Goal: Information Seeking & Learning: Compare options

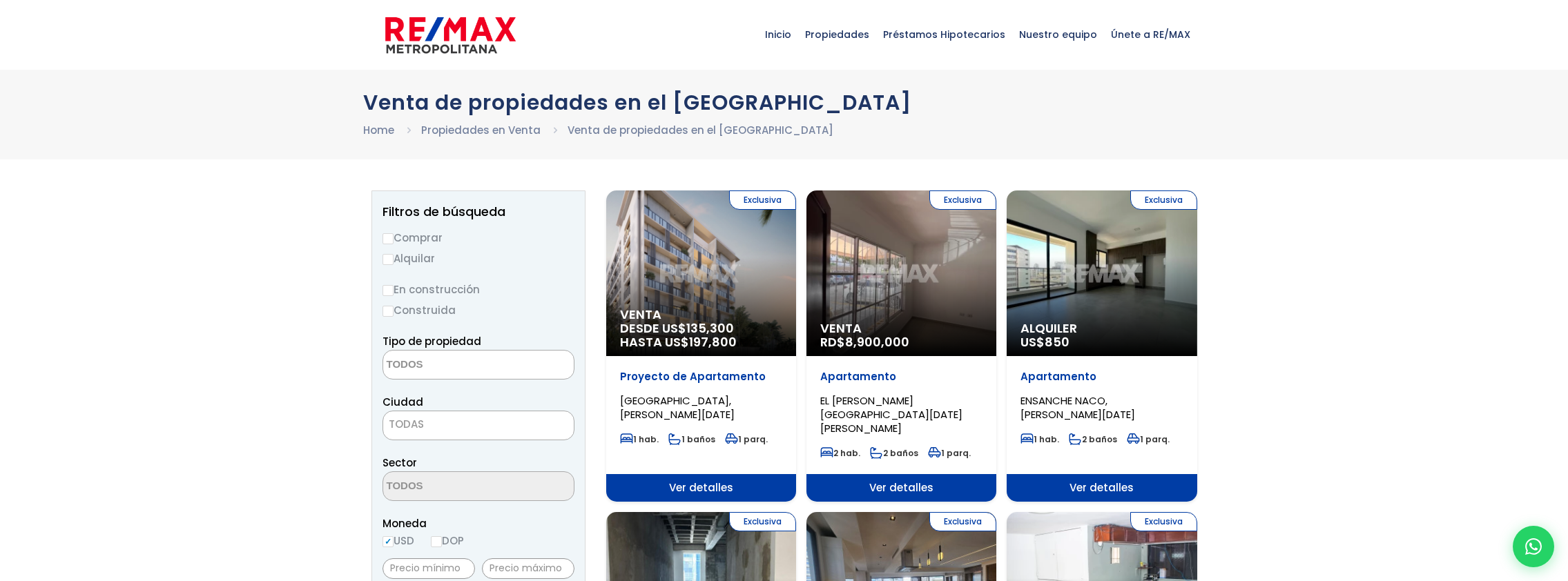
select select
click at [1066, 283] on div "Exclusiva Alquiler US$ 850" at bounding box center [1101, 273] width 190 height 166
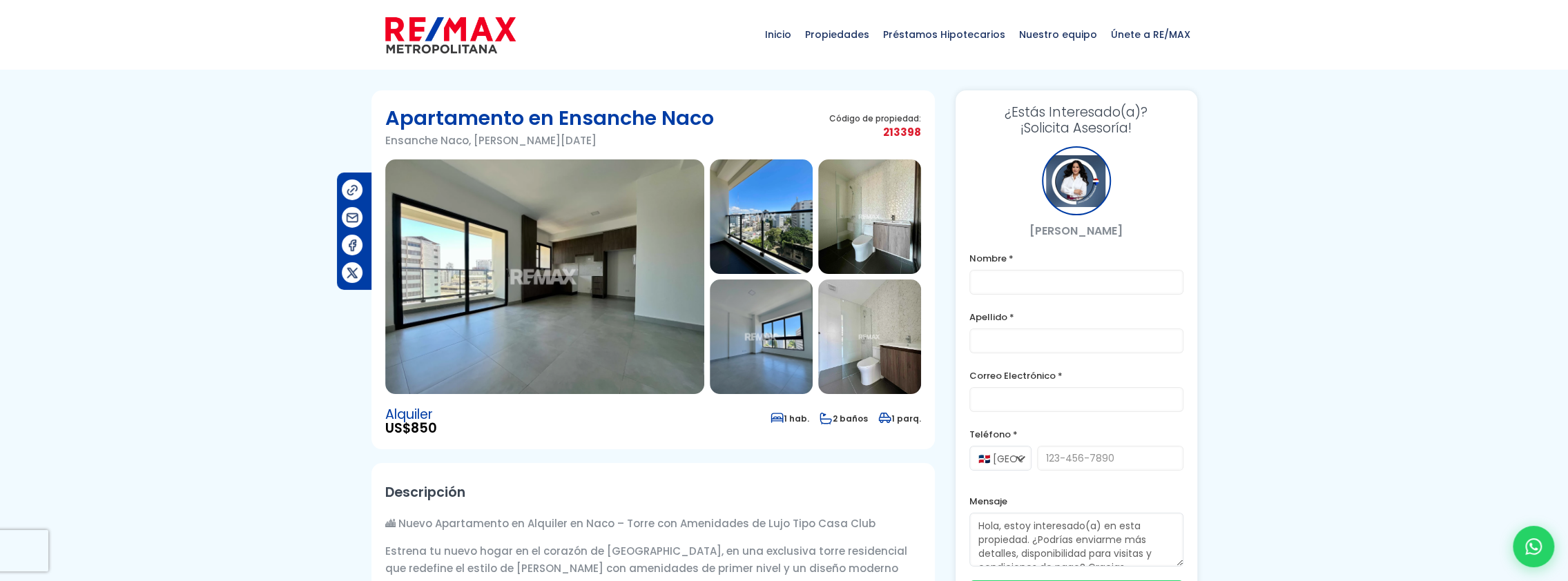
click at [569, 271] on img at bounding box center [544, 277] width 319 height 235
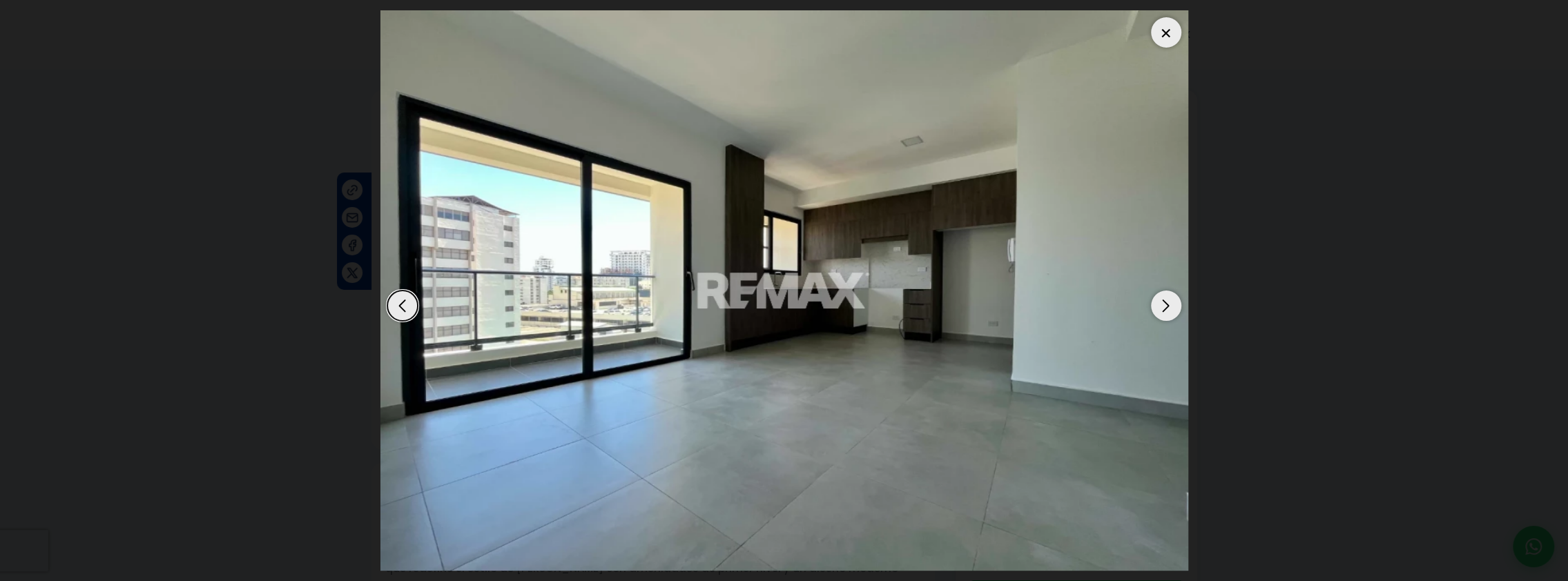
click at [1164, 305] on div "Next slide" at bounding box center [1165, 306] width 30 height 30
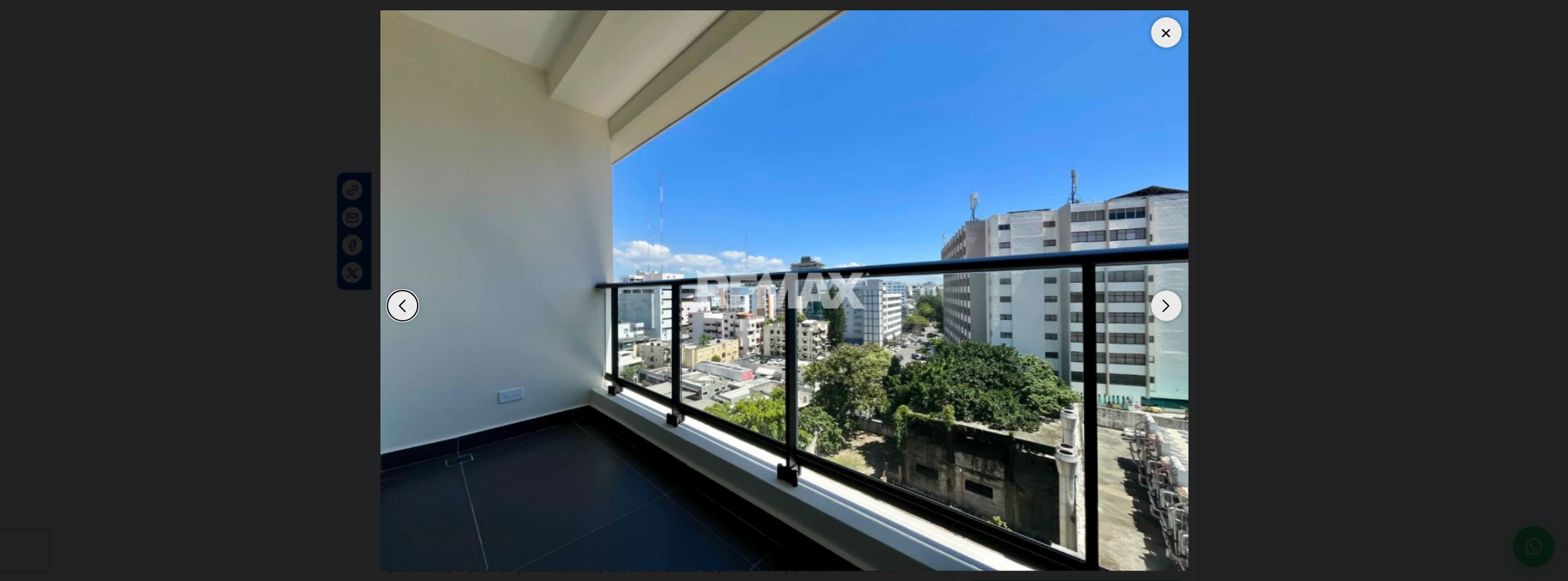
click at [1164, 305] on div "Next slide" at bounding box center [1165, 306] width 30 height 30
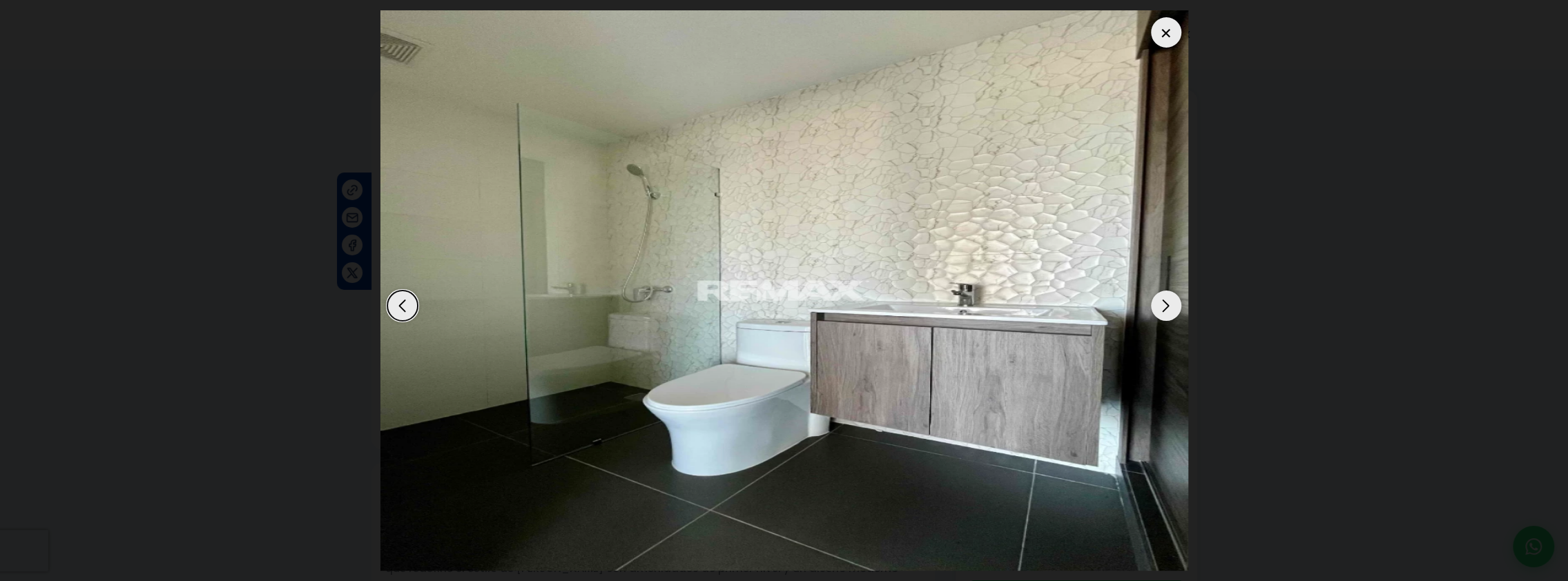
click at [1164, 305] on div "Next slide" at bounding box center [1165, 306] width 30 height 30
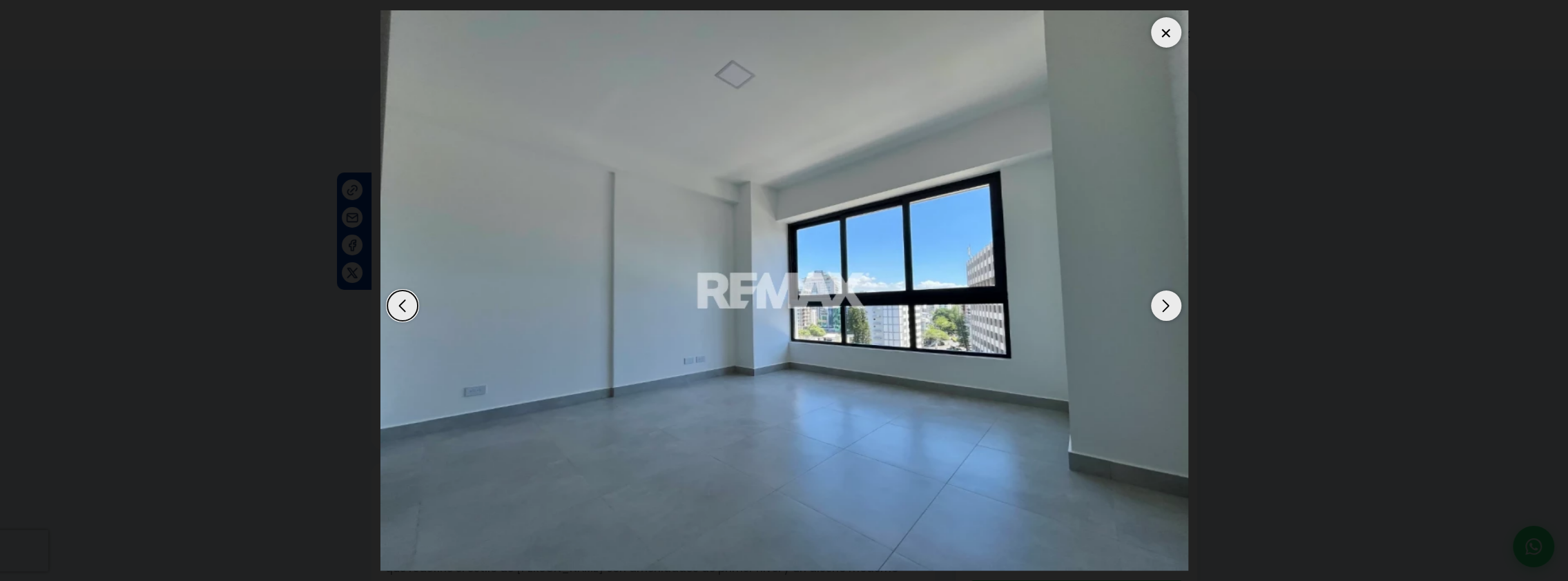
click at [1164, 305] on div "Next slide" at bounding box center [1165, 306] width 30 height 30
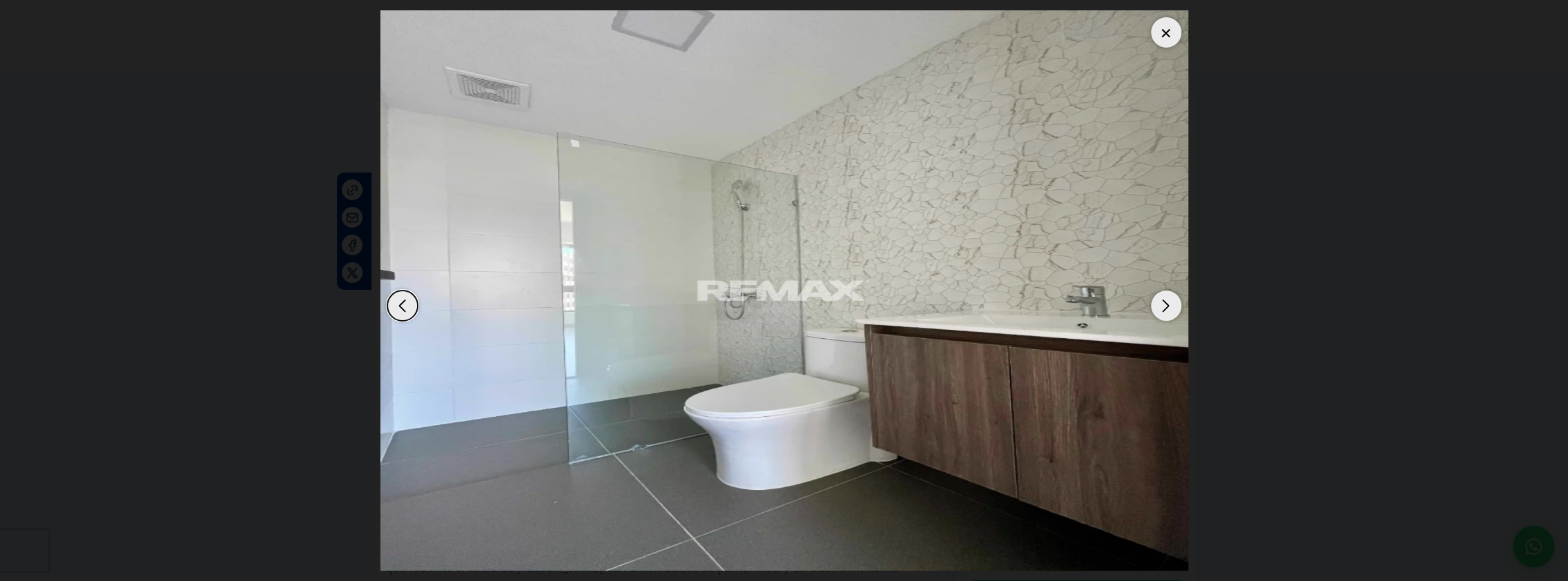
click at [1164, 305] on div "Next slide" at bounding box center [1165, 306] width 30 height 30
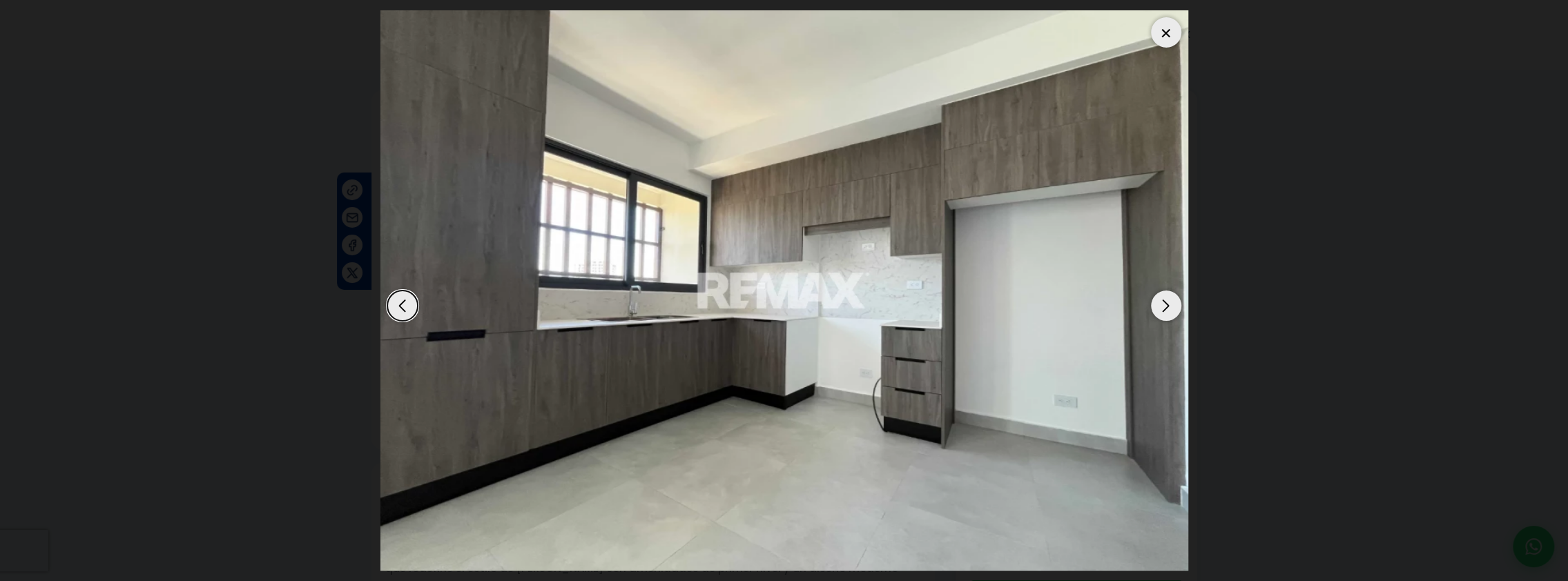
click at [1164, 305] on div "Next slide" at bounding box center [1165, 306] width 30 height 30
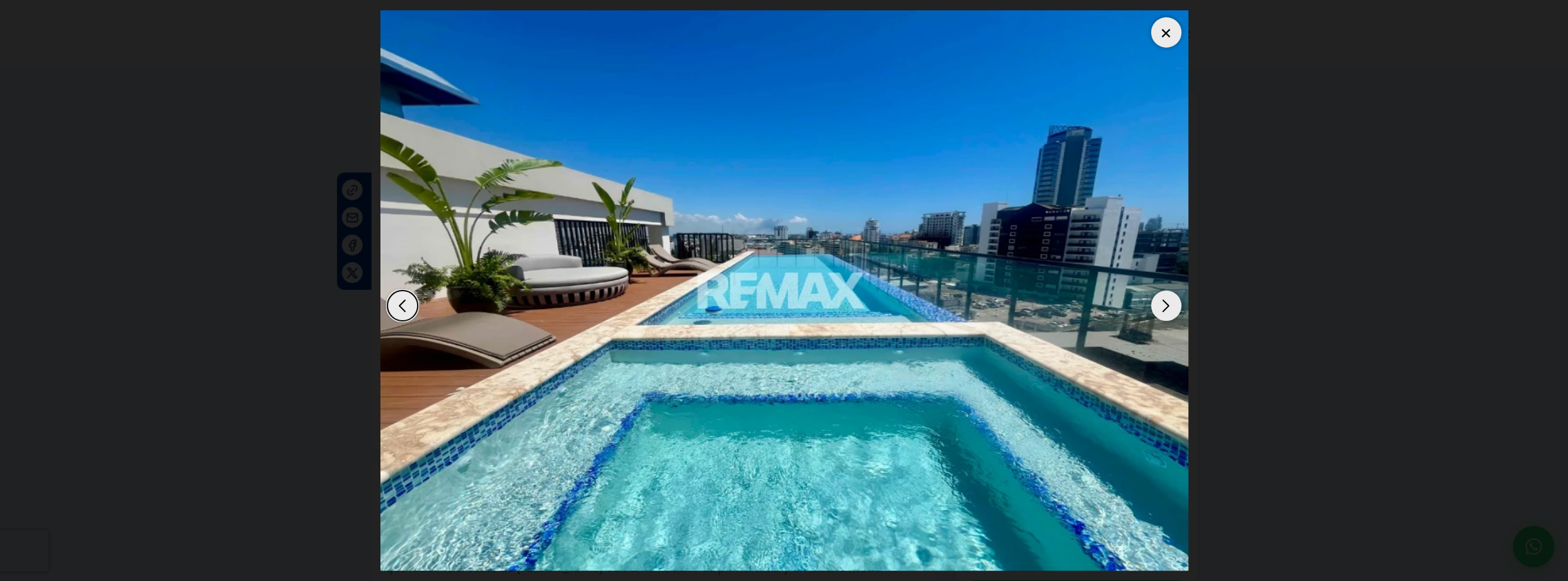
click at [1164, 305] on div "Next slide" at bounding box center [1165, 306] width 30 height 30
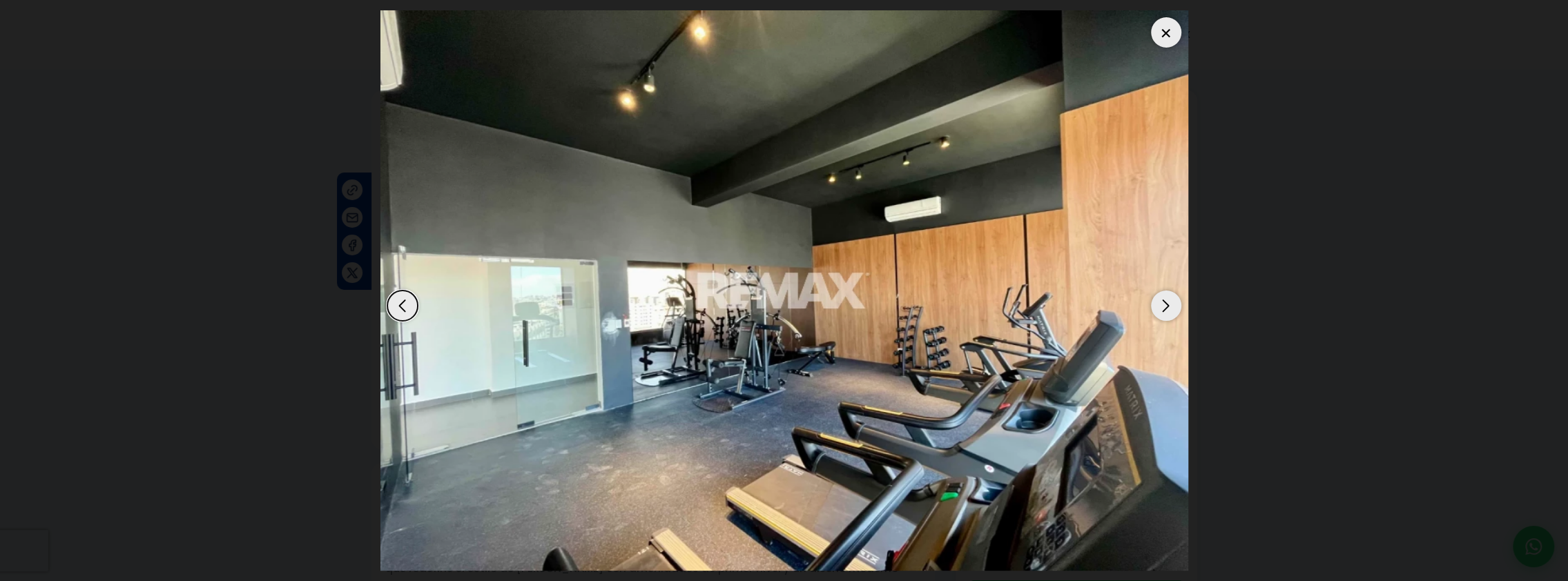
click at [1164, 305] on div "Next slide" at bounding box center [1165, 306] width 30 height 30
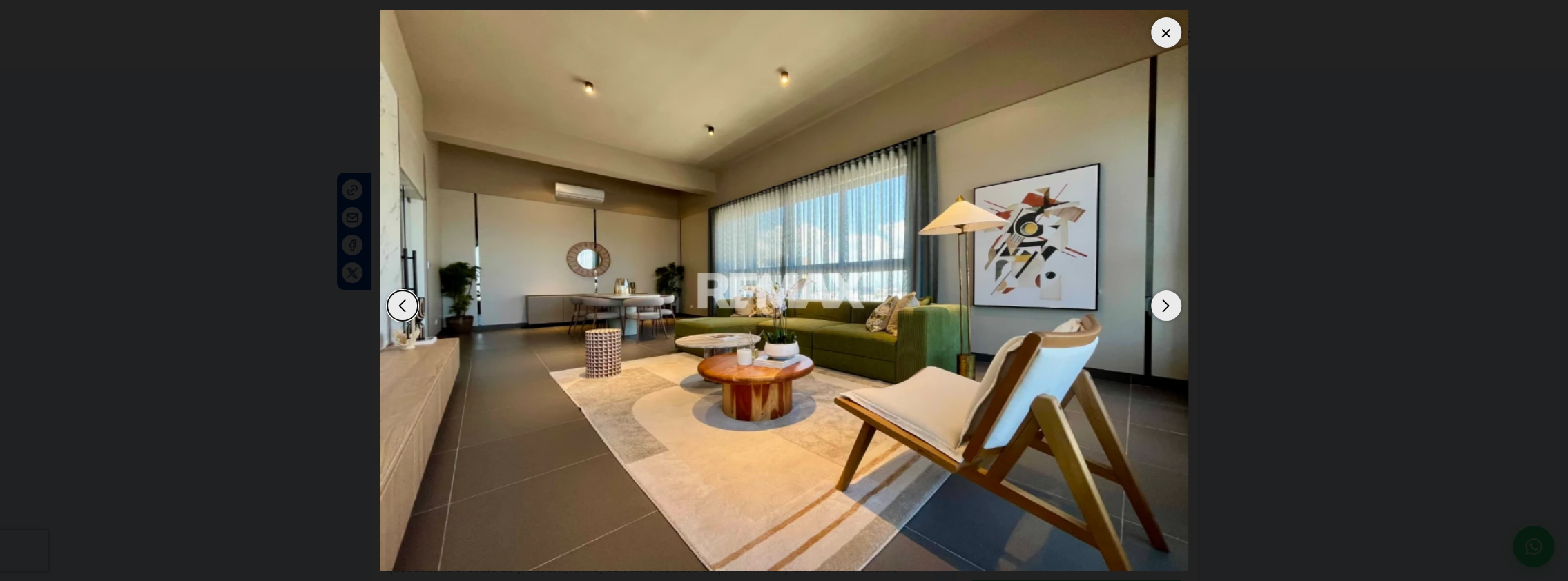
click at [1164, 305] on div "Next slide" at bounding box center [1165, 306] width 30 height 30
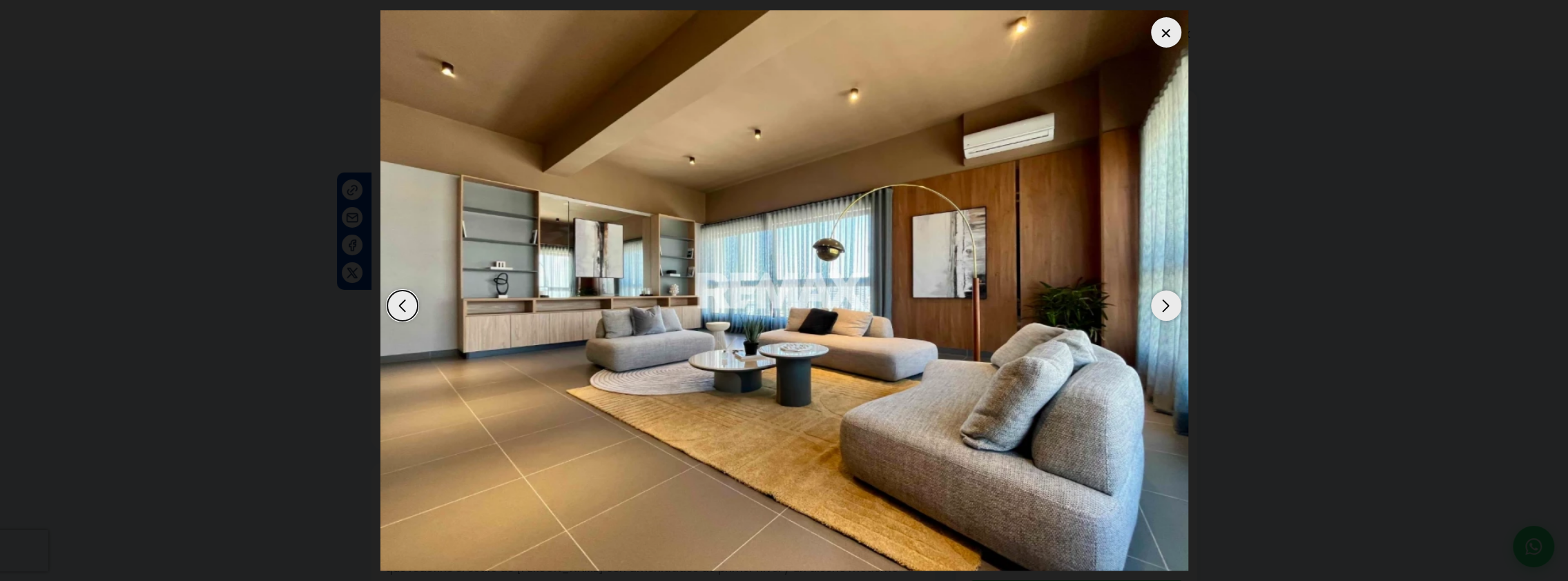
click at [1164, 305] on div "Next slide" at bounding box center [1165, 306] width 30 height 30
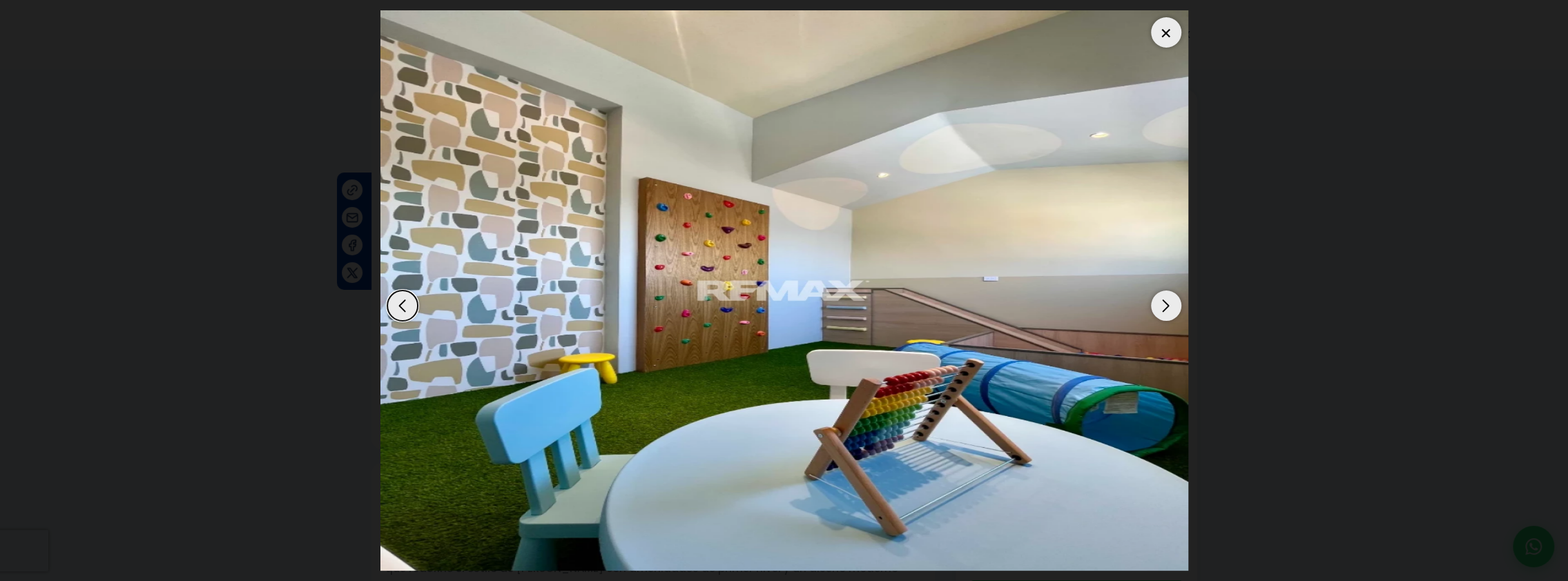
click at [1164, 305] on div "Next slide" at bounding box center [1165, 306] width 30 height 30
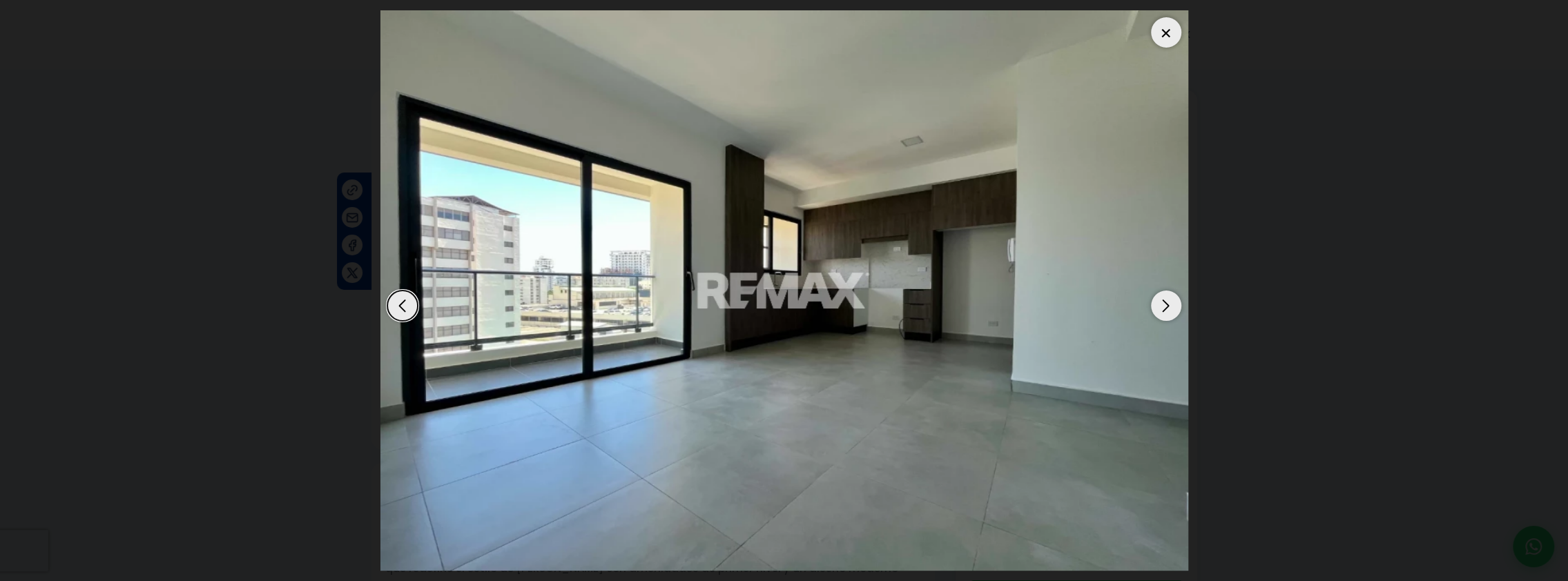
click at [1159, 310] on div "Next slide" at bounding box center [1165, 306] width 30 height 30
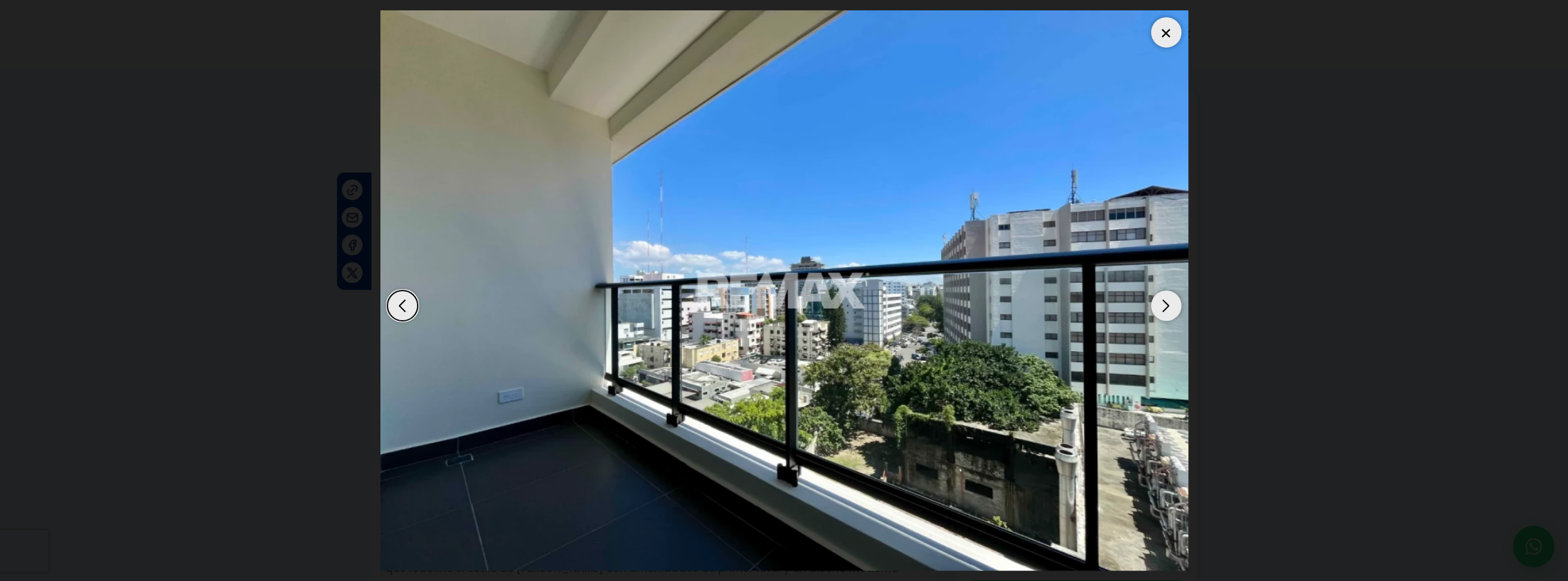
click at [1170, 305] on div "Next slide" at bounding box center [1165, 306] width 30 height 30
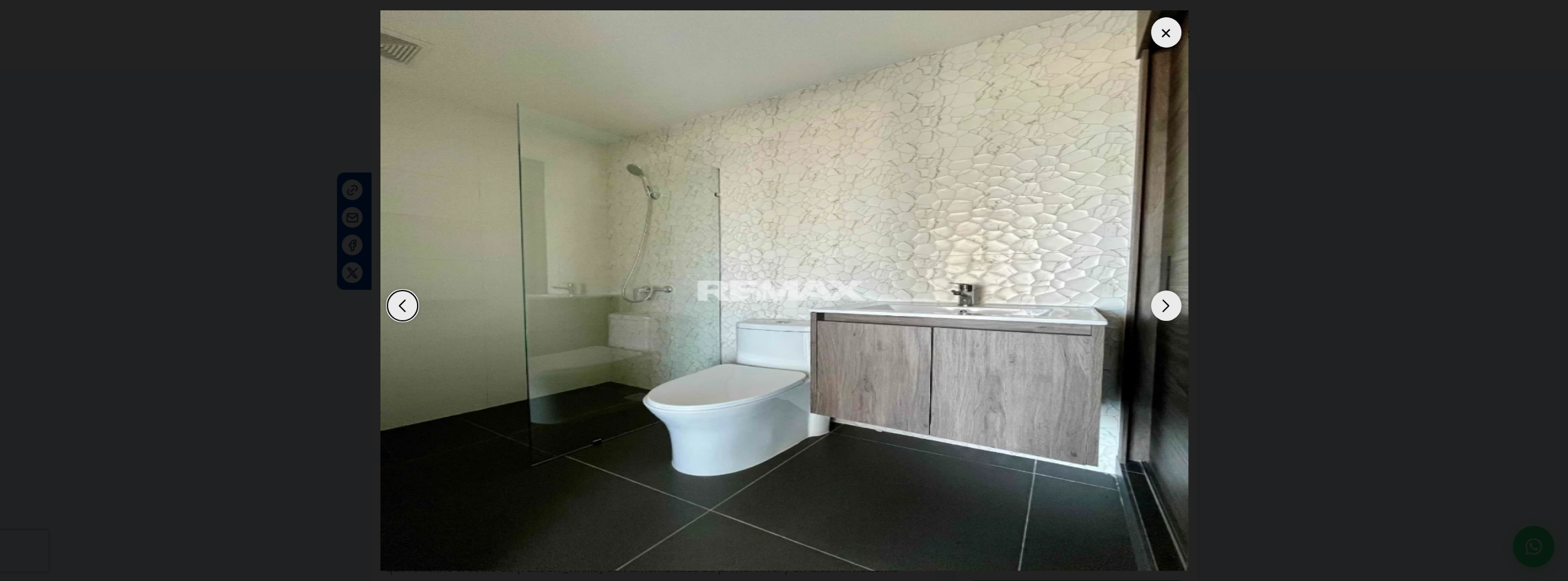
click at [1165, 28] on div at bounding box center [1165, 32] width 30 height 30
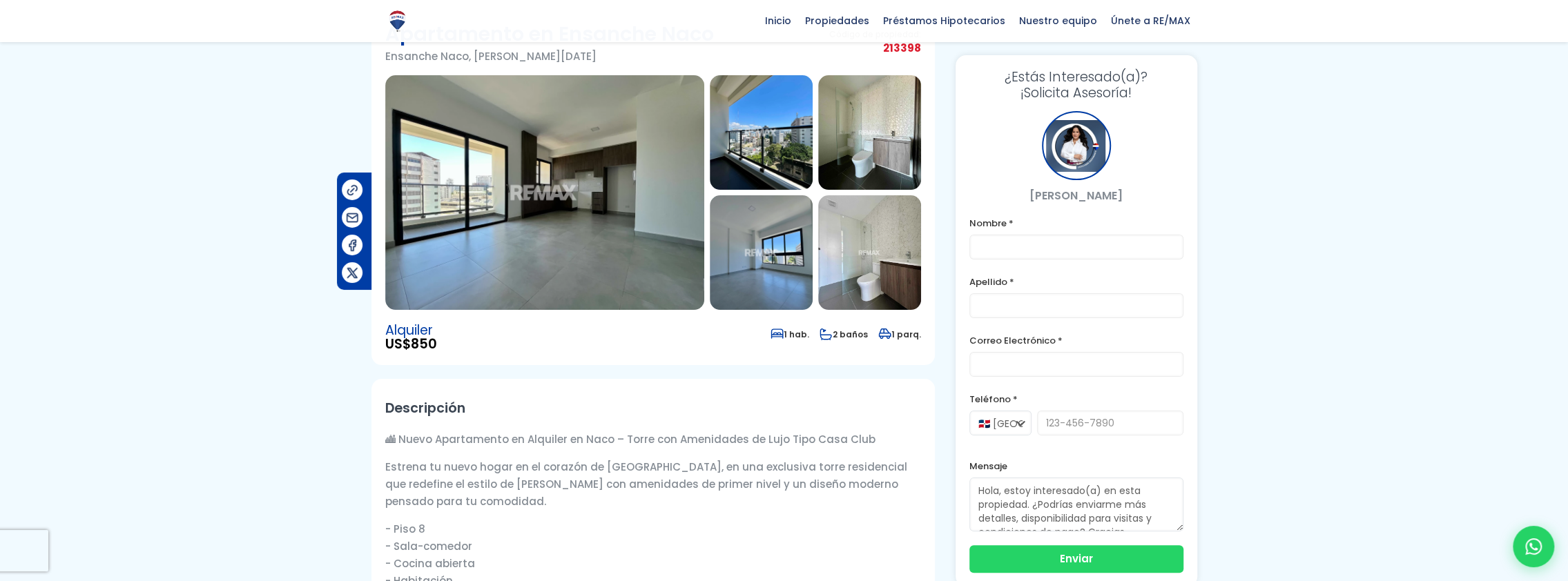
scroll to position [69, 0]
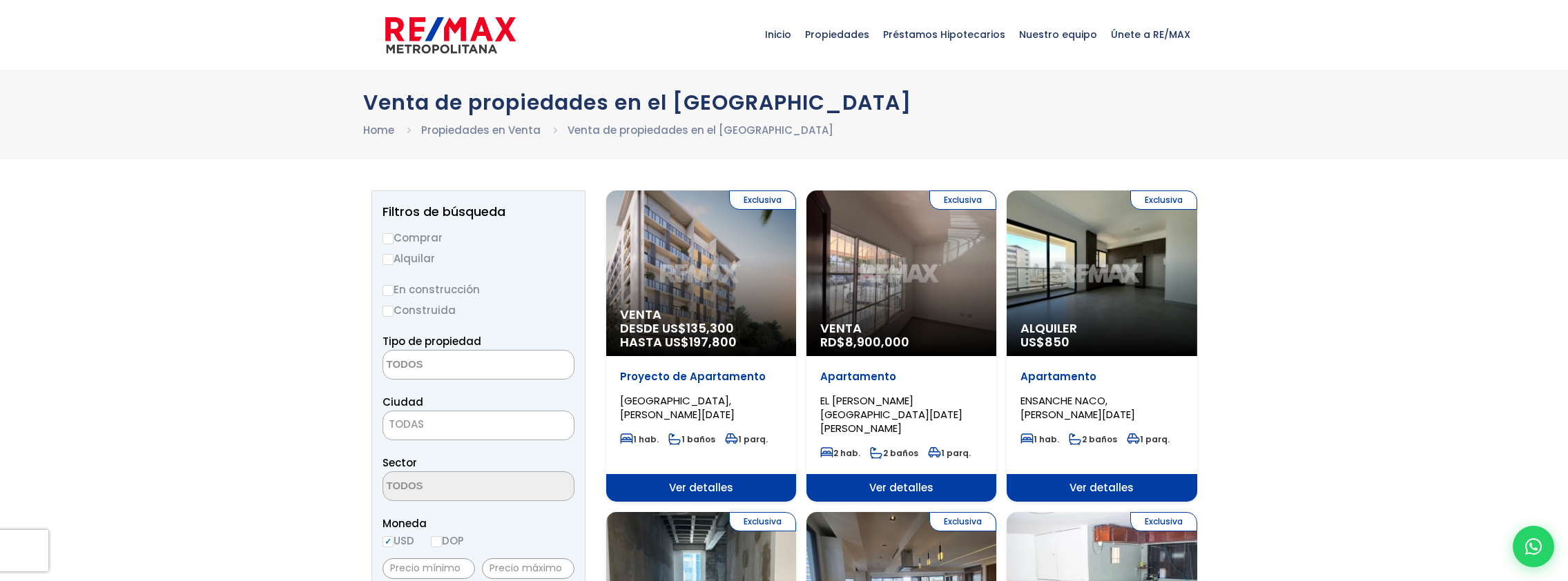
select select
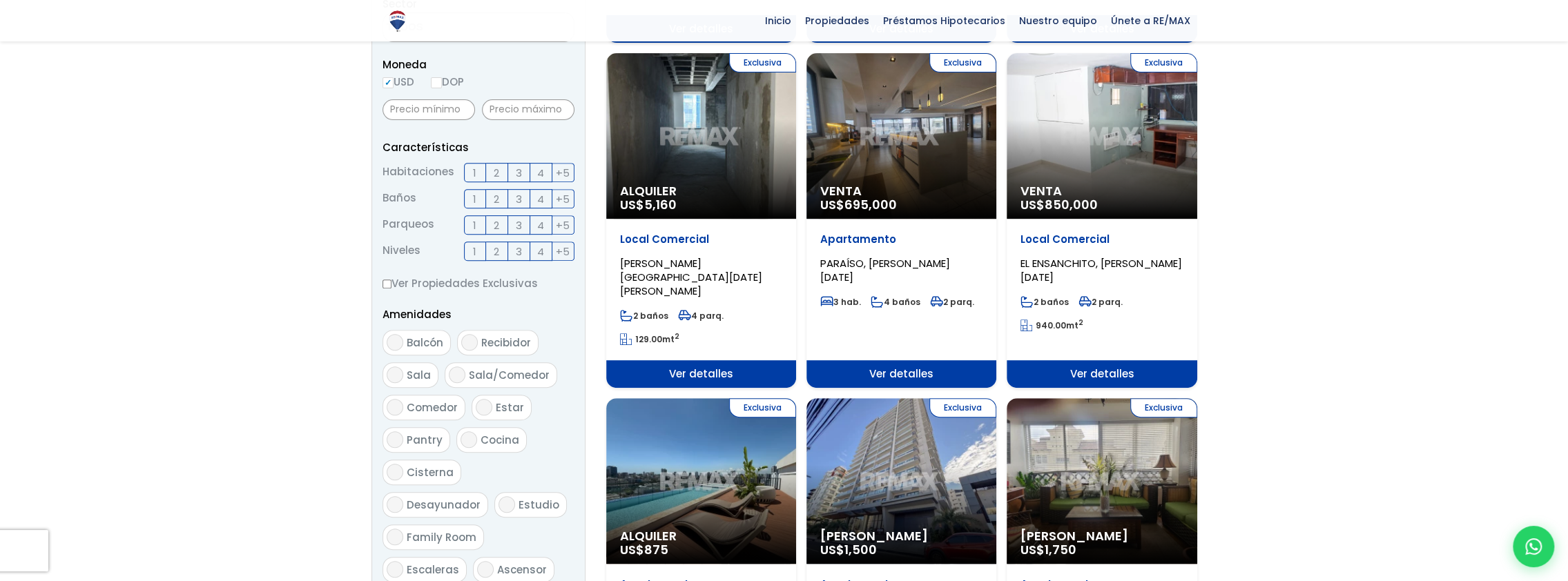
scroll to position [621, 0]
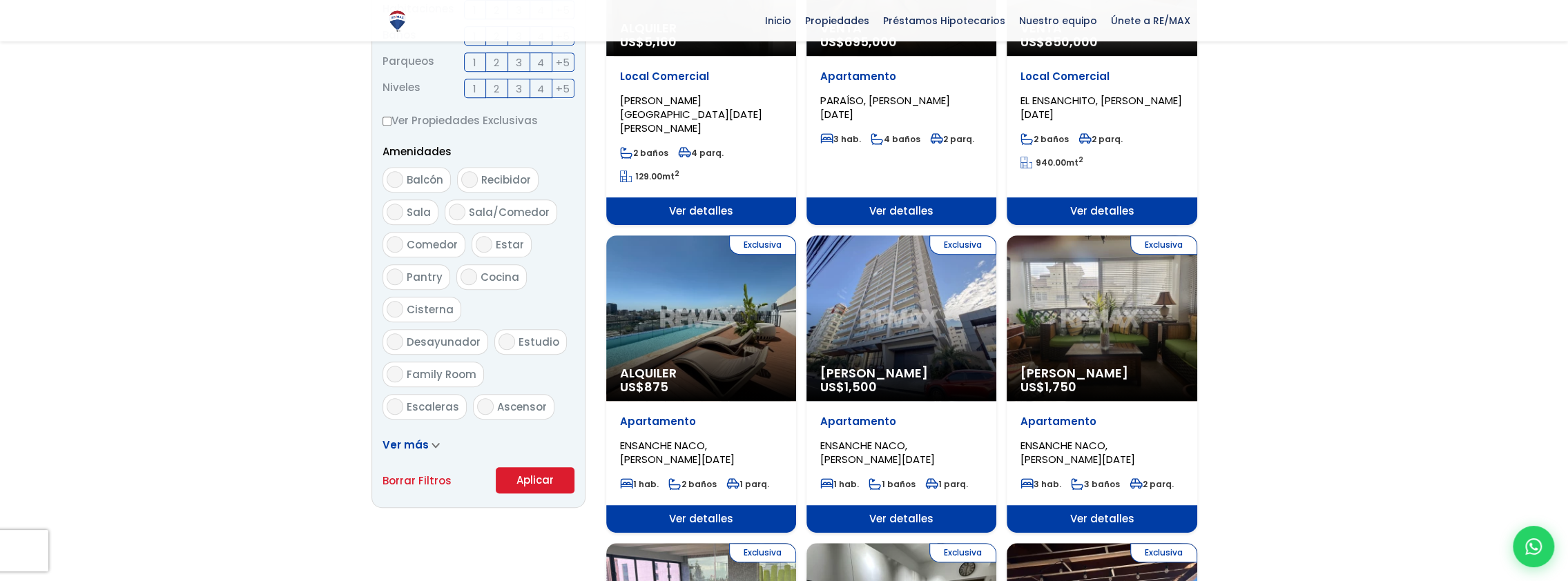
click at [696, 322] on div "Exclusiva Alquiler US$ 875" at bounding box center [701, 318] width 190 height 166
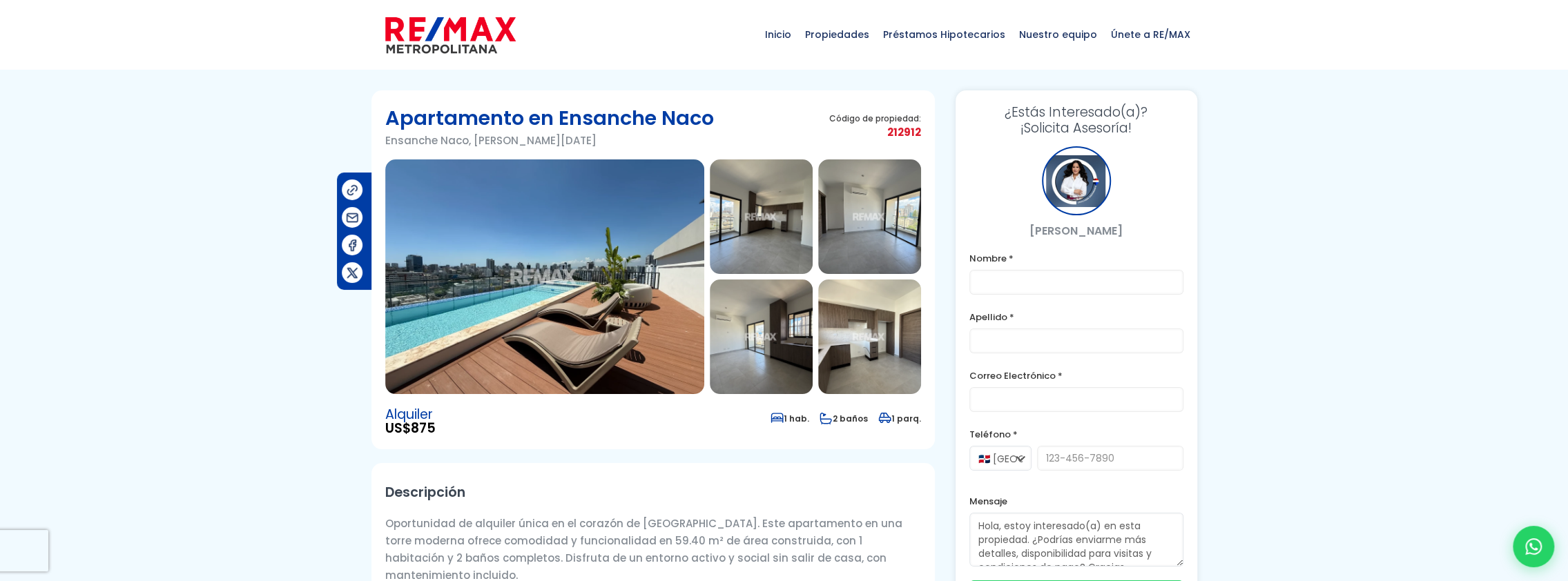
click at [620, 309] on img at bounding box center [544, 277] width 319 height 235
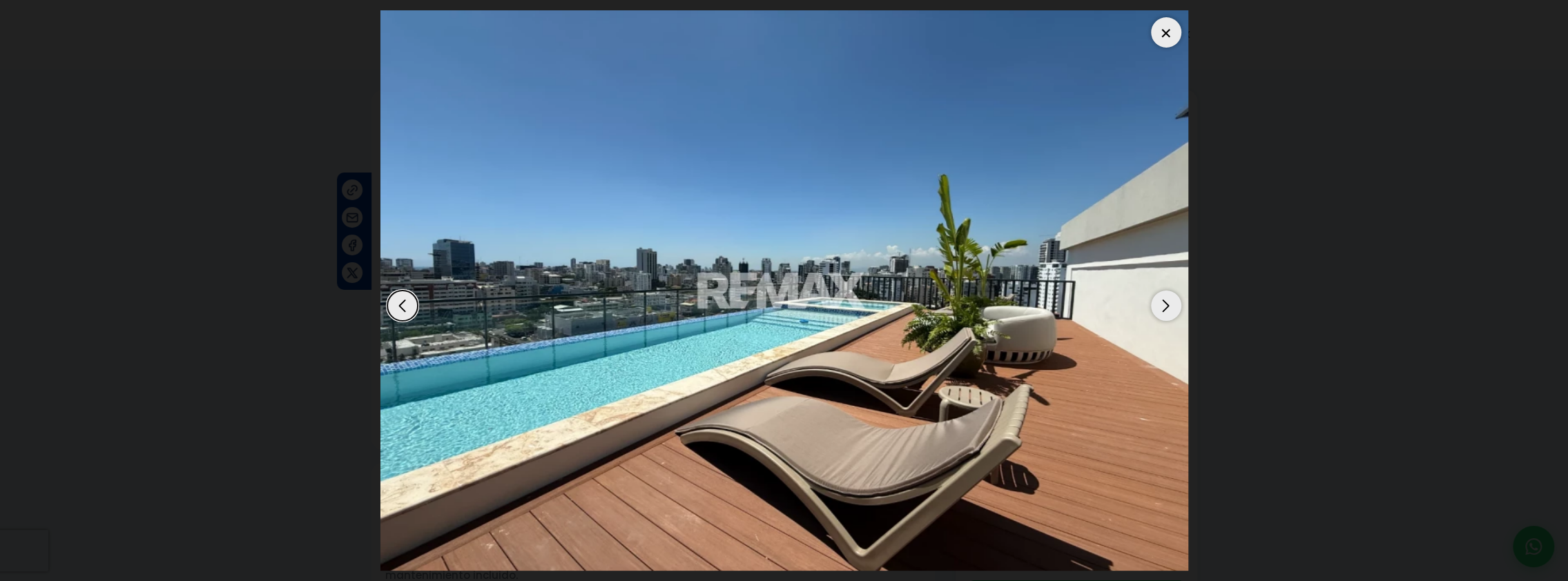
click at [1164, 304] on div "Next slide" at bounding box center [1165, 306] width 30 height 30
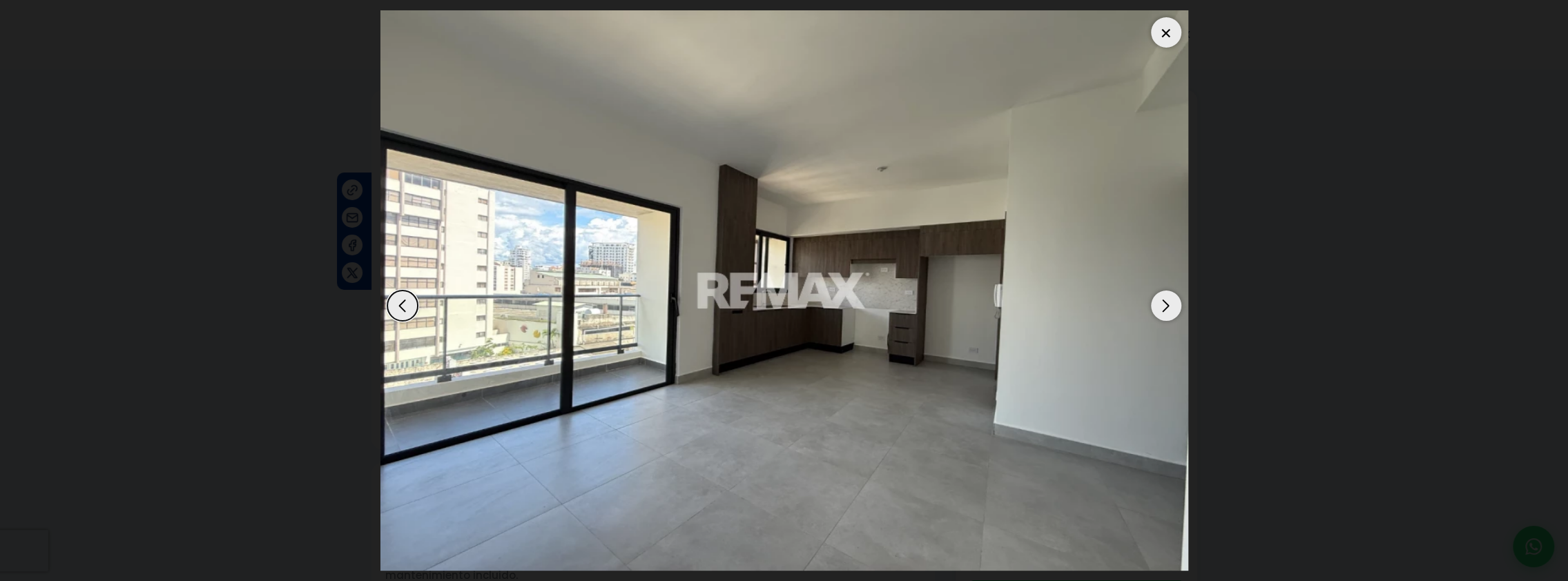
click at [1163, 304] on div "Next slide" at bounding box center [1165, 306] width 30 height 30
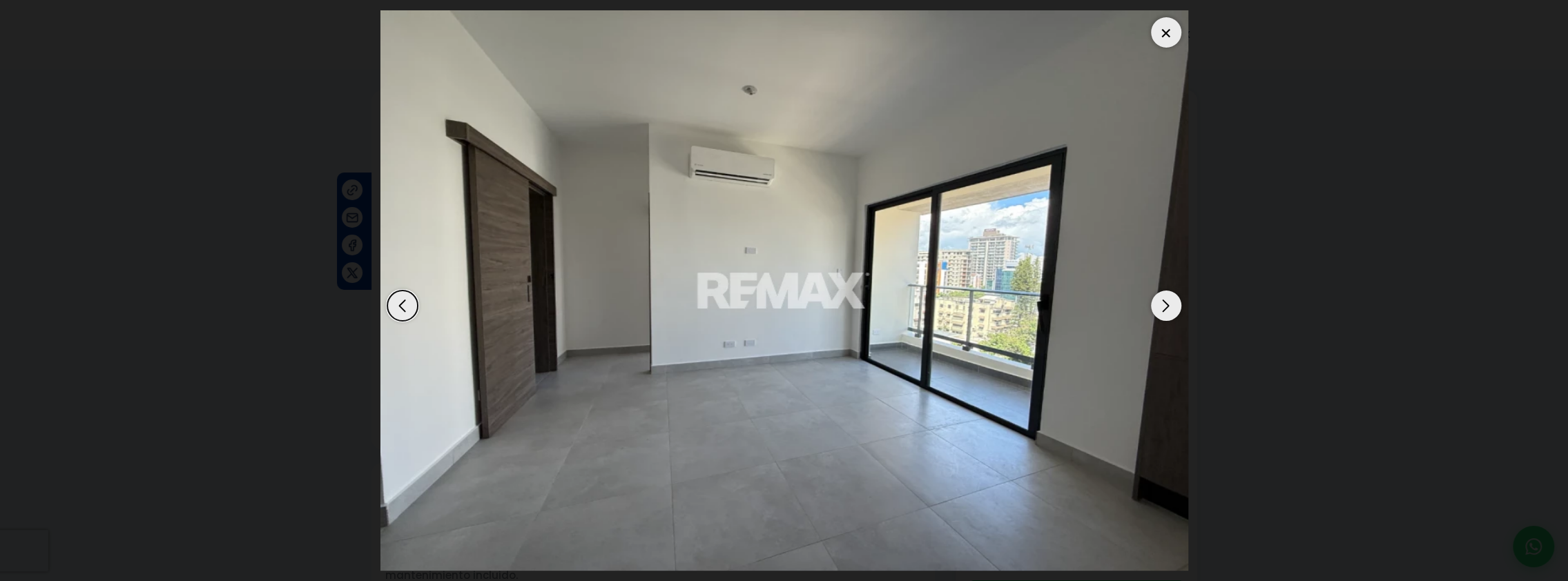
click at [1163, 304] on div "Next slide" at bounding box center [1165, 306] width 30 height 30
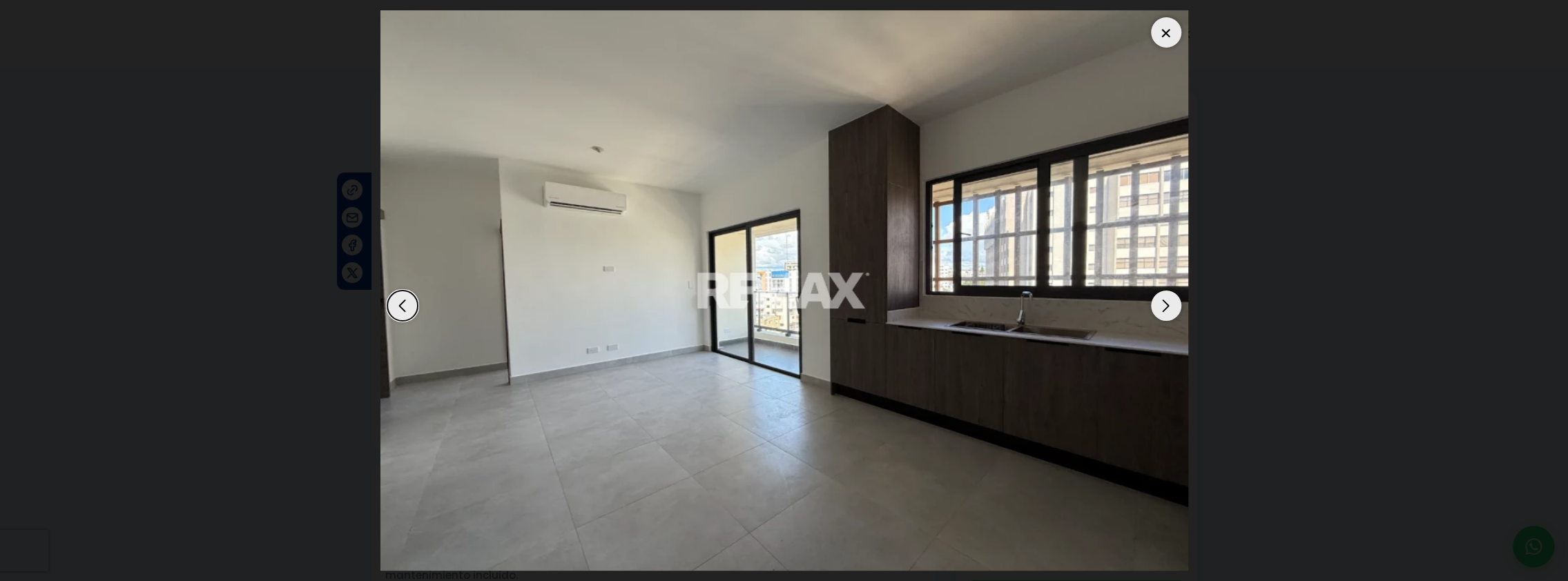
click at [1163, 304] on div "Next slide" at bounding box center [1165, 306] width 30 height 30
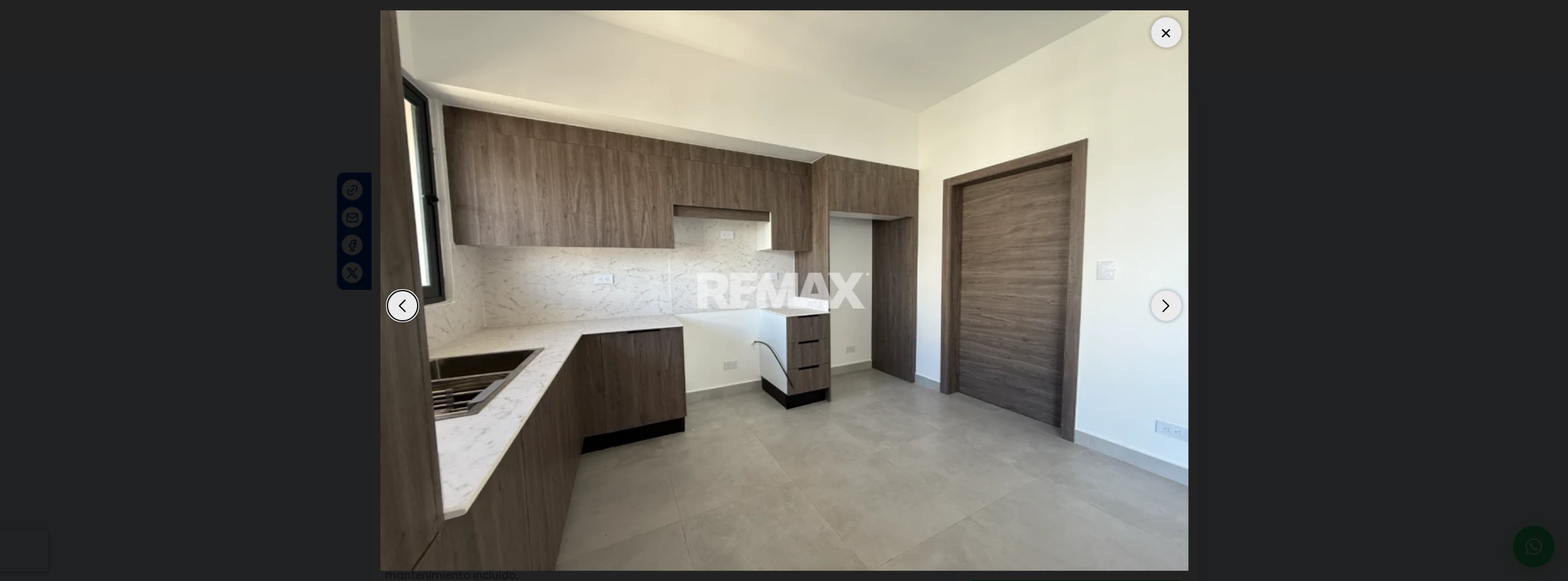
click at [1163, 304] on div "Next slide" at bounding box center [1165, 306] width 30 height 30
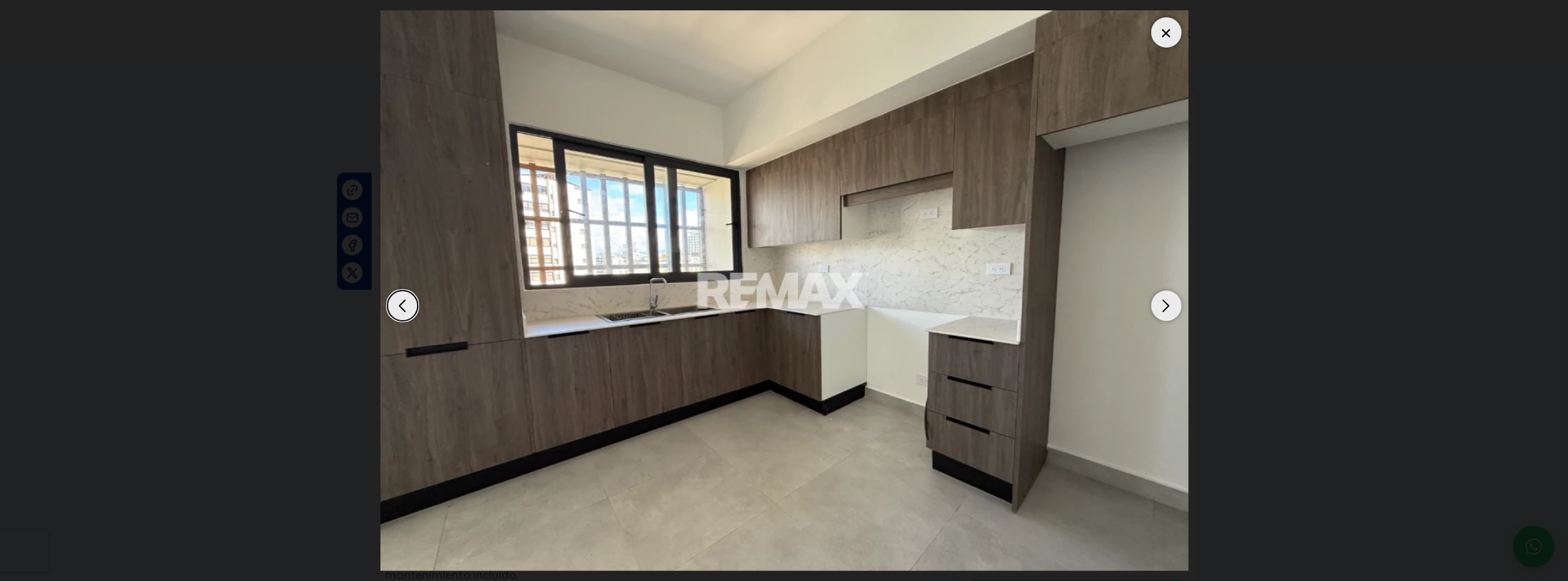
click at [1163, 304] on div "Next slide" at bounding box center [1165, 306] width 30 height 30
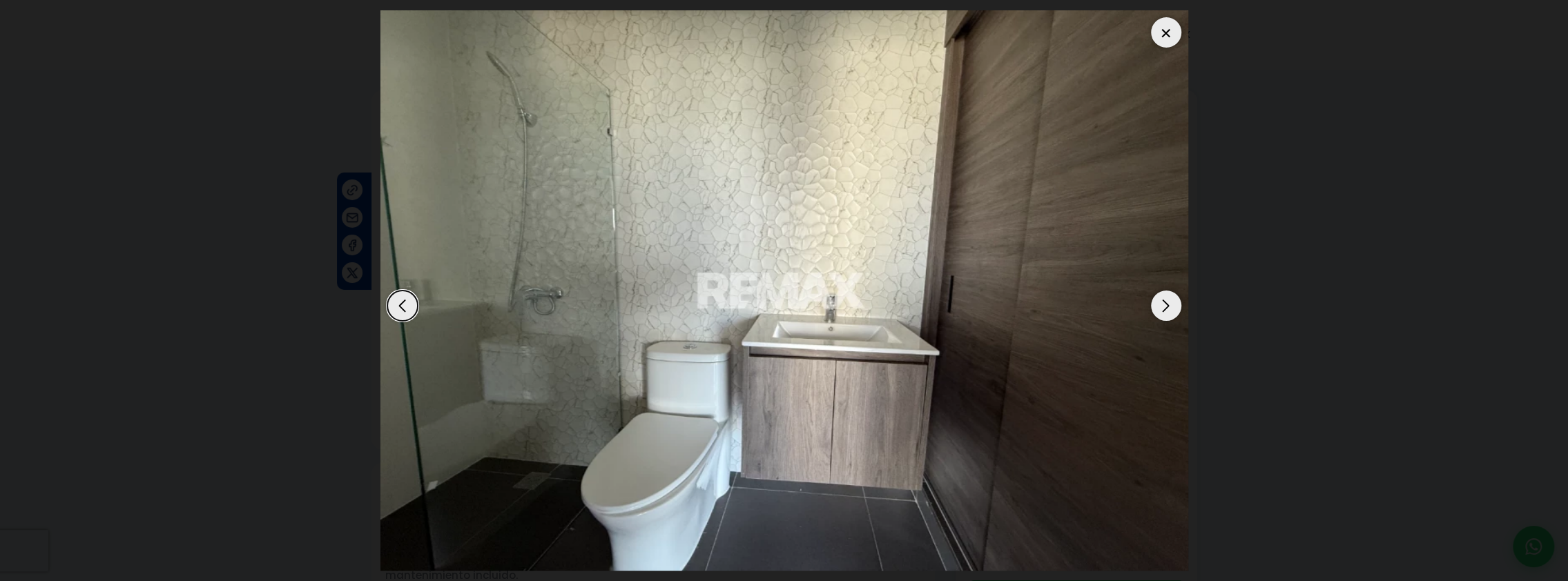
click at [1163, 304] on div "Next slide" at bounding box center [1165, 306] width 30 height 30
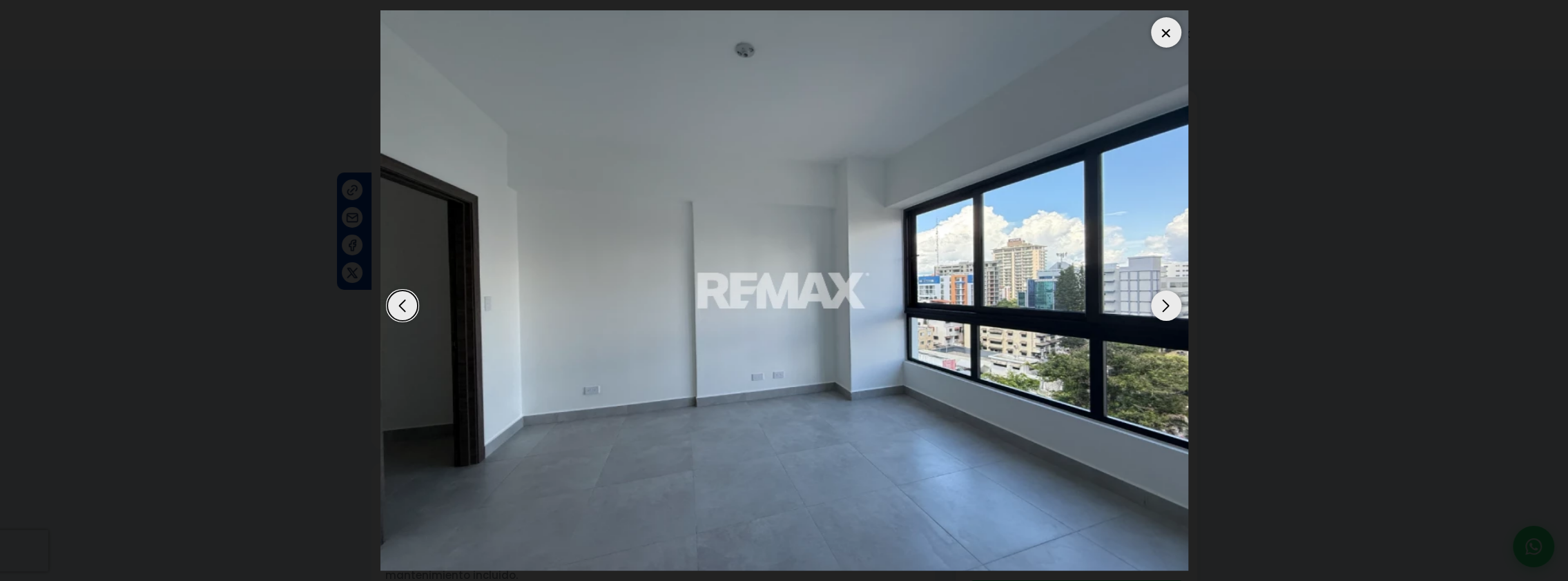
click at [1163, 304] on div "Next slide" at bounding box center [1165, 306] width 30 height 30
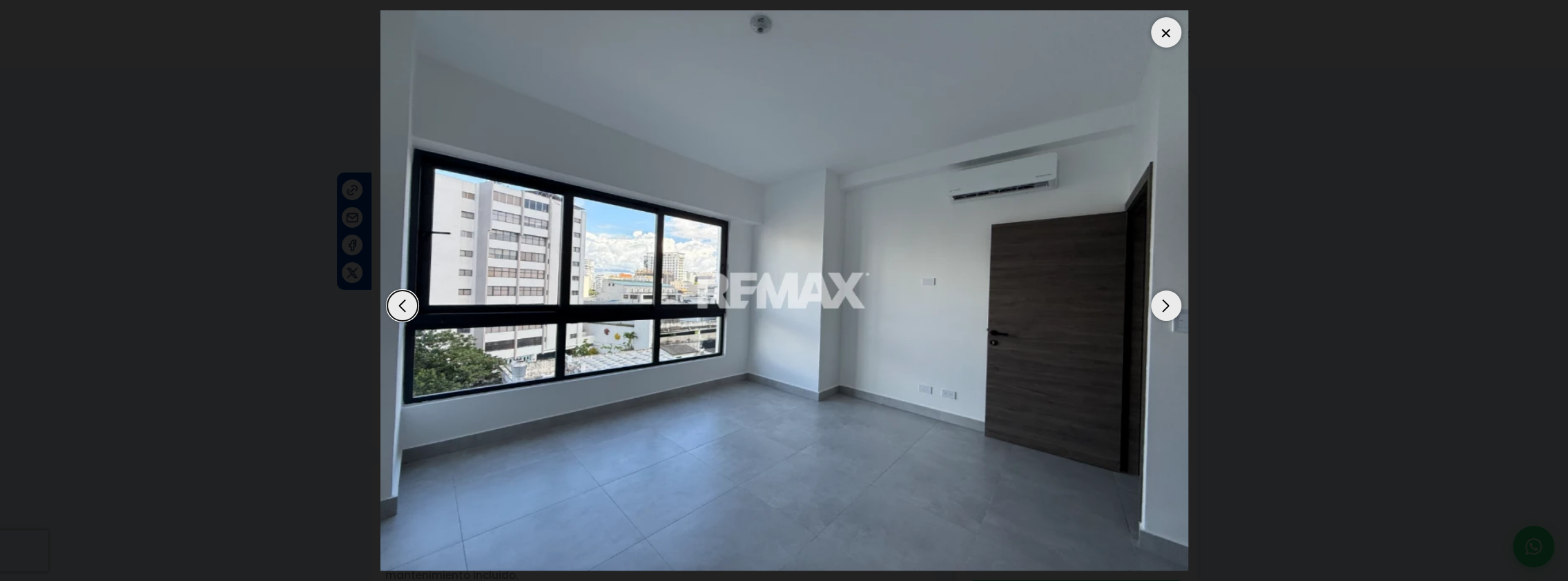
click at [1163, 304] on div "Next slide" at bounding box center [1165, 306] width 30 height 30
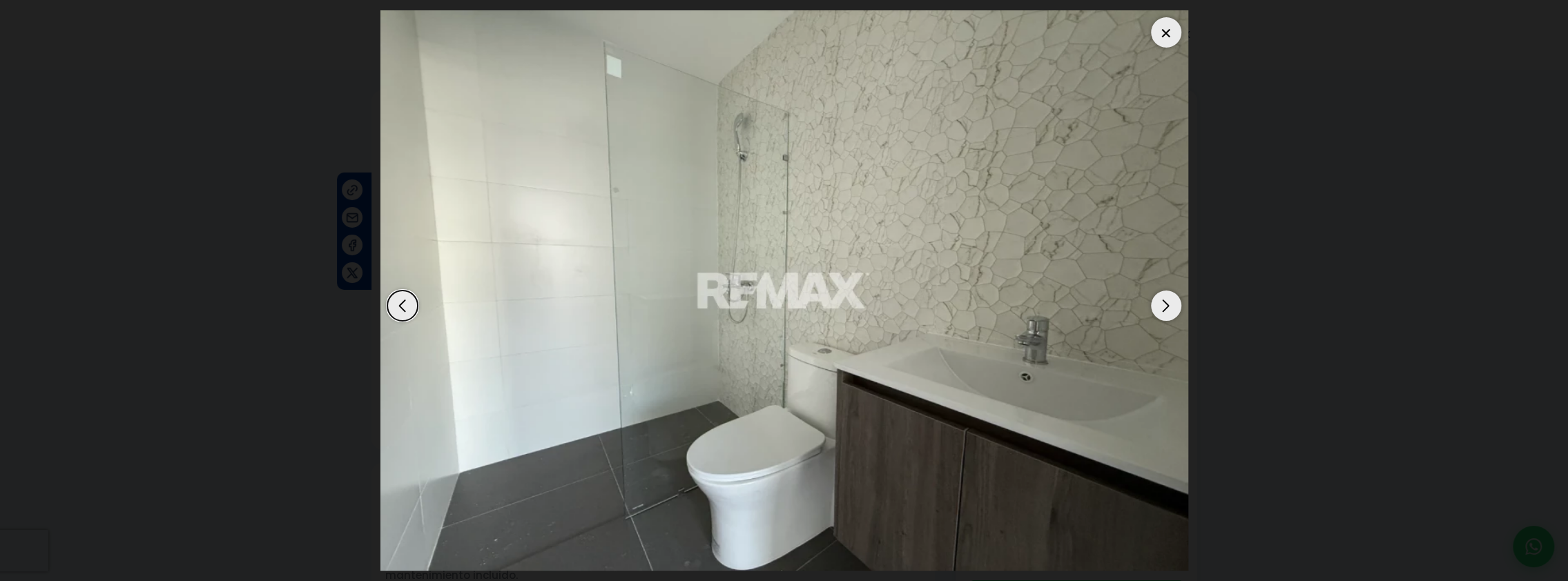
click at [1163, 304] on div "Next slide" at bounding box center [1165, 306] width 30 height 30
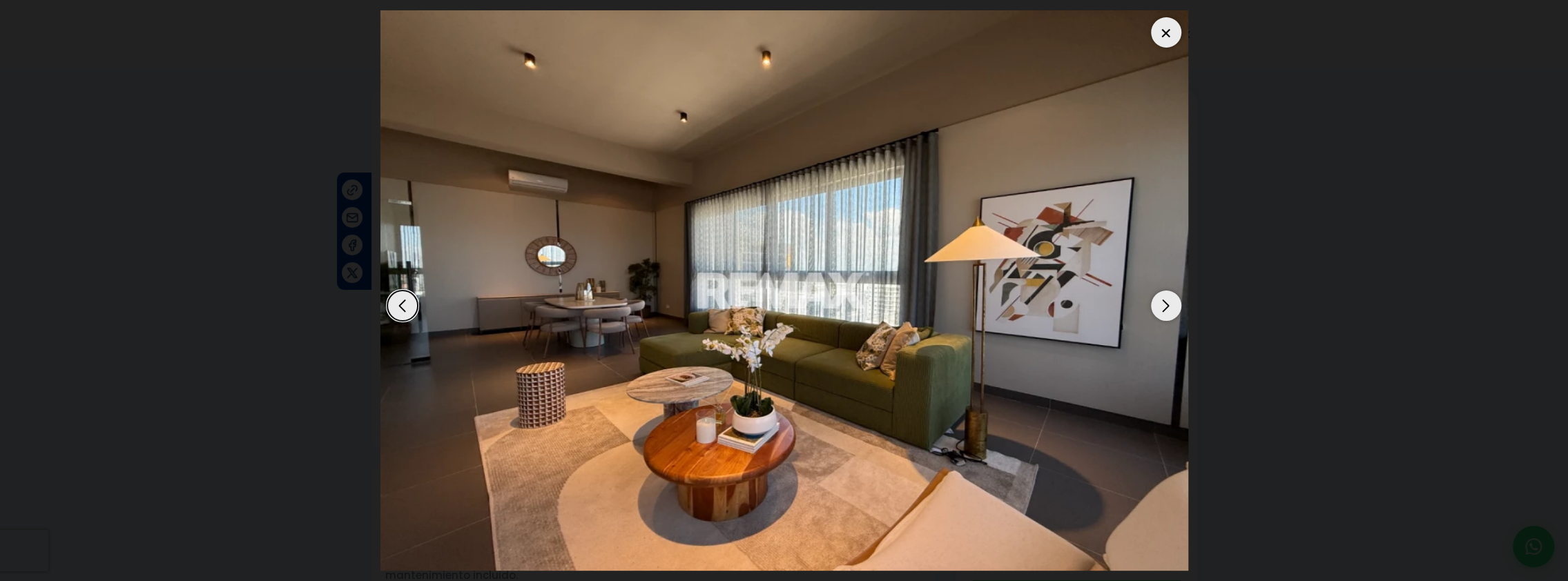
click at [1163, 304] on div "Next slide" at bounding box center [1165, 306] width 30 height 30
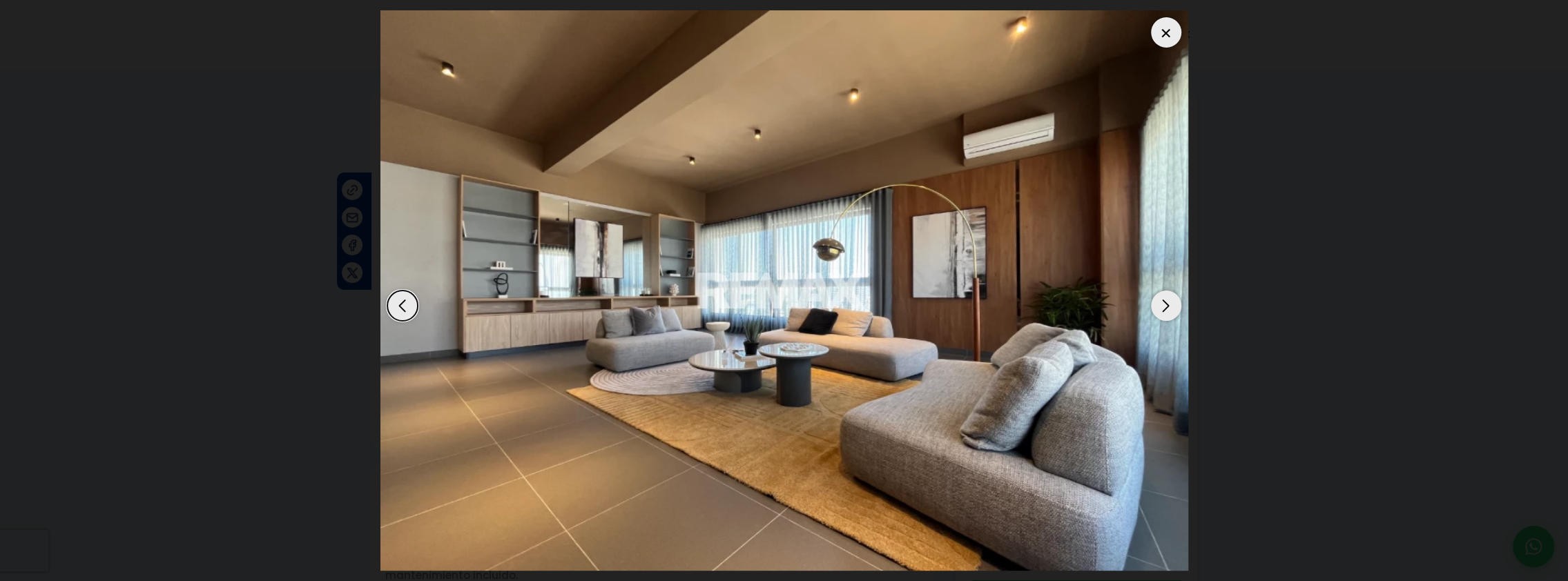
click at [1163, 304] on div "Next slide" at bounding box center [1165, 306] width 30 height 30
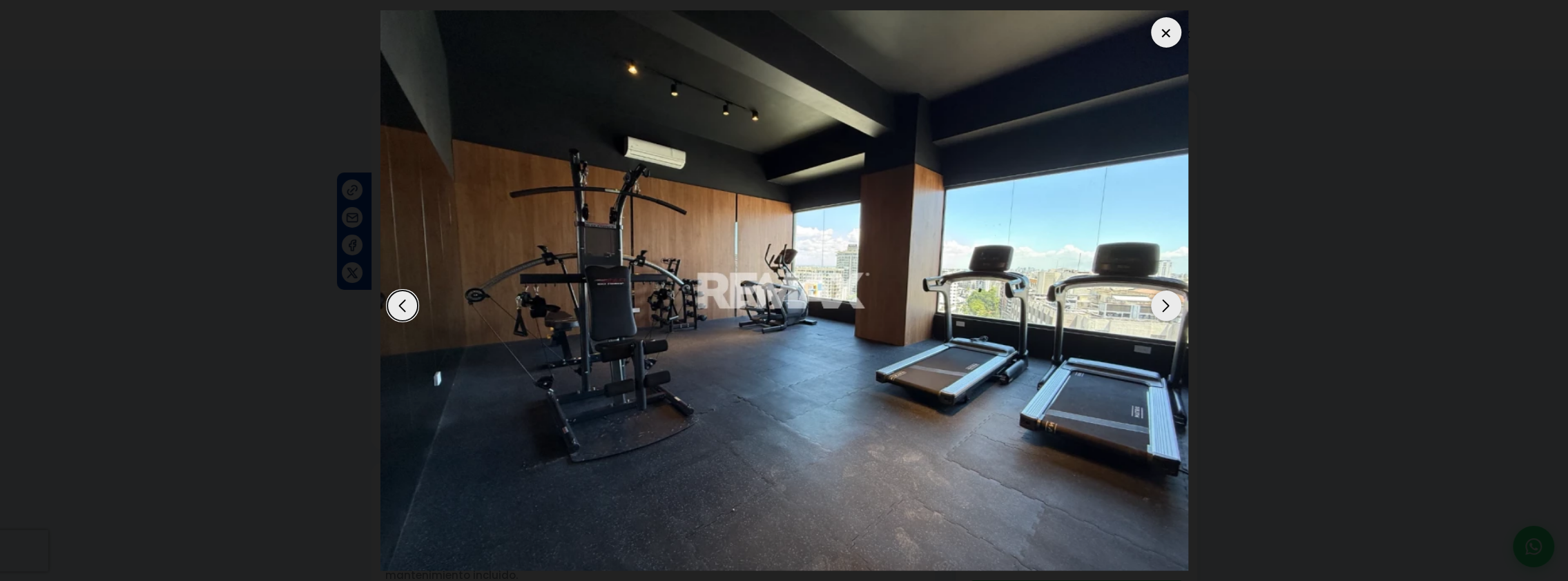
click at [1163, 304] on div "Next slide" at bounding box center [1165, 306] width 30 height 30
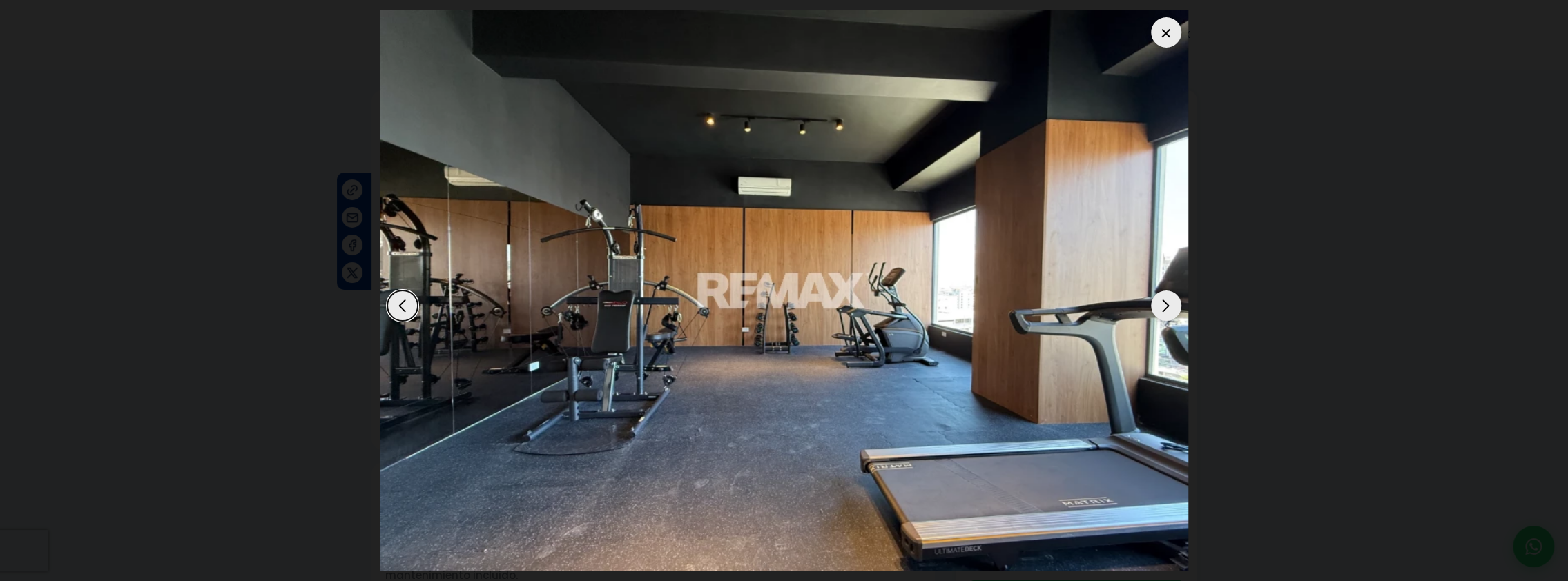
click at [1163, 304] on div "Next slide" at bounding box center [1165, 306] width 30 height 30
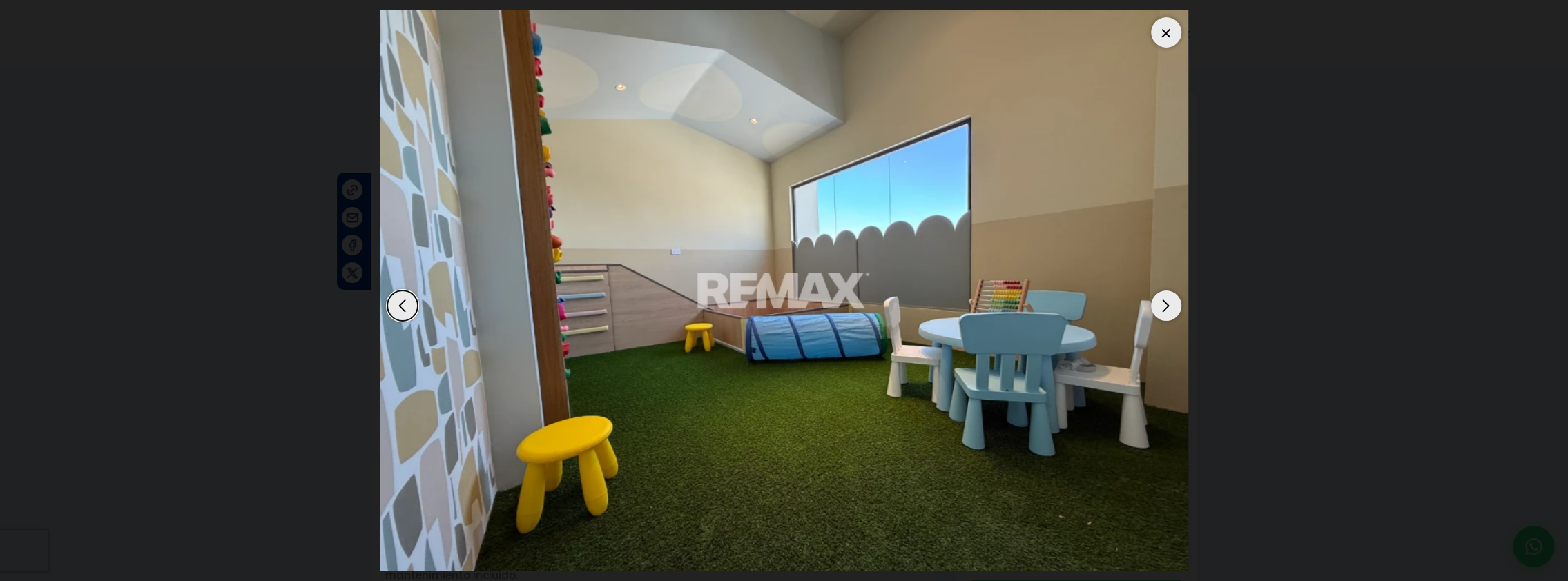
click at [1163, 304] on div "Next slide" at bounding box center [1165, 306] width 30 height 30
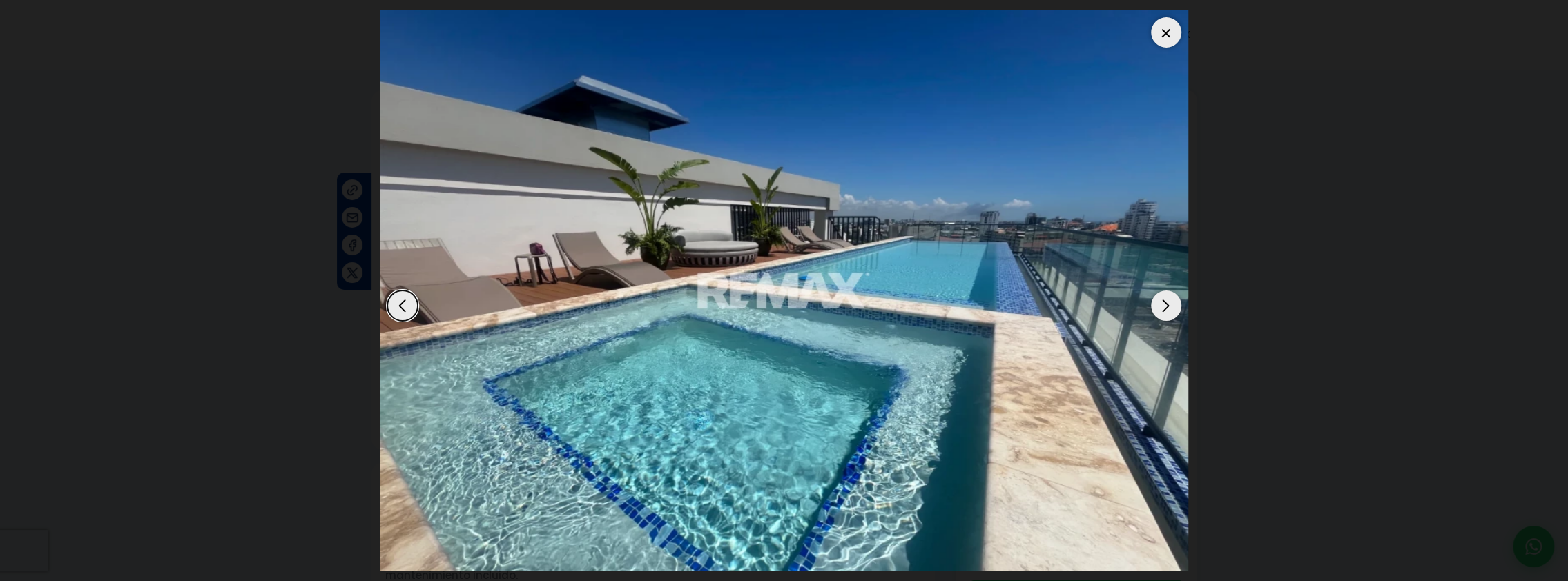
click at [1163, 304] on div "Next slide" at bounding box center [1165, 306] width 30 height 30
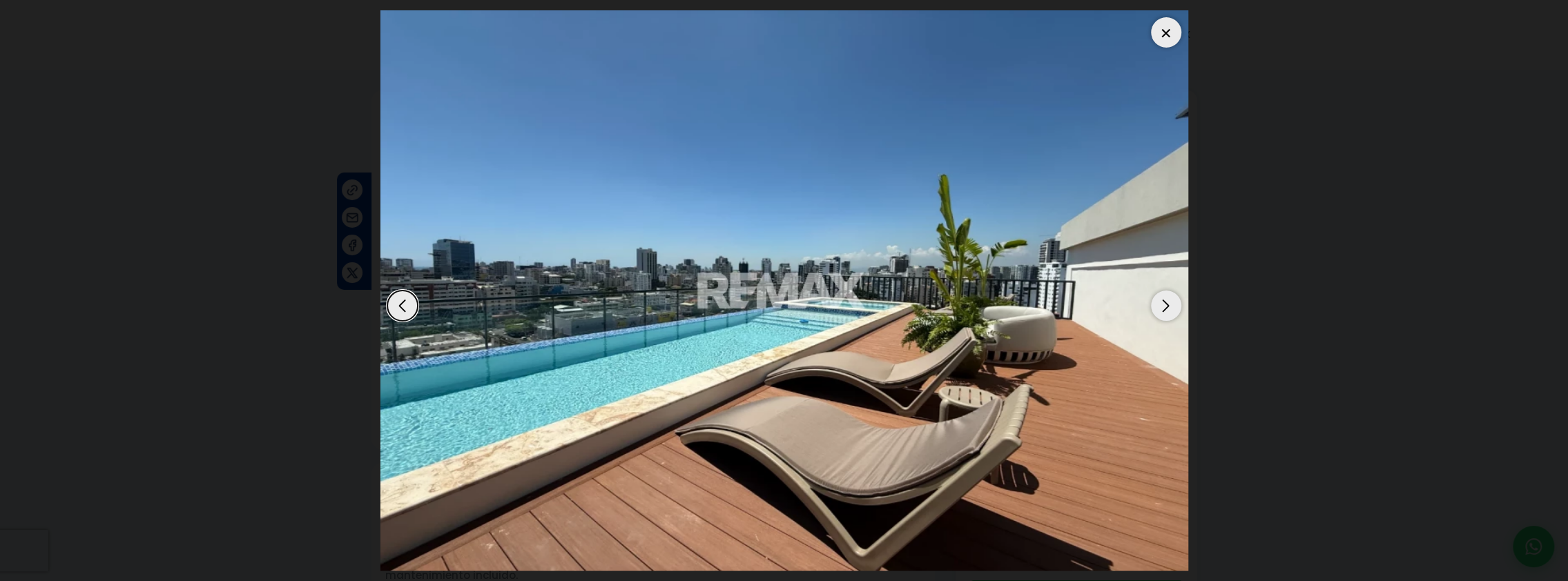
click at [1163, 304] on div "Next slide" at bounding box center [1165, 306] width 30 height 30
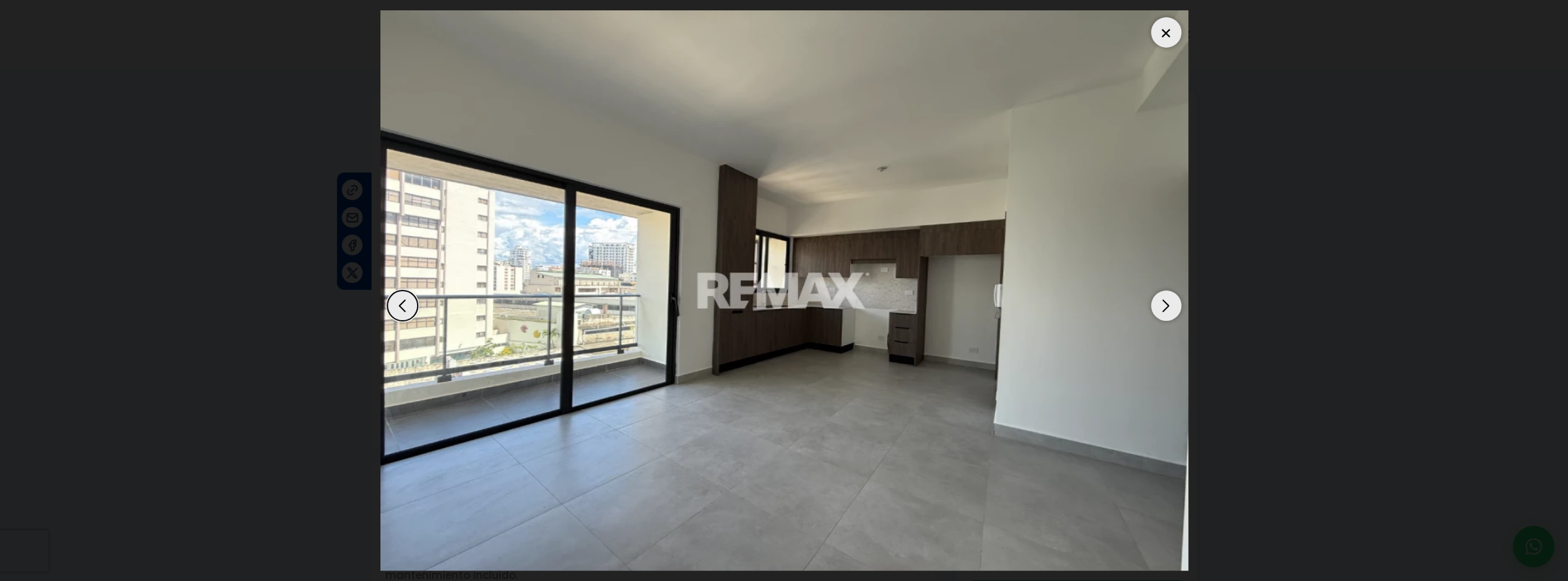
click at [1168, 33] on div at bounding box center [1165, 32] width 30 height 30
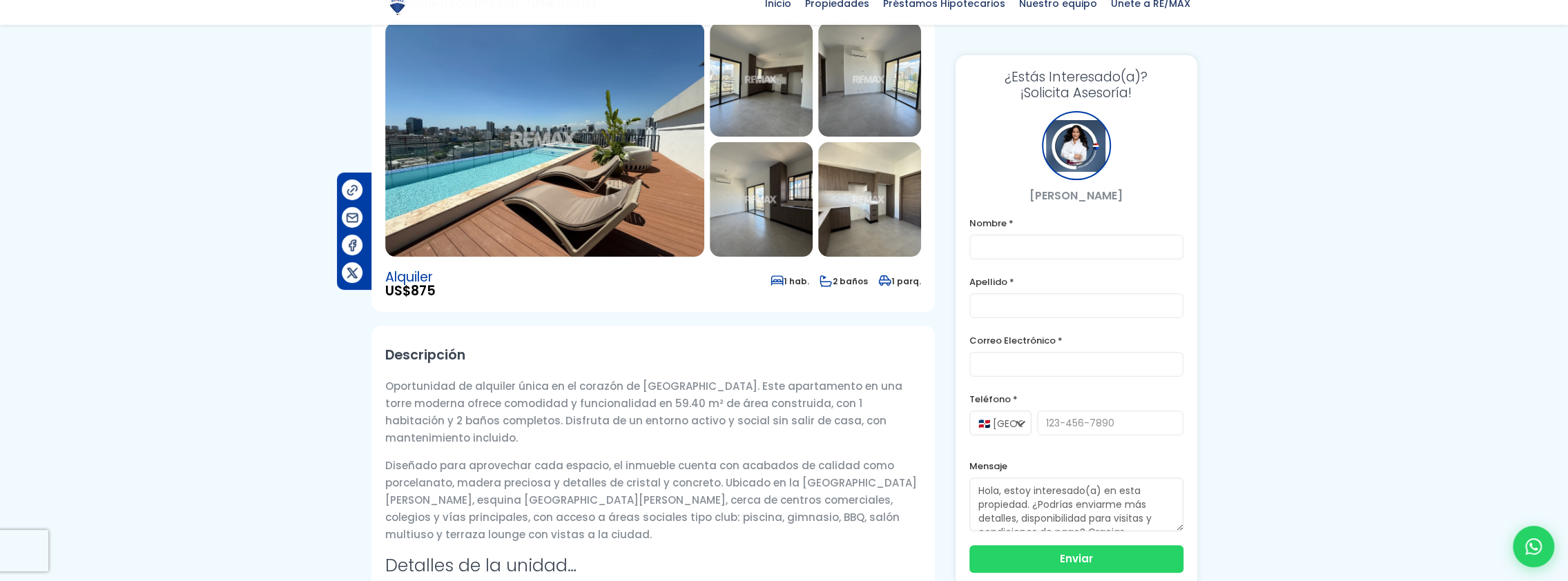
scroll to position [138, 0]
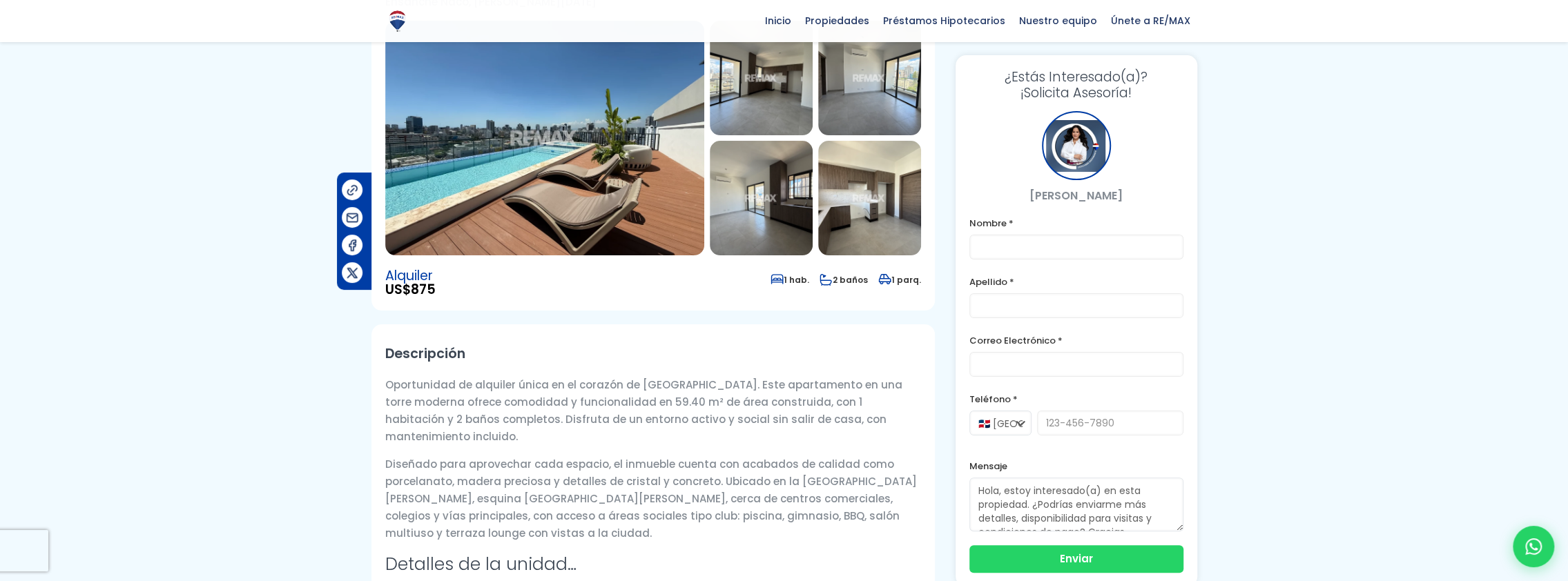
click at [393, 357] on h2 "Descripción" at bounding box center [652, 354] width 536 height 31
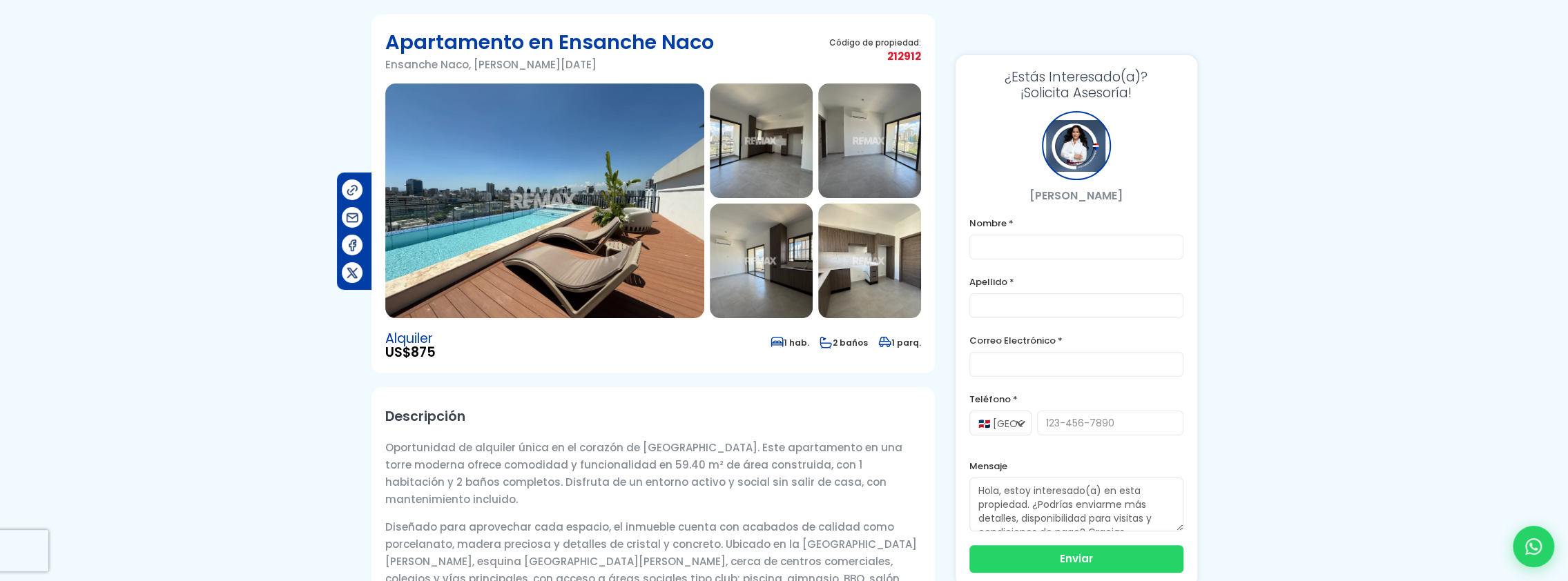
scroll to position [0, 0]
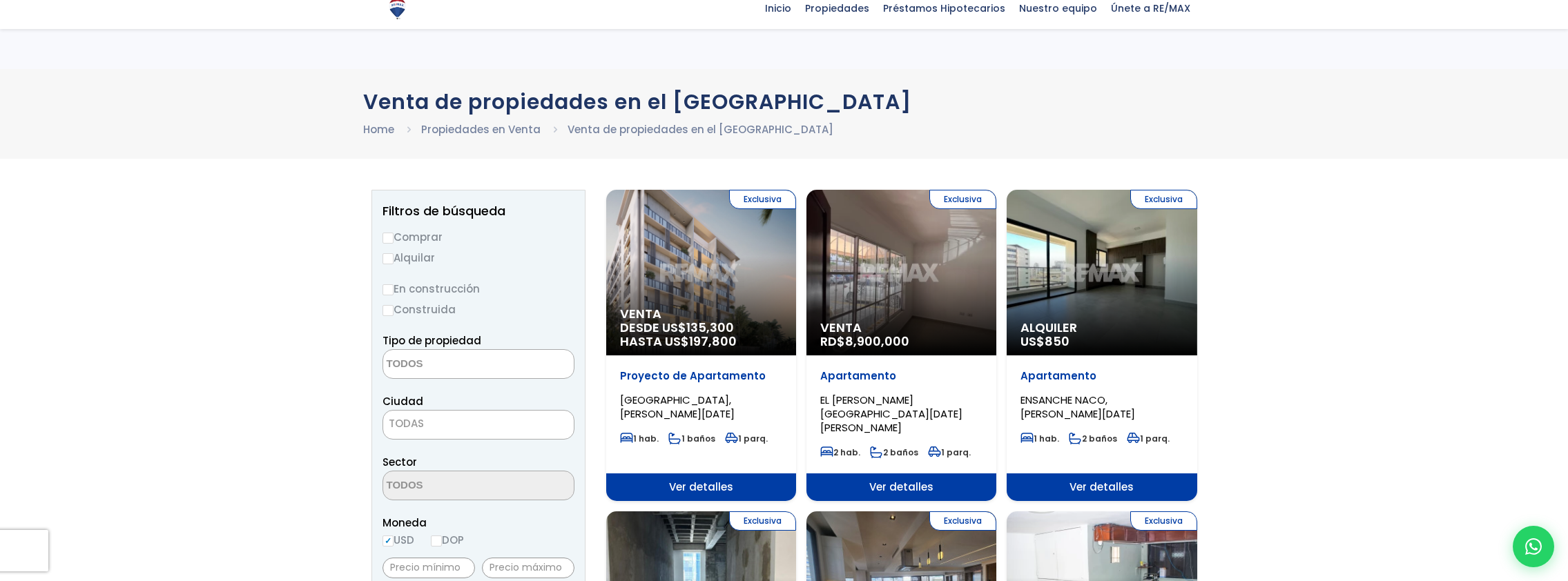
select select
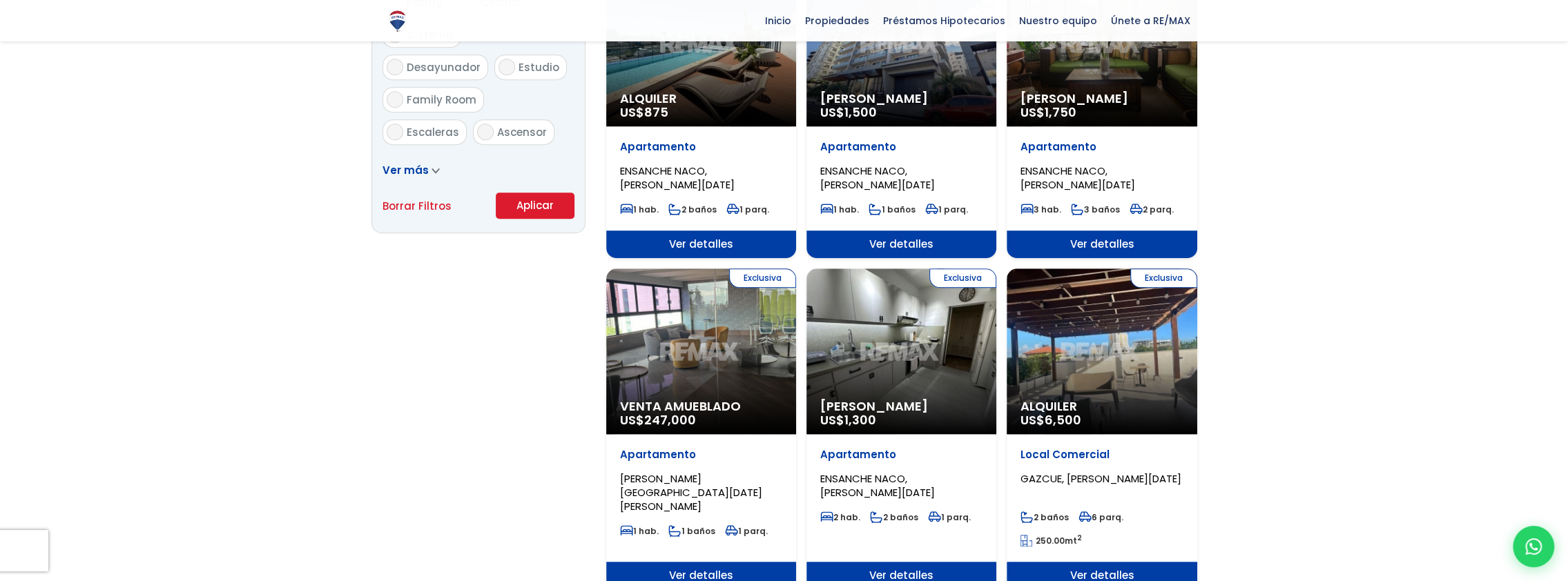
scroll to position [897, 0]
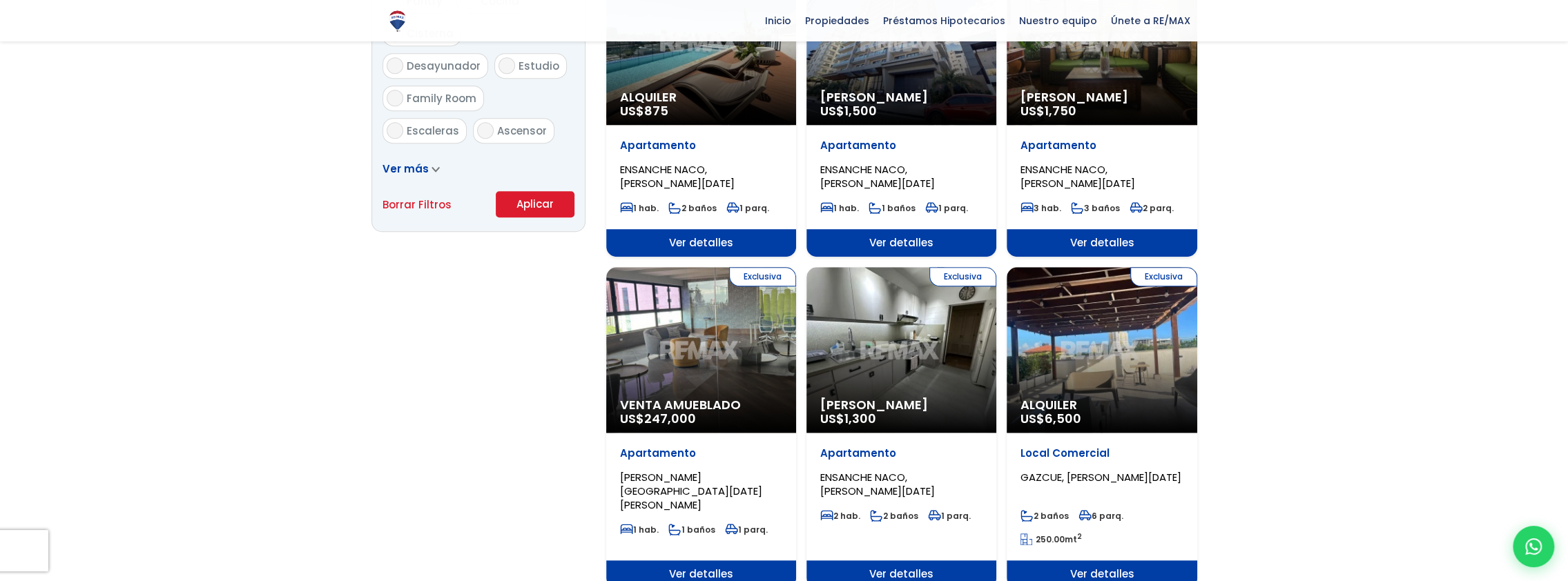
click at [909, 346] on div "Exclusiva Alquiler Amueblado US$ 1,300" at bounding box center [901, 350] width 190 height 166
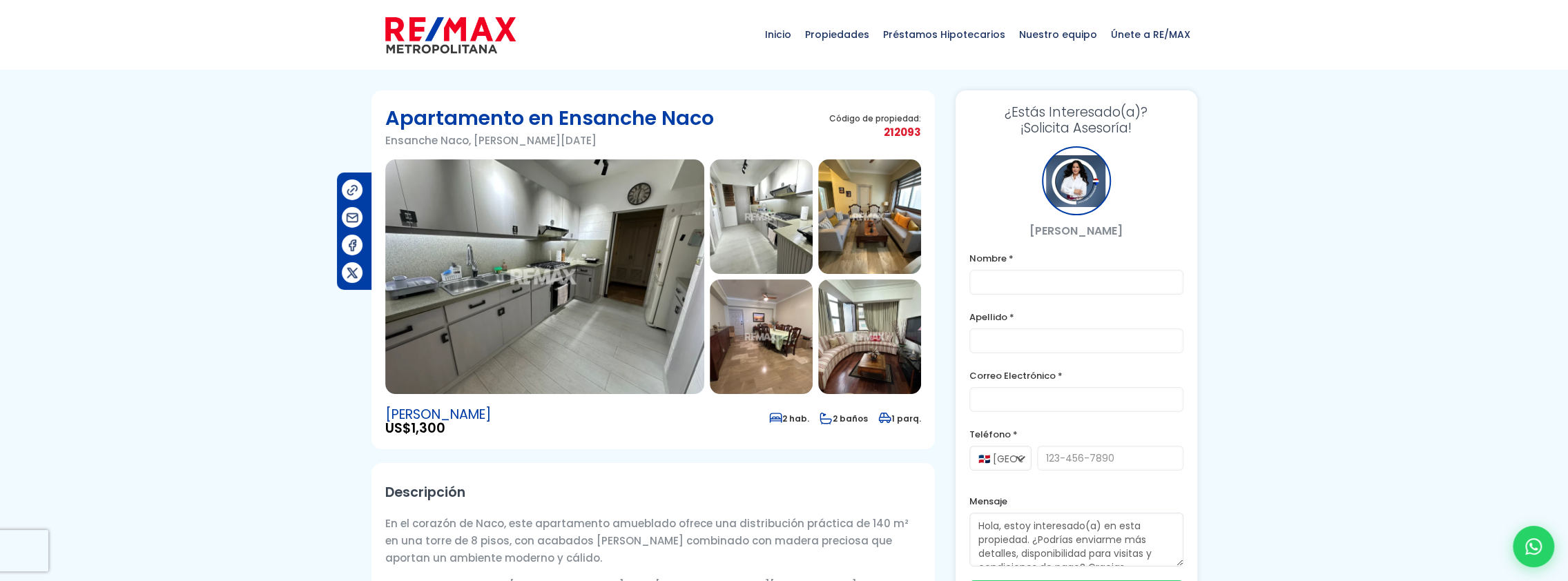
click at [591, 267] on img at bounding box center [544, 277] width 319 height 235
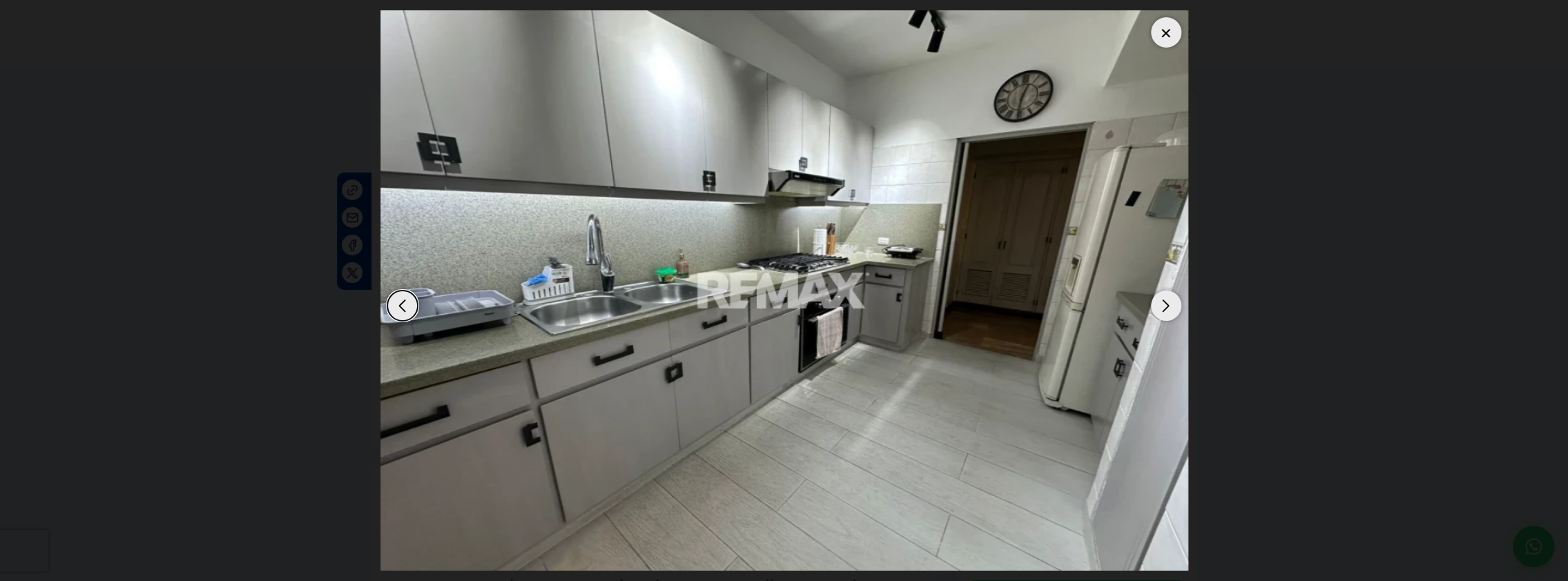
click at [1164, 306] on div "Next slide" at bounding box center [1165, 306] width 30 height 30
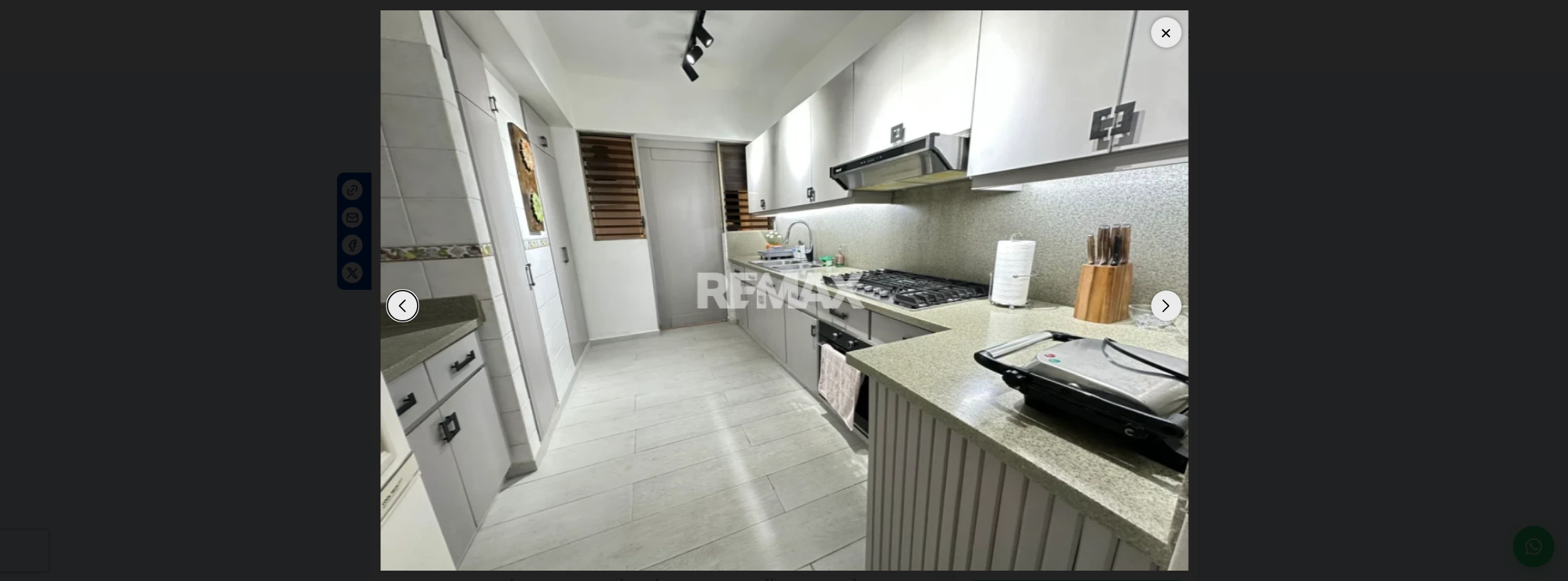
click at [1163, 304] on div "Next slide" at bounding box center [1165, 306] width 30 height 30
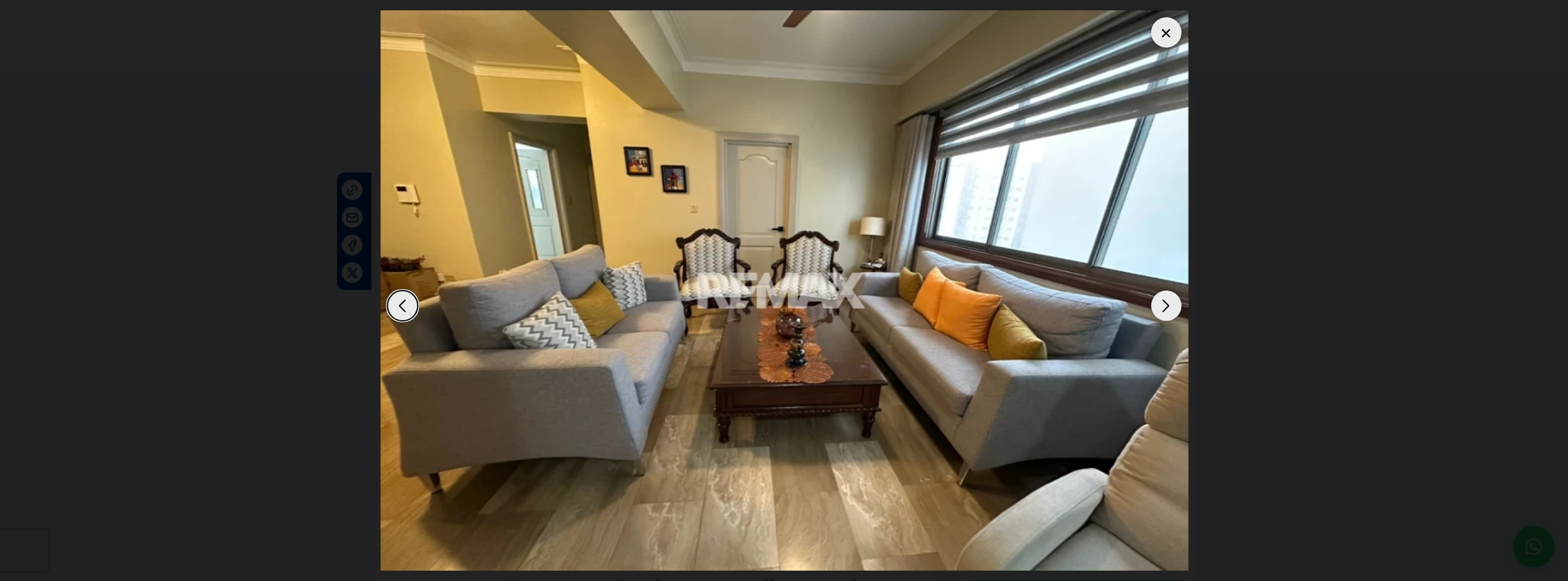
click at [1163, 304] on div "Next slide" at bounding box center [1165, 306] width 30 height 30
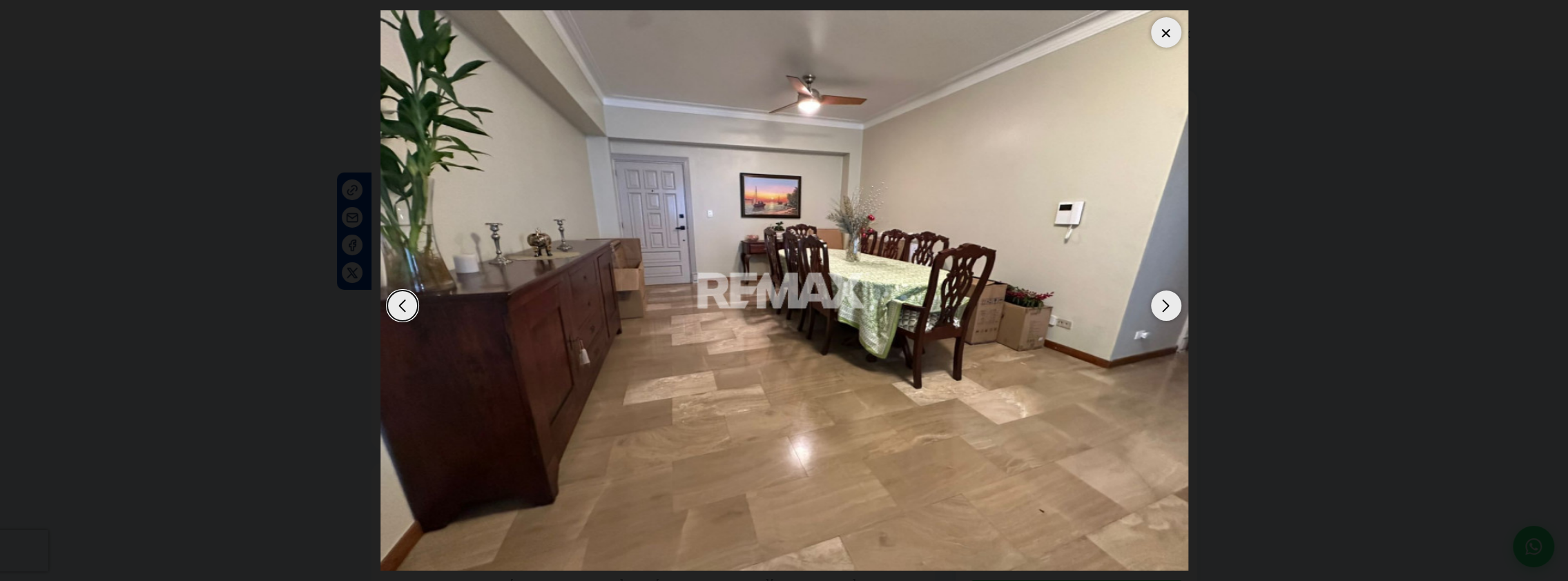
click at [1163, 304] on div "Next slide" at bounding box center [1165, 306] width 30 height 30
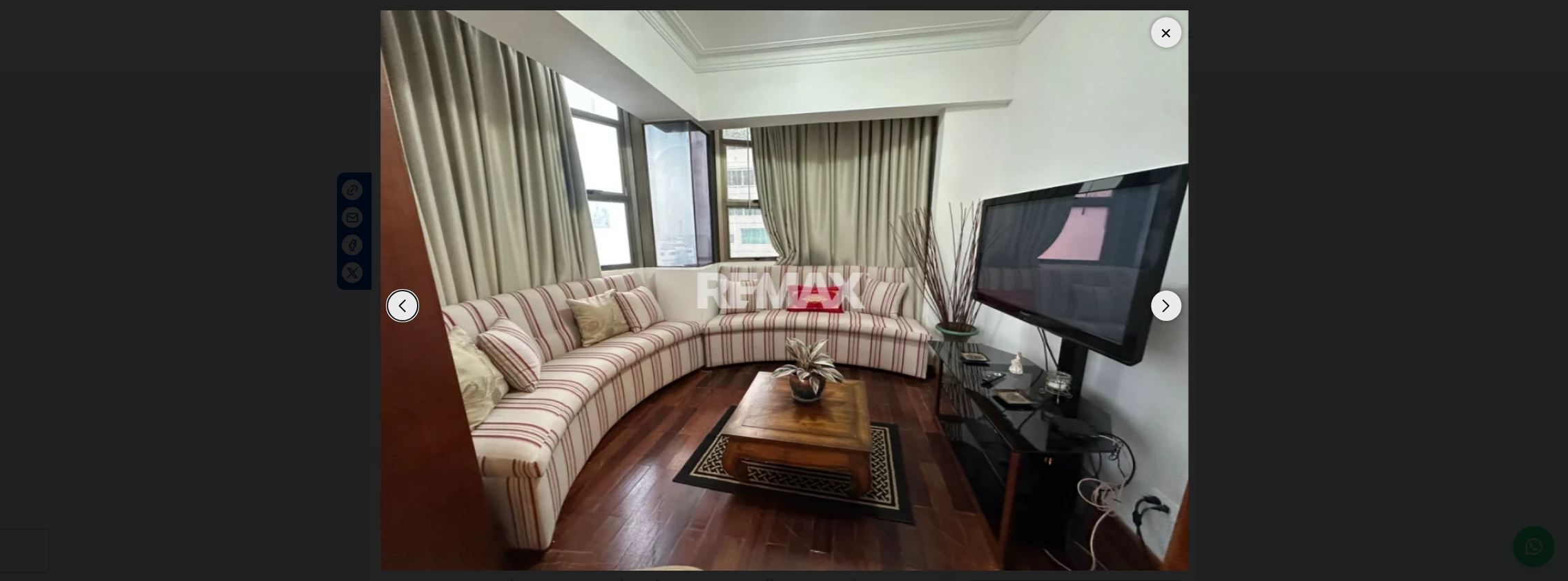
click at [1163, 304] on div "Next slide" at bounding box center [1165, 306] width 30 height 30
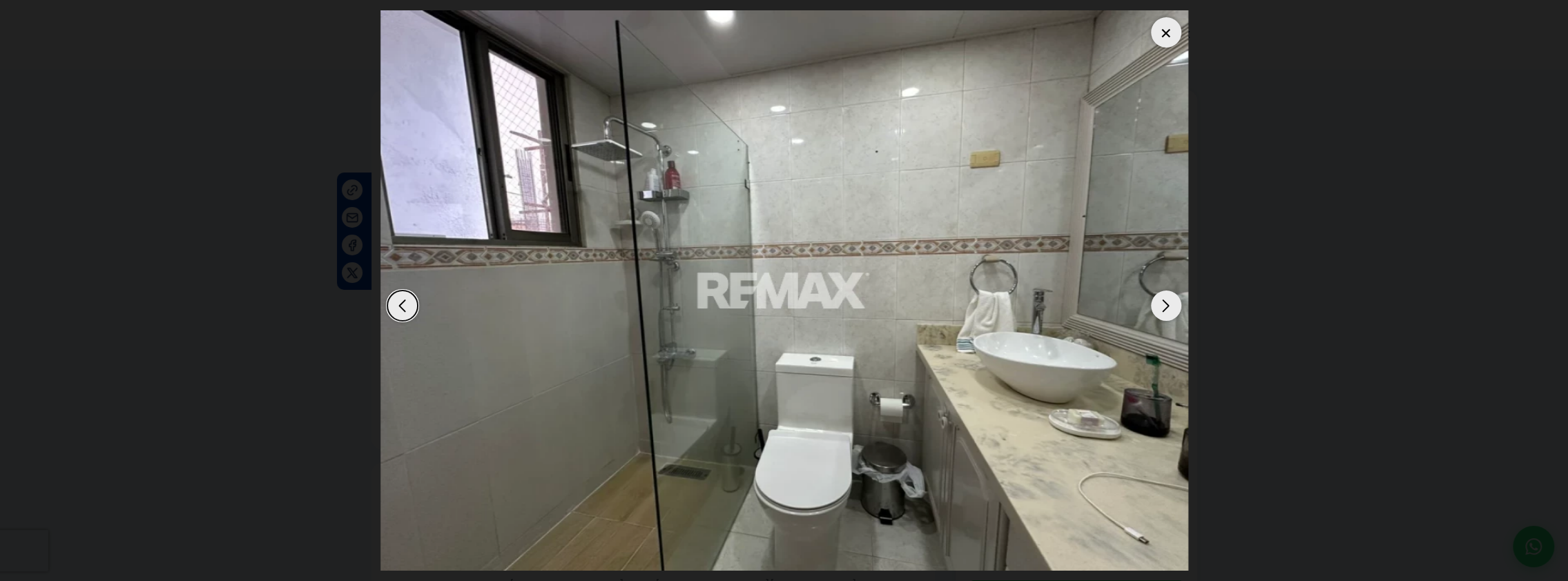
click at [398, 304] on div "Previous slide" at bounding box center [402, 306] width 30 height 30
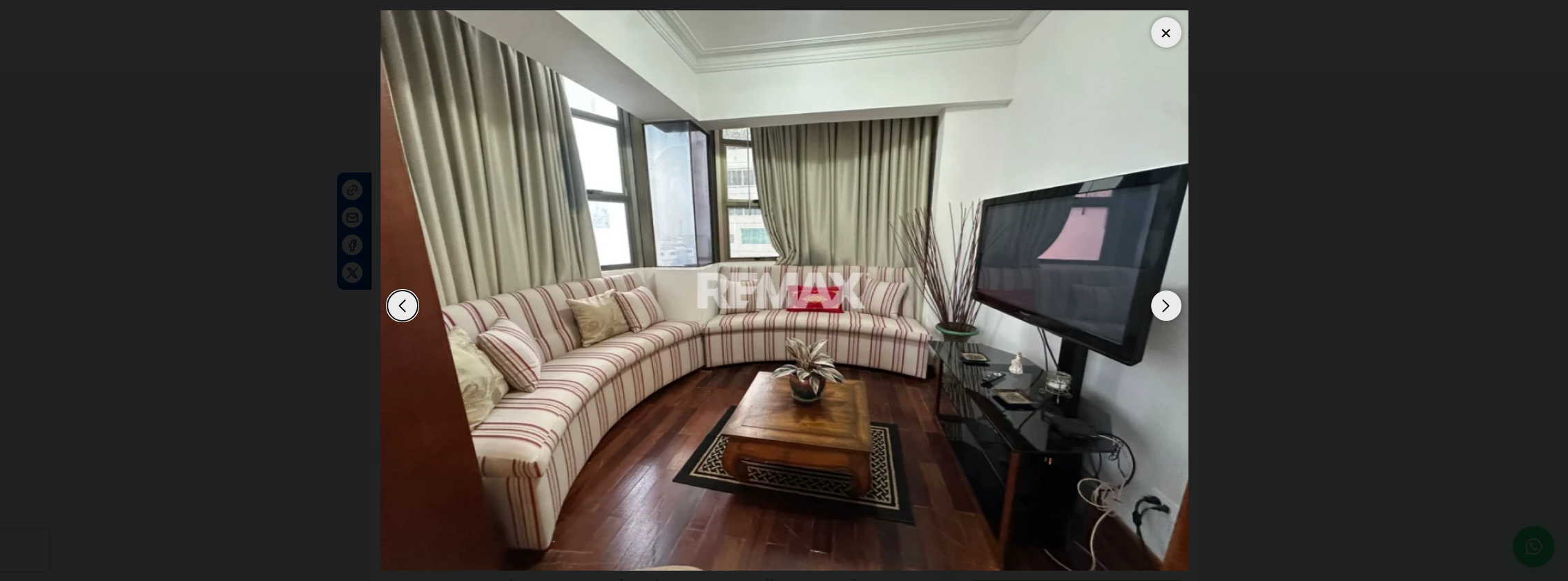
click at [400, 312] on div "Previous slide" at bounding box center [402, 306] width 30 height 30
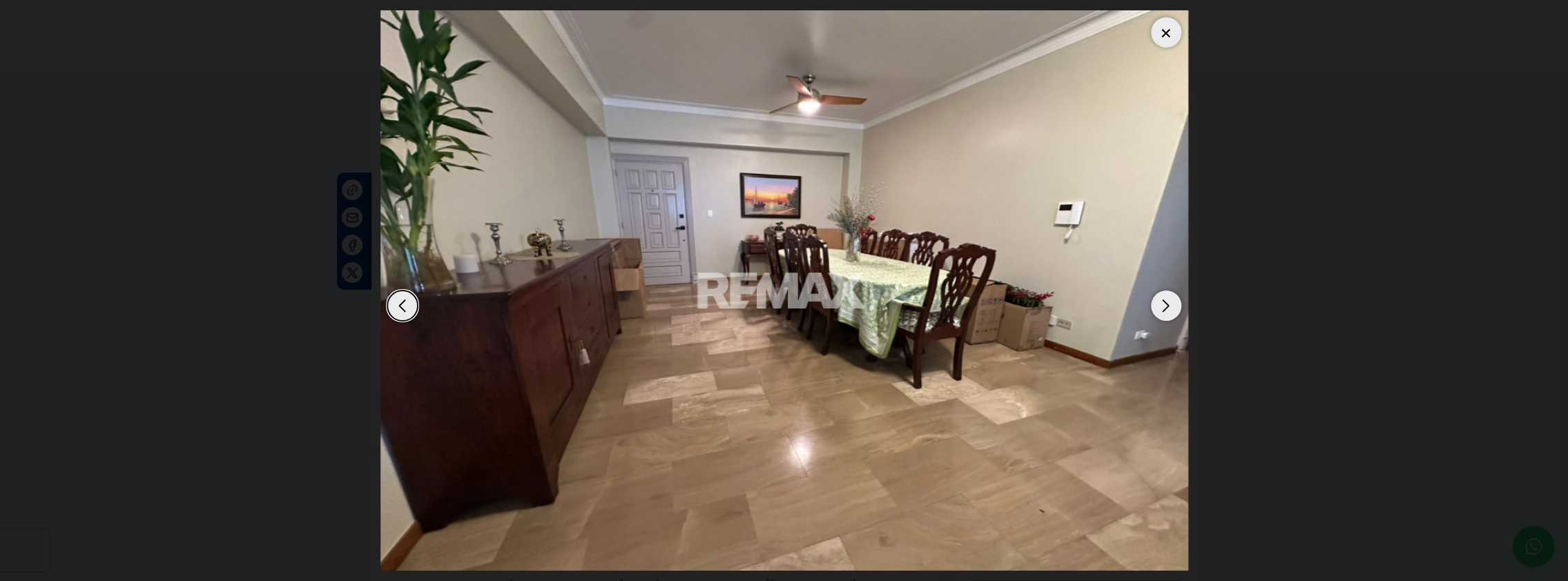
click at [405, 303] on div "Previous slide" at bounding box center [402, 306] width 30 height 30
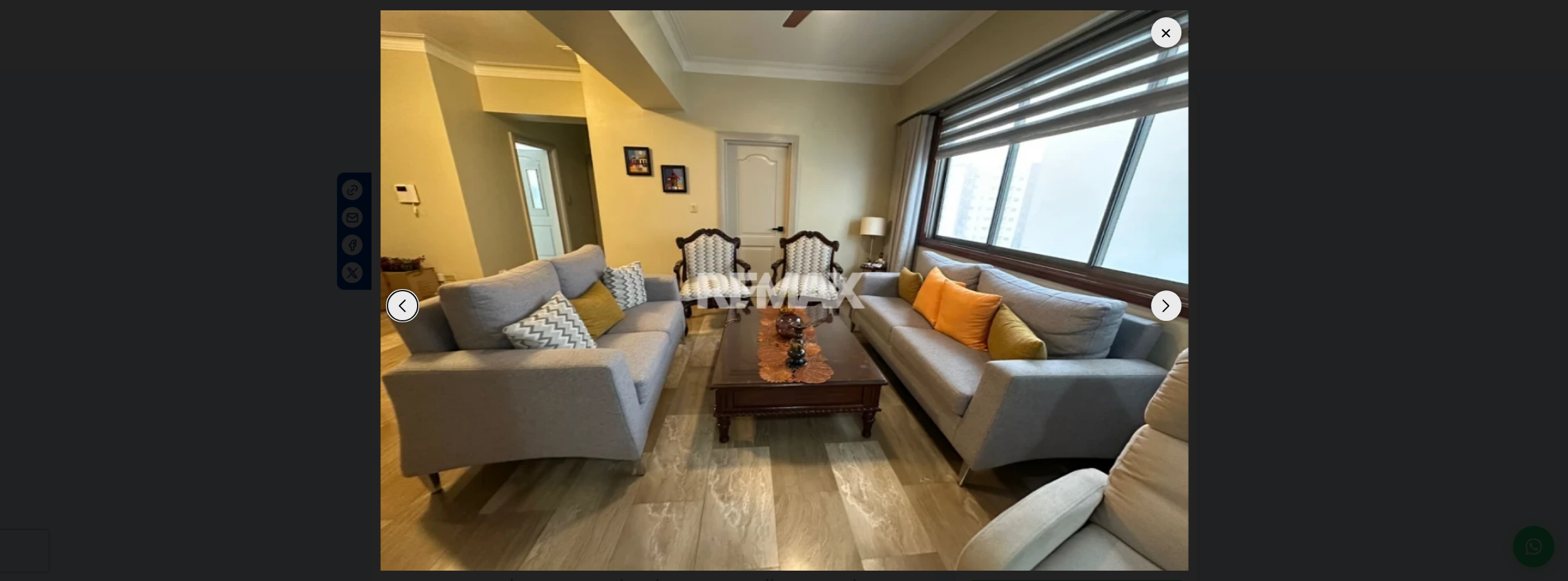
click at [1167, 316] on div "Next slide" at bounding box center [1165, 306] width 30 height 30
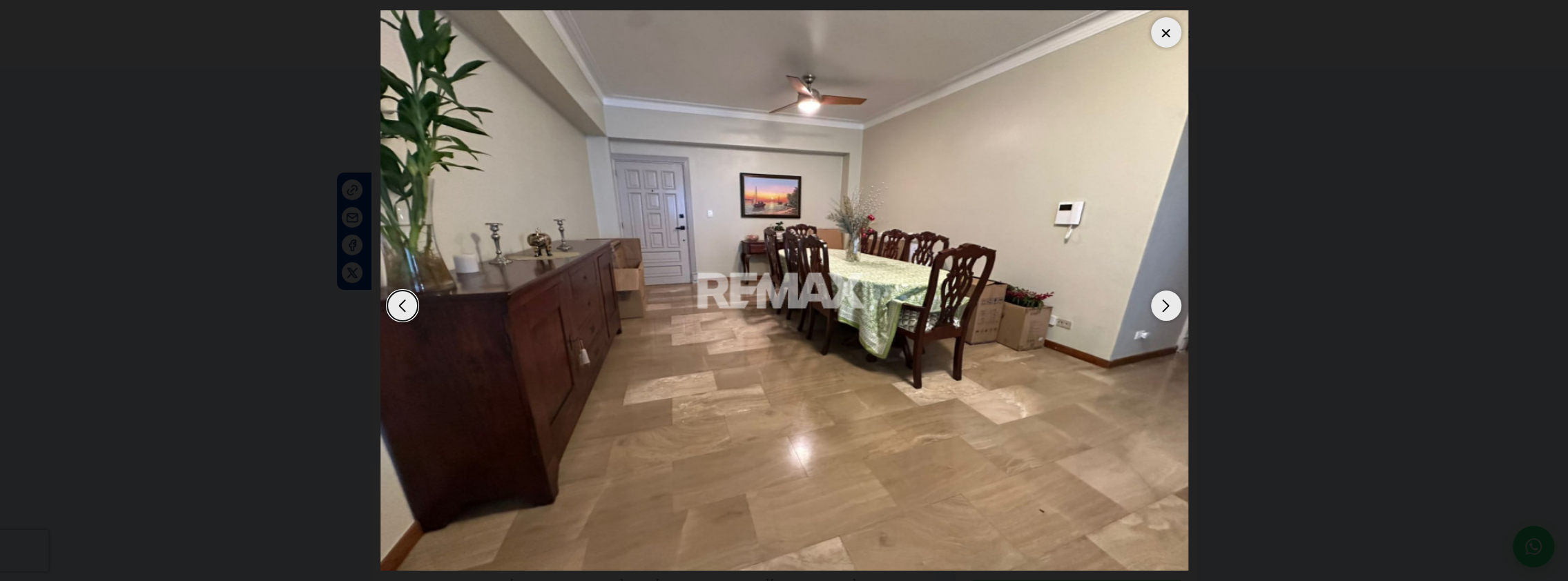
click at [1167, 316] on div "Next slide" at bounding box center [1165, 306] width 30 height 30
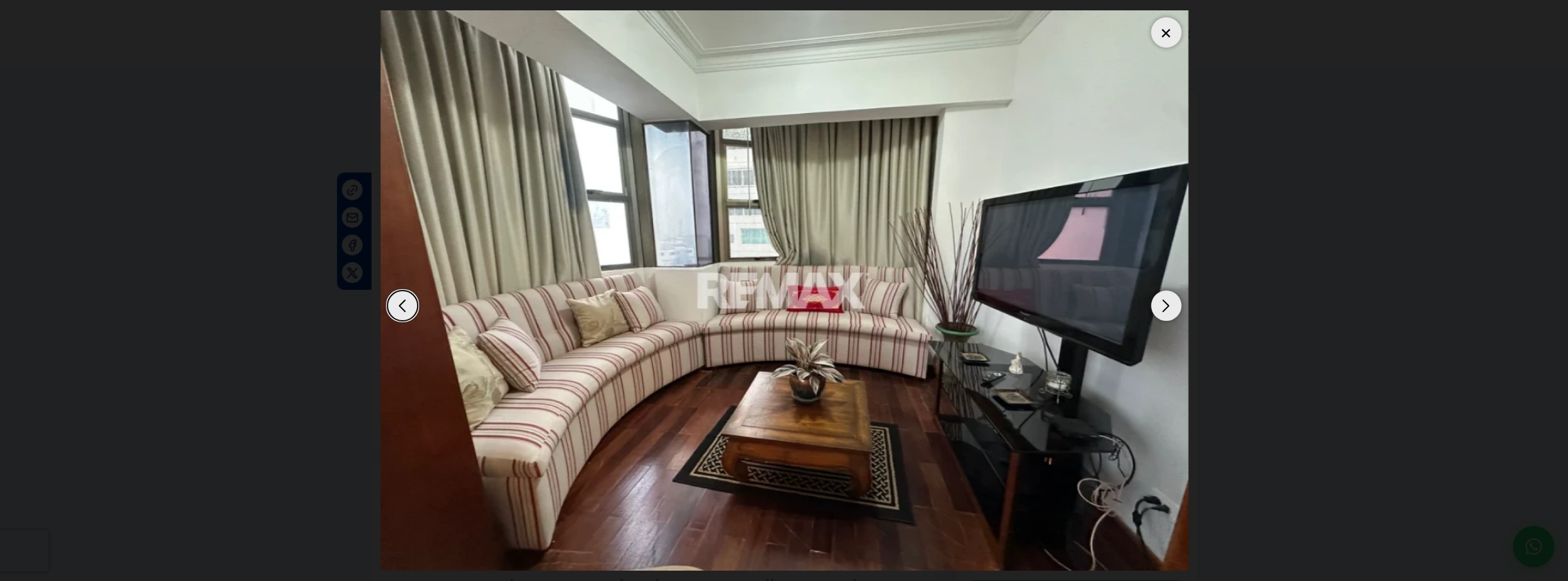
click at [1164, 309] on div "Next slide" at bounding box center [1165, 306] width 30 height 30
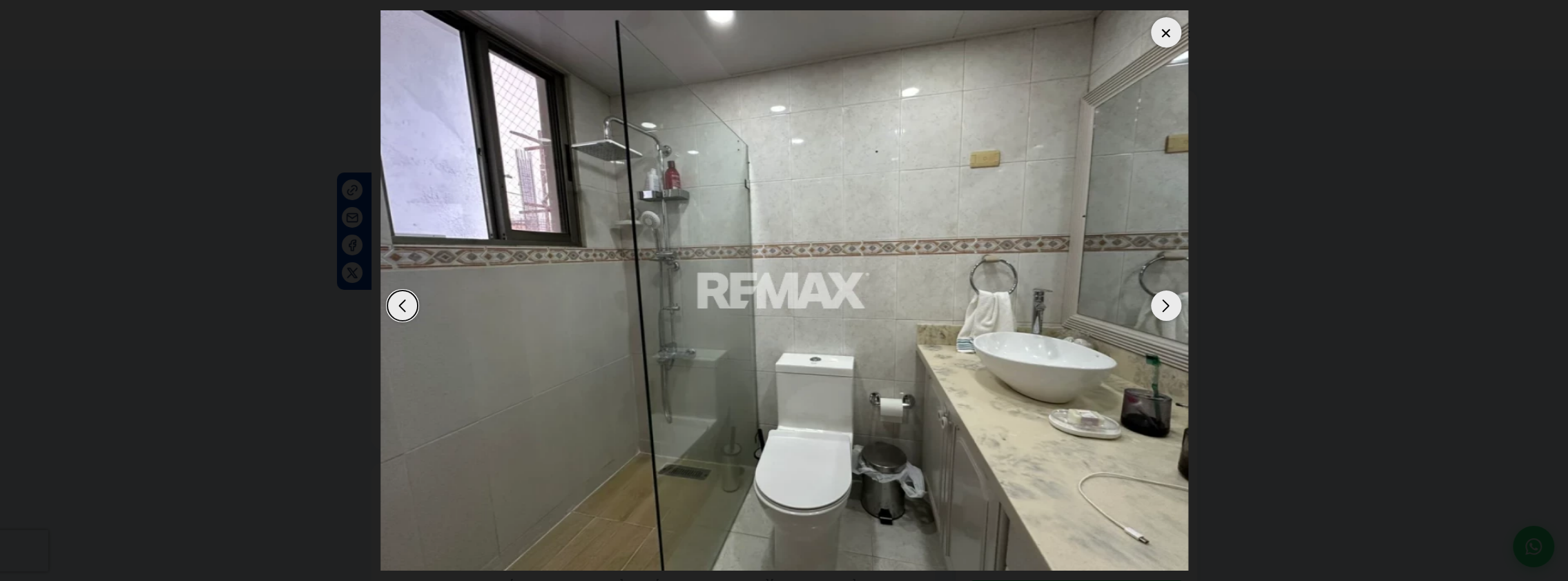
click at [1163, 309] on div "Next slide" at bounding box center [1165, 306] width 30 height 30
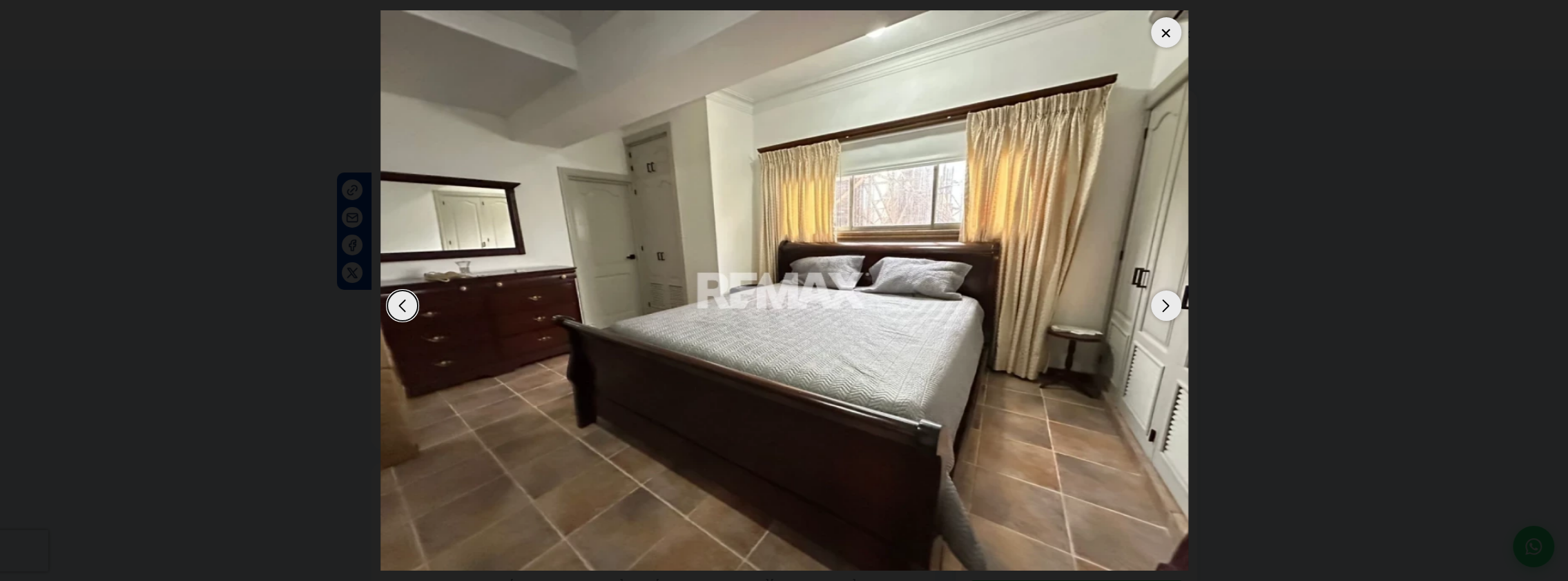
click at [1163, 309] on div "Next slide" at bounding box center [1165, 306] width 30 height 30
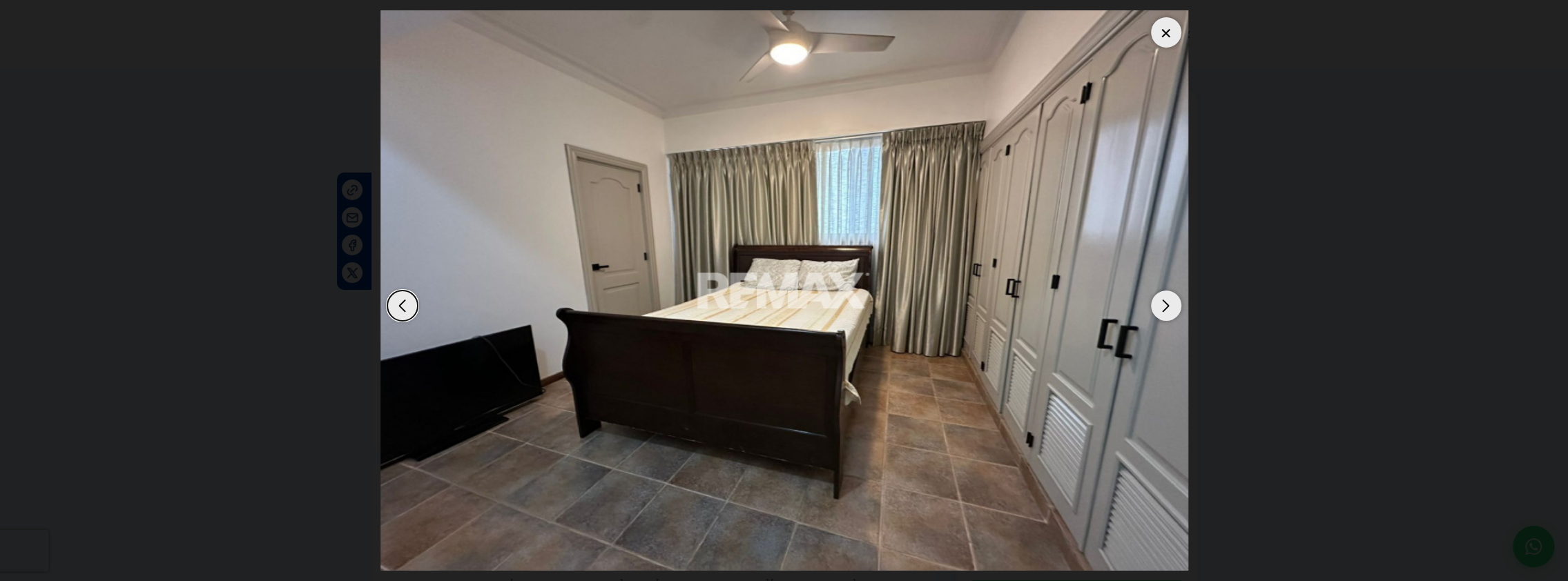
click at [1163, 309] on div "Next slide" at bounding box center [1165, 306] width 30 height 30
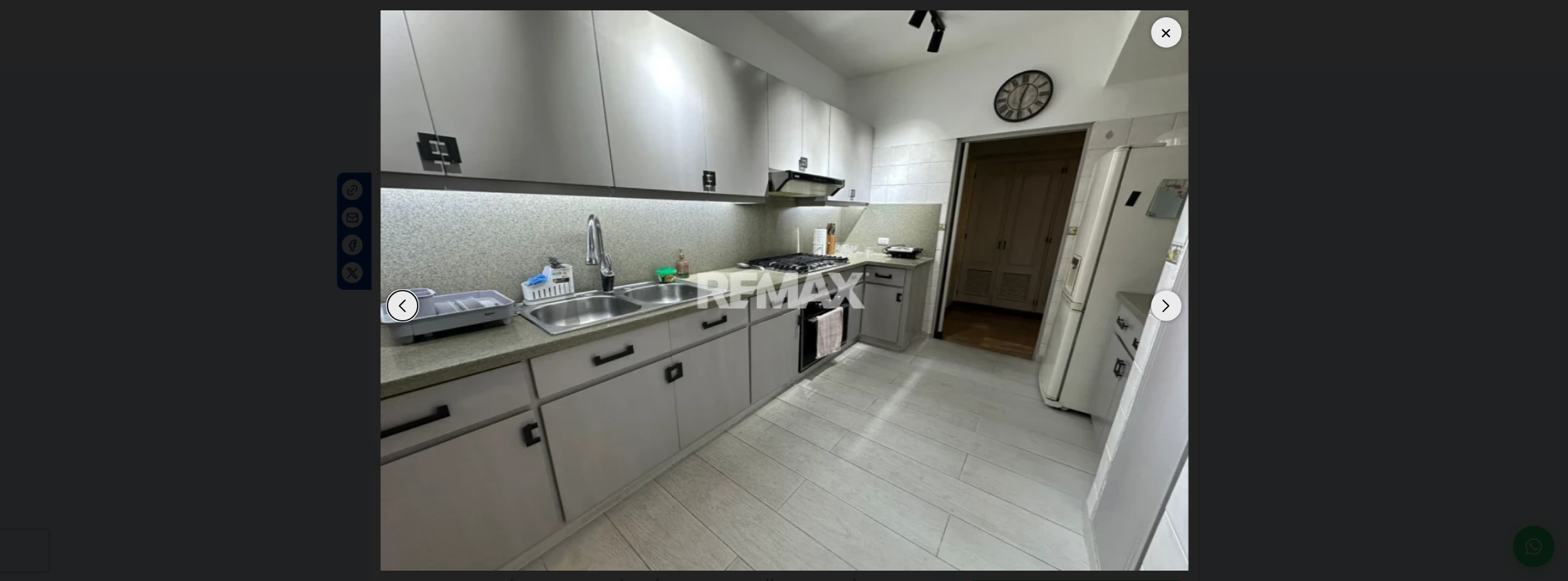
click at [1163, 309] on div "Next slide" at bounding box center [1165, 306] width 30 height 30
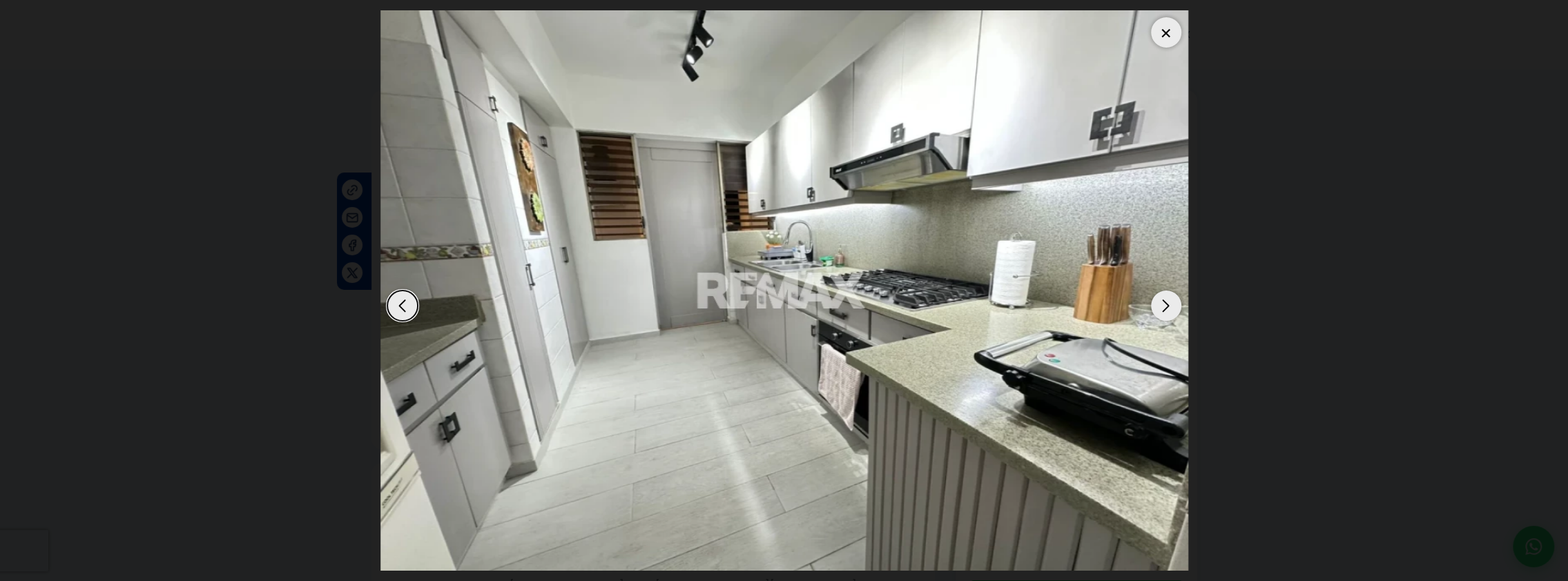
click at [1163, 309] on div "Next slide" at bounding box center [1165, 306] width 30 height 30
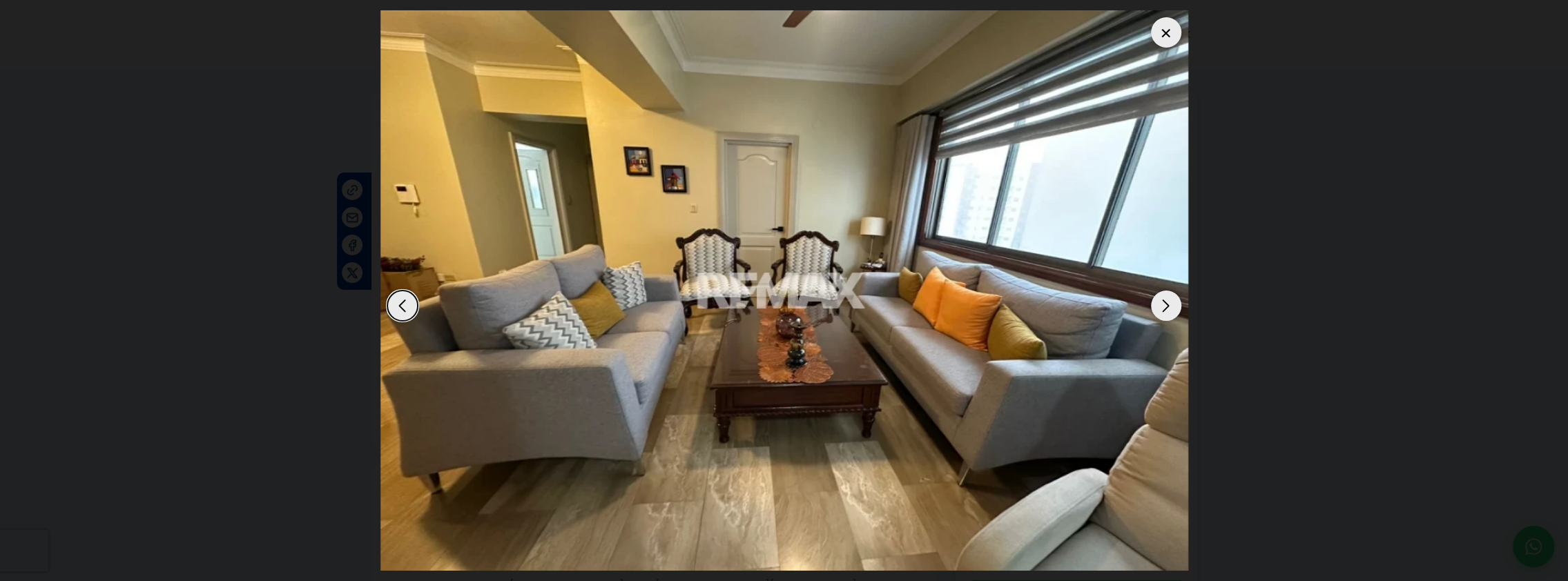
click at [1163, 309] on div "Next slide" at bounding box center [1165, 306] width 30 height 30
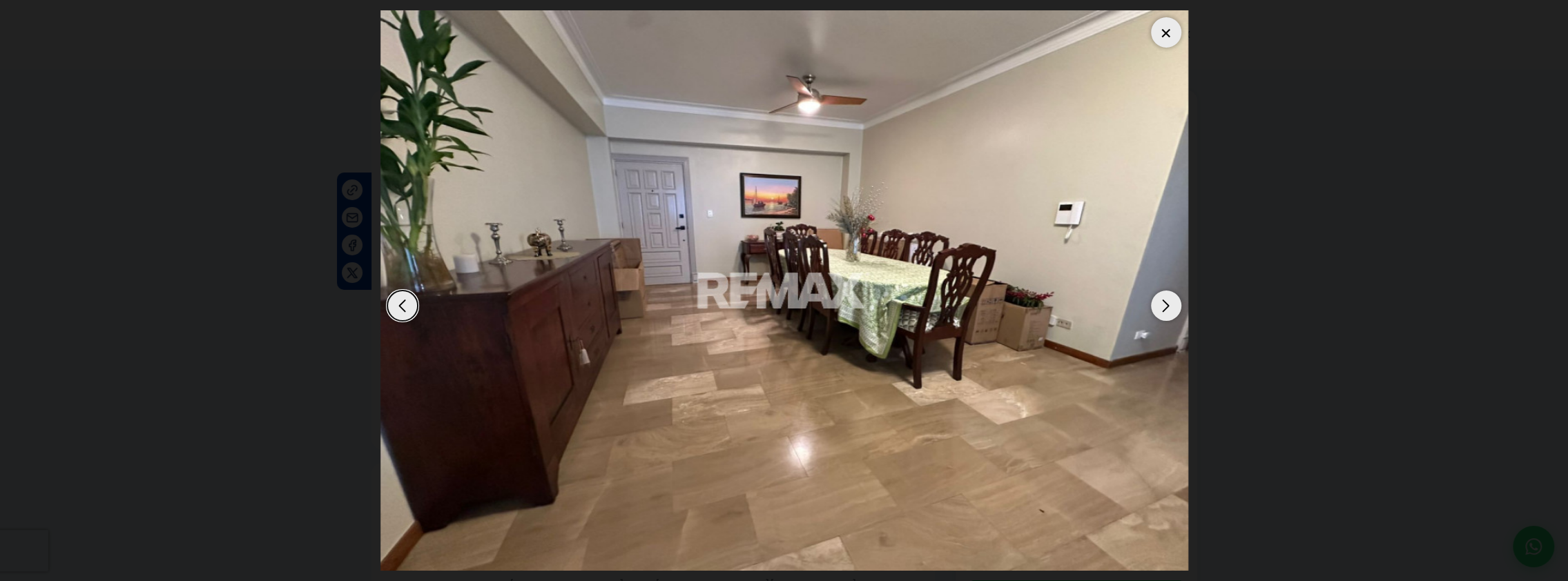
click at [1163, 309] on div "Next slide" at bounding box center [1165, 306] width 30 height 30
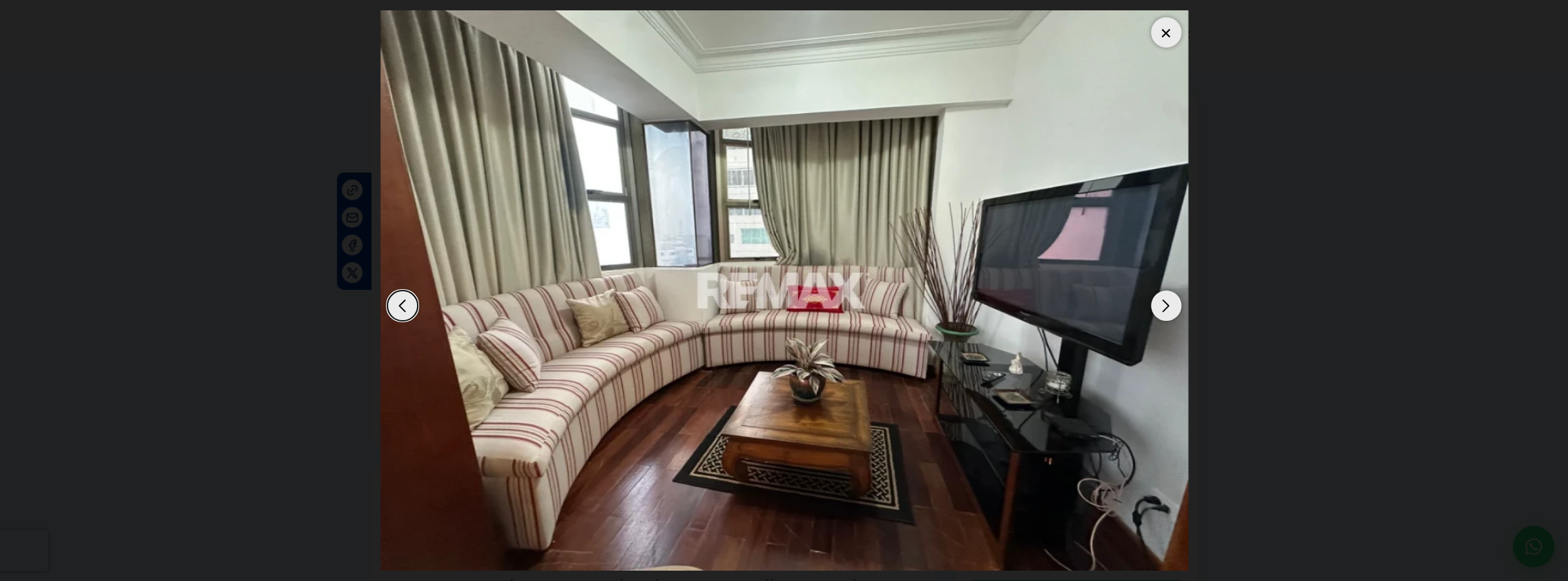
click at [1163, 309] on div "Next slide" at bounding box center [1165, 306] width 30 height 30
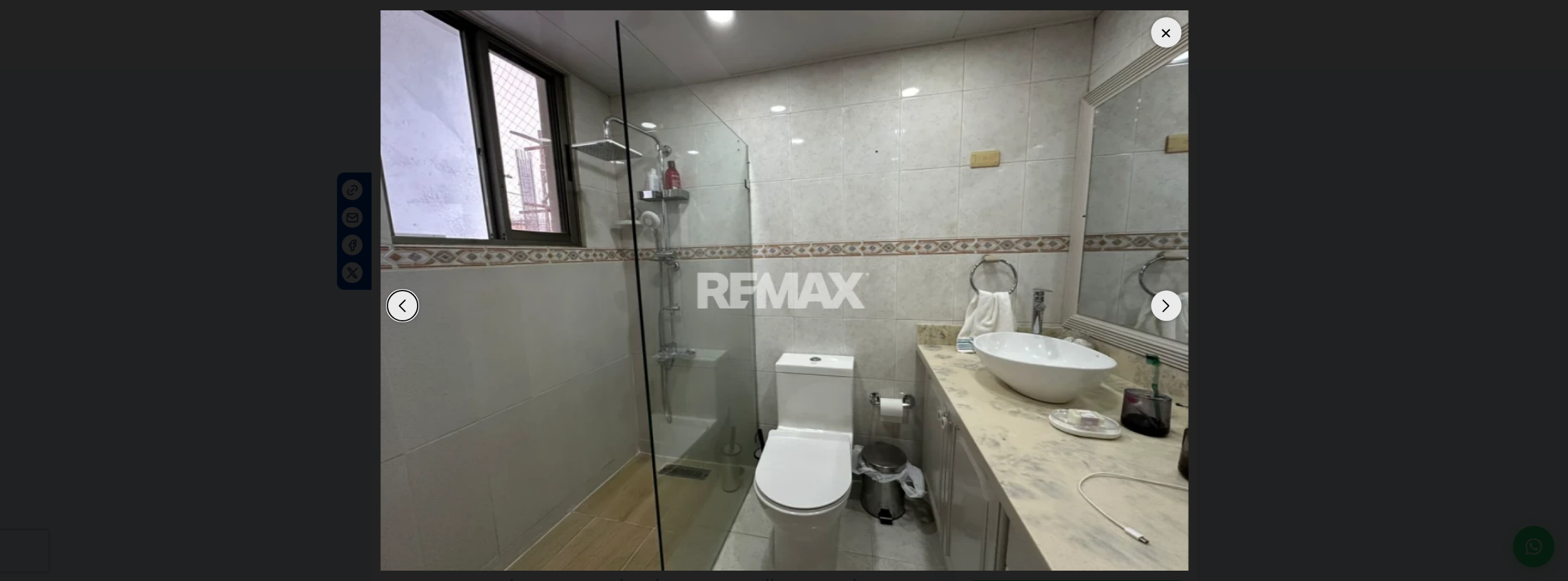
click at [1163, 39] on div at bounding box center [1165, 32] width 30 height 30
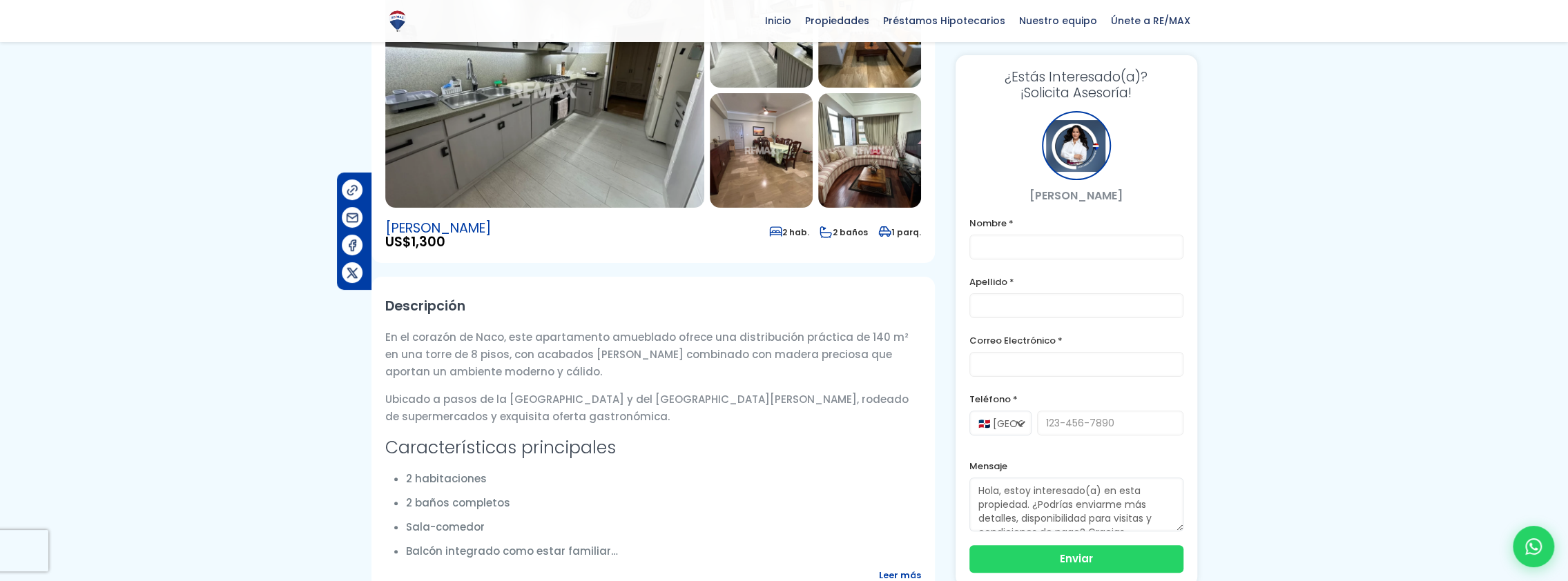
scroll to position [276, 0]
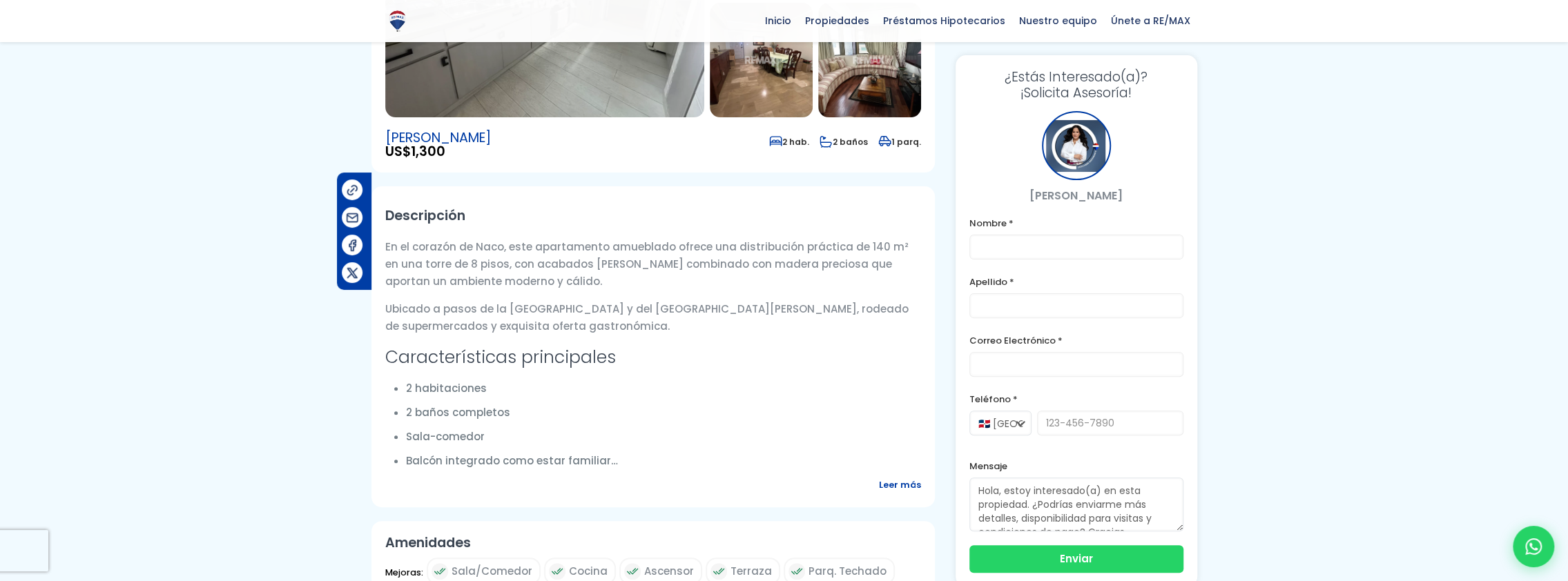
click at [914, 484] on span "Leer más" at bounding box center [900, 485] width 42 height 17
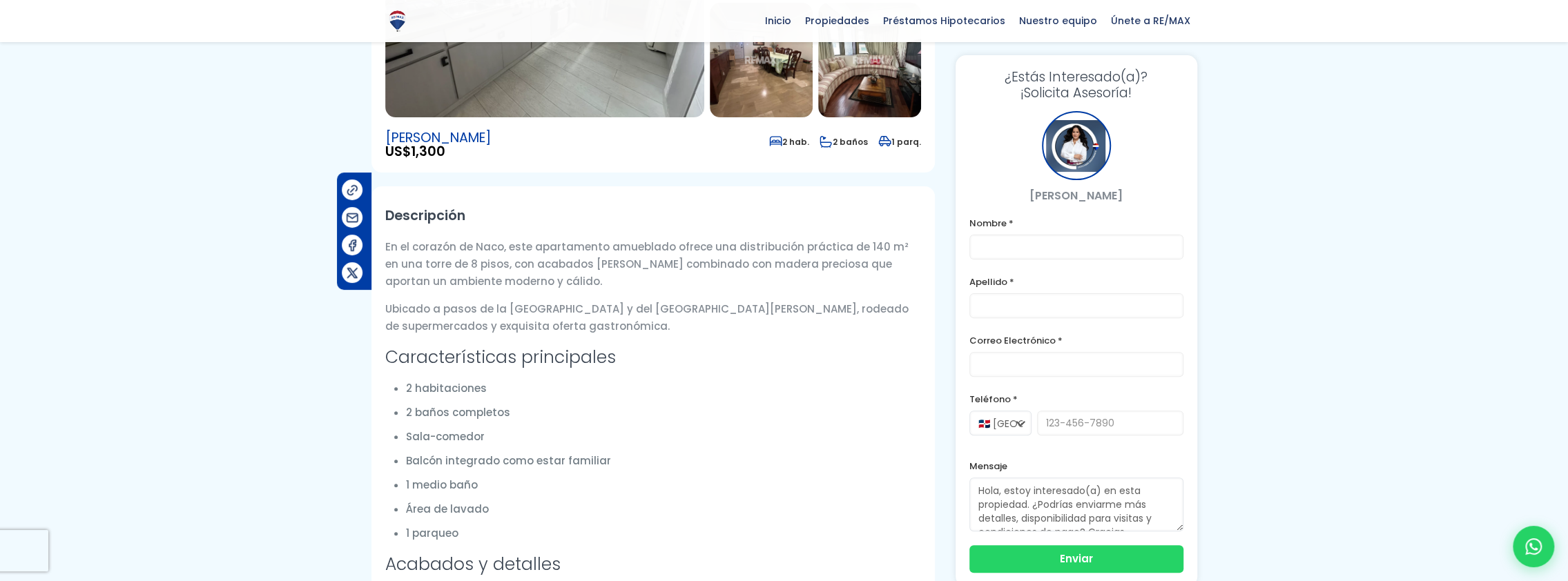
scroll to position [345, 0]
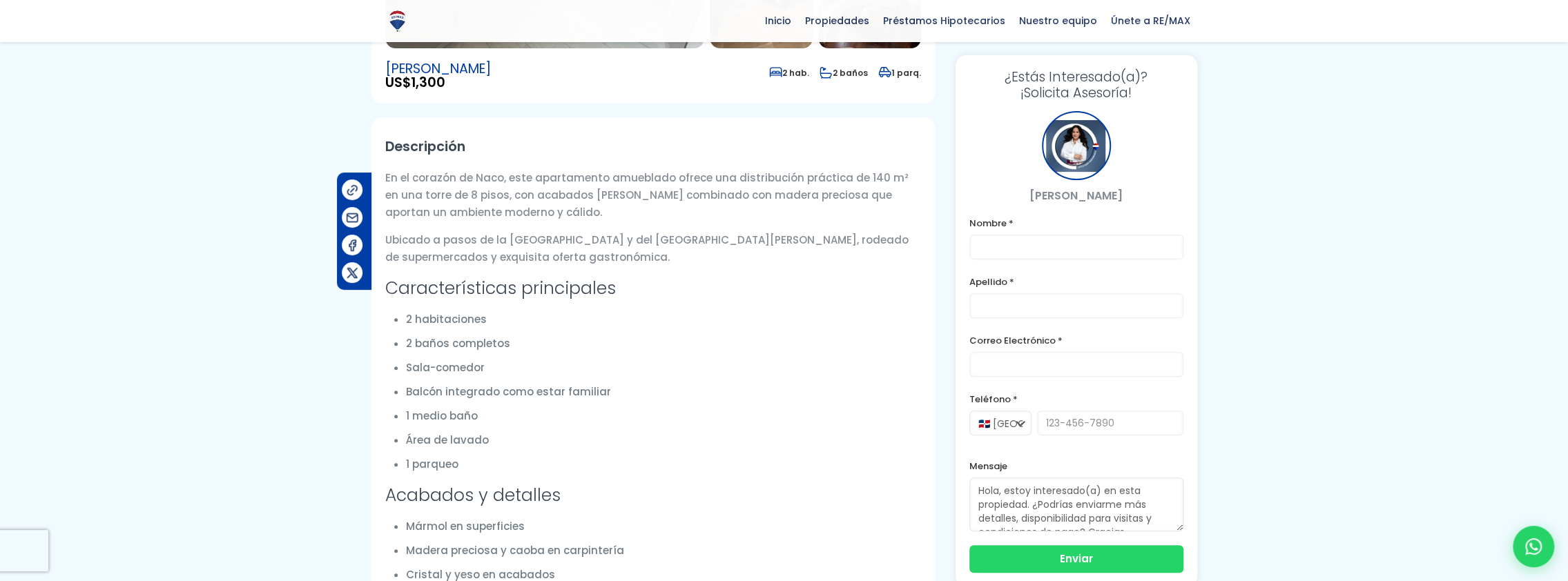
click at [604, 390] on li "Balcón integrado como estar familiar" at bounding box center [664, 391] width 515 height 17
drag, startPoint x: 408, startPoint y: 389, endPoint x: 606, endPoint y: 391, distance: 198.0
click at [606, 391] on li "Balcón integrado como estar familiar" at bounding box center [664, 391] width 515 height 17
drag, startPoint x: 606, startPoint y: 391, endPoint x: 589, endPoint y: 391, distance: 17.0
click at [710, 469] on li "1 parqueo" at bounding box center [664, 464] width 515 height 17
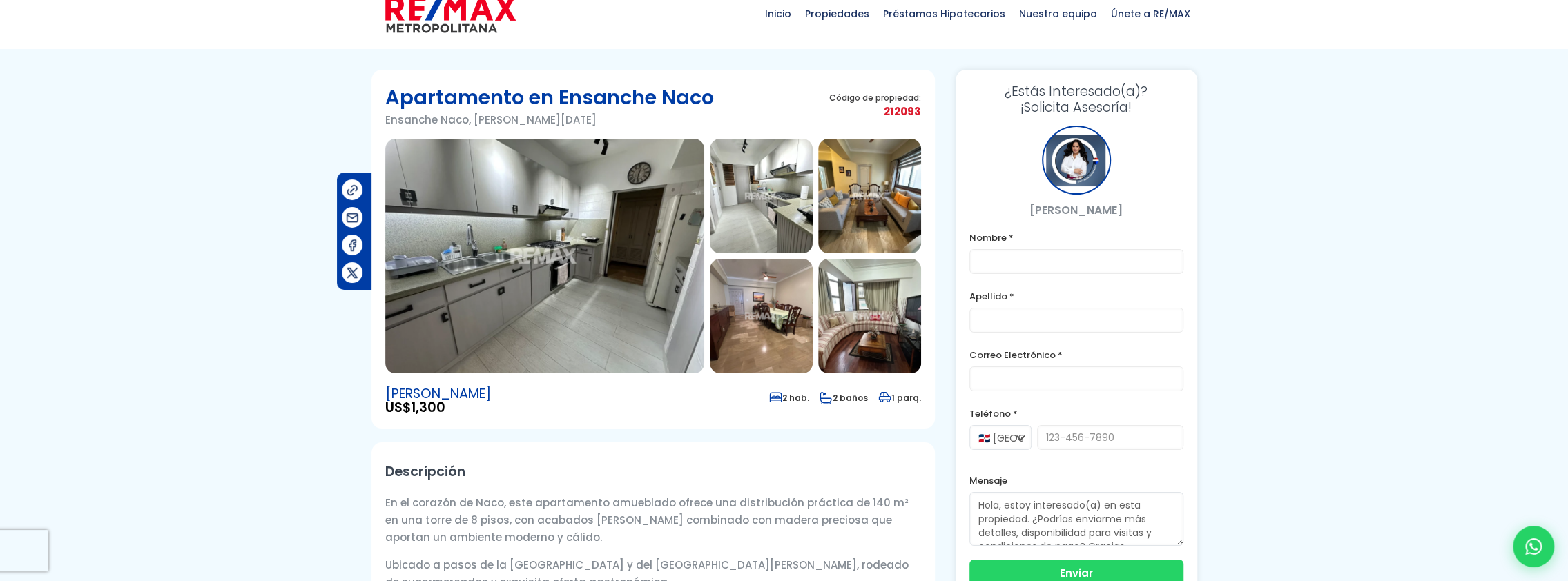
scroll to position [0, 0]
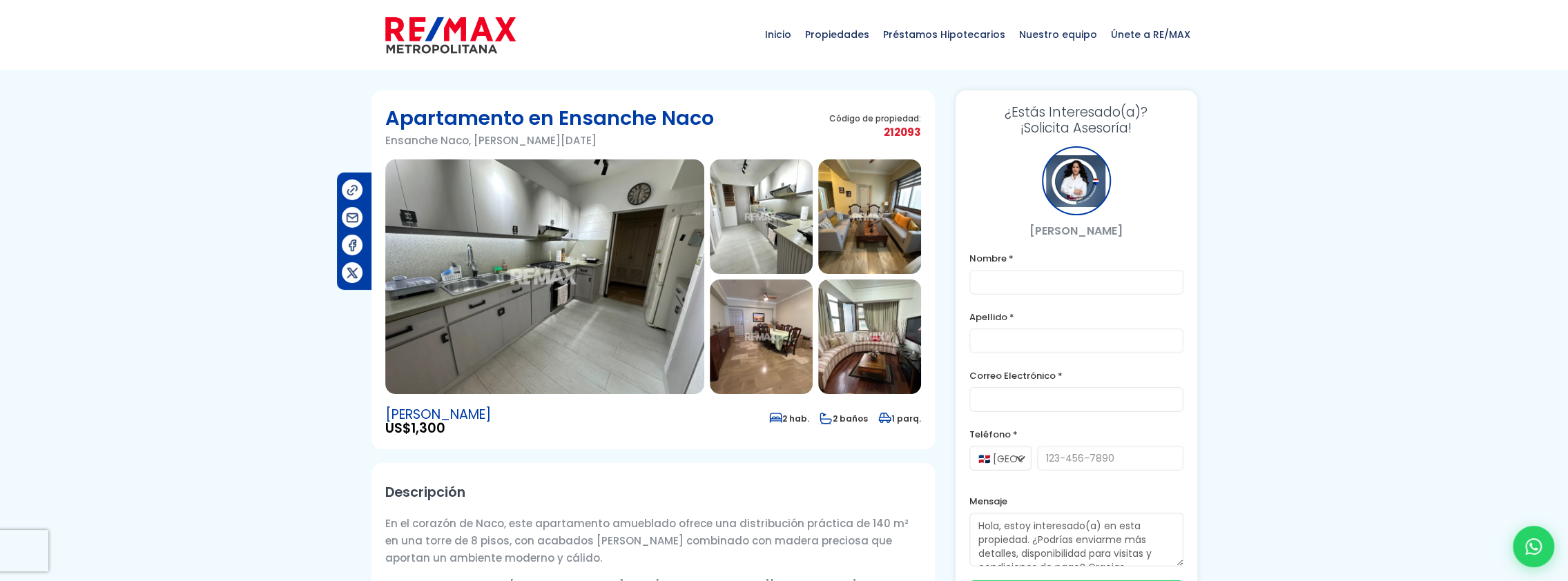
click at [870, 337] on img at bounding box center [869, 337] width 103 height 115
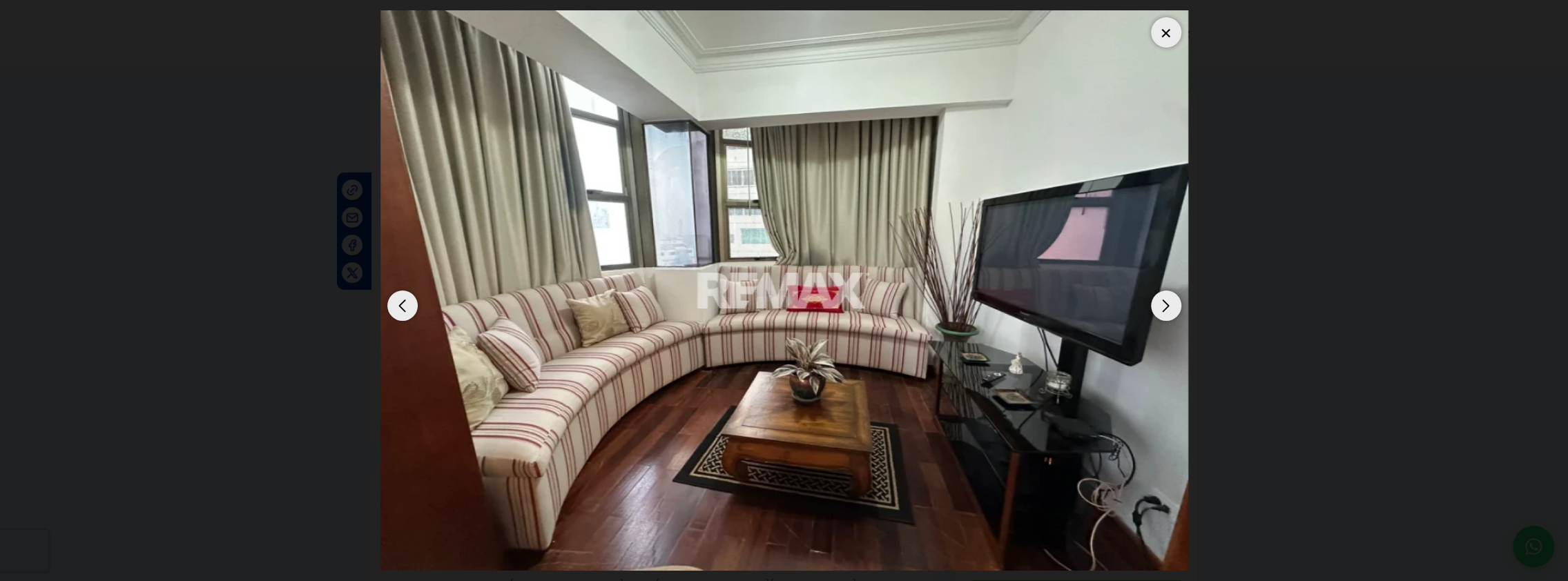
click at [1163, 29] on div at bounding box center [1165, 32] width 30 height 30
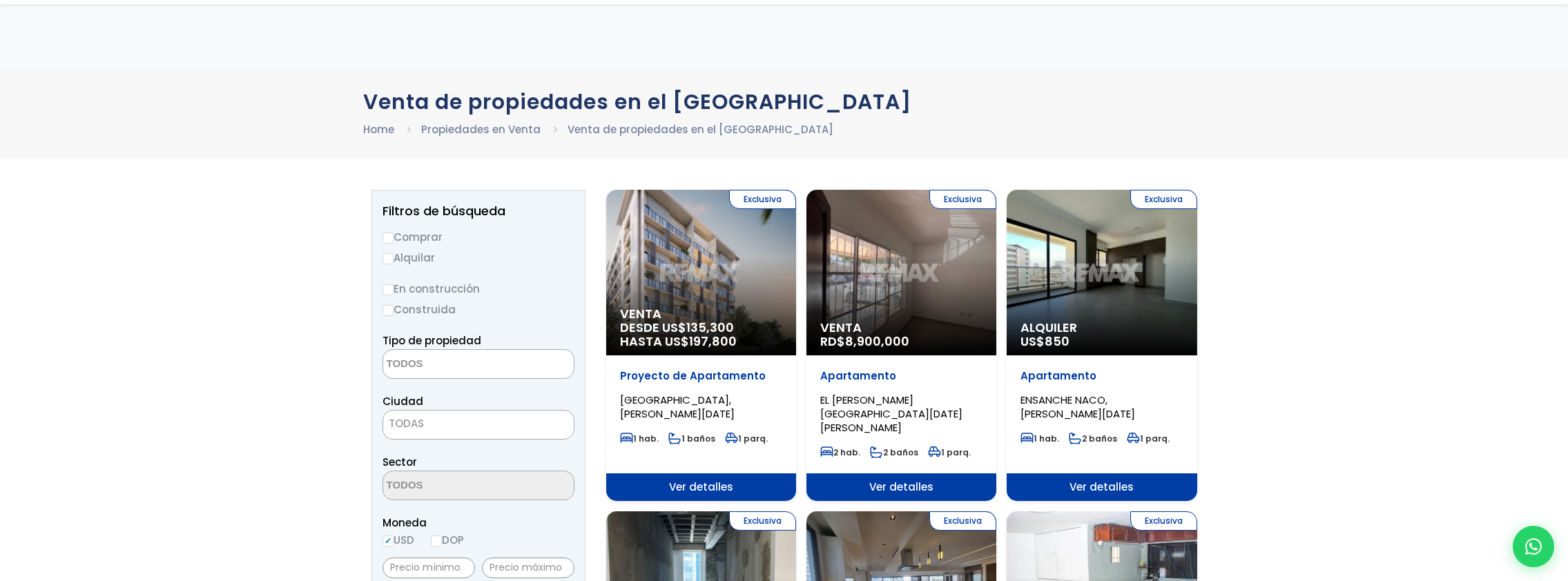
select select
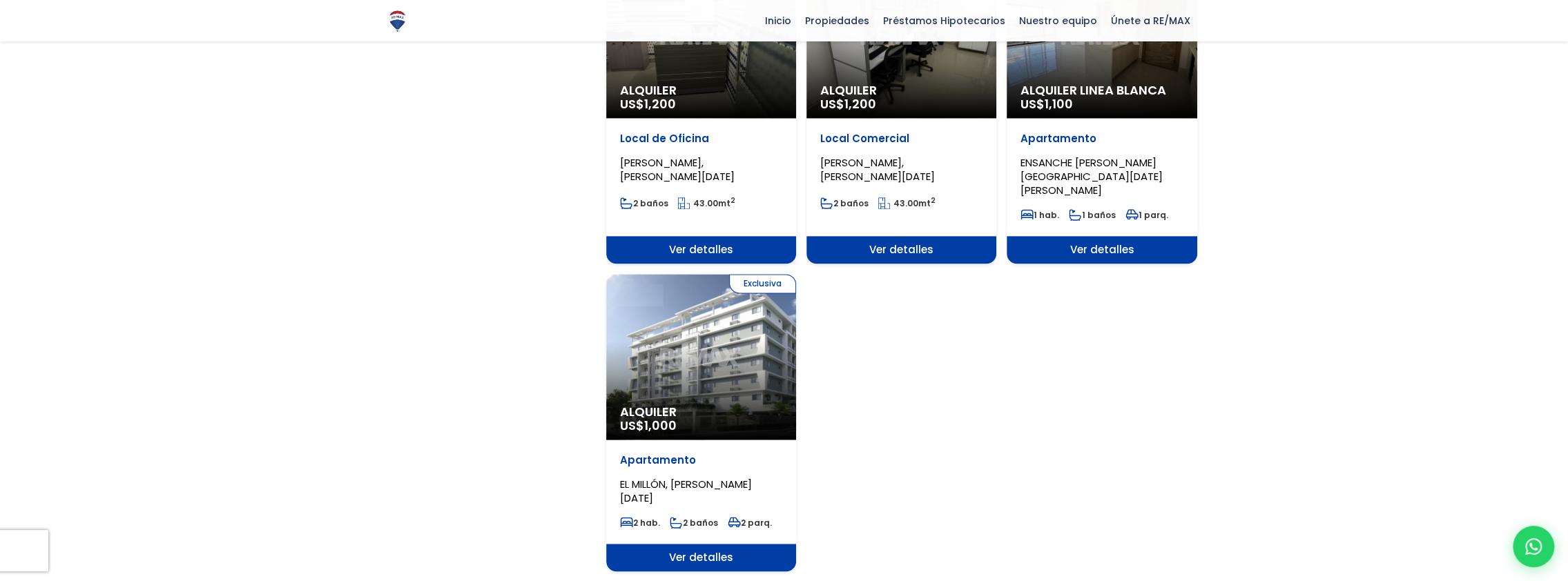
scroll to position [1588, 0]
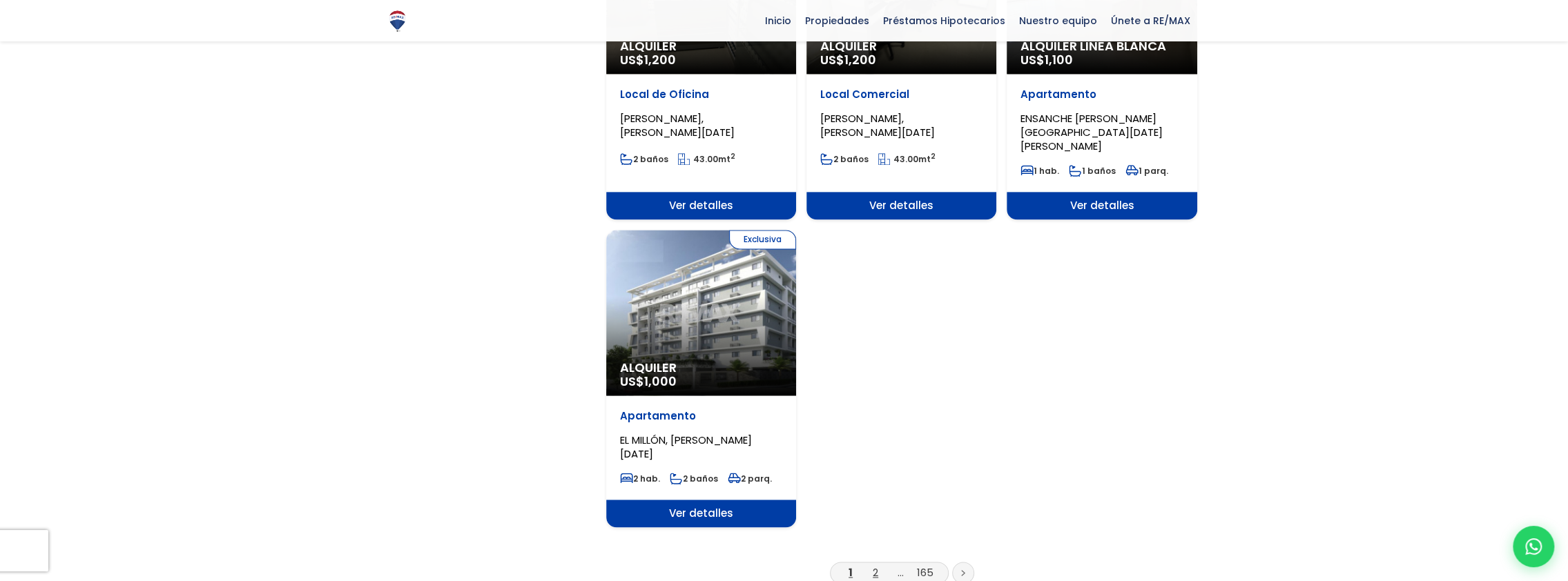
click at [874, 565] on link "2" at bounding box center [875, 573] width 6 height 14
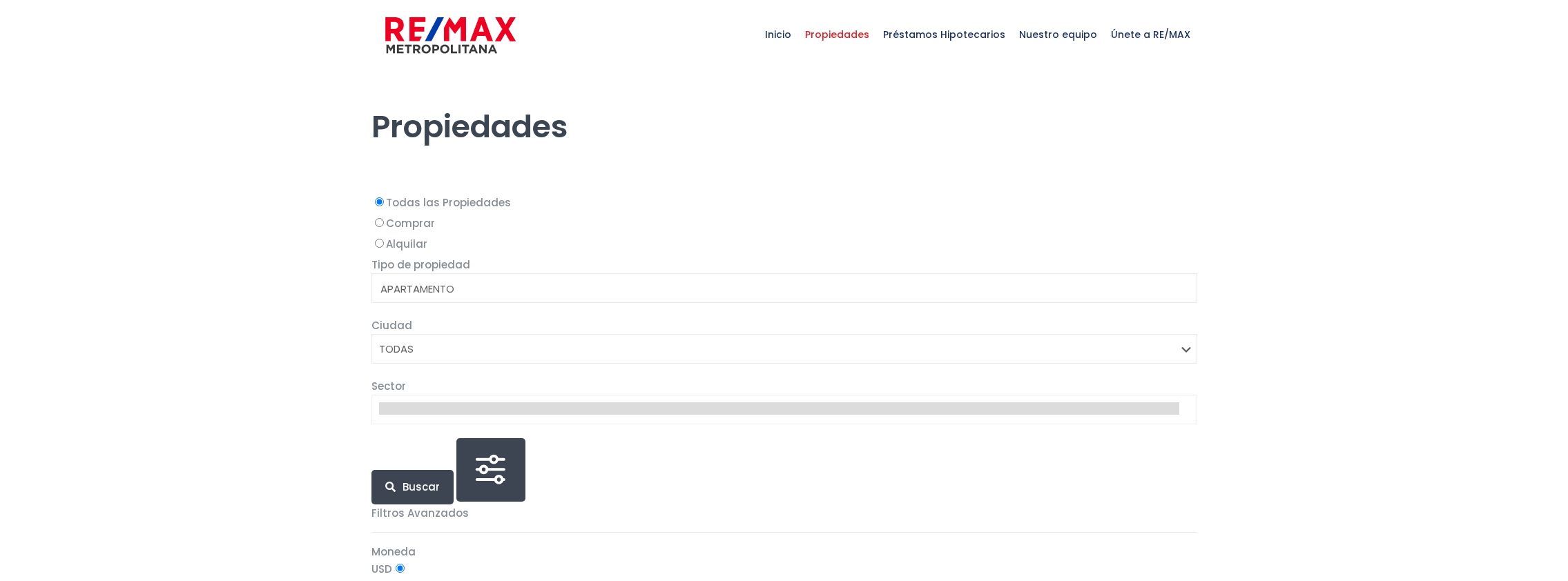
select select
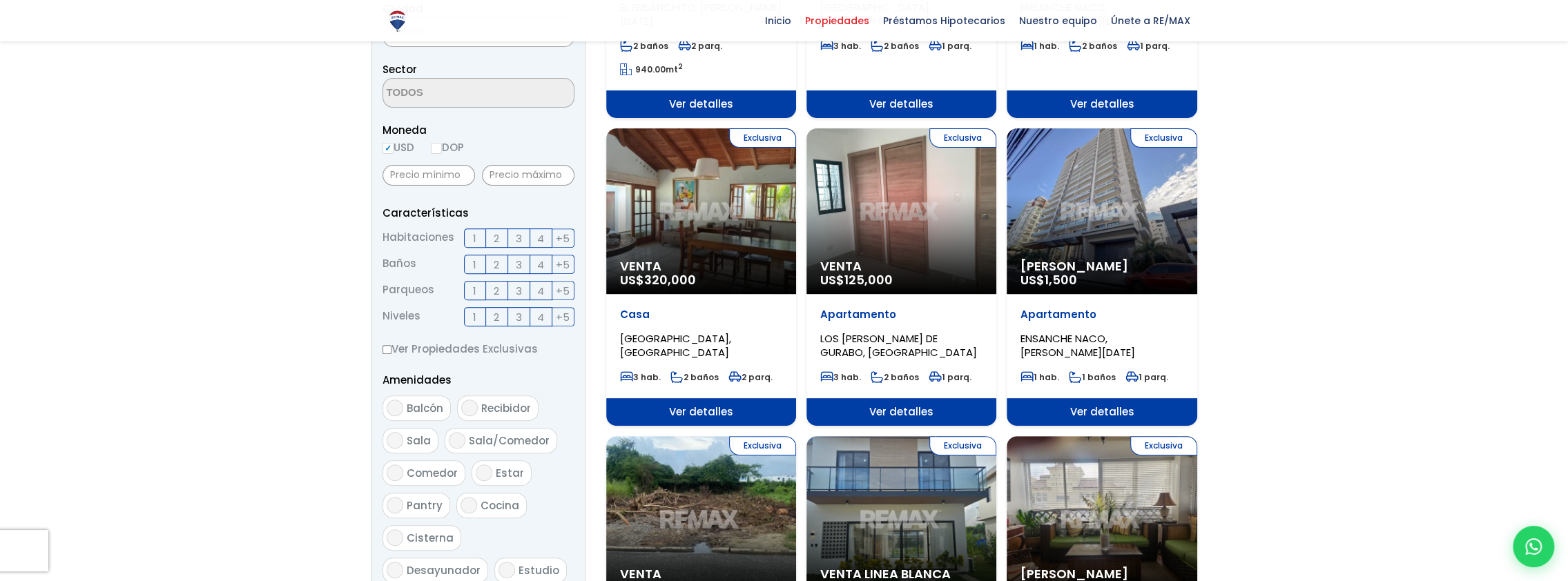
scroll to position [414, 0]
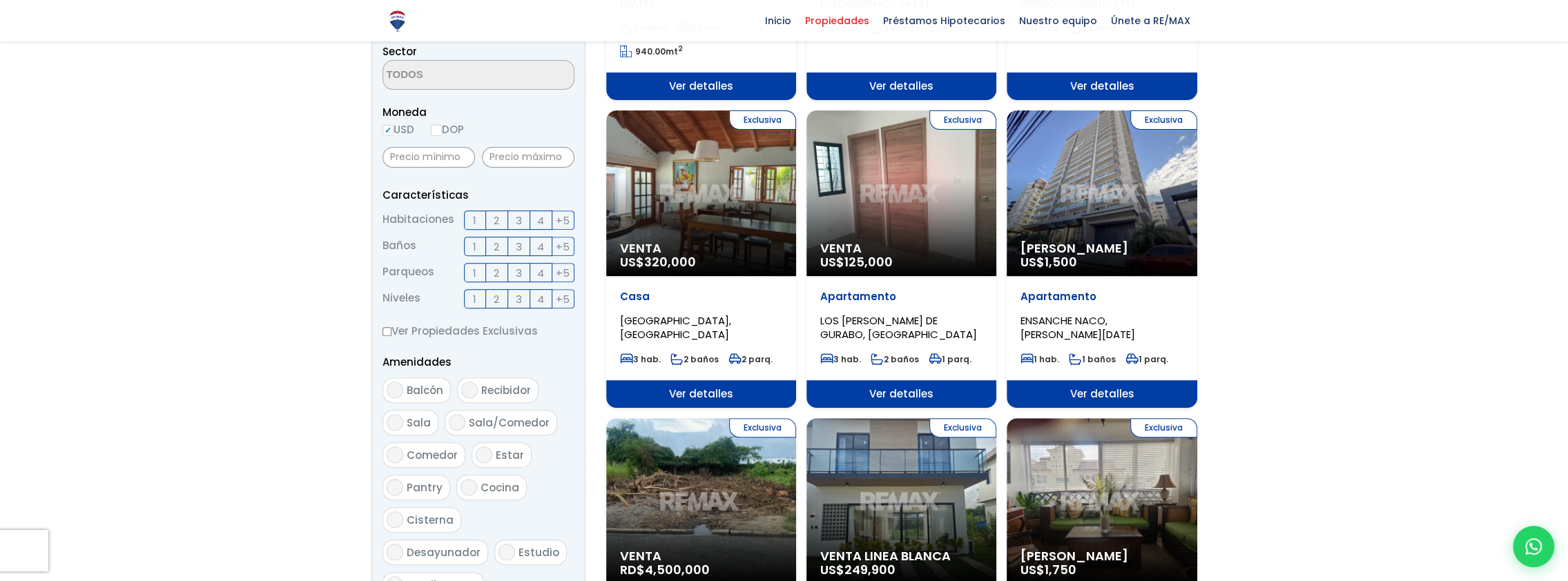
click at [1092, 202] on div "Exclusiva Alquiler Amueblado US$ 1,500" at bounding box center [1101, 193] width 190 height 166
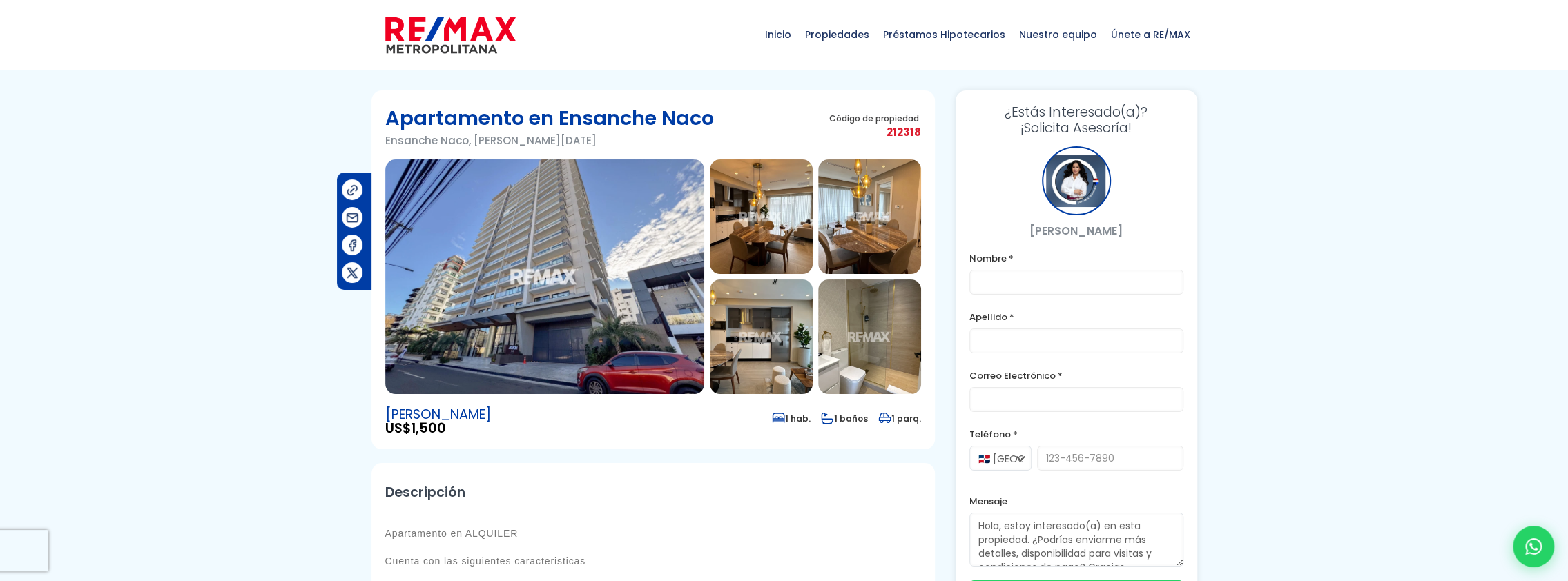
click at [478, 276] on img at bounding box center [544, 277] width 319 height 235
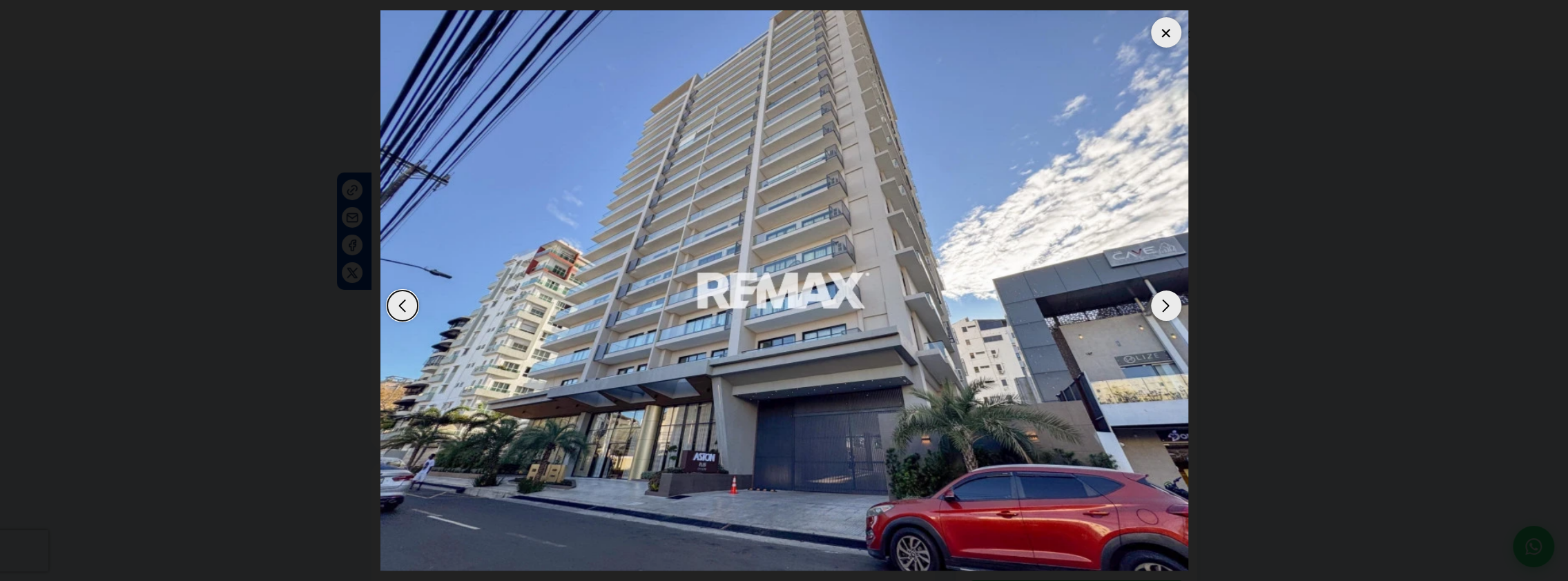
click at [1163, 301] on div "Next slide" at bounding box center [1165, 306] width 30 height 30
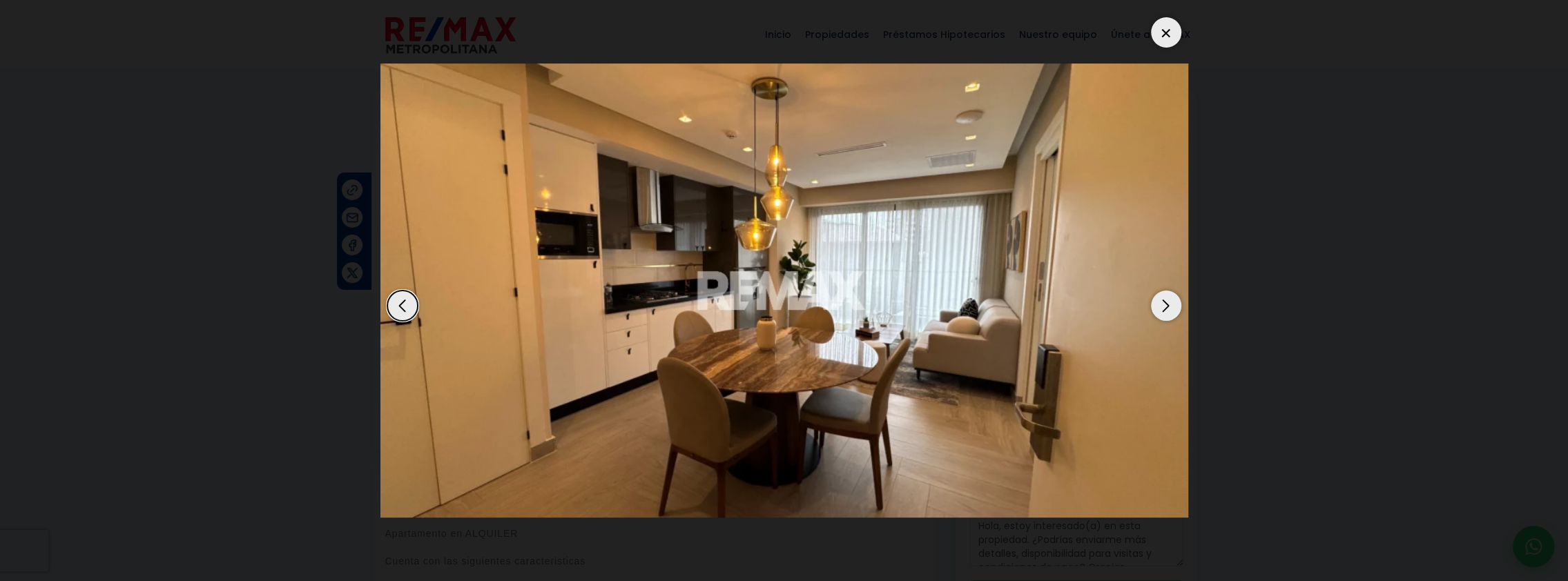
click at [1163, 301] on div "Next slide" at bounding box center [1165, 306] width 30 height 30
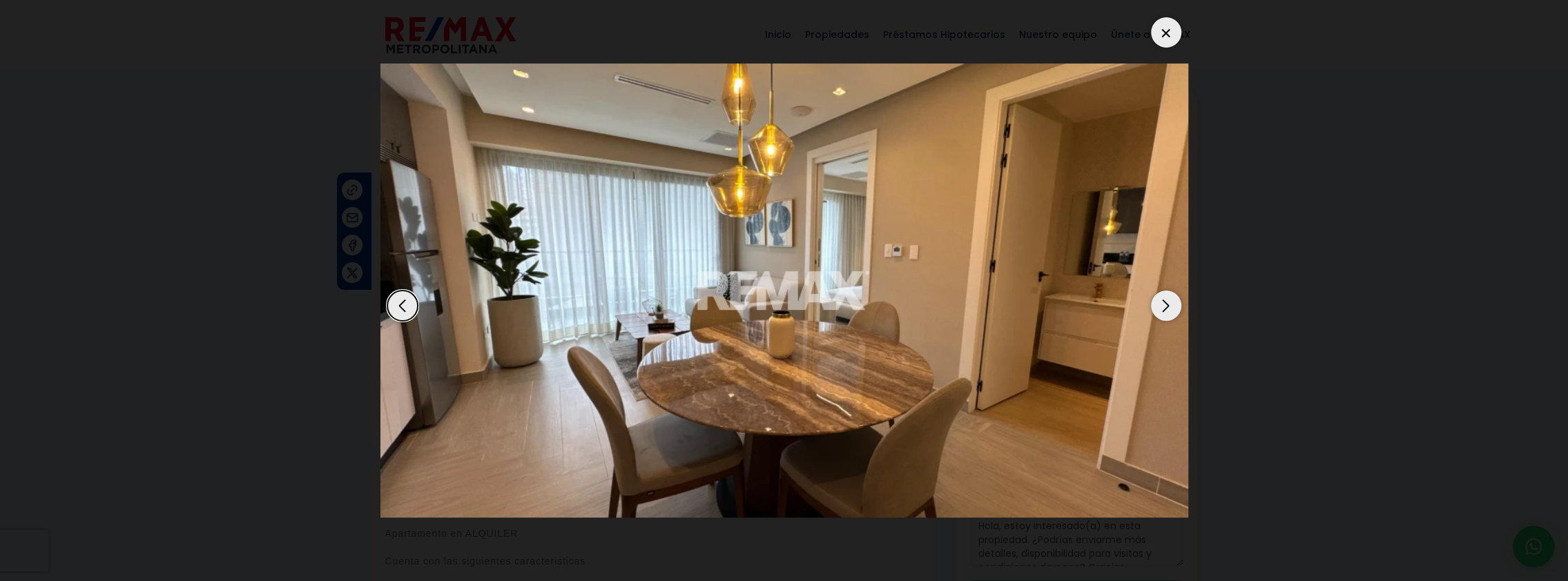
click at [1163, 301] on div "Next slide" at bounding box center [1165, 306] width 30 height 30
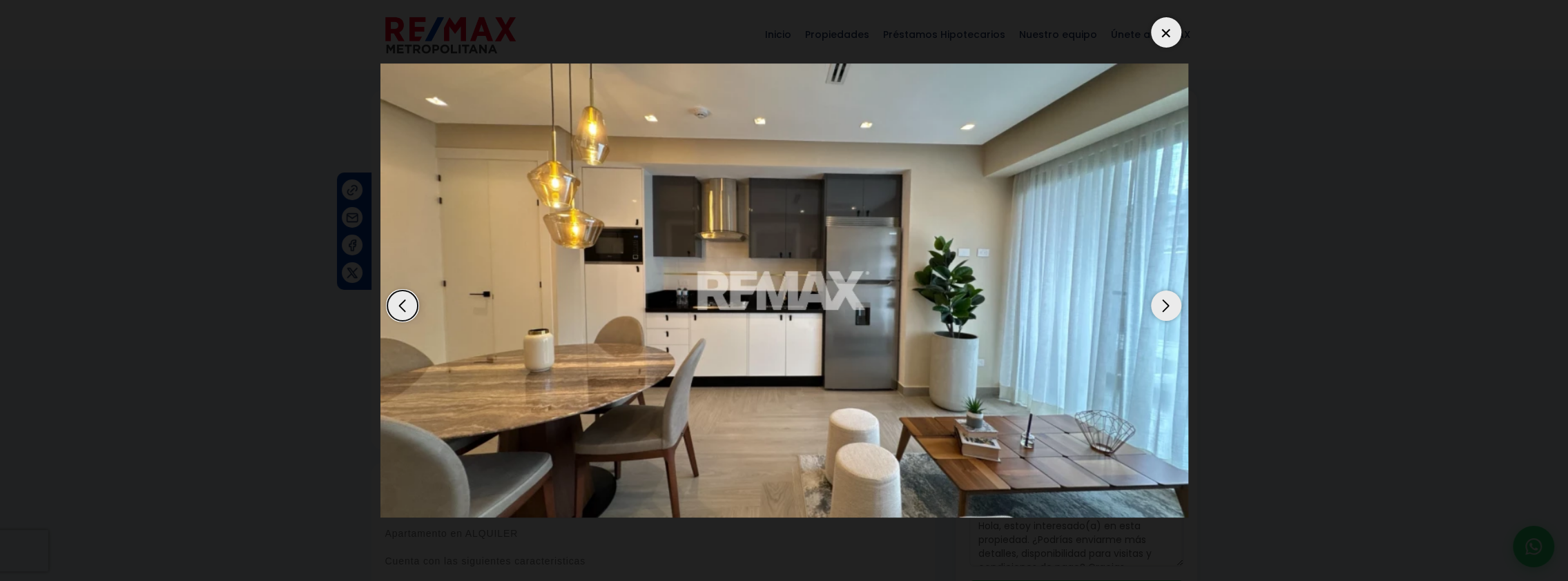
click at [1163, 301] on div "Next slide" at bounding box center [1165, 306] width 30 height 30
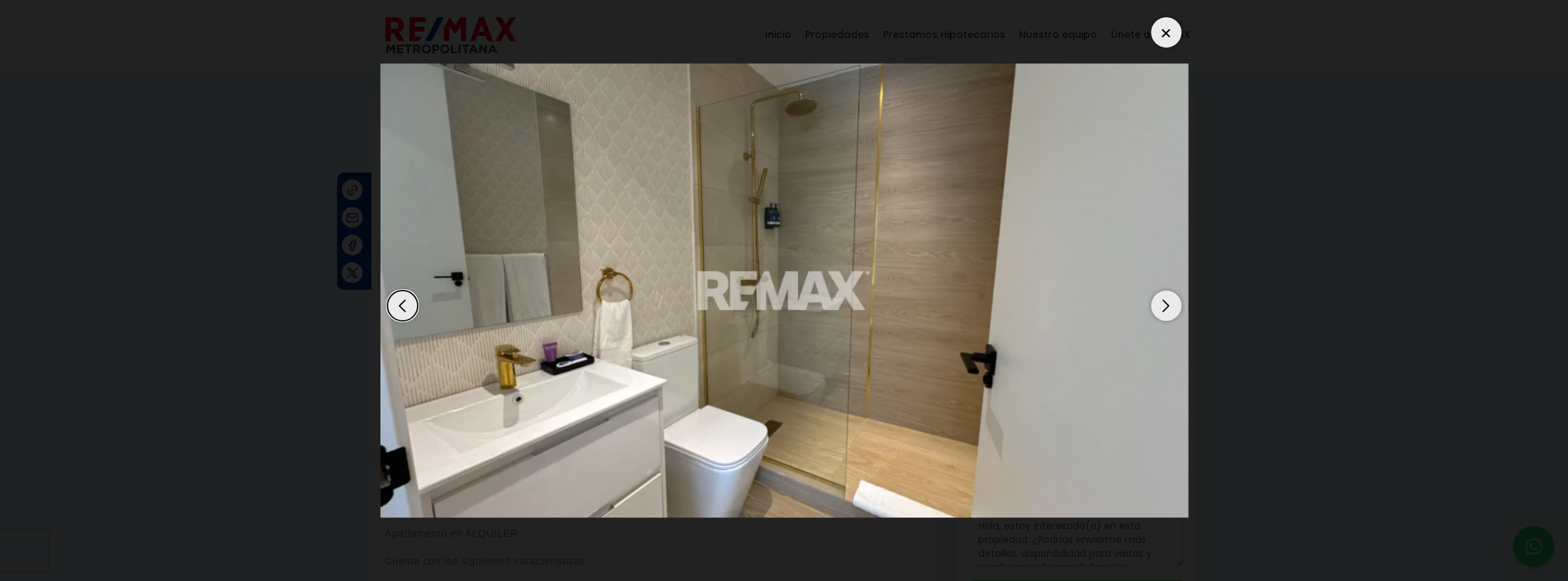
click at [1163, 301] on div "Next slide" at bounding box center [1165, 306] width 30 height 30
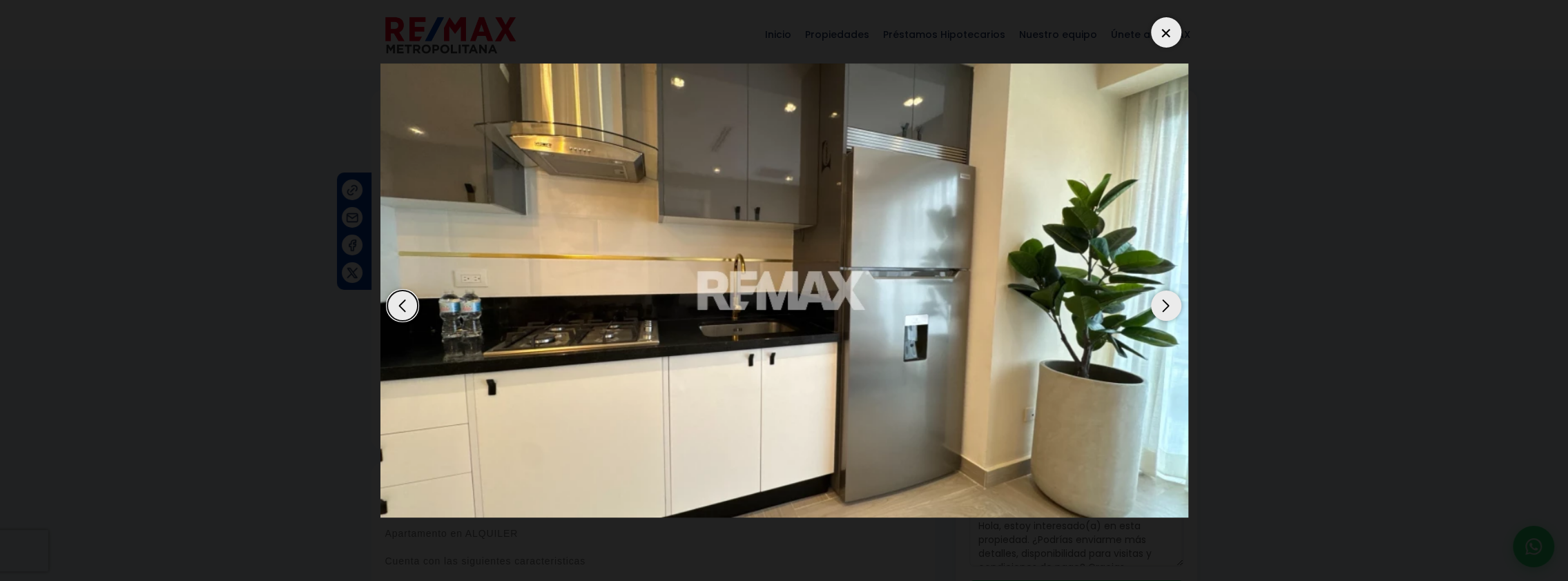
click at [1163, 301] on div "Next slide" at bounding box center [1165, 306] width 30 height 30
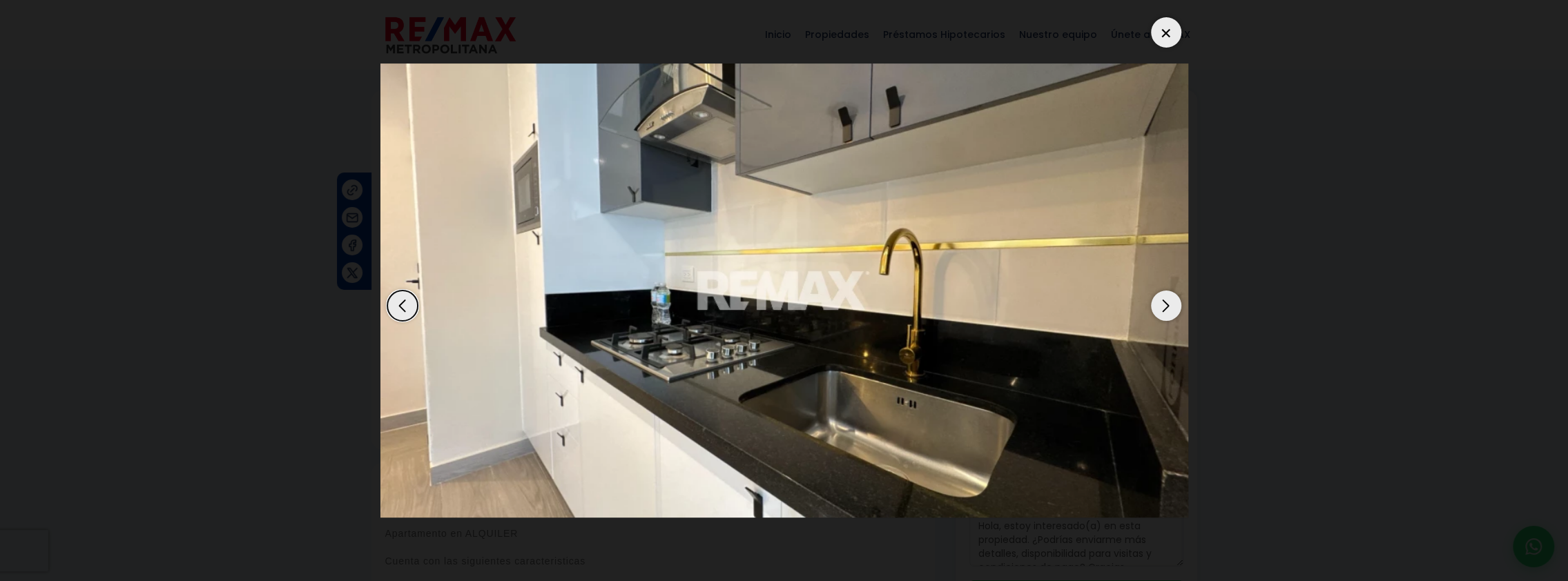
click at [400, 297] on div "Previous slide" at bounding box center [402, 306] width 30 height 30
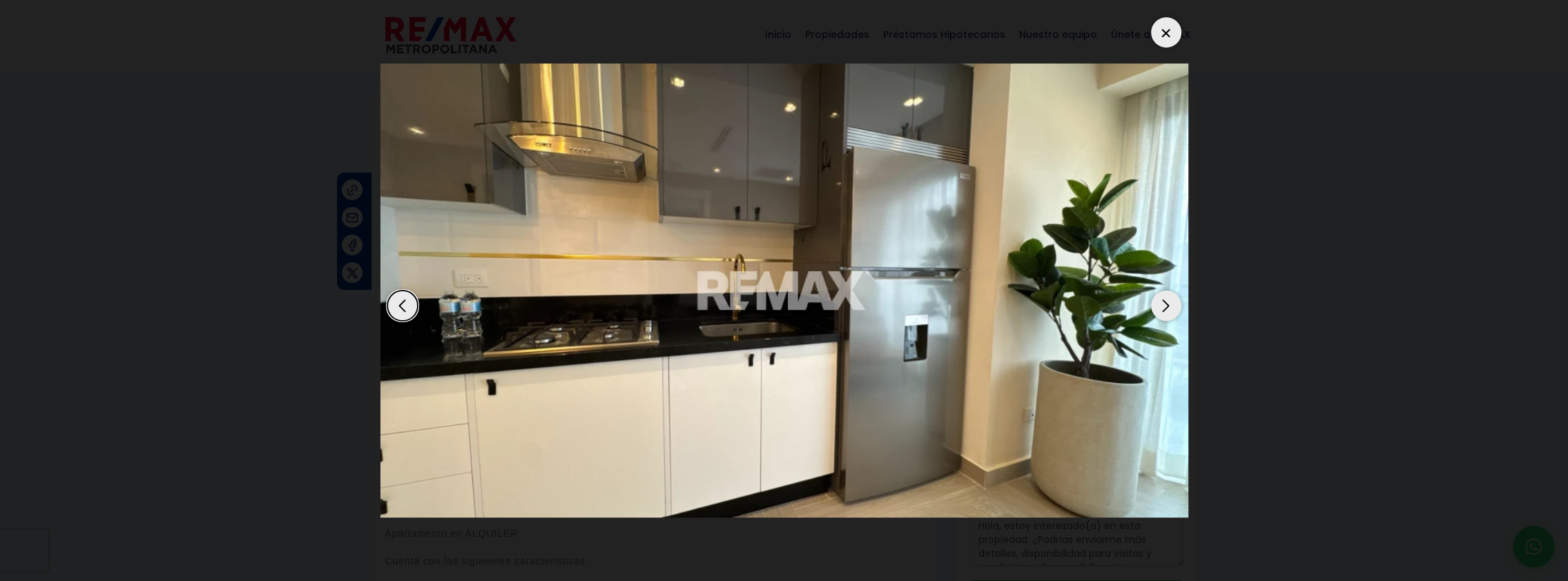
click at [1168, 306] on div "Next slide" at bounding box center [1165, 306] width 30 height 30
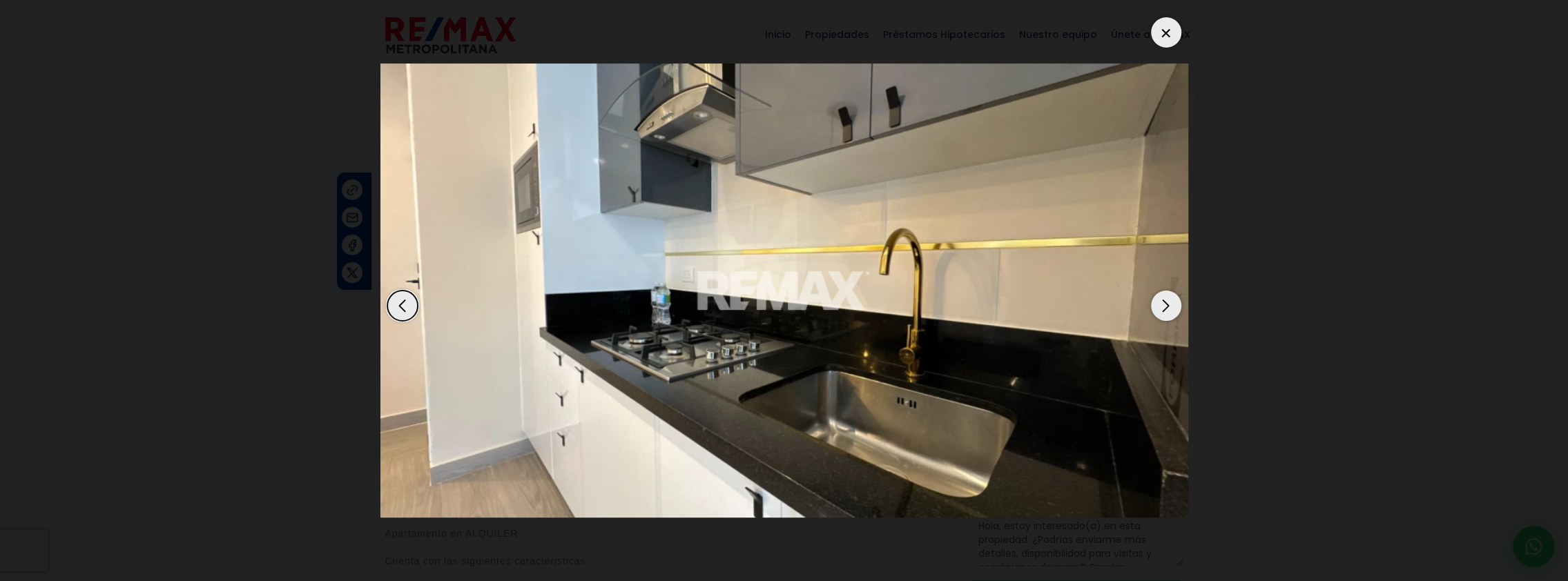
click at [1158, 308] on div "Next slide" at bounding box center [1165, 306] width 30 height 30
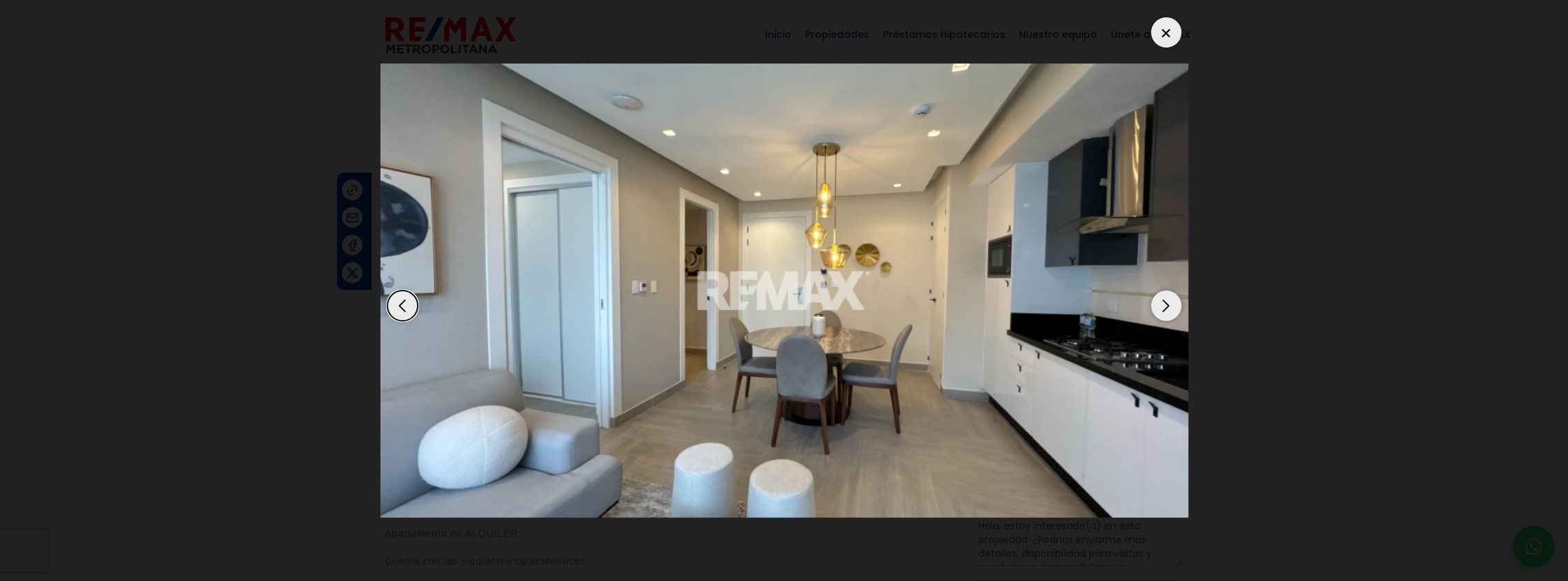
click at [1158, 308] on div "Next slide" at bounding box center [1165, 306] width 30 height 30
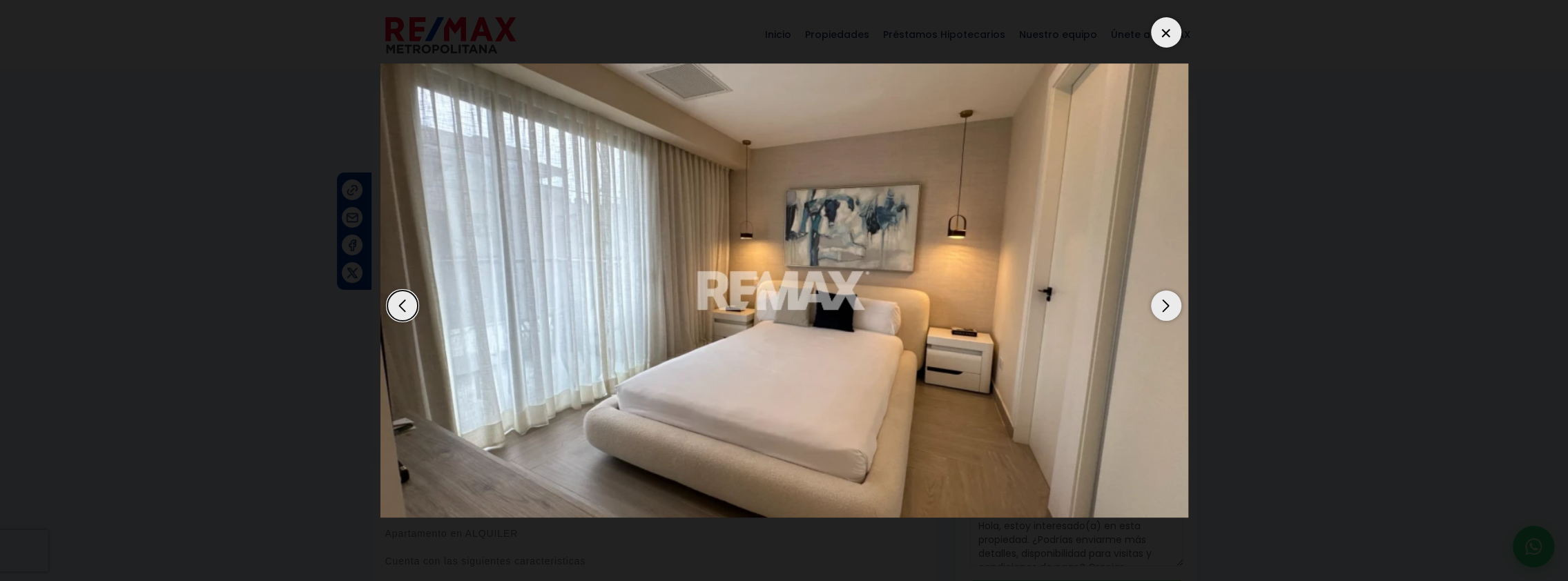
click at [1160, 308] on div "Next slide" at bounding box center [1165, 306] width 30 height 30
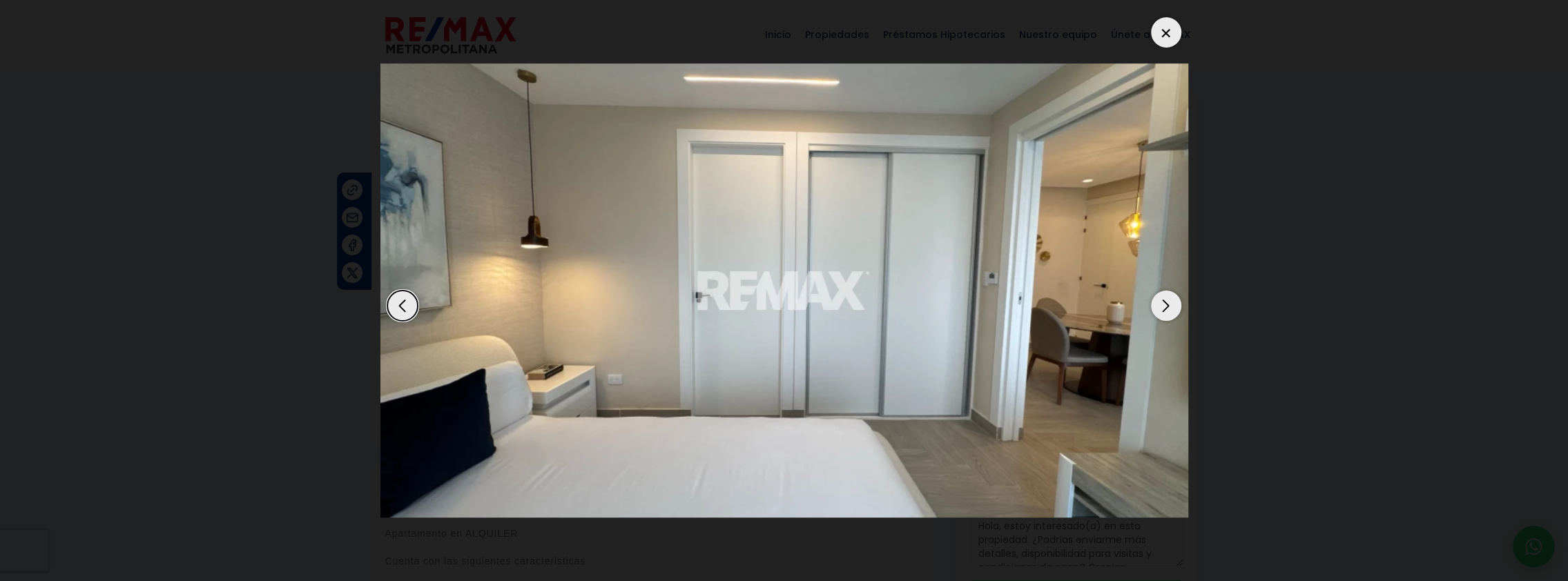
click at [1160, 308] on div "Next slide" at bounding box center [1165, 306] width 30 height 30
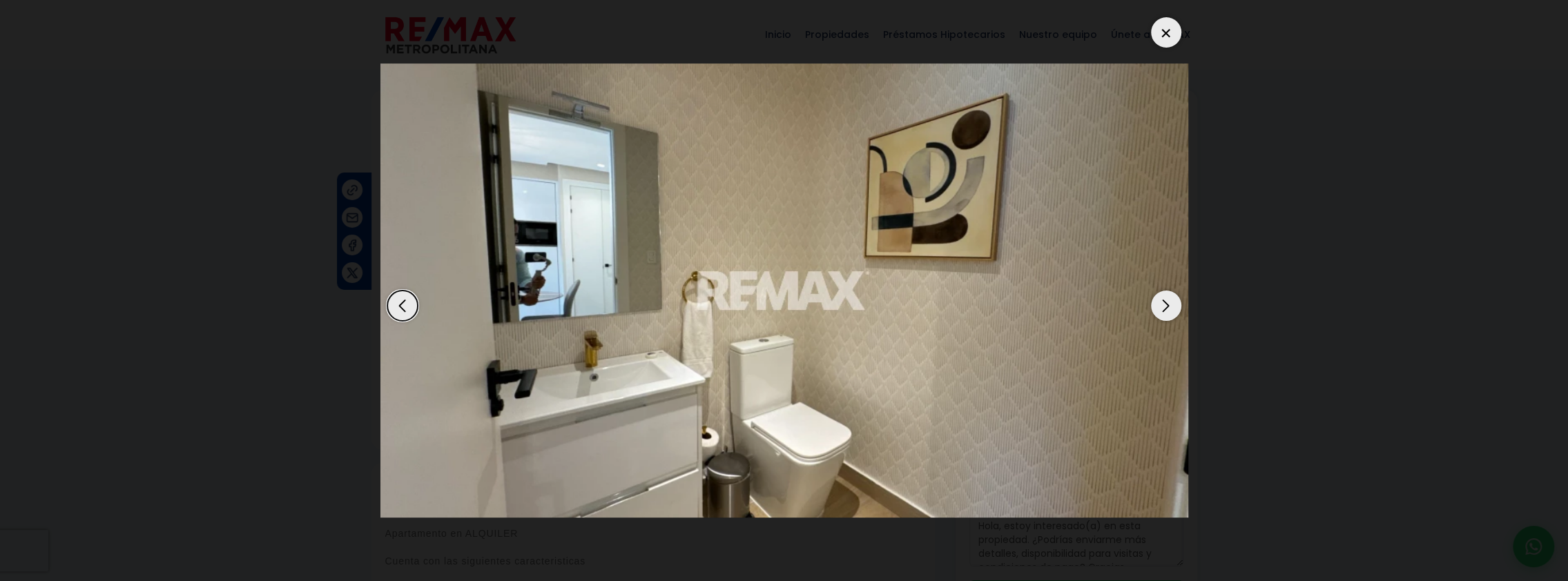
click at [1160, 308] on div "Next slide" at bounding box center [1165, 306] width 30 height 30
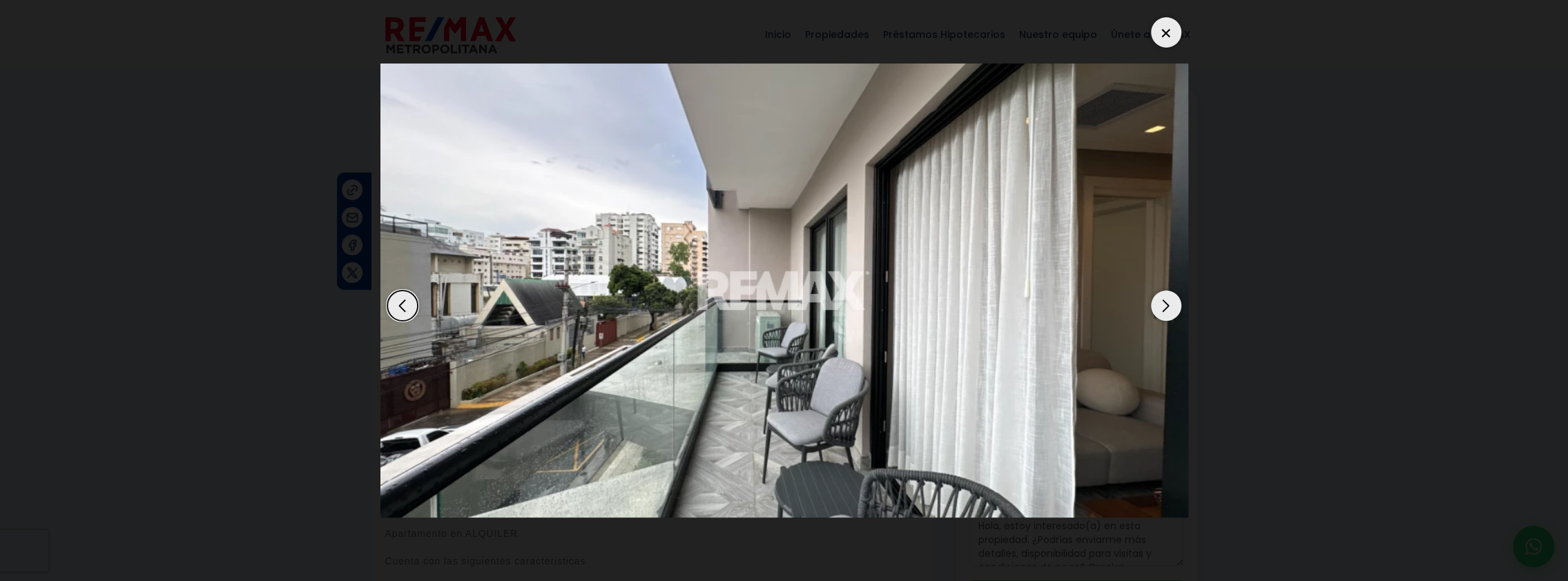
click at [1160, 308] on div "Next slide" at bounding box center [1165, 306] width 30 height 30
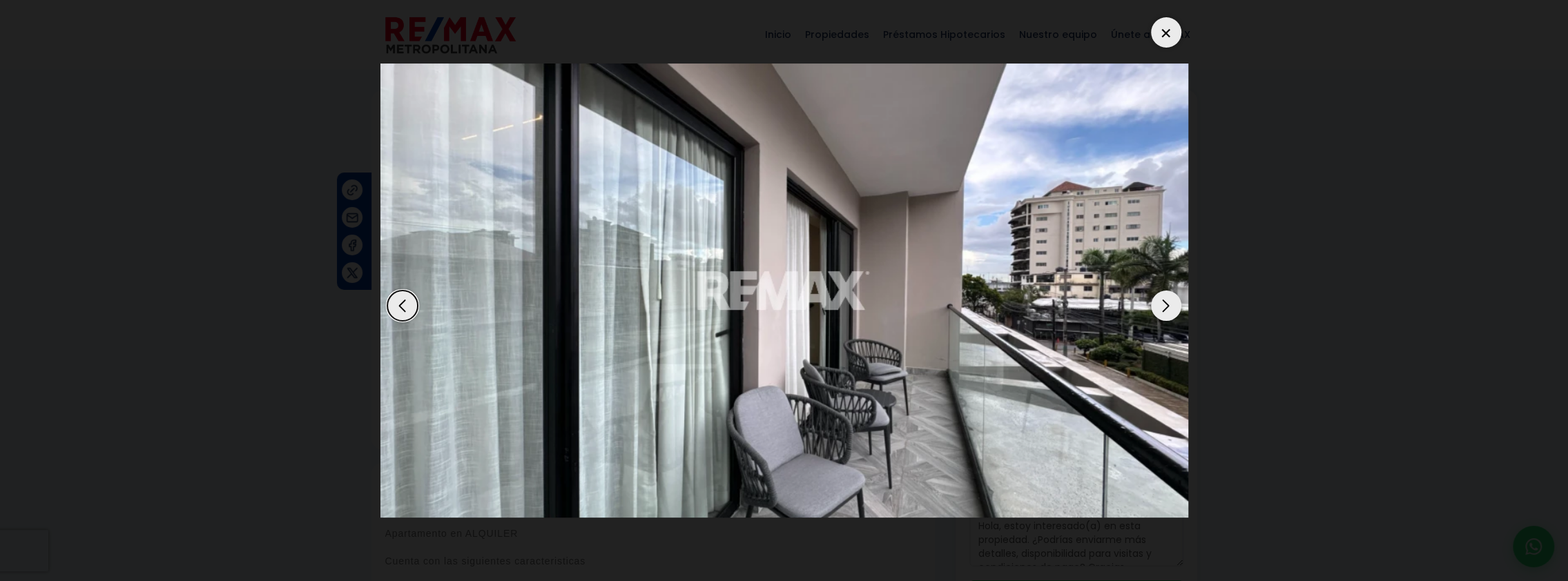
click at [402, 306] on div "Previous slide" at bounding box center [402, 306] width 30 height 30
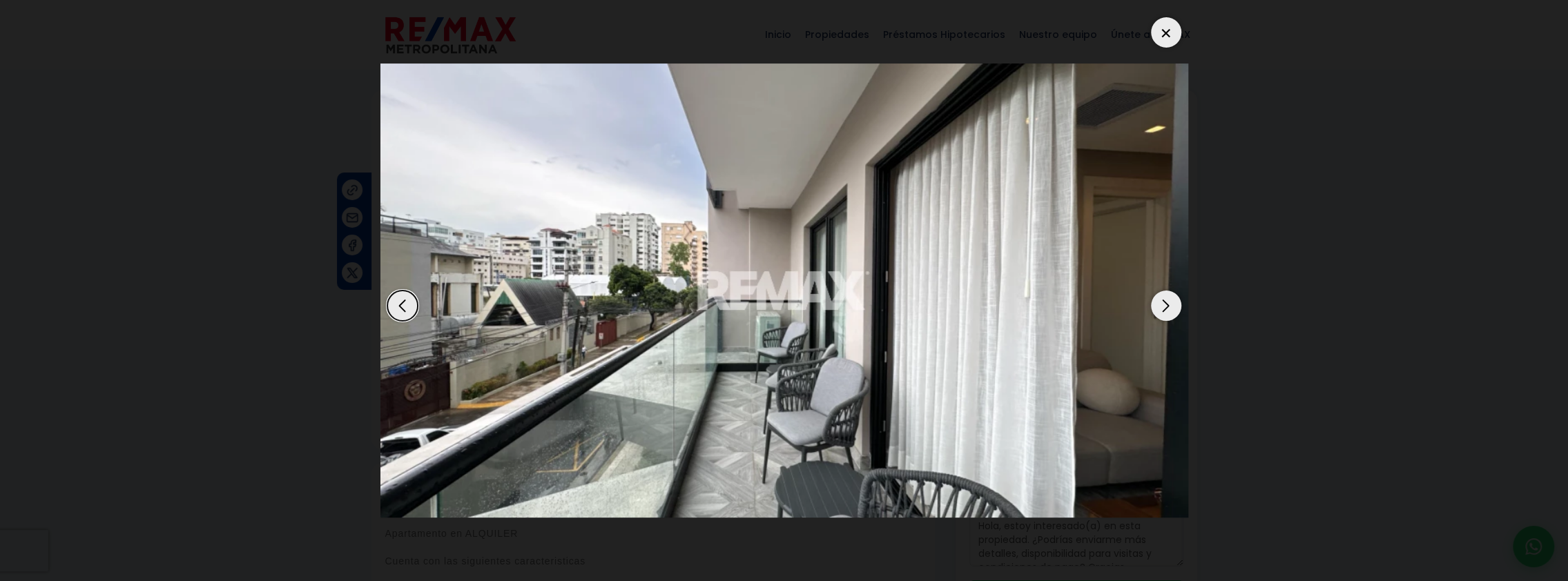
click at [1159, 38] on div at bounding box center [1165, 32] width 30 height 30
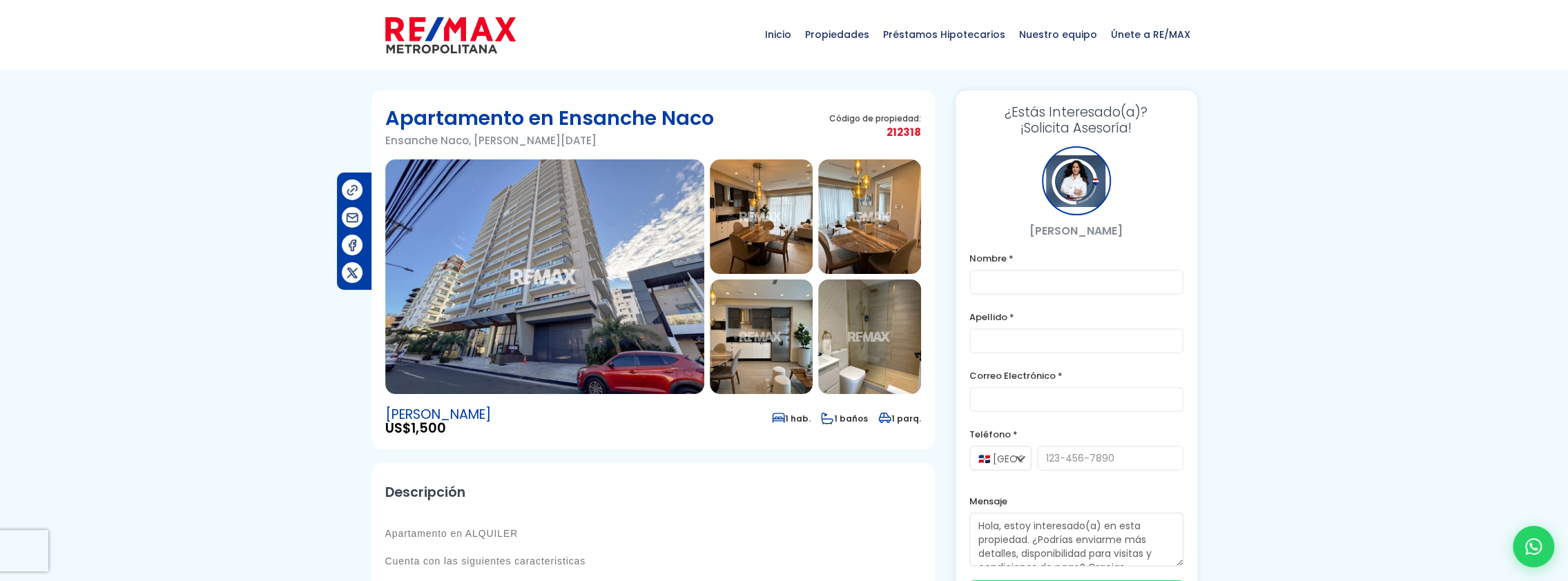
scroll to position [52, 0]
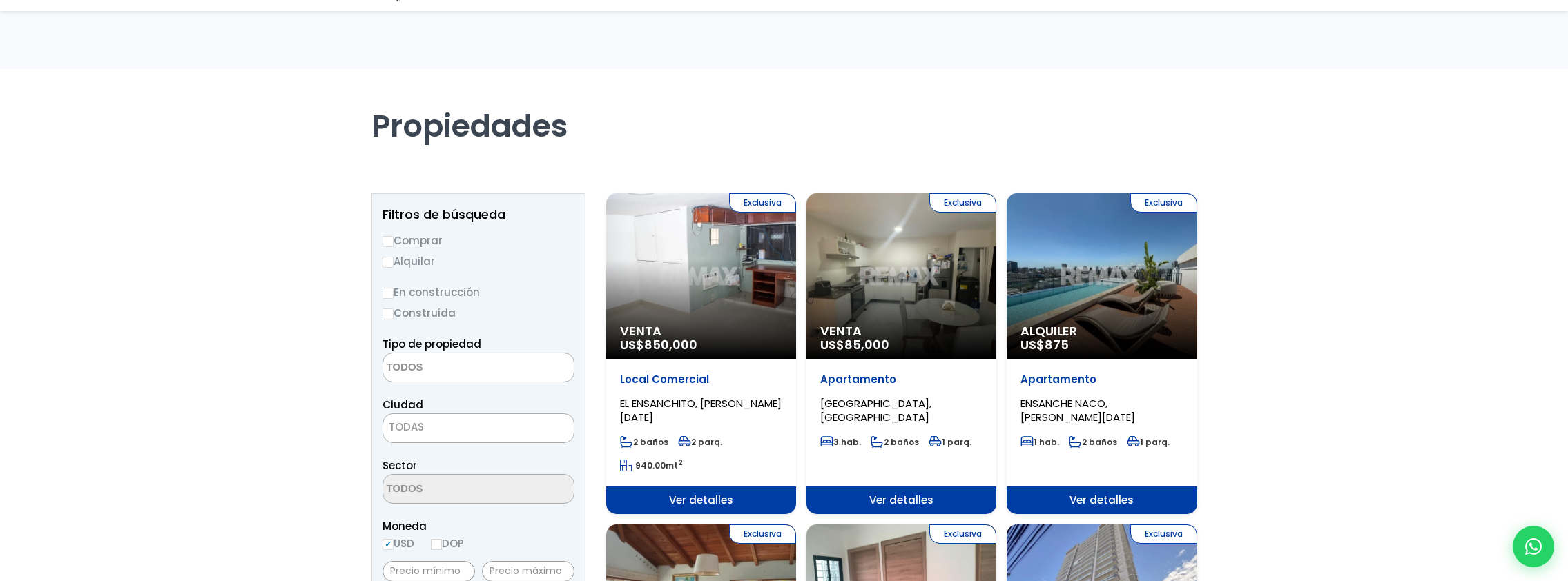
select select
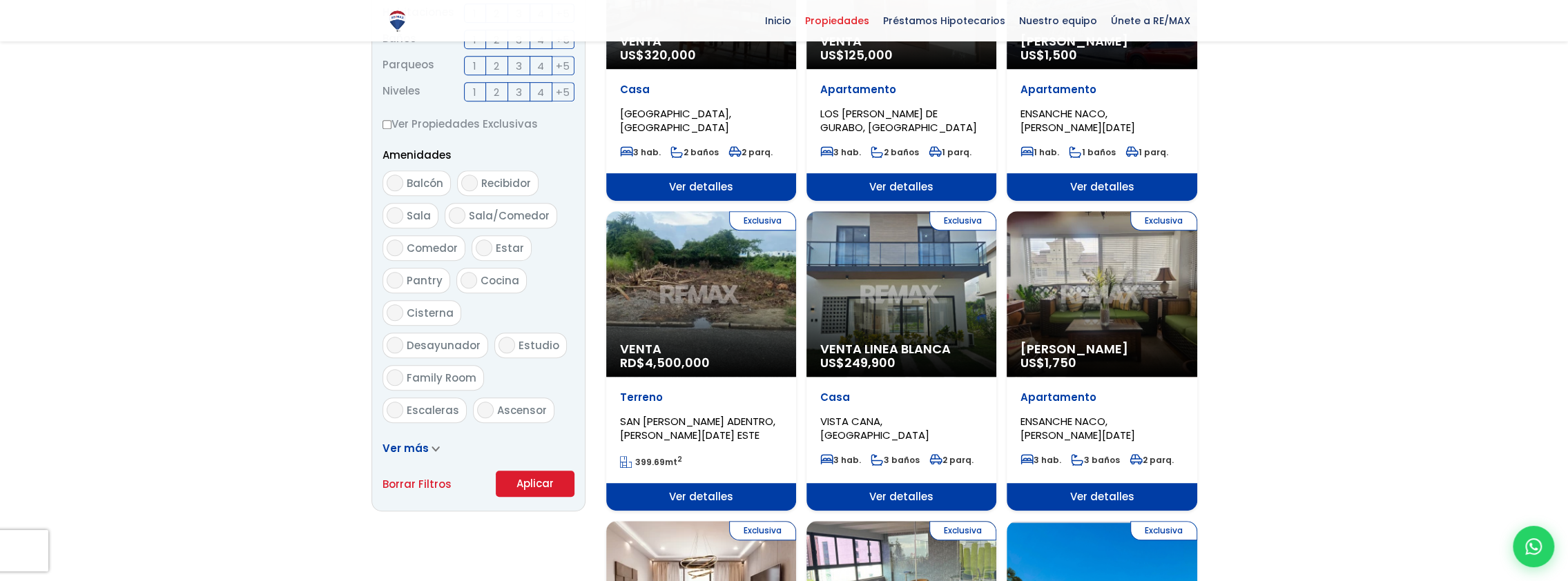
scroll to position [691, 0]
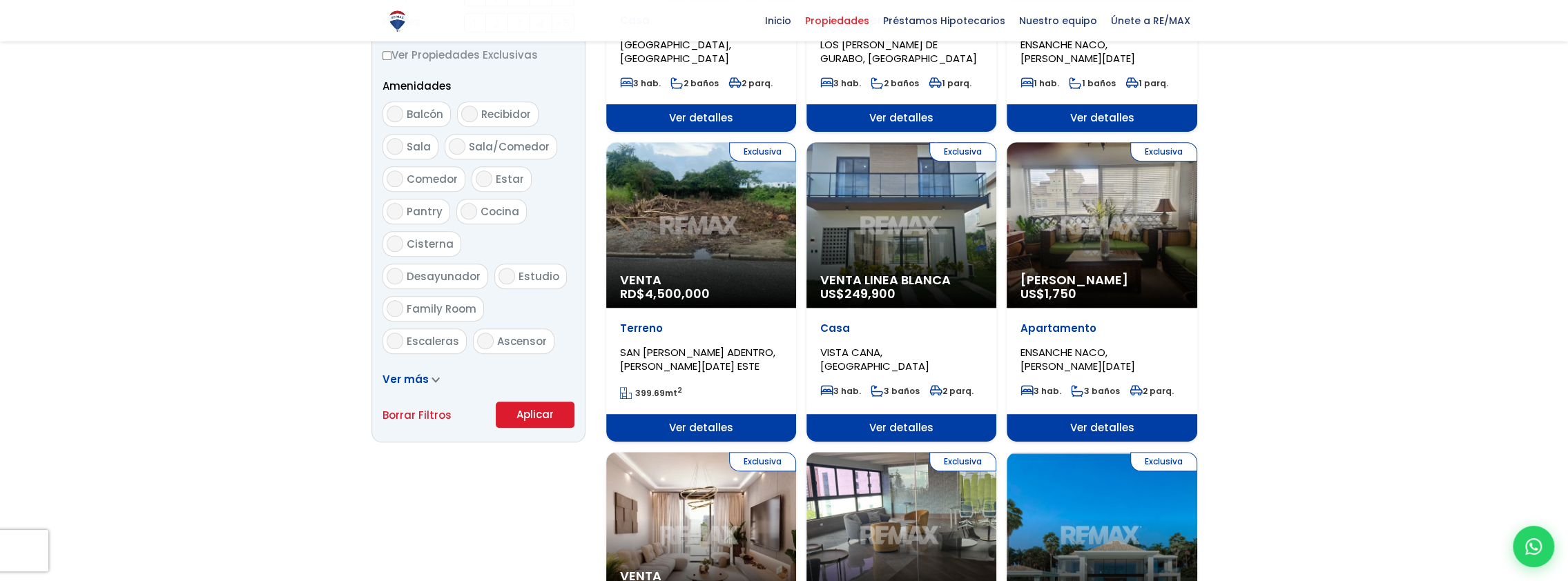
click at [899, 238] on div "Exclusiva Venta Linea Blanca US$ 249,900" at bounding box center [901, 225] width 190 height 166
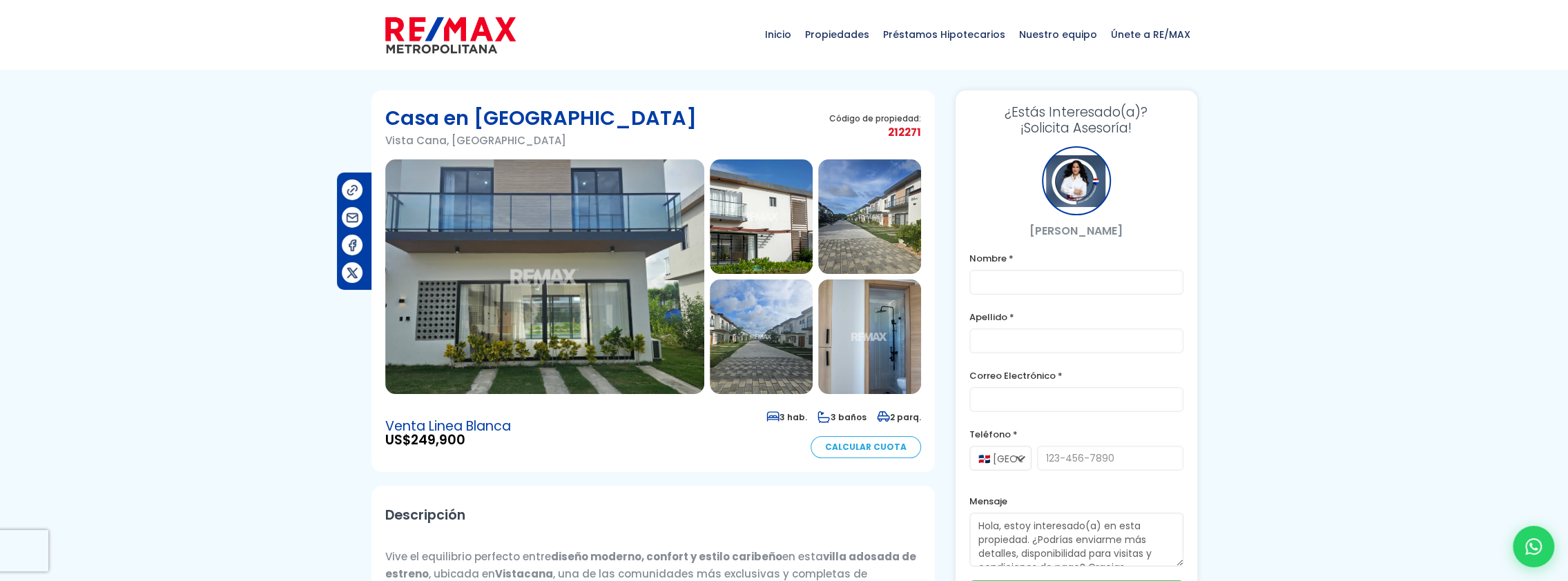
click at [609, 280] on img at bounding box center [544, 277] width 319 height 235
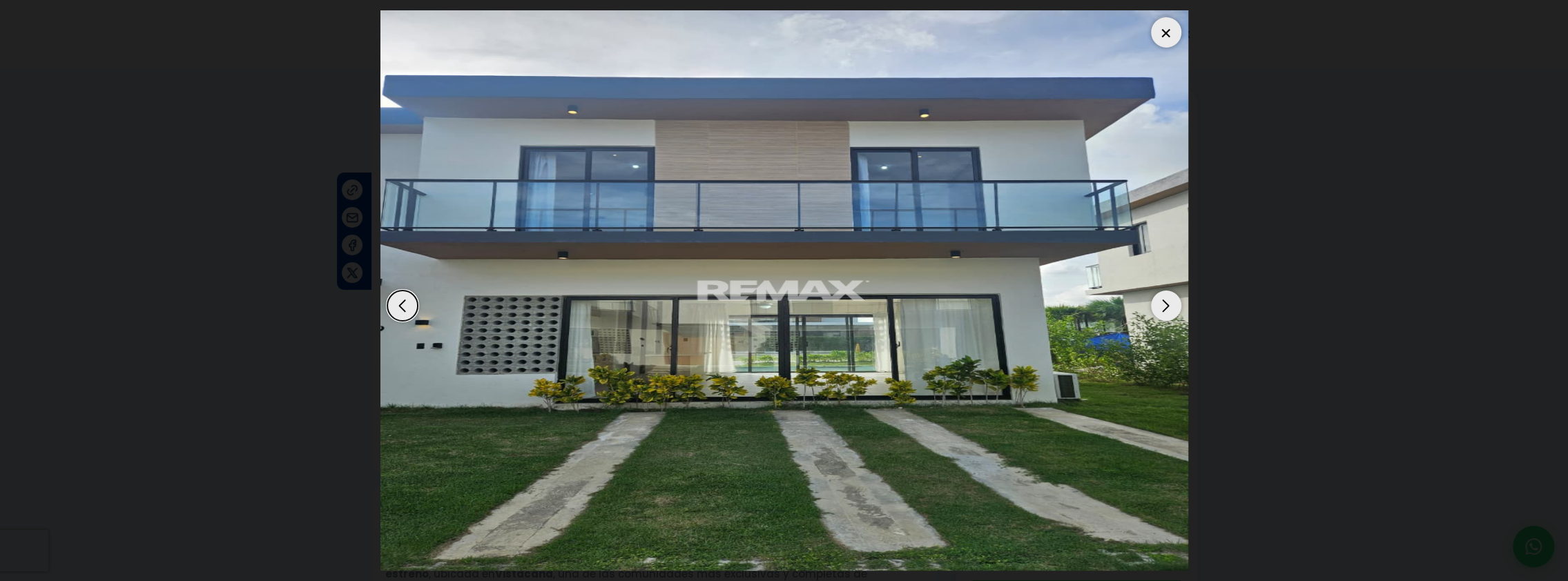
click at [1162, 305] on div "Next slide" at bounding box center [1165, 306] width 30 height 30
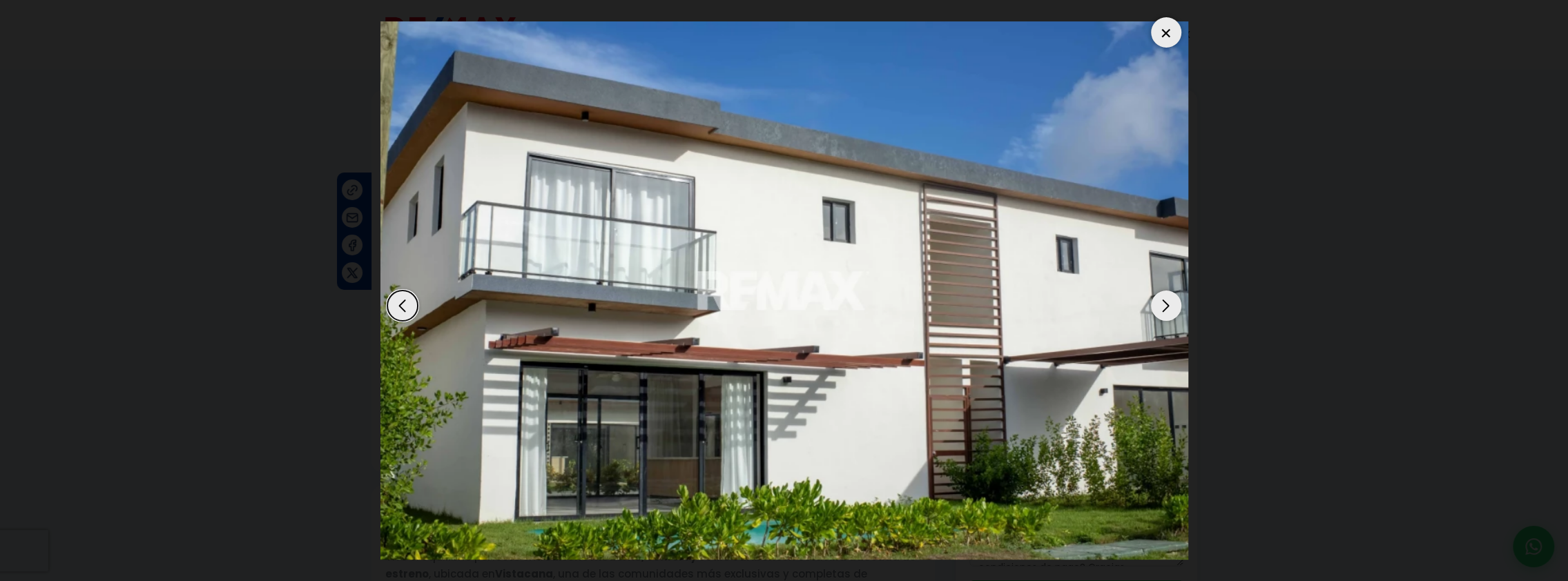
click at [1160, 305] on div "Next slide" at bounding box center [1165, 306] width 30 height 30
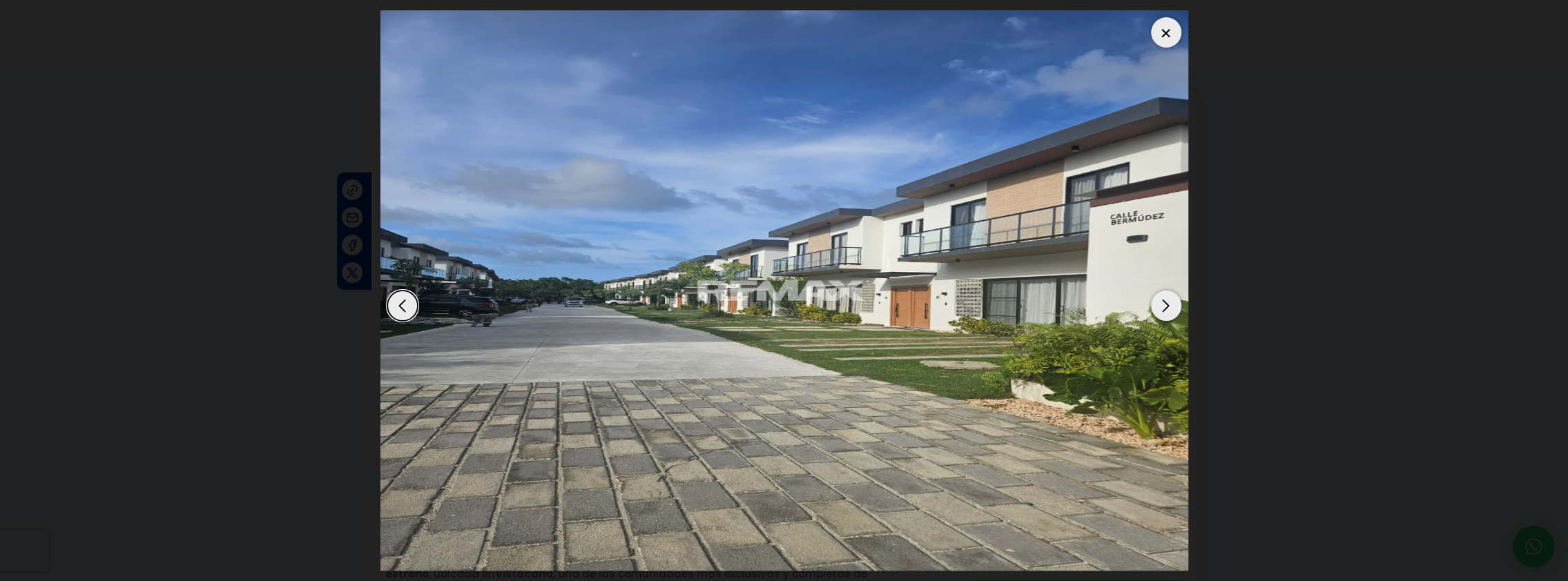
click at [1160, 305] on div "Next slide" at bounding box center [1165, 306] width 30 height 30
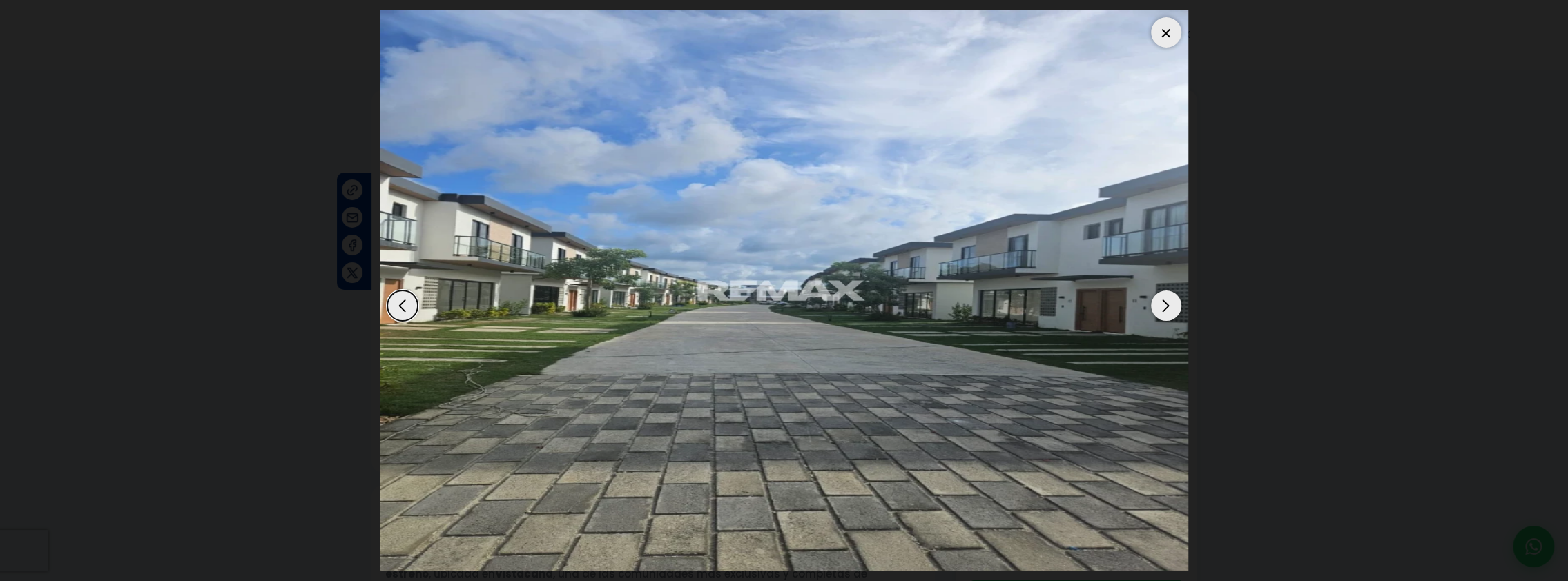
click at [1160, 305] on div "Next slide" at bounding box center [1165, 306] width 30 height 30
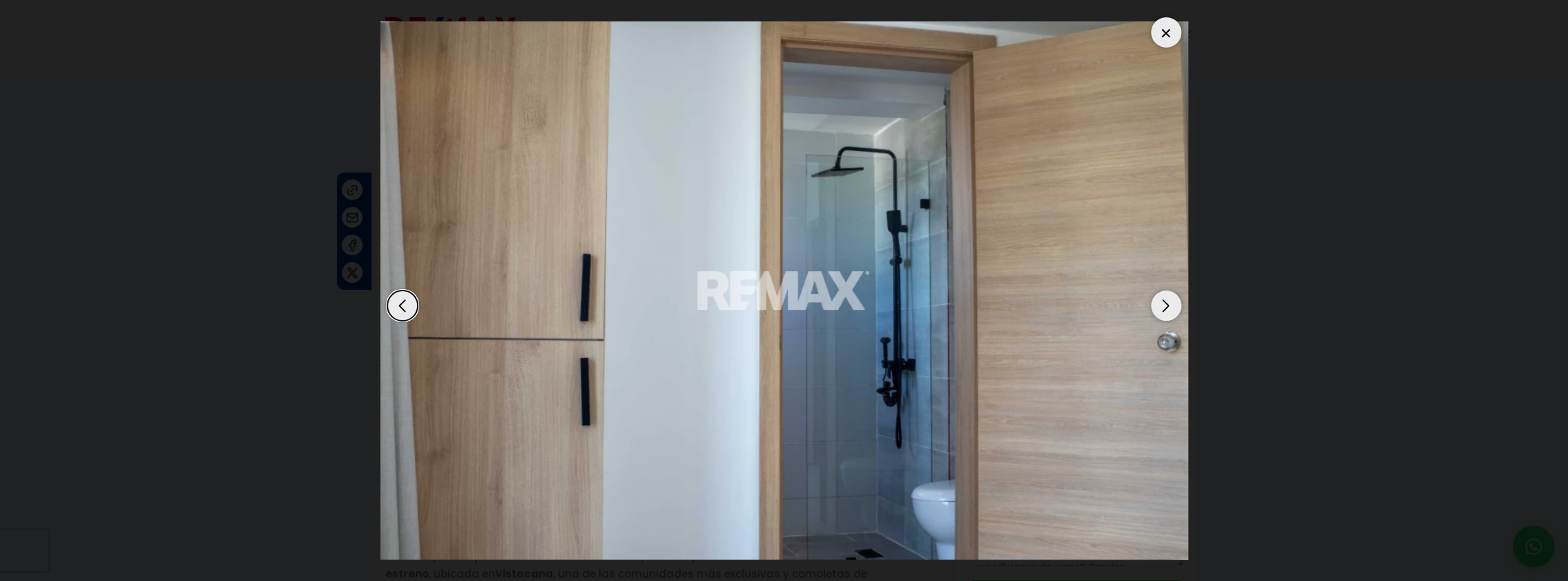
click at [1160, 305] on div "Next slide" at bounding box center [1165, 306] width 30 height 30
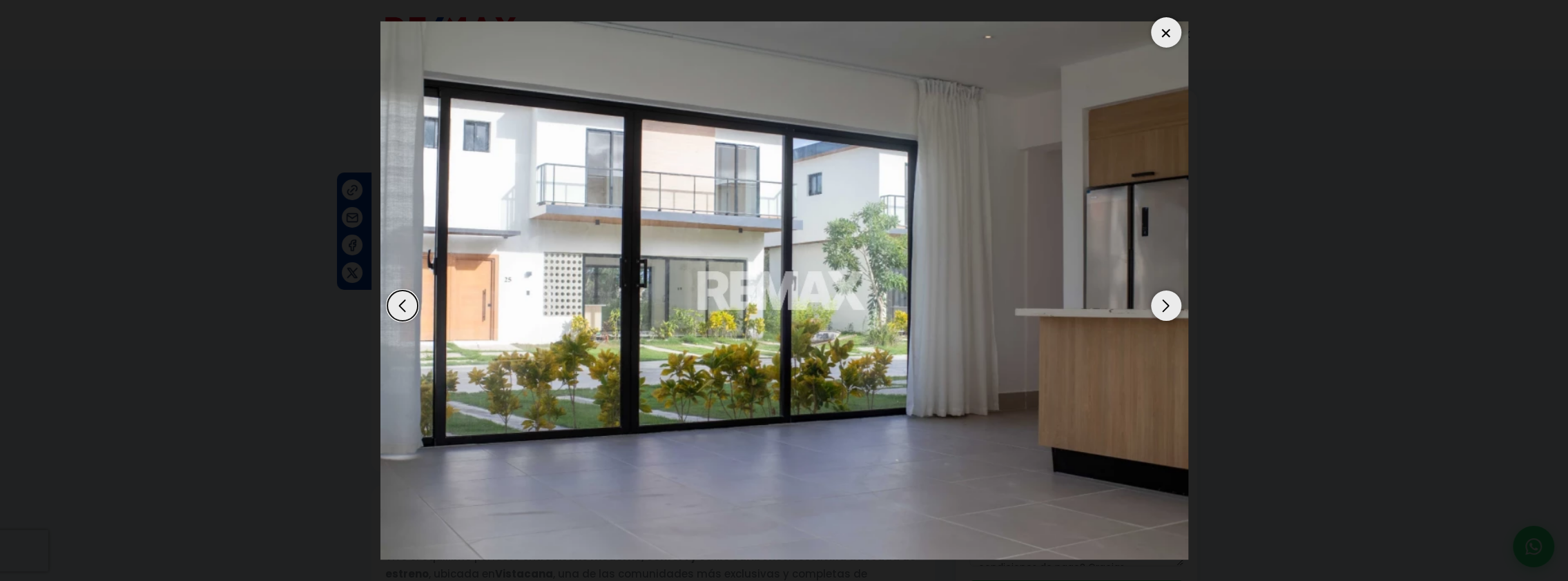
click at [1160, 305] on div "Next slide" at bounding box center [1165, 306] width 30 height 30
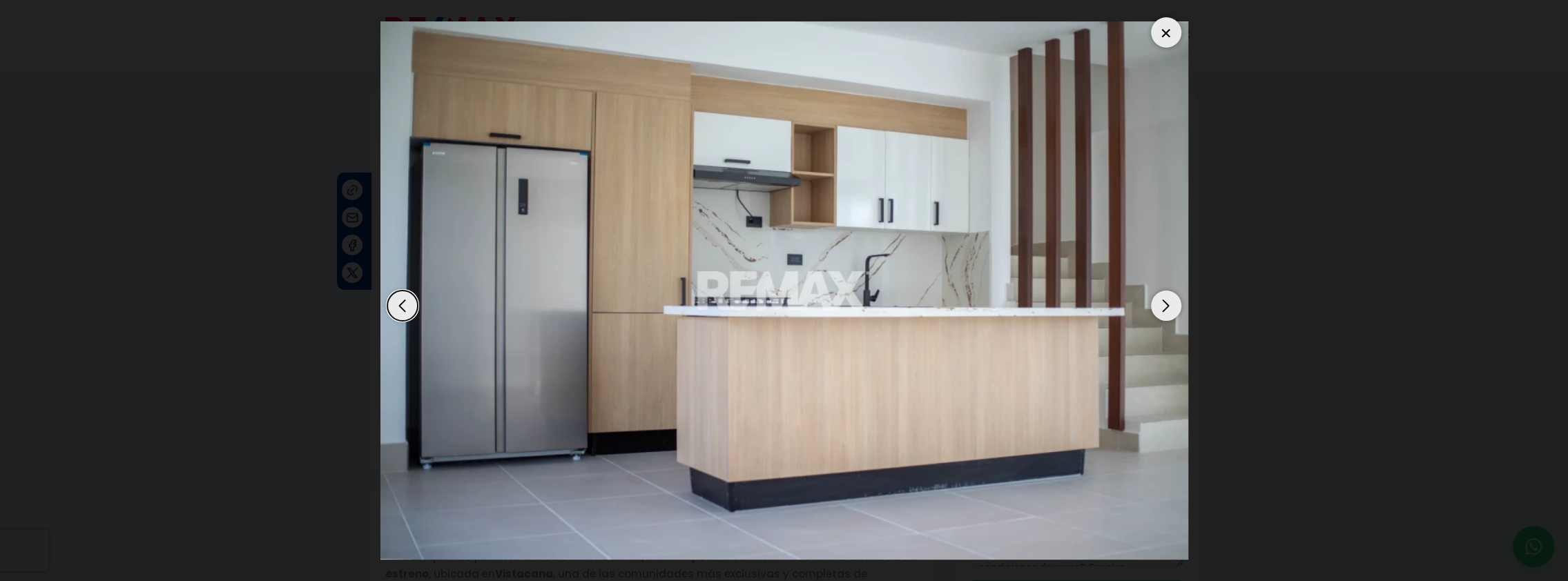
click at [1160, 305] on div "Next slide" at bounding box center [1165, 306] width 30 height 30
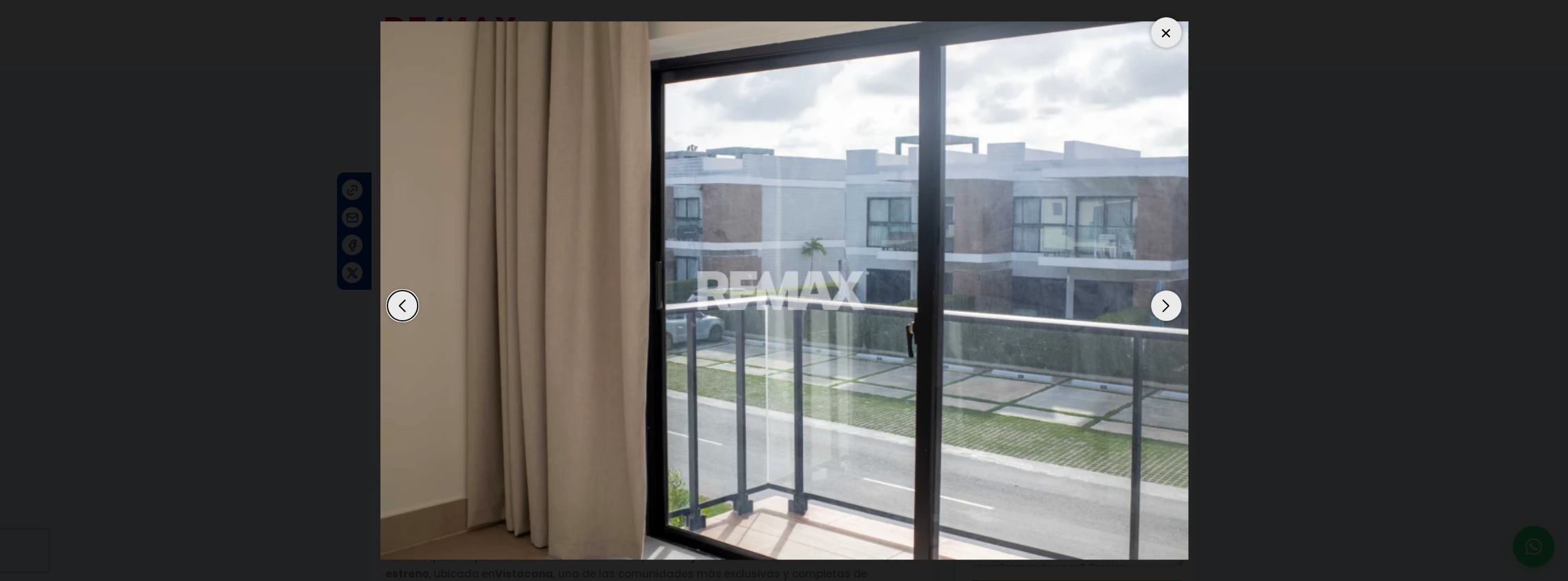
click at [1160, 305] on div "Next slide" at bounding box center [1165, 306] width 30 height 30
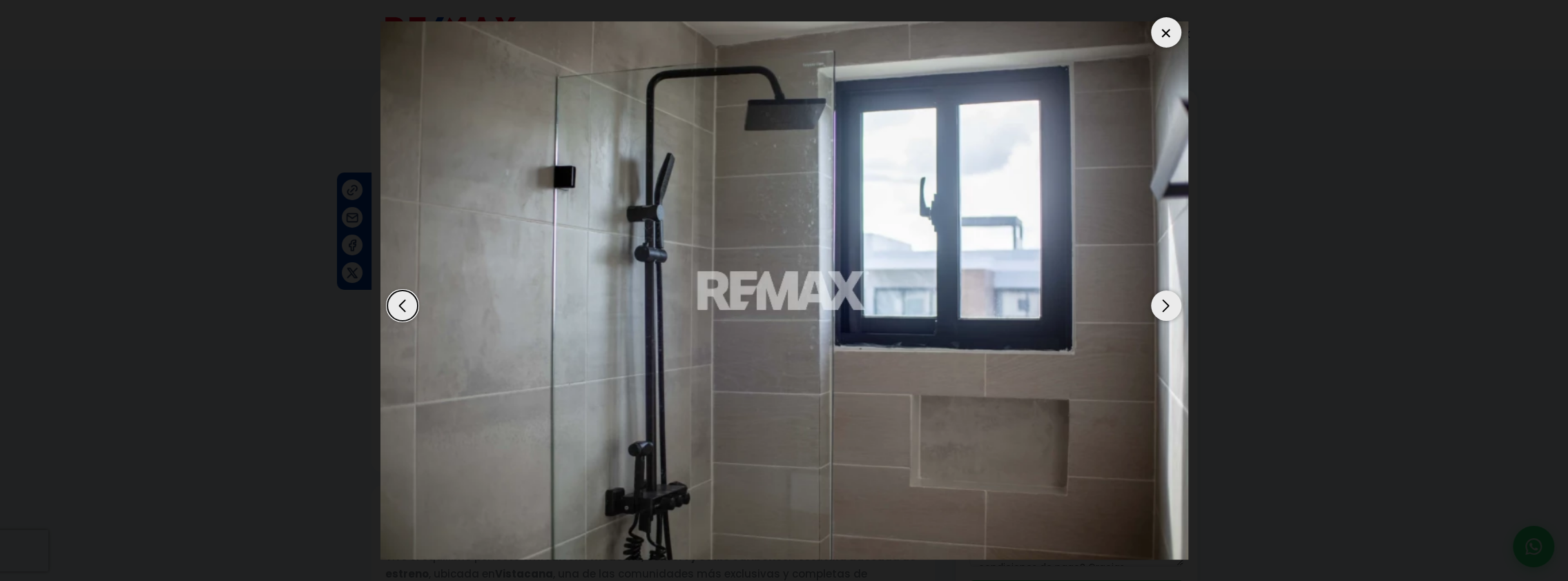
click at [1160, 305] on div "Next slide" at bounding box center [1165, 306] width 30 height 30
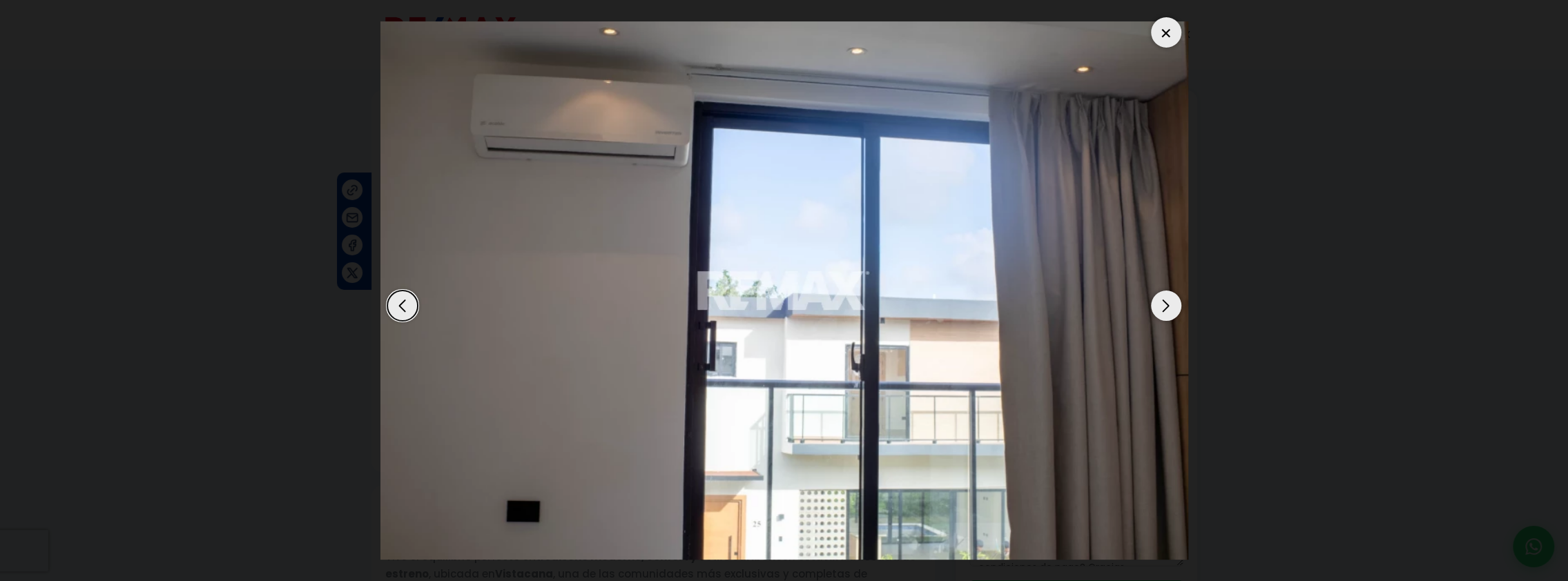
click at [1160, 305] on div "Next slide" at bounding box center [1165, 306] width 30 height 30
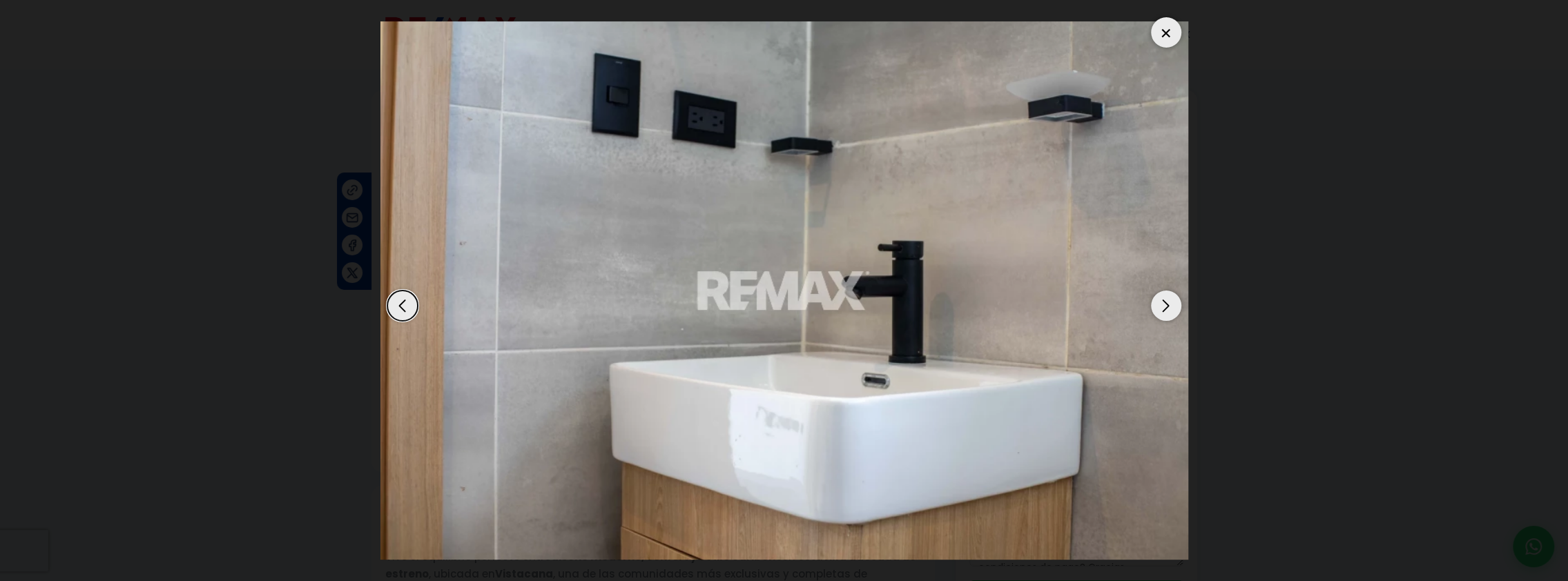
click at [1160, 305] on div "Next slide" at bounding box center [1165, 306] width 30 height 30
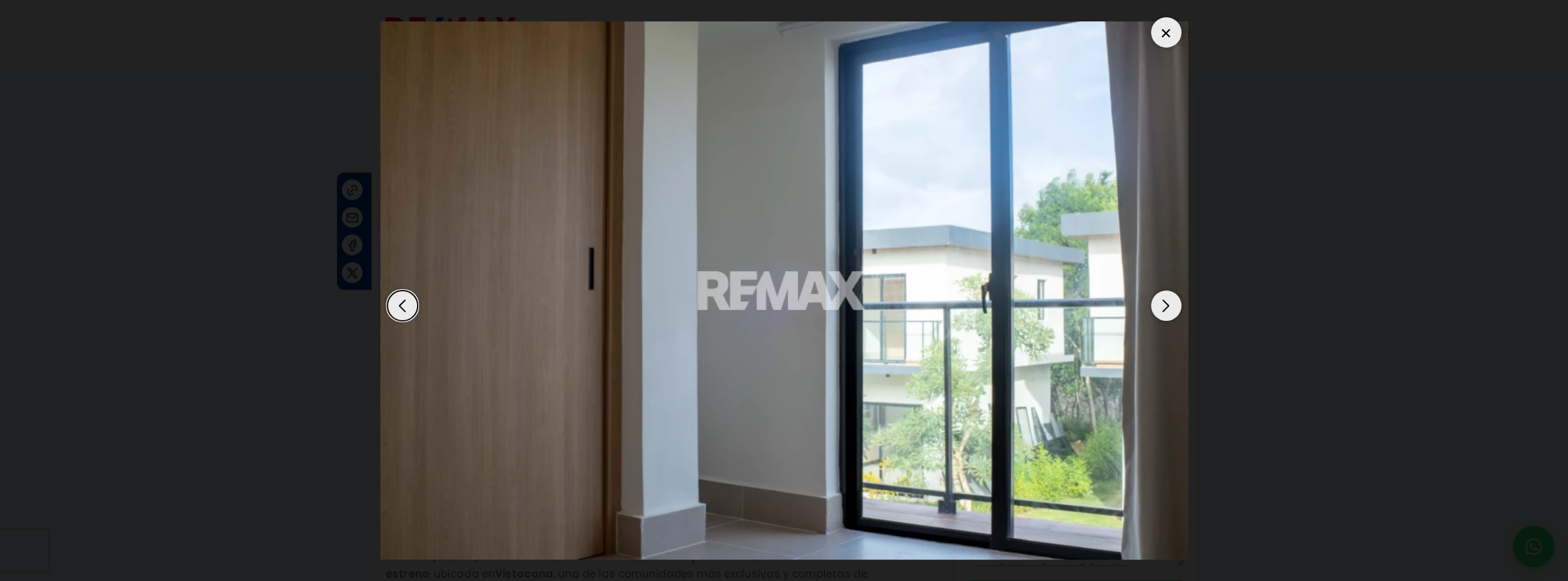
click at [1160, 305] on div "Next slide" at bounding box center [1165, 306] width 30 height 30
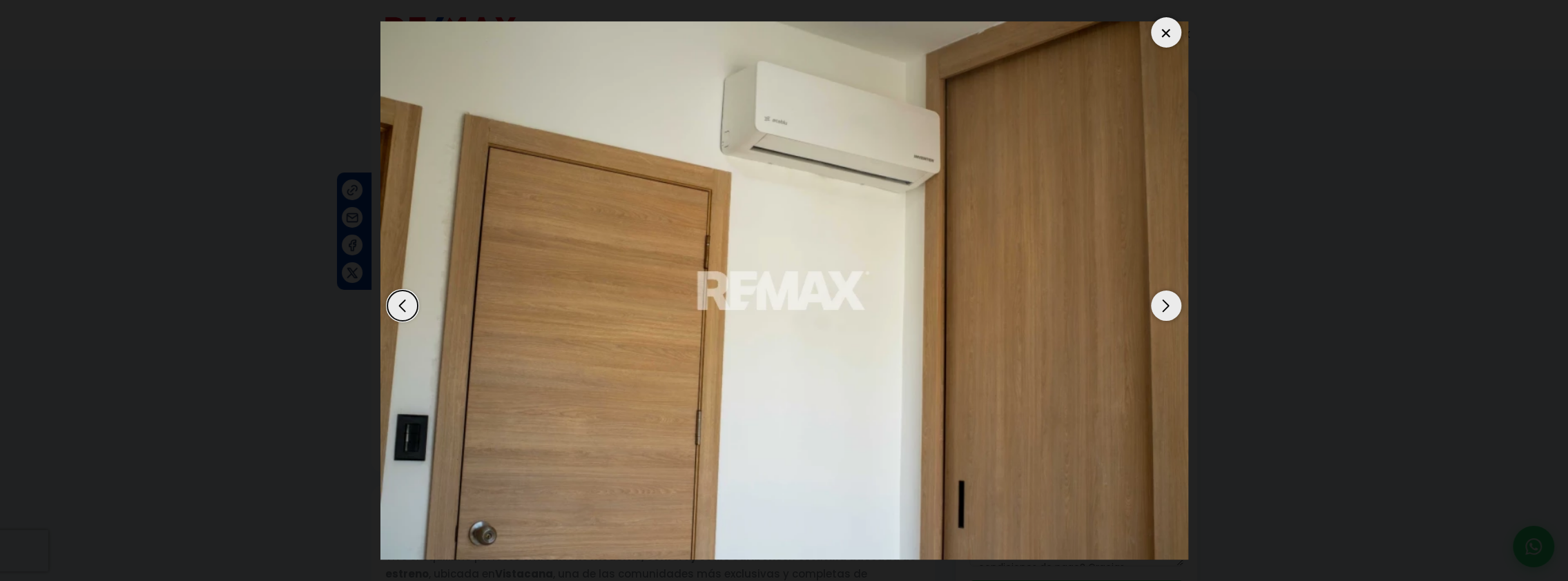
click at [1160, 305] on div "Next slide" at bounding box center [1165, 306] width 30 height 30
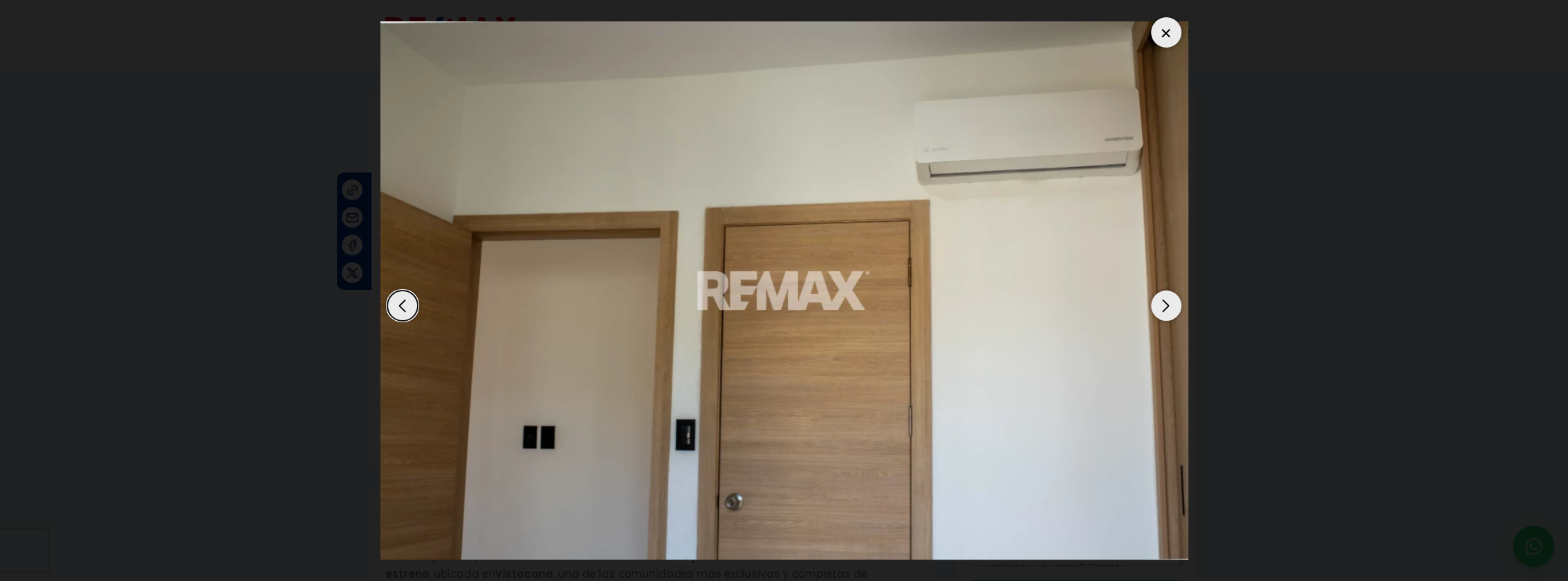
click at [1160, 305] on div "Next slide" at bounding box center [1165, 306] width 30 height 30
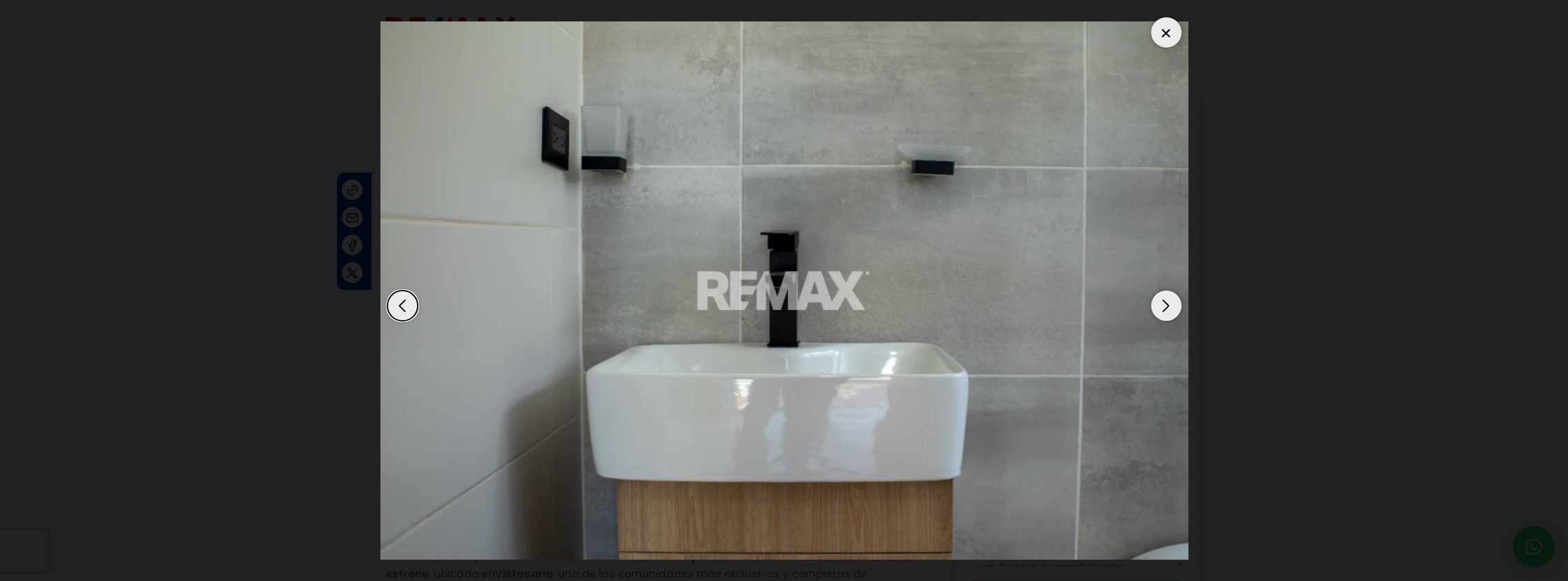
click at [1160, 305] on div "Next slide" at bounding box center [1165, 306] width 30 height 30
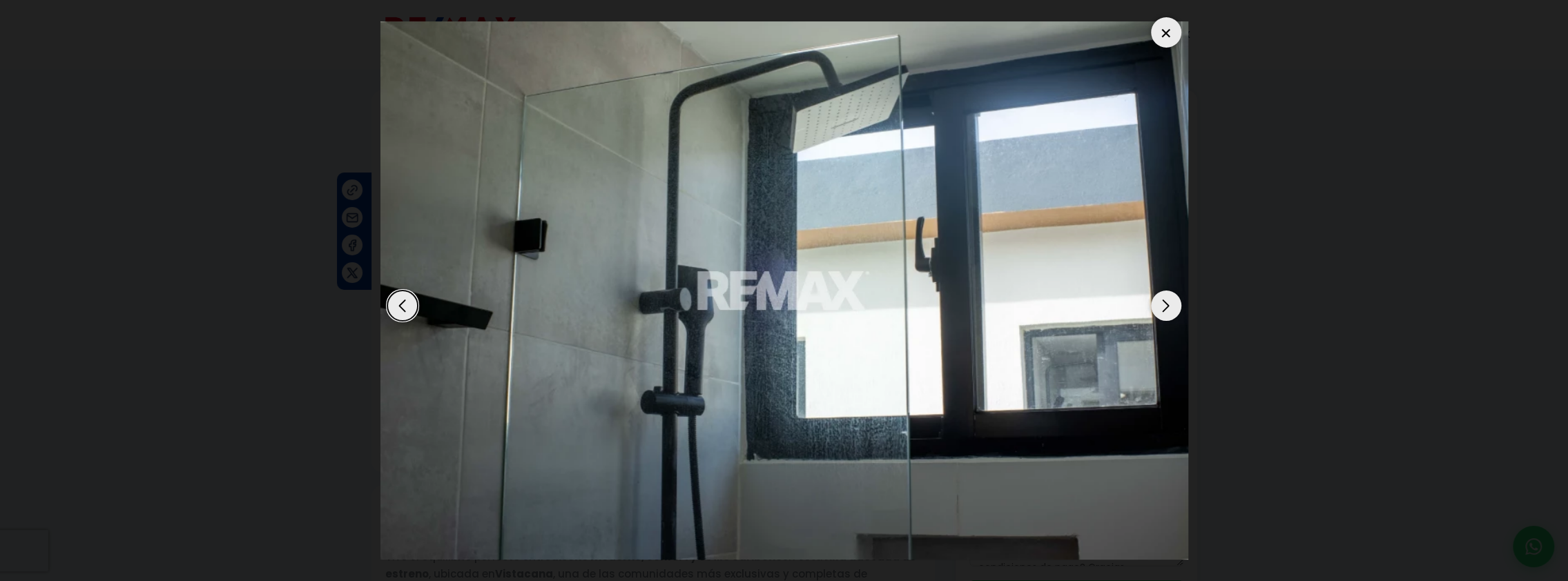
click at [1160, 305] on div "Next slide" at bounding box center [1165, 306] width 30 height 30
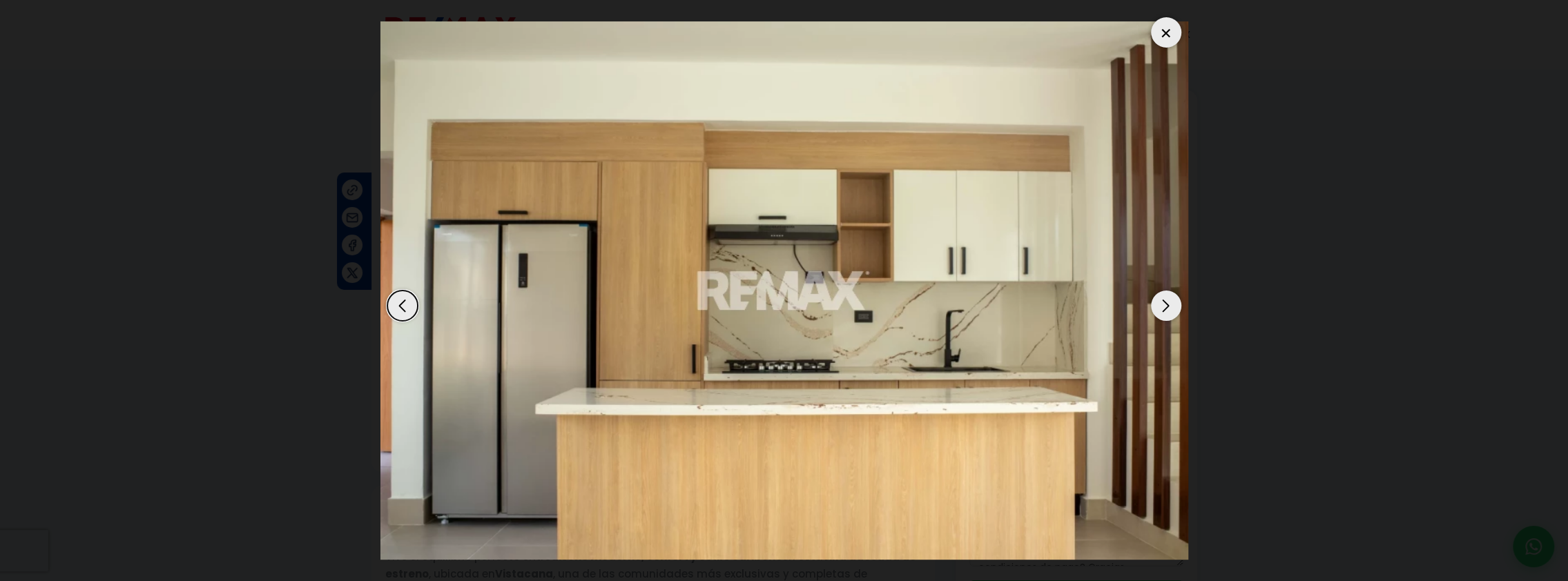
click at [1160, 305] on div "Next slide" at bounding box center [1165, 306] width 30 height 30
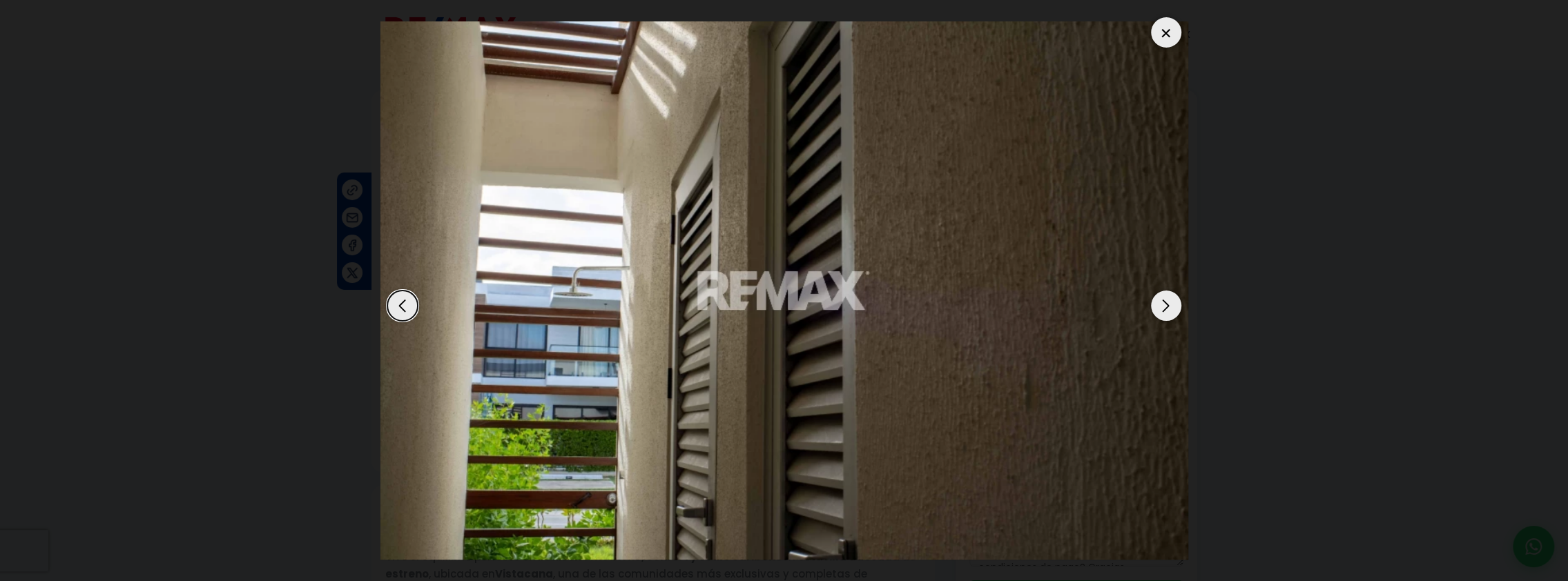
click at [1160, 305] on div "Next slide" at bounding box center [1165, 306] width 30 height 30
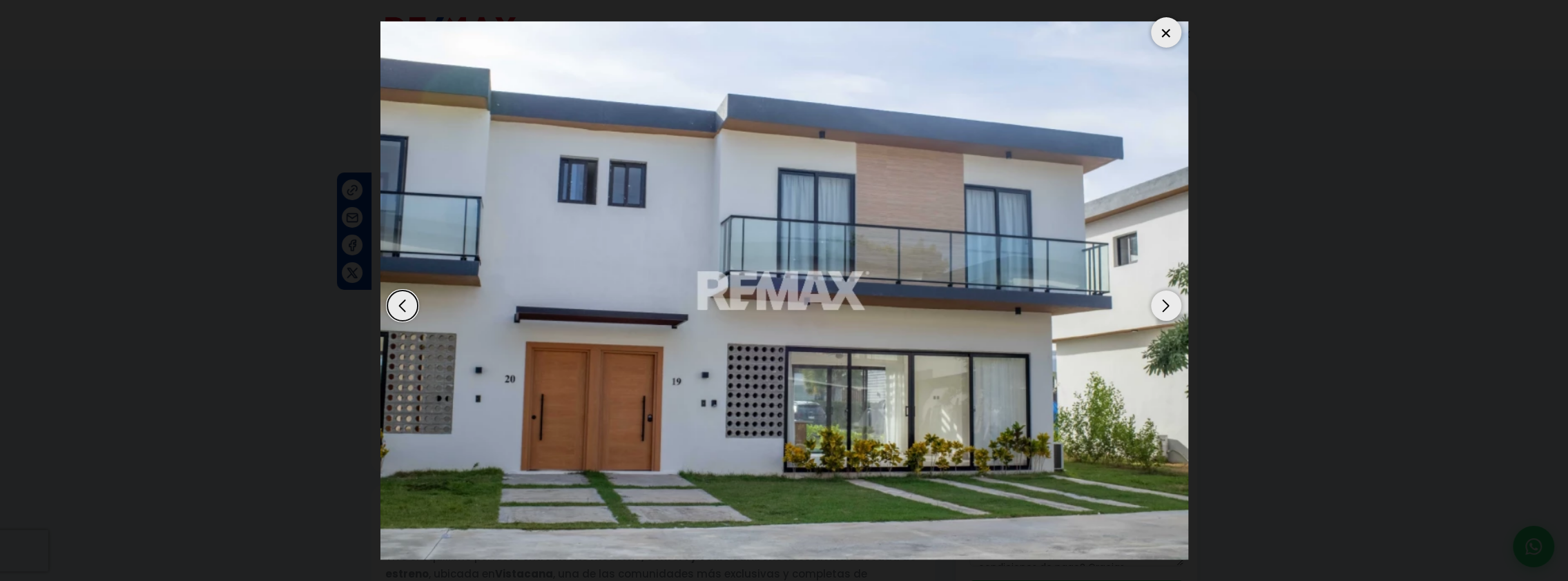
click at [1160, 305] on div "Next slide" at bounding box center [1165, 306] width 30 height 30
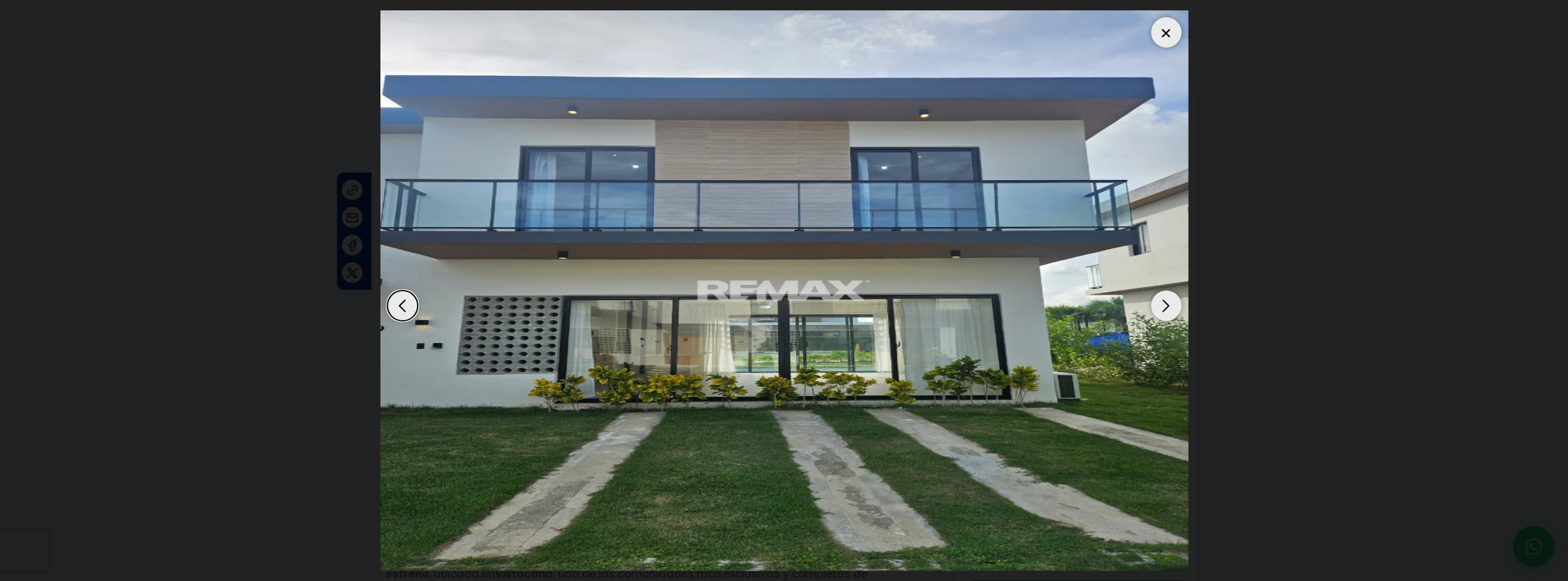
click at [1160, 305] on div "Next slide" at bounding box center [1165, 306] width 30 height 30
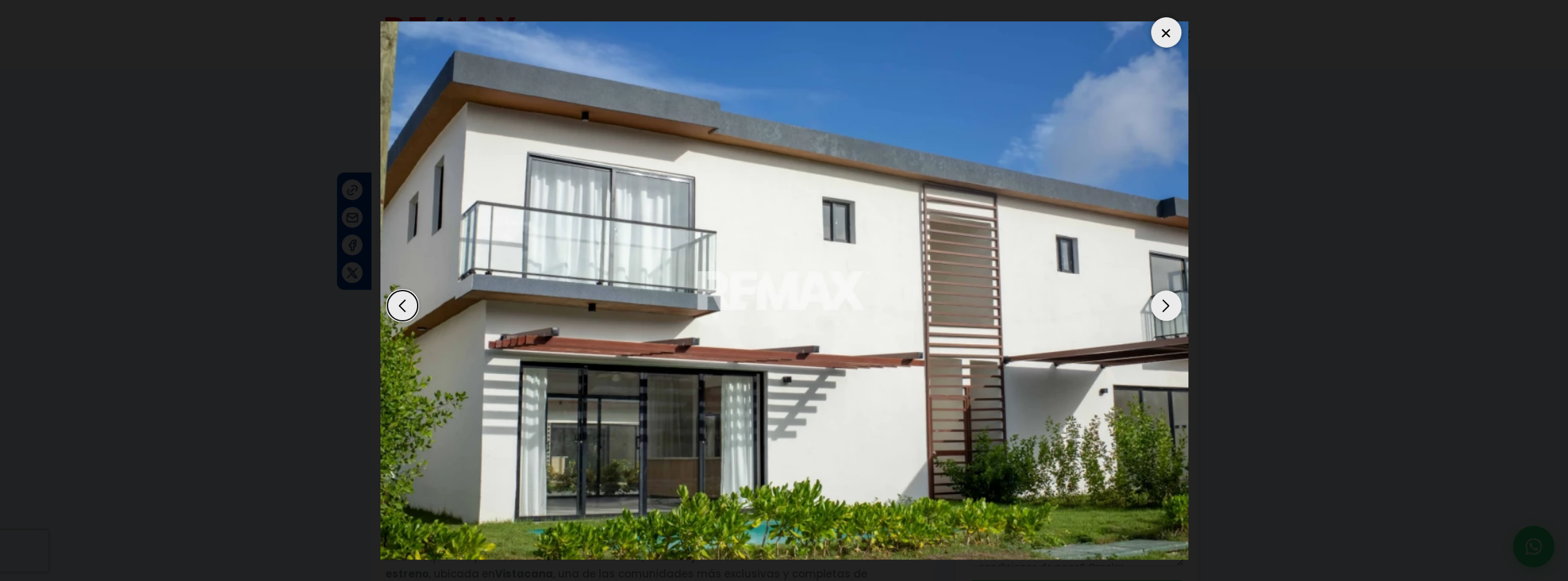
click at [1160, 305] on div "Next slide" at bounding box center [1165, 306] width 30 height 30
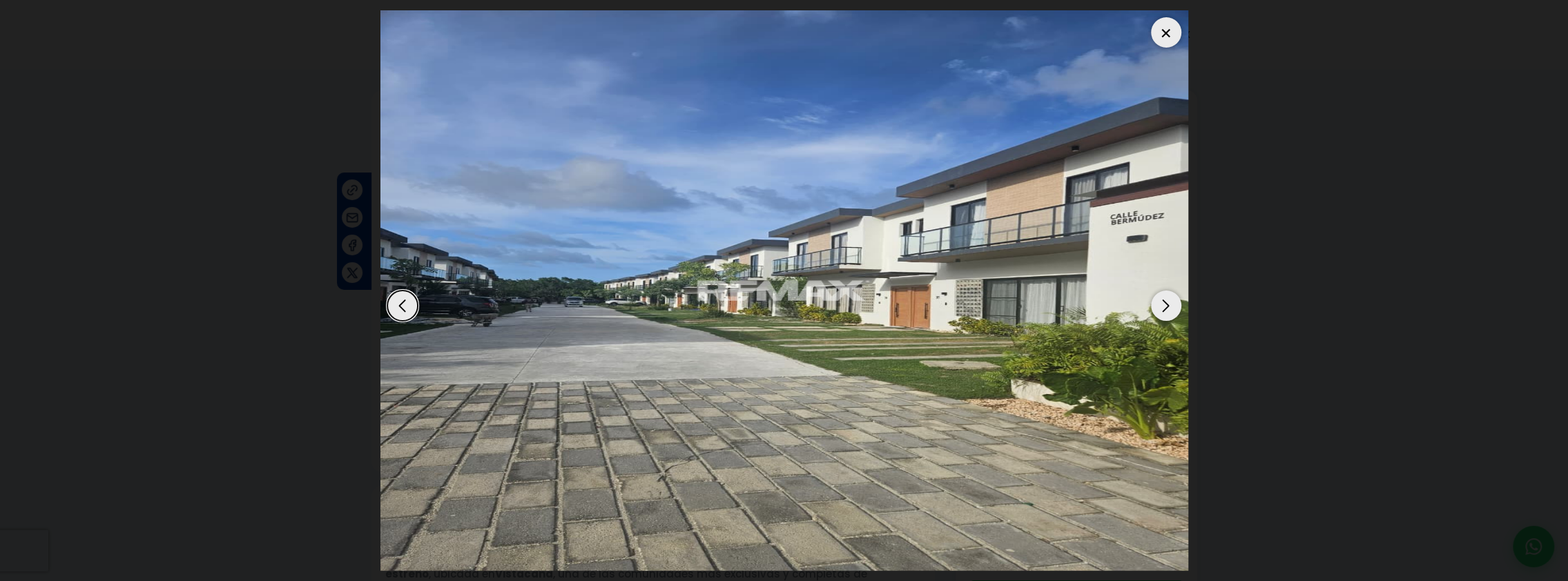
click at [1163, 34] on div at bounding box center [1165, 32] width 30 height 30
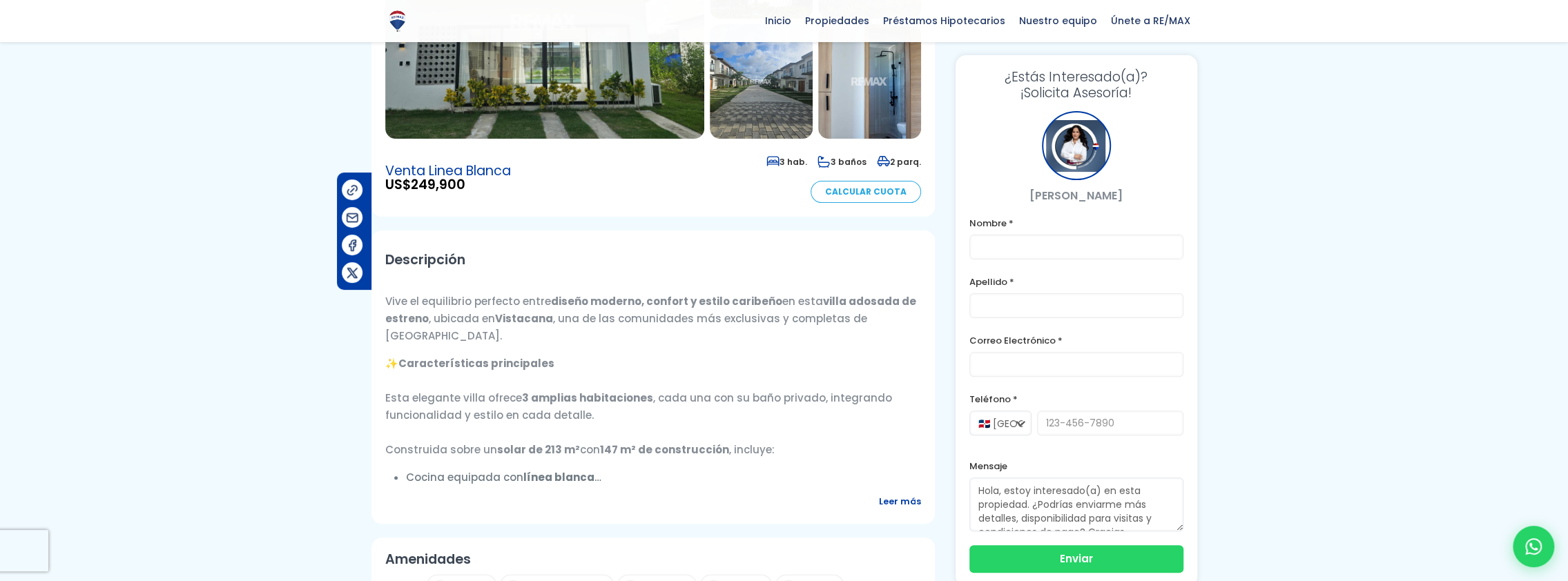
scroll to position [276, 0]
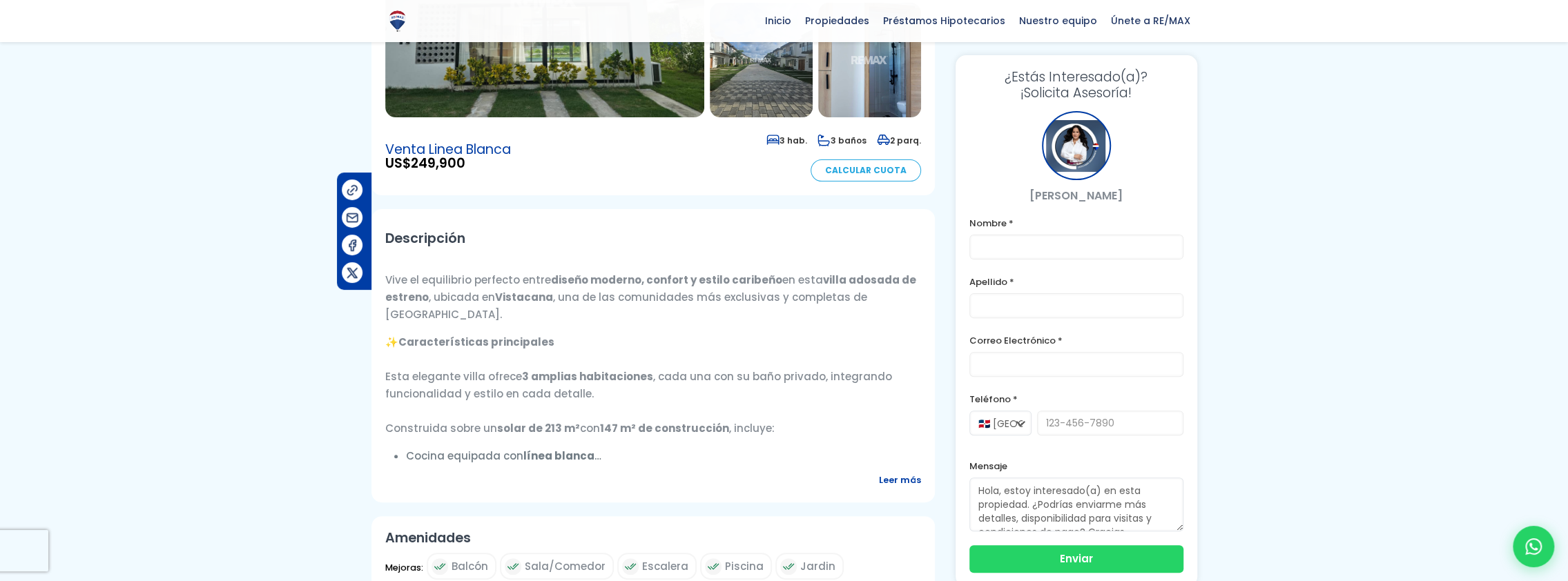
drag, startPoint x: 387, startPoint y: 276, endPoint x: 584, endPoint y: 472, distance: 277.9
click at [584, 465] on div "Vive el equilibrio perfecto entre diseño moderno, confort y estilo caribeño en …" at bounding box center [652, 363] width 536 height 204
click at [749, 476] on div "Descripción Experience the perfect balance between modern design, comfort and C…" at bounding box center [653, 356] width 563 height 294
click at [894, 477] on span "Leer más" at bounding box center [900, 480] width 42 height 17
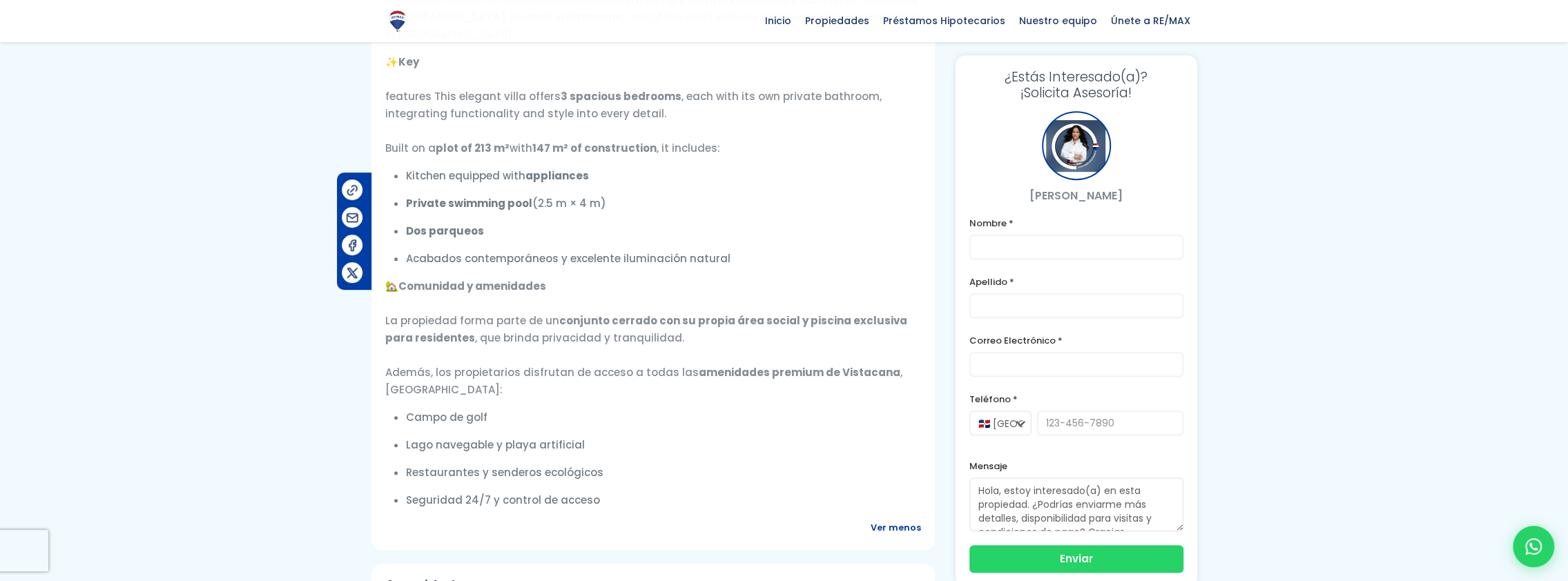
scroll to position [552, 0]
drag, startPoint x: 411, startPoint y: 224, endPoint x: 645, endPoint y: 504, distance: 364.9
click at [645, 504] on div "Descripción Experience the perfect balance between modern design, comfort and C…" at bounding box center [653, 240] width 563 height 614
click at [635, 434] on p "Lago navegable y playa artificial" at bounding box center [664, 442] width 515 height 17
click at [800, 241] on ul "Kitchen equipped with appliances Private swimming pool (2.5 m × 4 m) Dos parque…" at bounding box center [664, 214] width 515 height 100
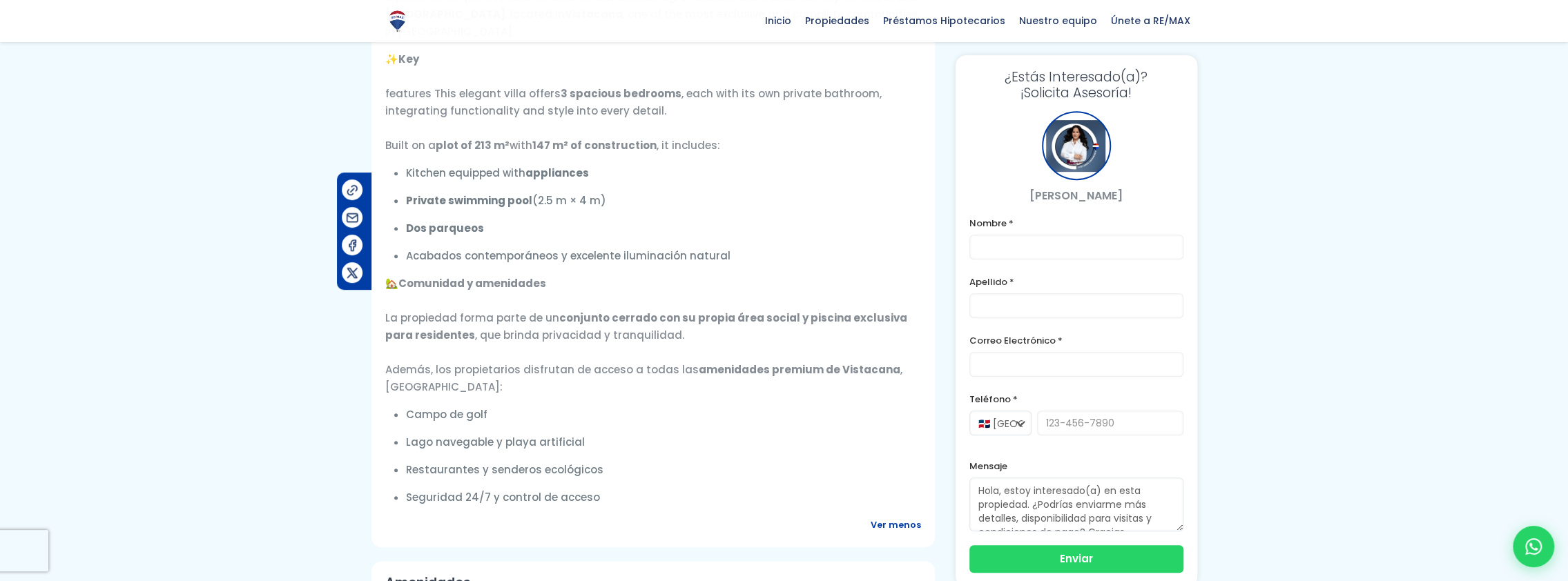
click at [526, 233] on p "Dos parqueos" at bounding box center [664, 228] width 515 height 17
click at [470, 234] on strong "Dos parqueos" at bounding box center [445, 228] width 78 height 14
drag, startPoint x: 407, startPoint y: 255, endPoint x: 708, endPoint y: 495, distance: 385.0
click at [708, 495] on div "Descripción Experience the perfect balance between modern design, comfort and C…" at bounding box center [653, 240] width 563 height 614
drag, startPoint x: 708, startPoint y: 495, endPoint x: 607, endPoint y: 437, distance: 116.5
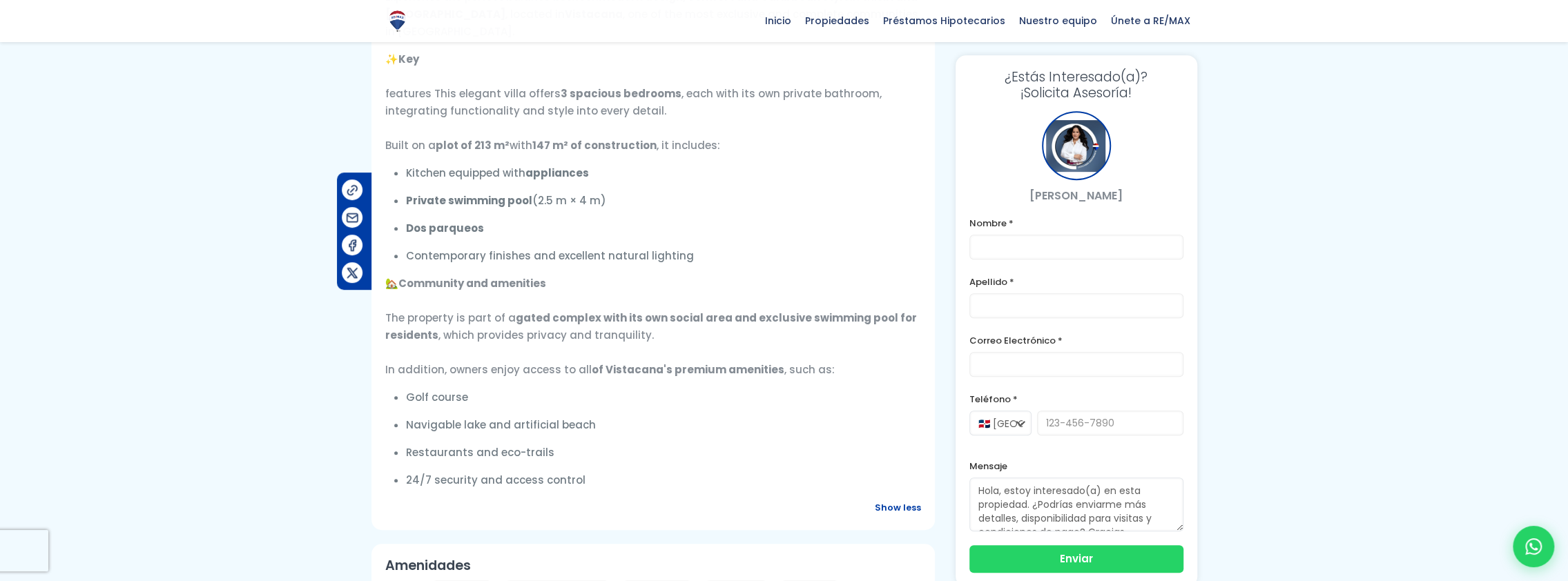
click at [699, 424] on p "Navigable lake and artificial beach" at bounding box center [664, 425] width 515 height 17
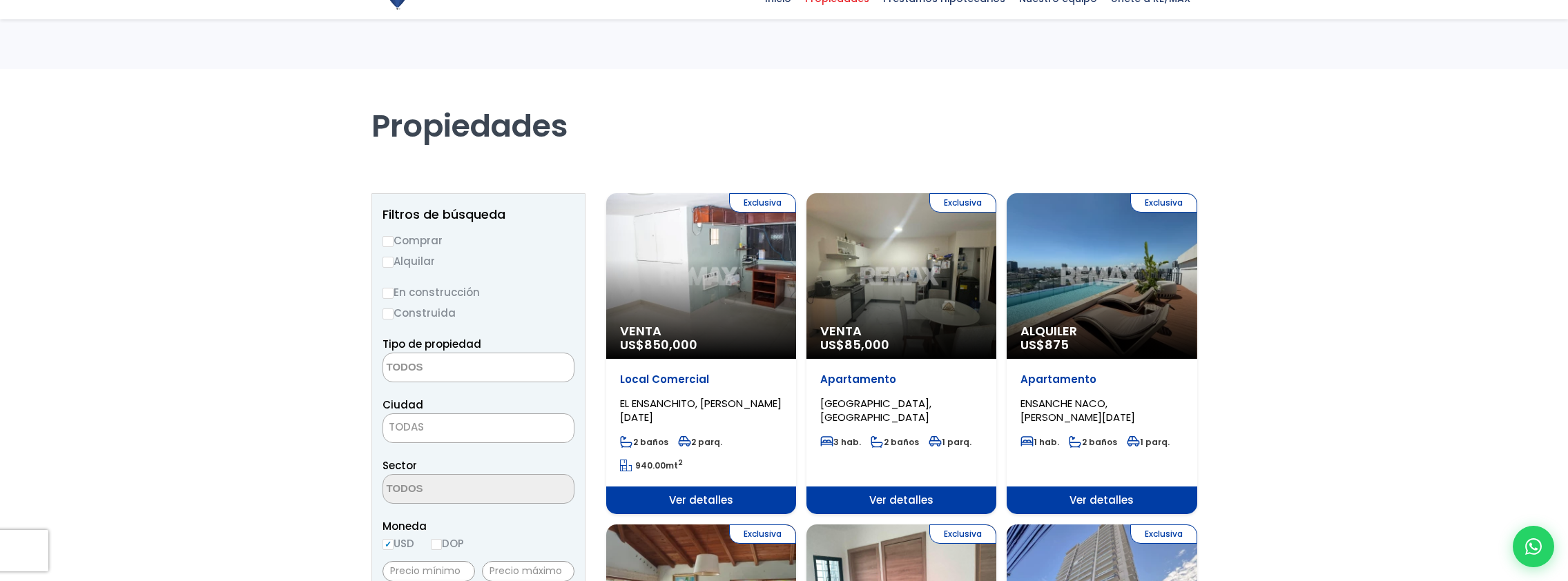
select select
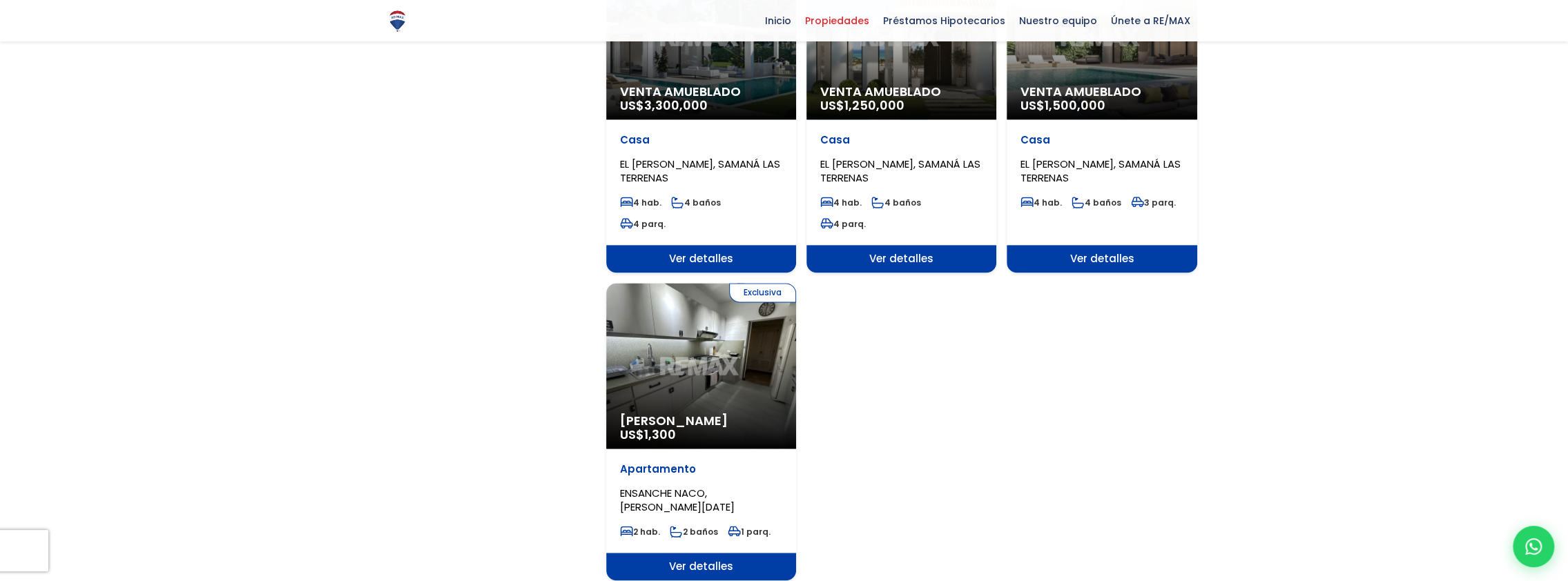
scroll to position [1657, 0]
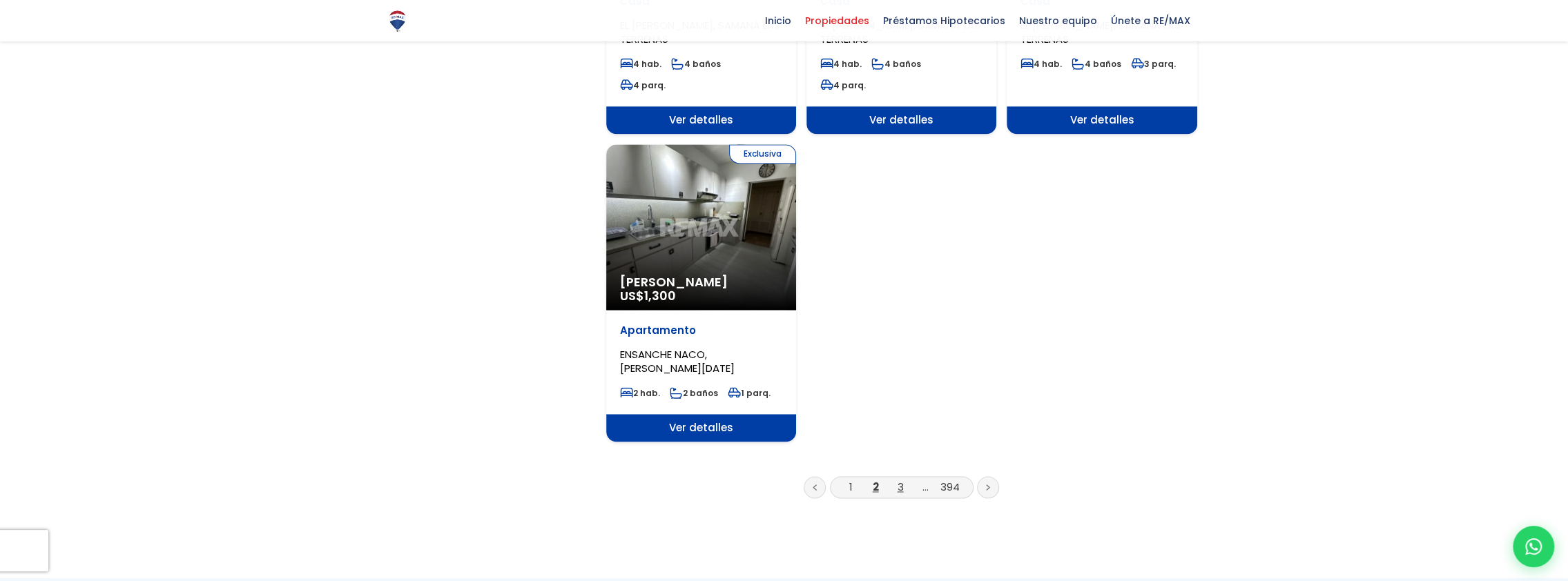
click at [898, 480] on link "3" at bounding box center [900, 487] width 6 height 14
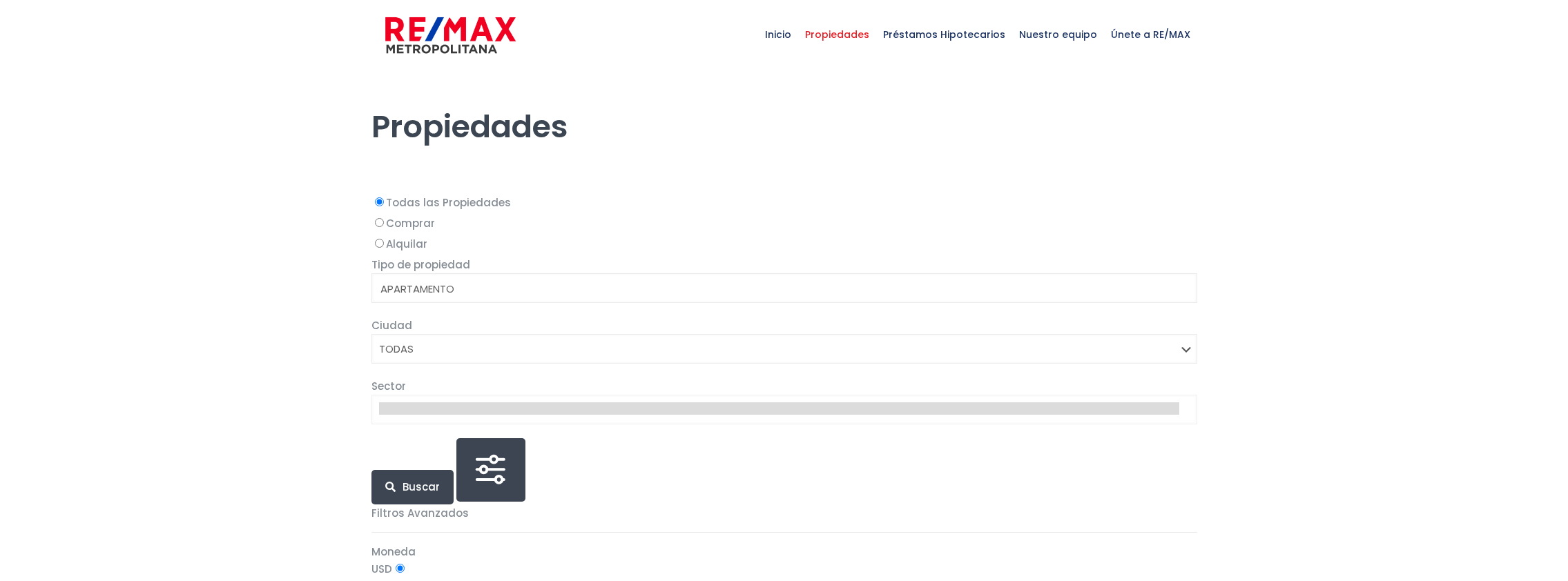
select select
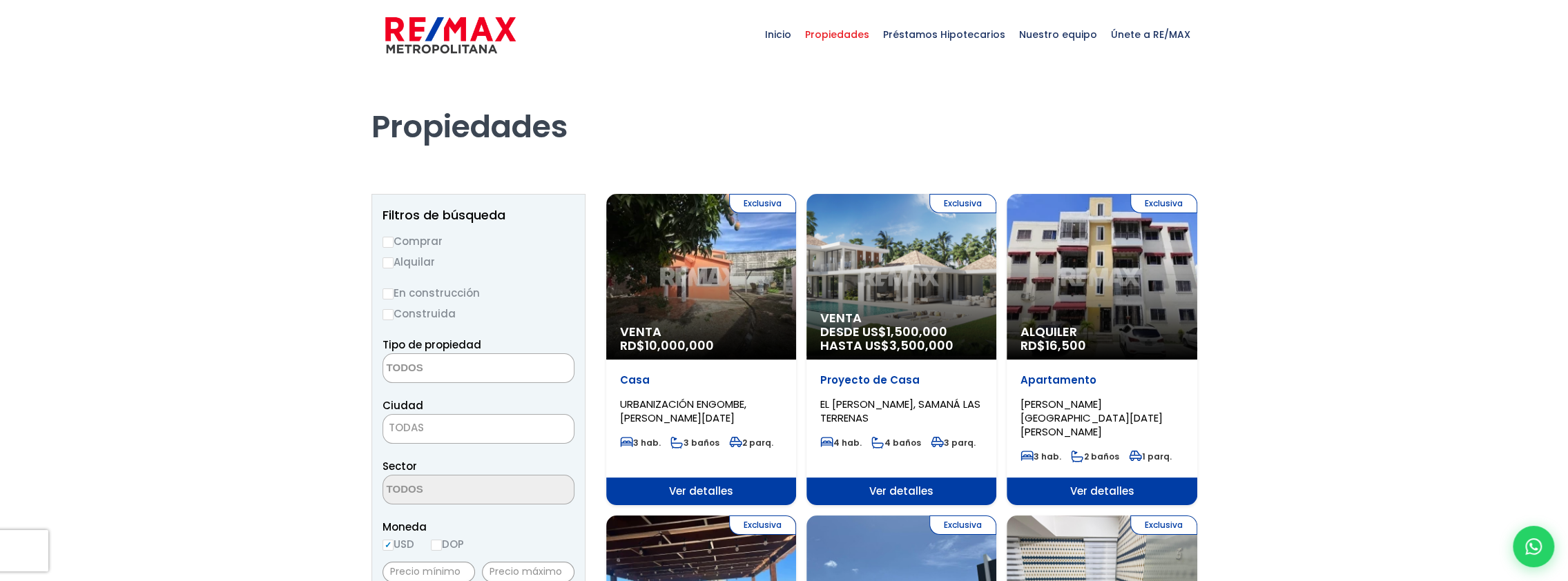
click at [485, 29] on img at bounding box center [450, 35] width 130 height 42
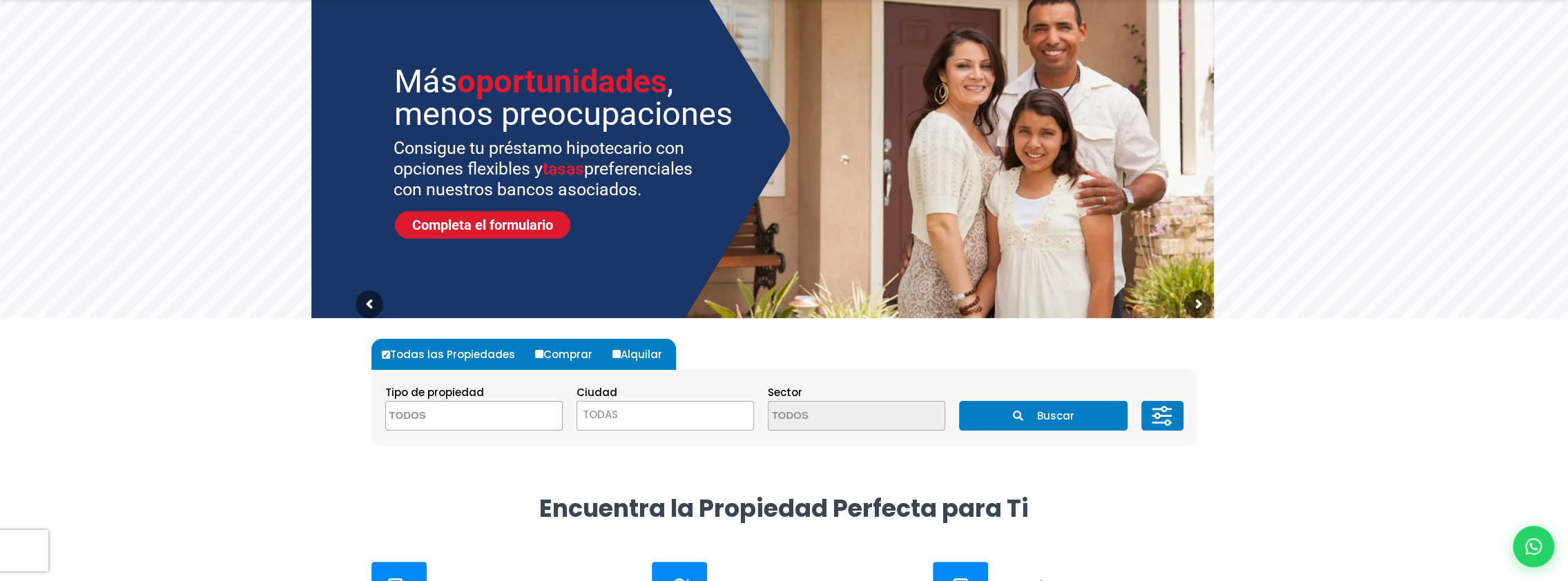
scroll to position [138, 0]
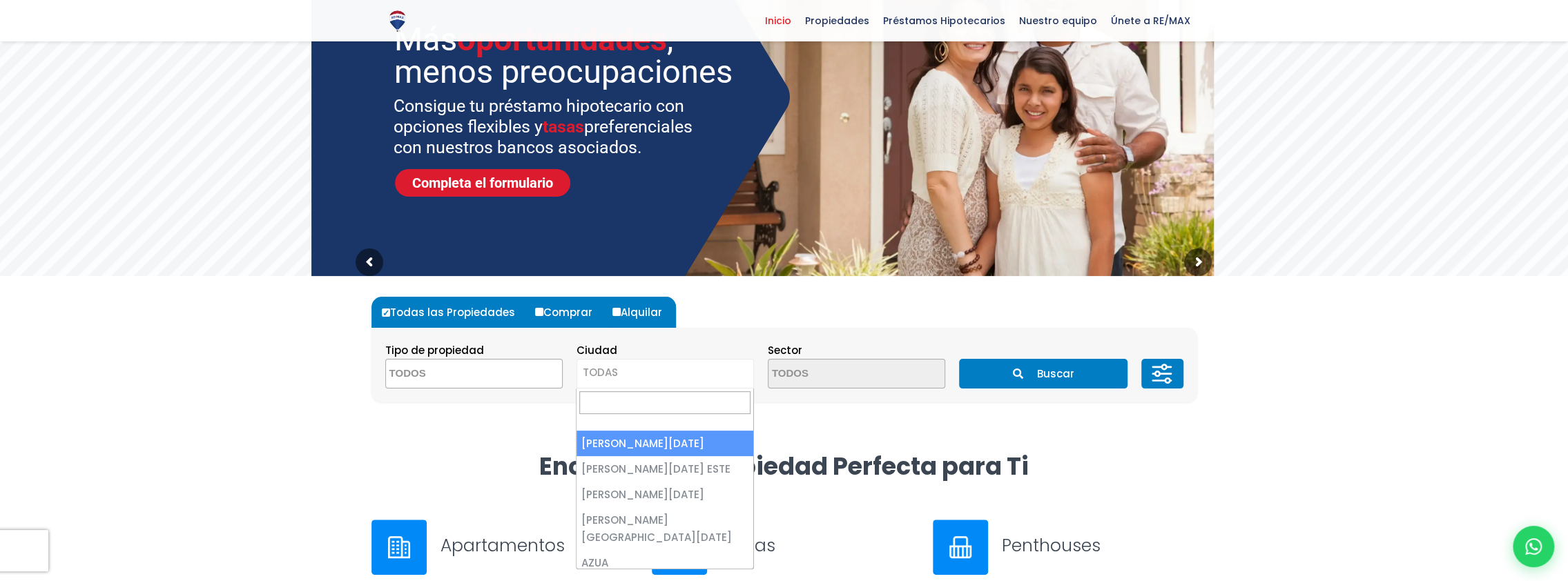
click at [635, 376] on span "TODAS" at bounding box center [665, 372] width 176 height 19
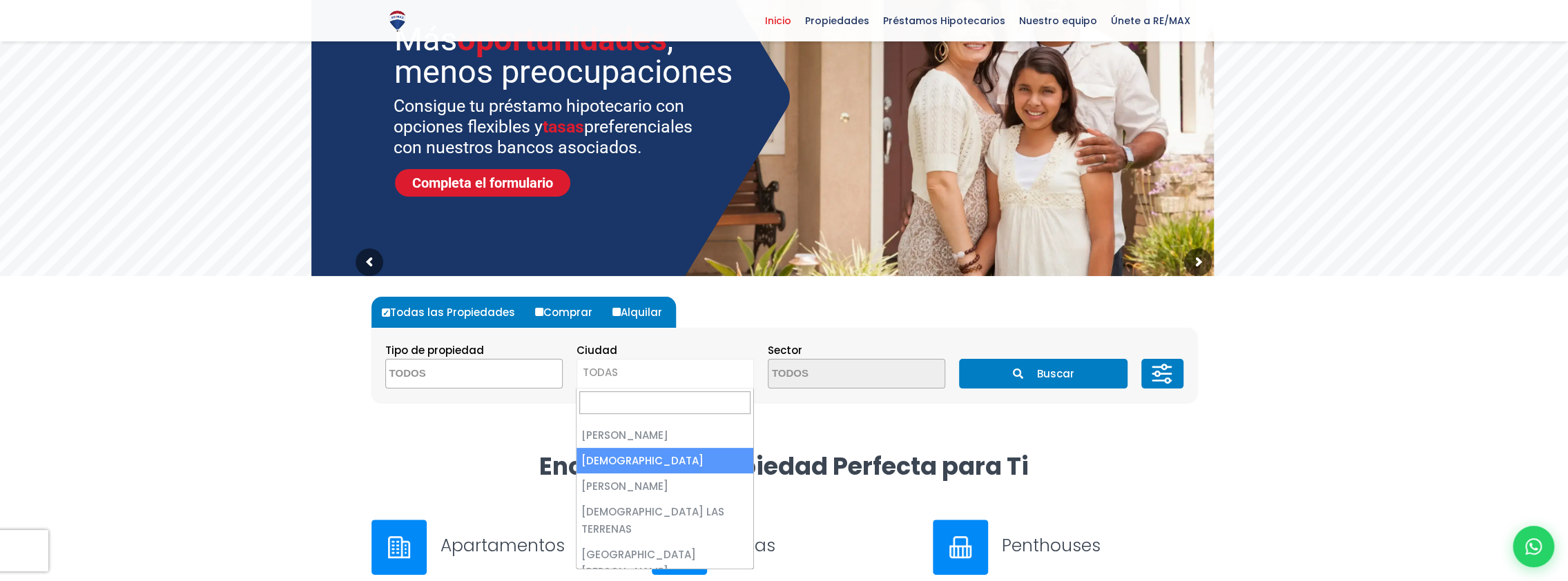
scroll to position [2568, 0]
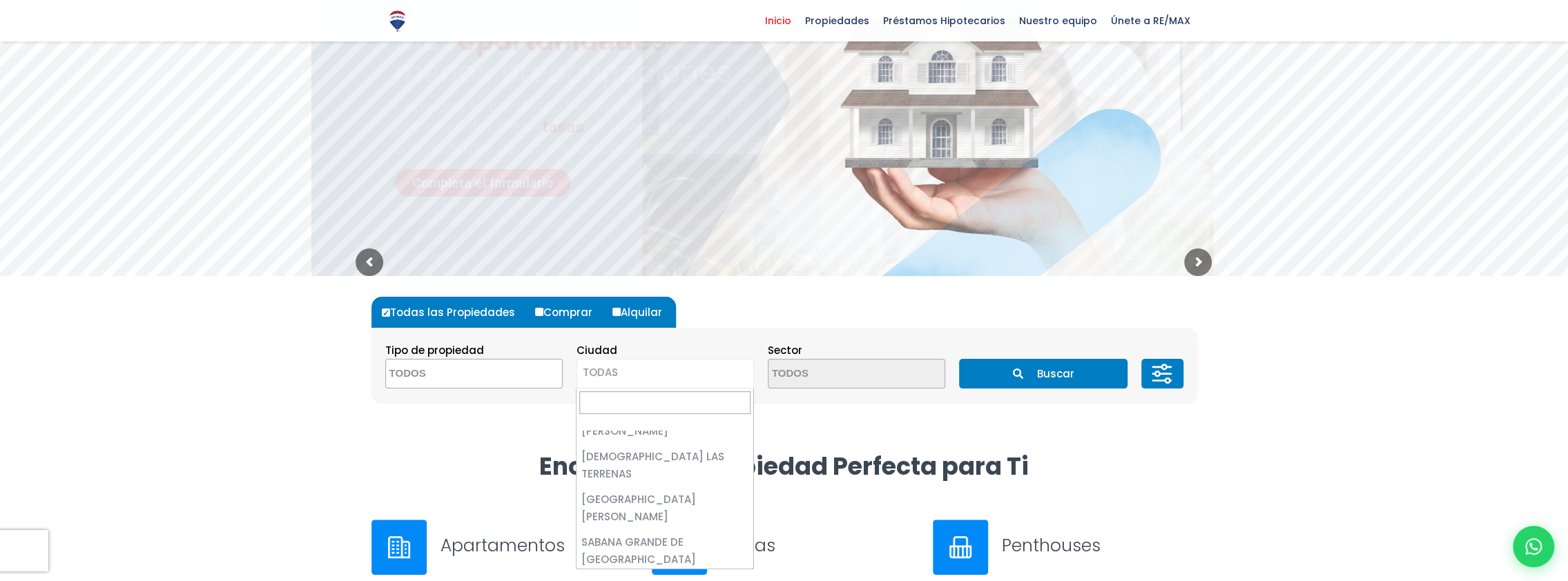
click at [434, 377] on textarea "Search" at bounding box center [452, 374] width 134 height 30
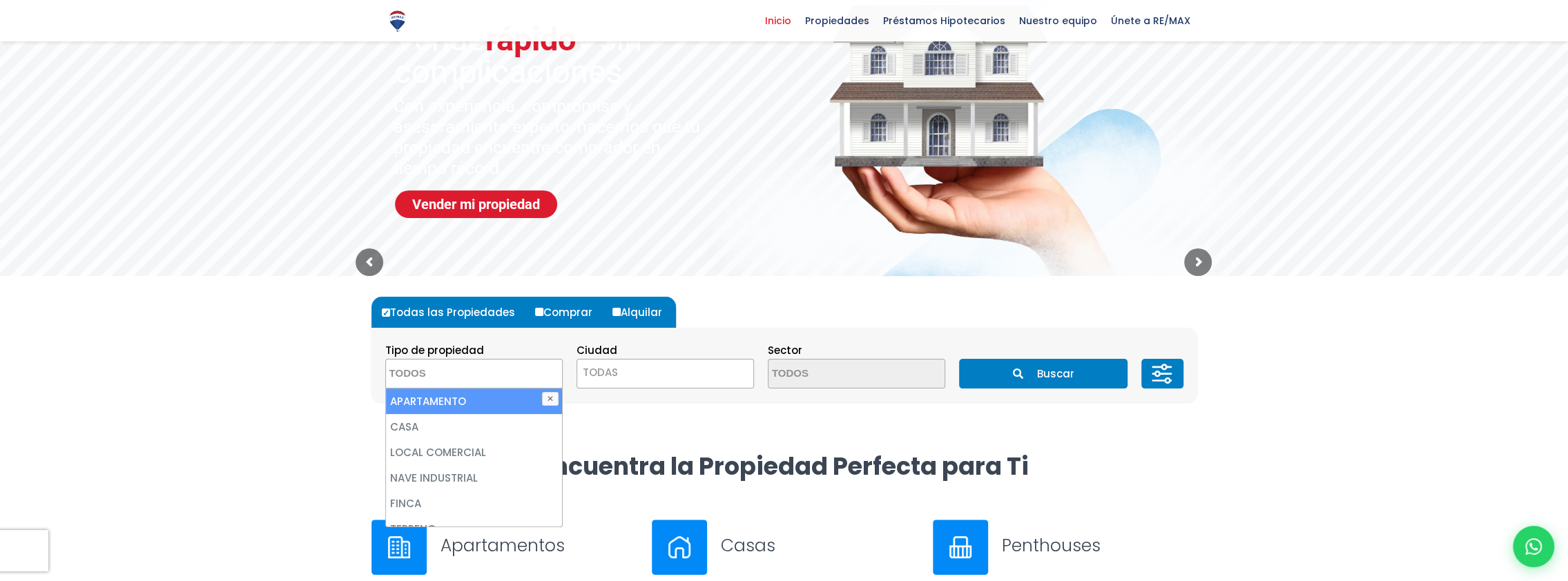
click at [428, 399] on li "APARTAMENTO" at bounding box center [473, 401] width 176 height 25
select select "apartment"
click at [420, 405] on li "APARTAMENTO" at bounding box center [473, 401] width 176 height 25
click at [459, 403] on li "APARTAMENTO" at bounding box center [473, 401] width 176 height 25
select select "apartment"
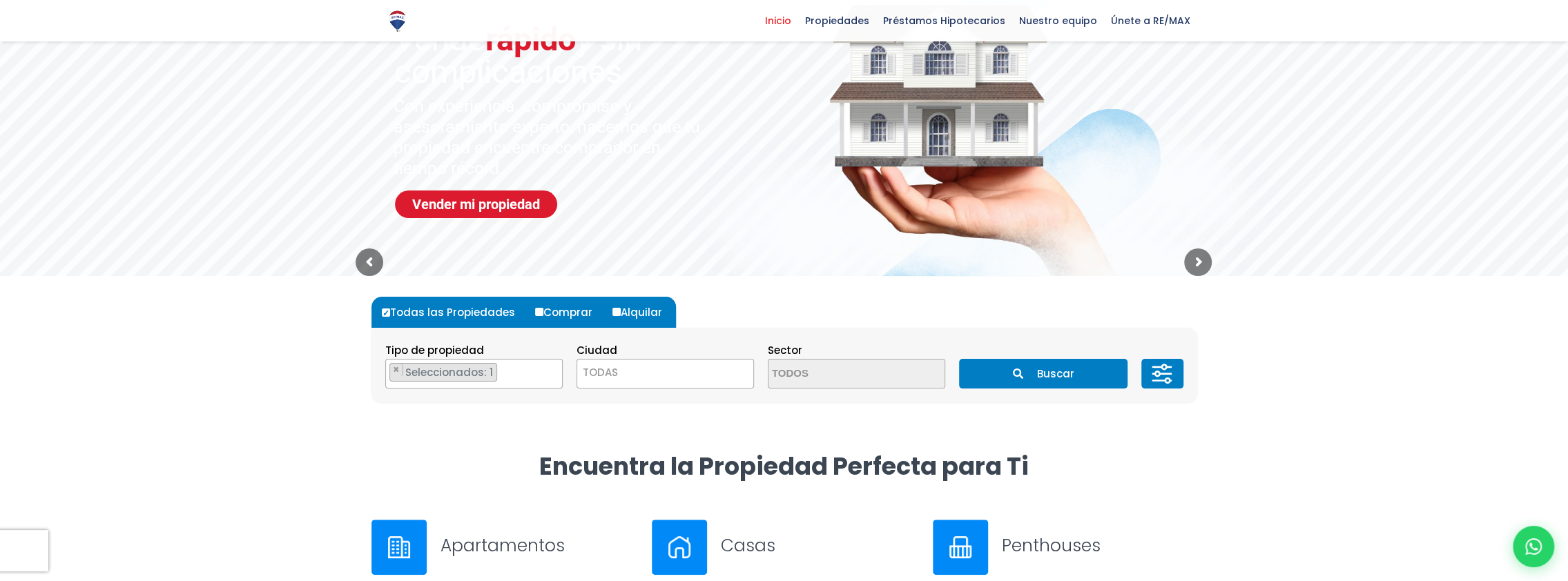
click at [684, 399] on section "Tipo de propiedad APARTAMENTO CASA LOCAL COMERCIAL NAVE INDUSTRIAL FINCA TERREN…" at bounding box center [784, 364] width 826 height 74
click at [667, 374] on span "TODAS" at bounding box center [665, 372] width 176 height 19
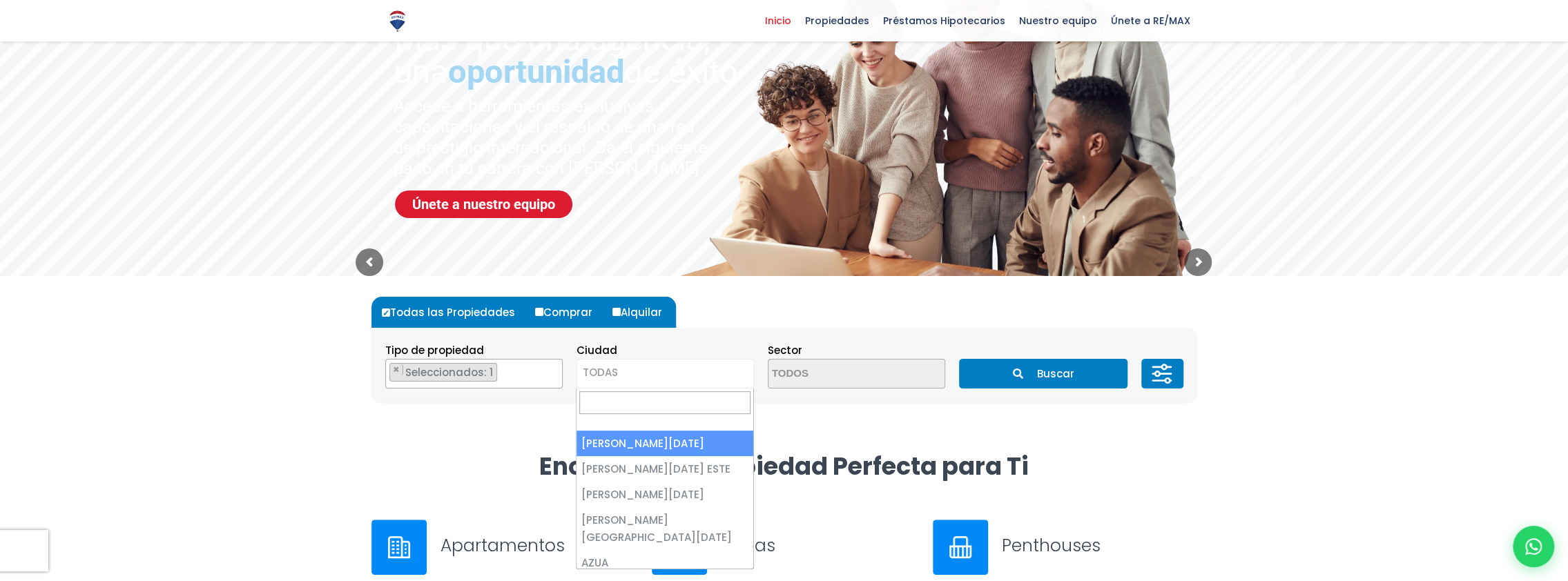
select select "1"
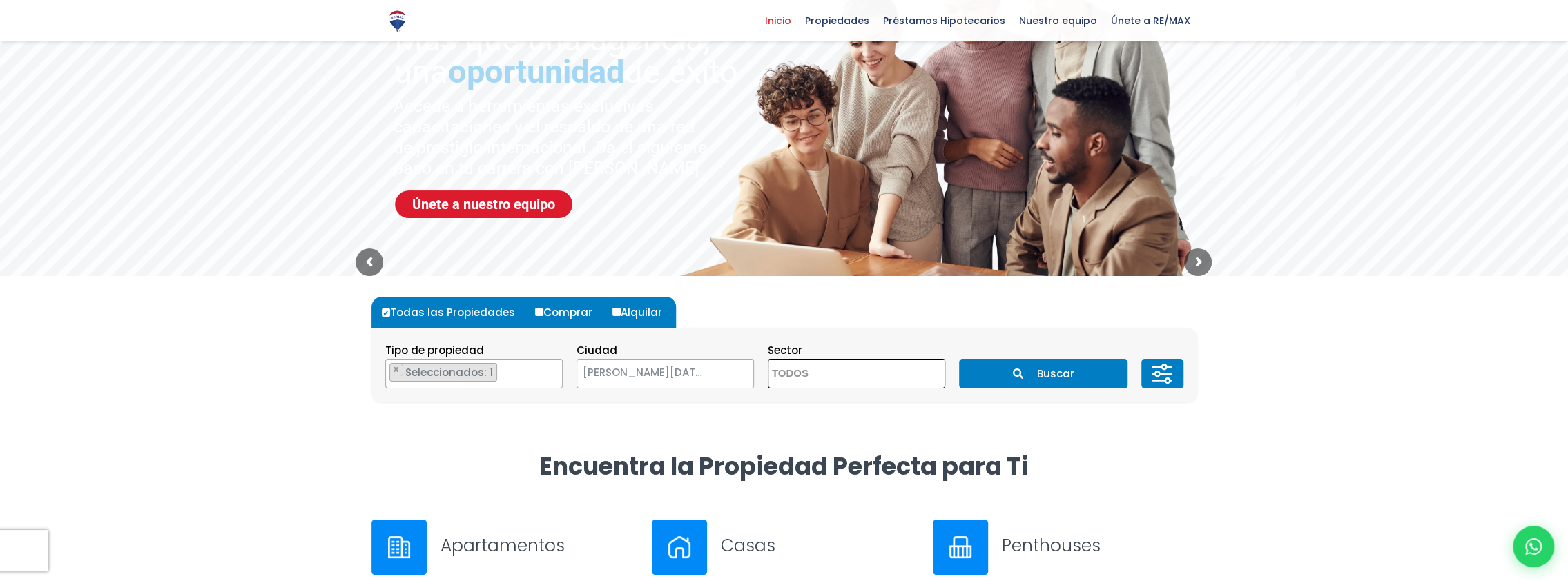
click at [857, 382] on textarea "Search" at bounding box center [835, 374] width 134 height 30
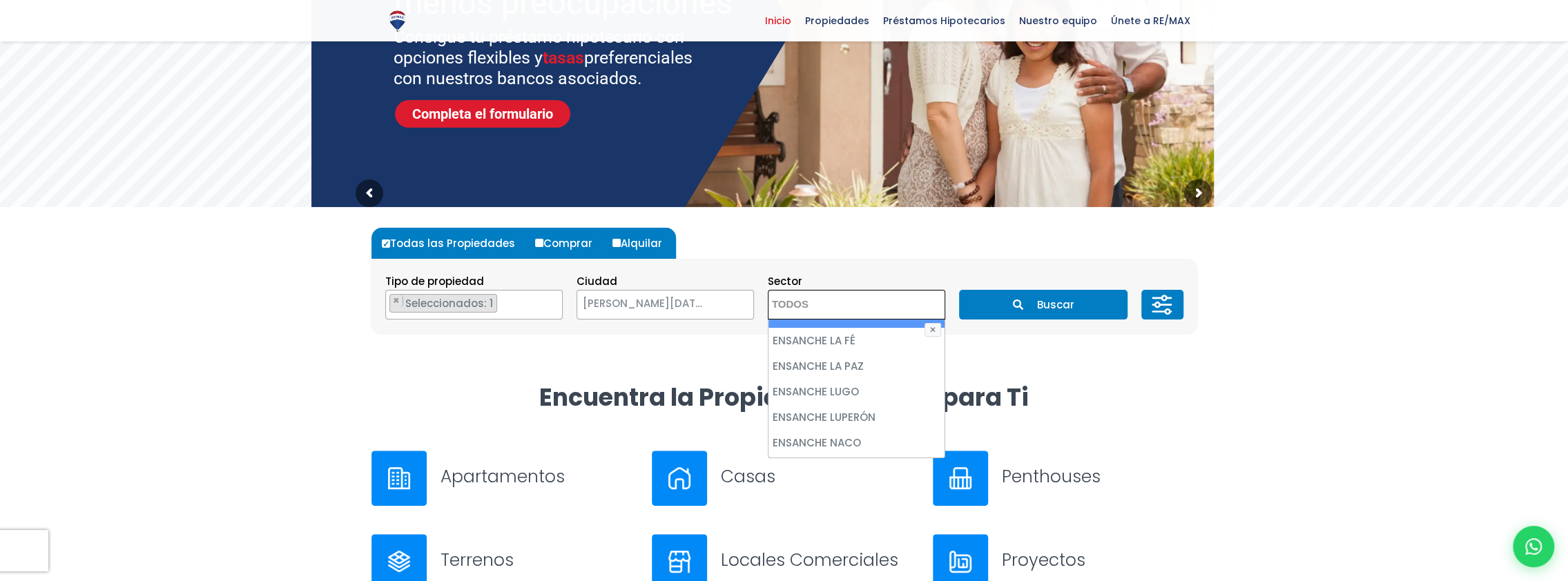
scroll to position [2057, 0]
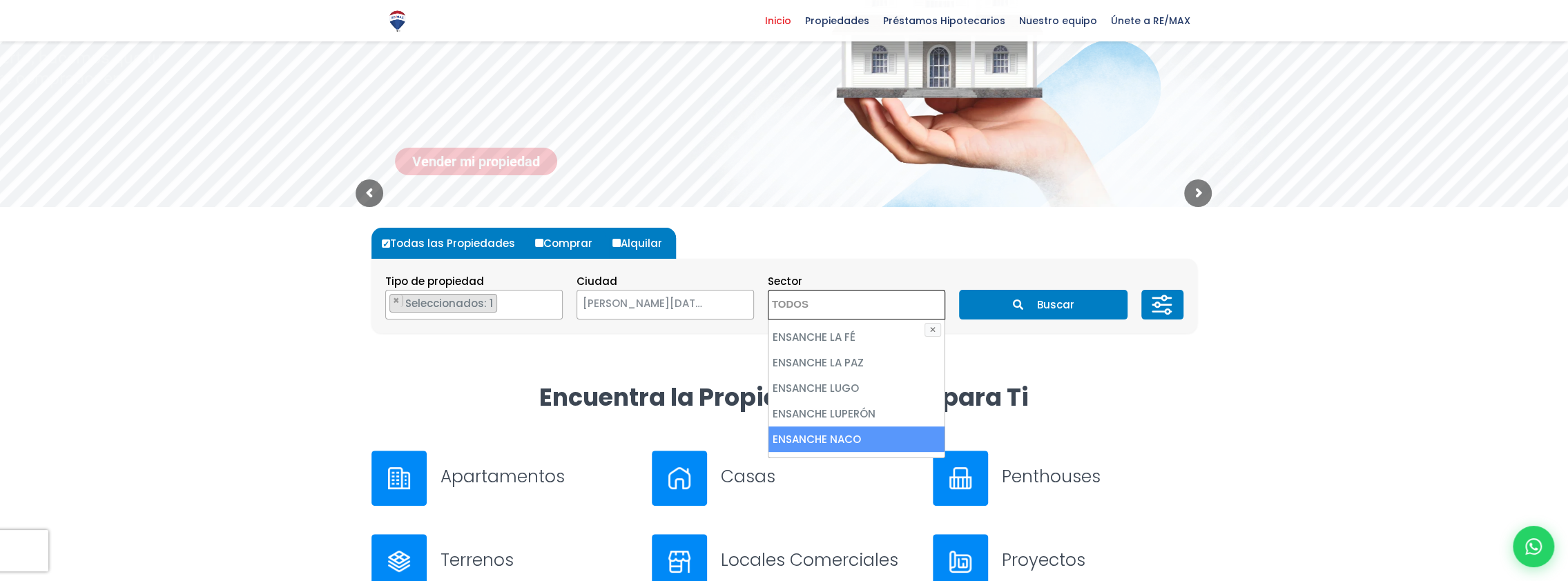
click at [876, 427] on li "ENSANCHE NACO" at bounding box center [856, 439] width 176 height 25
select select "182"
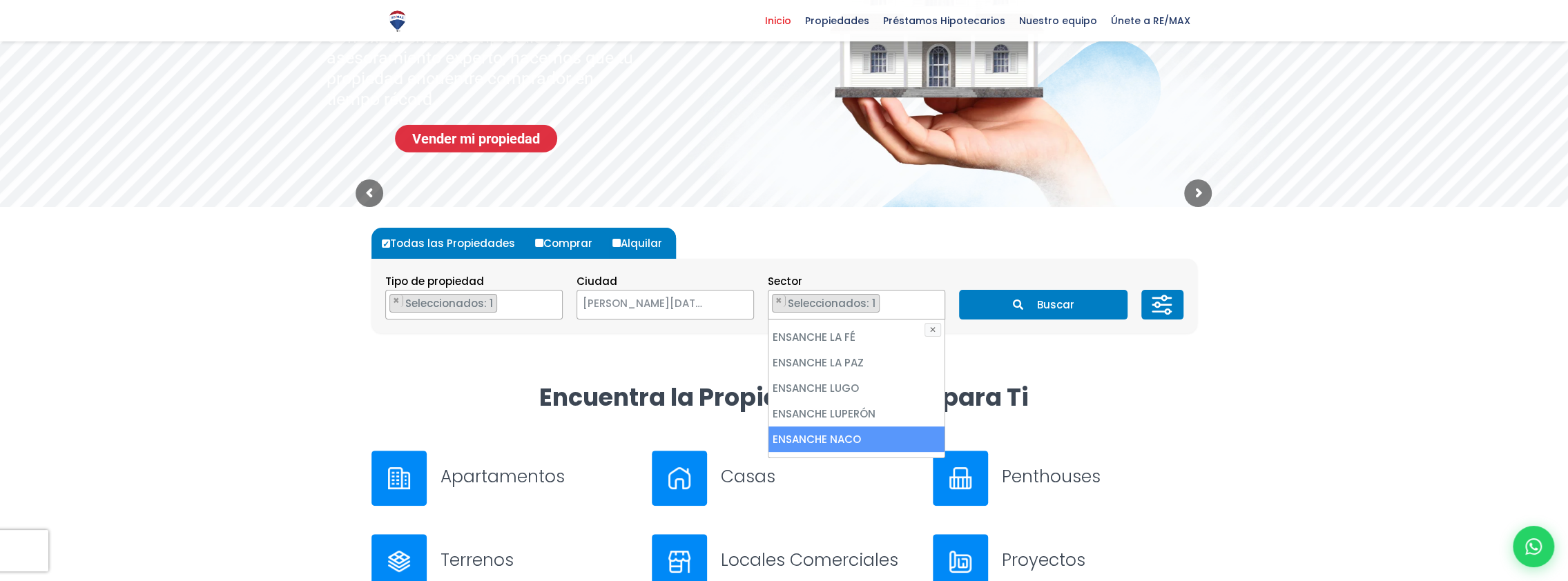
scroll to position [1252, 0]
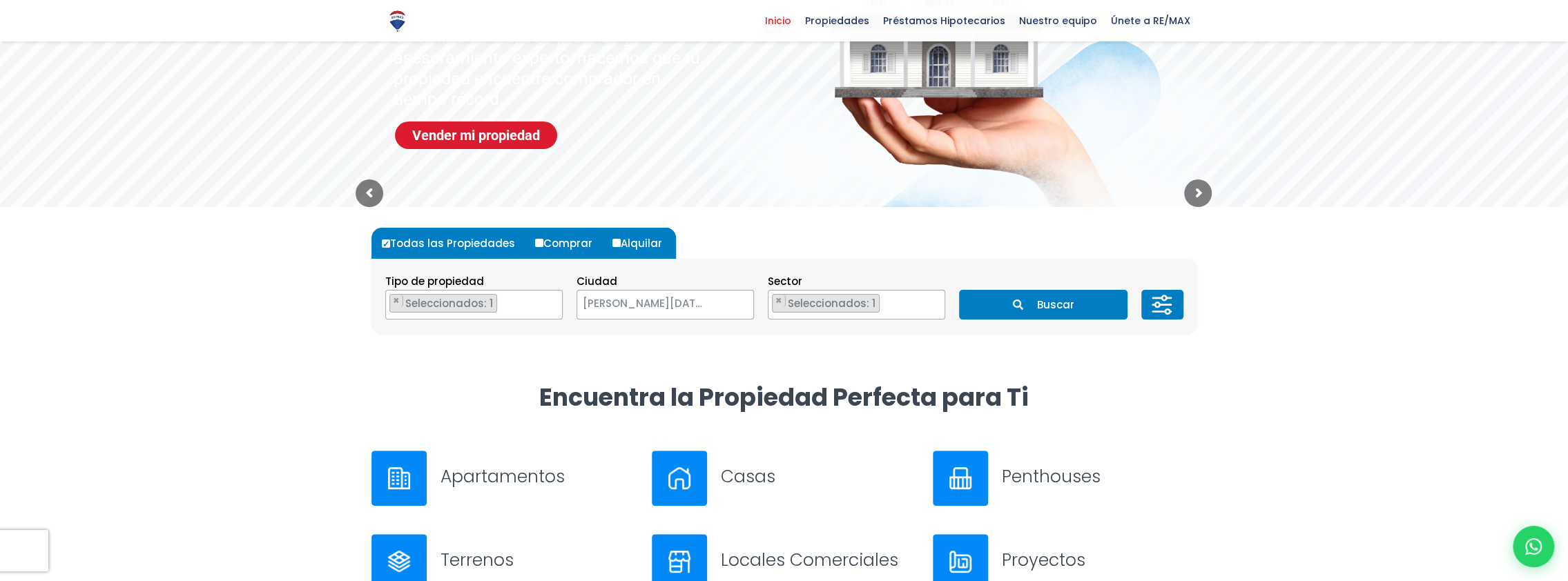
click at [1047, 306] on button "Buscar" at bounding box center [1043, 305] width 168 height 30
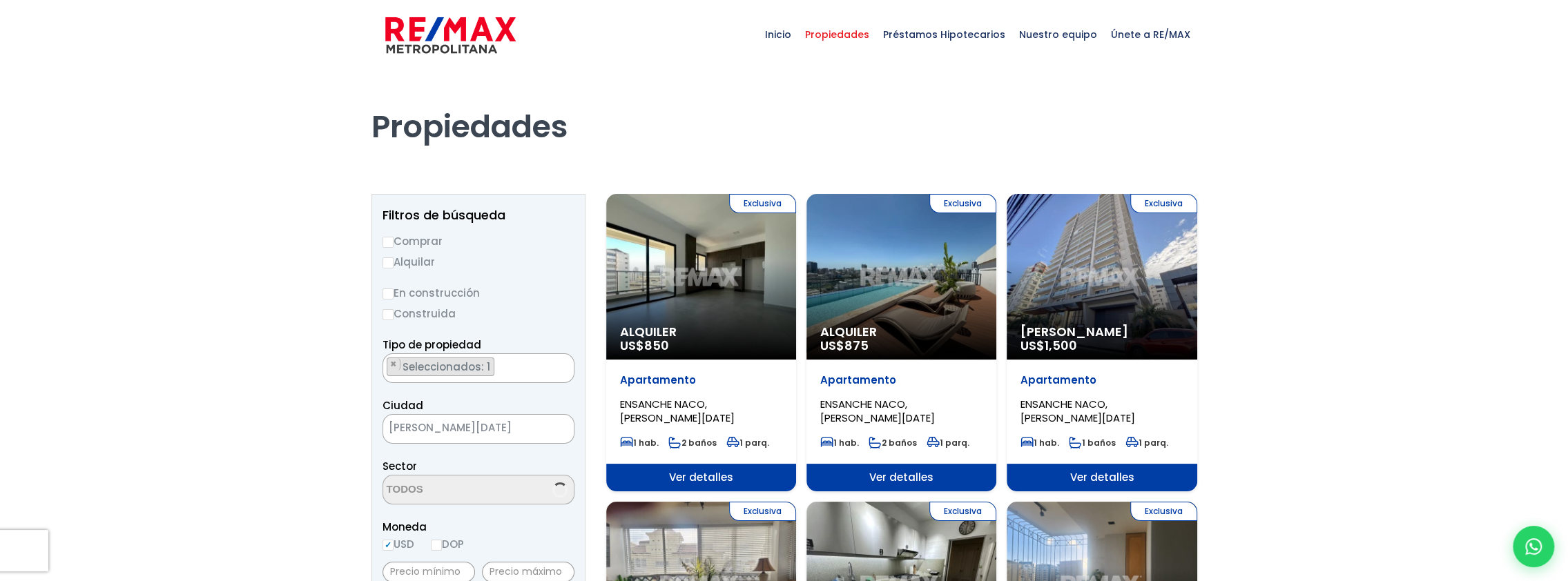
scroll to position [1252, 0]
select select "182"
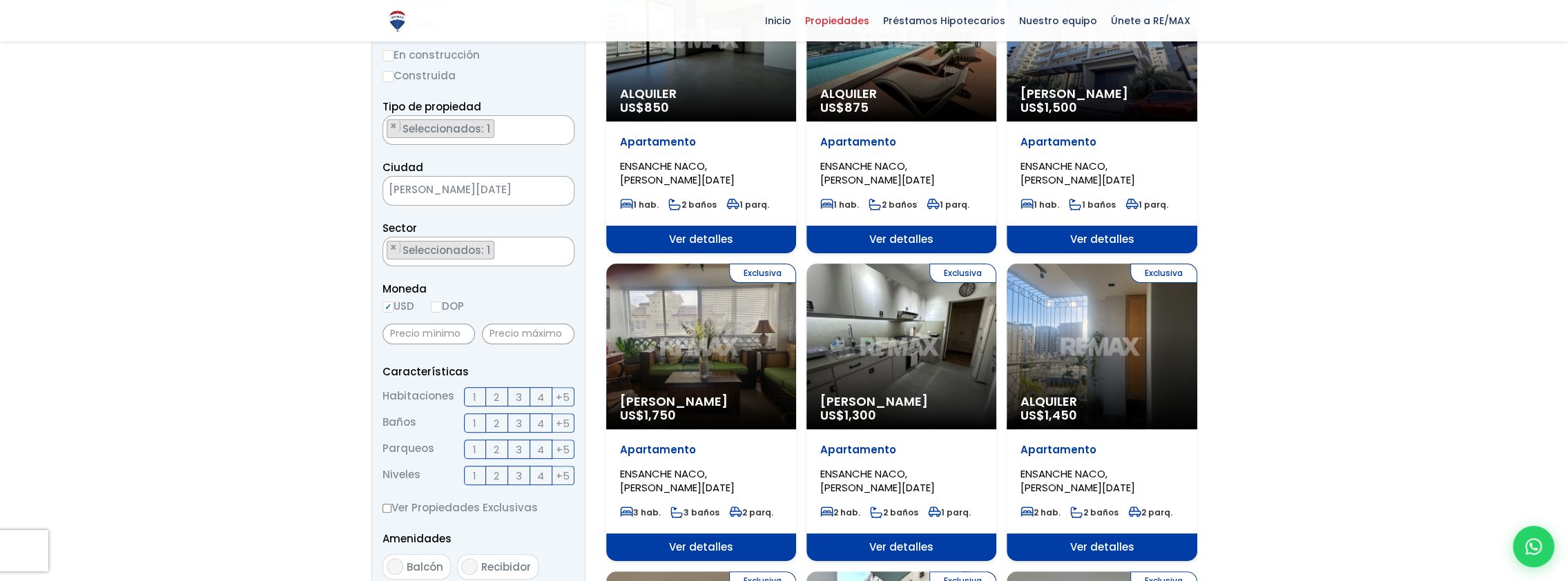
scroll to position [276, 0]
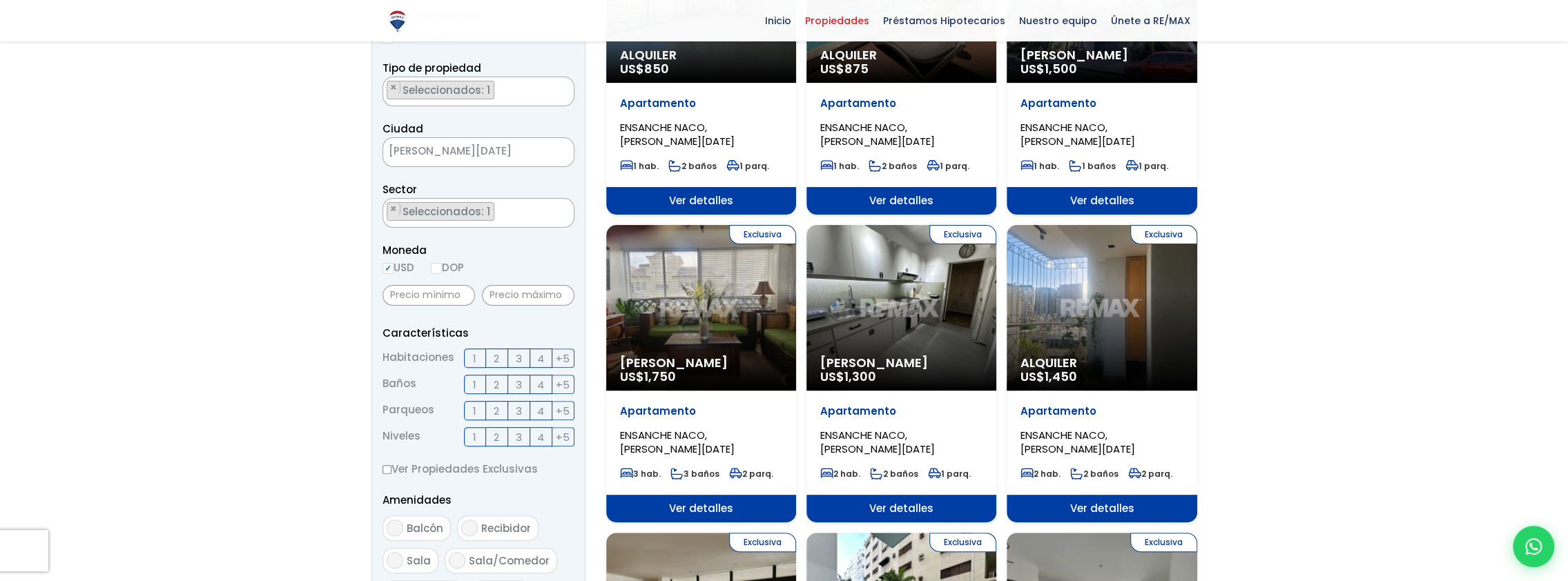
click at [1071, 323] on div "Exclusiva Alquiler US$ 1,450" at bounding box center [1101, 308] width 190 height 166
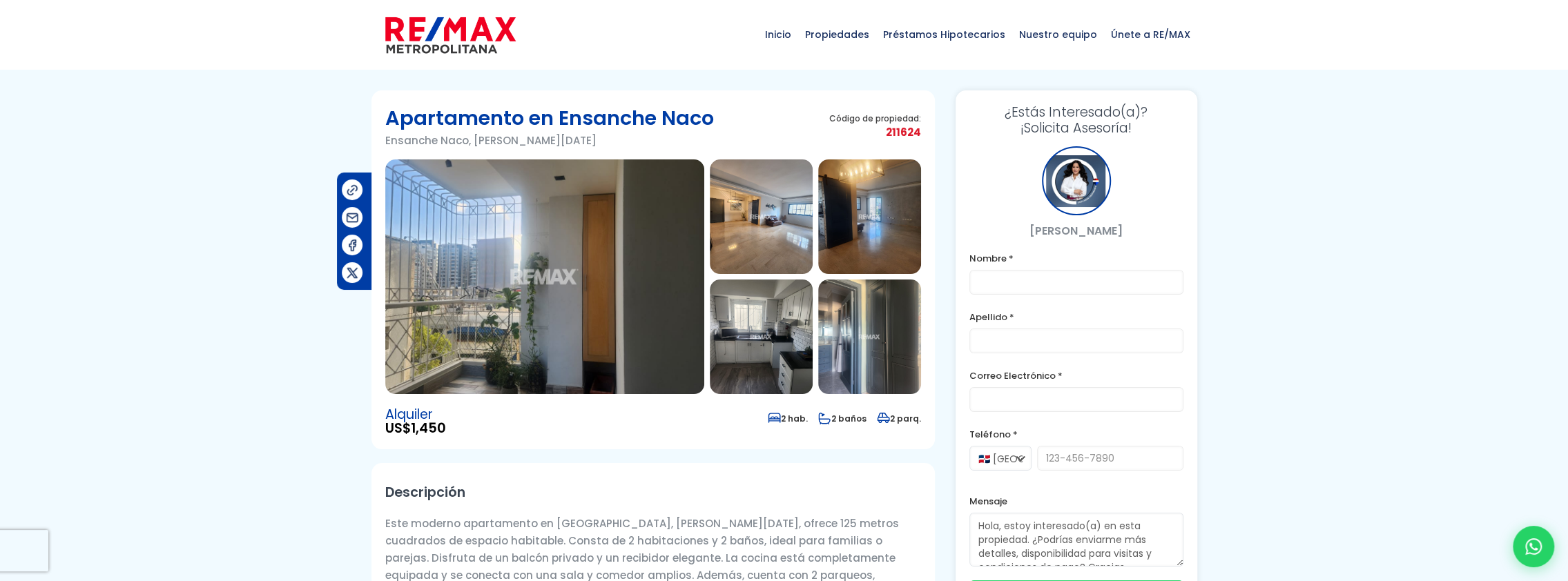
click at [565, 304] on img at bounding box center [544, 277] width 319 height 235
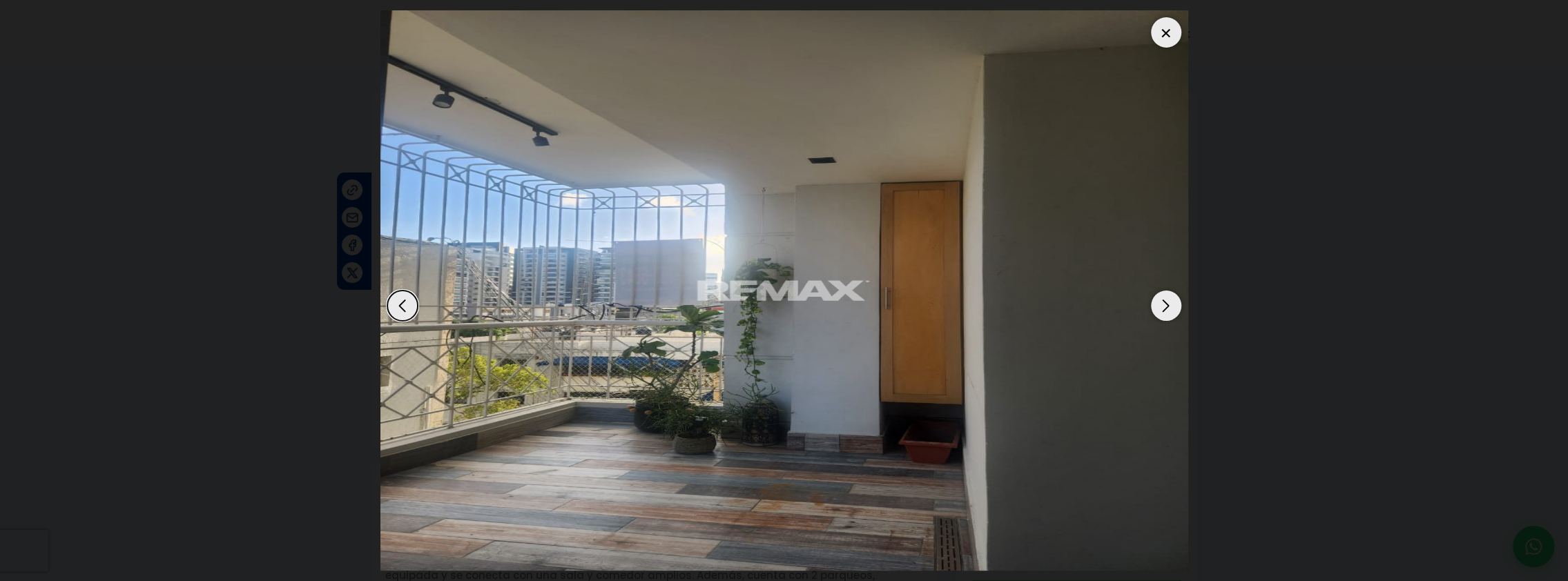
click at [1164, 317] on div "Next slide" at bounding box center [1165, 306] width 30 height 30
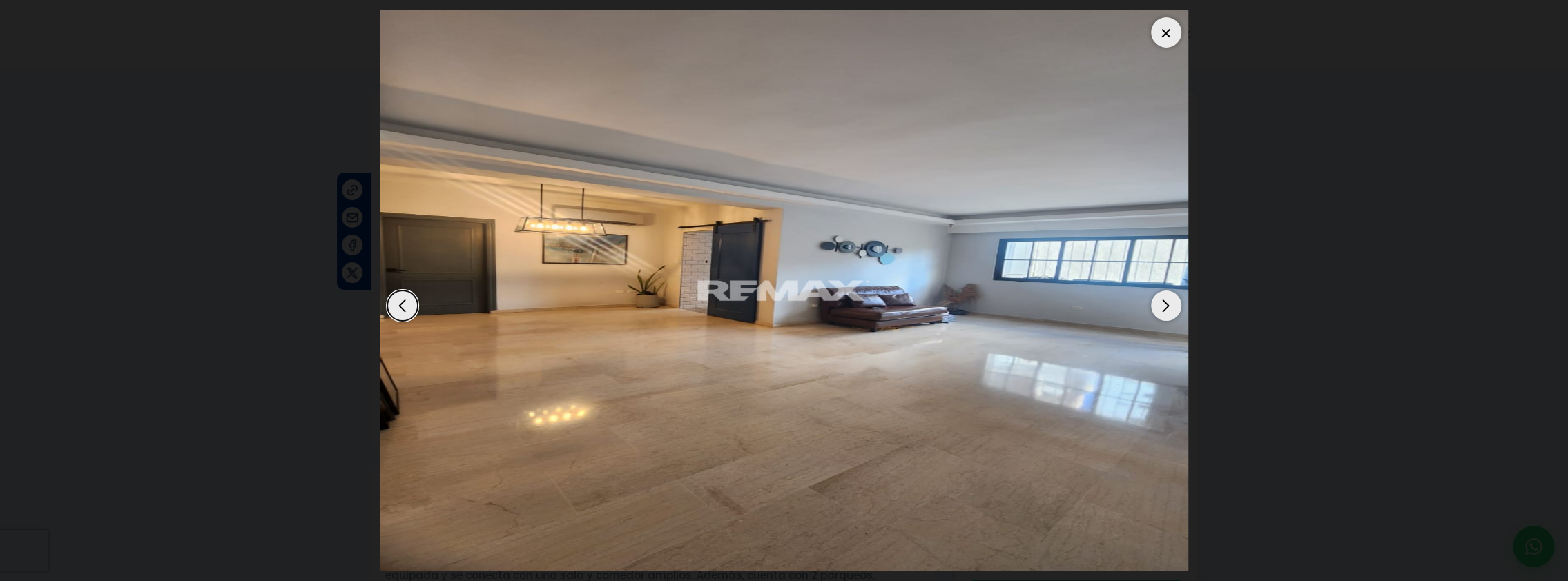
click at [1160, 319] on div "Next slide" at bounding box center [1165, 306] width 30 height 30
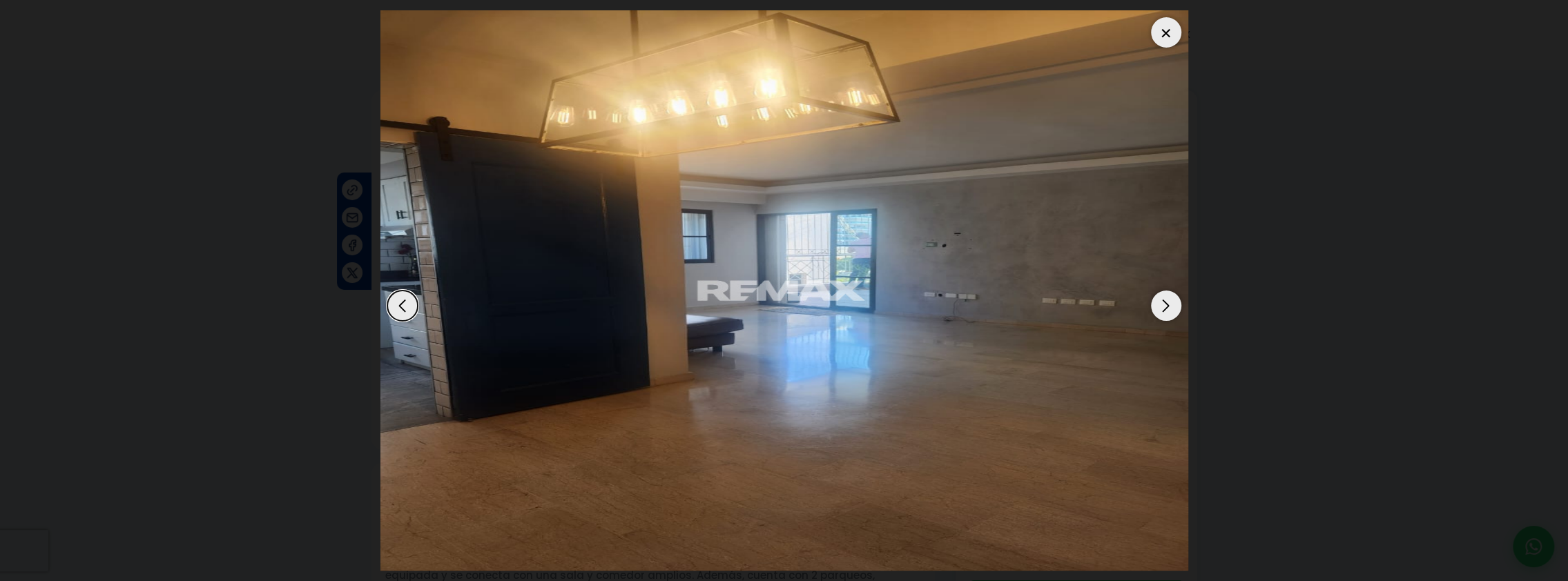
click at [1160, 319] on div "Next slide" at bounding box center [1165, 306] width 30 height 30
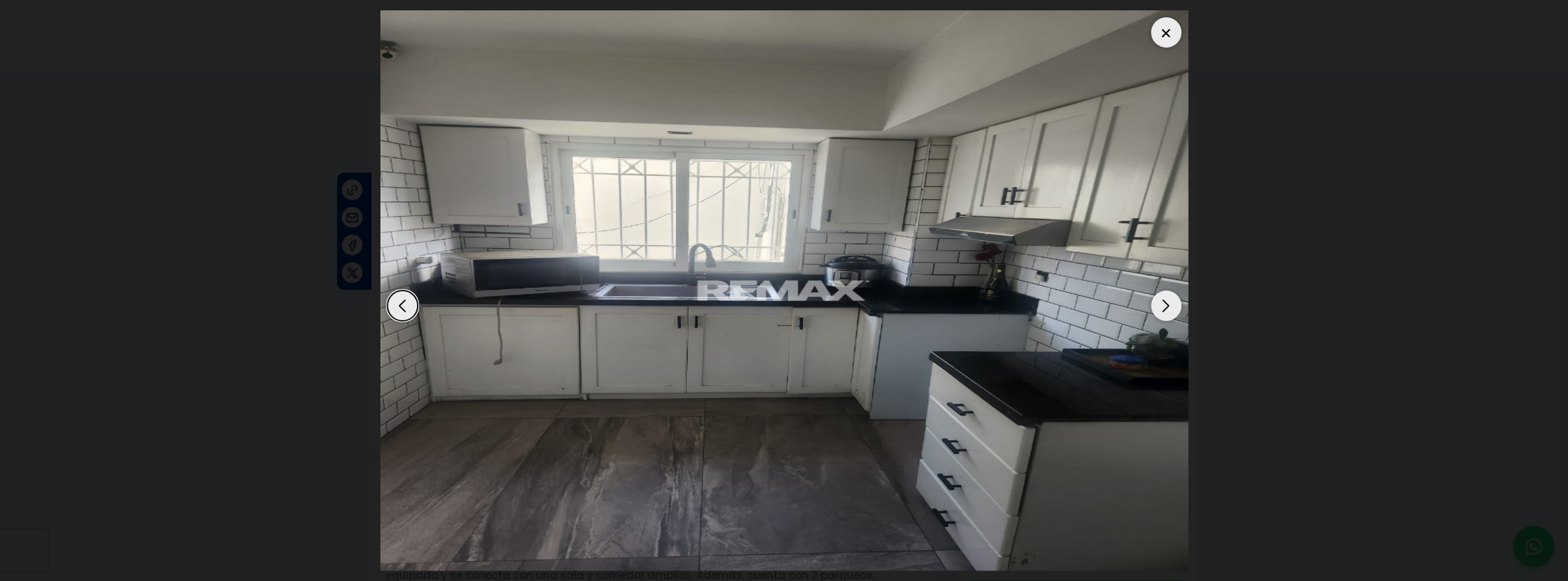
click at [1160, 319] on div "Next slide" at bounding box center [1165, 306] width 30 height 30
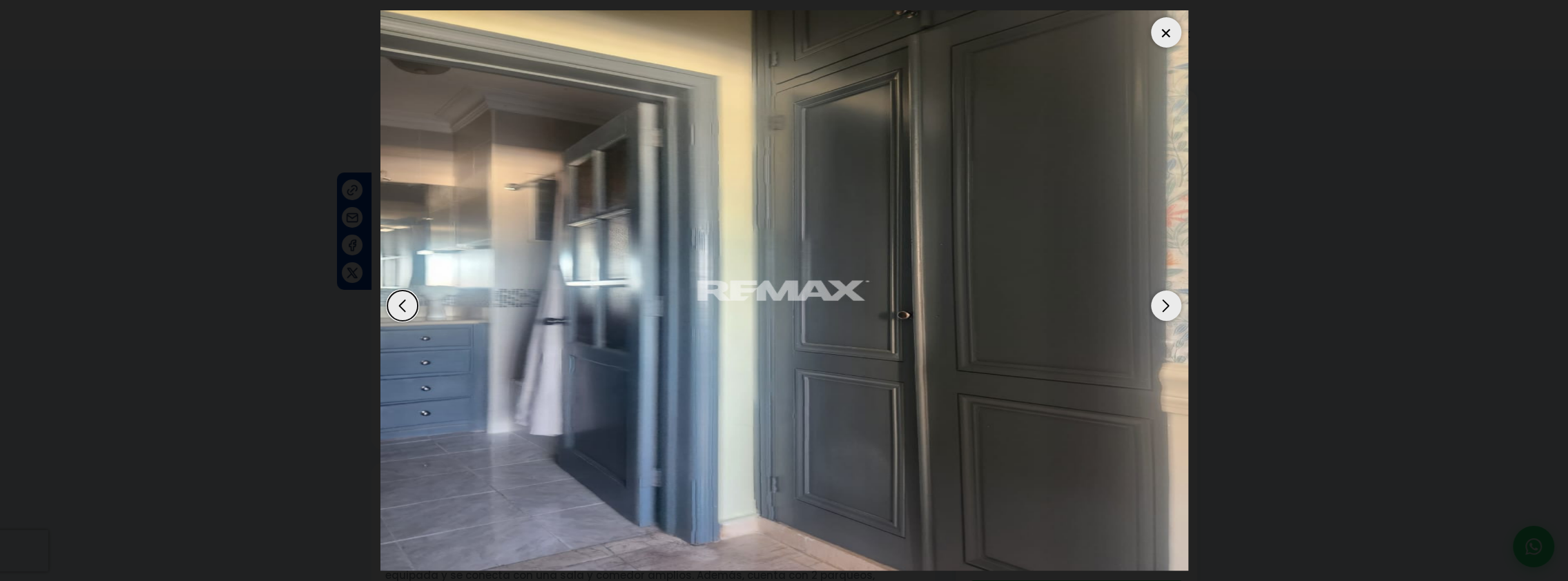
click at [1160, 319] on div "Next slide" at bounding box center [1165, 306] width 30 height 30
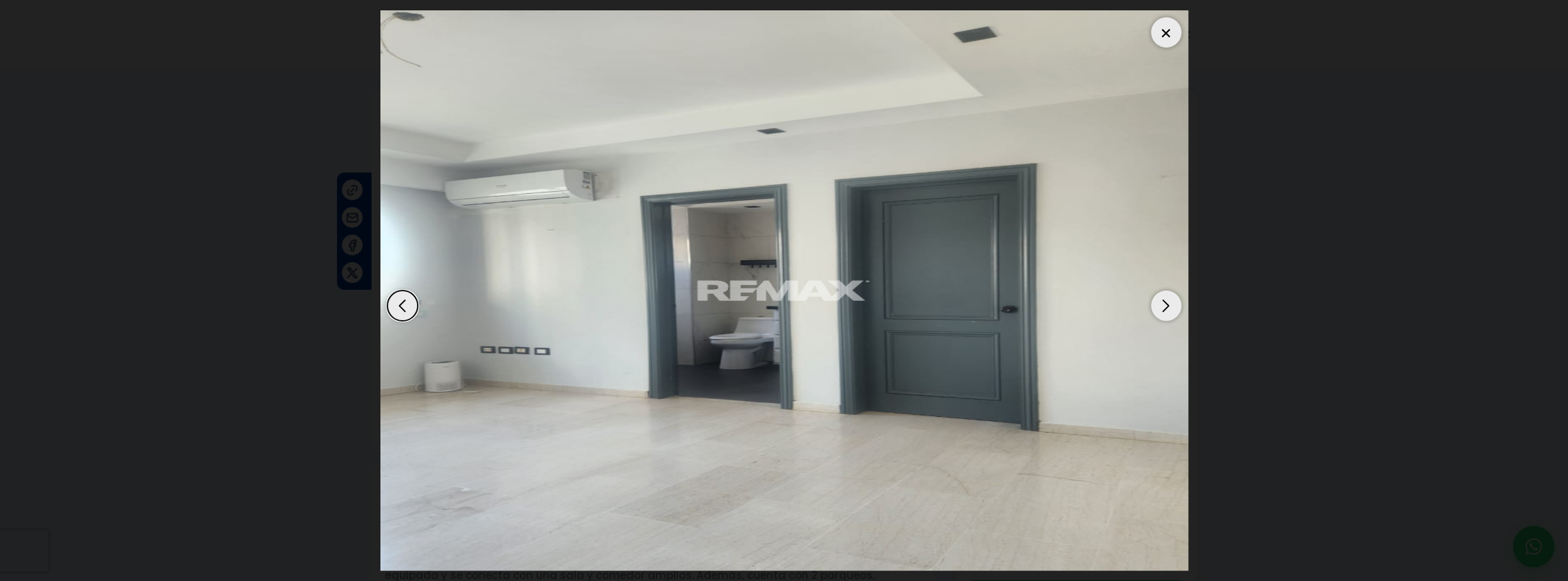
click at [1160, 319] on div "Next slide" at bounding box center [1165, 306] width 30 height 30
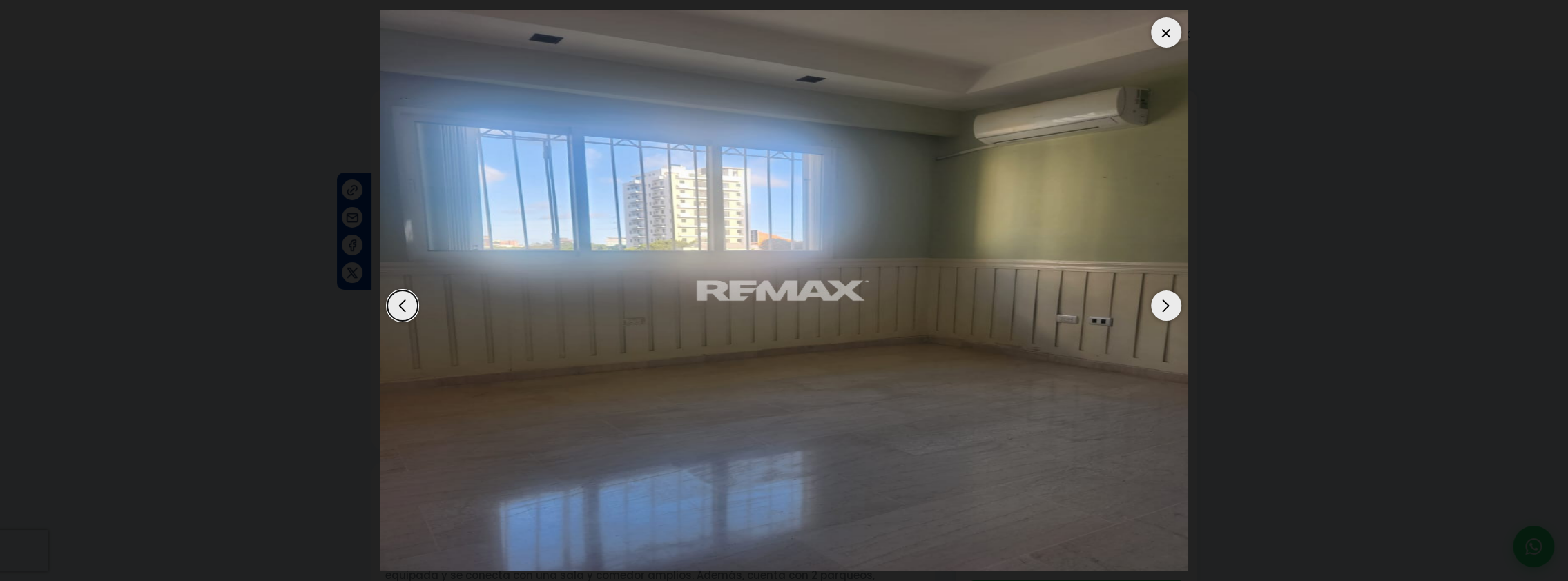
click at [1157, 319] on img "7 / 11" at bounding box center [783, 291] width 807 height 560
click at [1165, 306] on div "Next slide" at bounding box center [1165, 306] width 30 height 30
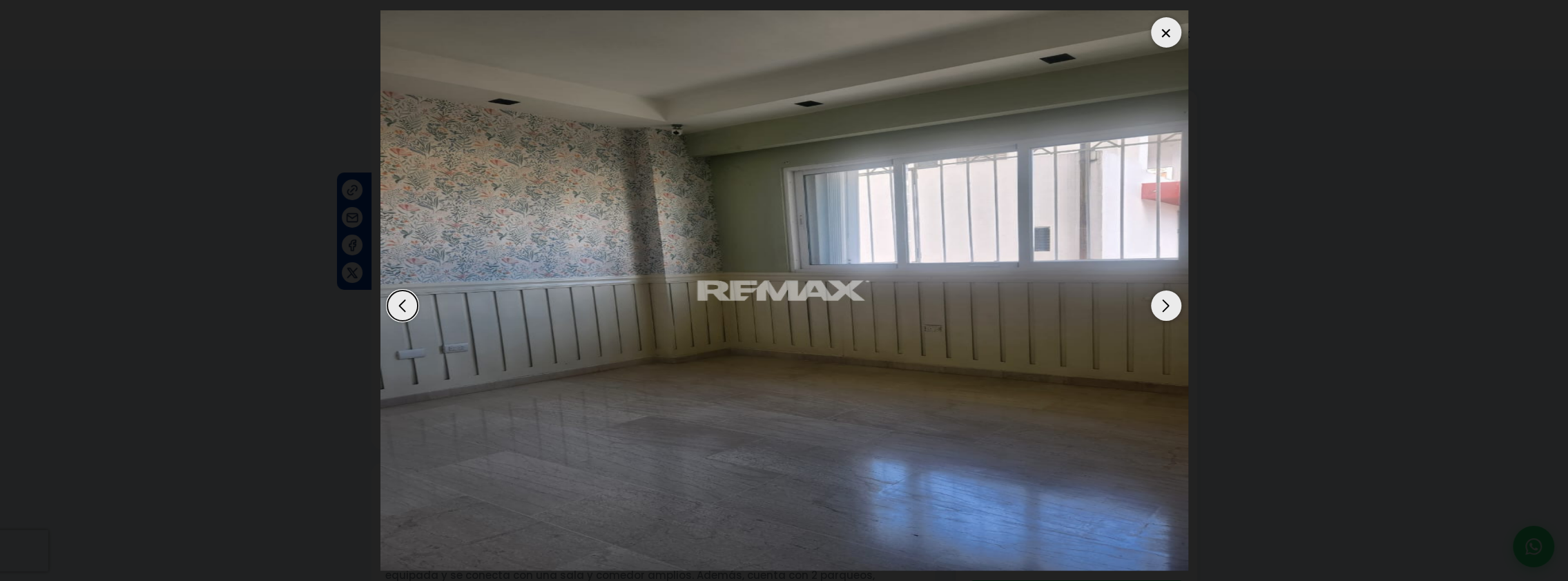
click at [1163, 306] on div "Next slide" at bounding box center [1165, 306] width 30 height 30
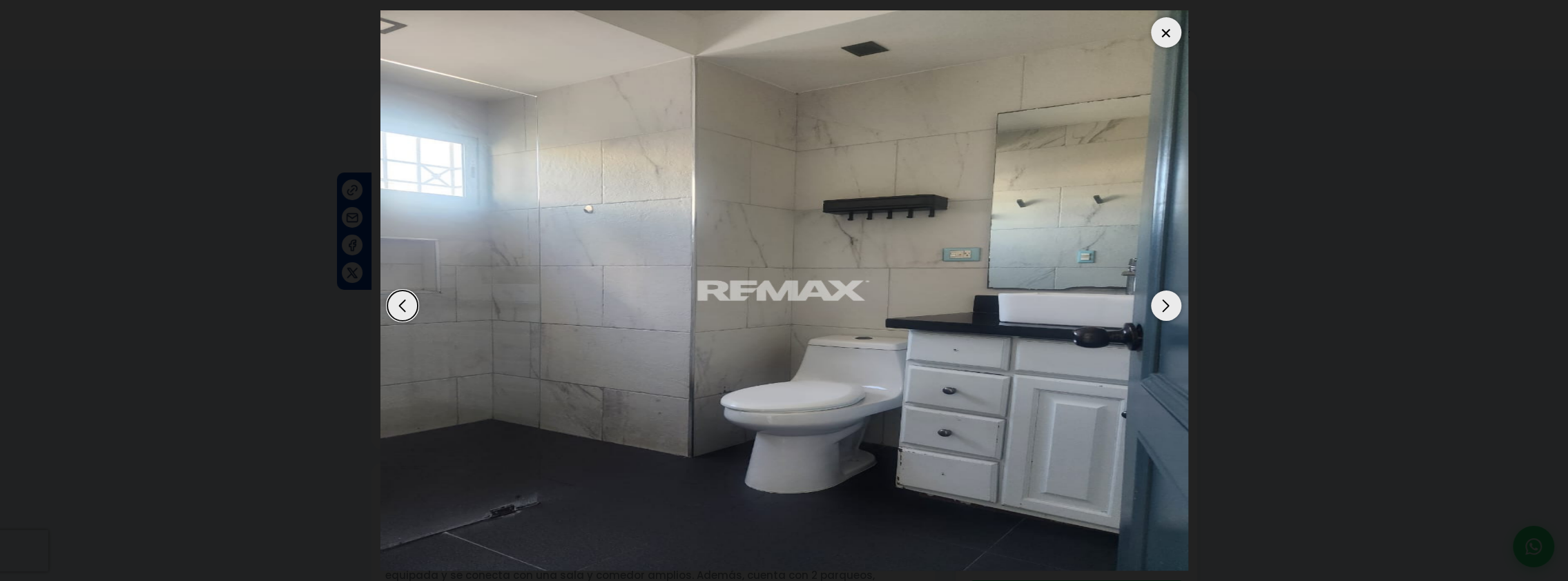
click at [1163, 306] on div "Next slide" at bounding box center [1165, 306] width 30 height 30
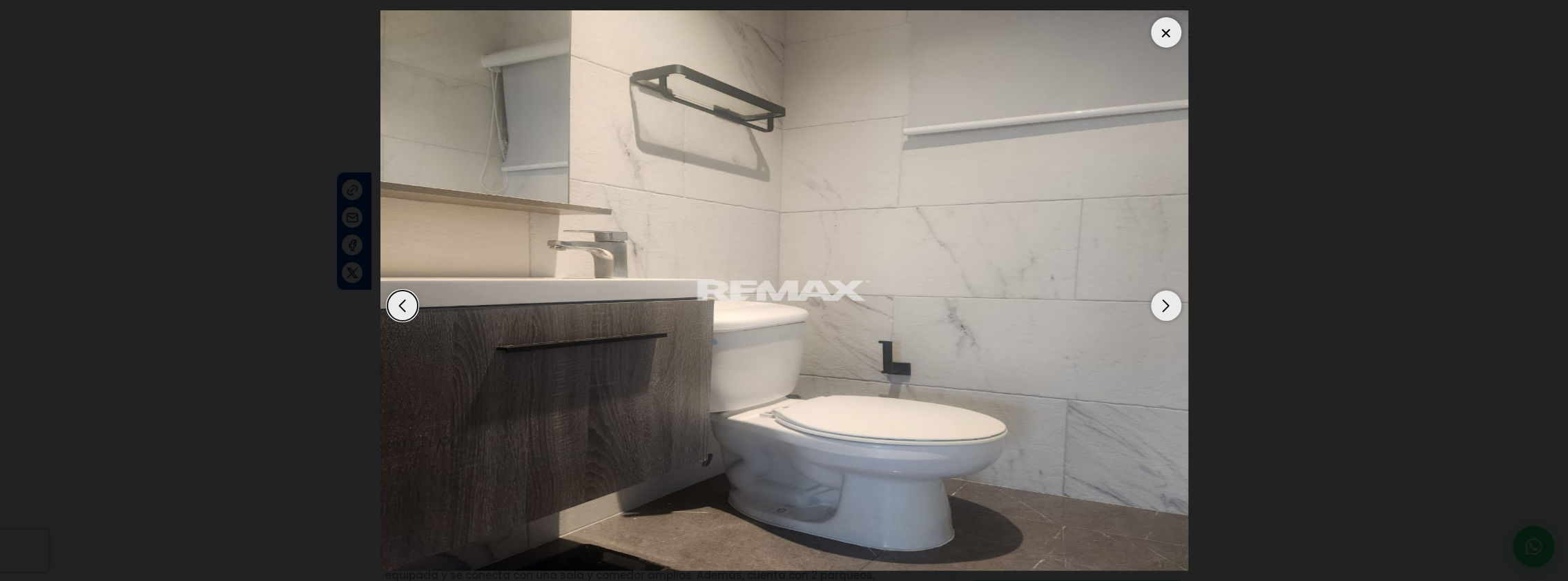
click at [1163, 35] on div at bounding box center [1165, 32] width 30 height 30
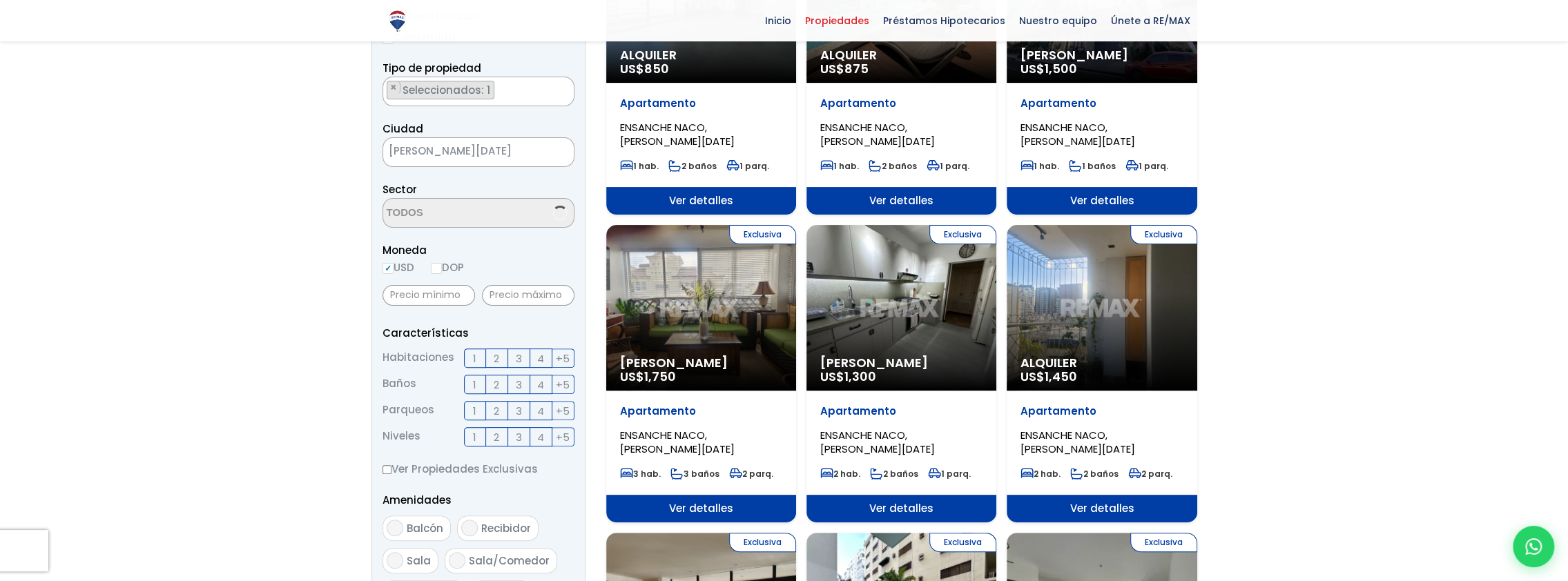
scroll to position [1252, 0]
select select "182"
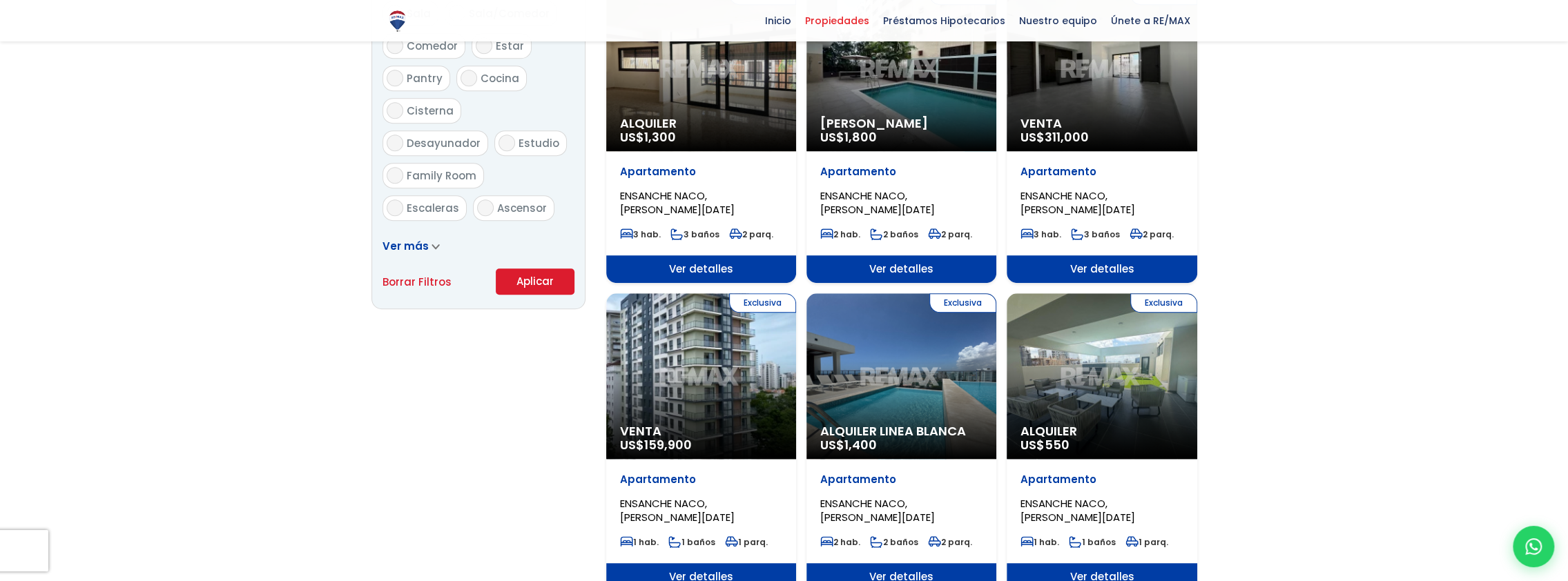
scroll to position [829, 0]
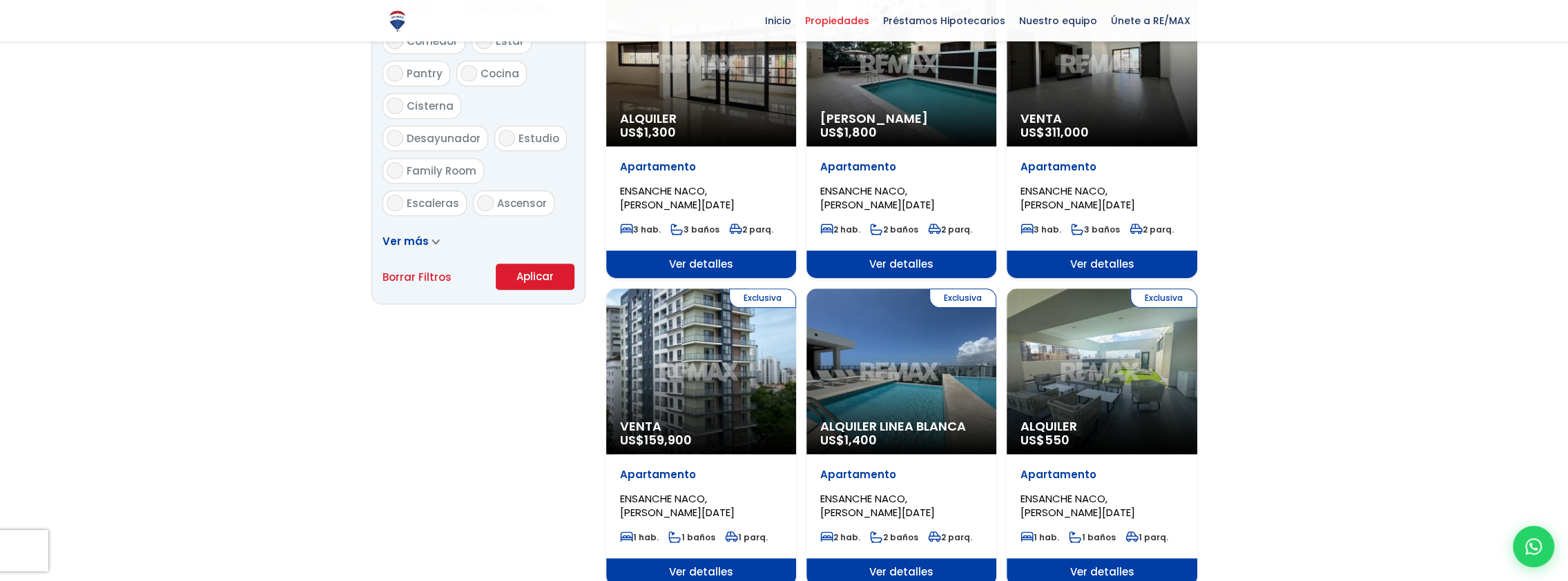
click at [686, 389] on div "Exclusiva Venta US$ 159,900" at bounding box center [701, 372] width 190 height 166
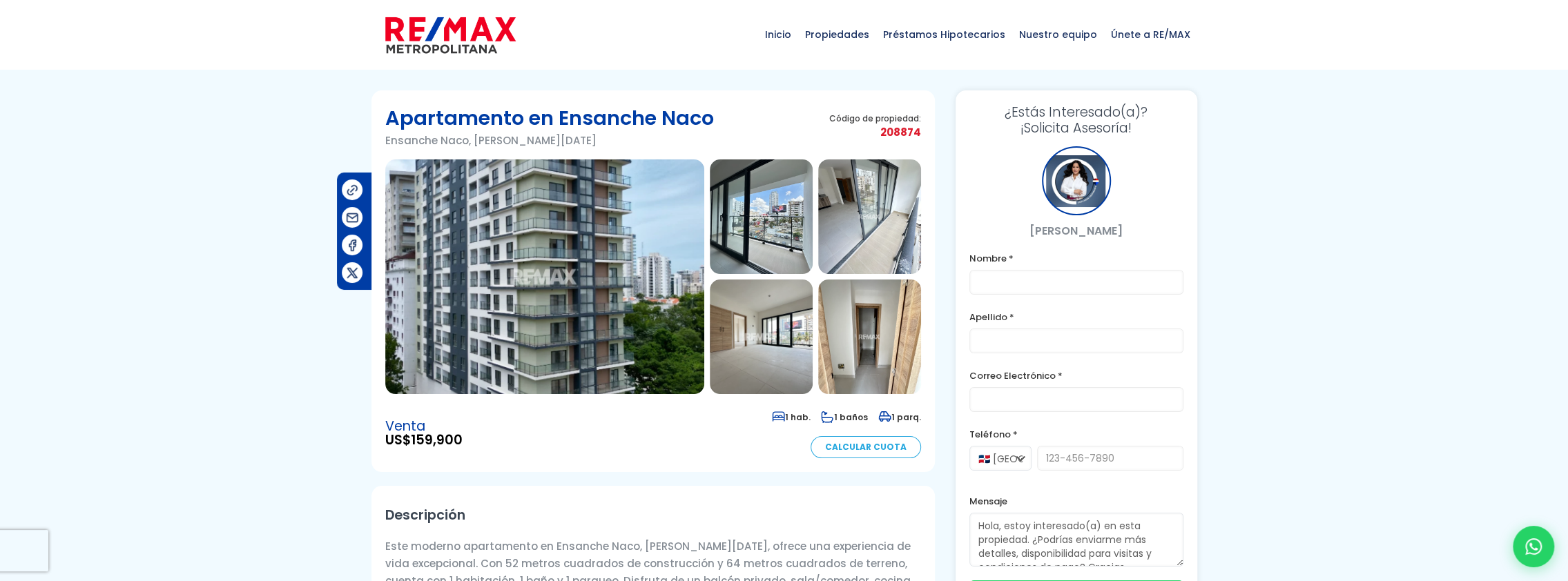
click at [572, 328] on img at bounding box center [544, 277] width 319 height 235
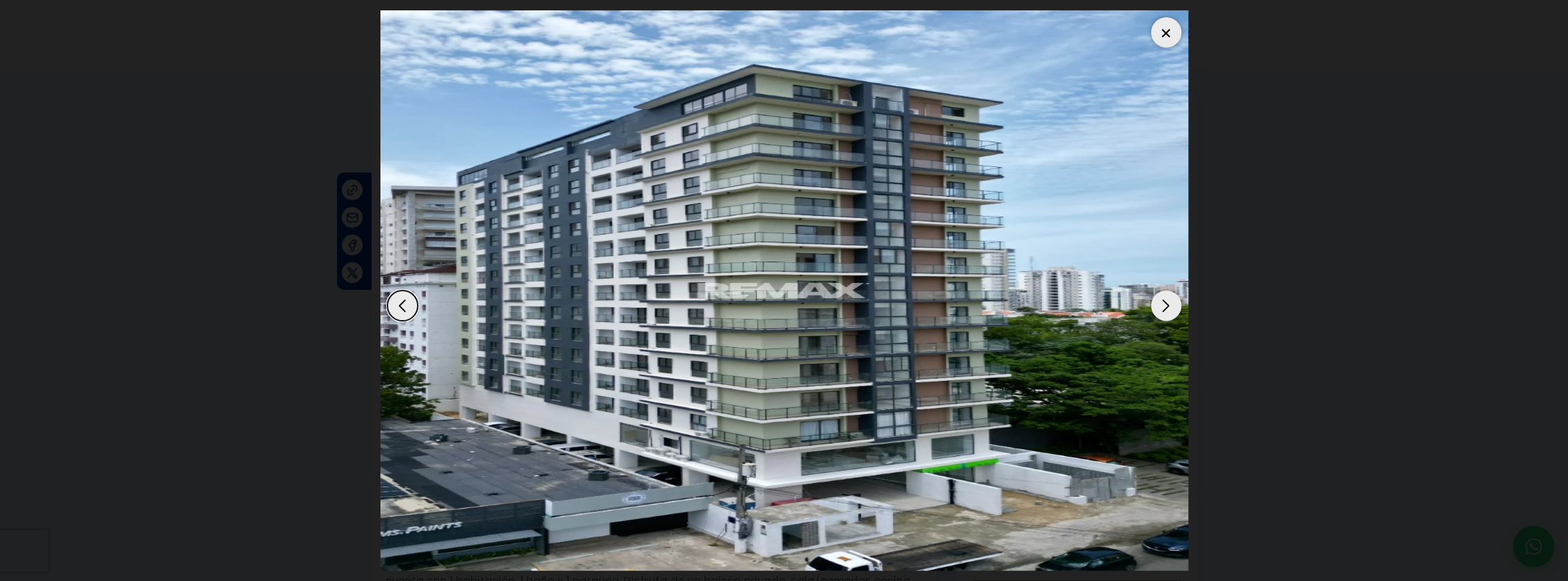
click at [1175, 316] on div "Next slide" at bounding box center [1165, 306] width 30 height 30
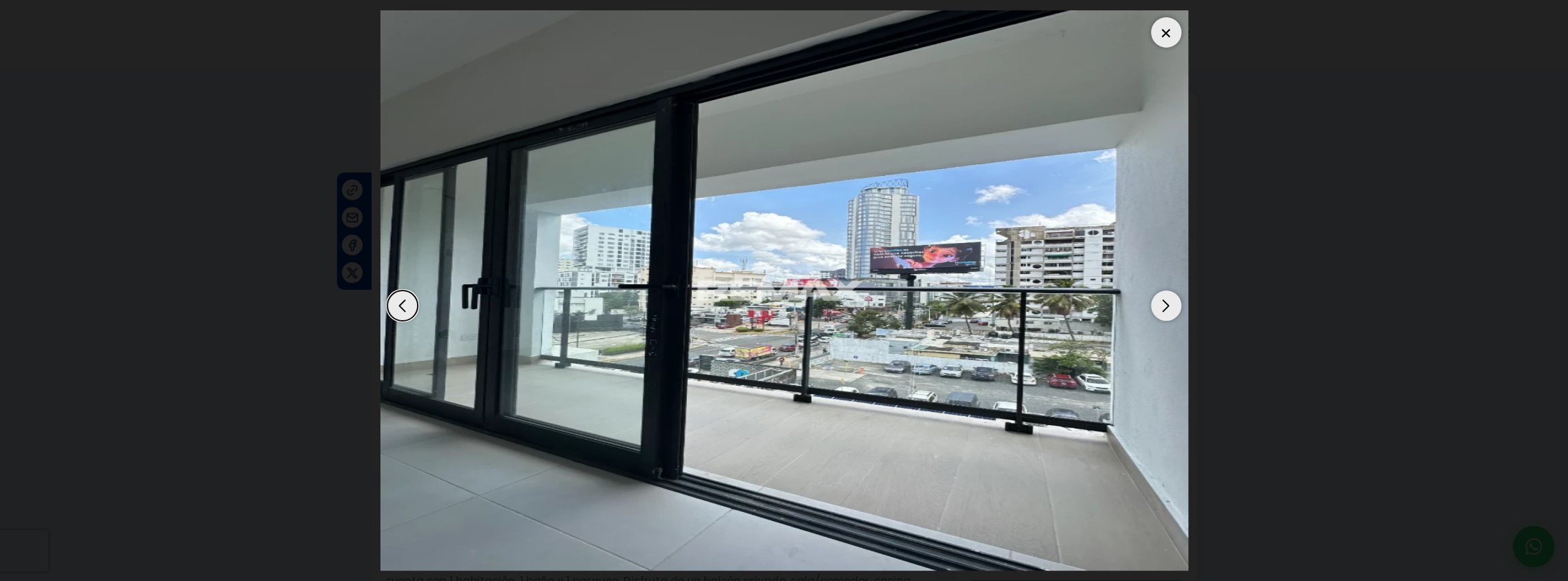
click at [1164, 309] on div "Next slide" at bounding box center [1165, 306] width 30 height 30
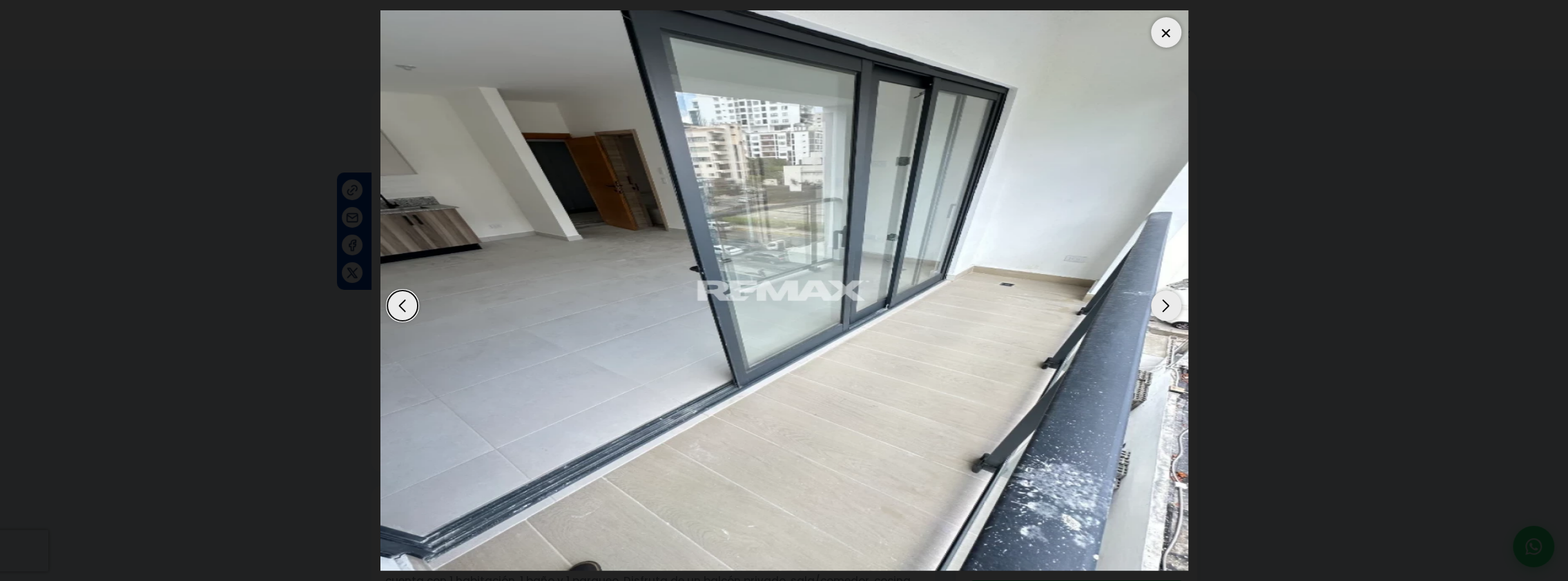
click at [1164, 309] on div "Next slide" at bounding box center [1165, 306] width 30 height 30
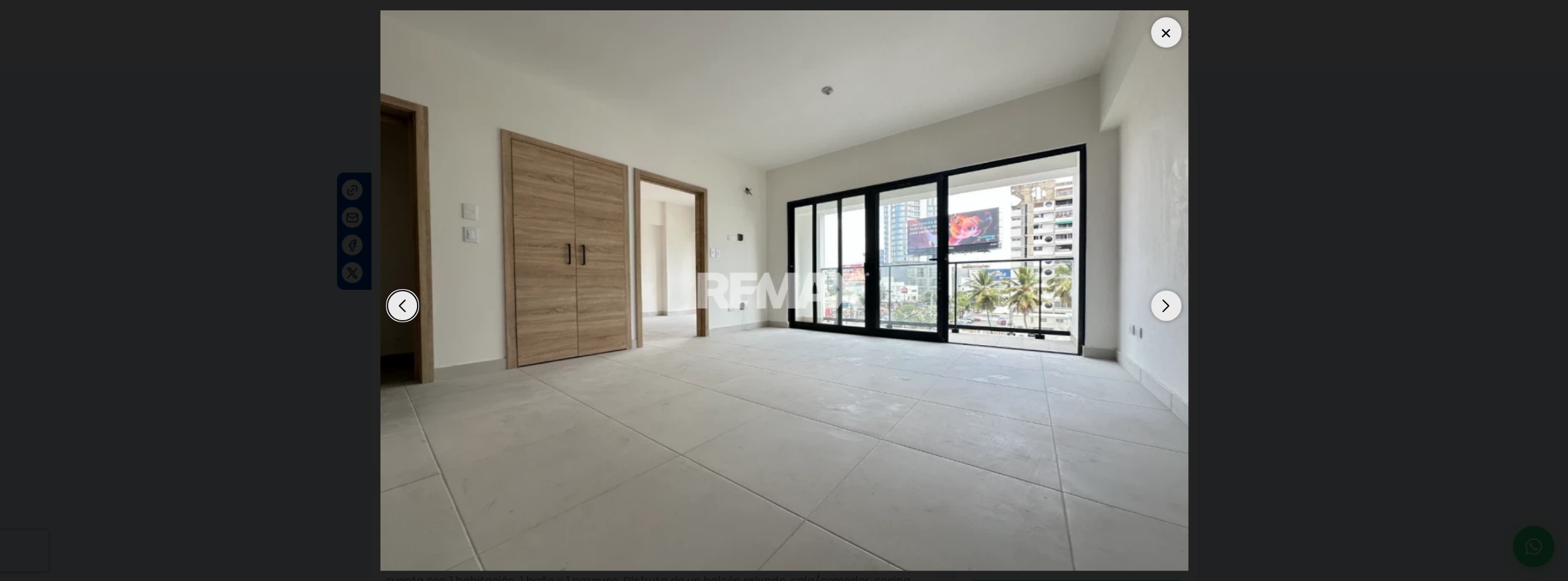
click at [1164, 309] on div "Next slide" at bounding box center [1165, 306] width 30 height 30
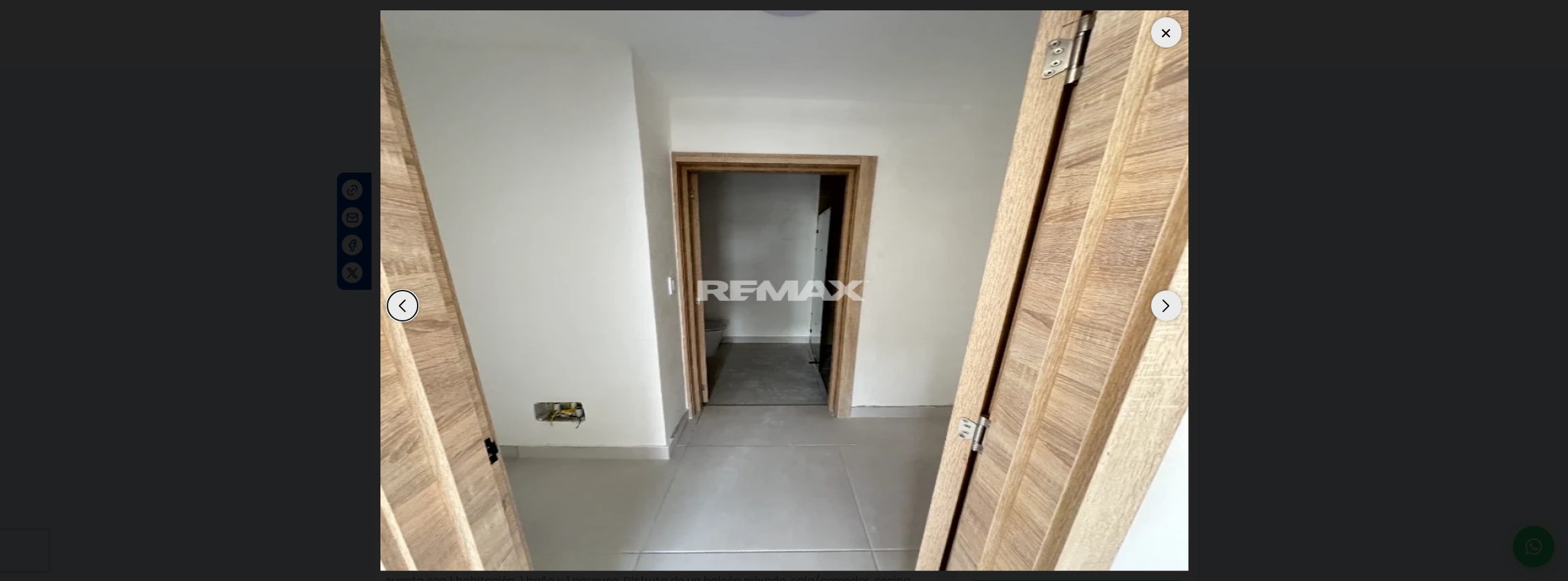
click at [1164, 309] on div "Next slide" at bounding box center [1165, 306] width 30 height 30
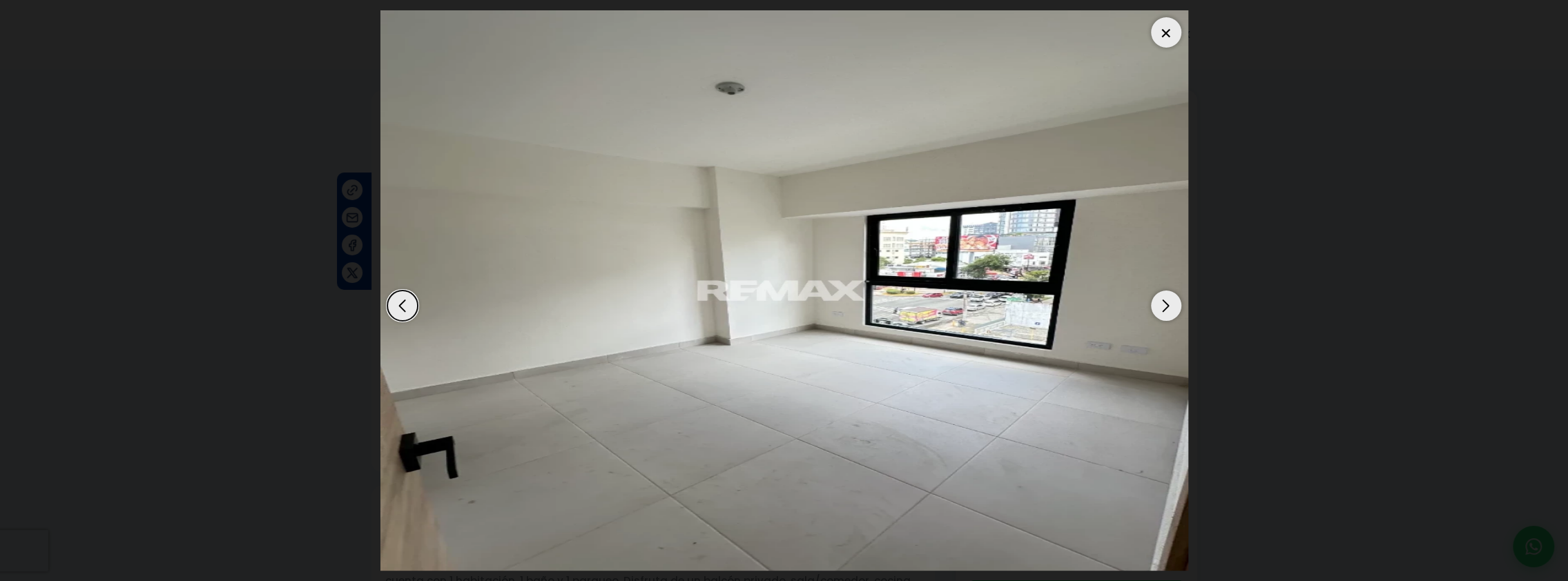
click at [1163, 304] on div "Next slide" at bounding box center [1165, 306] width 30 height 30
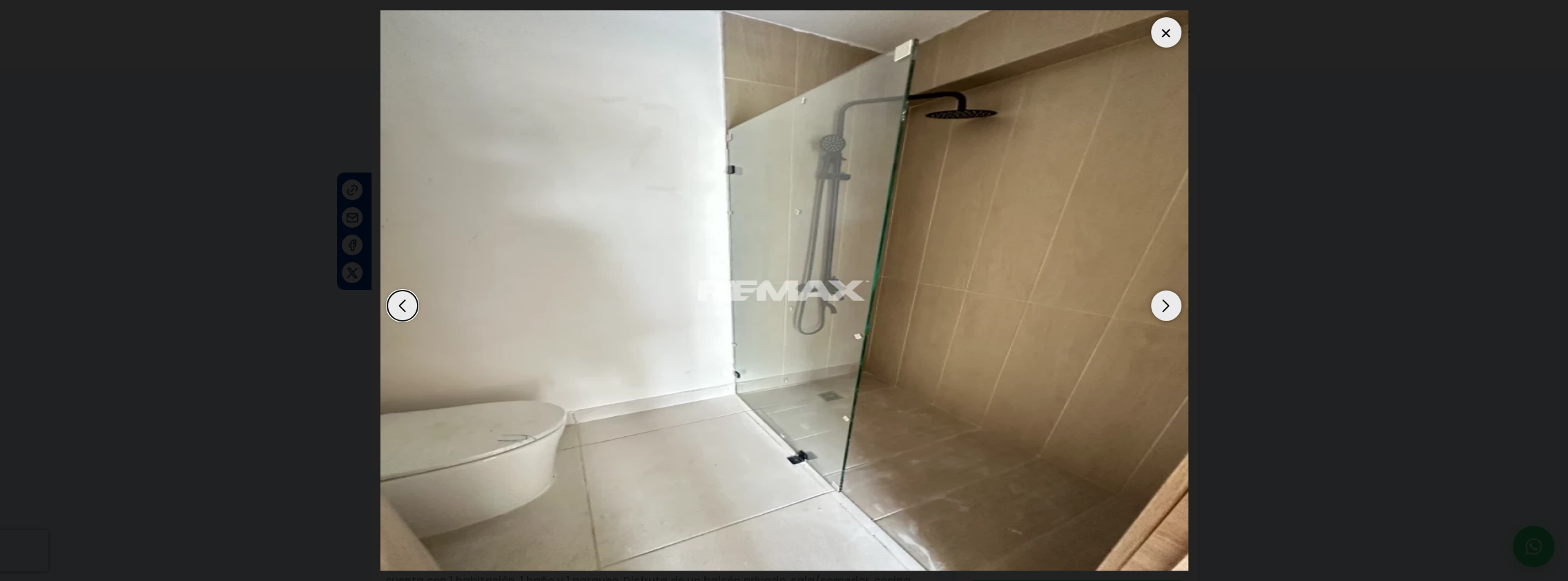
click at [1163, 307] on div "Next slide" at bounding box center [1165, 306] width 30 height 30
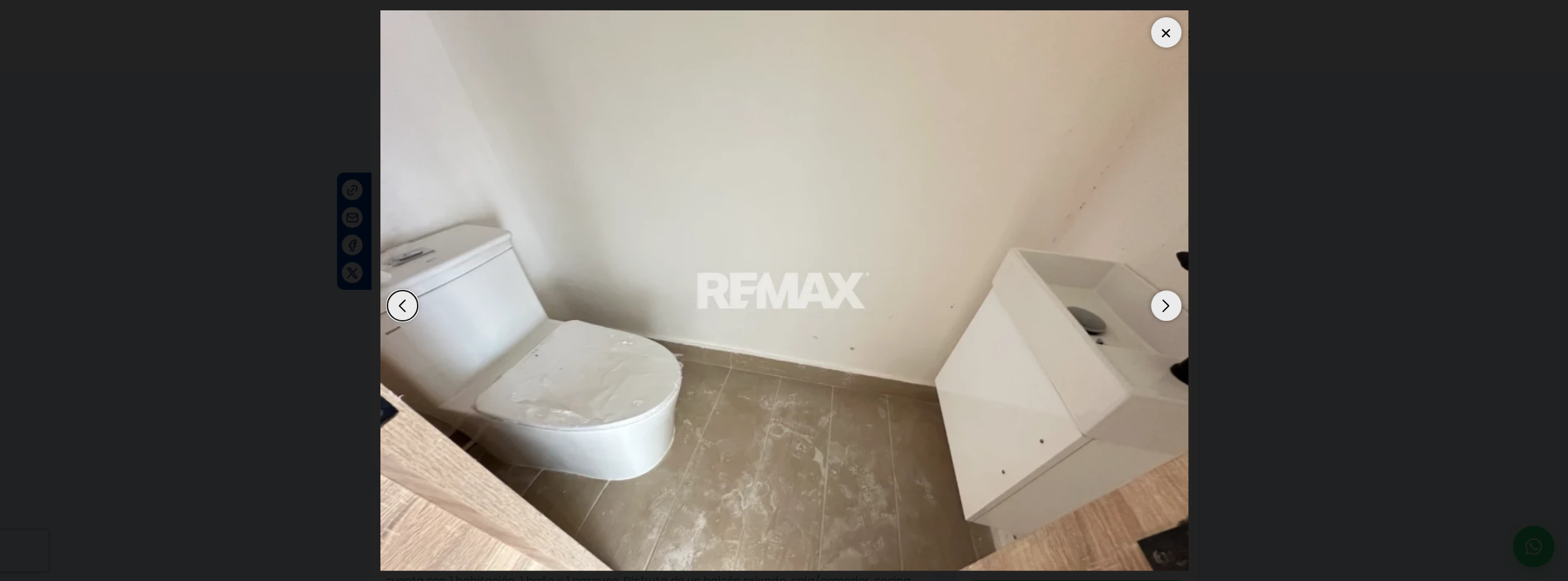
click at [1163, 307] on div "Next slide" at bounding box center [1165, 306] width 30 height 30
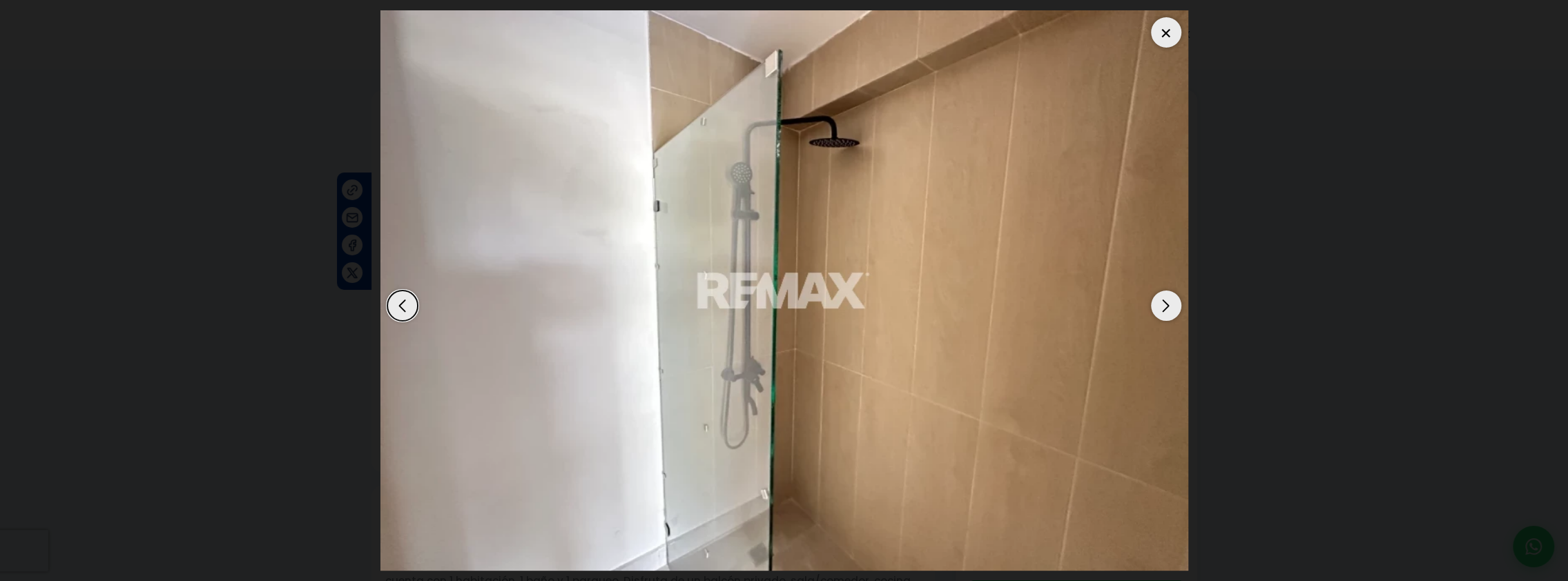
click at [1163, 307] on div "Next slide" at bounding box center [1165, 306] width 30 height 30
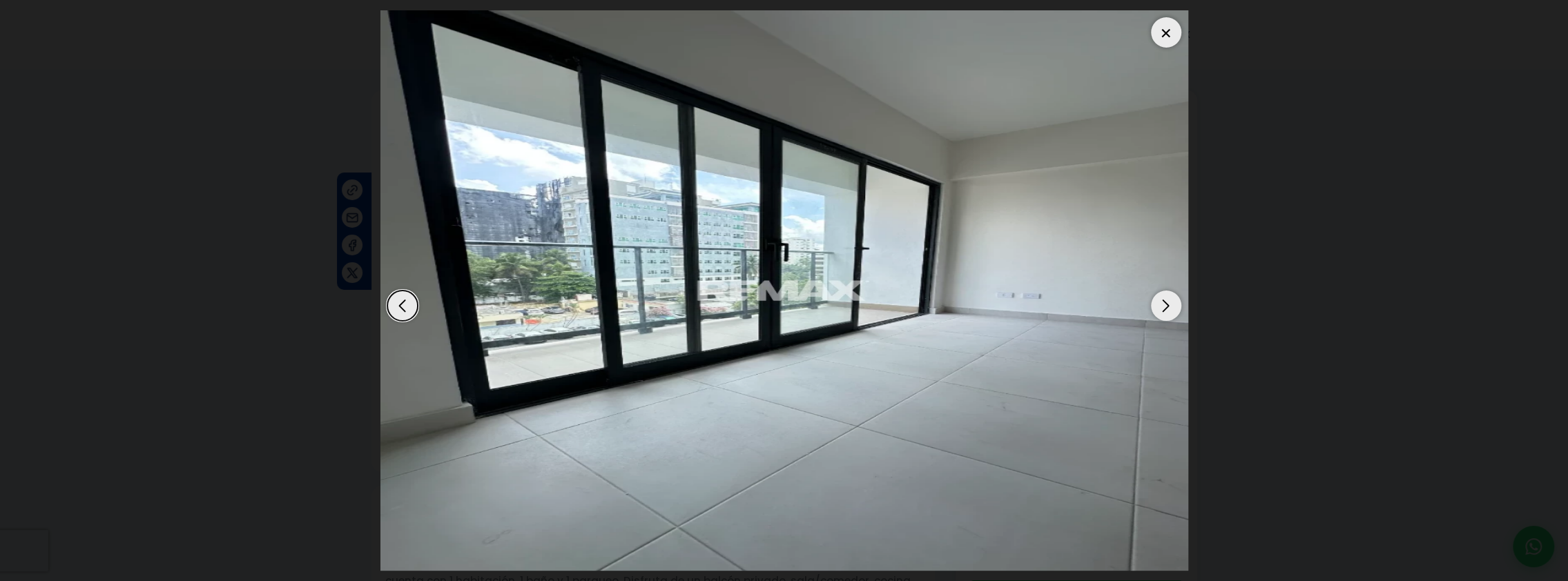
click at [1163, 307] on div "Next slide" at bounding box center [1165, 306] width 30 height 30
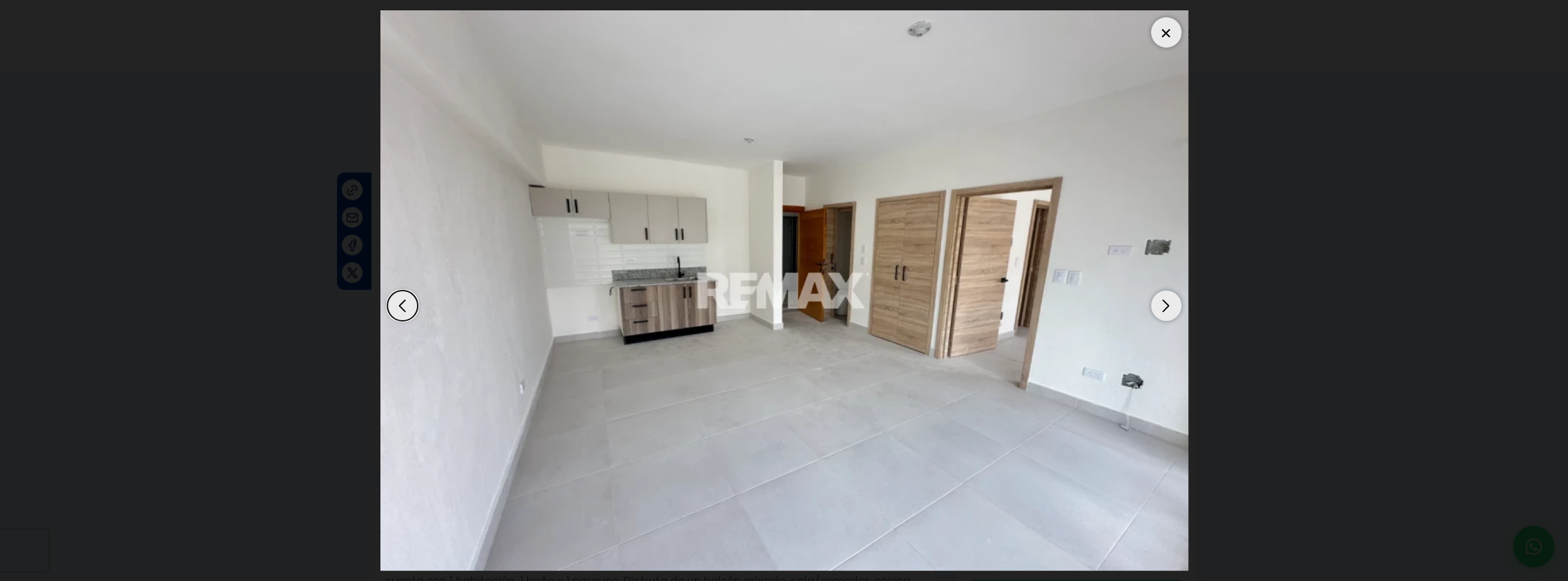
click at [1163, 307] on div "Next slide" at bounding box center [1165, 306] width 30 height 30
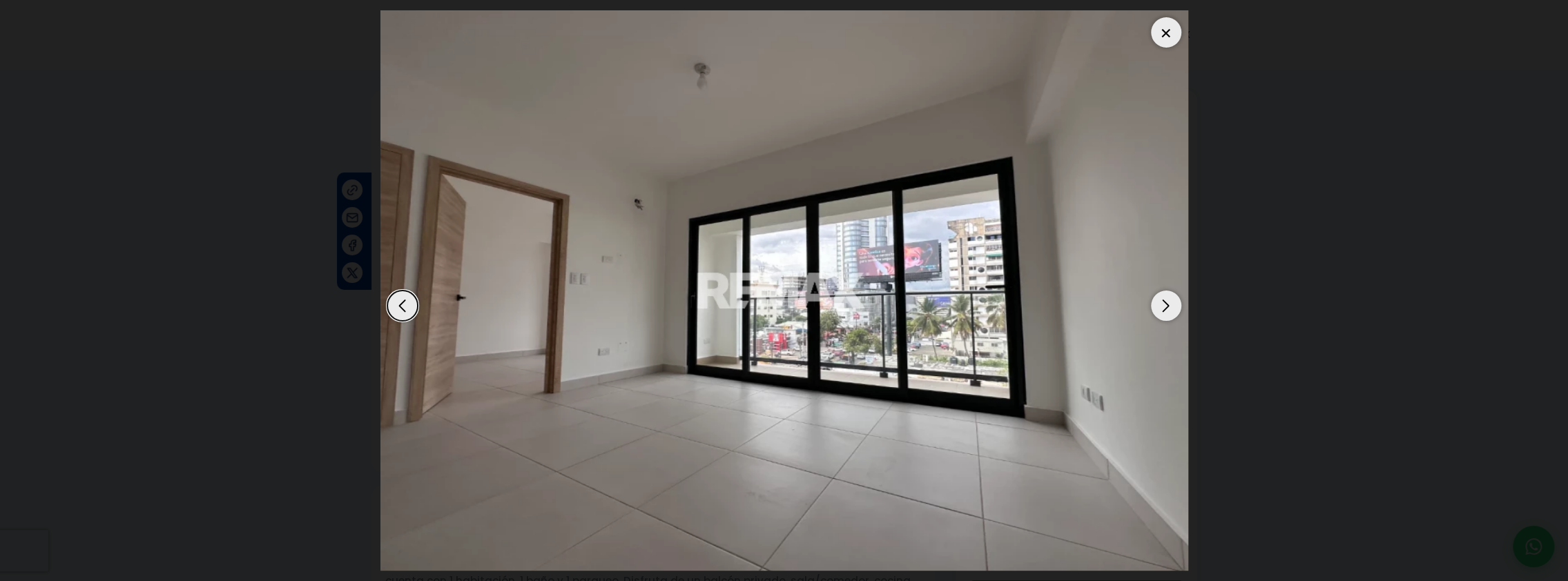
click at [1161, 307] on div "Next slide" at bounding box center [1165, 306] width 30 height 30
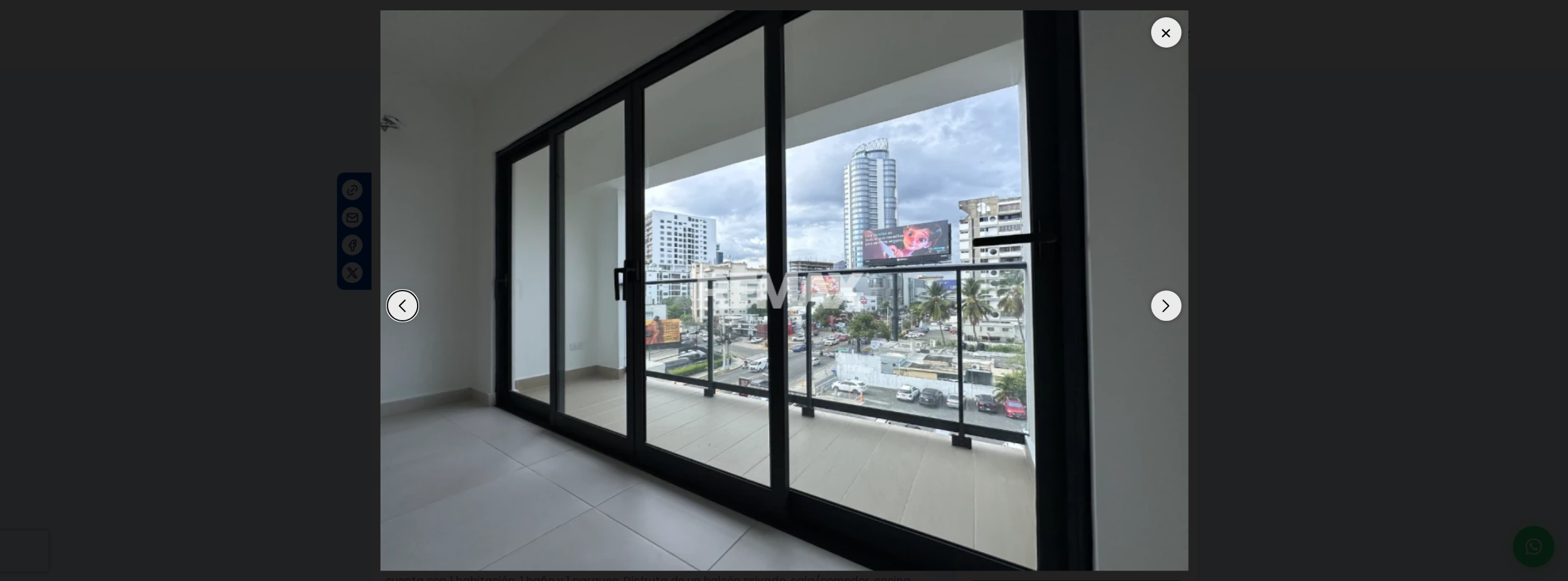
click at [1161, 307] on div "Next slide" at bounding box center [1165, 306] width 30 height 30
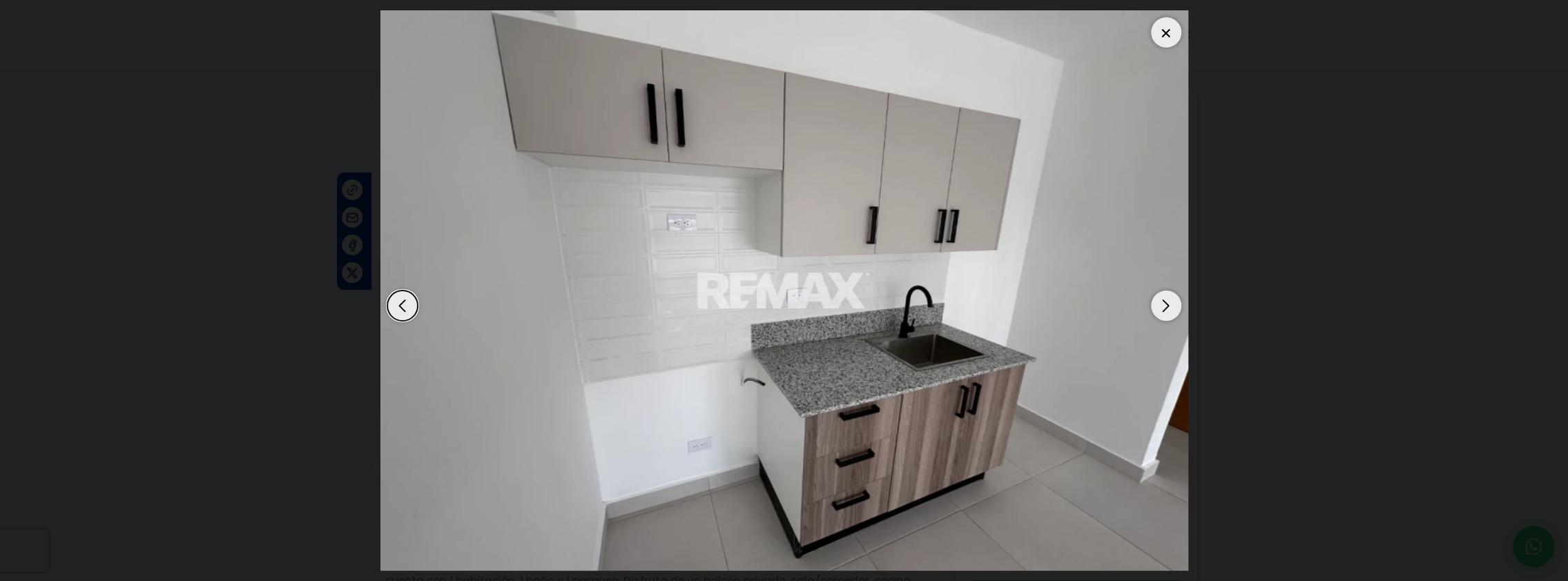
click at [1161, 307] on div "Next slide" at bounding box center [1165, 306] width 30 height 30
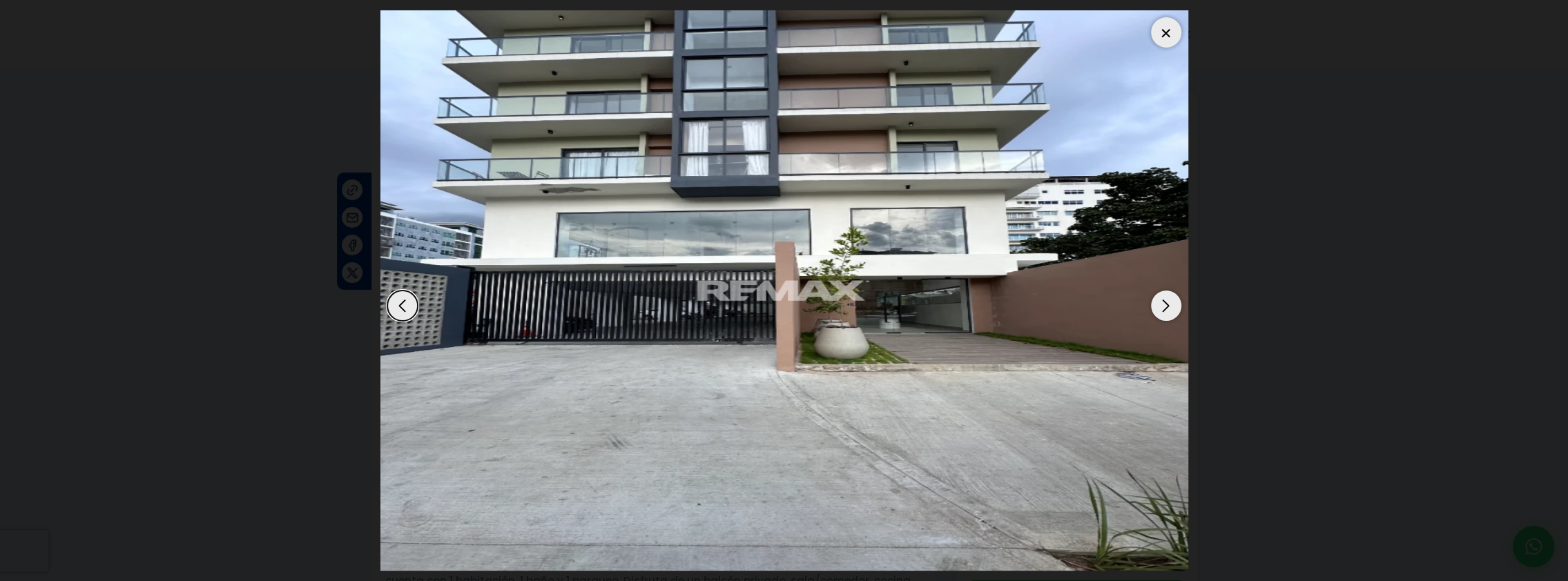
click at [1160, 307] on div "Next slide" at bounding box center [1165, 306] width 30 height 30
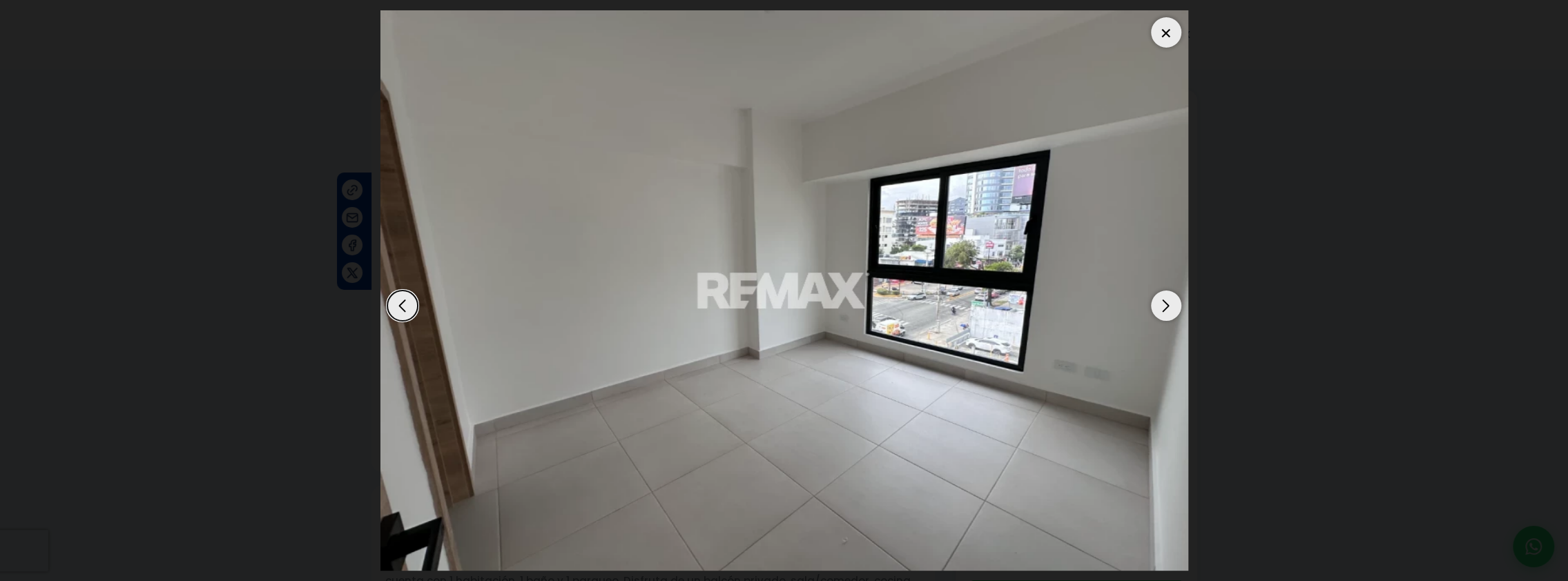
click at [1160, 307] on div "Next slide" at bounding box center [1165, 306] width 30 height 30
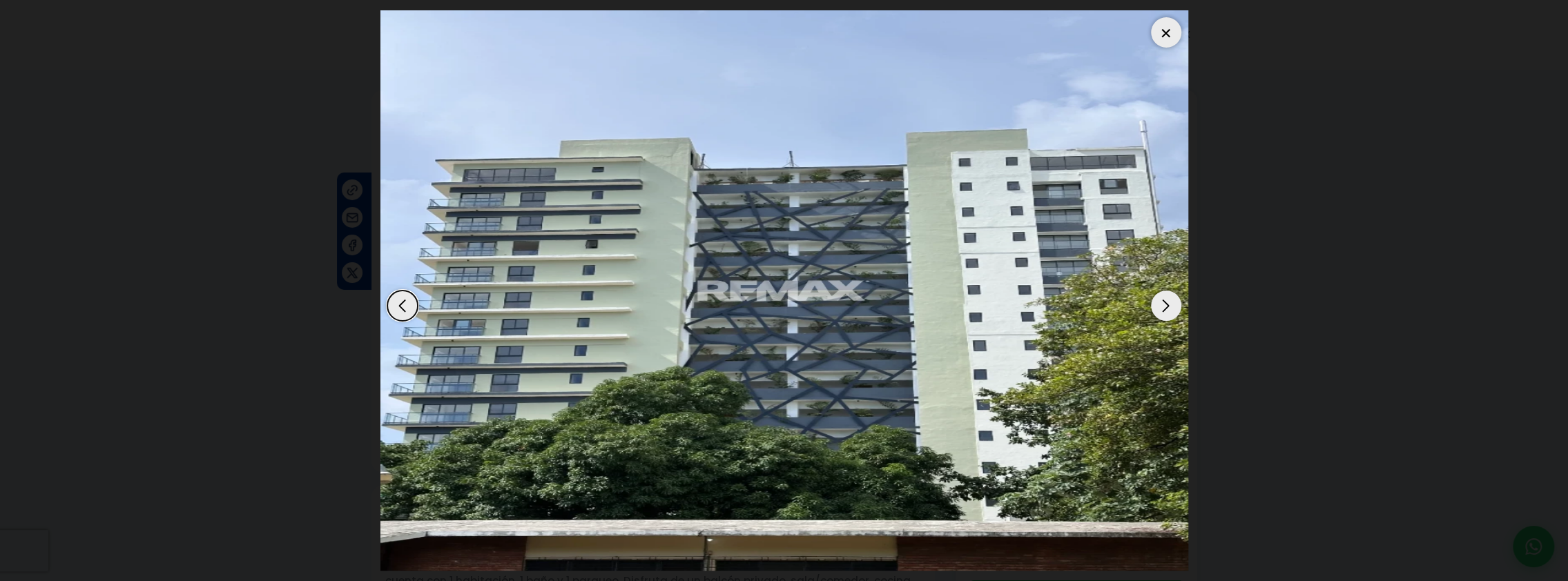
click at [1160, 307] on div "Next slide" at bounding box center [1165, 306] width 30 height 30
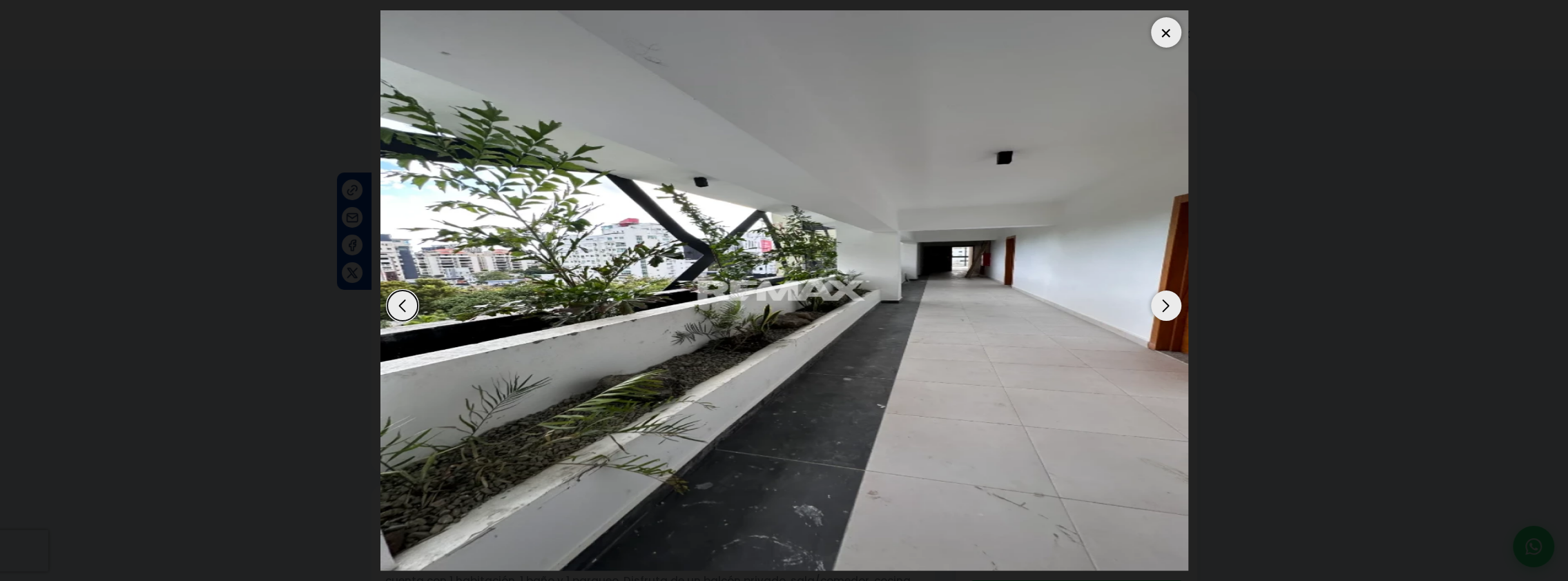
click at [1160, 307] on div "Next slide" at bounding box center [1165, 306] width 30 height 30
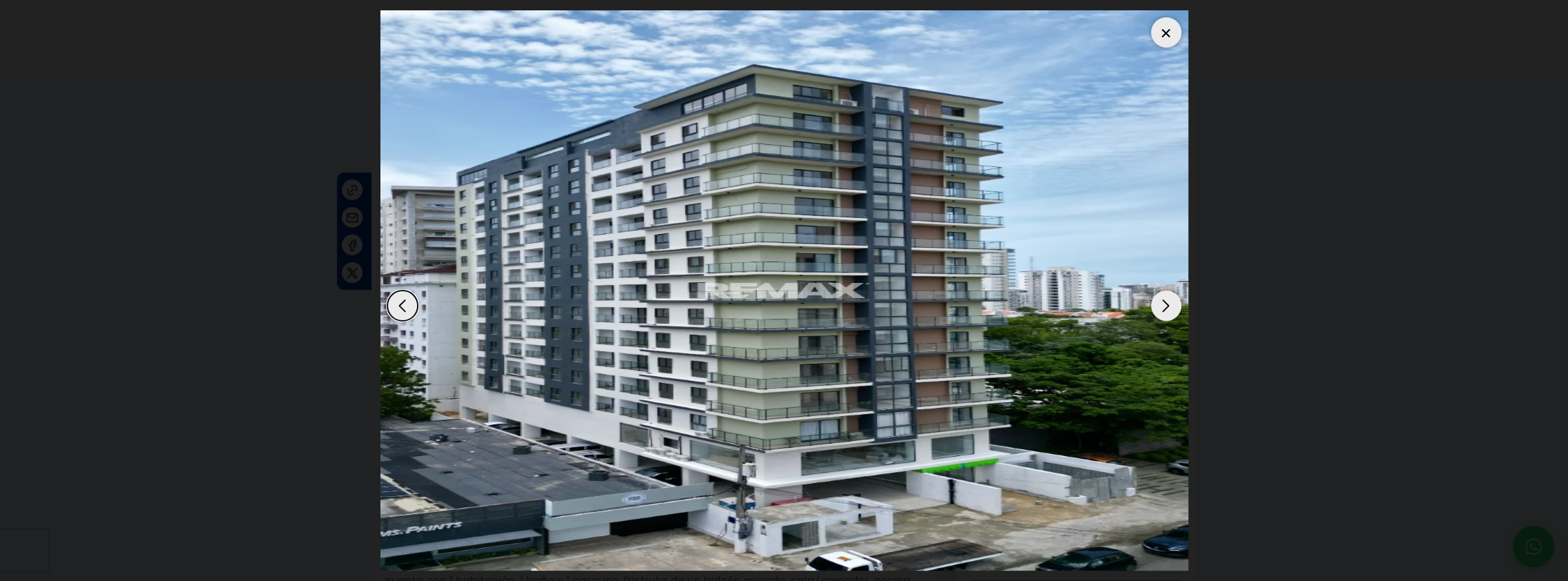
click at [1160, 307] on div "Next slide" at bounding box center [1165, 306] width 30 height 30
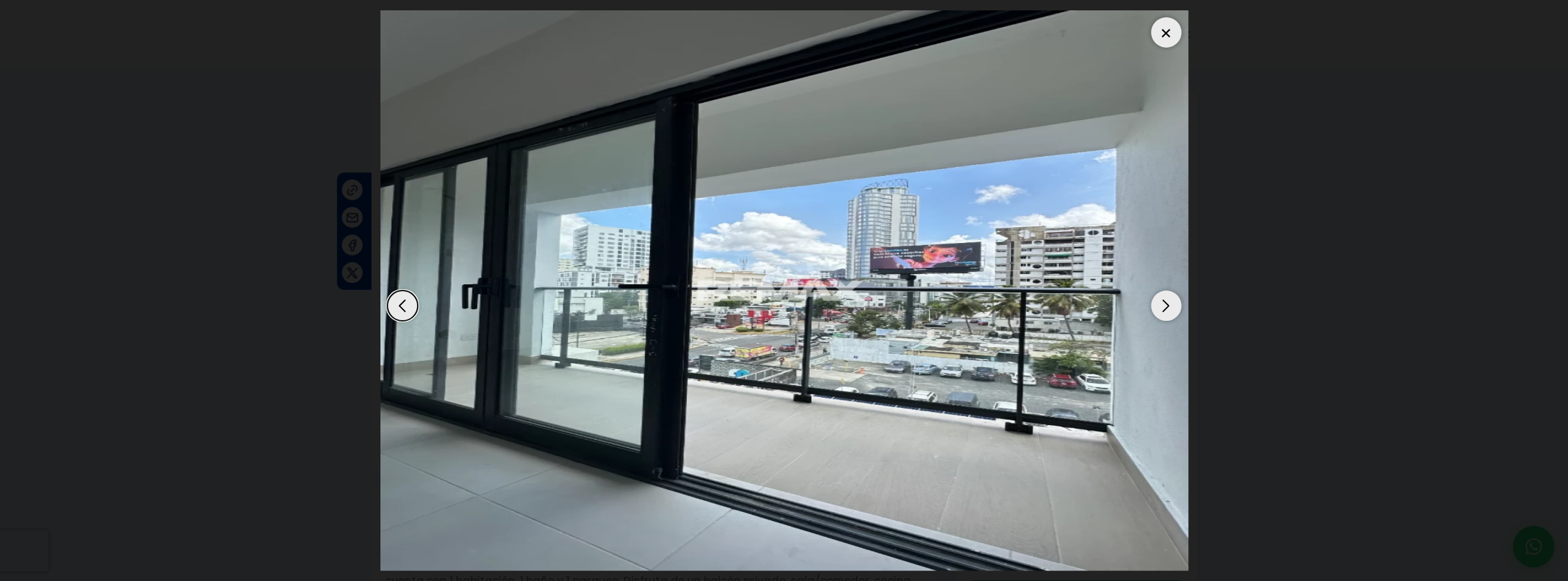
click at [1163, 39] on div at bounding box center [1165, 32] width 30 height 30
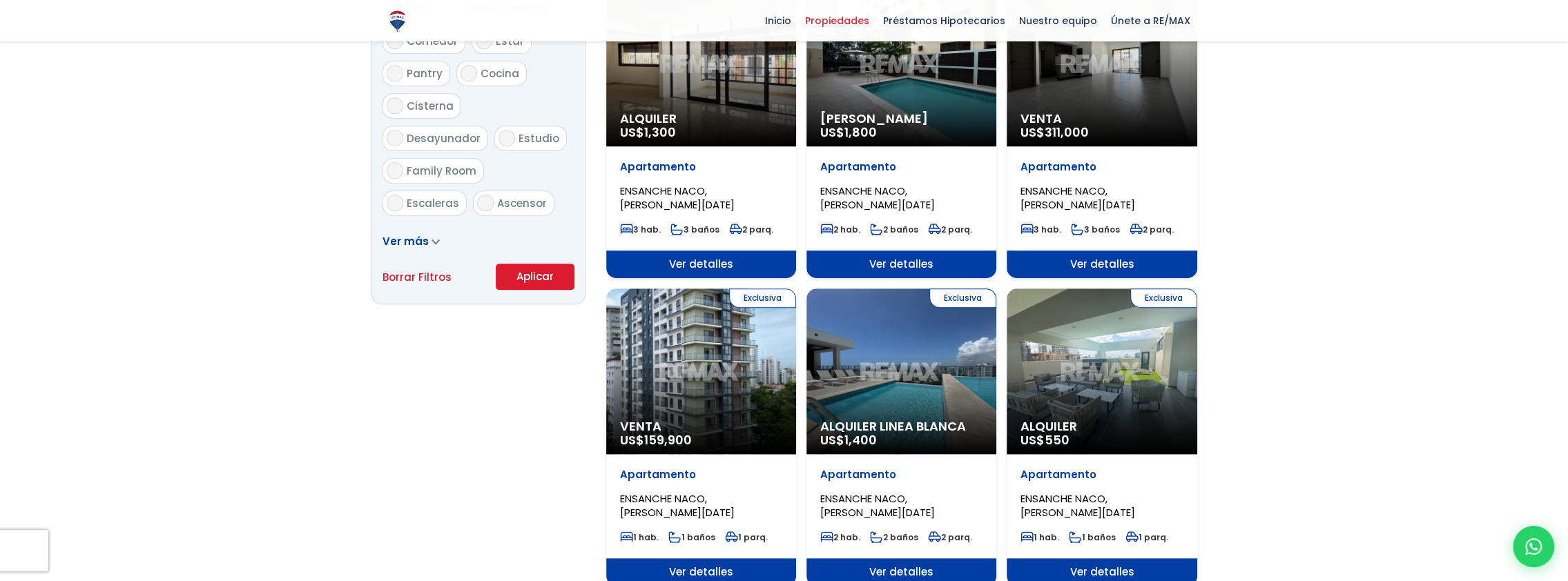
scroll to position [1252, 0]
select select "182"
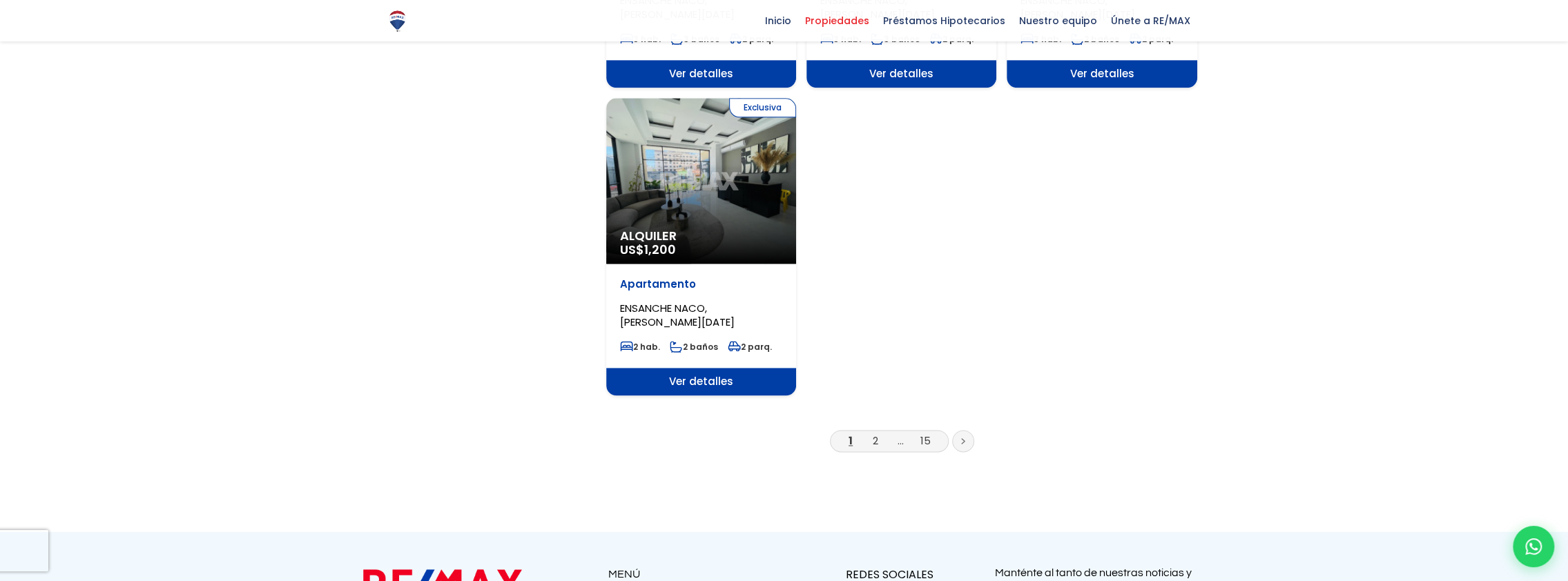
scroll to position [1657, 0]
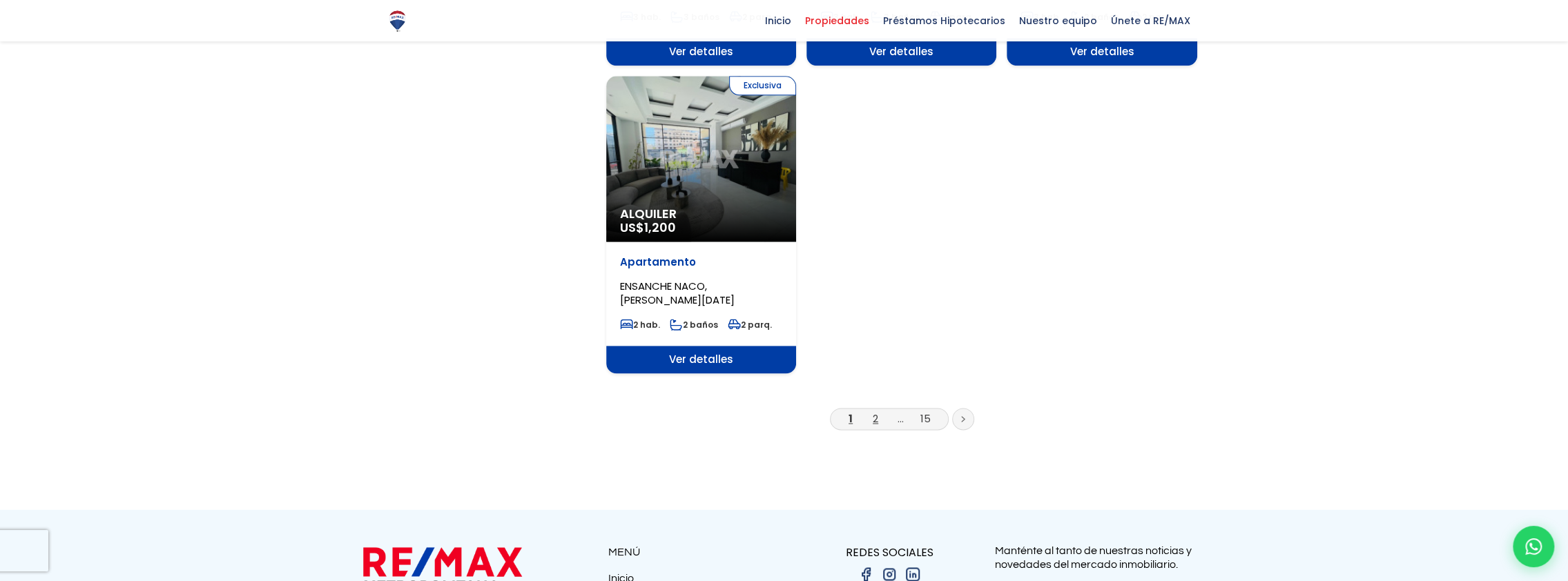
click at [875, 418] on link "2" at bounding box center [875, 418] width 6 height 14
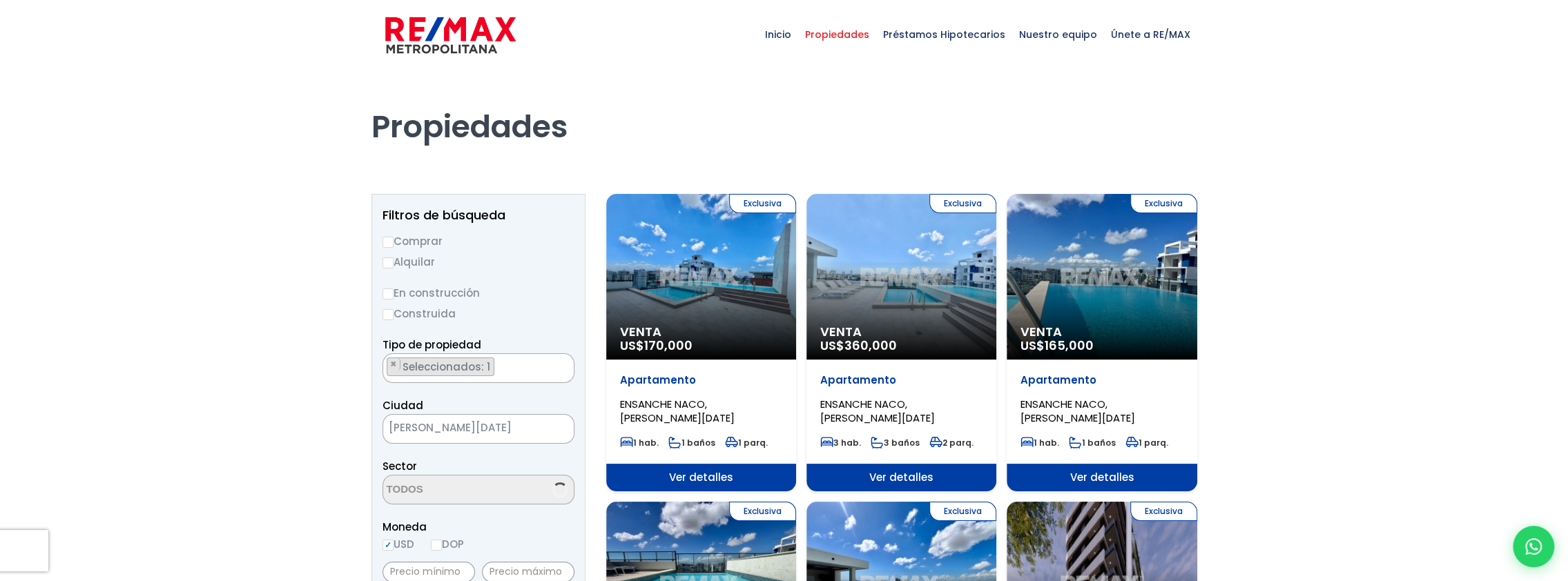
select select "182"
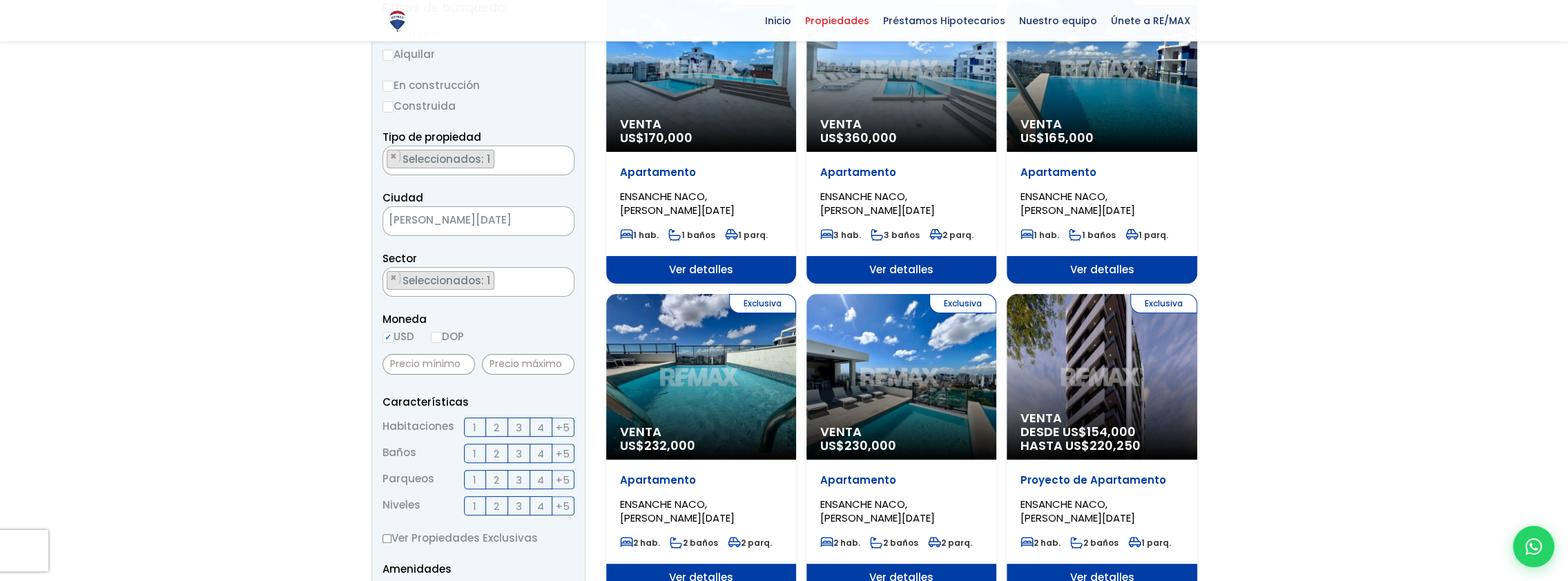
scroll to position [276, 0]
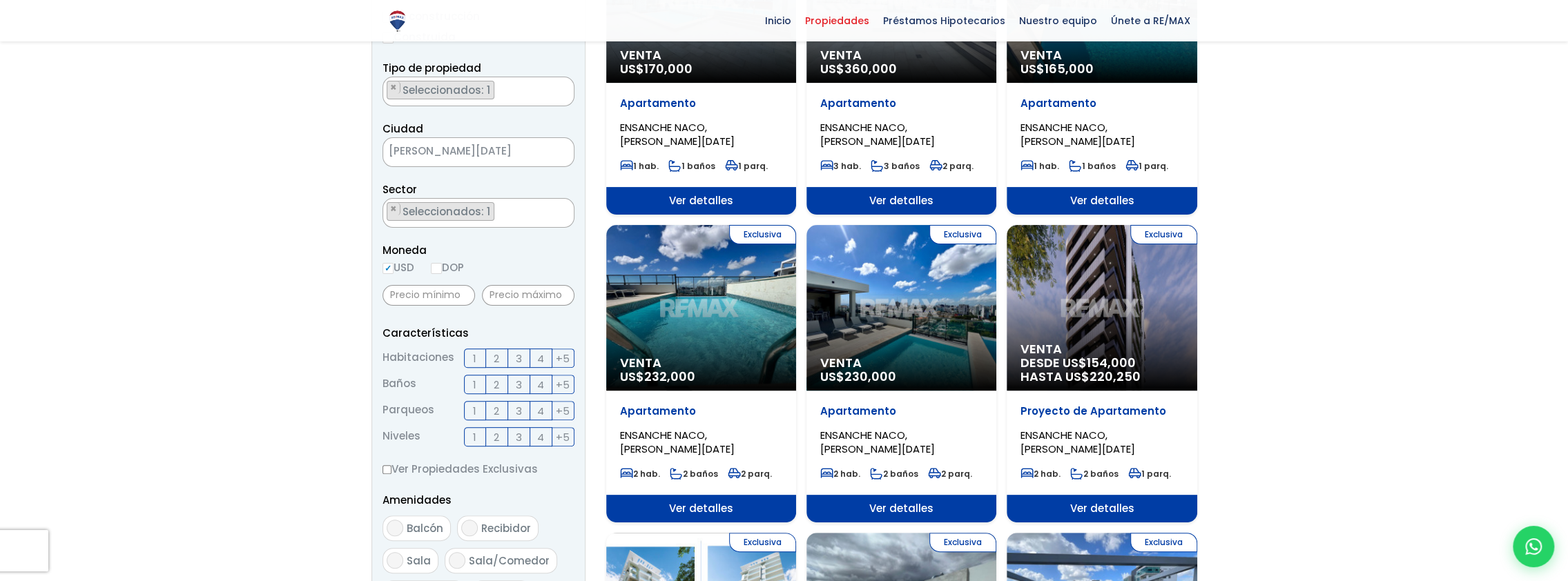
click at [1093, 338] on div "Exclusiva Venta DESDE US$ 154,000 HASTA US$ 220,250" at bounding box center [1101, 308] width 190 height 166
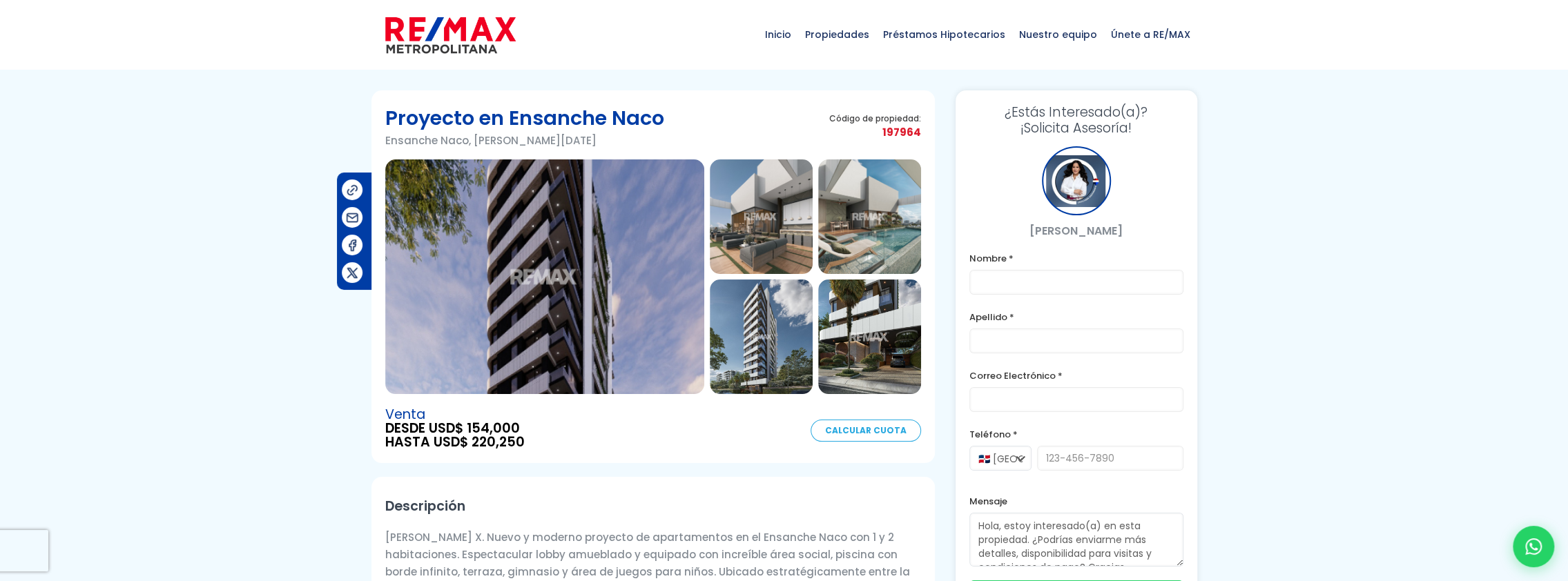
click at [563, 306] on img at bounding box center [544, 277] width 319 height 235
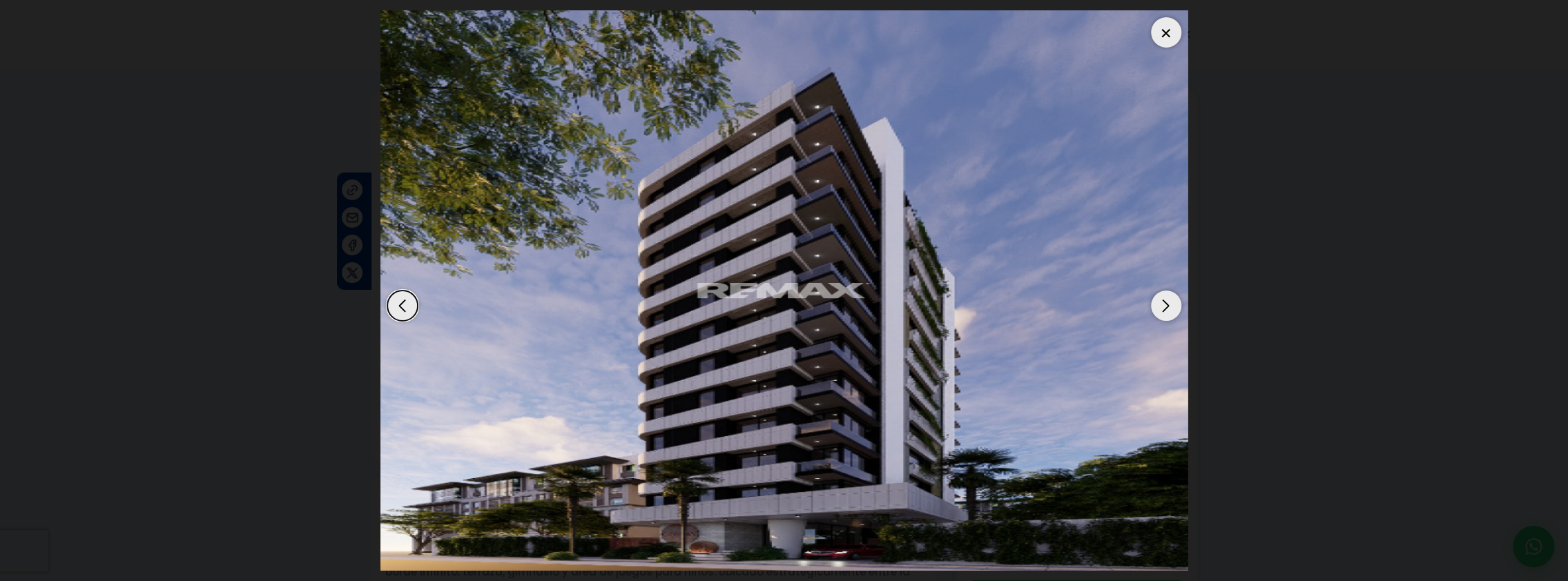
click at [1165, 301] on div "Next slide" at bounding box center [1165, 306] width 30 height 30
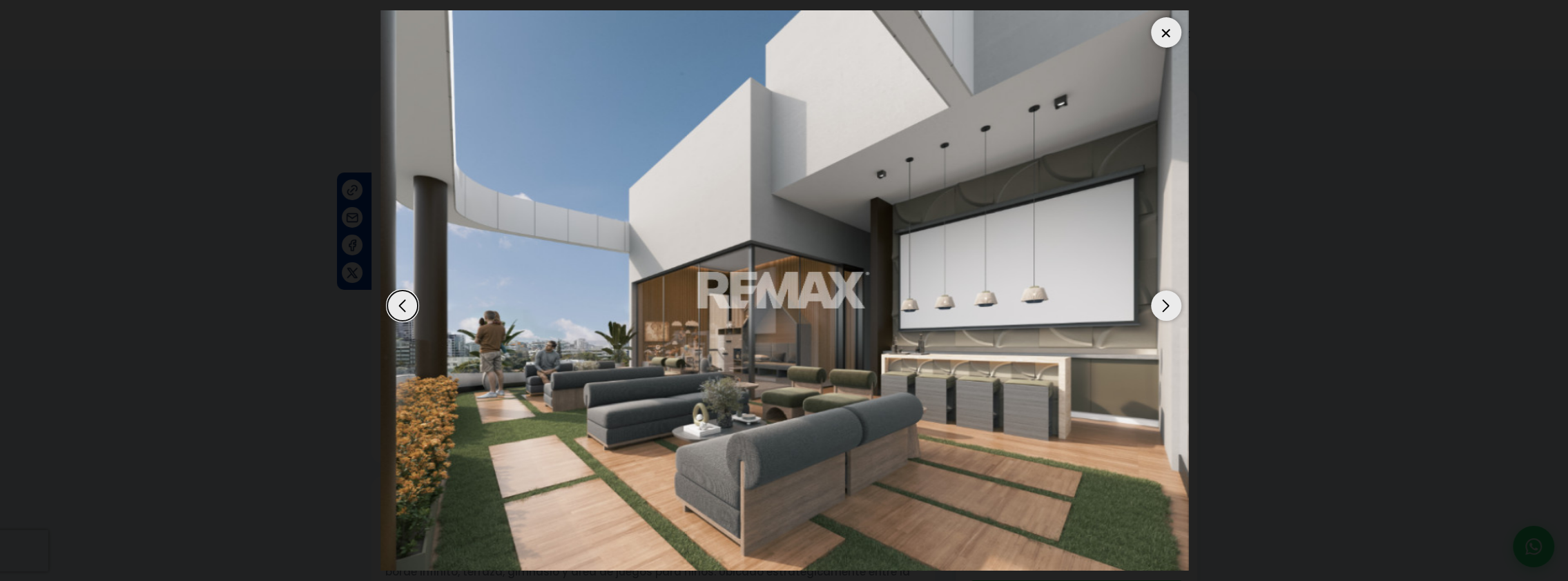
click at [1165, 301] on div "Next slide" at bounding box center [1165, 306] width 30 height 30
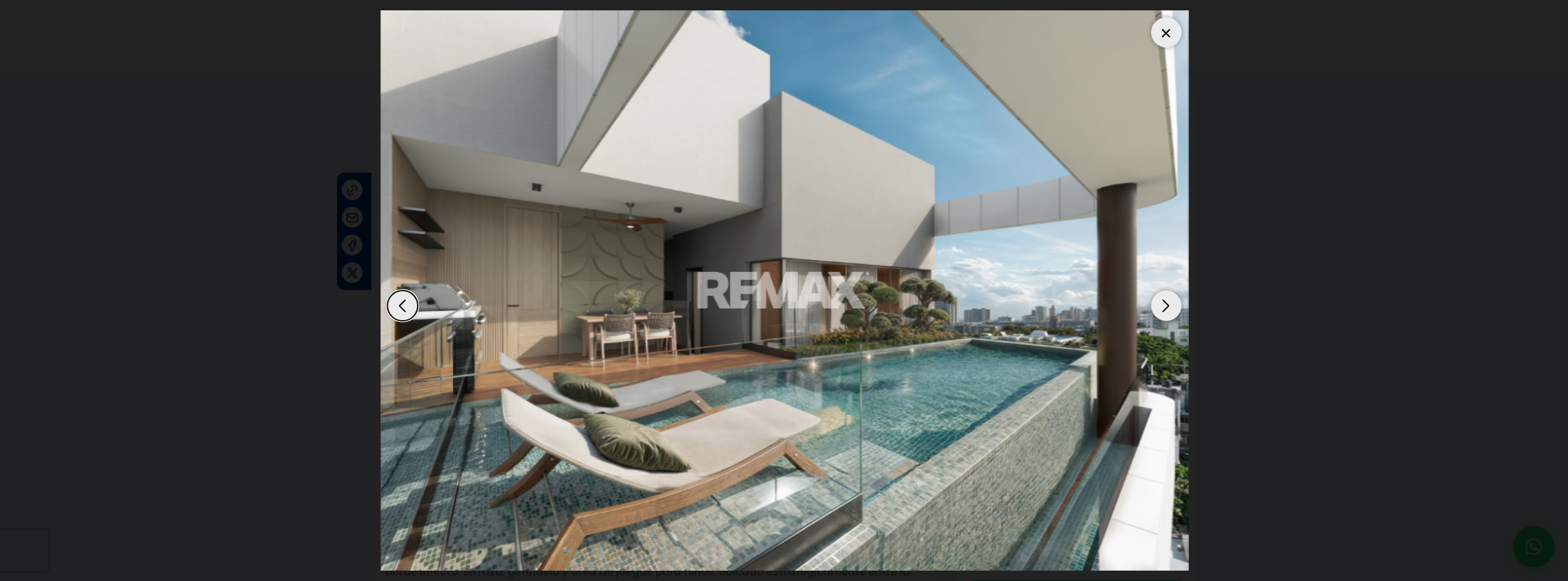
click at [1165, 301] on div "Next slide" at bounding box center [1165, 306] width 30 height 30
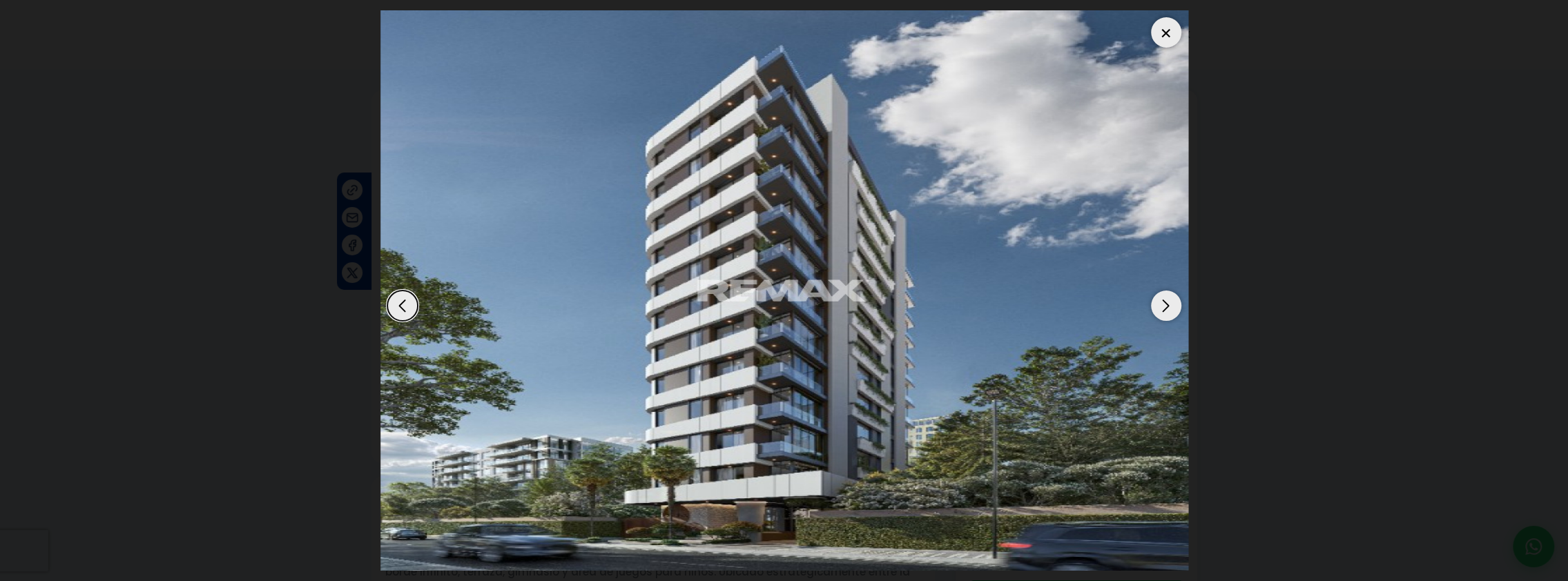
click at [1164, 300] on div "Next slide" at bounding box center [1165, 306] width 30 height 30
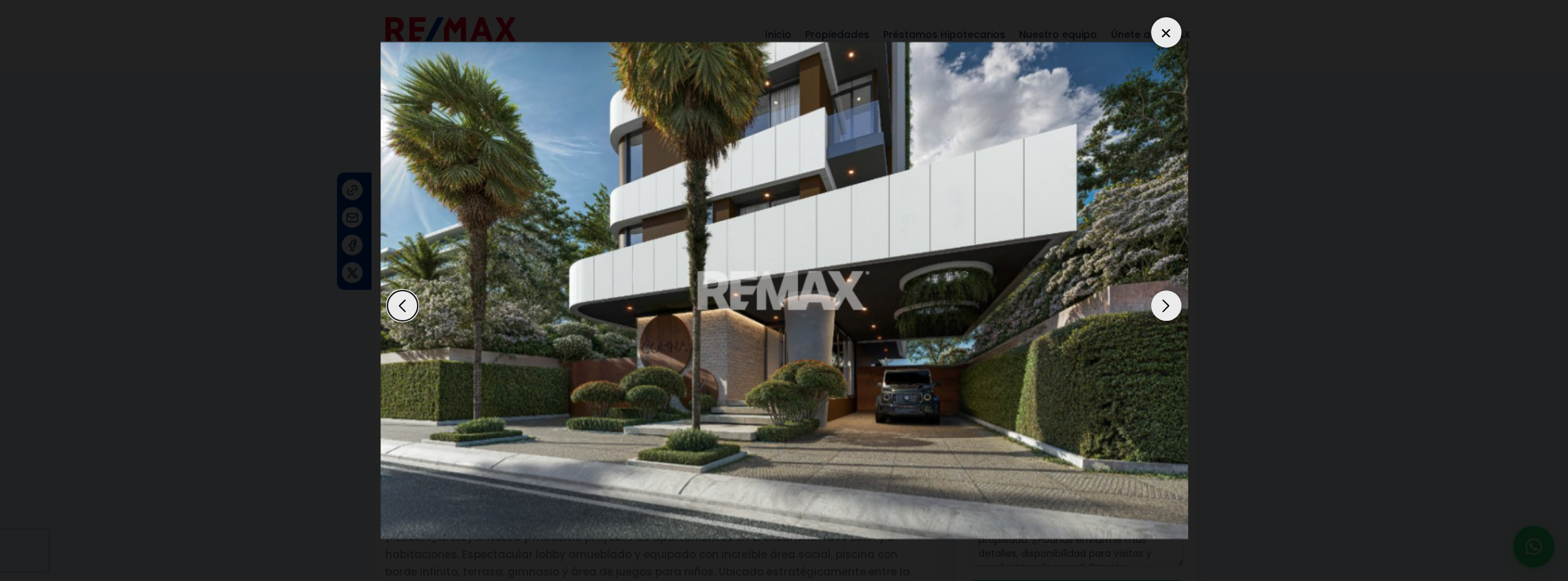
click at [1164, 300] on div "Next slide" at bounding box center [1165, 306] width 30 height 30
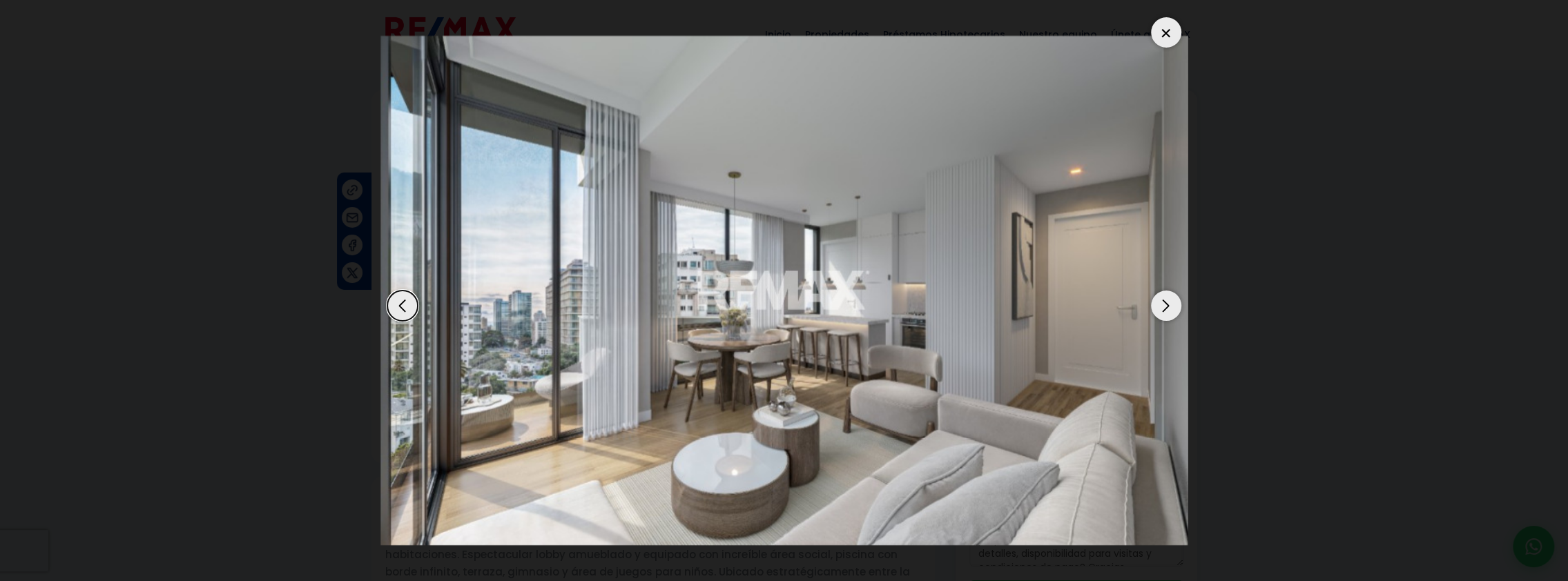
click at [1164, 300] on div "Next slide" at bounding box center [1165, 306] width 30 height 30
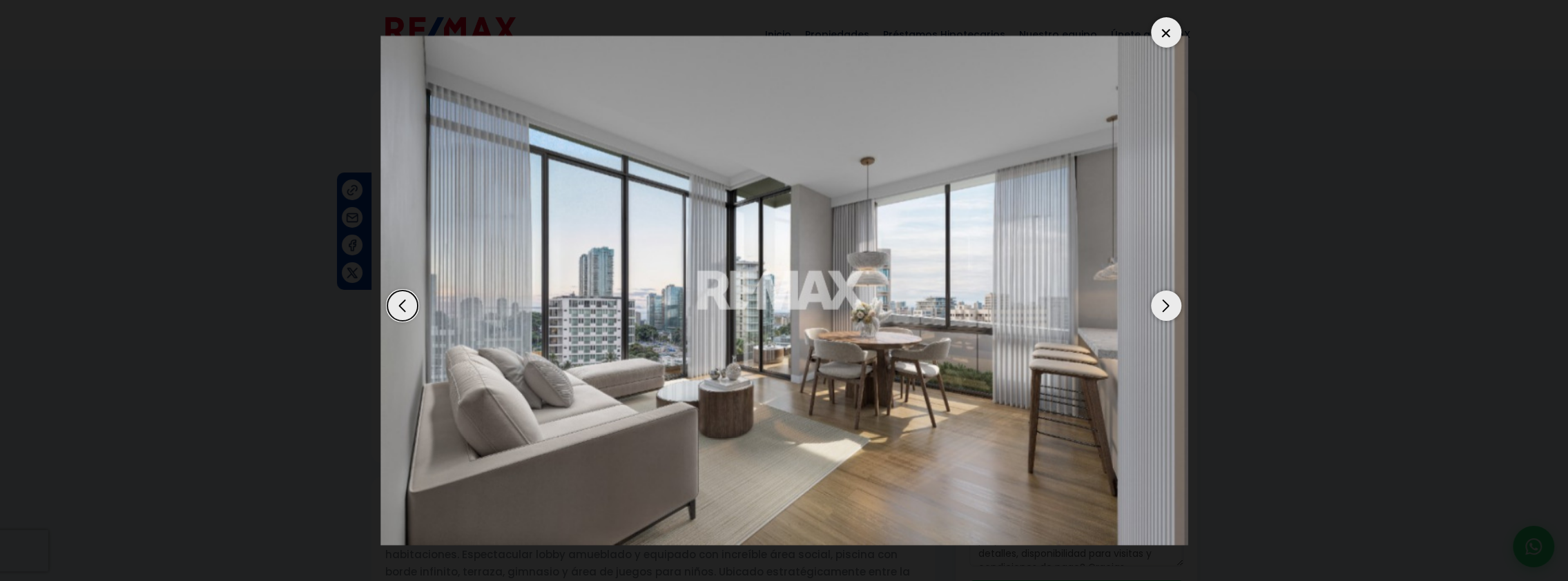
click at [1164, 300] on div "Next slide" at bounding box center [1165, 306] width 30 height 30
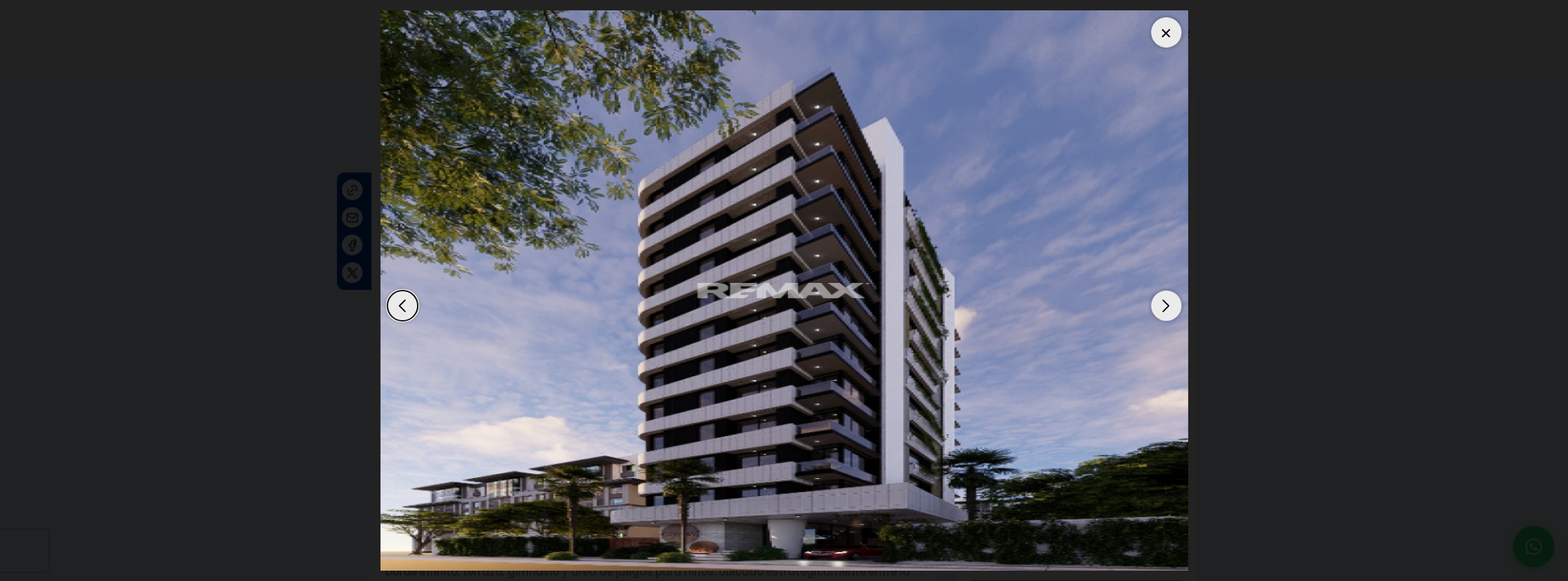
click at [1164, 300] on div "Next slide" at bounding box center [1165, 306] width 30 height 30
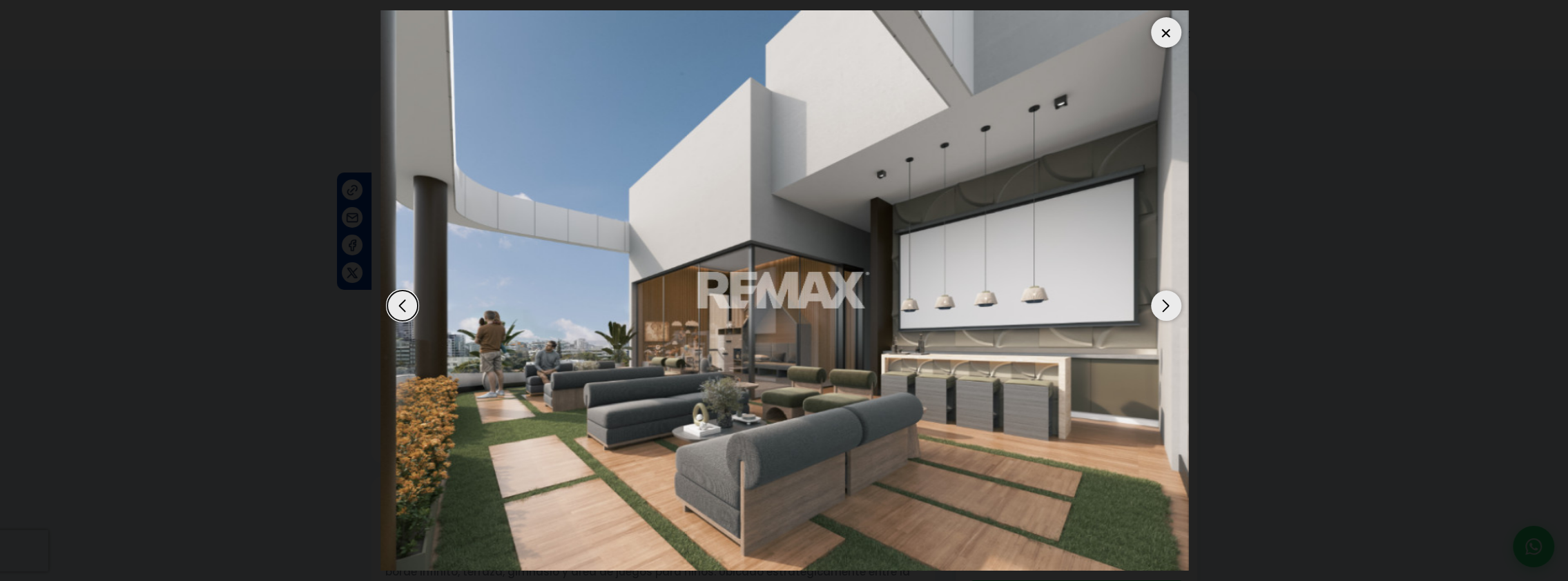
click at [1164, 300] on div "Next slide" at bounding box center [1165, 306] width 30 height 30
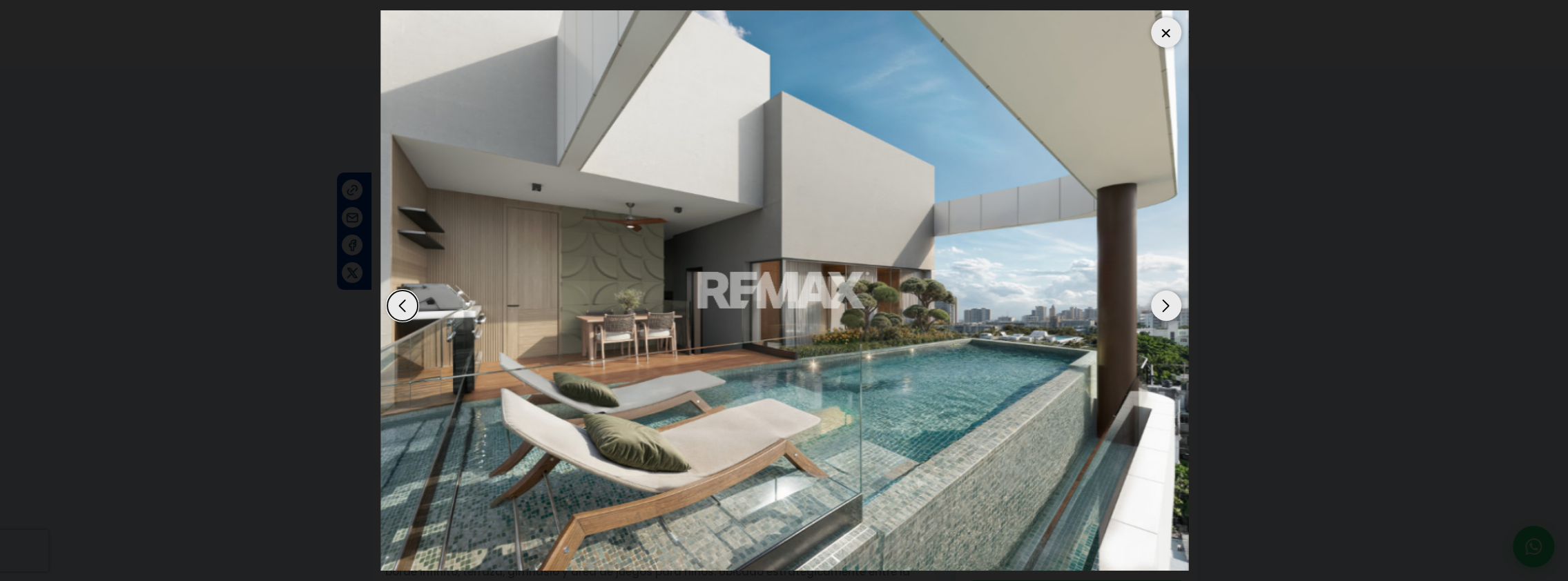
click at [1164, 300] on div "Next slide" at bounding box center [1165, 306] width 30 height 30
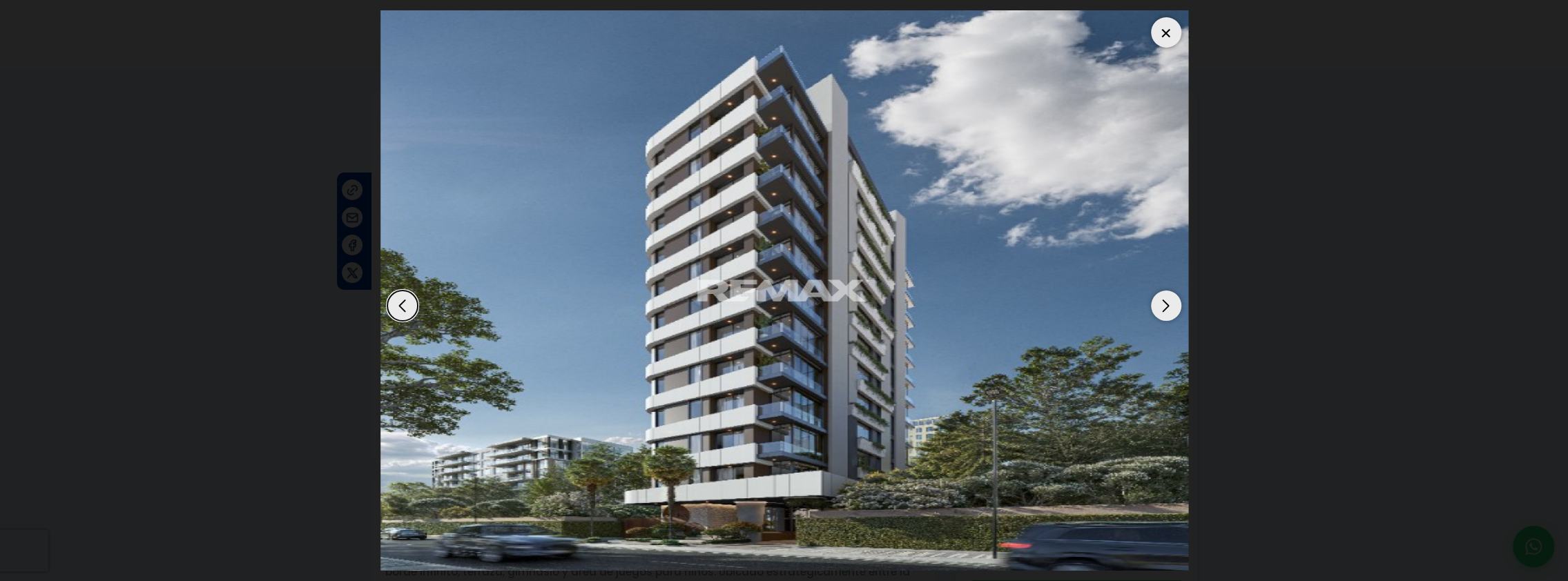
click at [1164, 300] on div "Next slide" at bounding box center [1165, 306] width 30 height 30
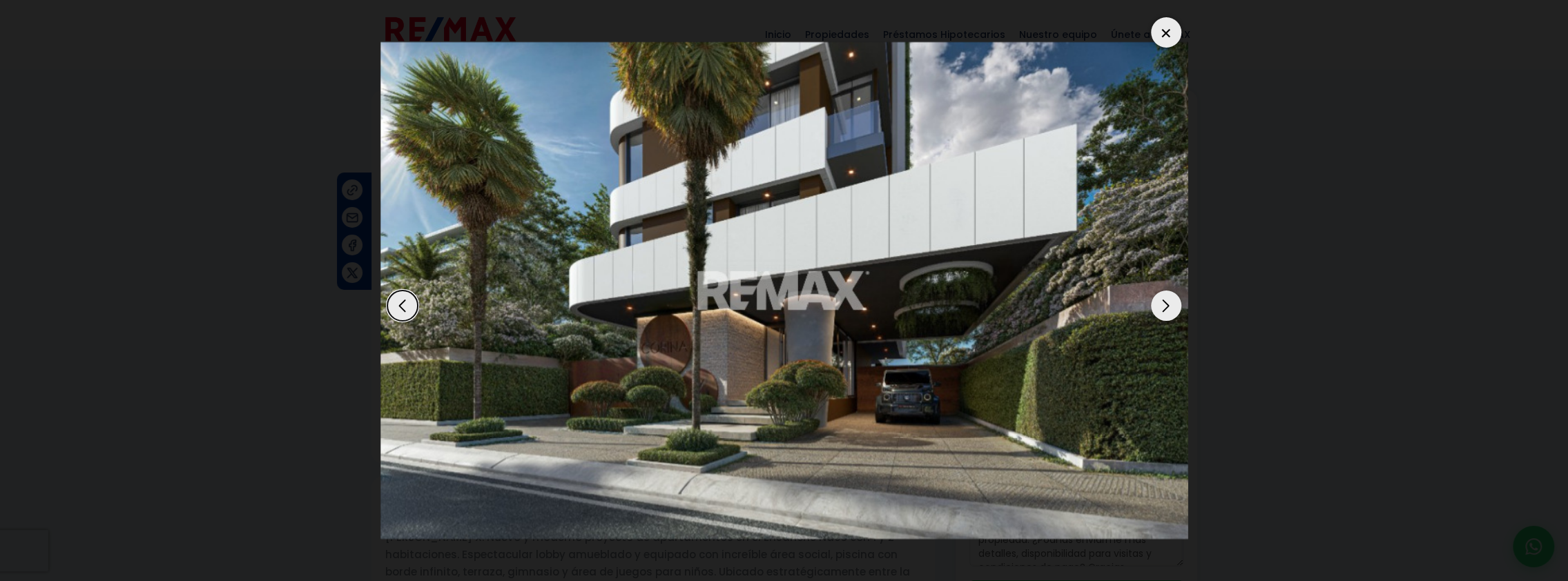
click at [1164, 299] on div "Next slide" at bounding box center [1165, 306] width 30 height 30
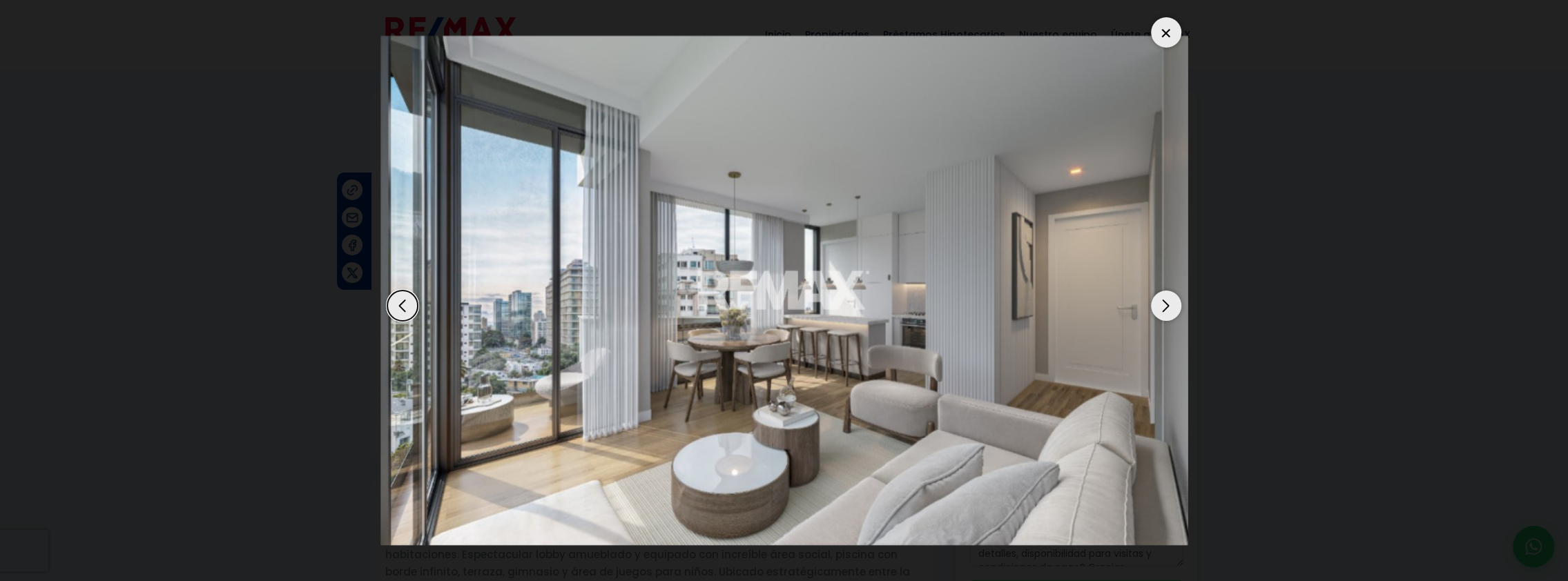
click at [1165, 32] on div at bounding box center [1165, 32] width 30 height 30
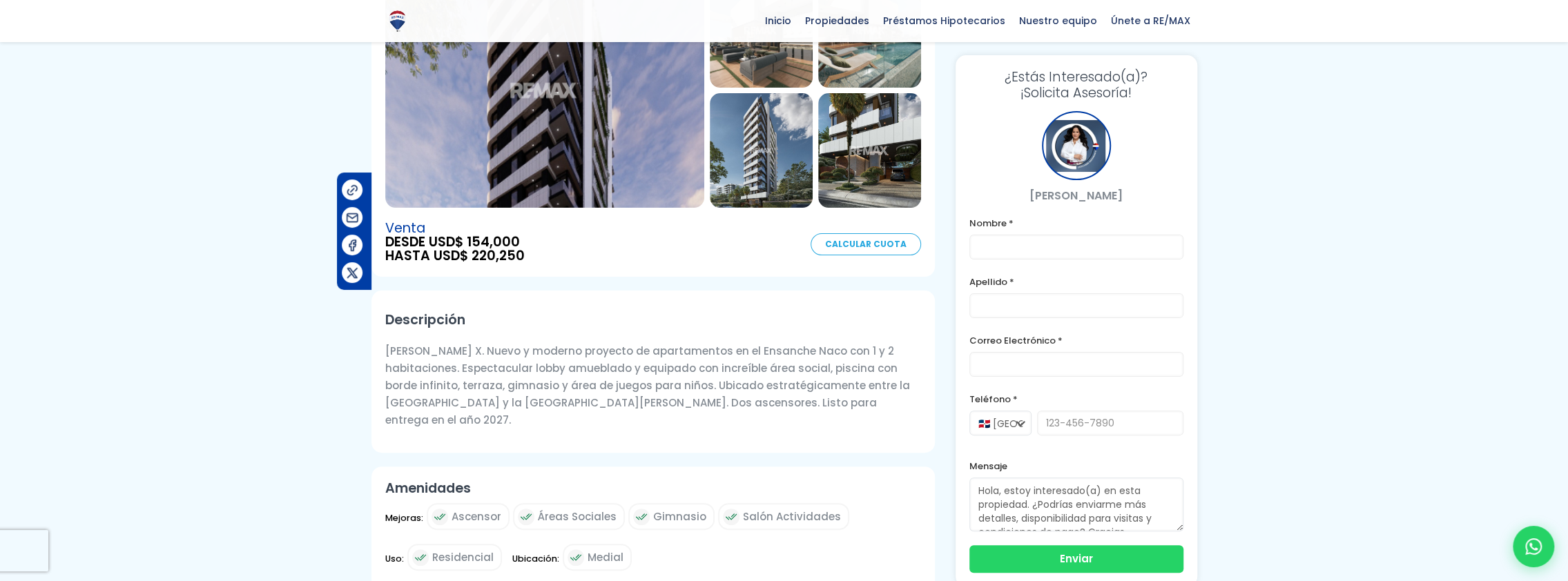
scroll to position [207, 0]
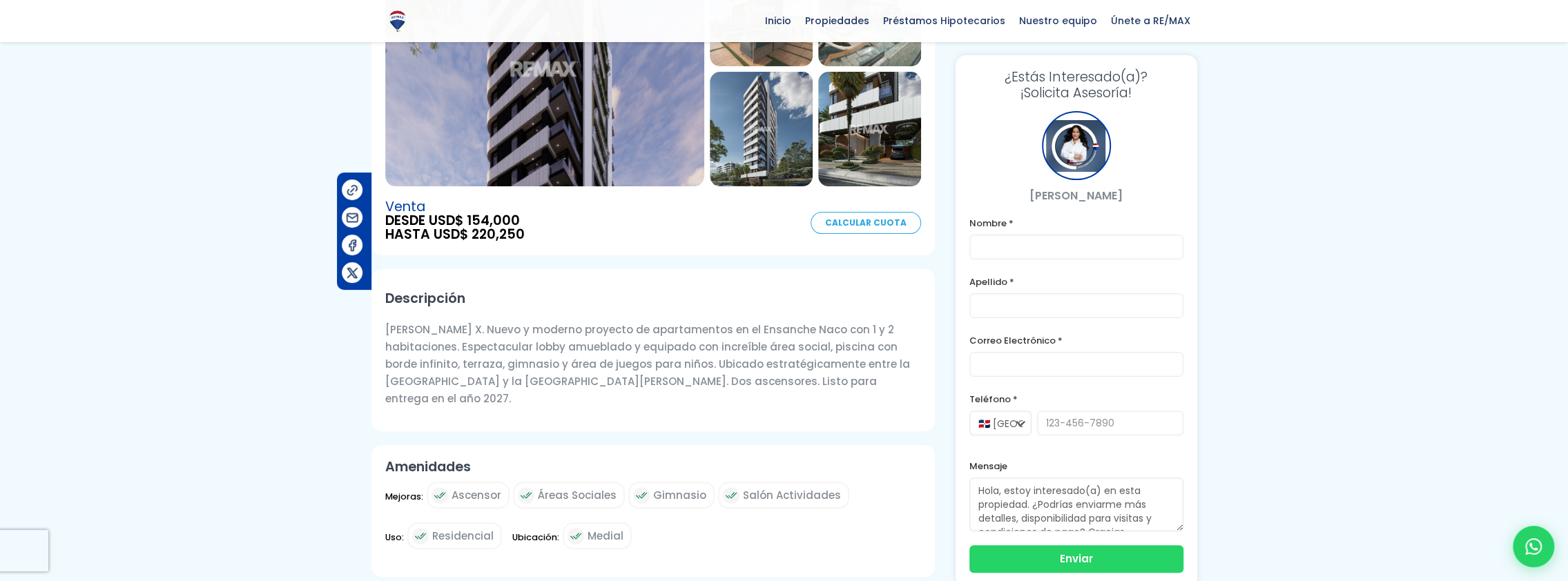
drag, startPoint x: 385, startPoint y: 329, endPoint x: 884, endPoint y: 393, distance: 503.1
click at [884, 393] on div "Descripción Torre Corina X. Nuevo y moderno proyecto de apartamentos en el Ensa…" at bounding box center [653, 350] width 563 height 162
drag, startPoint x: 884, startPoint y: 393, endPoint x: 828, endPoint y: 354, distance: 68.2
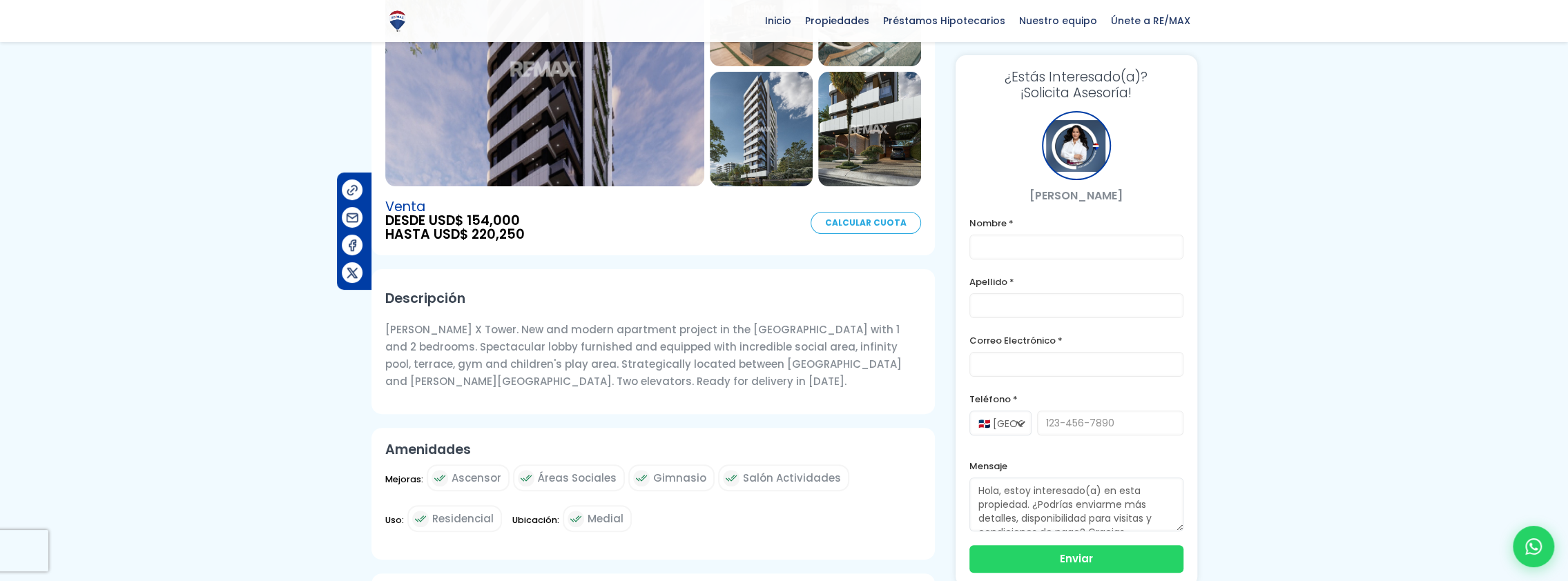
click at [778, 426] on article "Proyecto en Ensanche Naco Ensanche Naco, Santo Domingo De Guzmán Código de prop…" at bounding box center [653, 449] width 563 height 1133
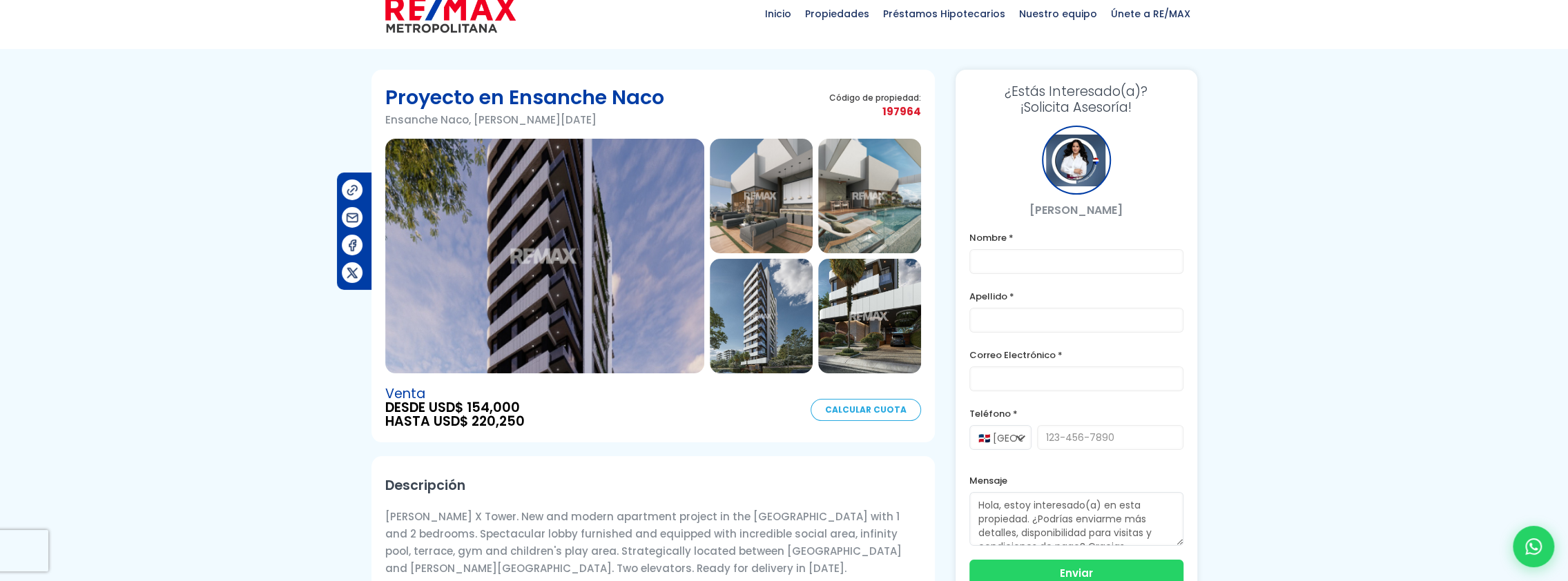
scroll to position [0, 0]
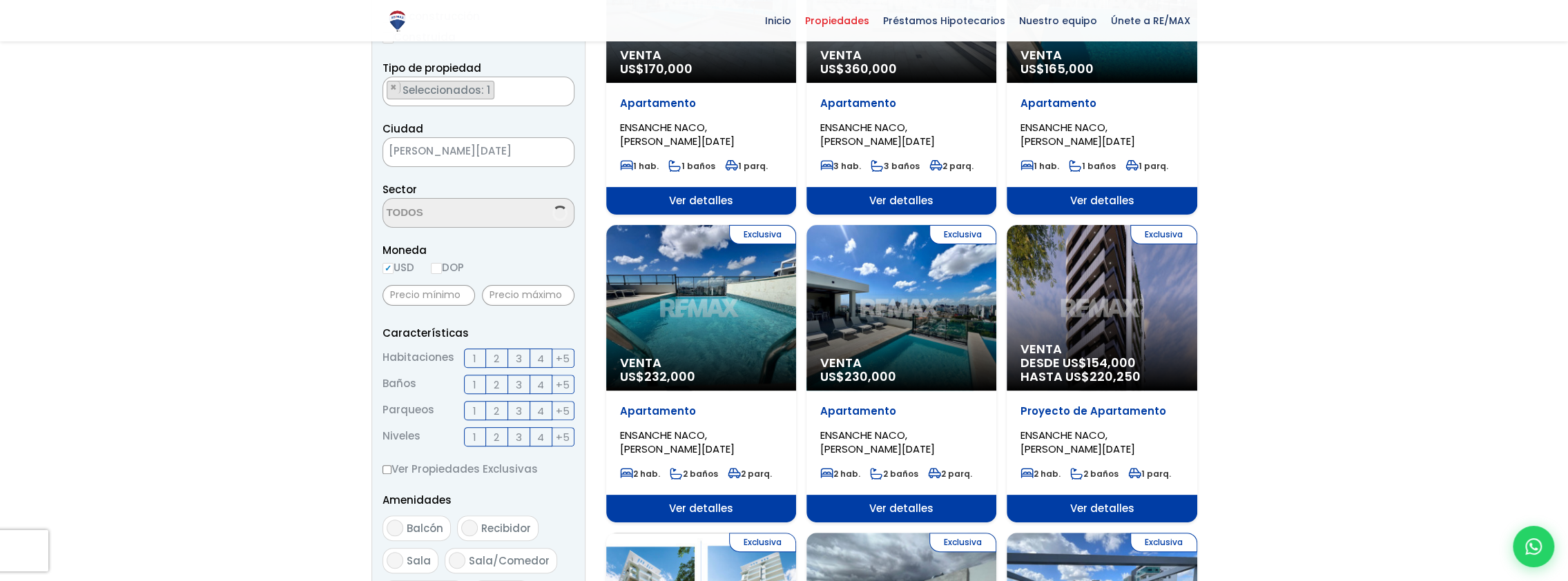
scroll to position [276, 0]
select select "182"
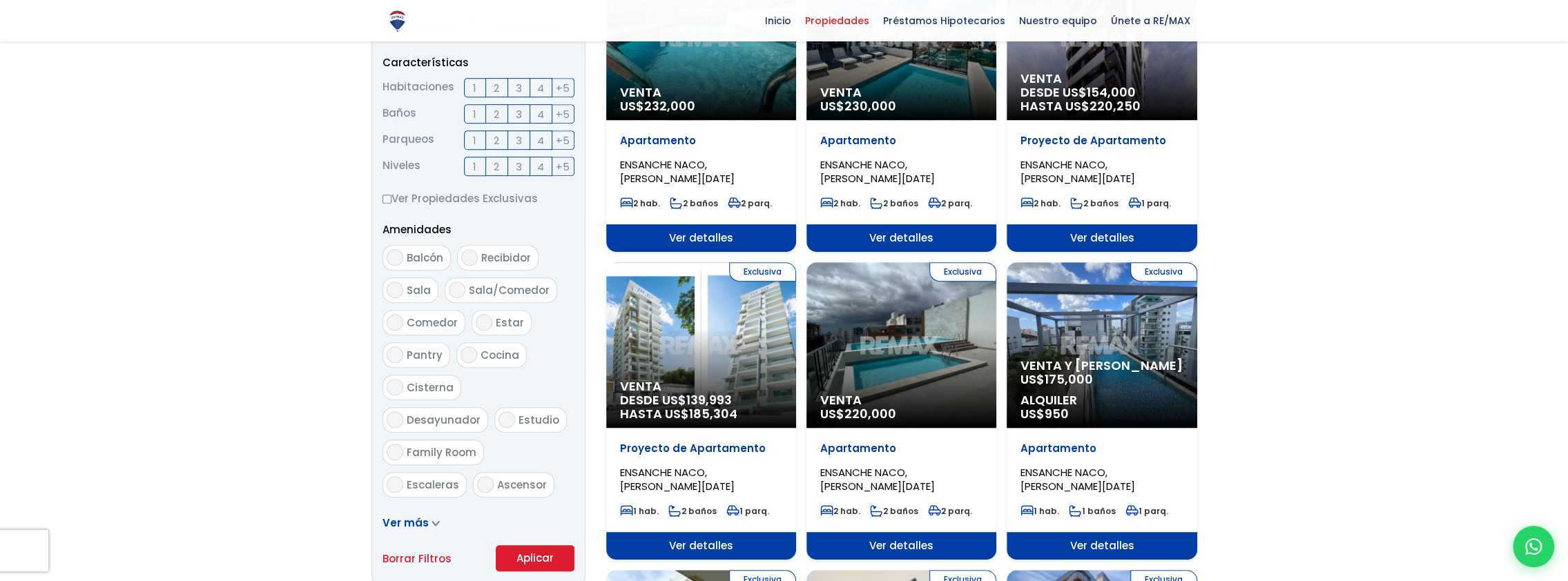
scroll to position [552, 0]
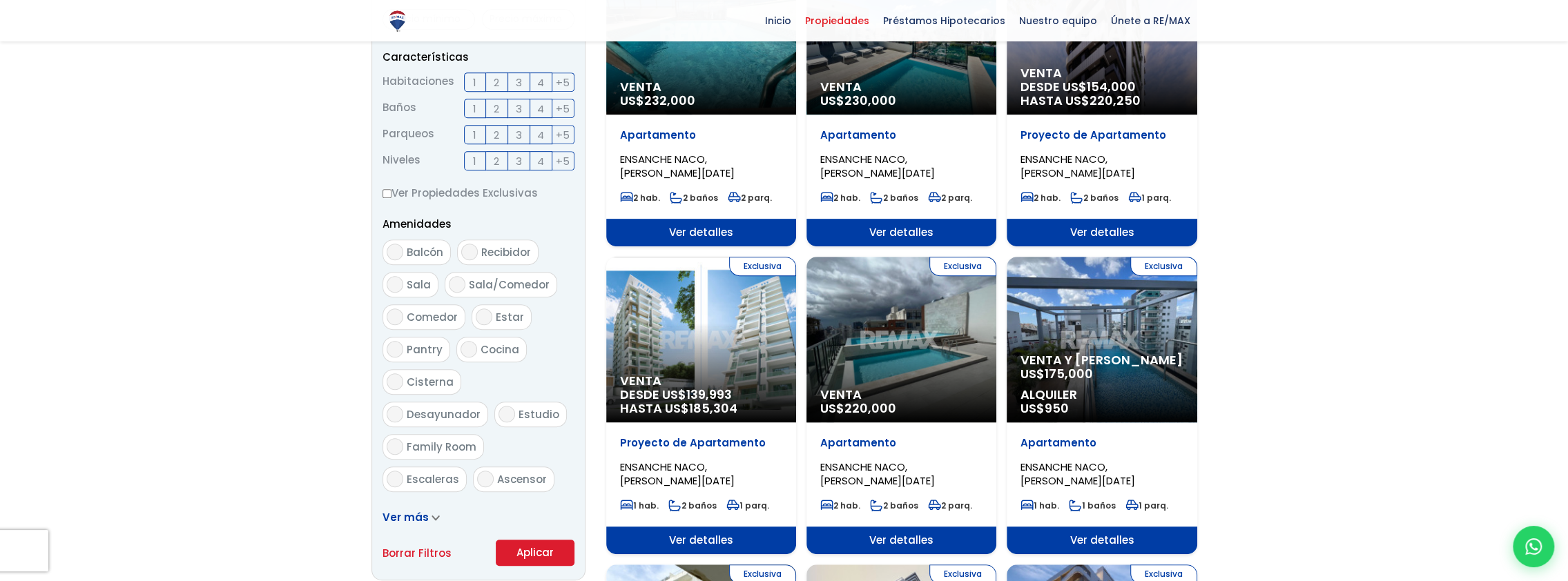
click at [658, 334] on div "Exclusiva Venta DESDE US$ 139,993 HASTA US$ 185,304" at bounding box center [701, 340] width 190 height 166
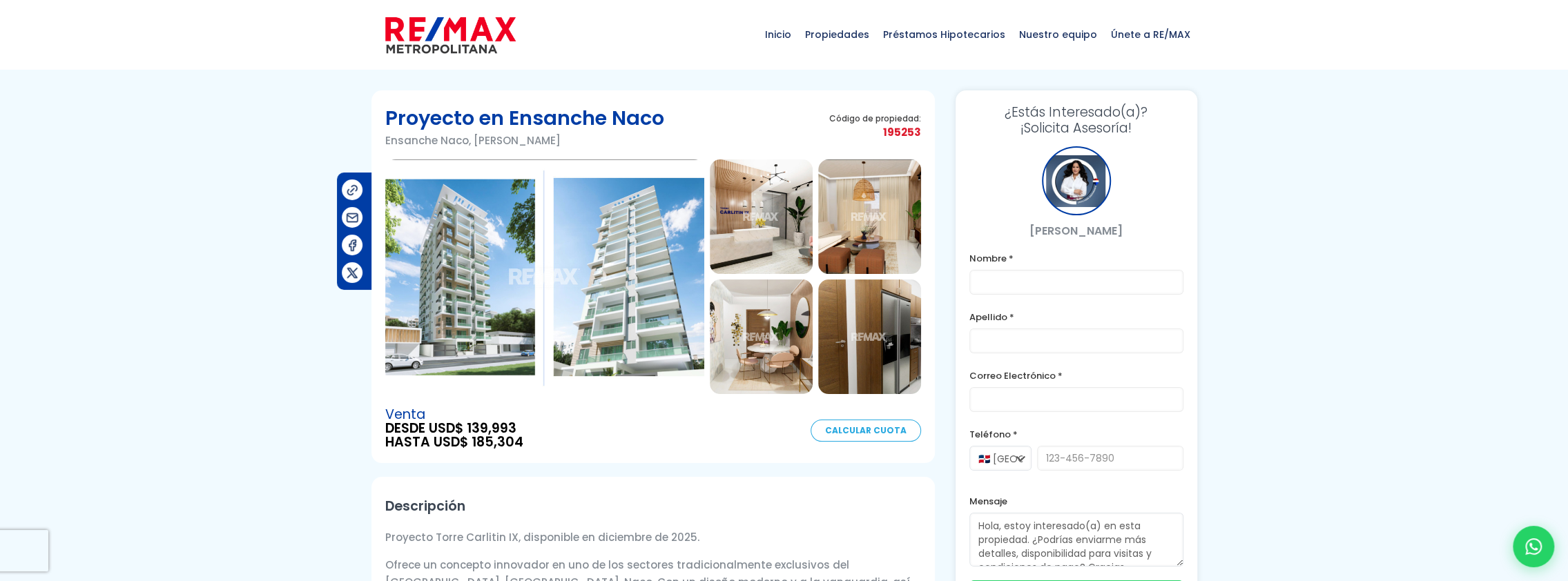
click at [436, 297] on img at bounding box center [544, 277] width 319 height 235
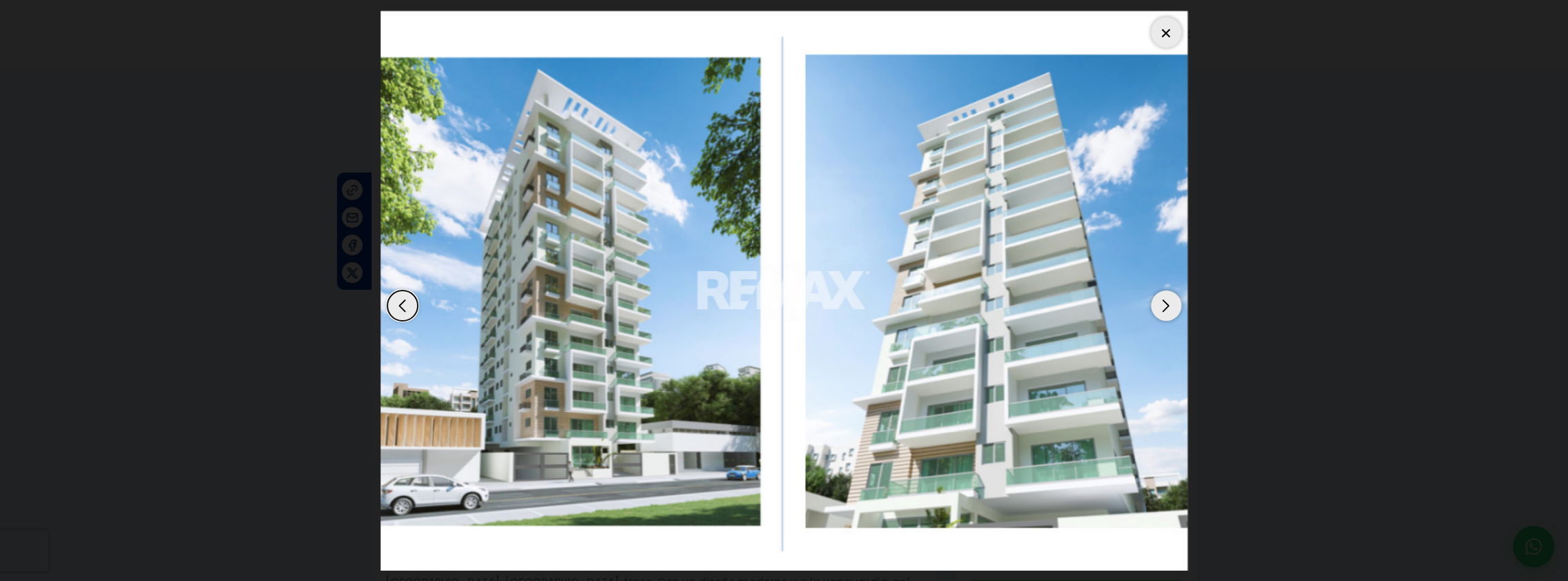
click at [1174, 303] on div "Next slide" at bounding box center [1165, 306] width 30 height 30
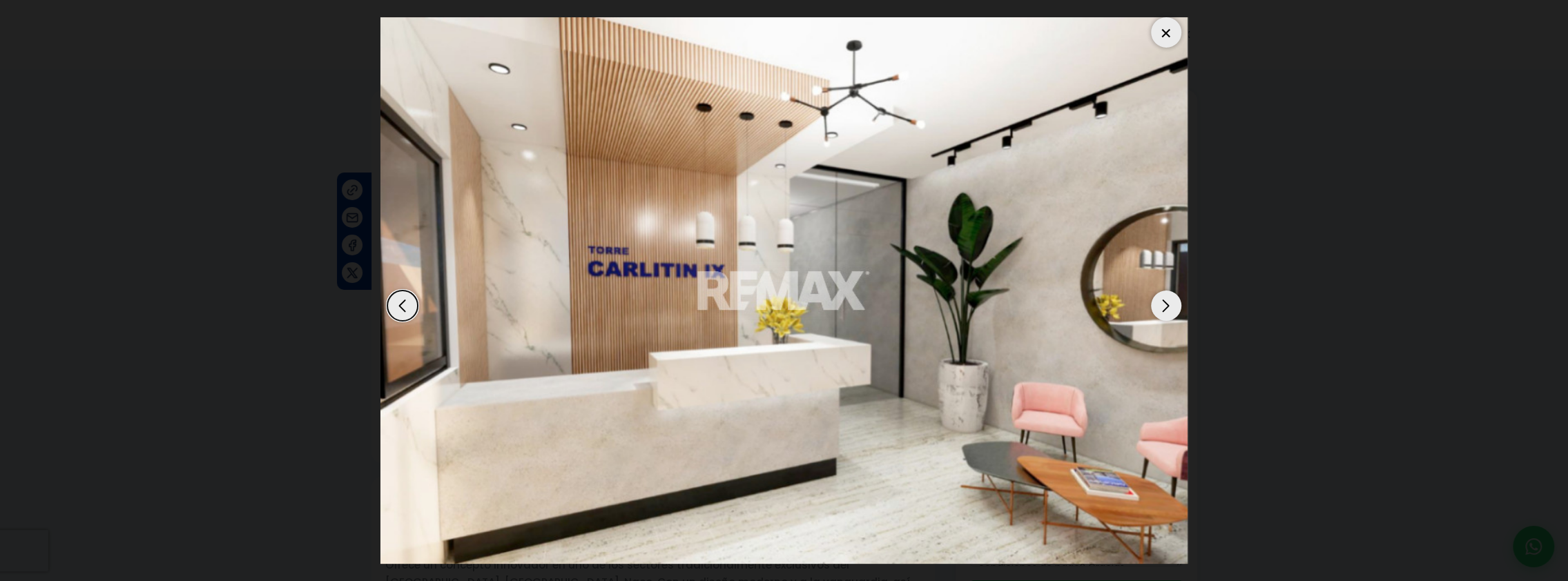
click at [1174, 303] on div "Next slide" at bounding box center [1165, 306] width 30 height 30
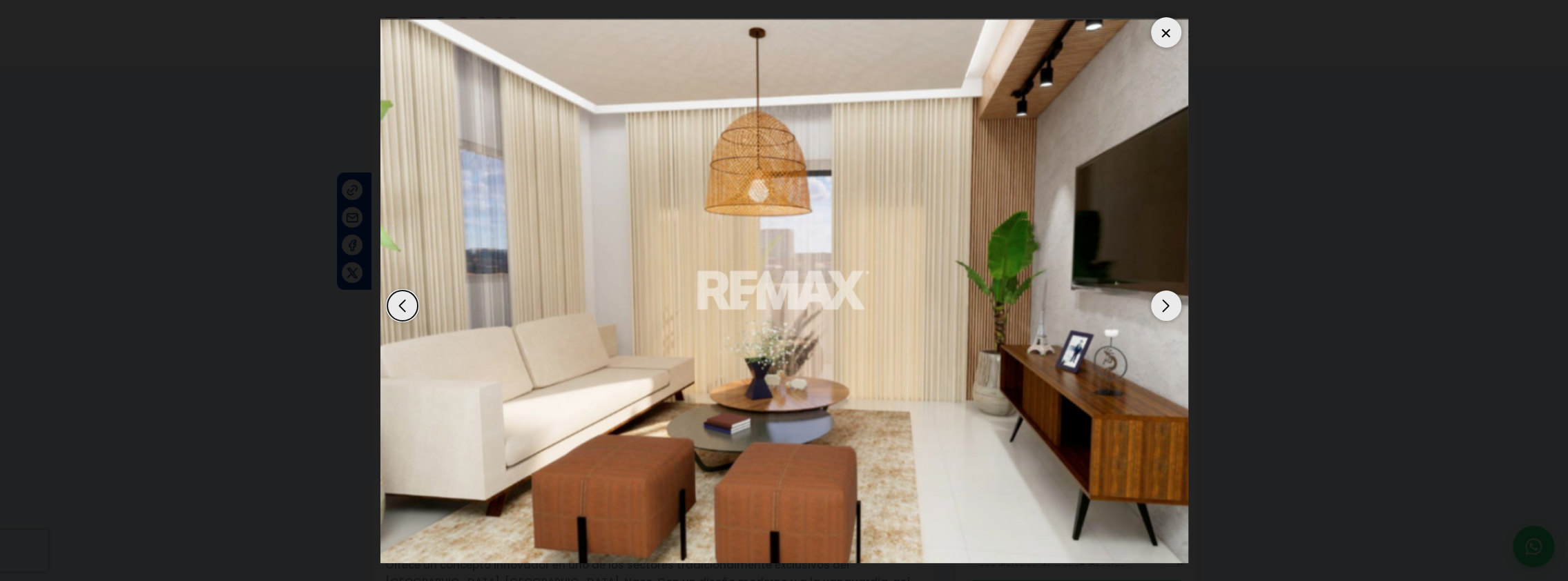
click at [1174, 303] on div "Next slide" at bounding box center [1165, 306] width 30 height 30
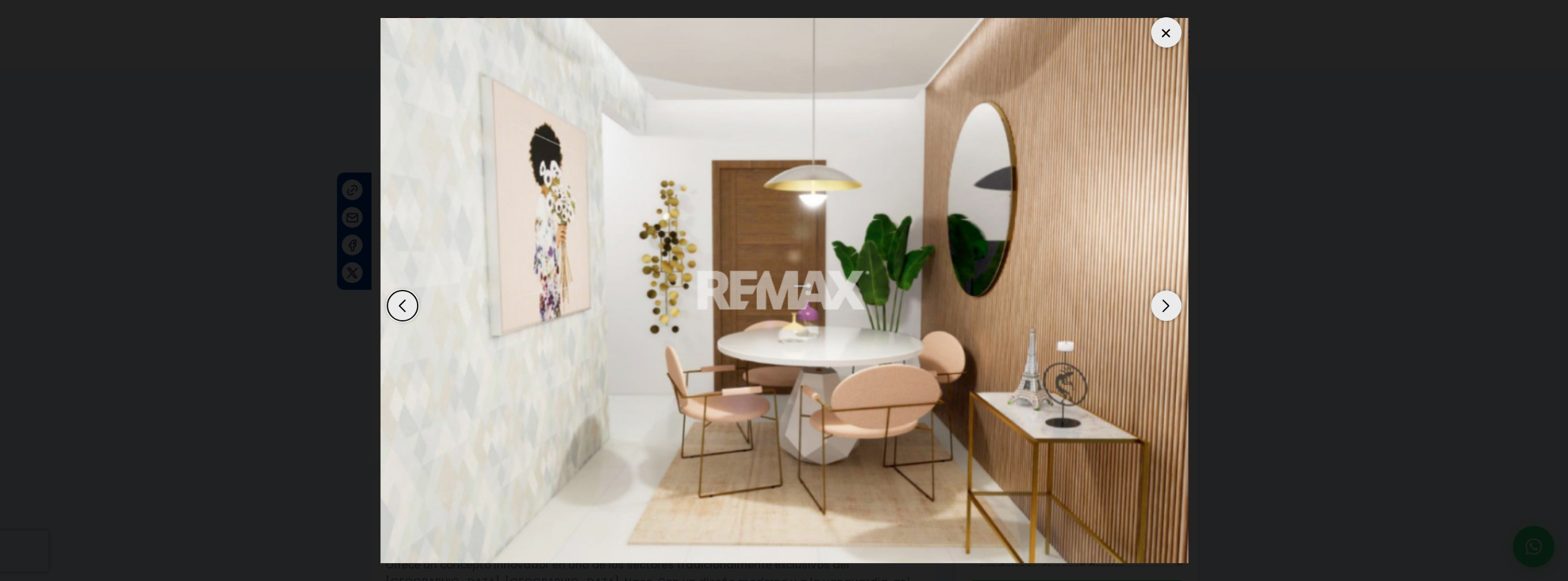
click at [1174, 303] on div "Next slide" at bounding box center [1165, 306] width 30 height 30
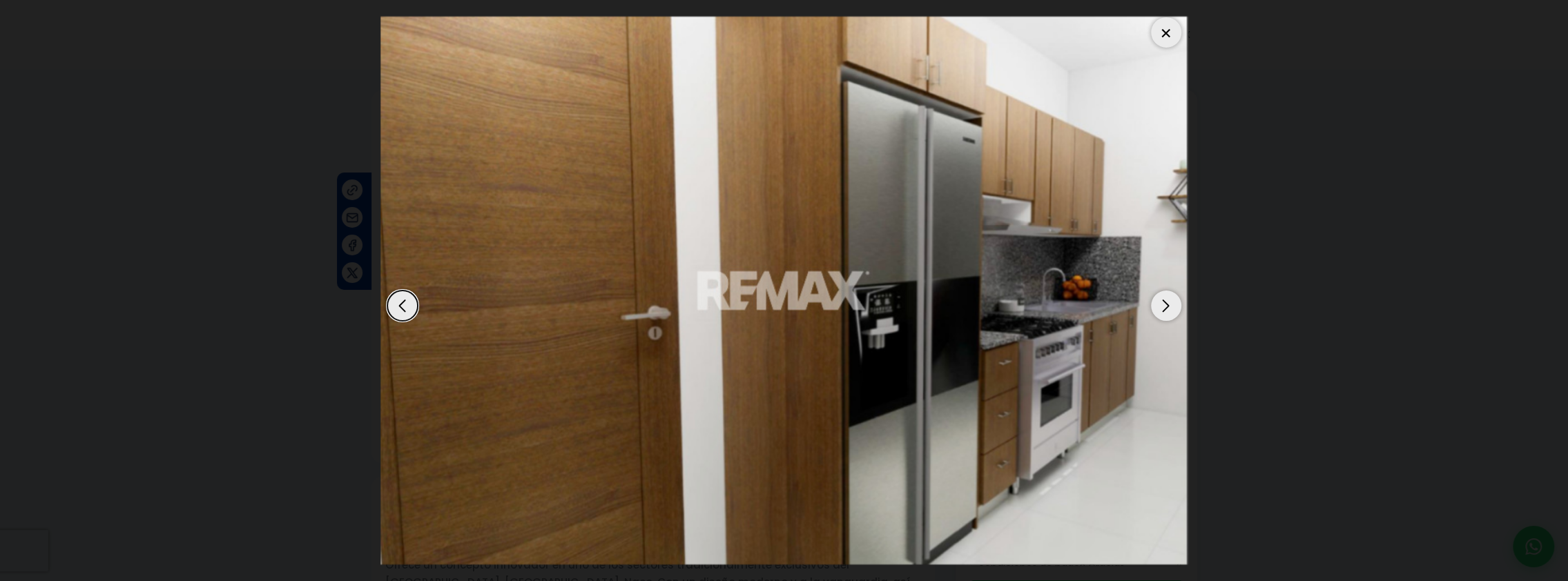
click at [1174, 303] on div "Next slide" at bounding box center [1165, 306] width 30 height 30
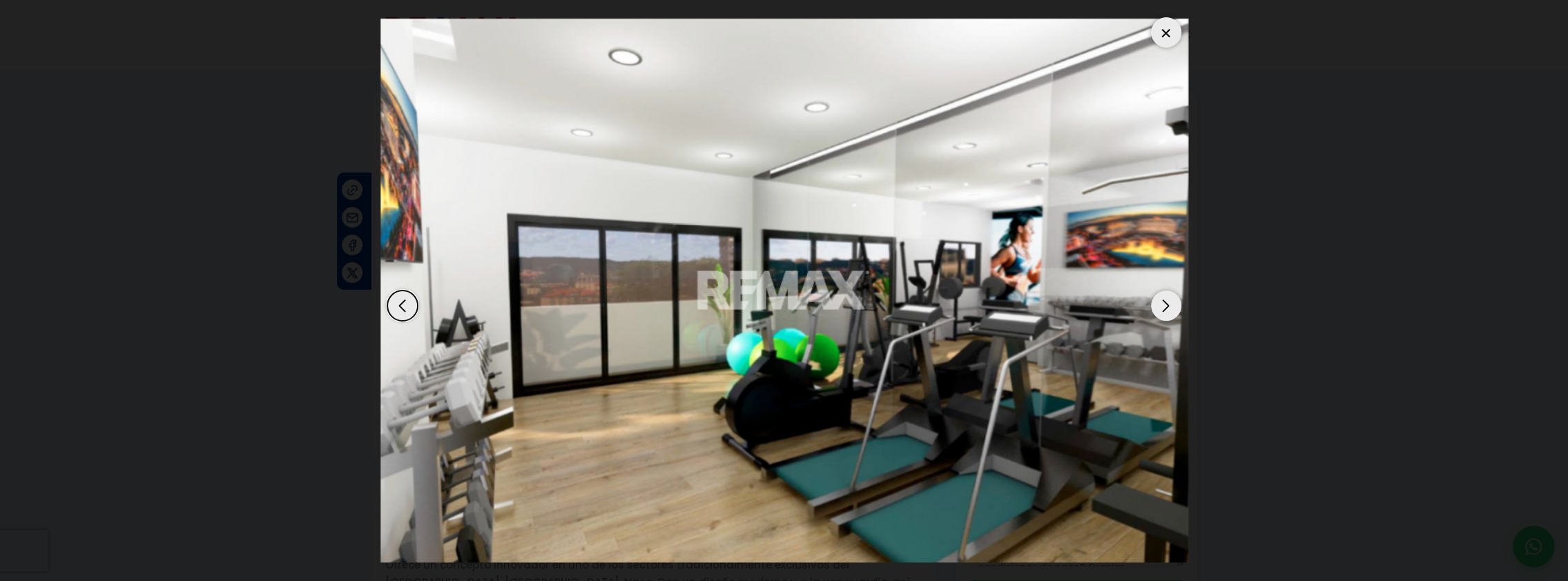
click at [1174, 303] on div "Next slide" at bounding box center [1165, 306] width 30 height 30
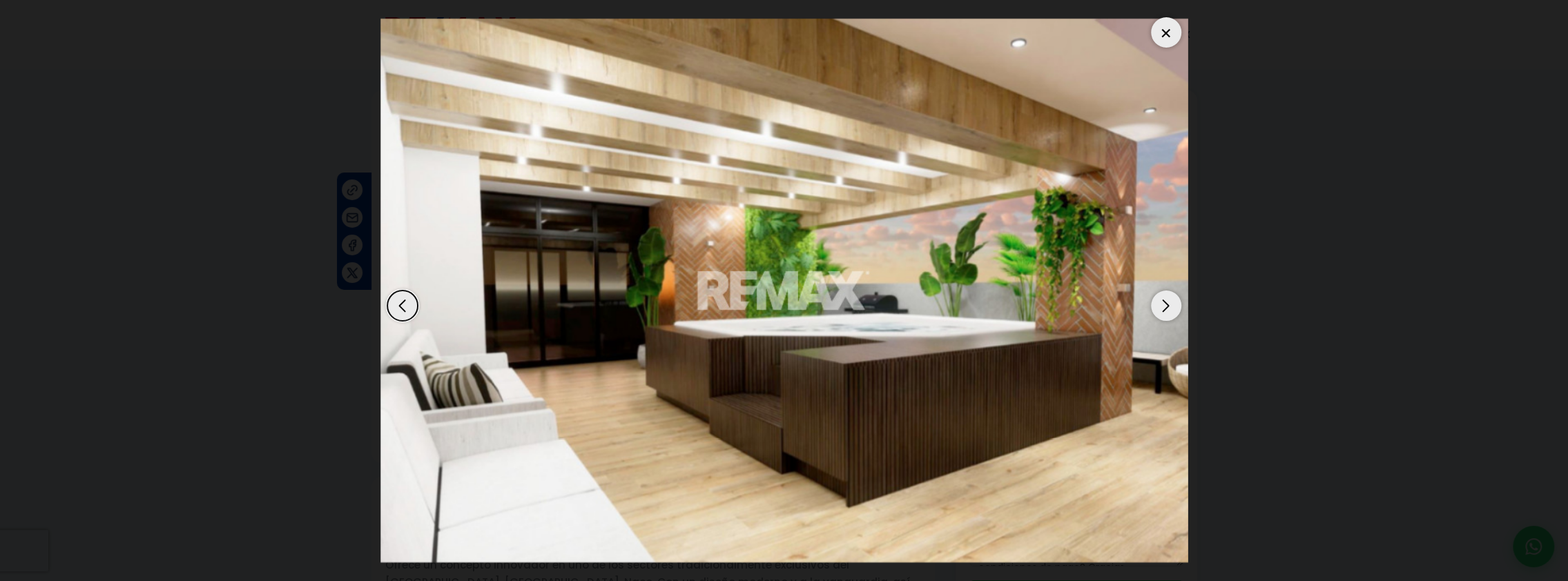
click at [1174, 303] on div "Next slide" at bounding box center [1165, 306] width 30 height 30
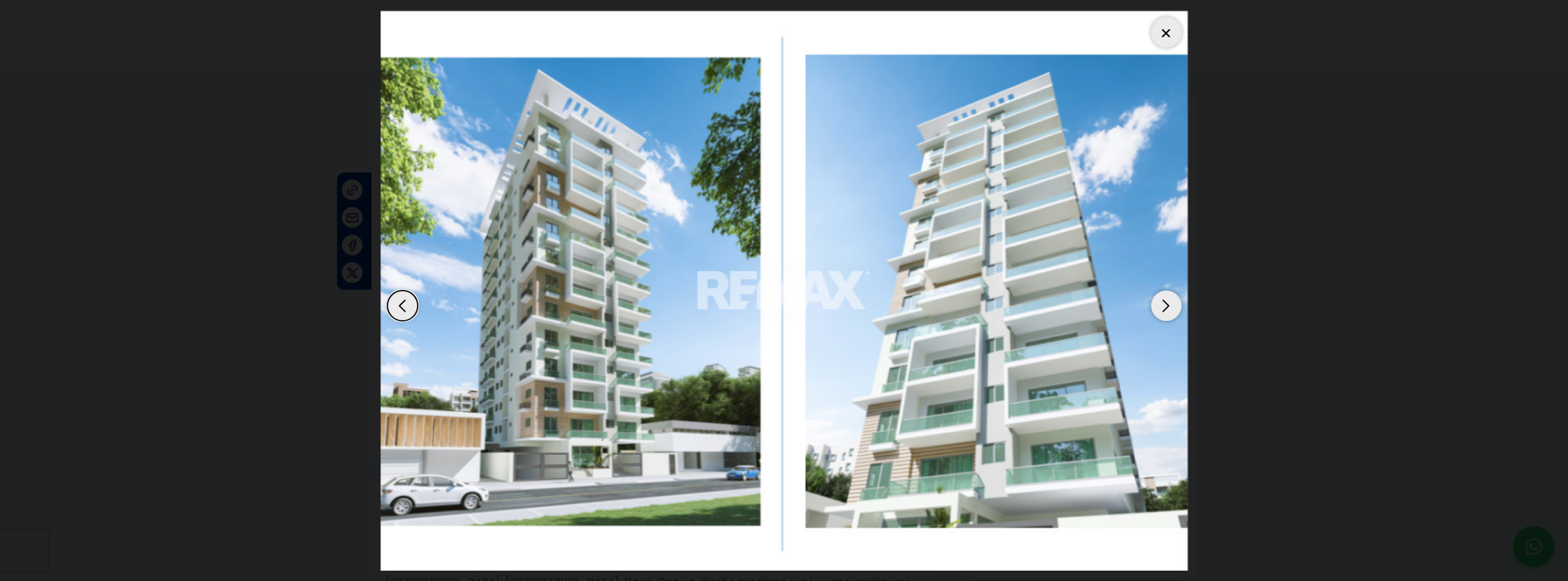
click at [1174, 303] on div "Next slide" at bounding box center [1165, 306] width 30 height 30
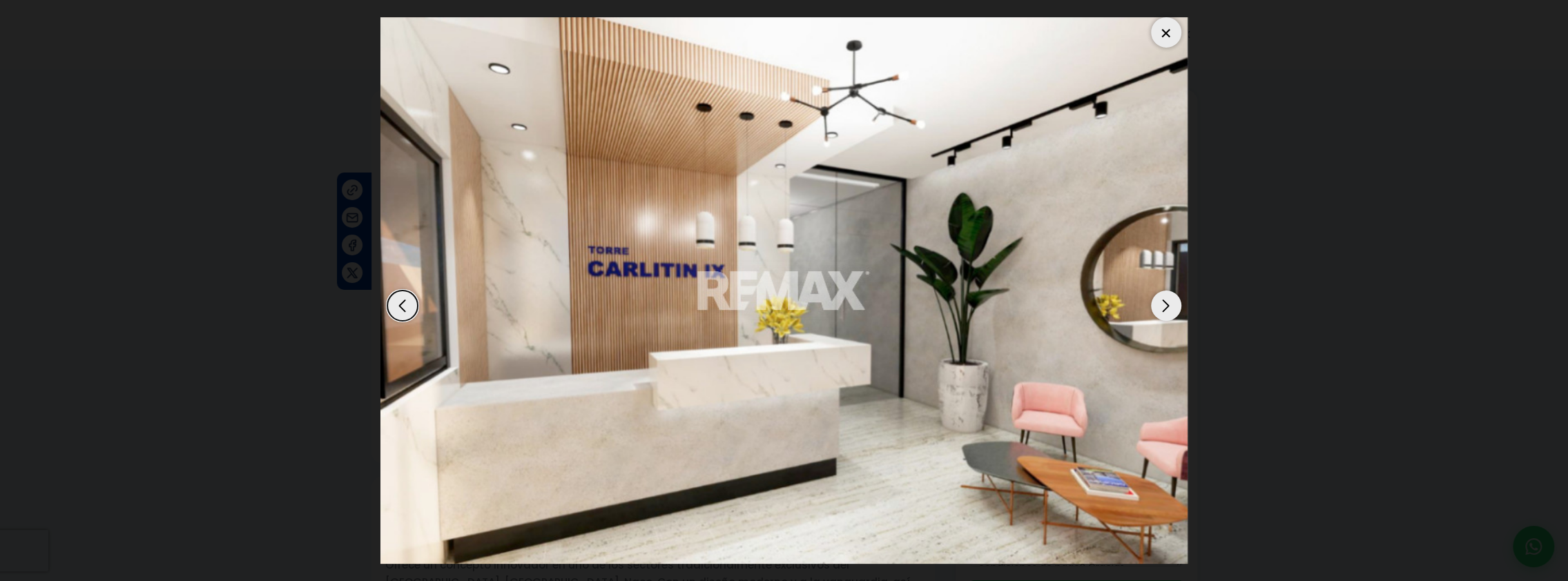
click at [1174, 303] on div "Next slide" at bounding box center [1165, 306] width 30 height 30
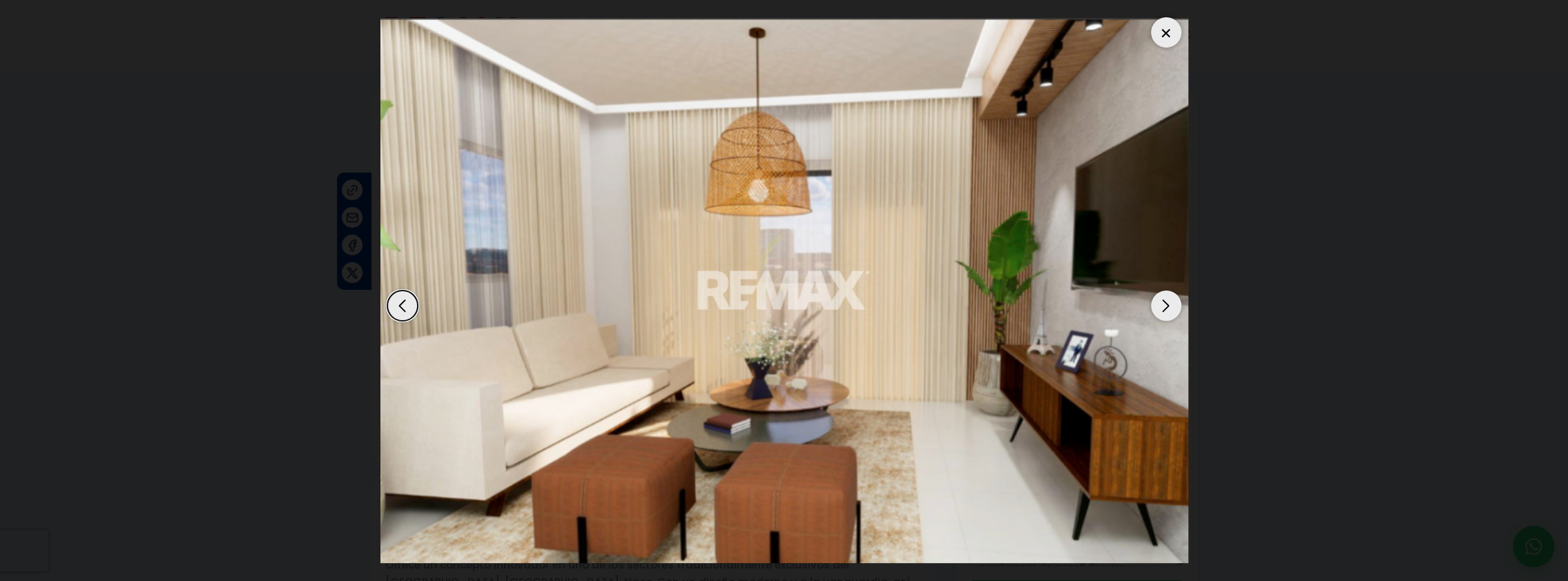
click at [1174, 303] on div "Next slide" at bounding box center [1165, 306] width 30 height 30
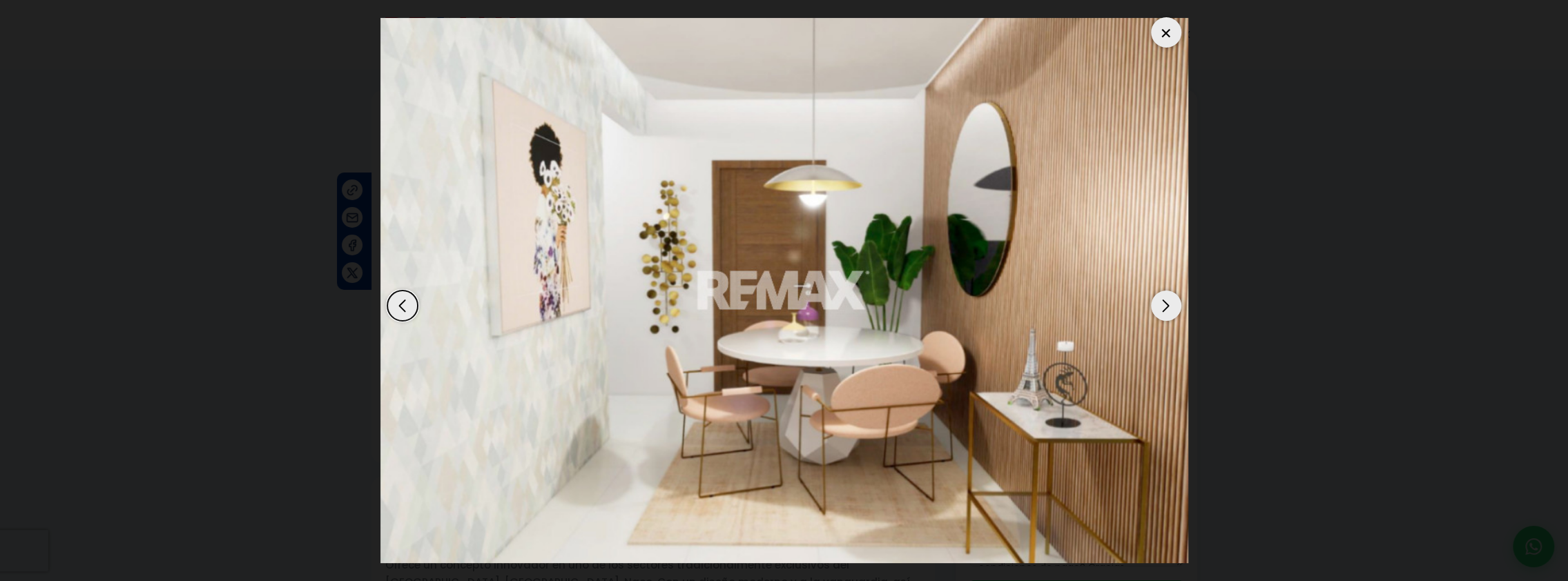
click at [1159, 29] on div at bounding box center [1165, 32] width 30 height 30
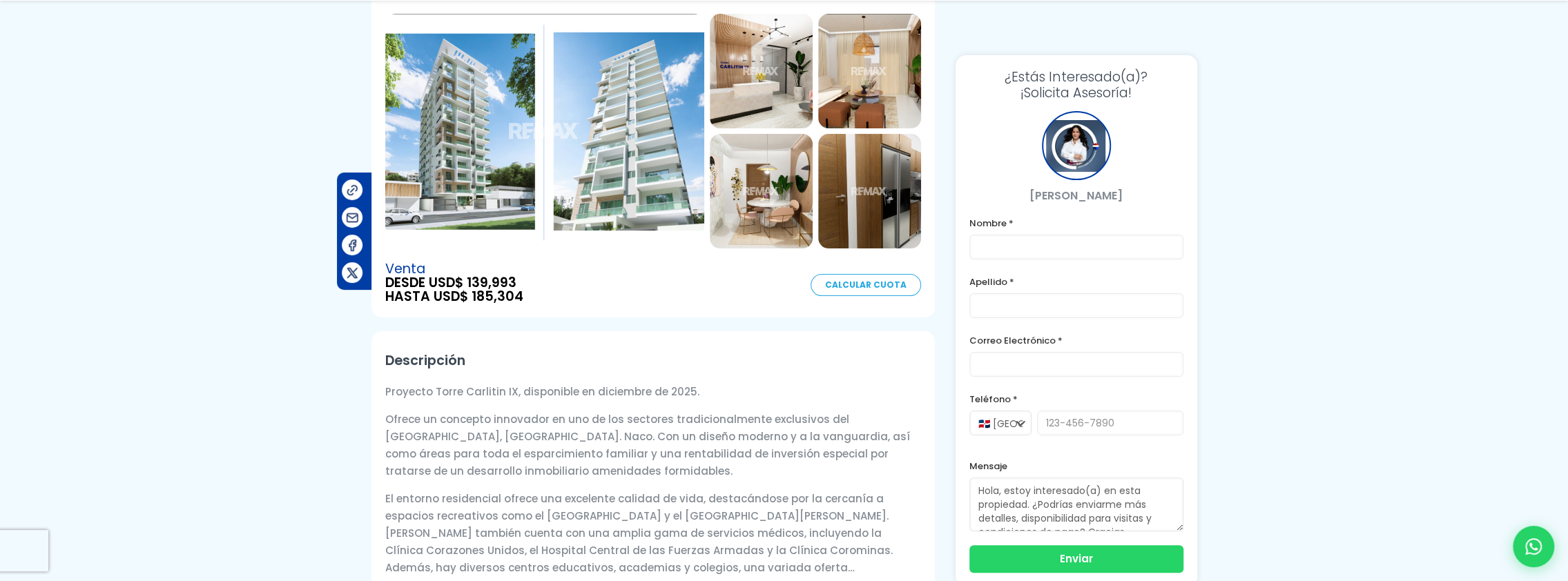
scroll to position [207, 0]
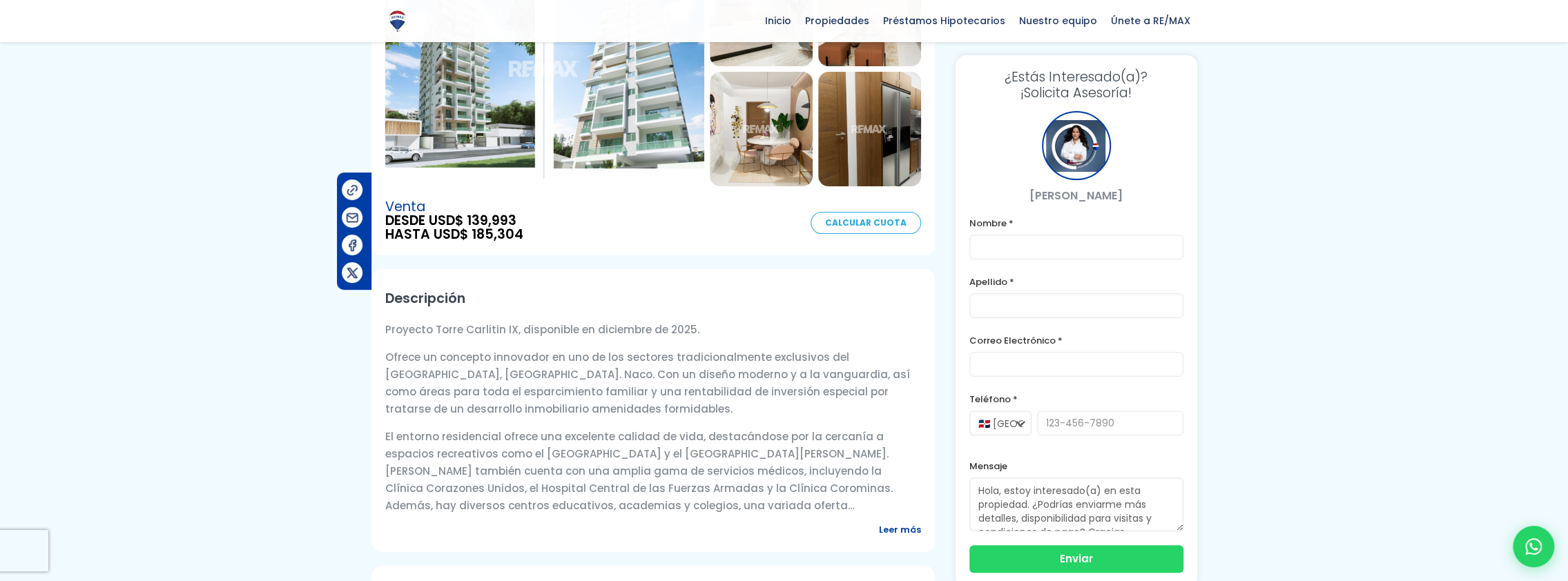
drag, startPoint x: 387, startPoint y: 330, endPoint x: 928, endPoint y: 512, distance: 570.8
click at [928, 512] on div "Descripción Proyecto Torre Carlitin IX, disponible en diciembre de 2025. Ofrece…" at bounding box center [653, 410] width 563 height 283
drag, startPoint x: 928, startPoint y: 512, endPoint x: 822, endPoint y: 460, distance: 118.1
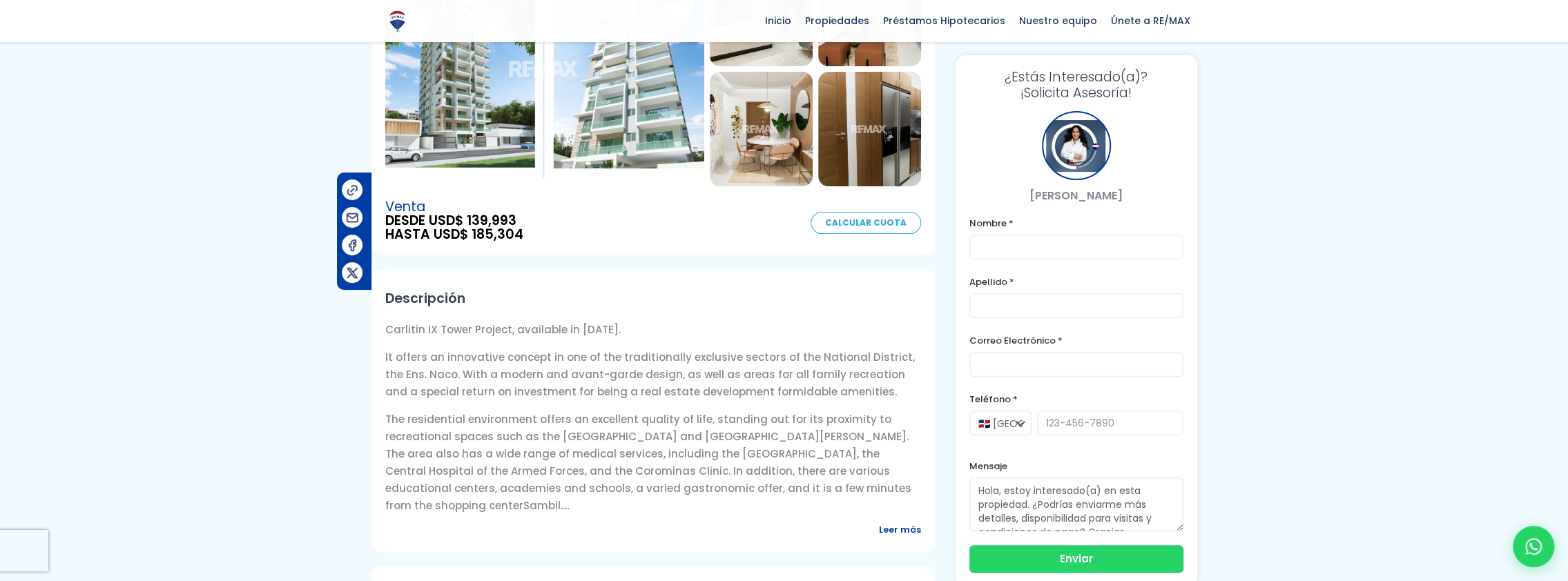
click at [684, 309] on h2 "Descripción" at bounding box center [652, 299] width 536 height 31
click at [914, 527] on span "Leer más" at bounding box center [900, 530] width 42 height 17
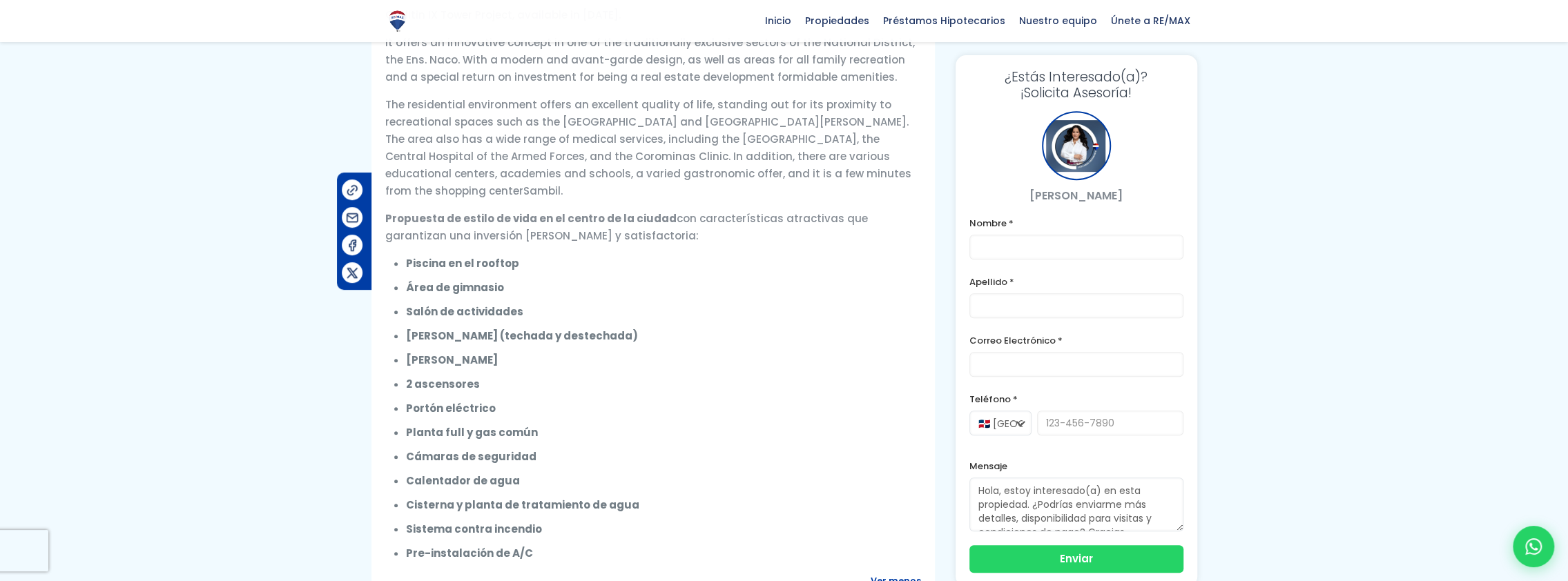
scroll to position [552, 0]
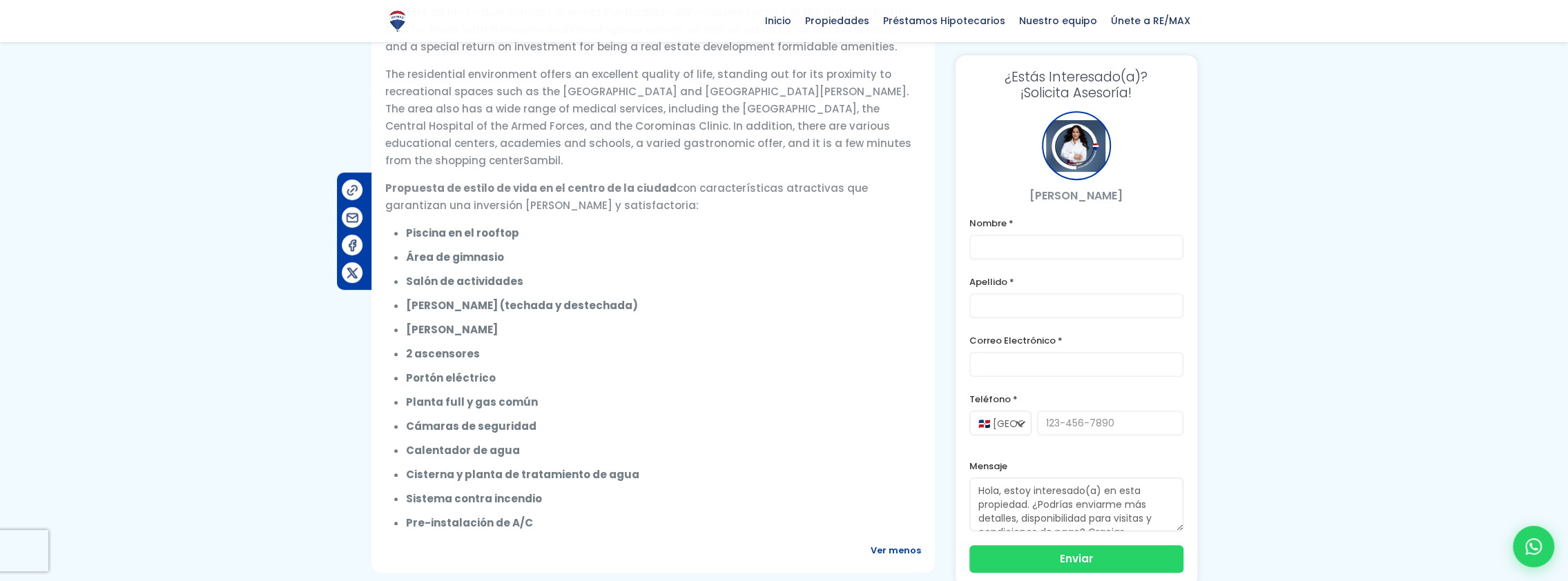
drag, startPoint x: 408, startPoint y: 450, endPoint x: 517, endPoint y: 447, distance: 109.0
click at [517, 447] on li "Calentador de agua" at bounding box center [664, 450] width 515 height 17
click at [614, 425] on li "Cámaras de seguridad" at bounding box center [664, 426] width 515 height 17
drag, startPoint x: 408, startPoint y: 472, endPoint x: 629, endPoint y: 472, distance: 221.0
click at [629, 472] on li "Cisterna y planta de tratamiento de agua" at bounding box center [664, 475] width 515 height 17
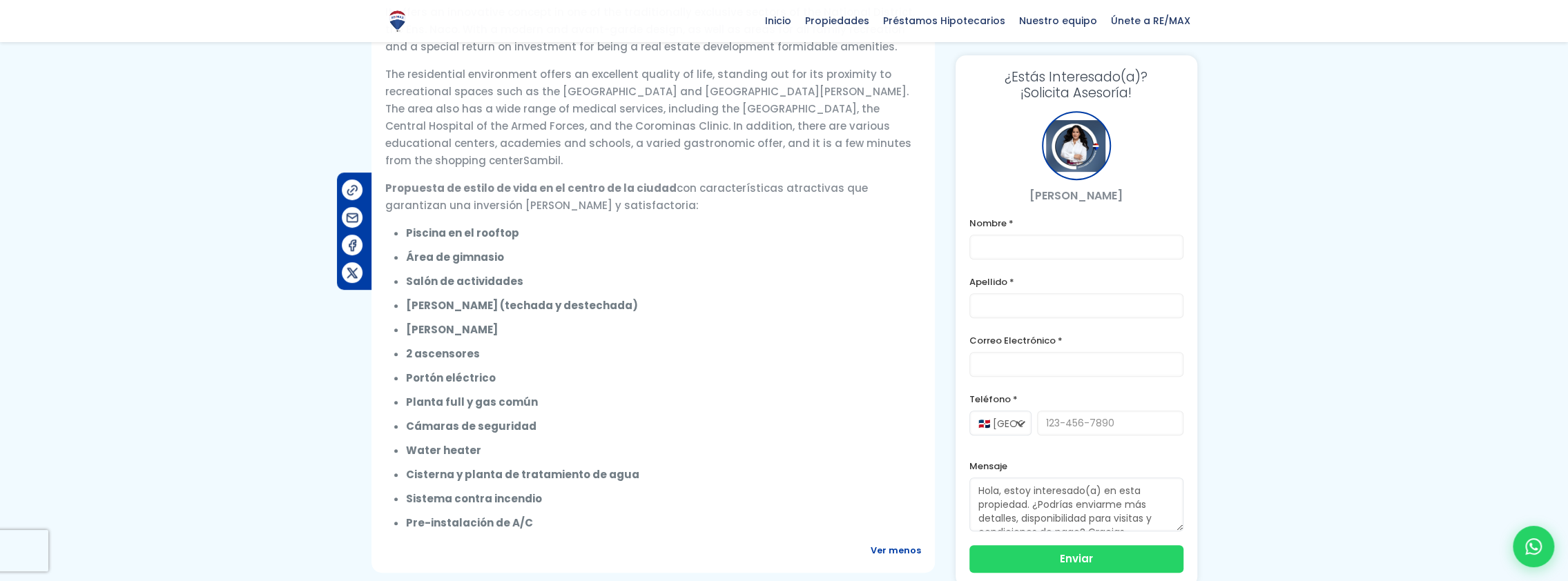
drag, startPoint x: 629, startPoint y: 472, endPoint x: 609, endPoint y: 473, distance: 20.0
click at [691, 438] on ul "Piscina en el rooftop Área de gimnasio Salón de actividades Terrazas (techada y…" at bounding box center [664, 378] width 515 height 307
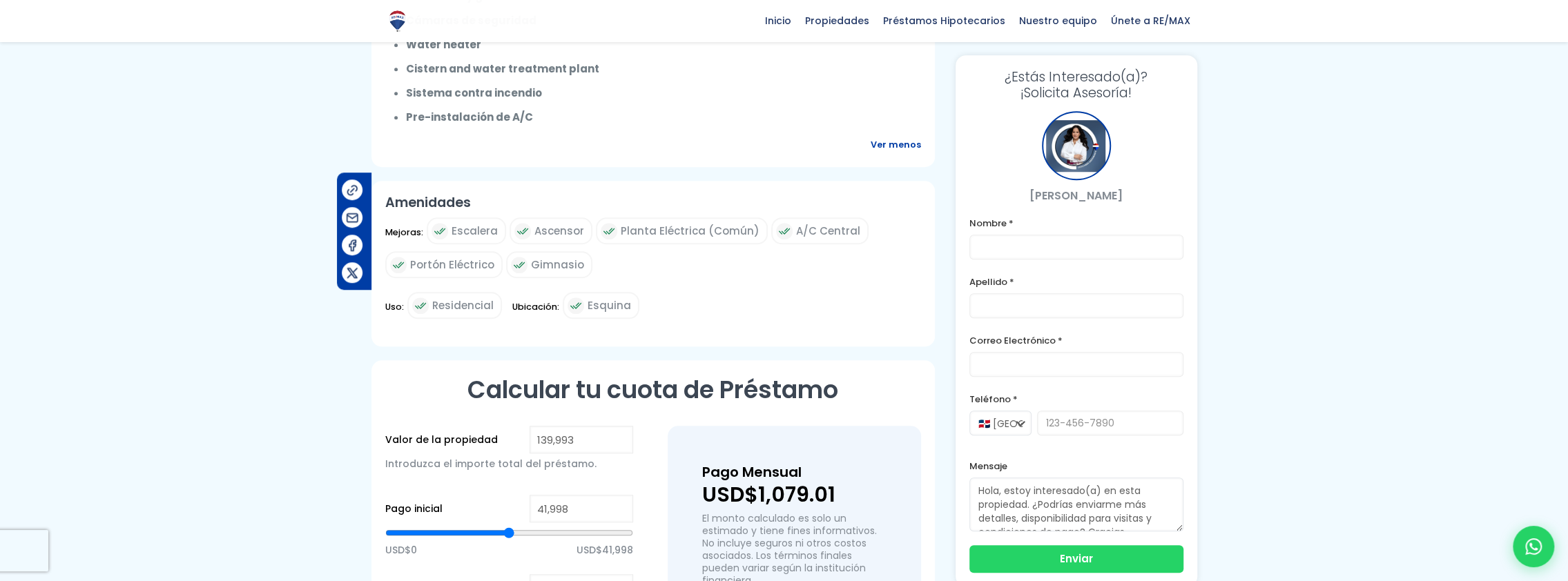
scroll to position [1105, 0]
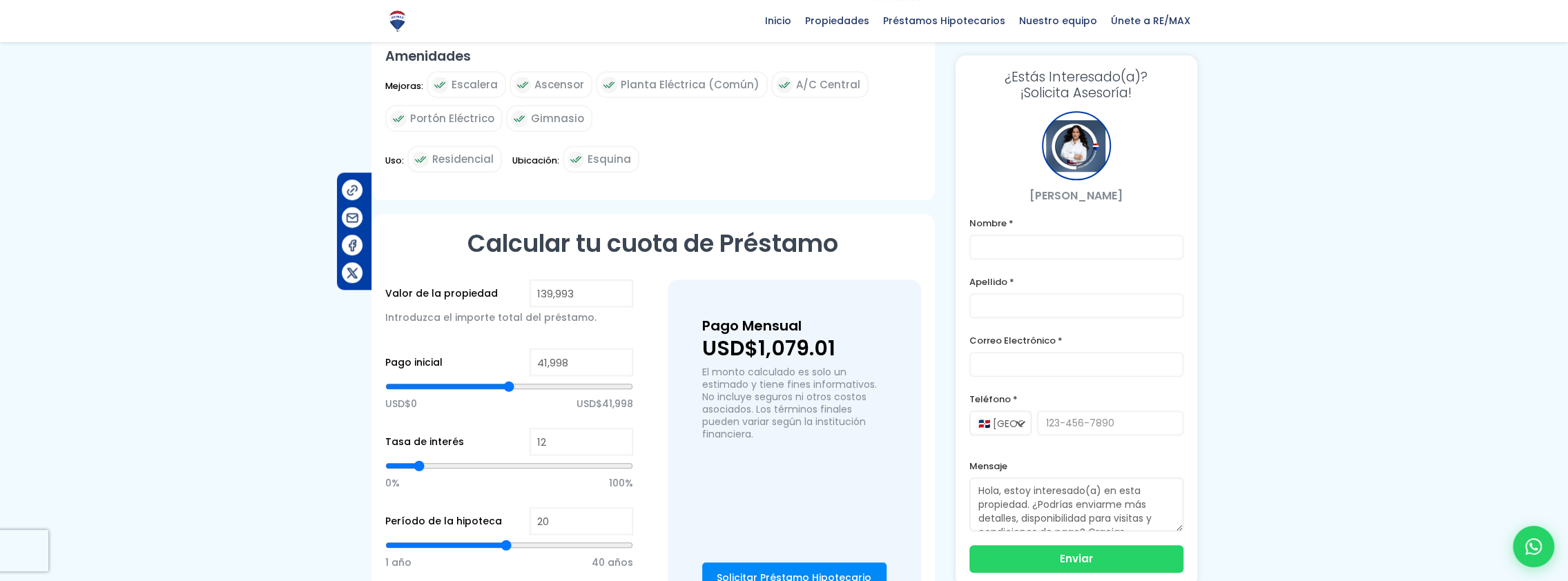
type input "69,323"
type input "69323"
type input "69,051"
type input "69051"
type input "68,508"
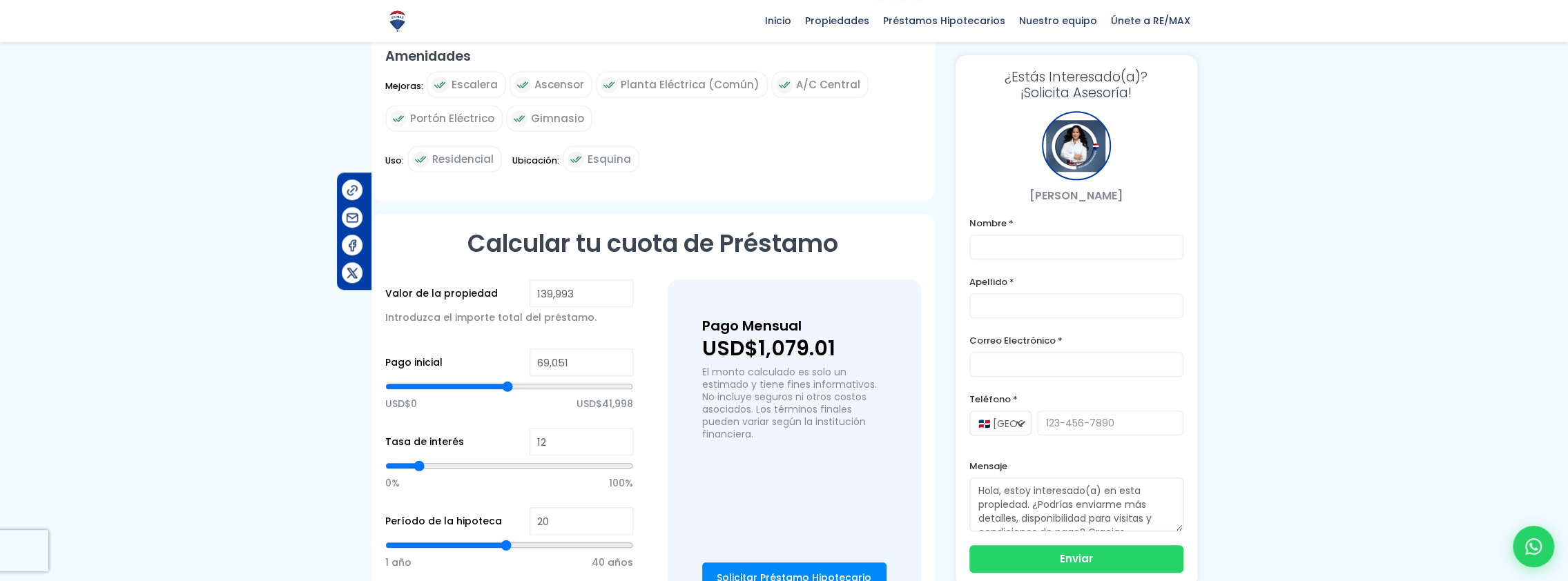
type input "68508"
type input "67,420"
type input "67420"
type input "66,333"
type input "66333"
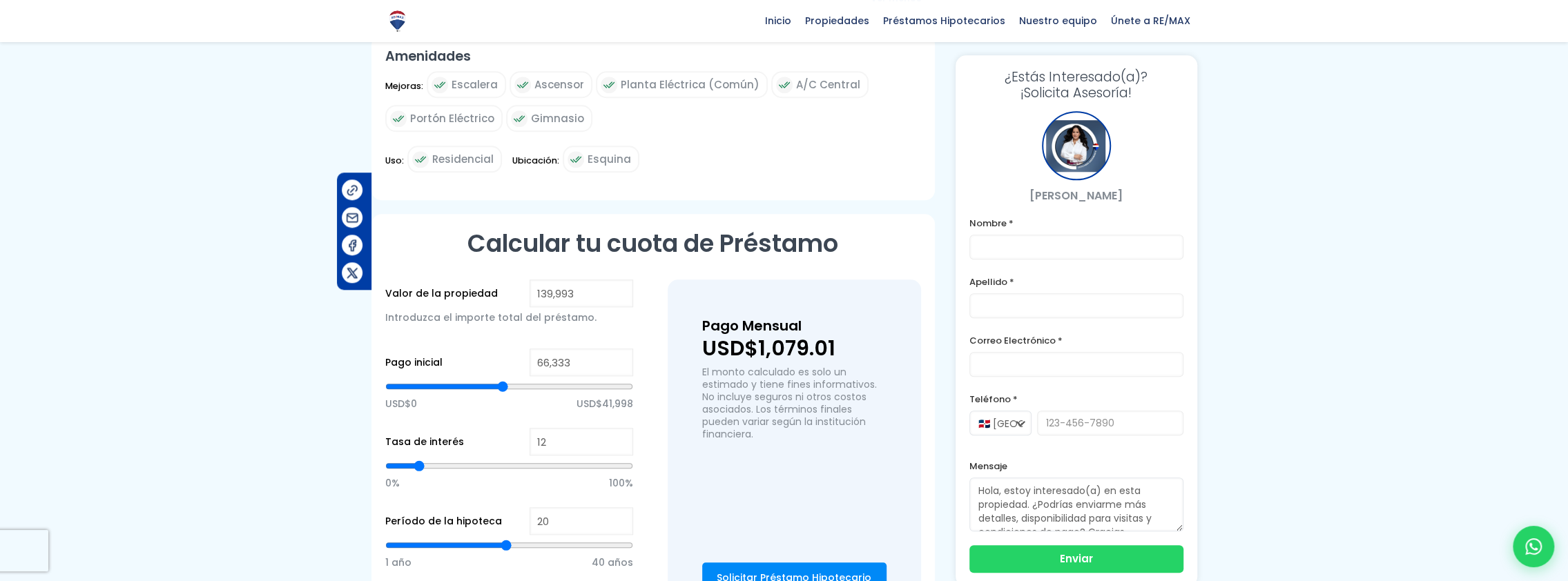
type input "65,789"
type input "65789"
type input "65,245"
type input "65245"
type input "64,430"
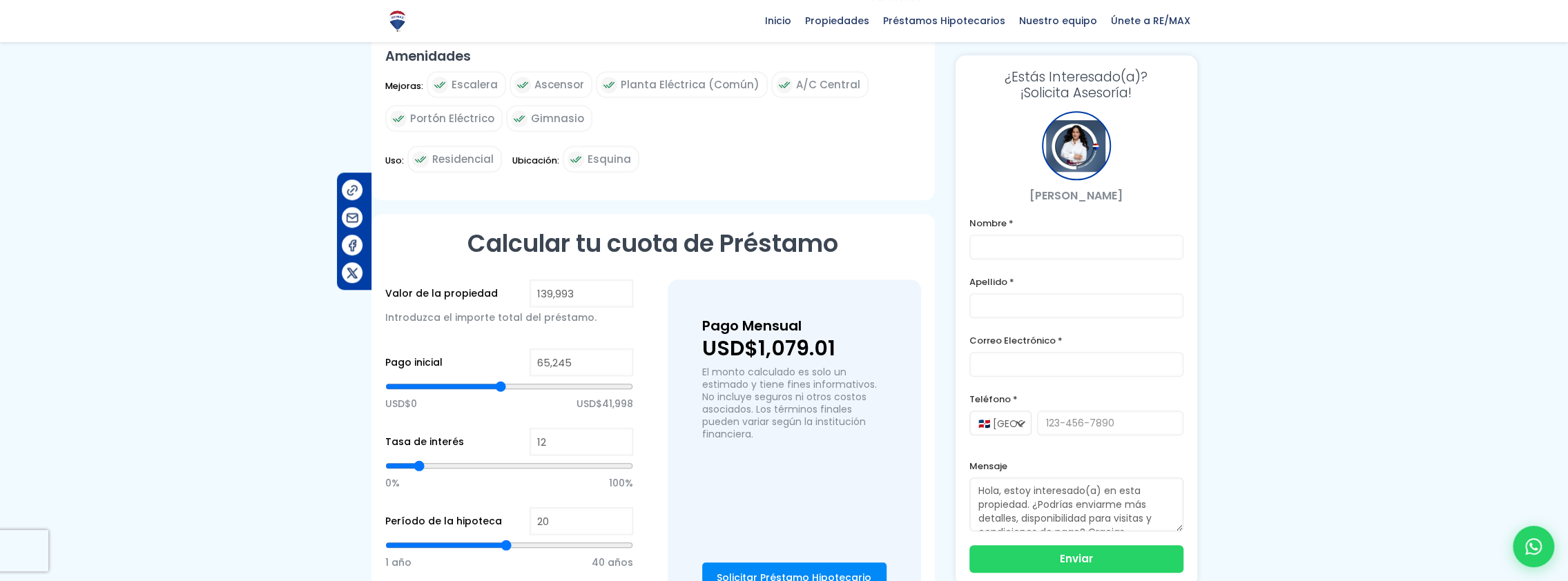
type input "64430"
type input "63,342"
type input "63342"
type input "62,527"
type input "62527"
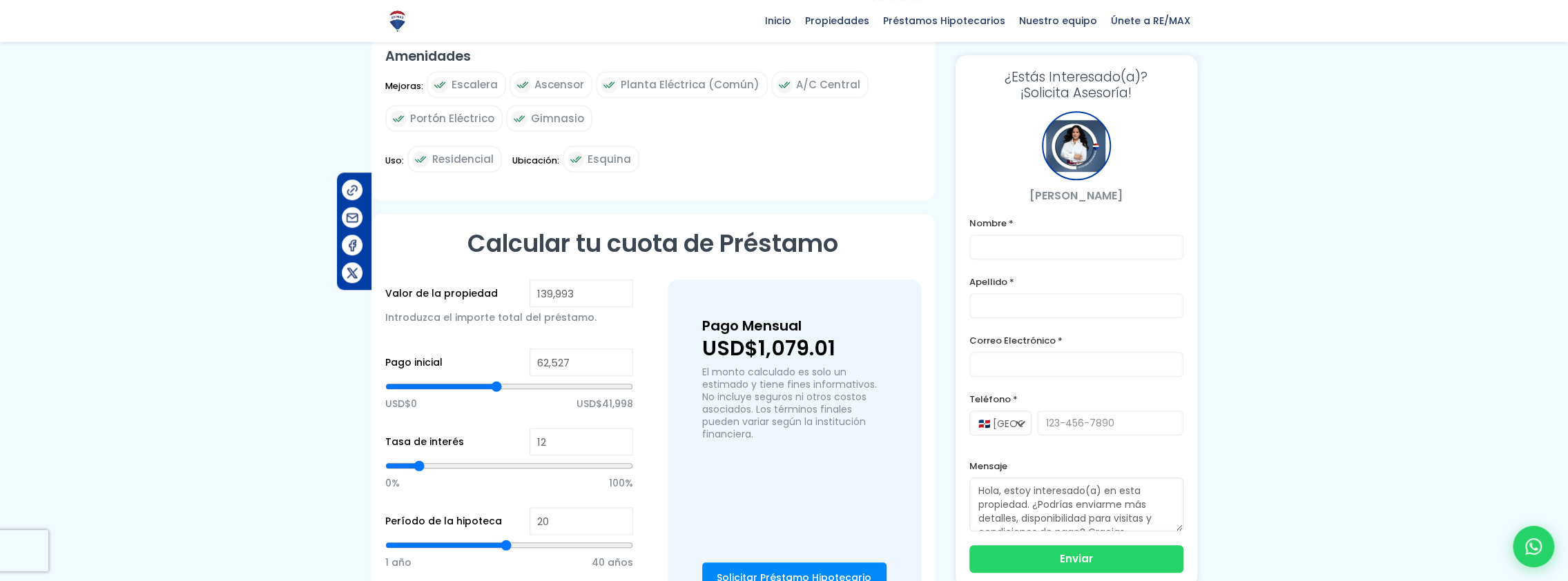
type input "61,439"
type input "61439"
type input "60,352"
type input "60352"
type input "59,536"
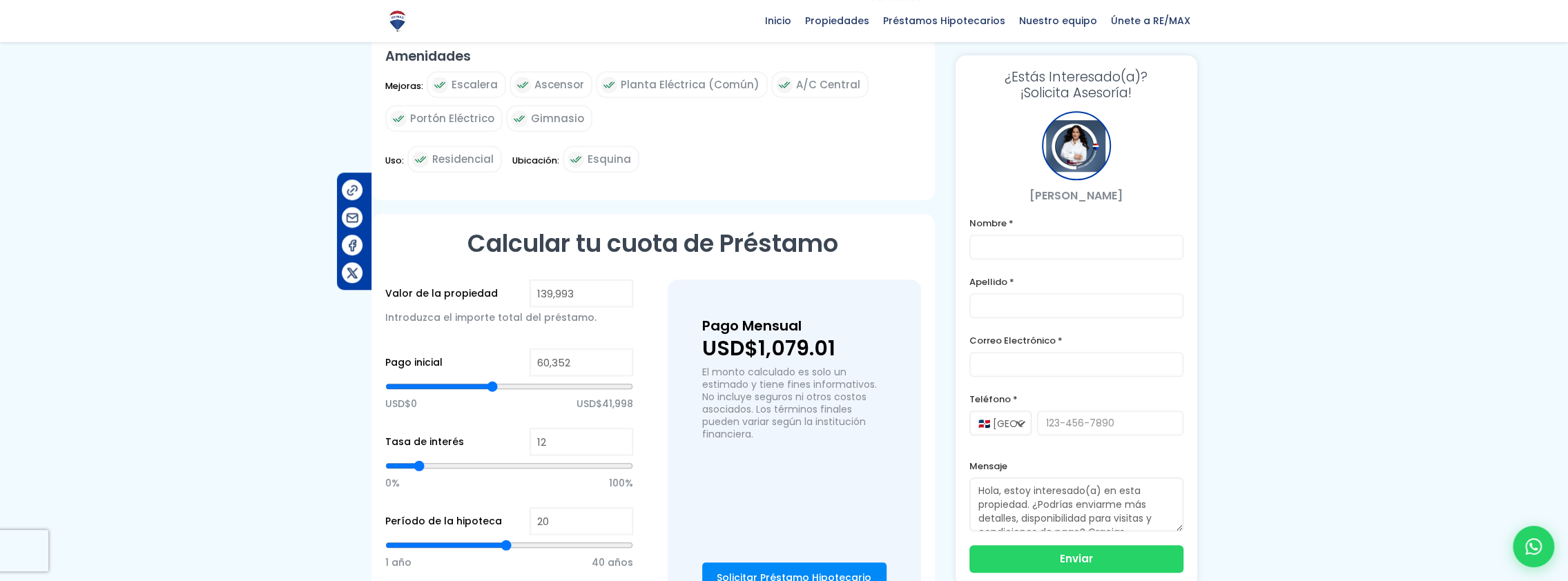
type input "59536"
type input "58,721"
type input "58721"
type input "58,449"
type input "58449"
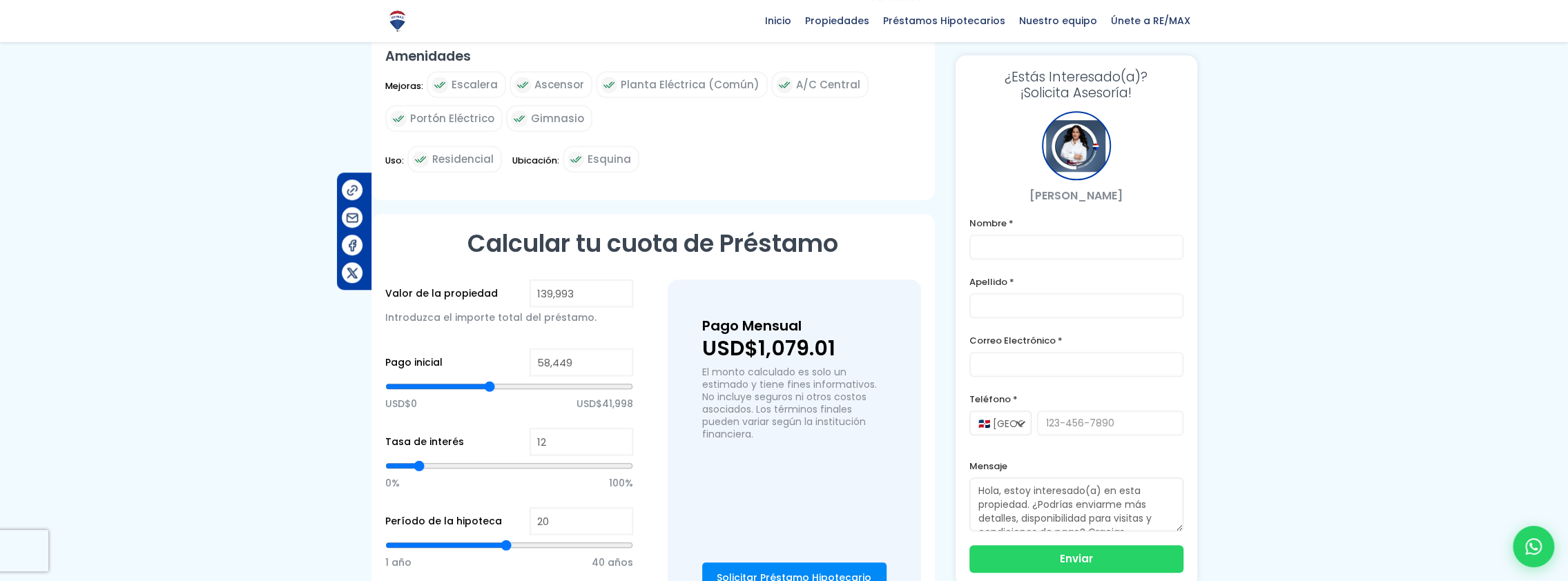
type input "57,905"
type input "57905"
type input "56,818"
type input "56818"
type input "56,274"
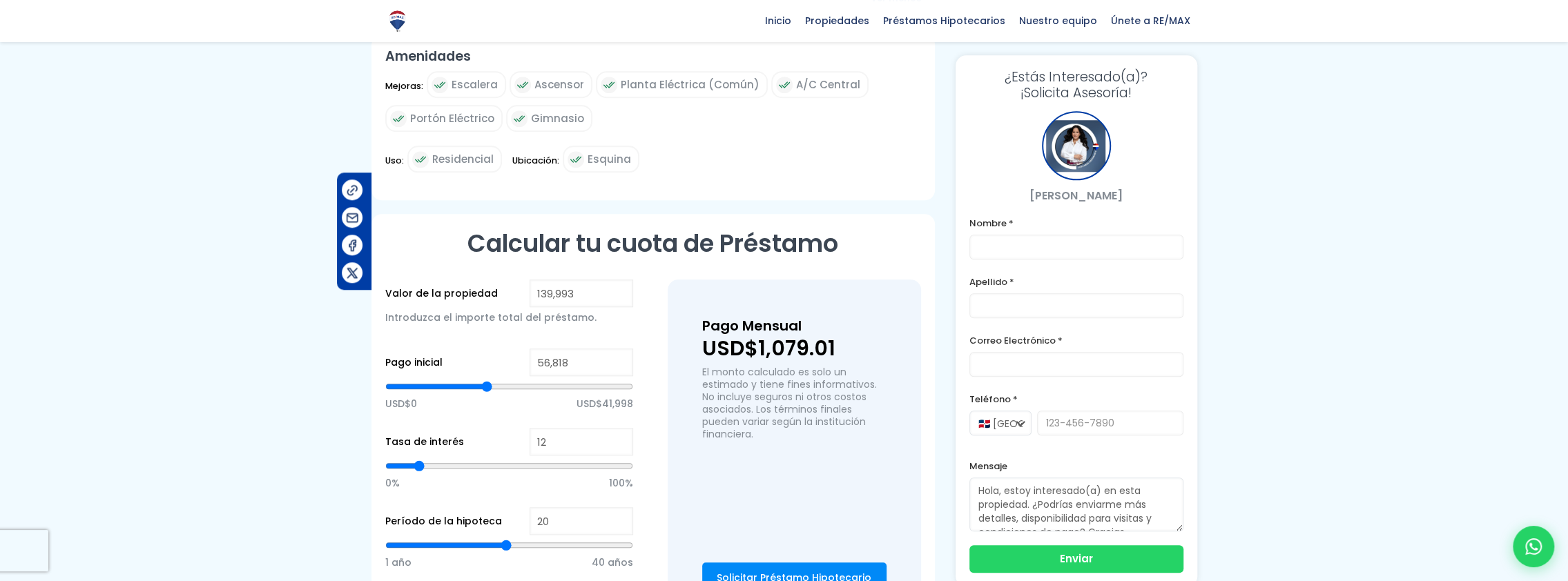
type input "56274"
type input "55,459"
type input "55459"
type input "54,371"
type input "54371"
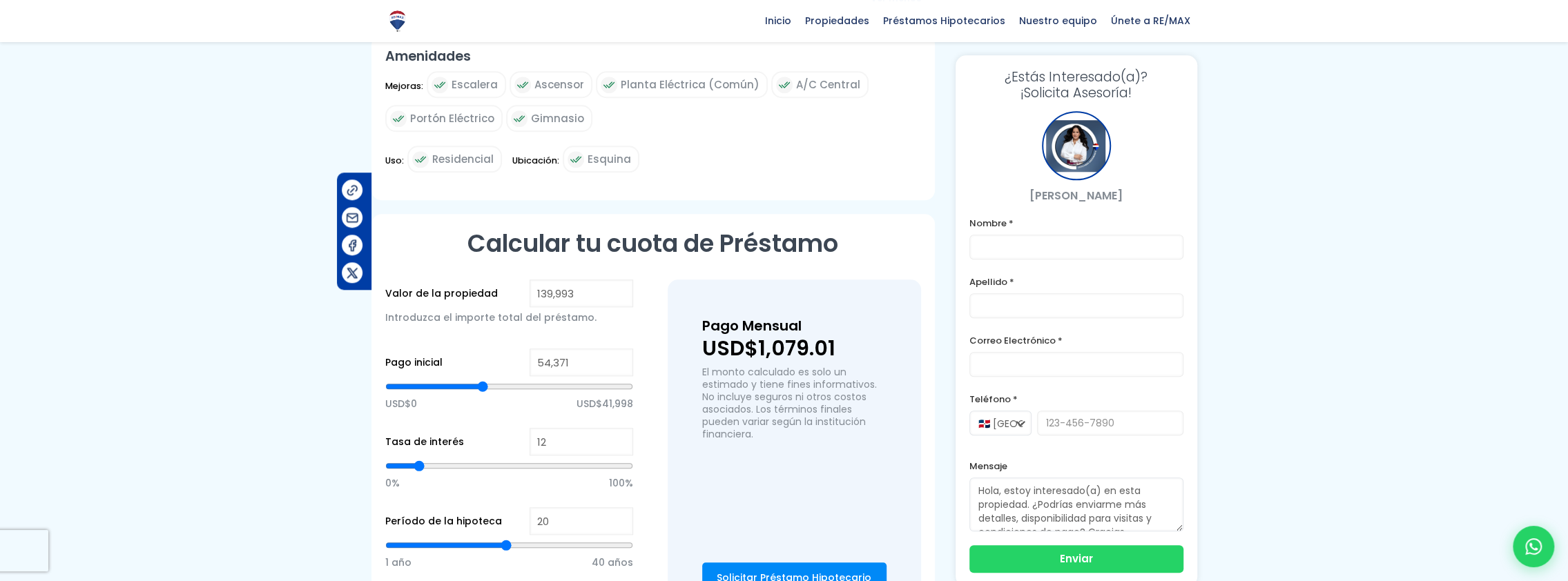
type input "53,284"
type input "53284"
type input "52,740"
type input "52740"
type input "51,924"
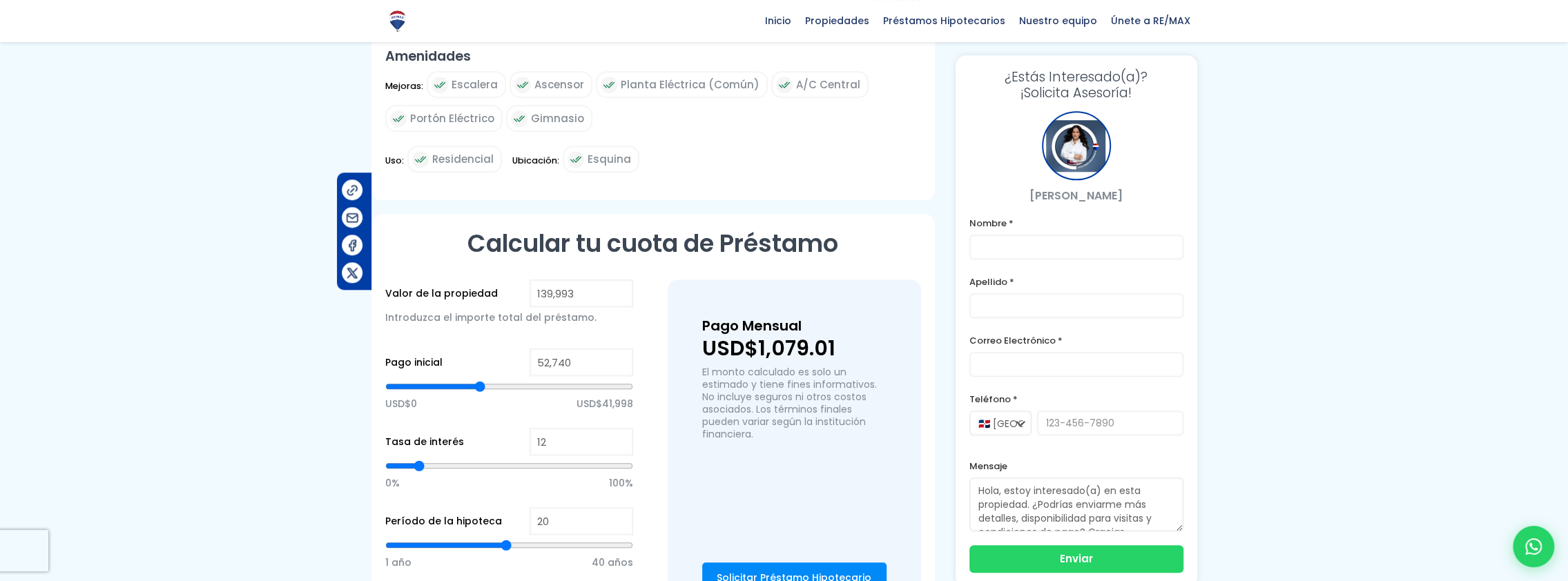
type input "51924"
type input "51,109"
type input "51109"
type input "50,293"
type input "50293"
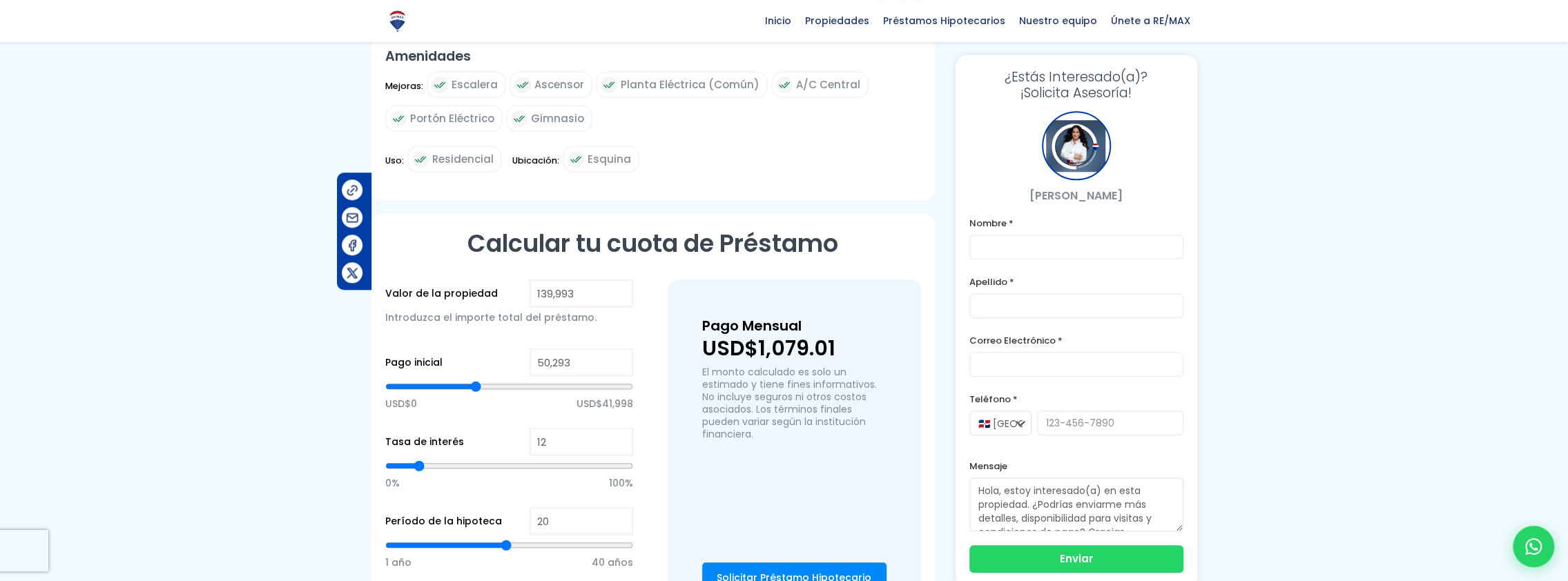
type input "50,021"
type input "50021"
type input "49,206"
type input "49206"
type input "48,934"
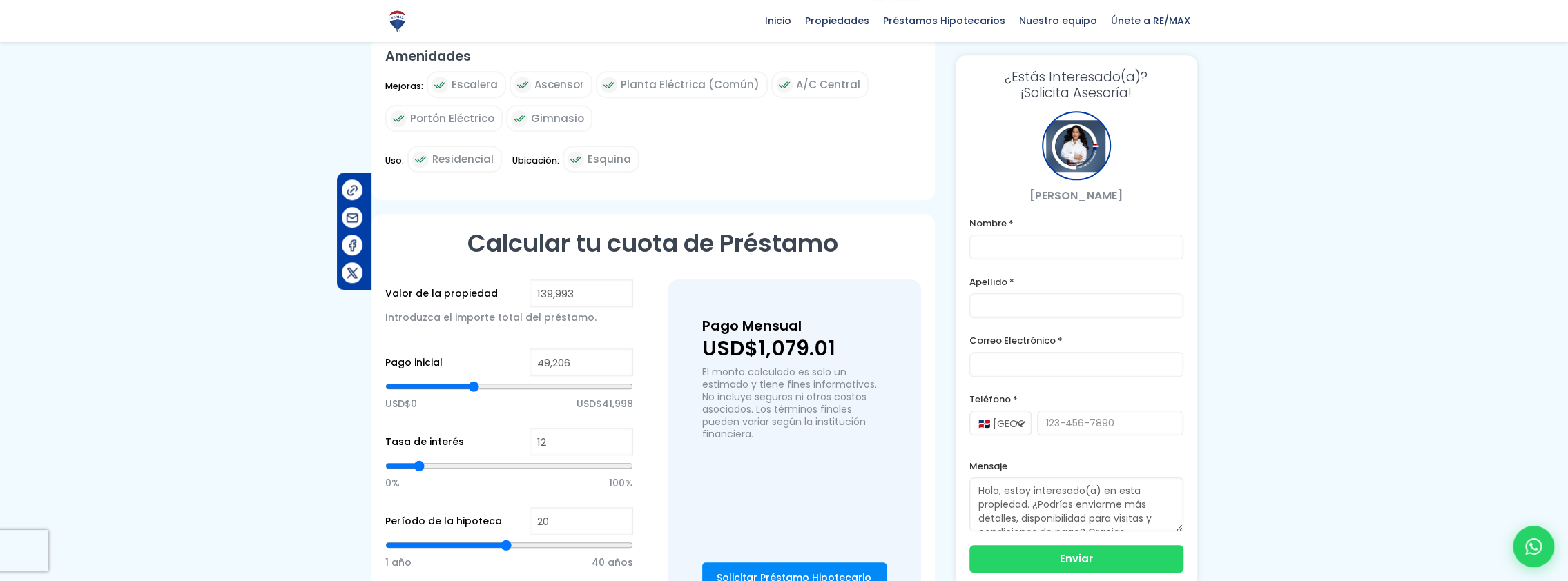
type input "48934"
type input "48,118"
type input "48118"
type input "47,303"
type input "47303"
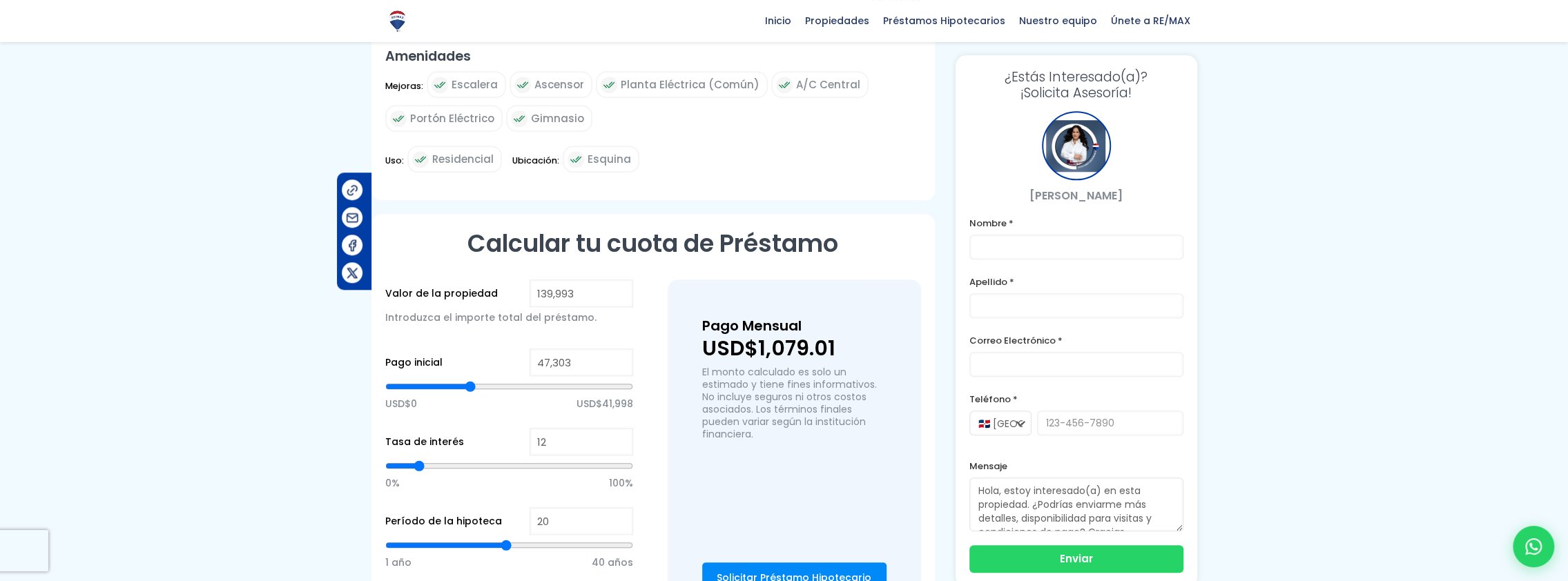
type input "46,759"
type input "46759"
type input "46,215"
type input "46215"
type input "45,672"
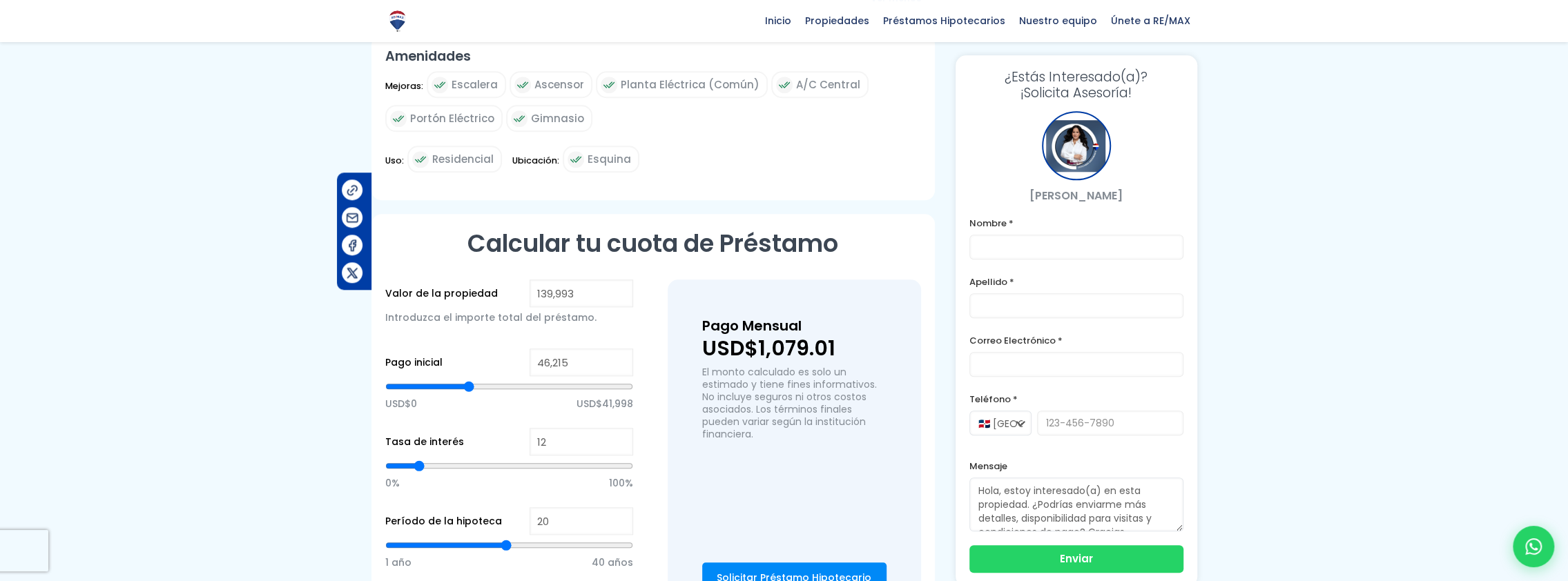
type input "45672"
type input "45,128"
type input "45128"
type input "44,856"
type input "44856"
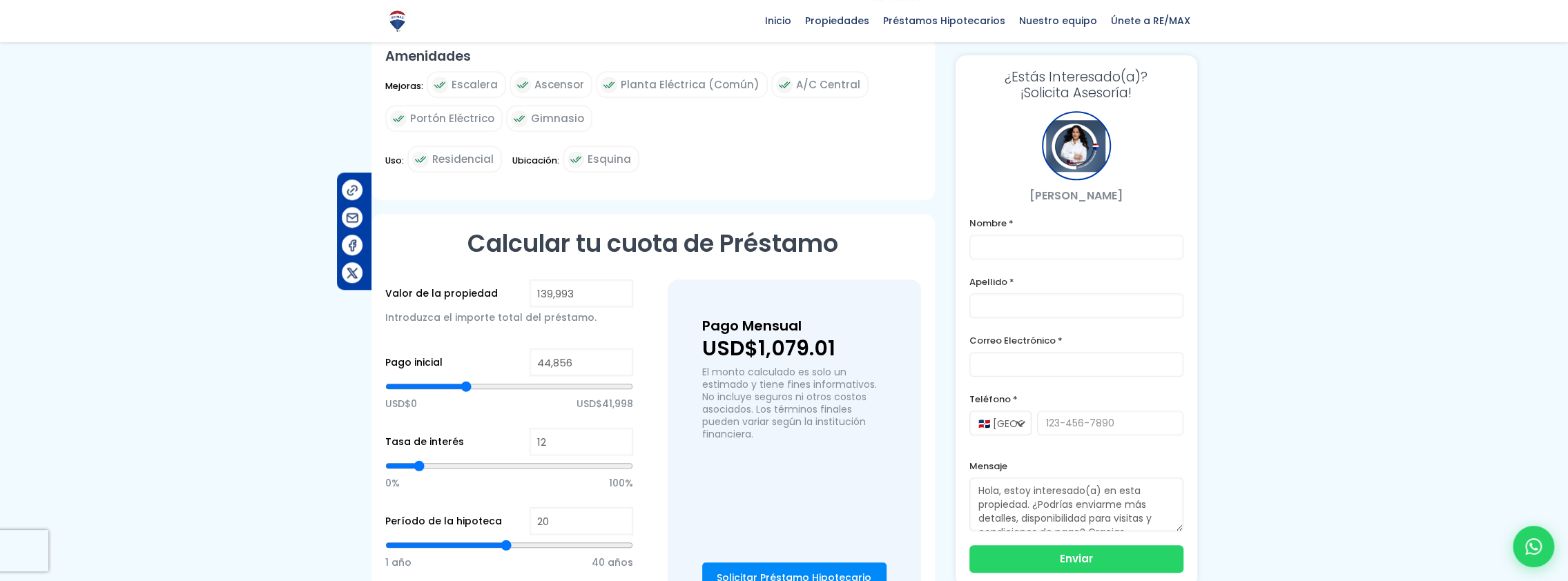
type input "44,584"
type input "44584"
type input "44,312"
type input "44312"
type input "44,041"
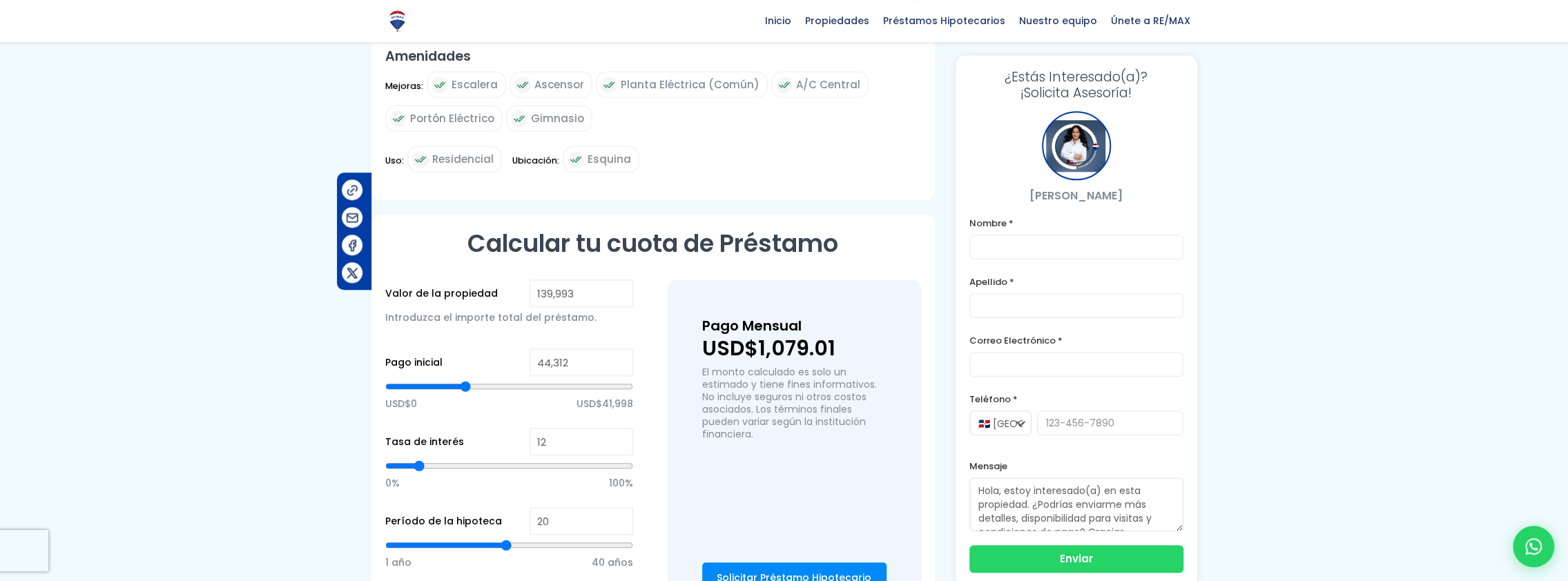
type input "44041"
type input "43,769"
type input "43769"
type input "43,497"
type input "43497"
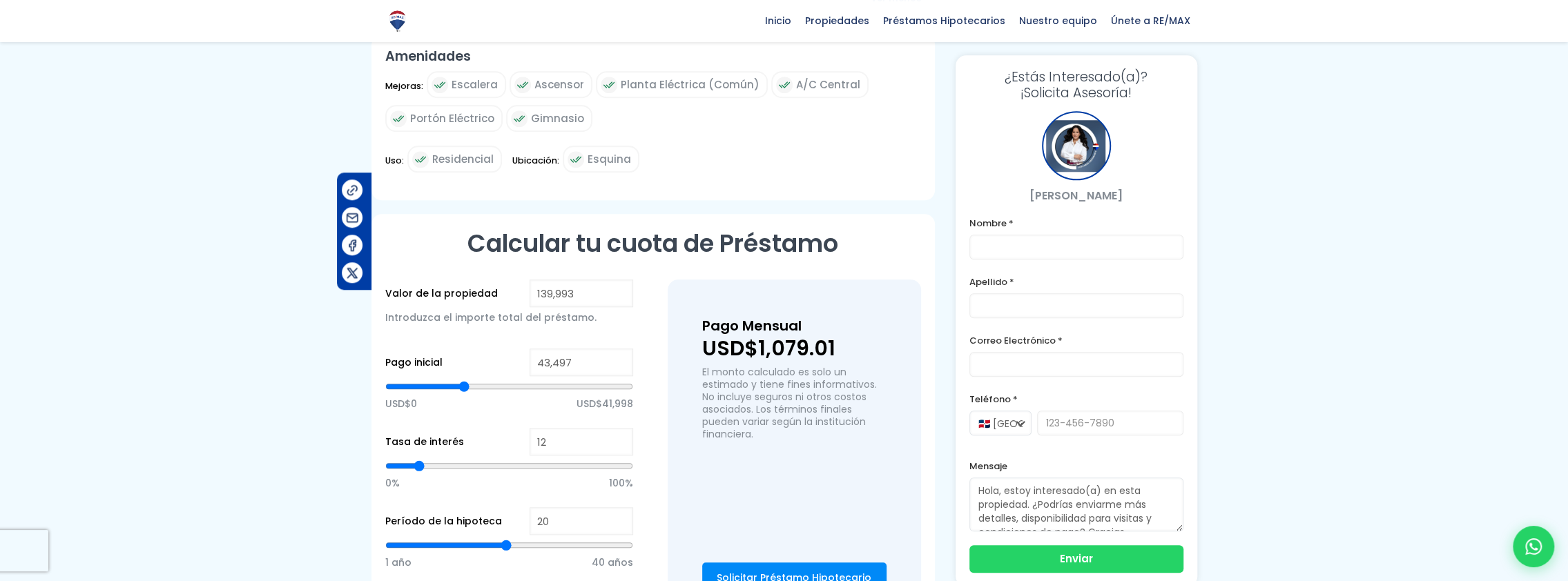
type input "43,225"
type input "43225"
type input "42,681"
type input "42681"
type input "42,410"
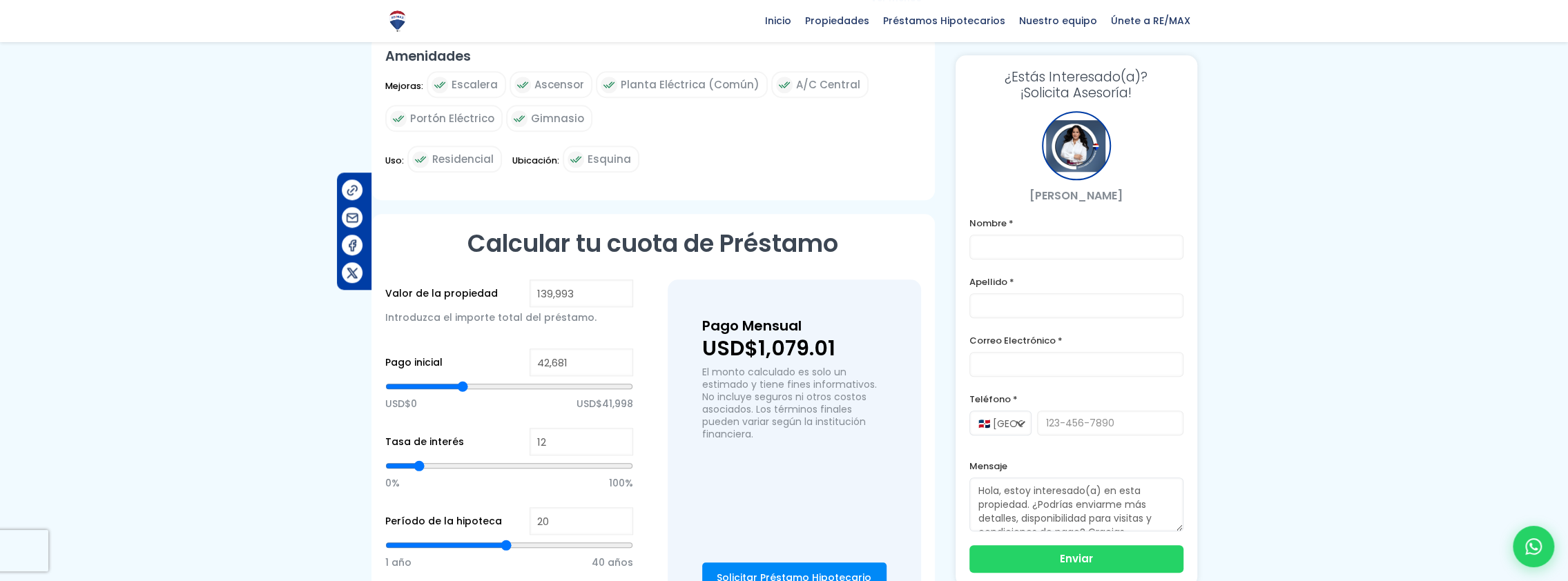
type input "42410"
type input "42,138"
type input "42138"
type input "41,866"
type input "41866"
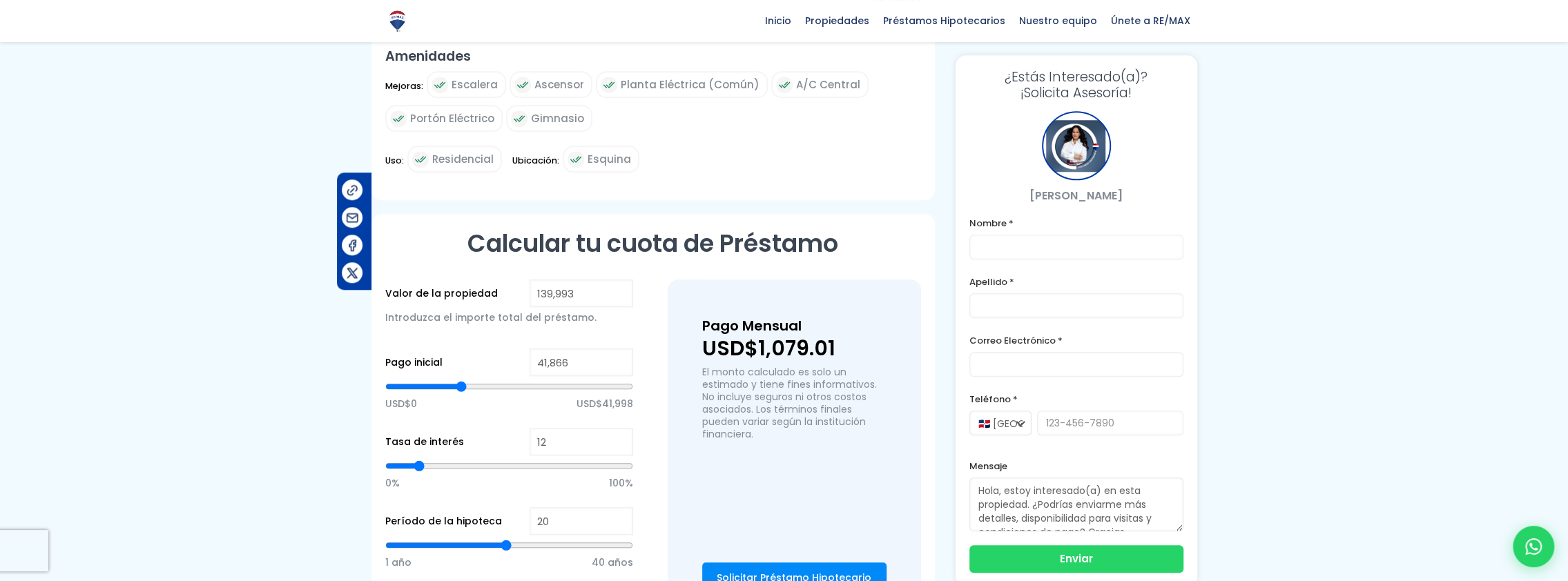
type input "41,594"
type input "41594"
type input "40,778"
type input "40778"
type input "40,507"
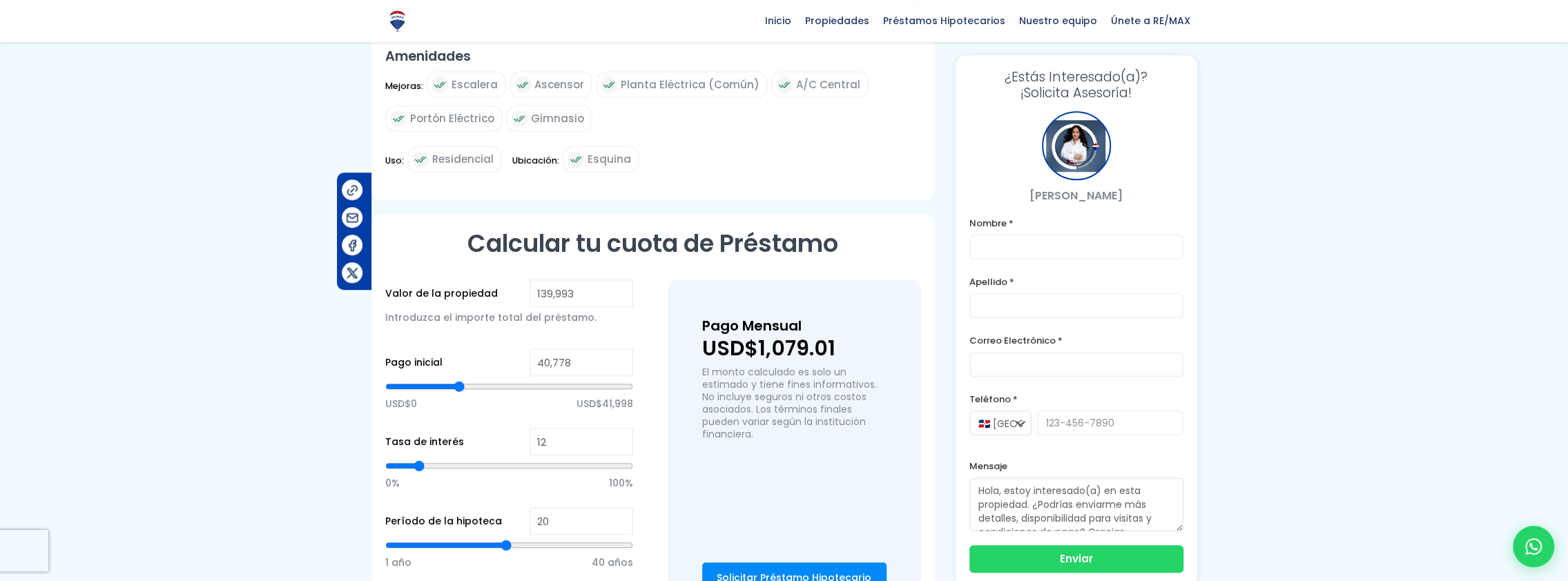
type input "40507"
type input "40,235"
type input "40235"
type input "39,963"
type input "39963"
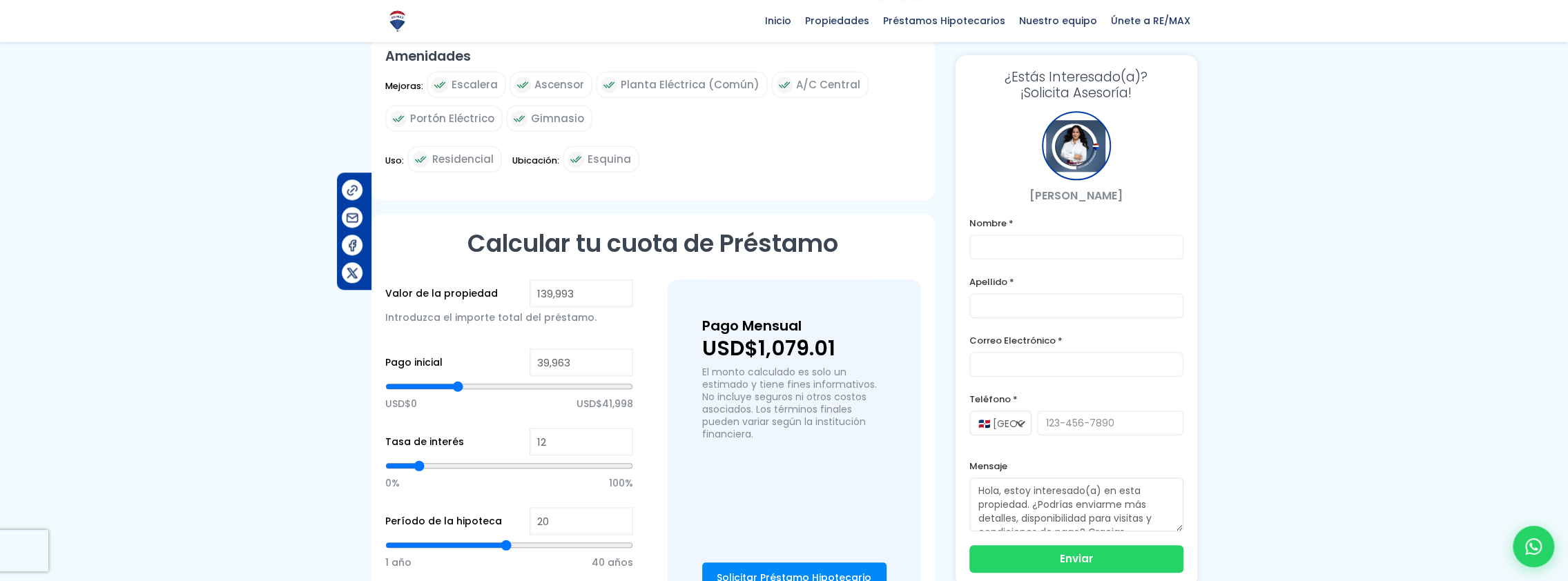
type input "39,691"
type input "39691"
type input "39,419"
type input "39419"
type input "39,147"
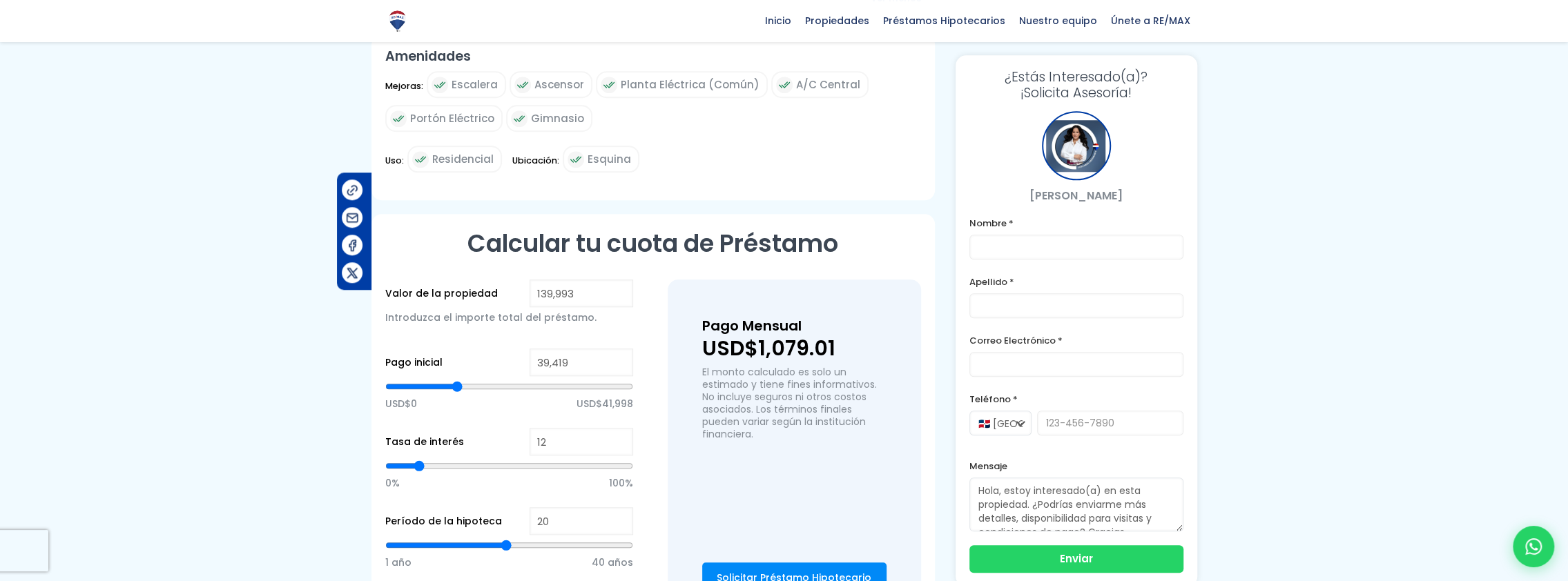
type input "39147"
type input "38,875"
type input "38875"
type input "38,604"
type input "38604"
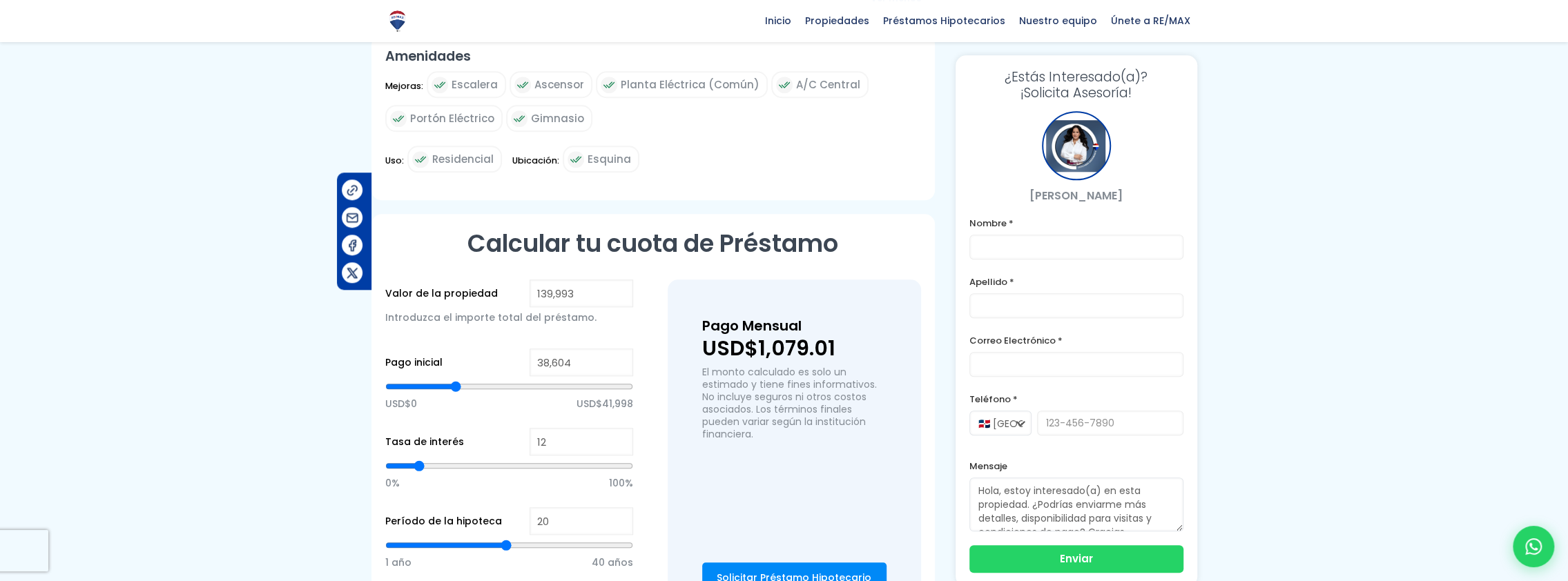
type input "38,060"
type input "38060"
type input "37,788"
type input "37788"
type input "37,516"
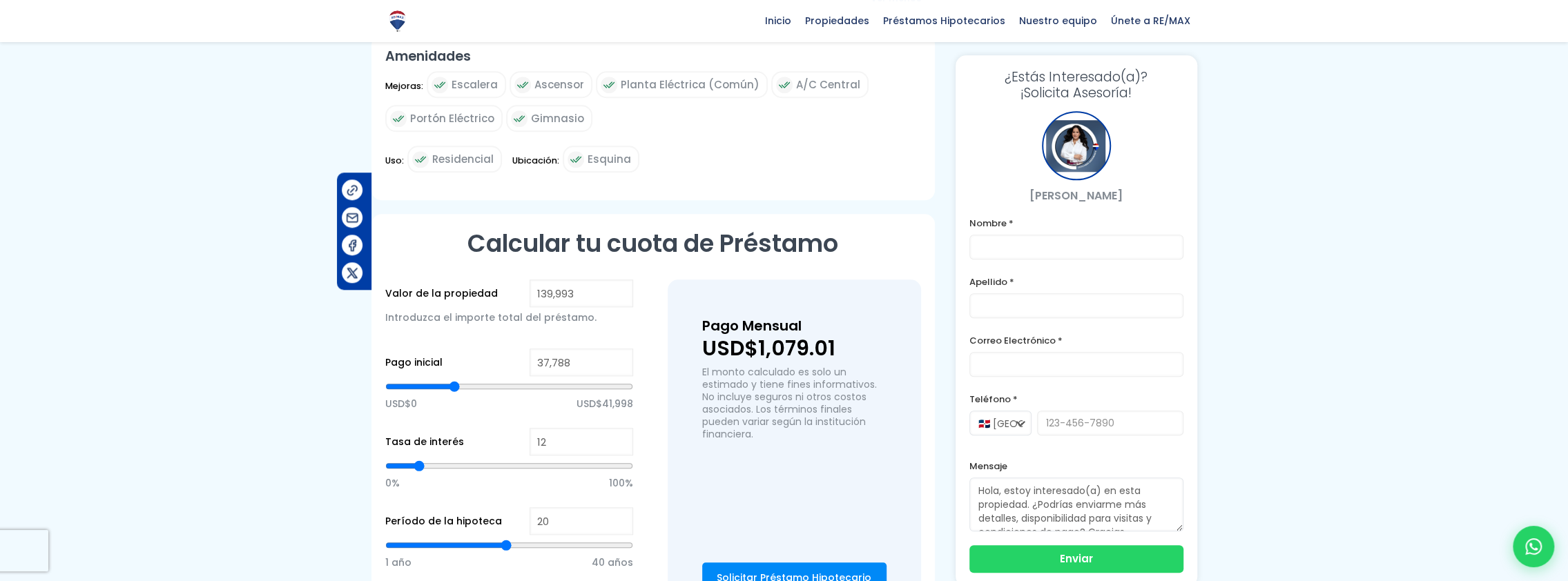
type input "37516"
type input "37,244"
type input "37244"
type input "36,972"
type input "36972"
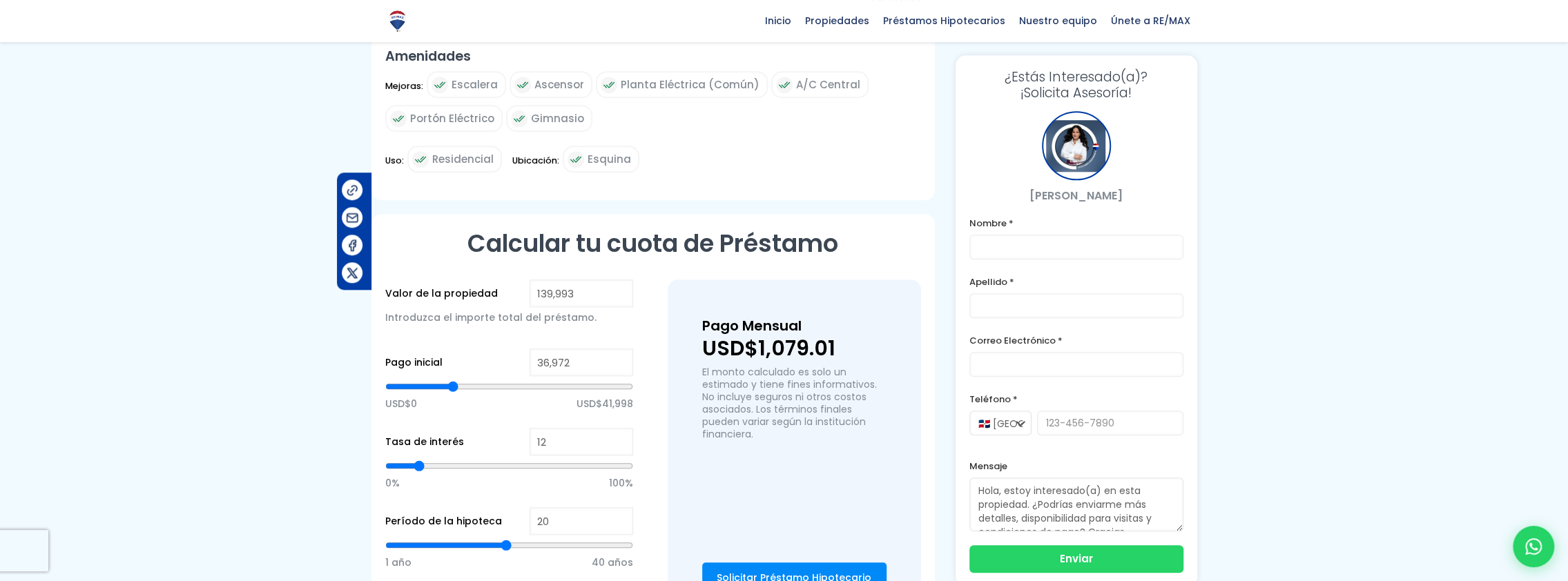
type input "36,701"
type input "36701"
type input "36,429"
type input "36429"
type input "36,157"
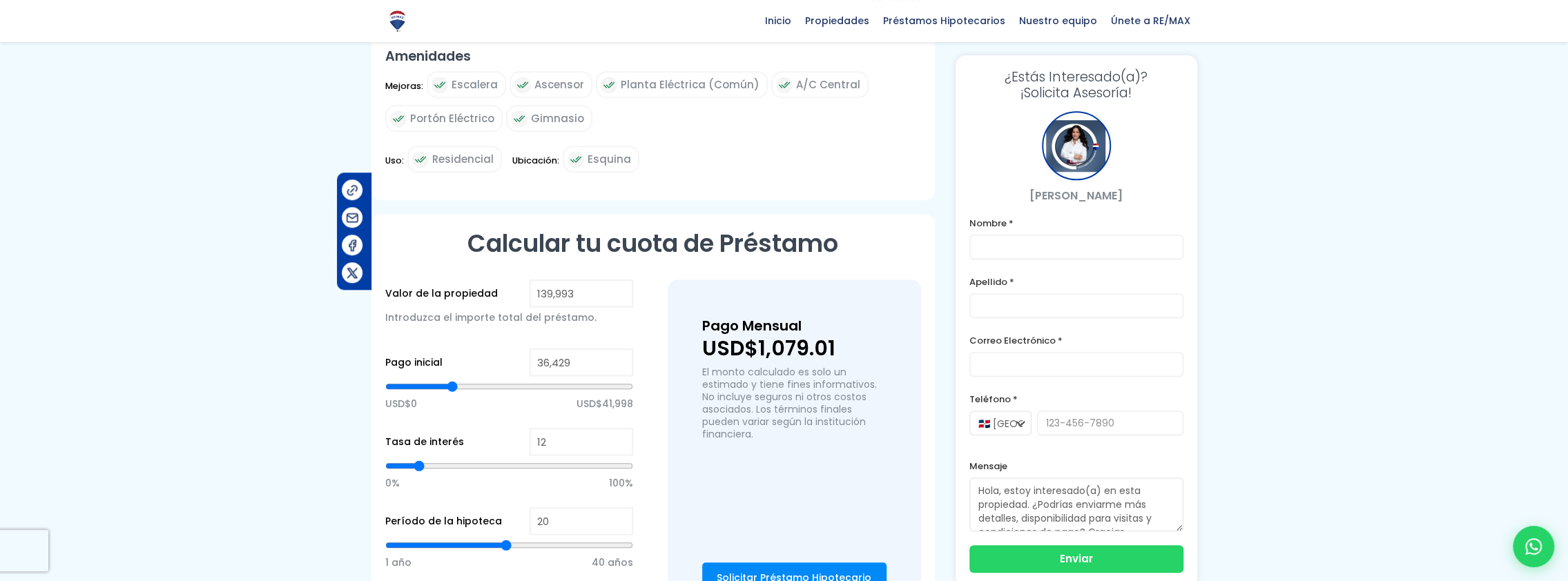
type input "36157"
type input "35,885"
type input "35885"
type input "35,613"
type input "35613"
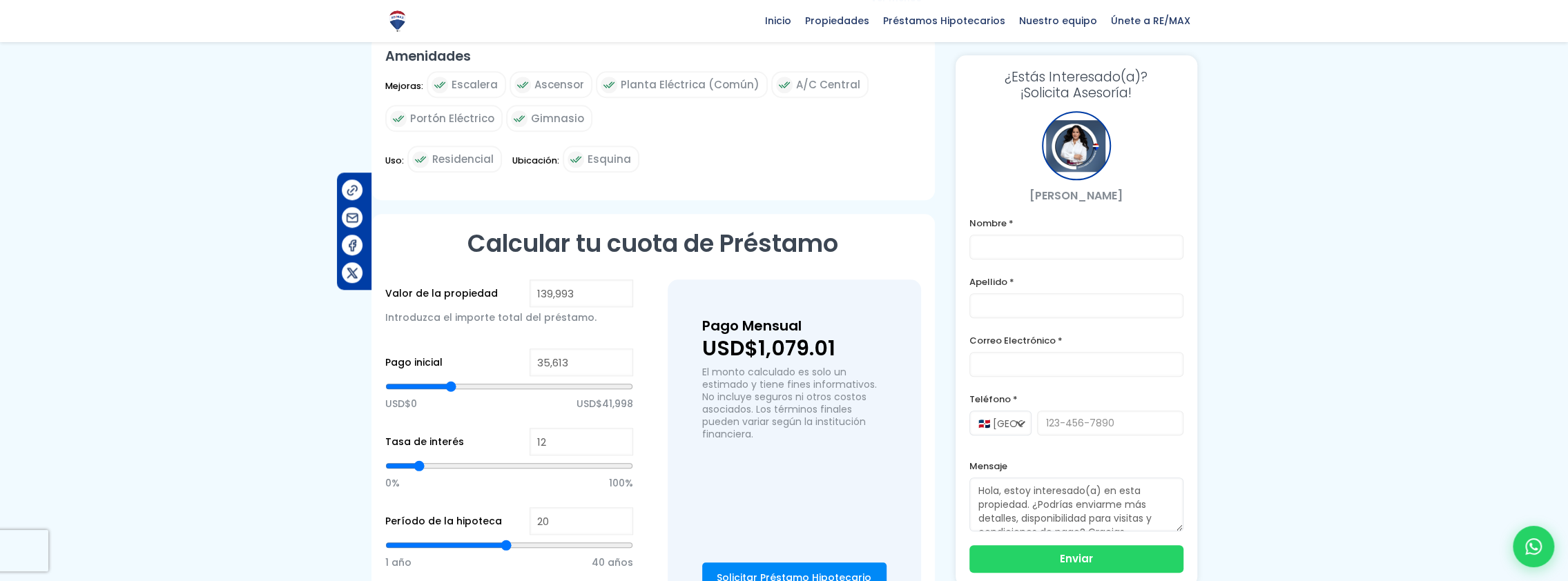
type input "35,341"
type input "35341"
type input "35,069"
type input "35069"
type input "34,798"
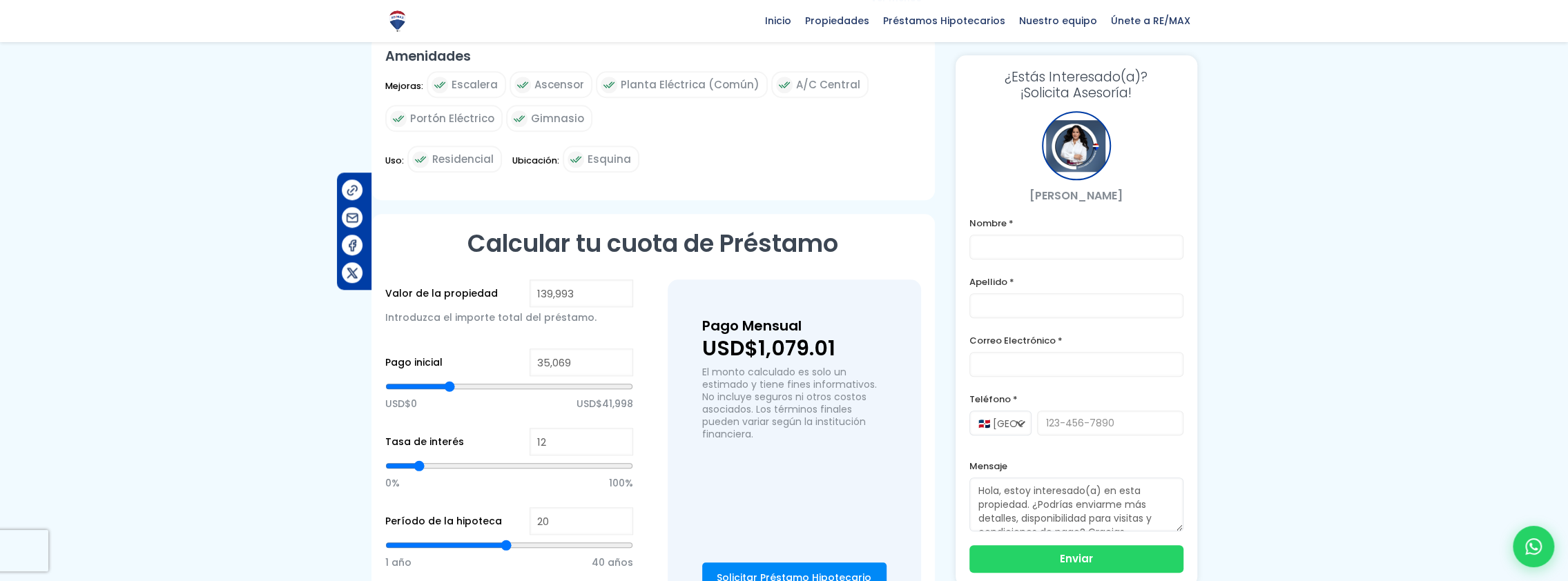
type input "34798"
type input "34,254"
type input "34254"
type input "33,710"
type input "33710"
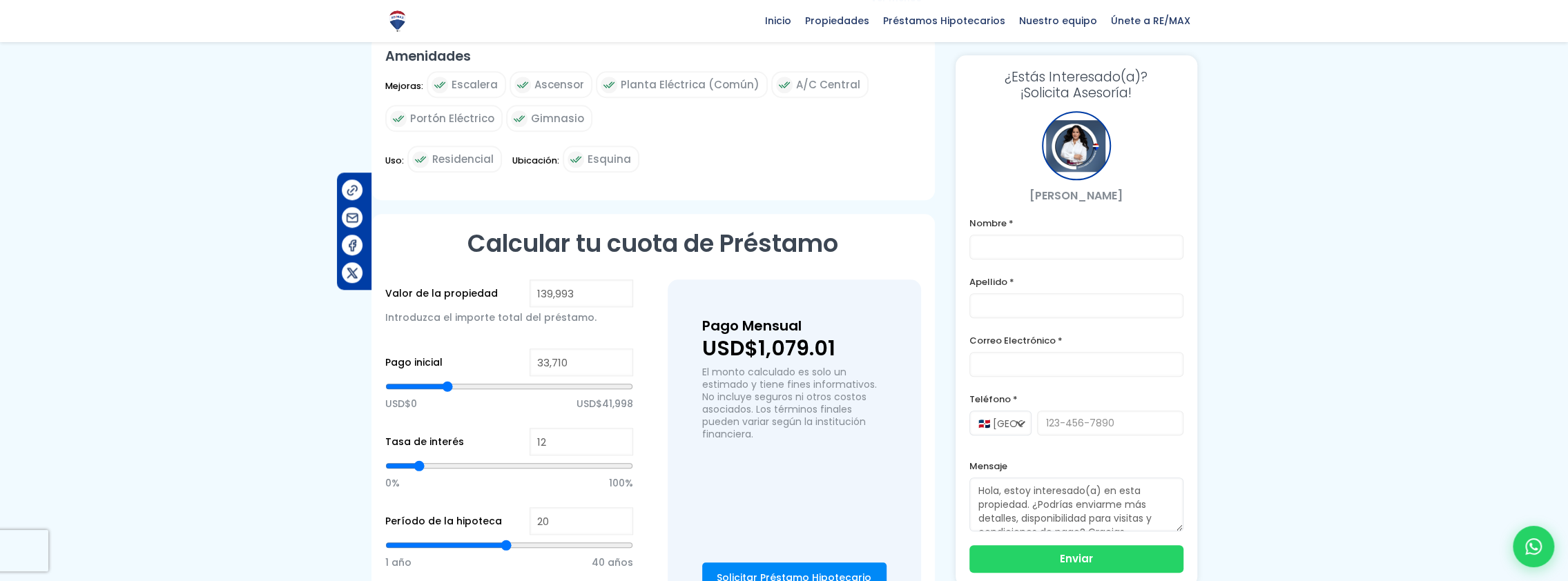
type input "32,623"
type input "32623"
type input "32,079"
type input "32079"
type input "31,263"
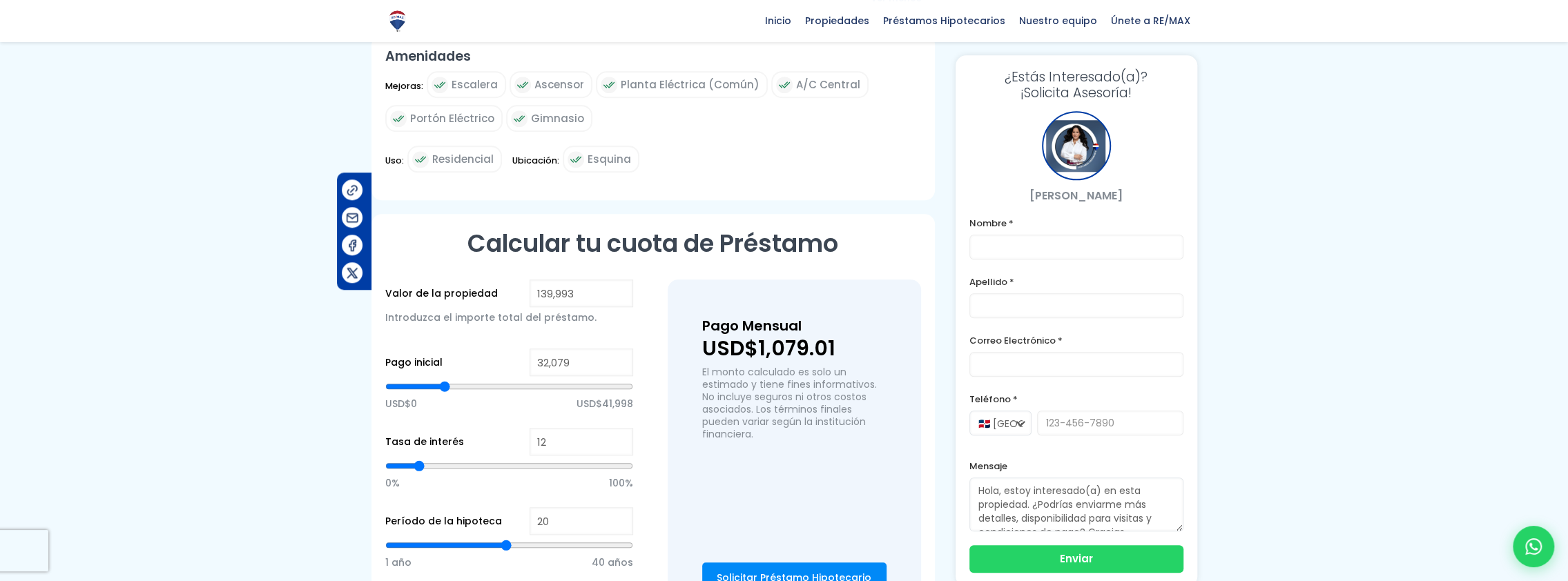
type input "31263"
type input "30,448"
type input "30448"
type input "29,904"
type input "29904"
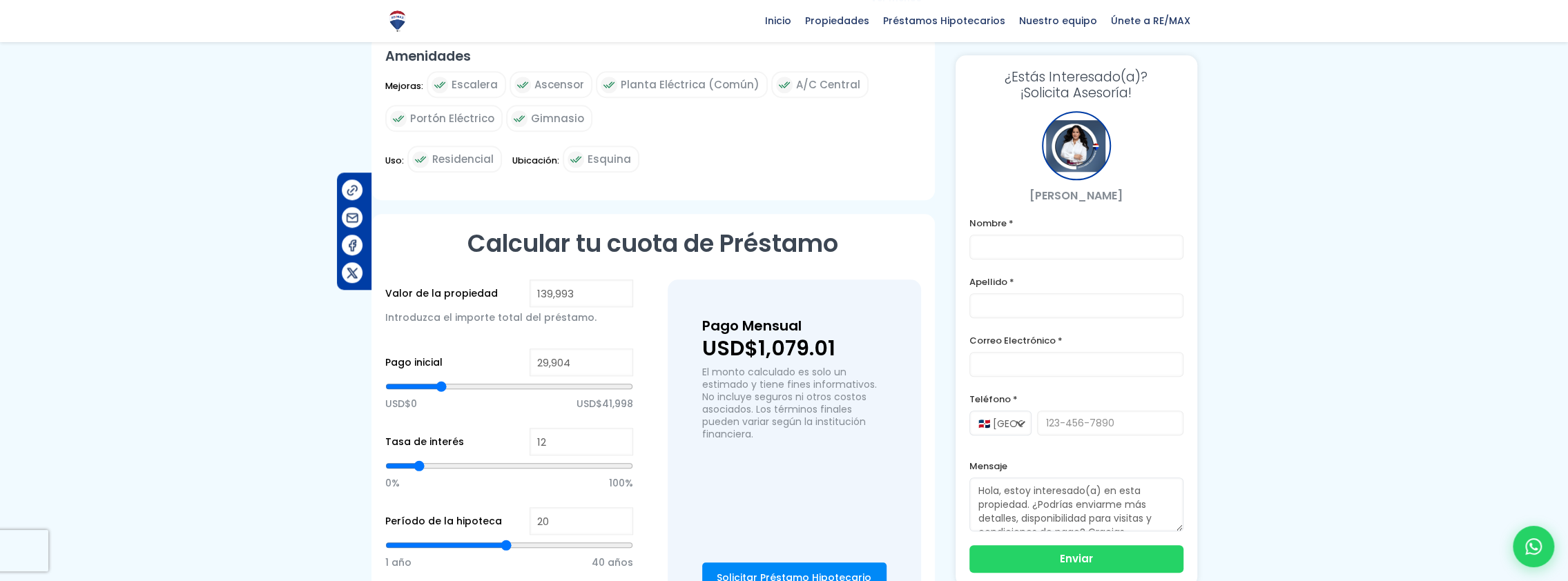
type input "29,360"
type input "29360"
type input "28,273"
type input "28273"
type input "28,001"
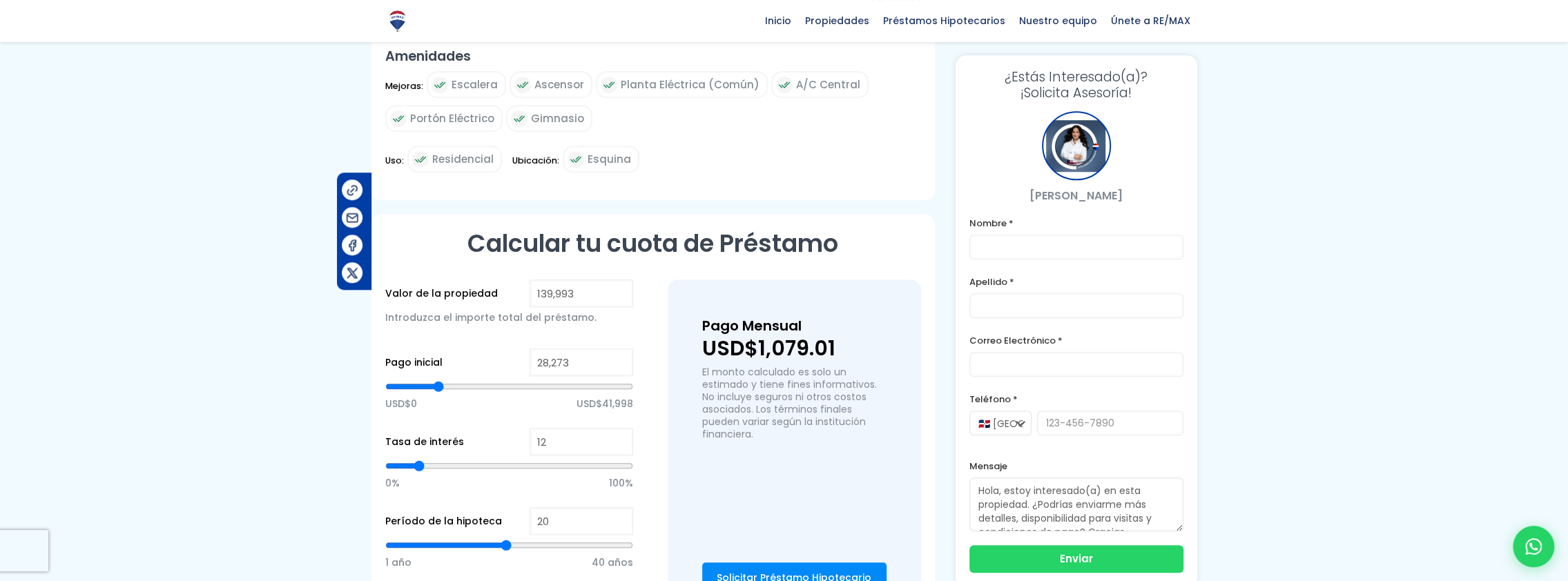
type input "28001"
type input "27,729"
type input "27729"
type input "26,914"
type input "26914"
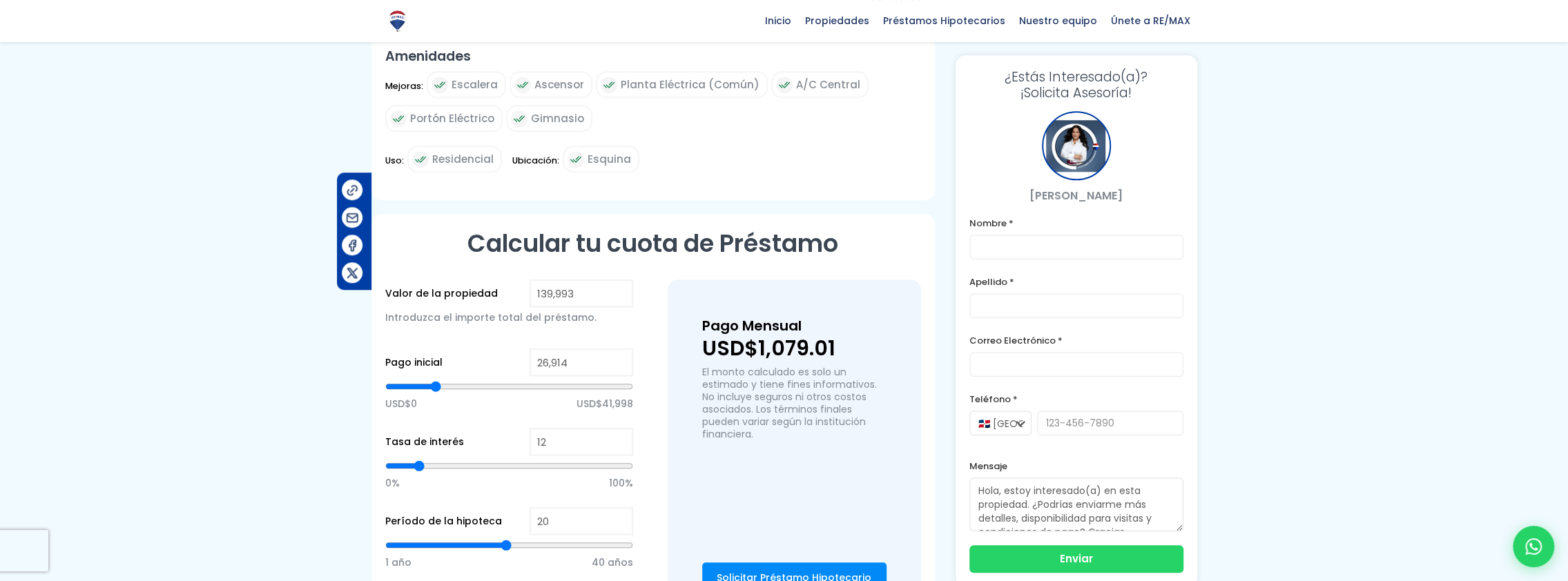
type input "26,370"
type input "26370"
type input "26,098"
type input "26098"
type input "25,554"
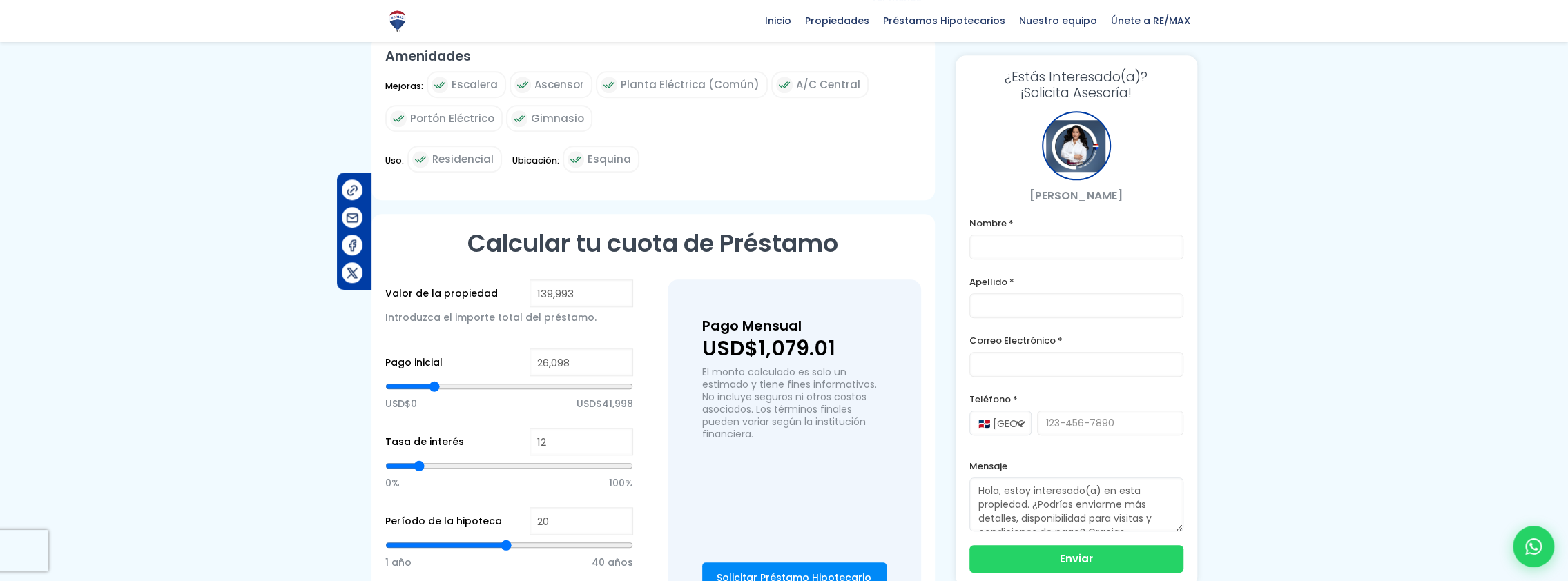
type input "25554"
type input "24,739"
type input "24739"
type input "24,195"
type input "24195"
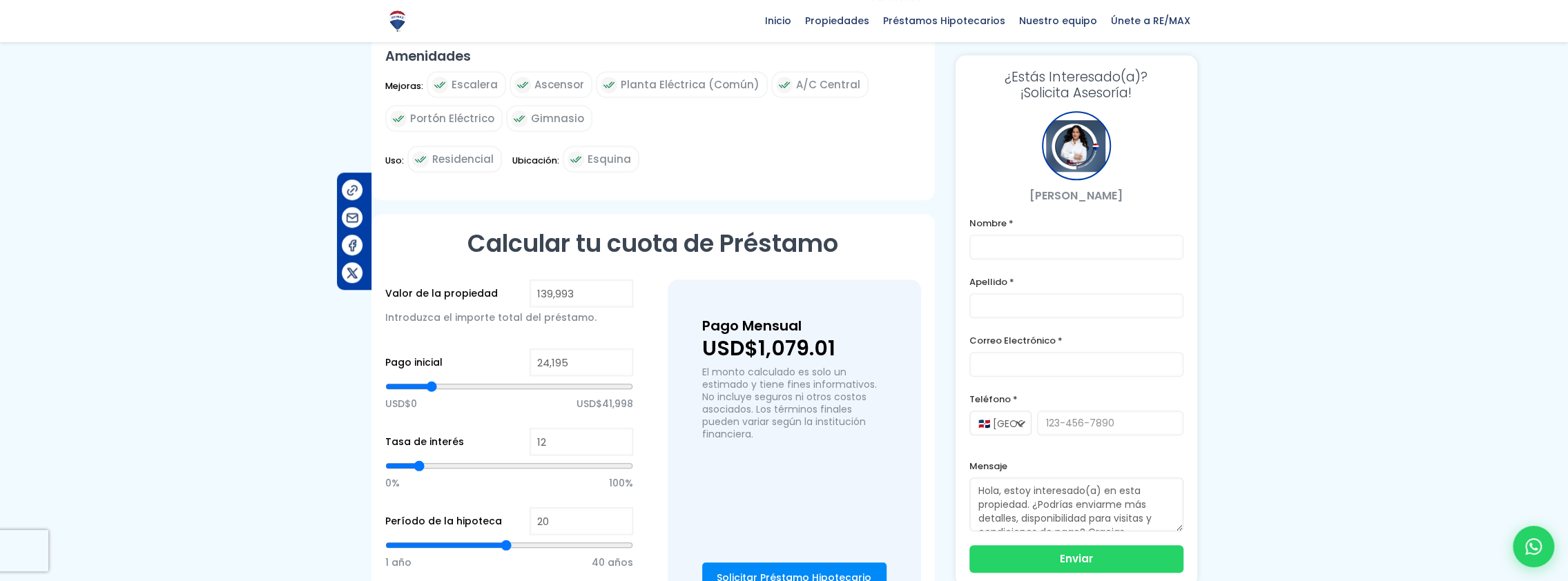
type input "23,651"
type input "23651"
type input "22,836"
type input "22836"
type input "22,564"
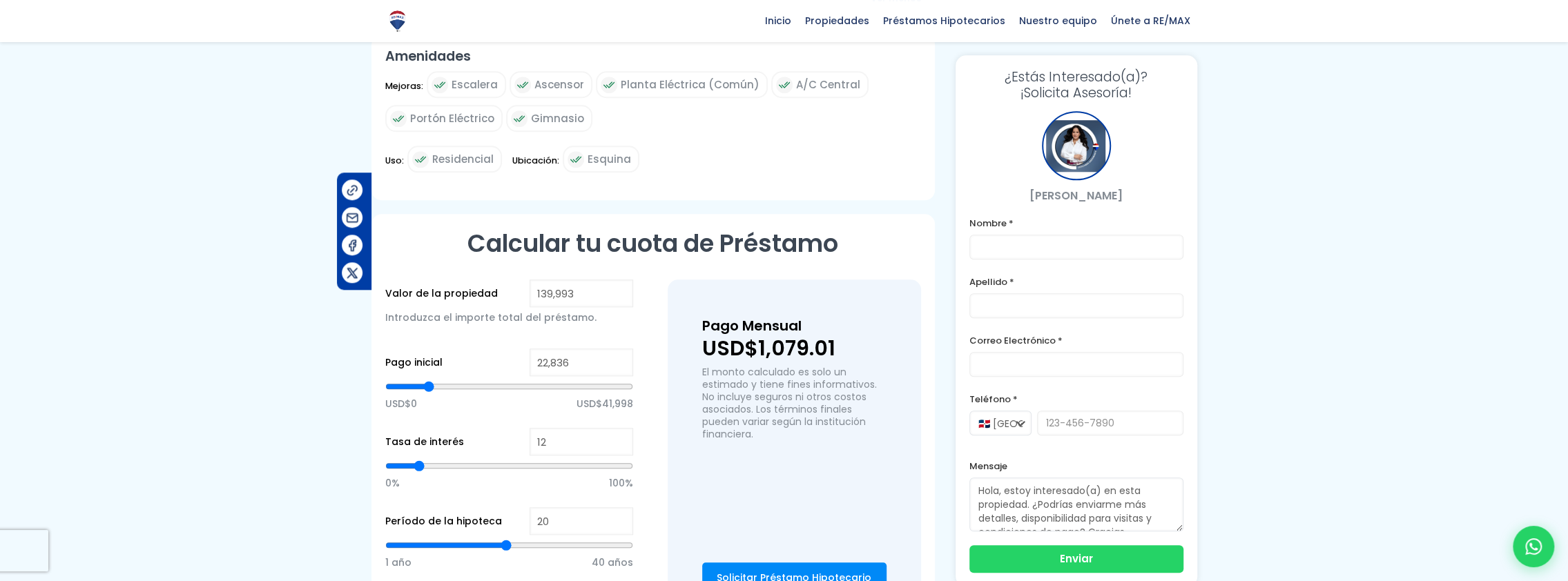
type input "22564"
type input "21,477"
type input "21477"
type input "20,933"
type input "20933"
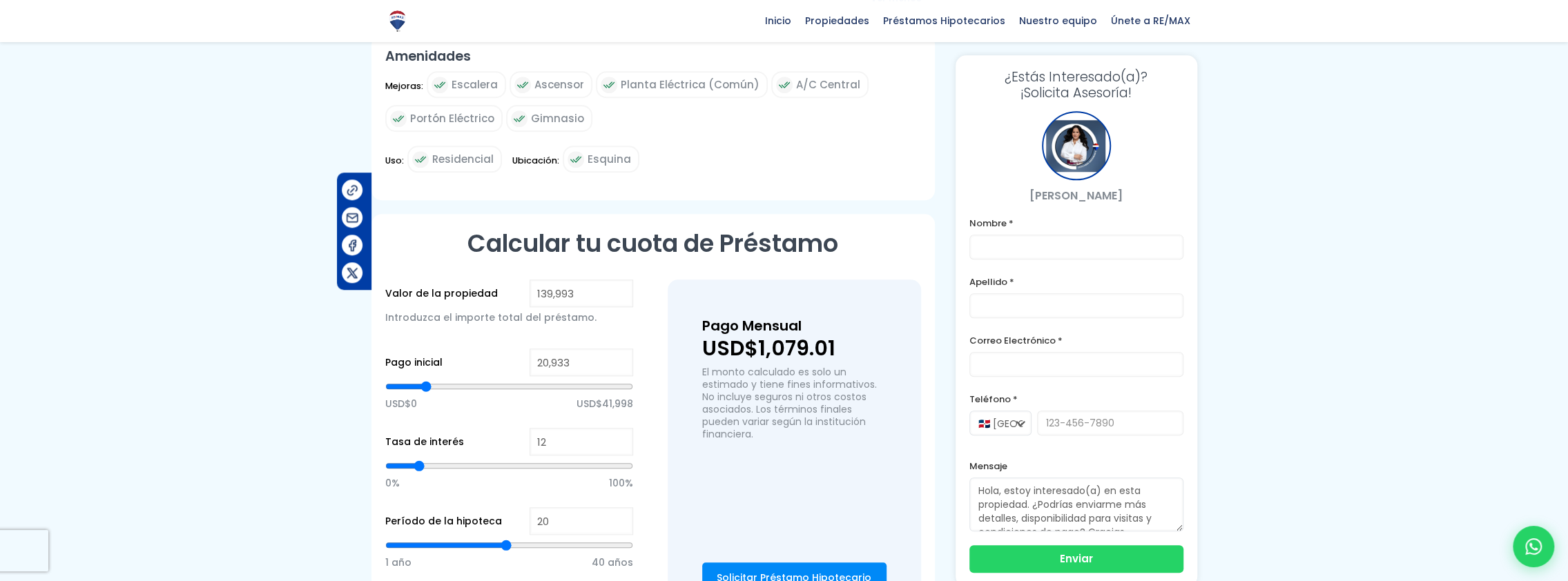
type input "20,661"
type input "20661"
type input "20,117"
type input "20117"
type input "19,574"
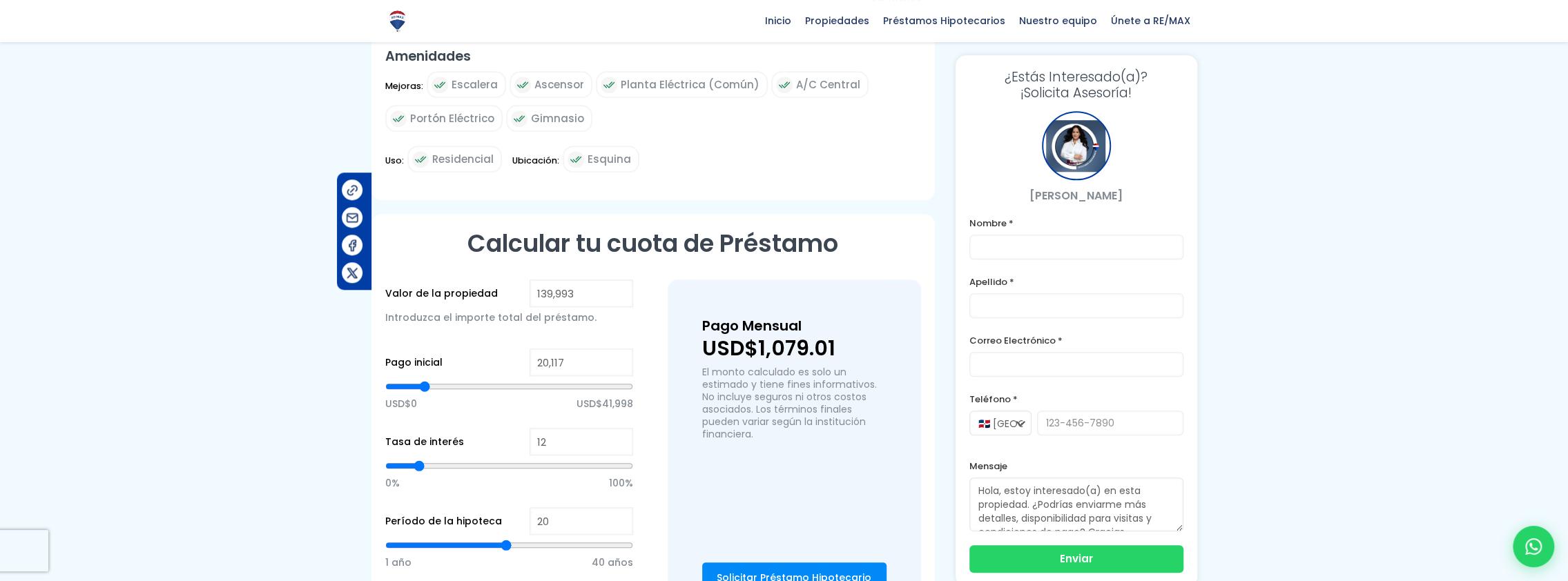
type input "19574"
type input "19,302"
type input "19302"
type input "19,030"
type input "19030"
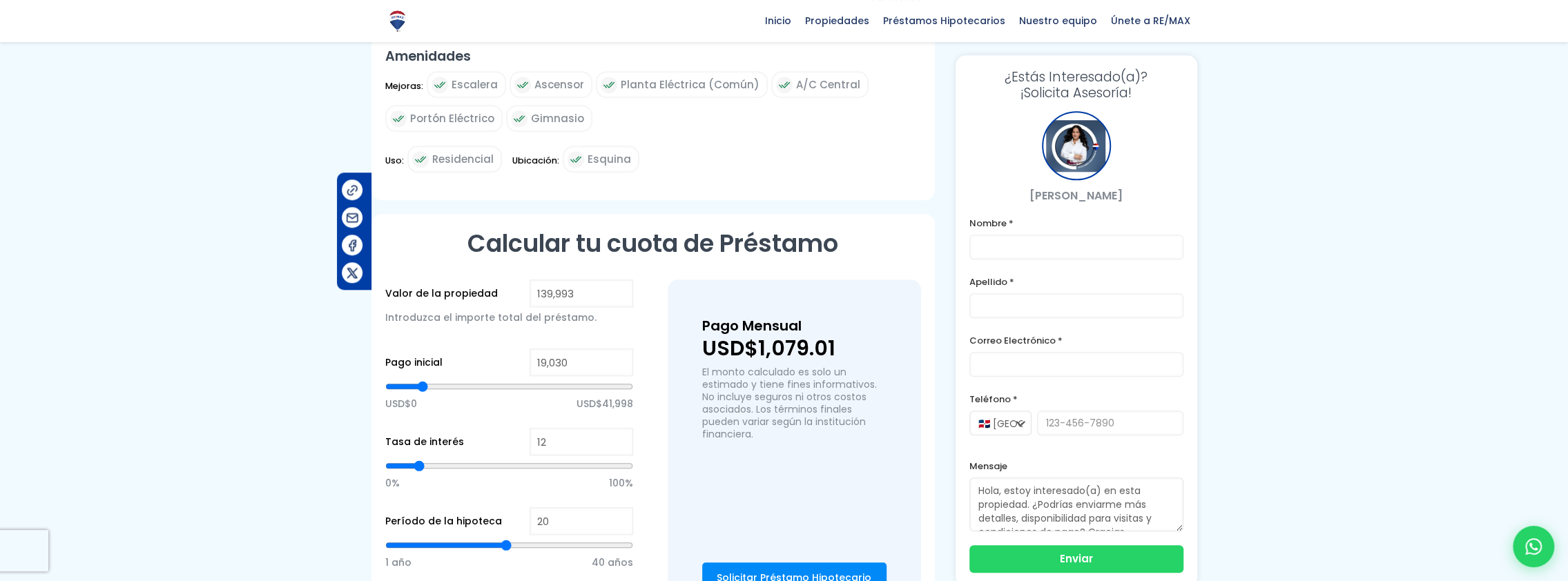
type input "18,214"
type input "18214"
type input "17,671"
type input "17671"
type input "17,399"
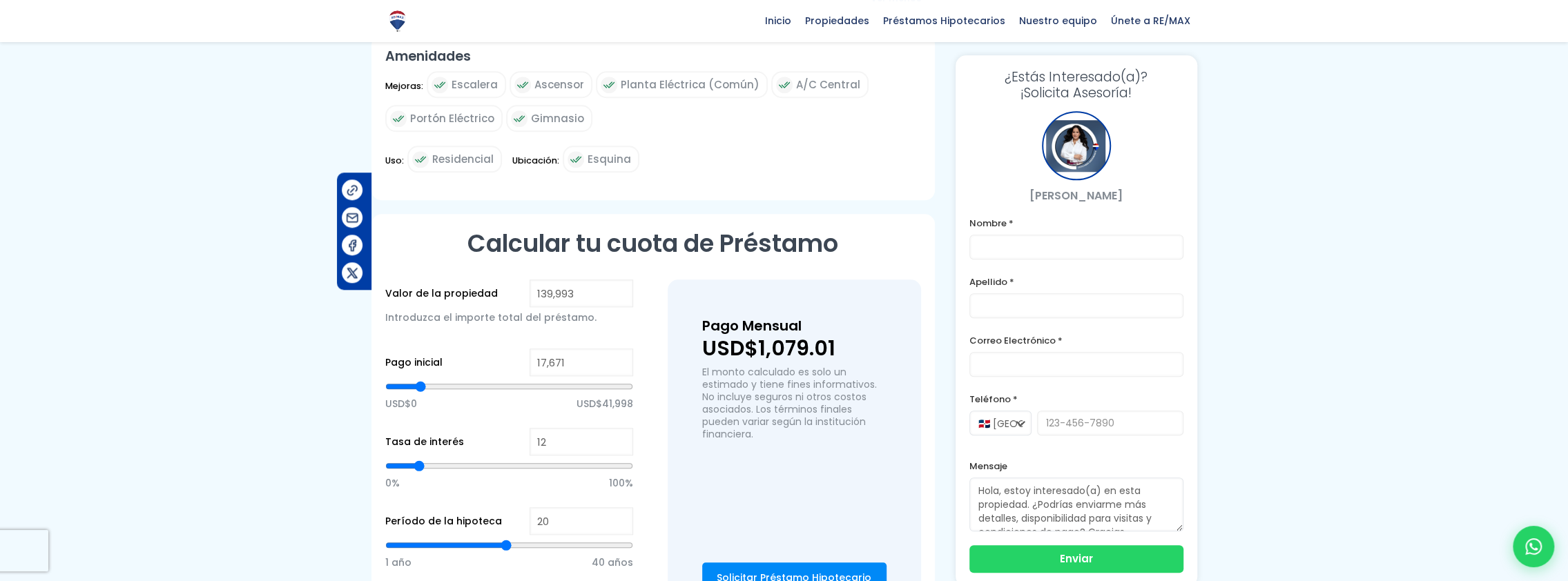
type input "17399"
type input "17,127"
type input "17127"
type input "16,583"
type input "16583"
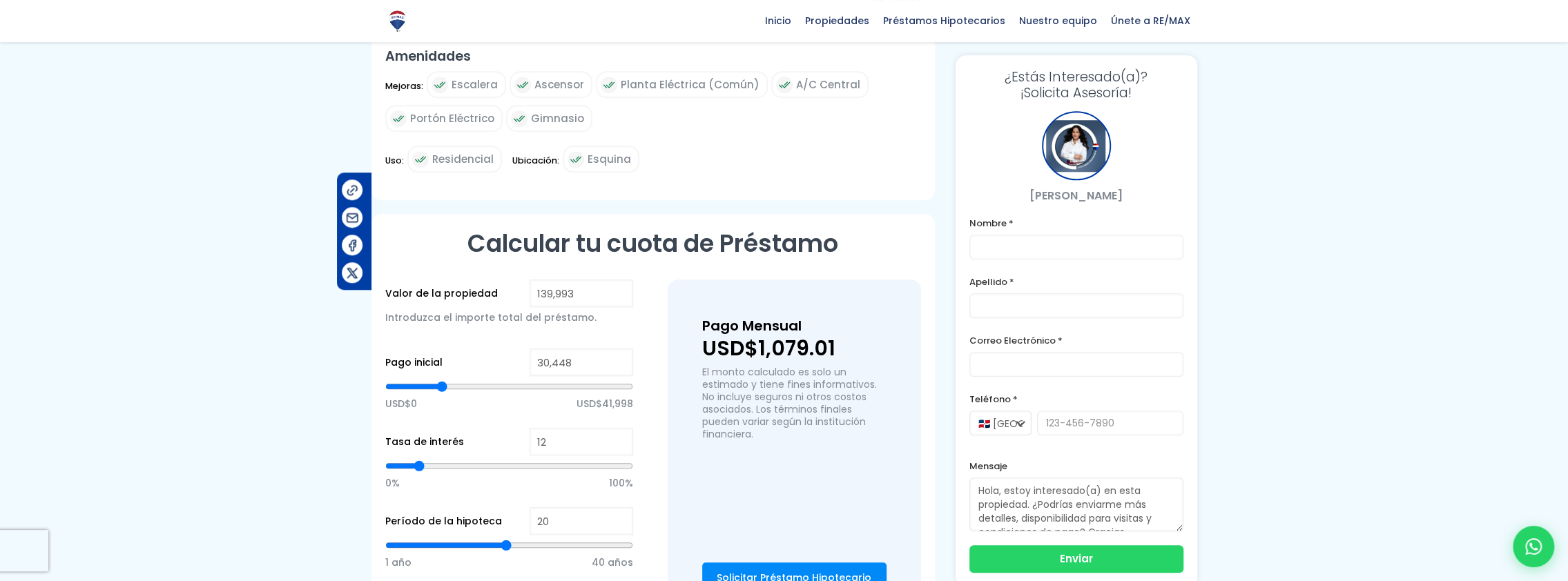
drag, startPoint x: 508, startPoint y: 384, endPoint x: 442, endPoint y: 393, distance: 66.6
click at [442, 393] on input "range" at bounding box center [509, 387] width 248 height 14
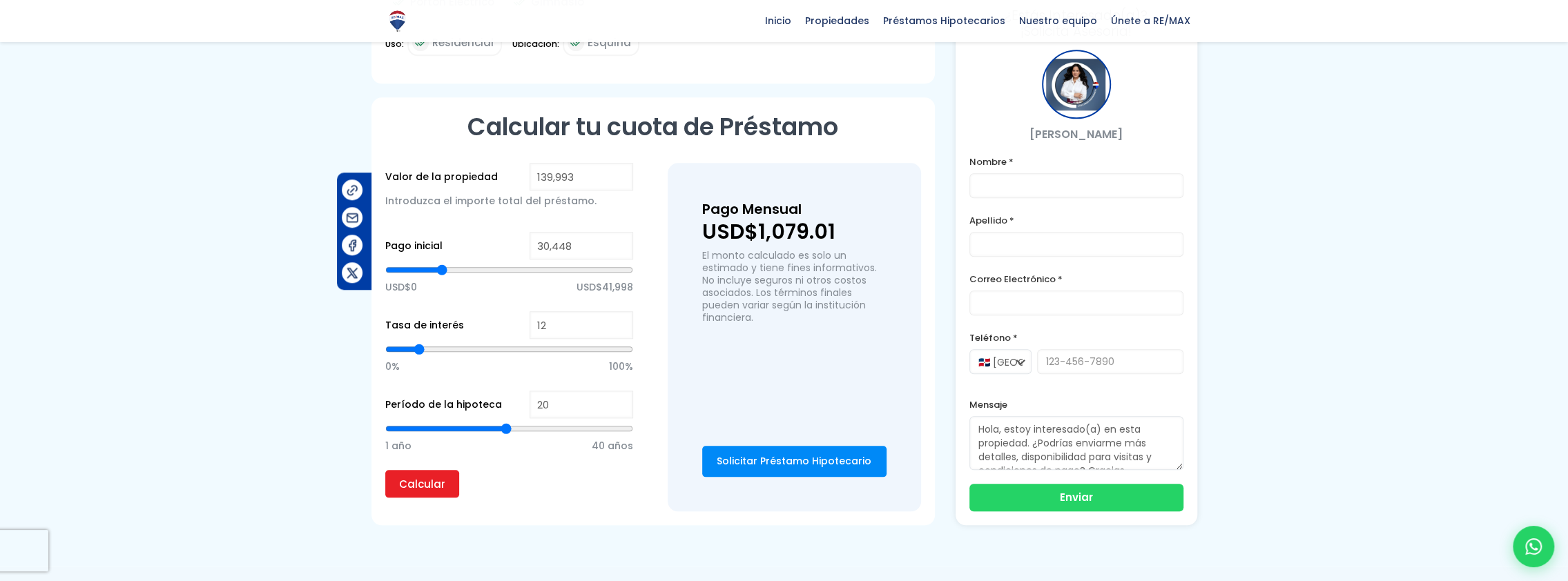
scroll to position [1243, 0]
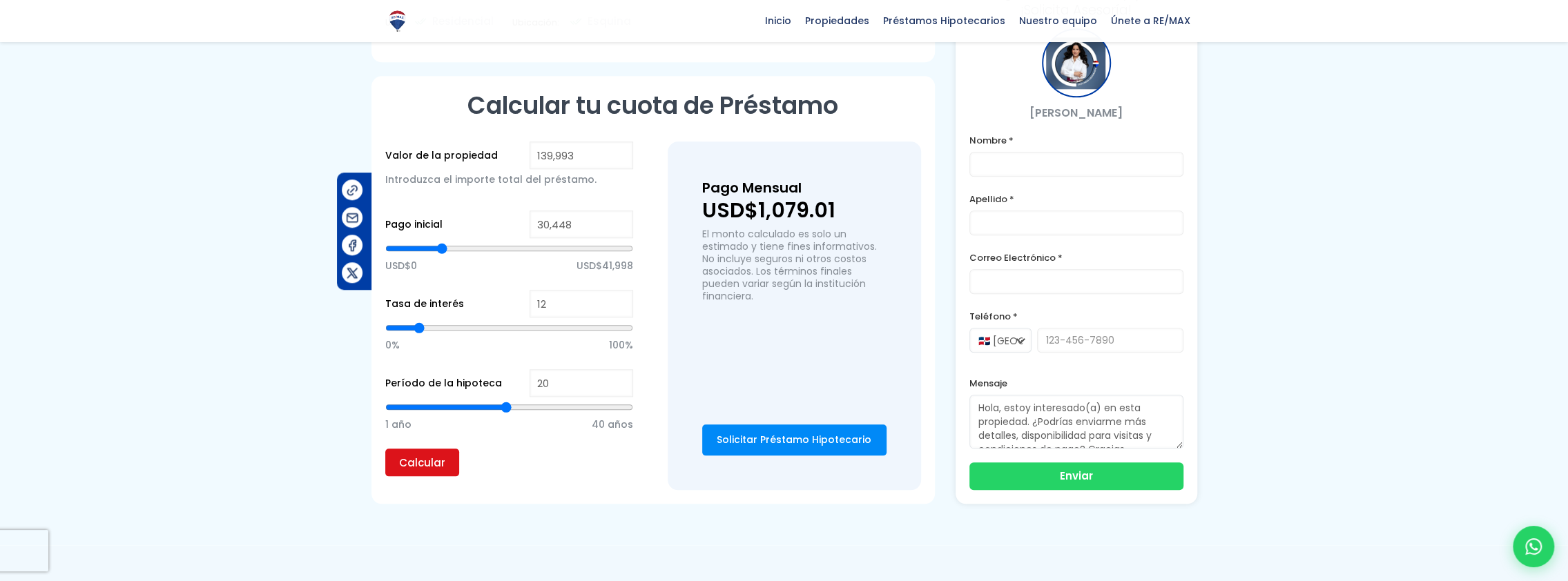
click at [430, 464] on input "Calcular" at bounding box center [422, 462] width 74 height 28
click at [430, 464] on input "Calcular" at bounding box center [422, 462] width 74 height 28
drag, startPoint x: 444, startPoint y: 246, endPoint x: 505, endPoint y: 249, distance: 61.1
click at [505, 249] on input "range" at bounding box center [509, 248] width 248 height 14
click at [422, 466] on input "Calcular" at bounding box center [422, 462] width 74 height 28
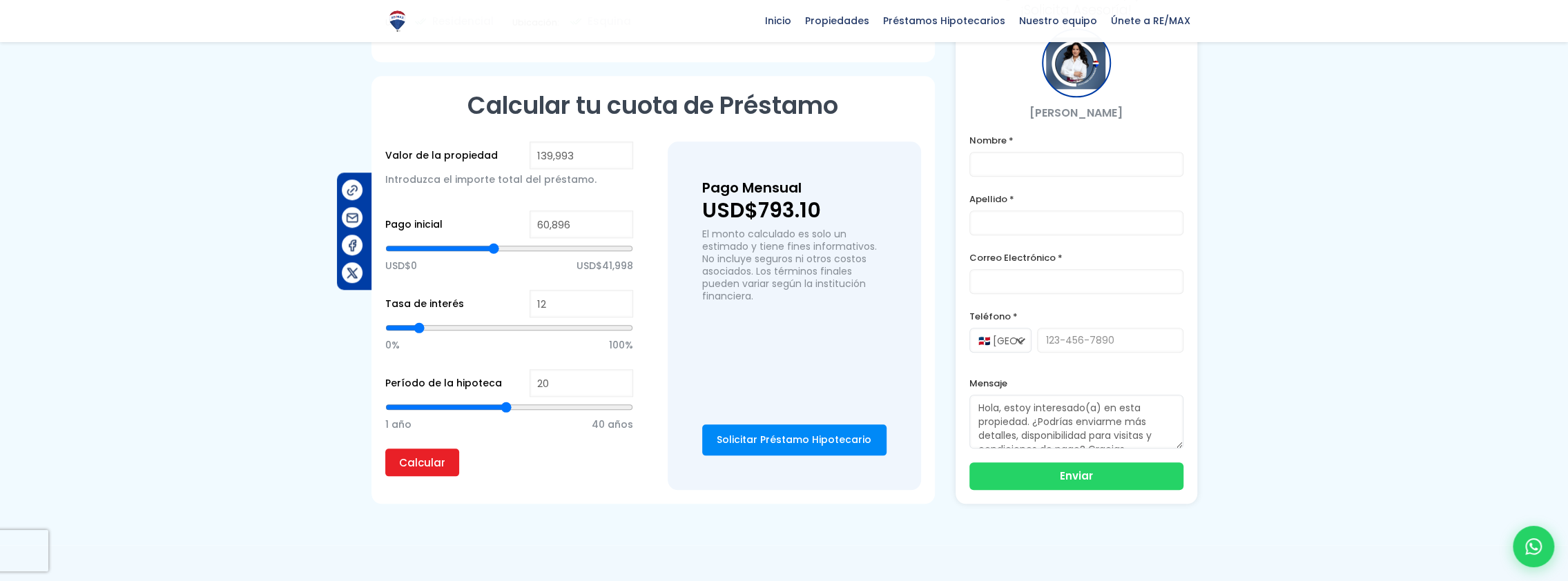
drag, startPoint x: 508, startPoint y: 249, endPoint x: 493, endPoint y: 250, distance: 15.0
click at [493, 250] on input "range" at bounding box center [509, 248] width 248 height 14
click at [435, 465] on input "Calcular" at bounding box center [422, 462] width 74 height 28
click at [427, 464] on input "Calcular" at bounding box center [422, 462] width 74 height 28
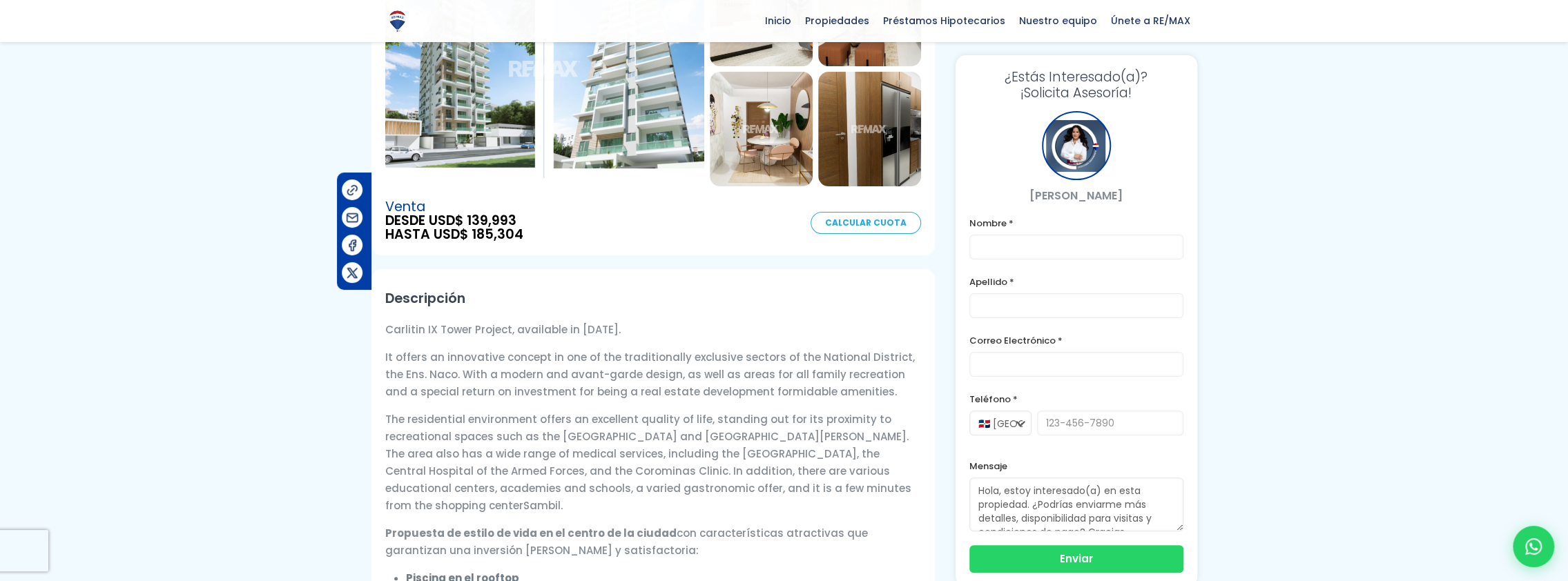
scroll to position [0, 0]
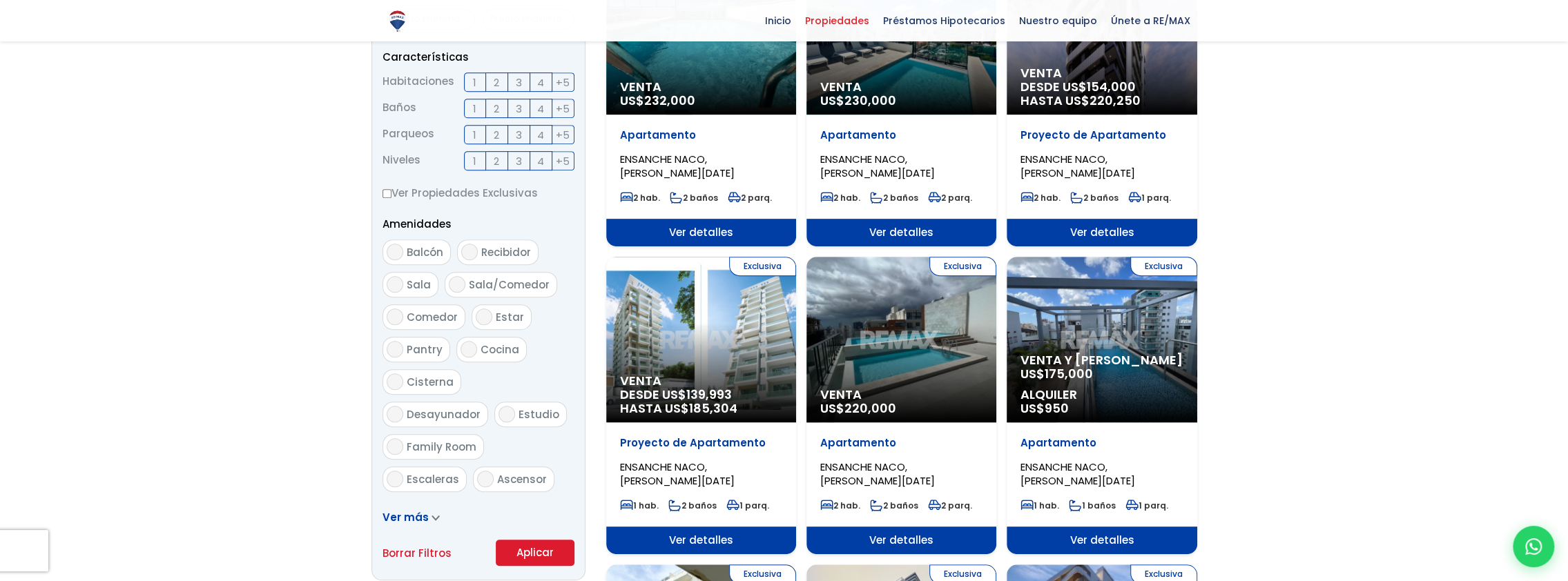
scroll to position [1252, 0]
select select "182"
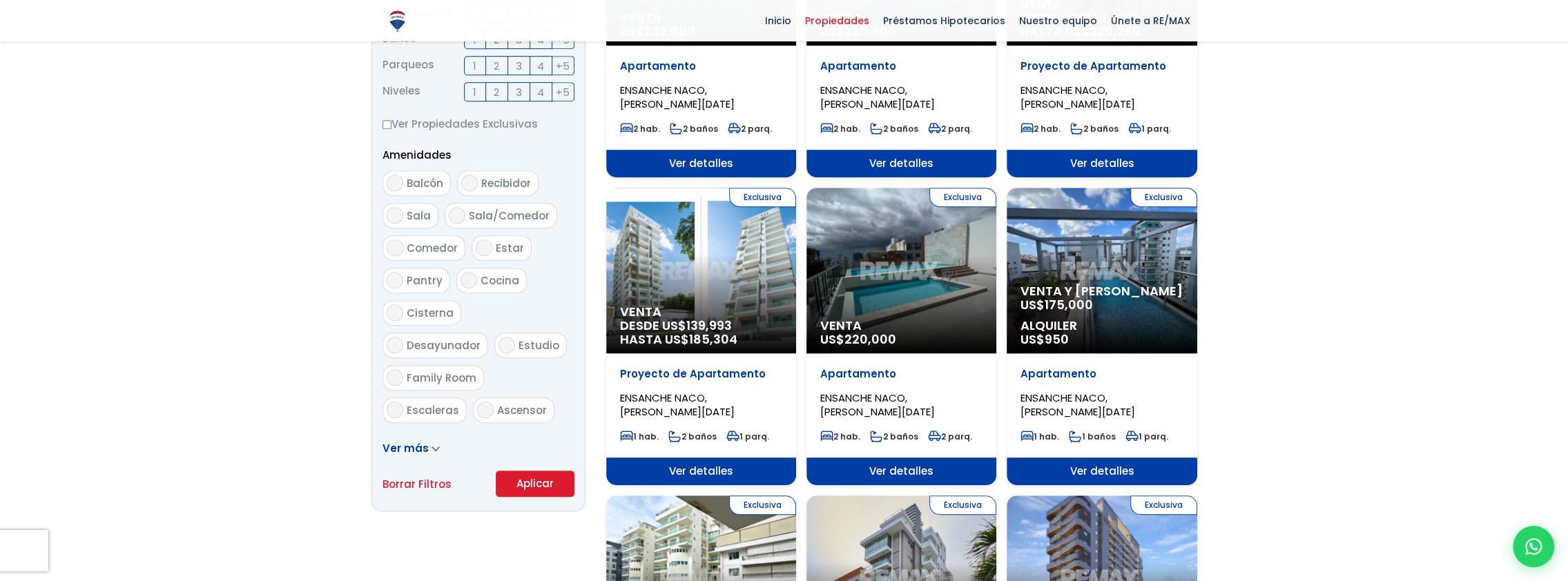
click at [893, 294] on div "Exclusiva Venta US$ 220,000" at bounding box center [901, 270] width 190 height 166
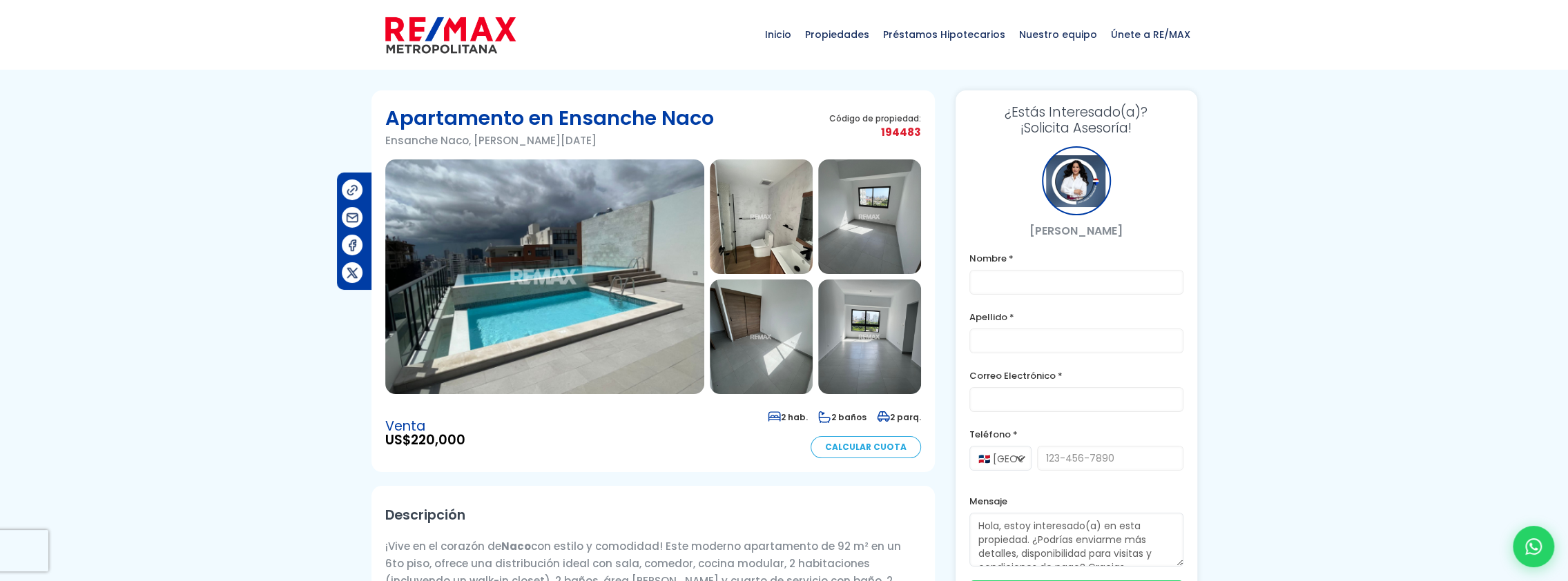
click at [531, 298] on img at bounding box center [544, 277] width 319 height 235
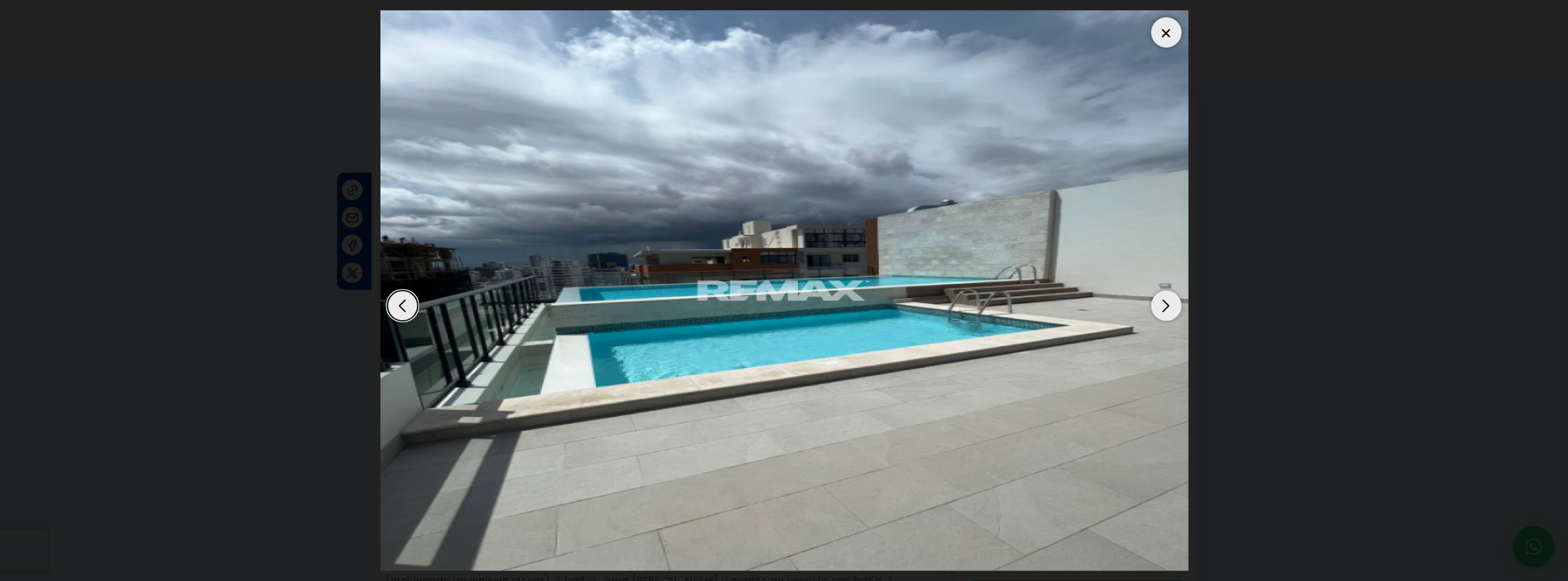
click at [1165, 305] on div "Next slide" at bounding box center [1165, 306] width 30 height 30
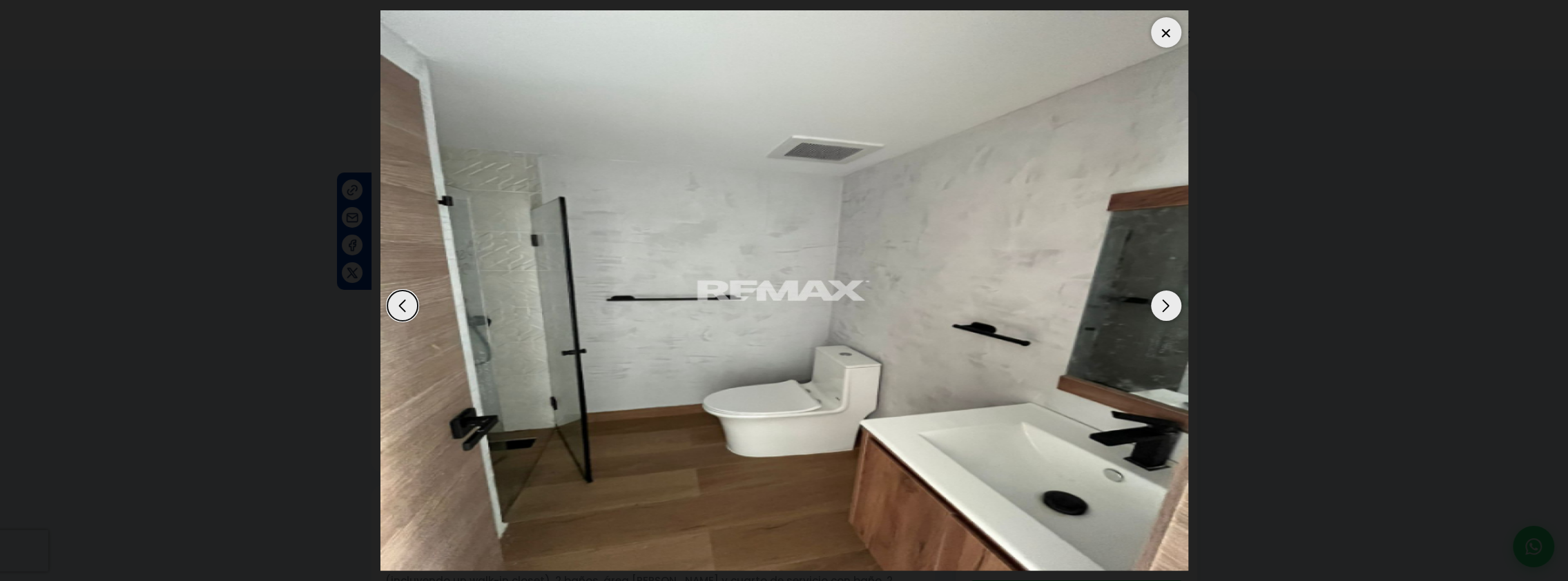
click at [1165, 305] on div "Next slide" at bounding box center [1165, 306] width 30 height 30
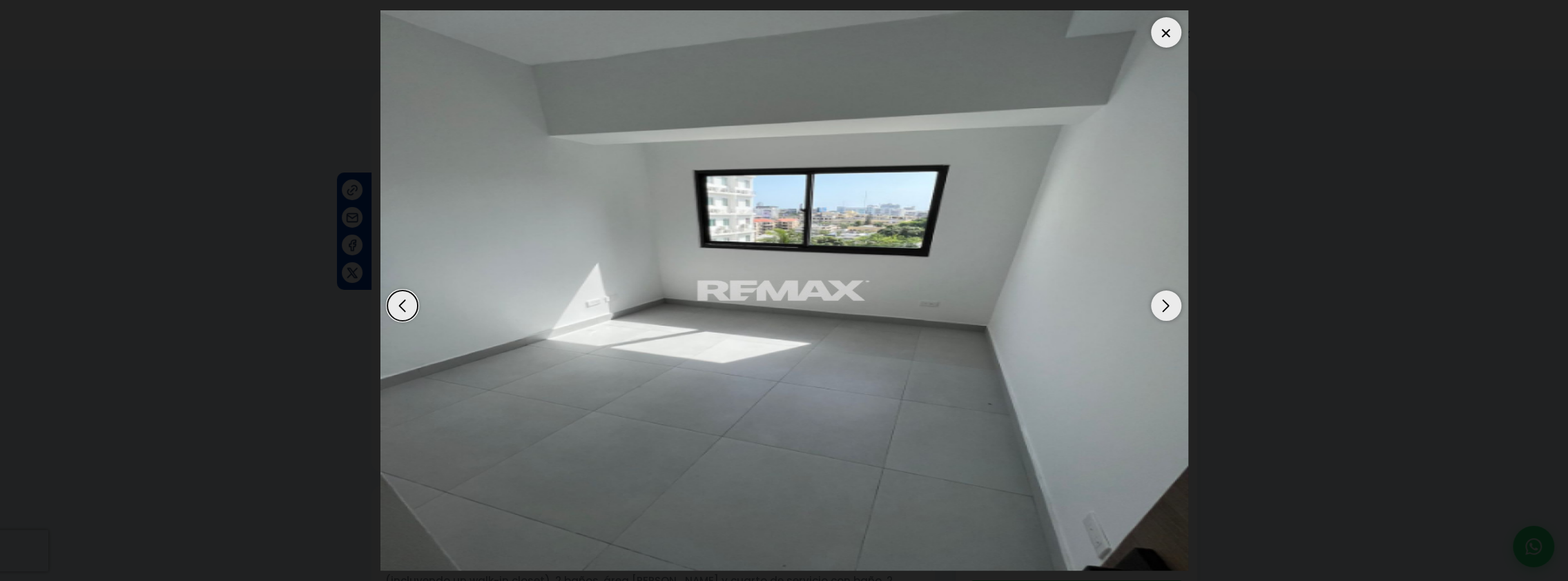
click at [1165, 305] on div "Next slide" at bounding box center [1165, 306] width 30 height 30
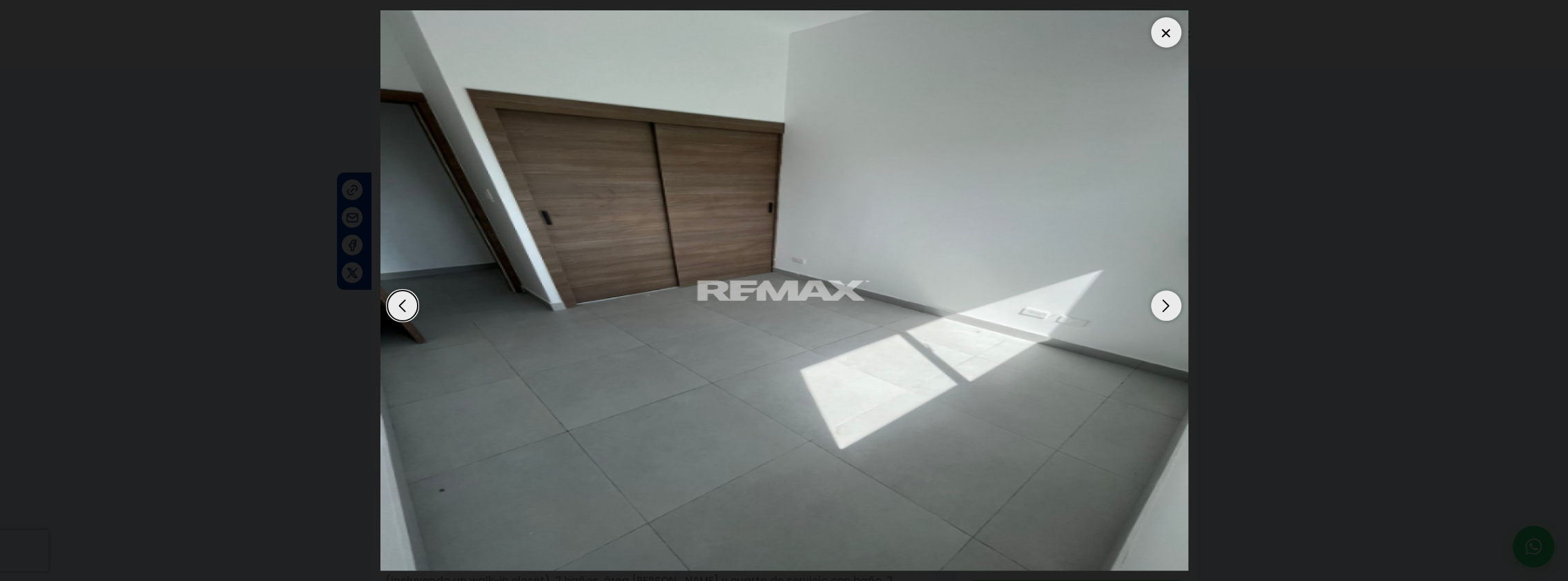
click at [1165, 305] on div "Next slide" at bounding box center [1165, 306] width 30 height 30
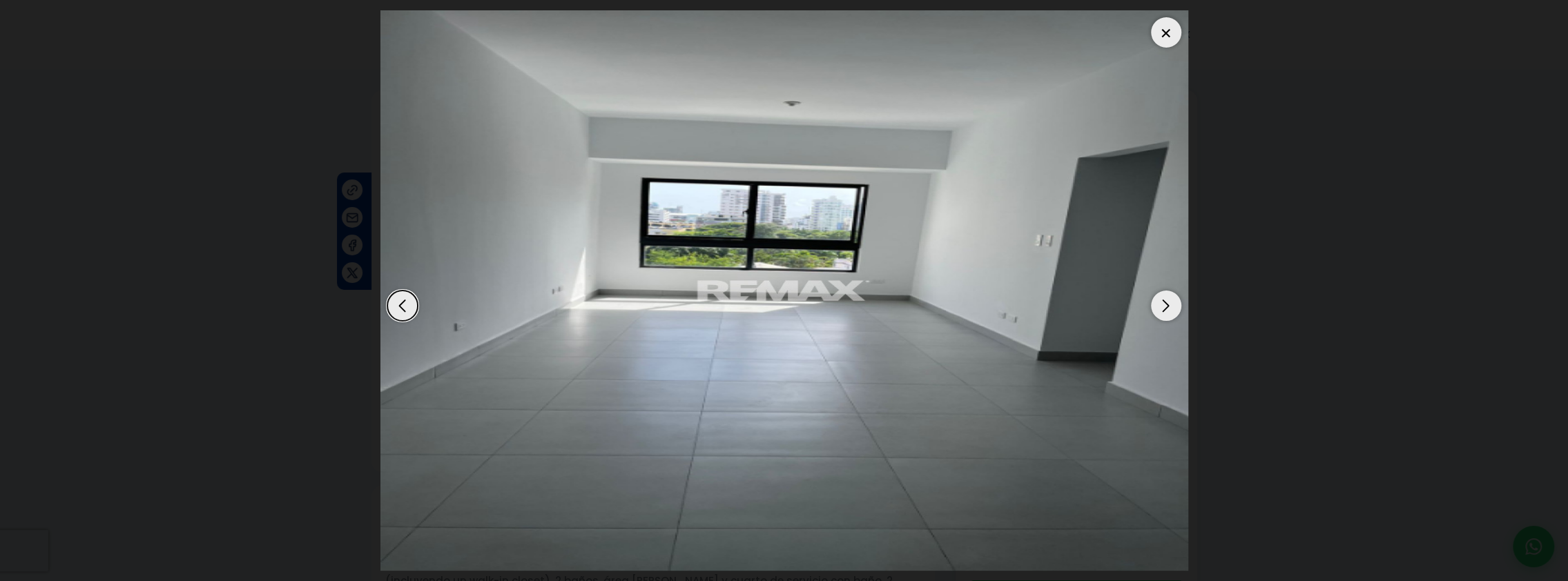
click at [1165, 305] on div "Next slide" at bounding box center [1165, 306] width 30 height 30
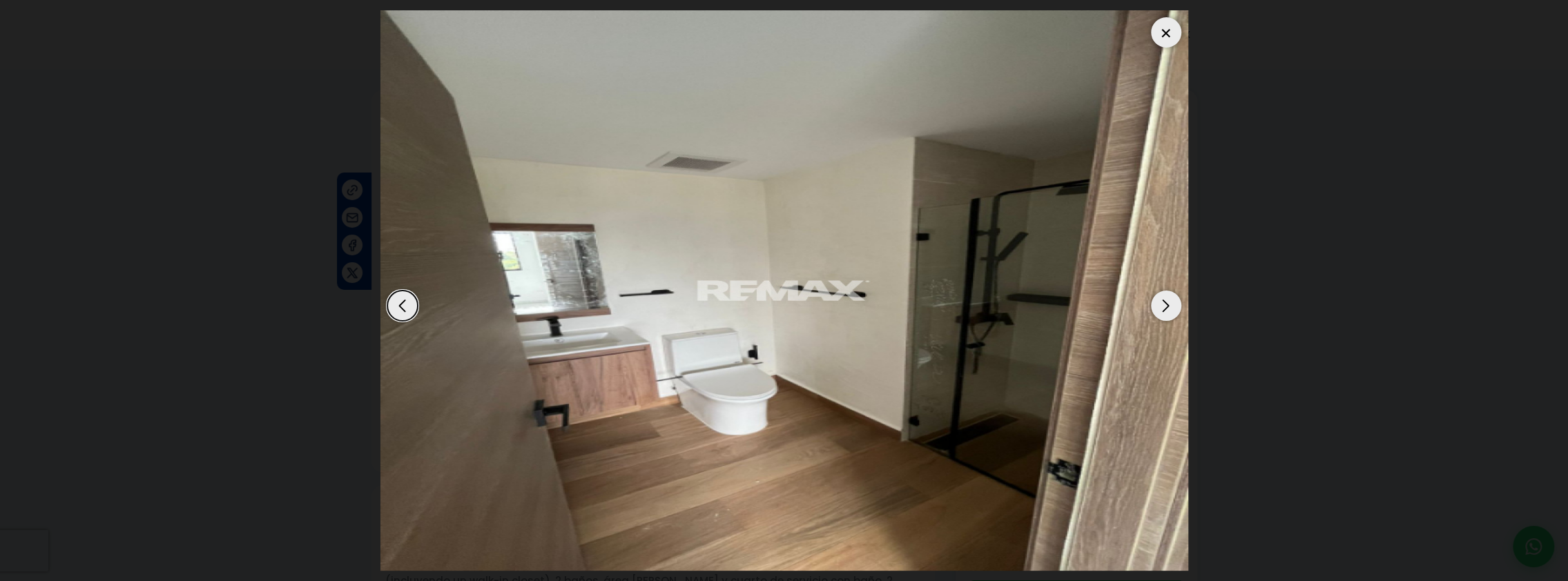
click at [1165, 305] on div "Next slide" at bounding box center [1165, 306] width 30 height 30
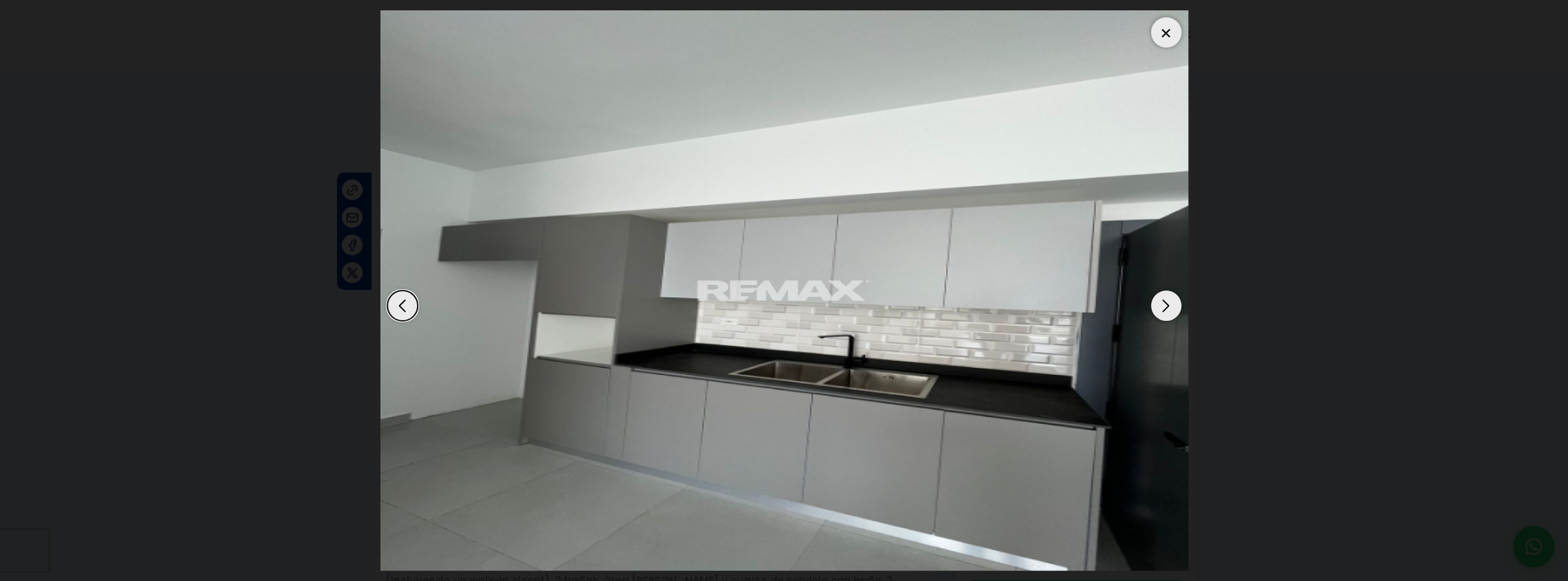
click at [1164, 304] on div "Next slide" at bounding box center [1165, 306] width 30 height 30
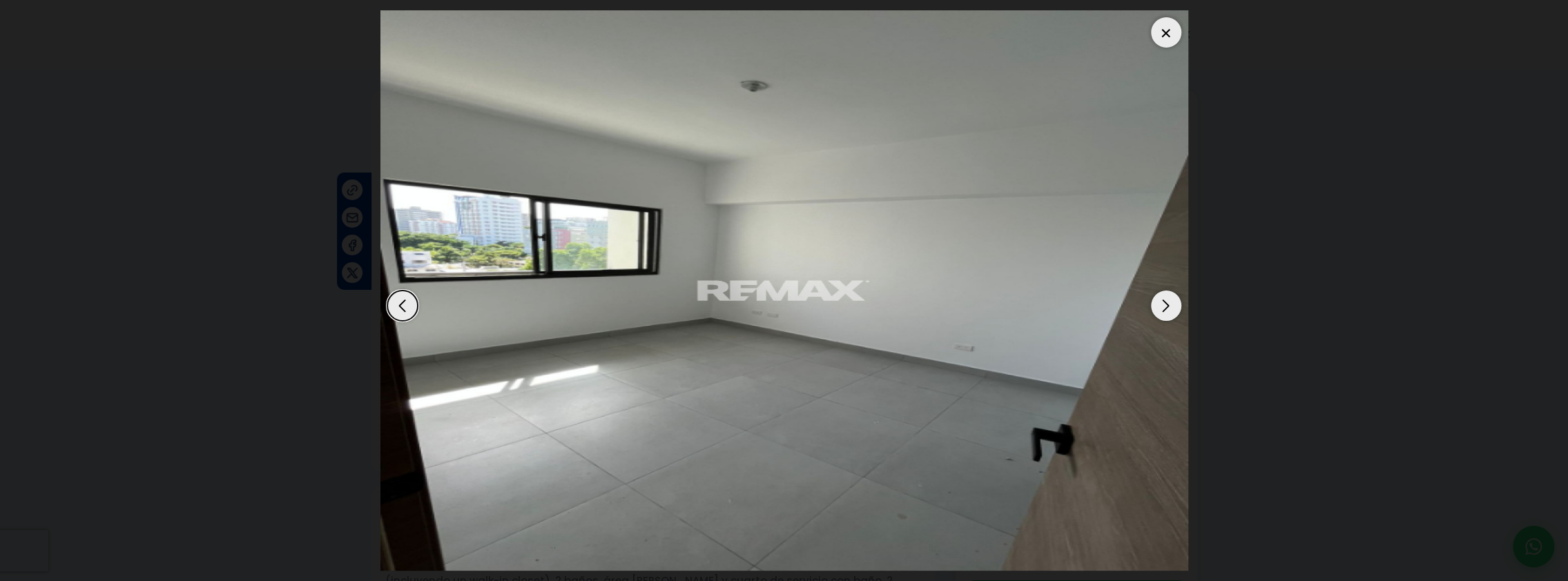
click at [1164, 304] on div "Next slide" at bounding box center [1165, 306] width 30 height 30
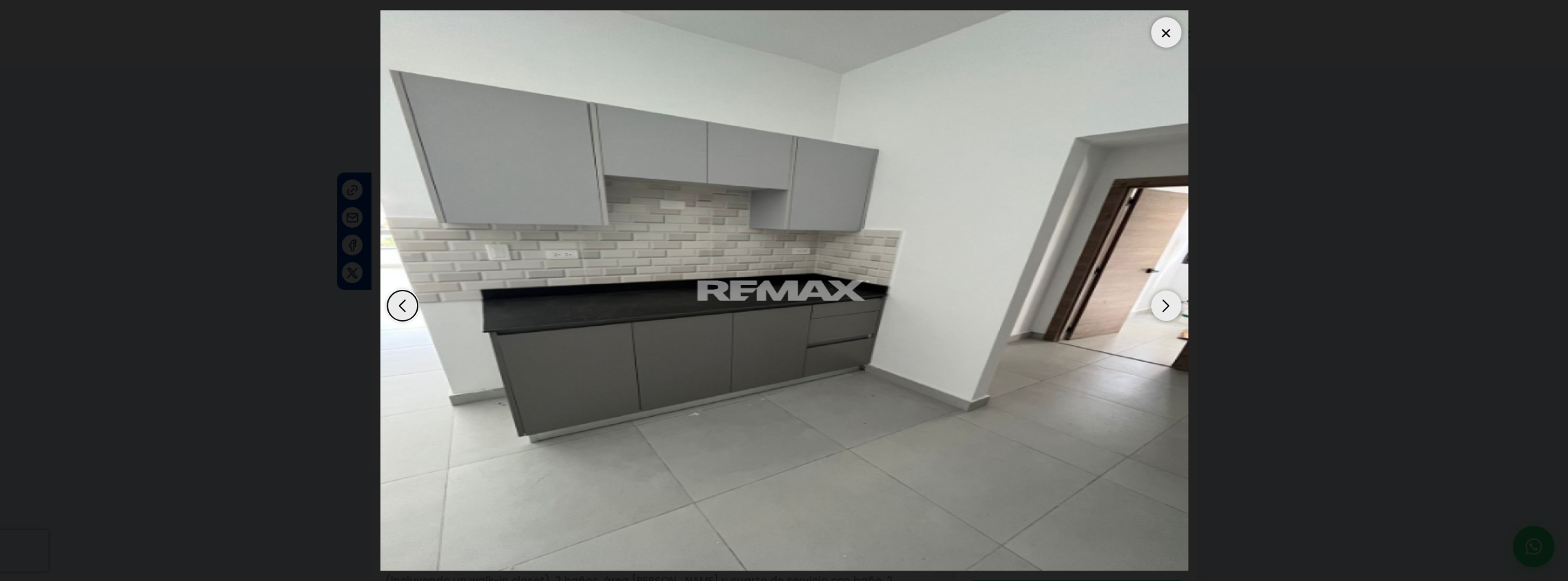
click at [1164, 304] on div "Next slide" at bounding box center [1165, 306] width 30 height 30
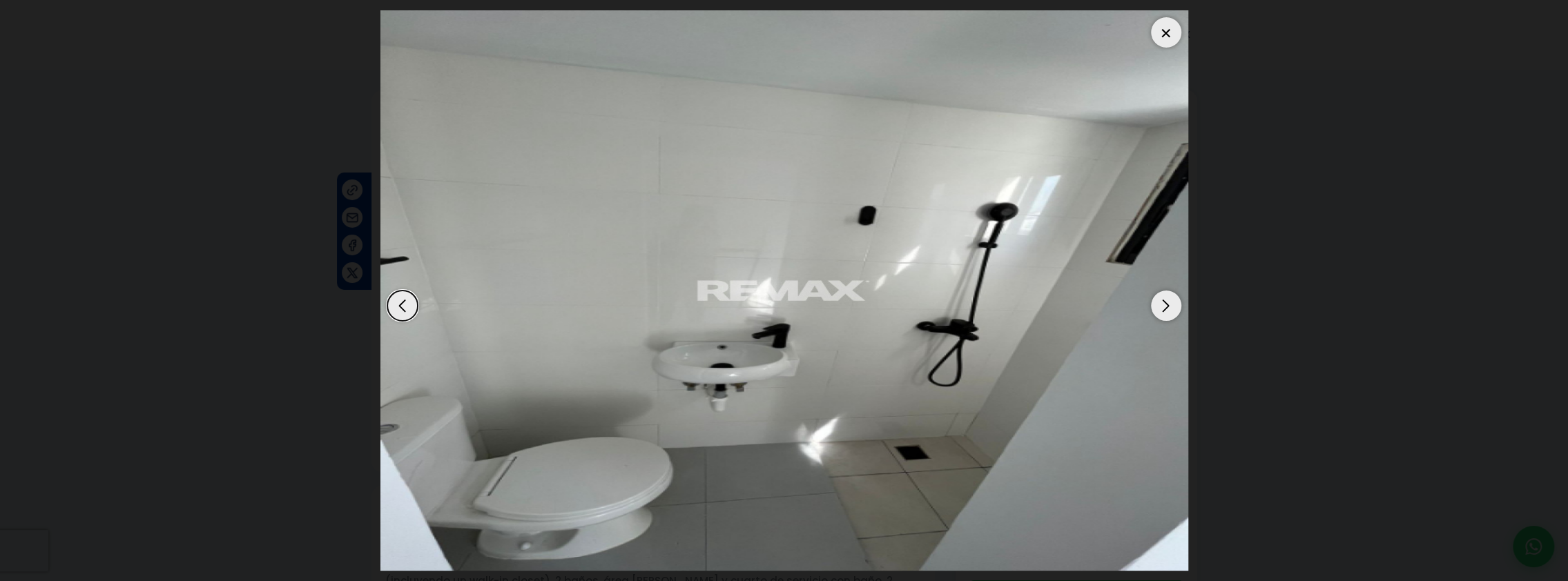
click at [1163, 304] on div "Next slide" at bounding box center [1165, 306] width 30 height 30
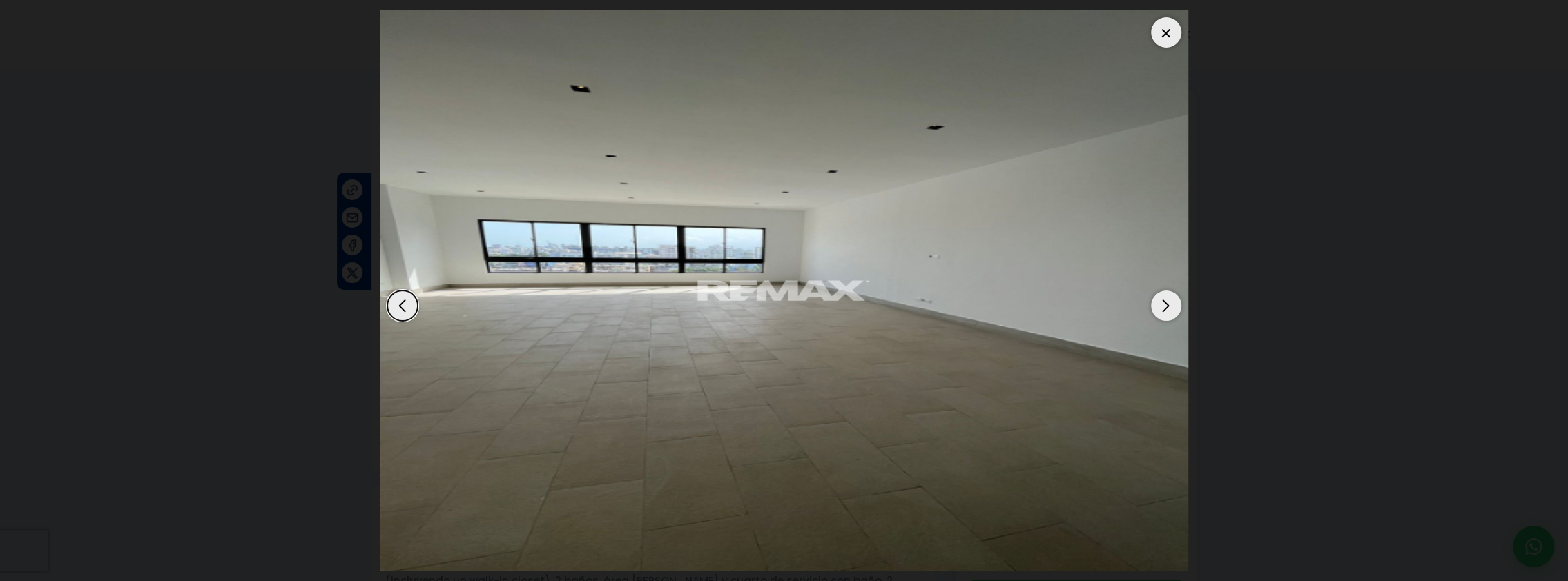
click at [1163, 304] on div "Next slide" at bounding box center [1165, 306] width 30 height 30
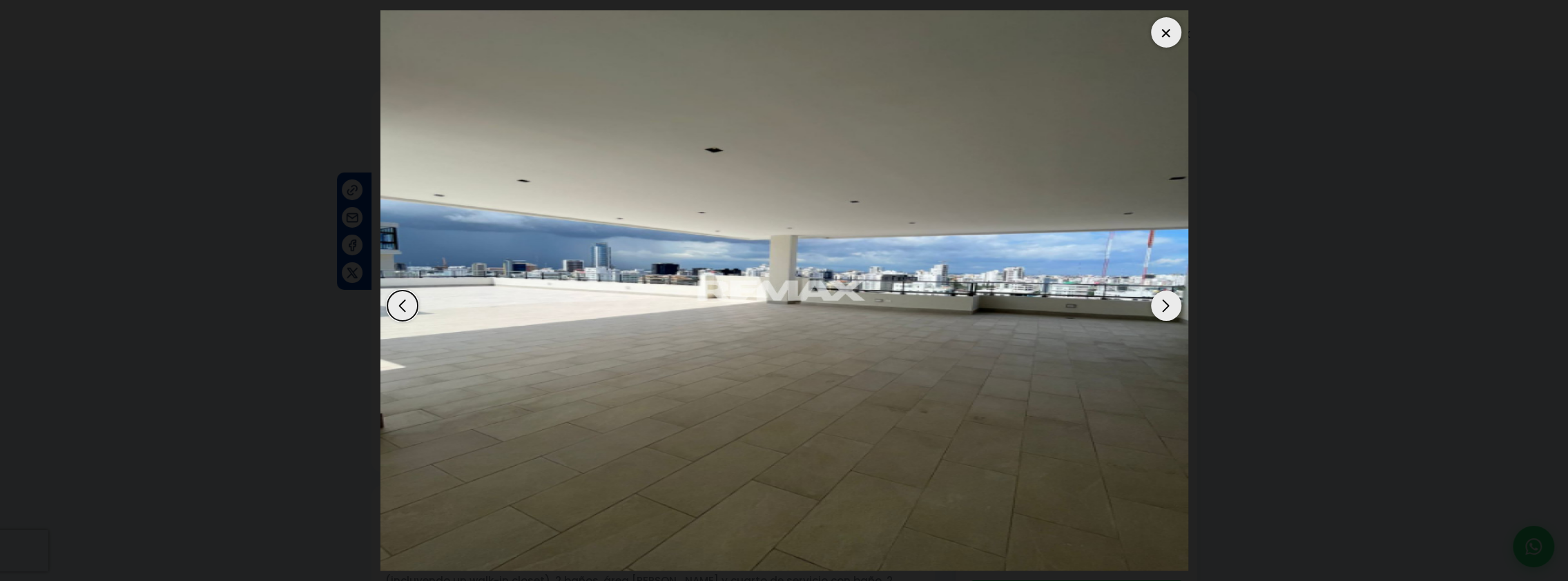
click at [1163, 304] on div "Next slide" at bounding box center [1165, 306] width 30 height 30
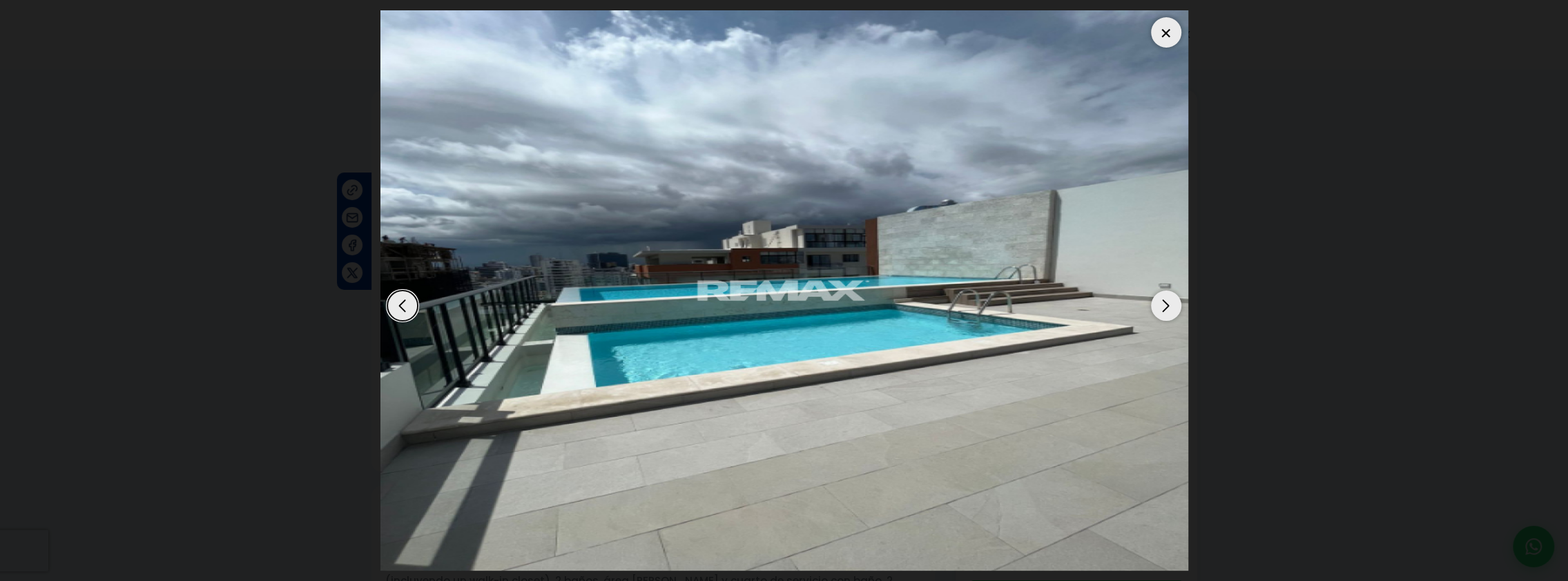
click at [1163, 304] on div "Next slide" at bounding box center [1165, 306] width 30 height 30
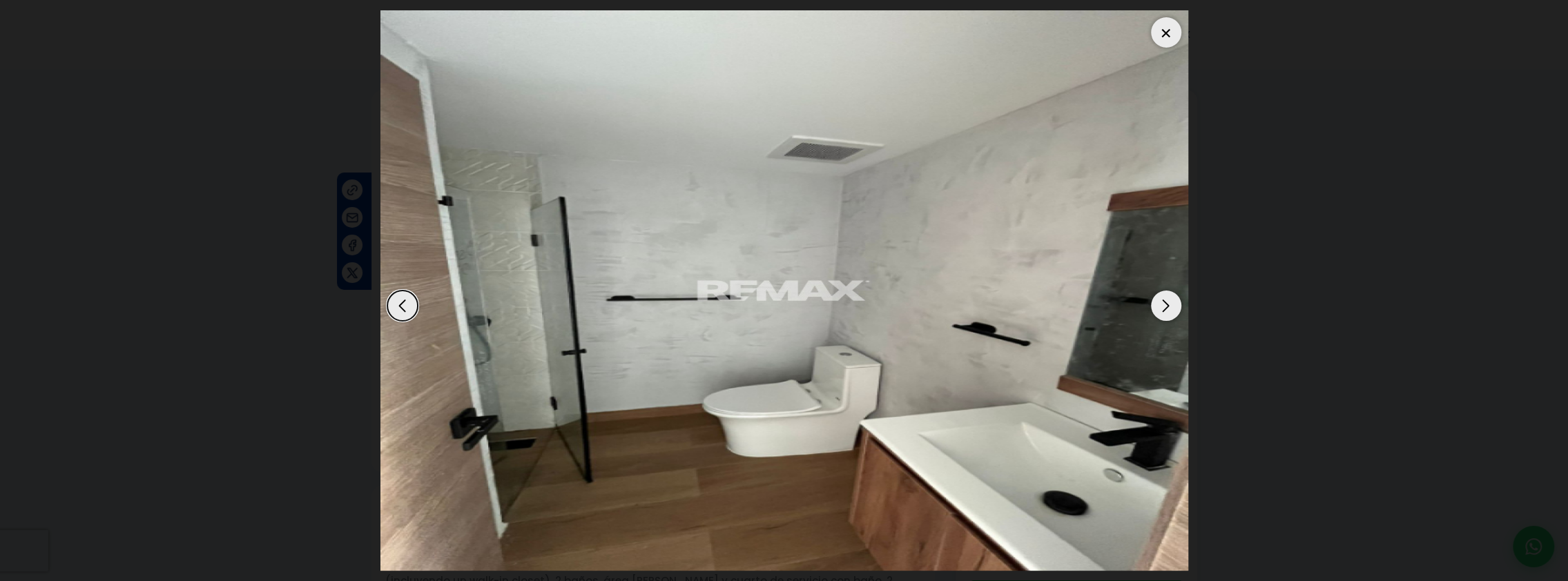
click at [1163, 304] on div "Next slide" at bounding box center [1165, 306] width 30 height 30
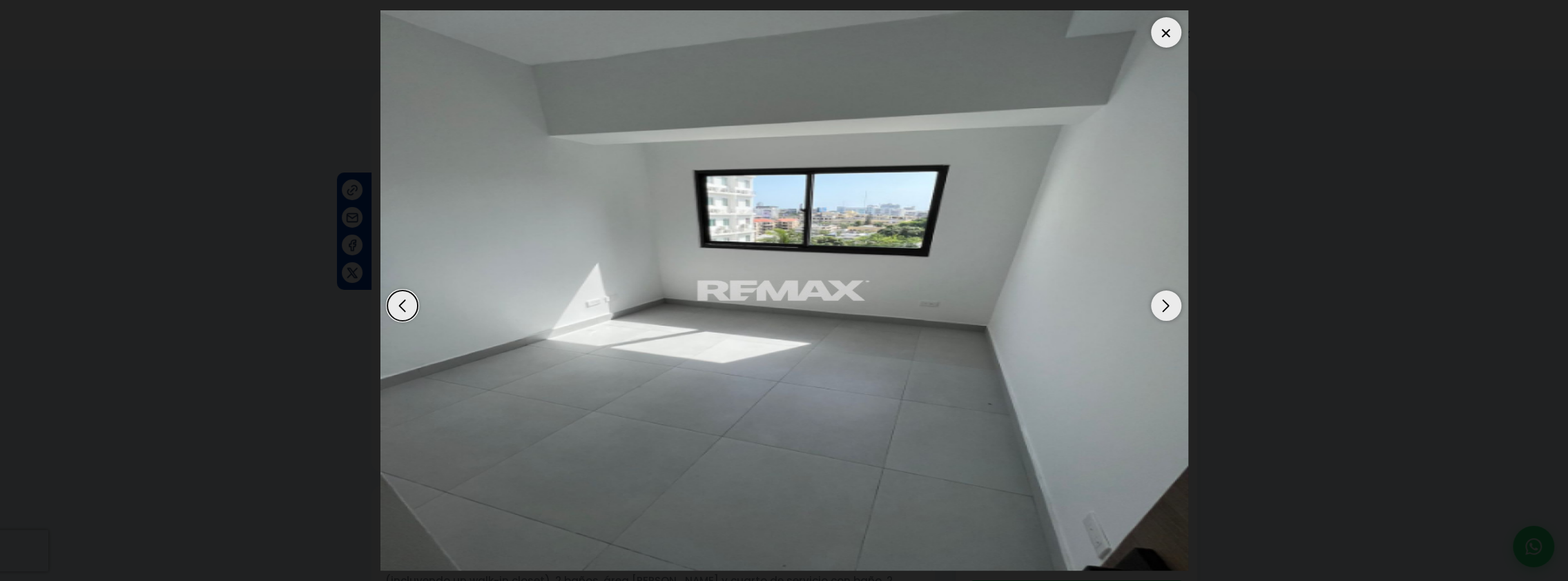
click at [1168, 36] on div at bounding box center [1165, 32] width 30 height 30
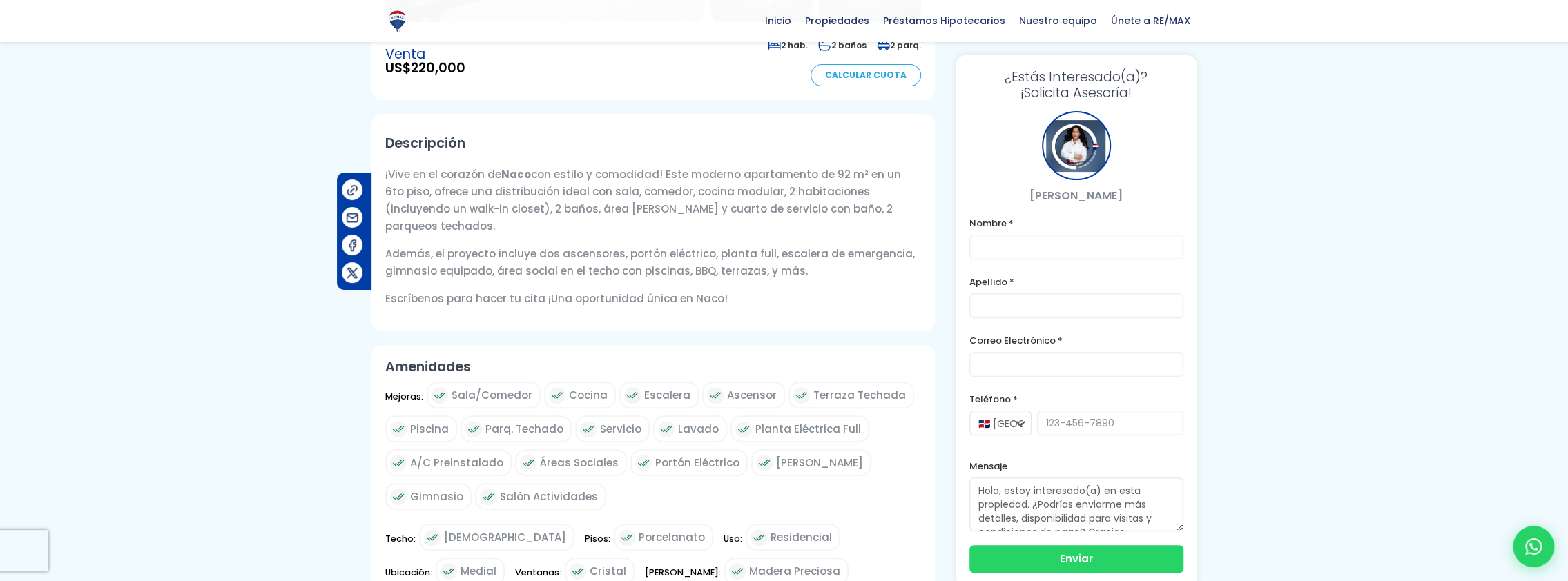
scroll to position [414, 0]
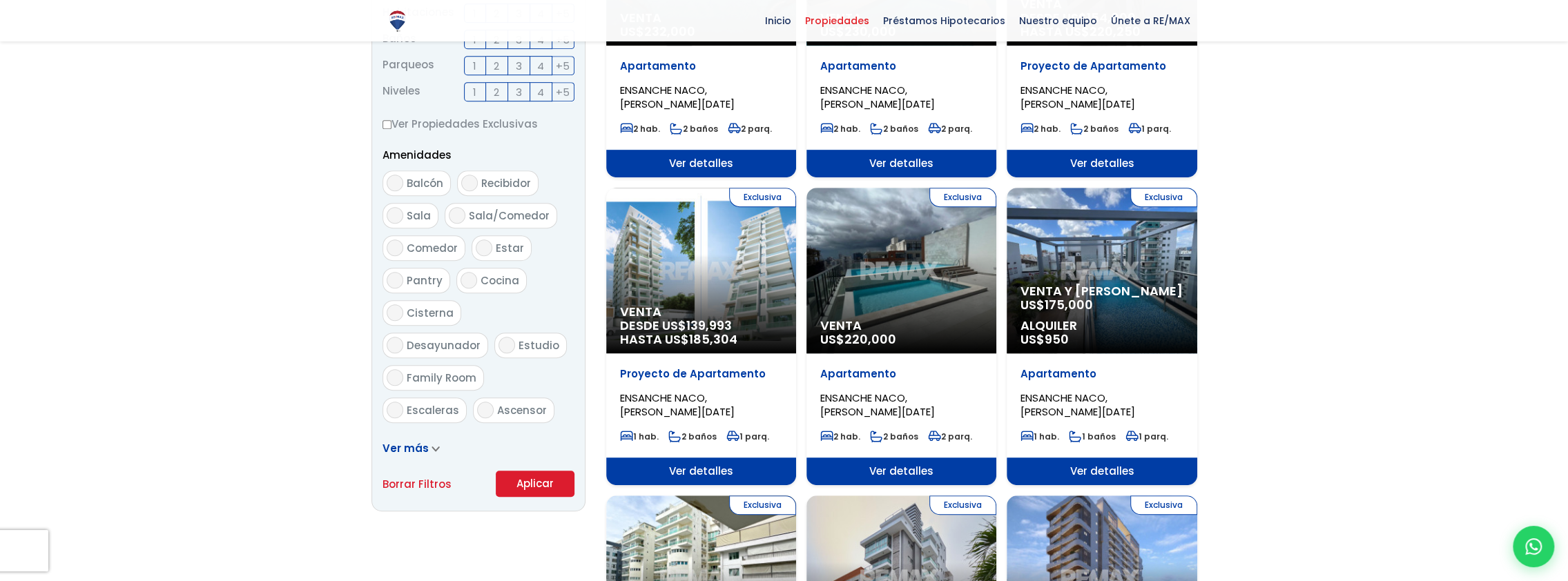
scroll to position [1252, 0]
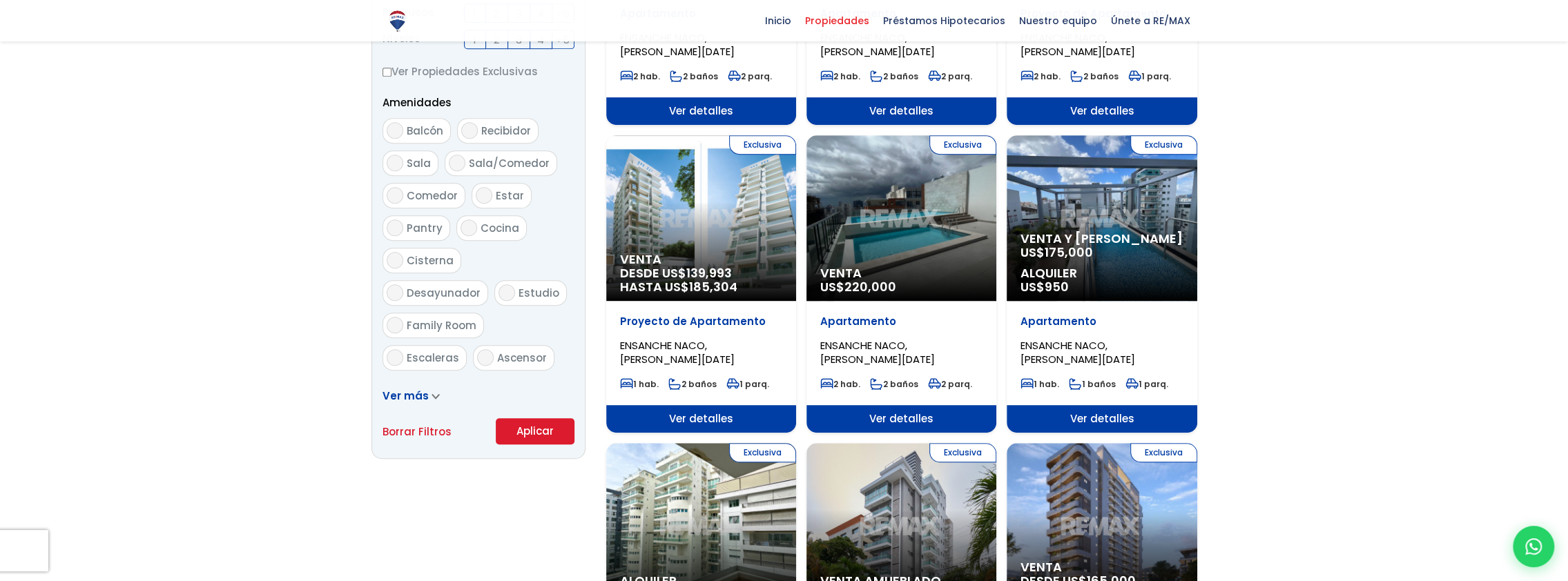
select select "182"
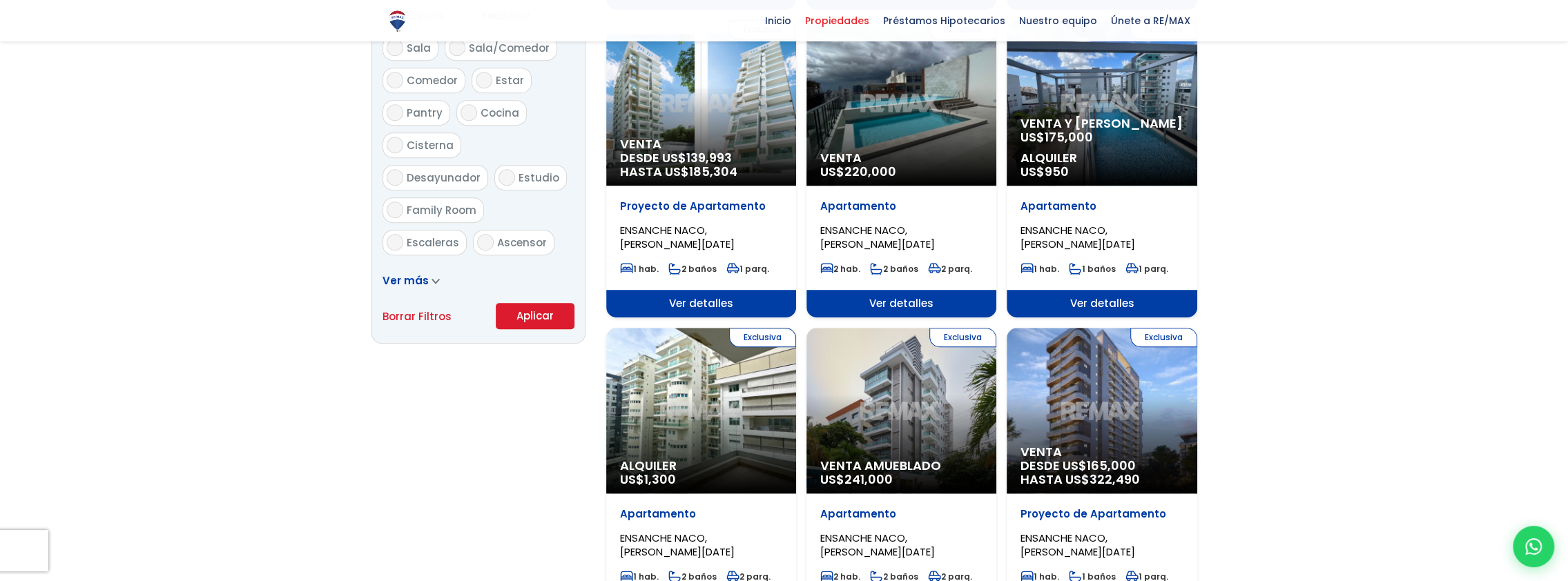
scroll to position [829, 0]
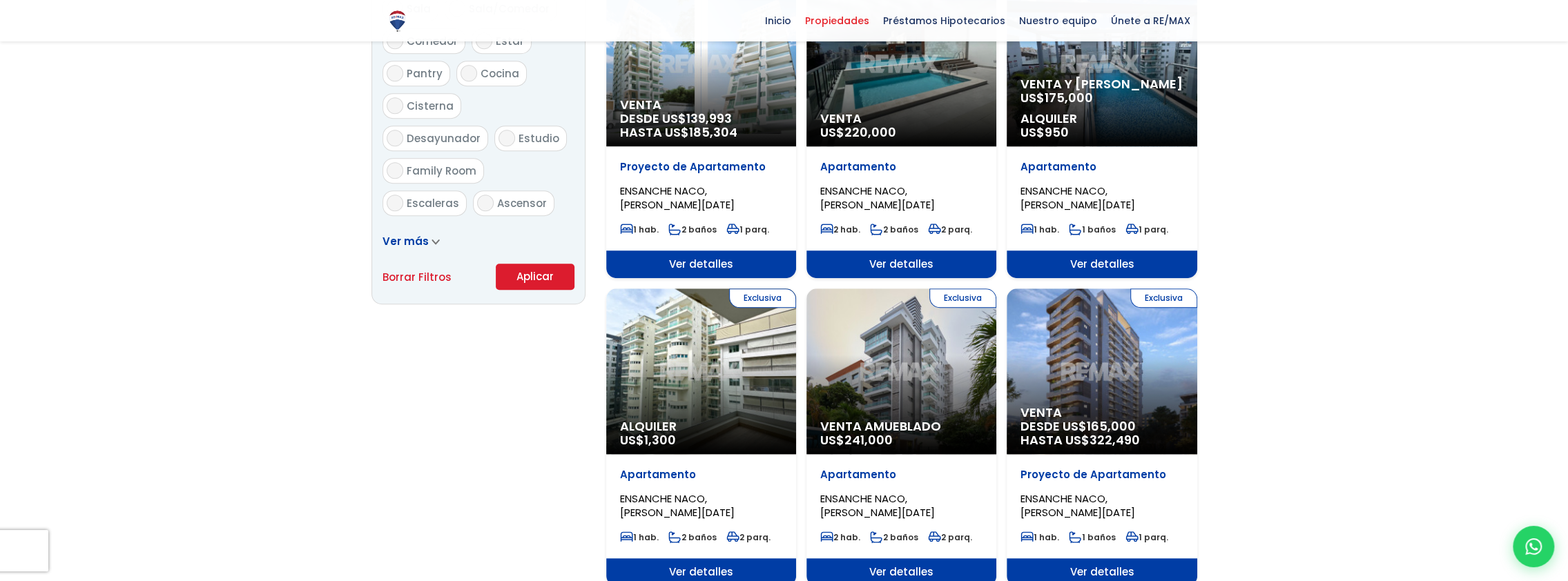
click at [914, 398] on div "Exclusiva Venta Amueblado US$ 241,000" at bounding box center [901, 372] width 190 height 166
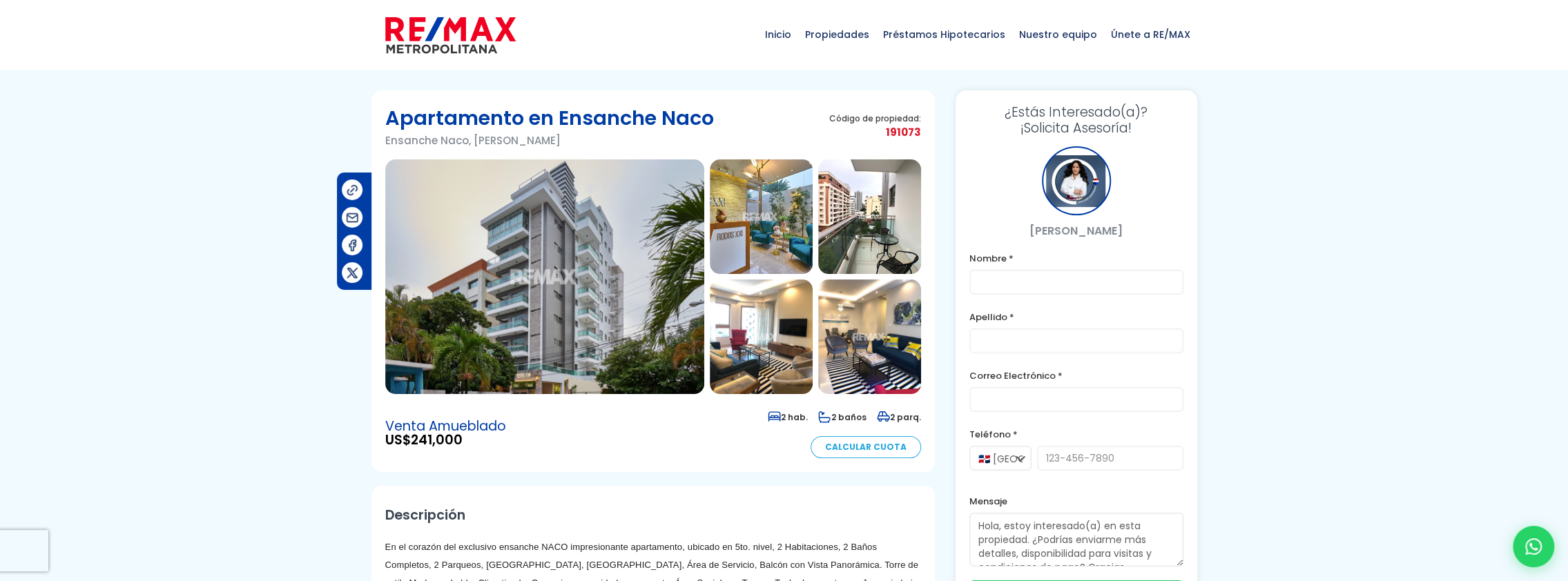
click at [615, 271] on img at bounding box center [544, 277] width 319 height 235
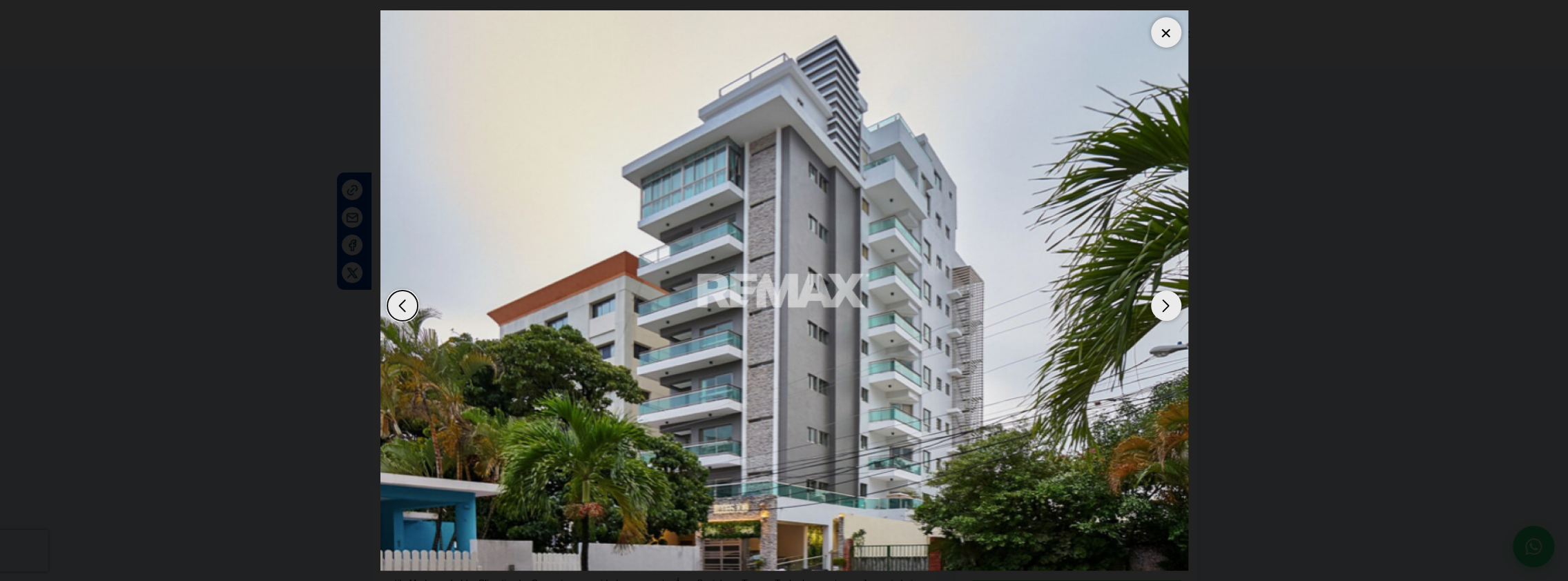
click at [1164, 303] on div "Next slide" at bounding box center [1165, 306] width 30 height 30
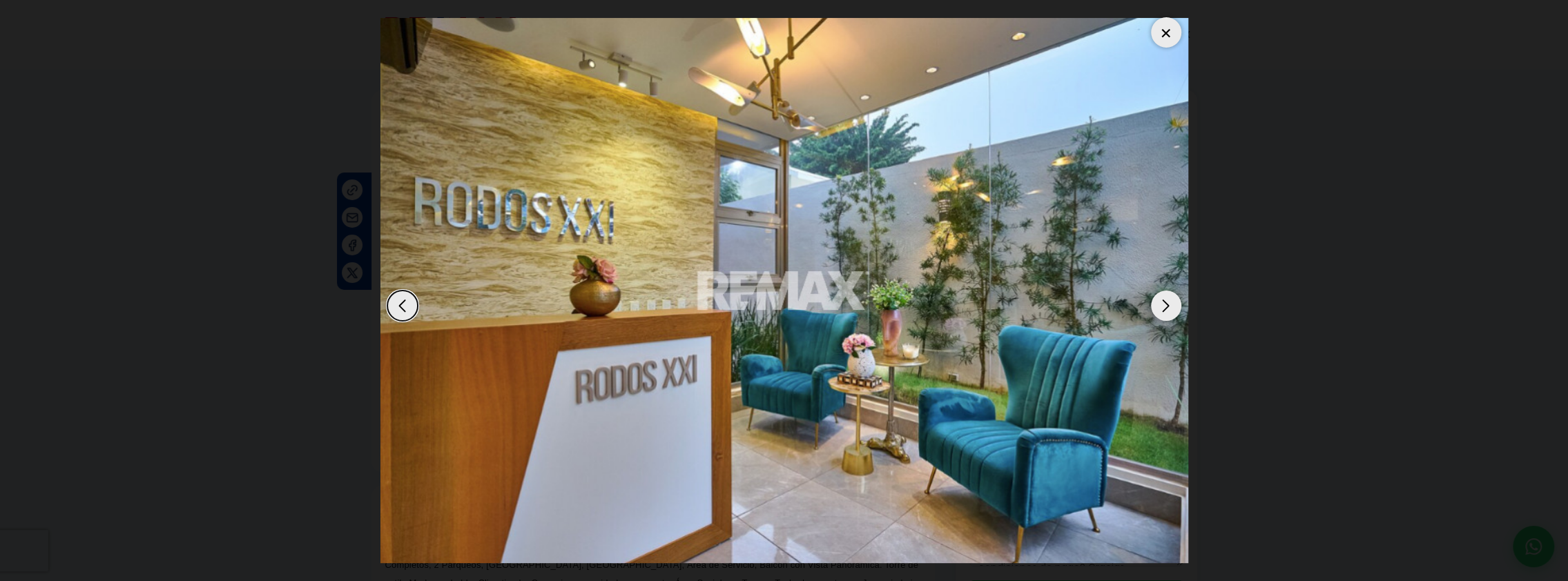
click at [1164, 303] on div "Next slide" at bounding box center [1165, 306] width 30 height 30
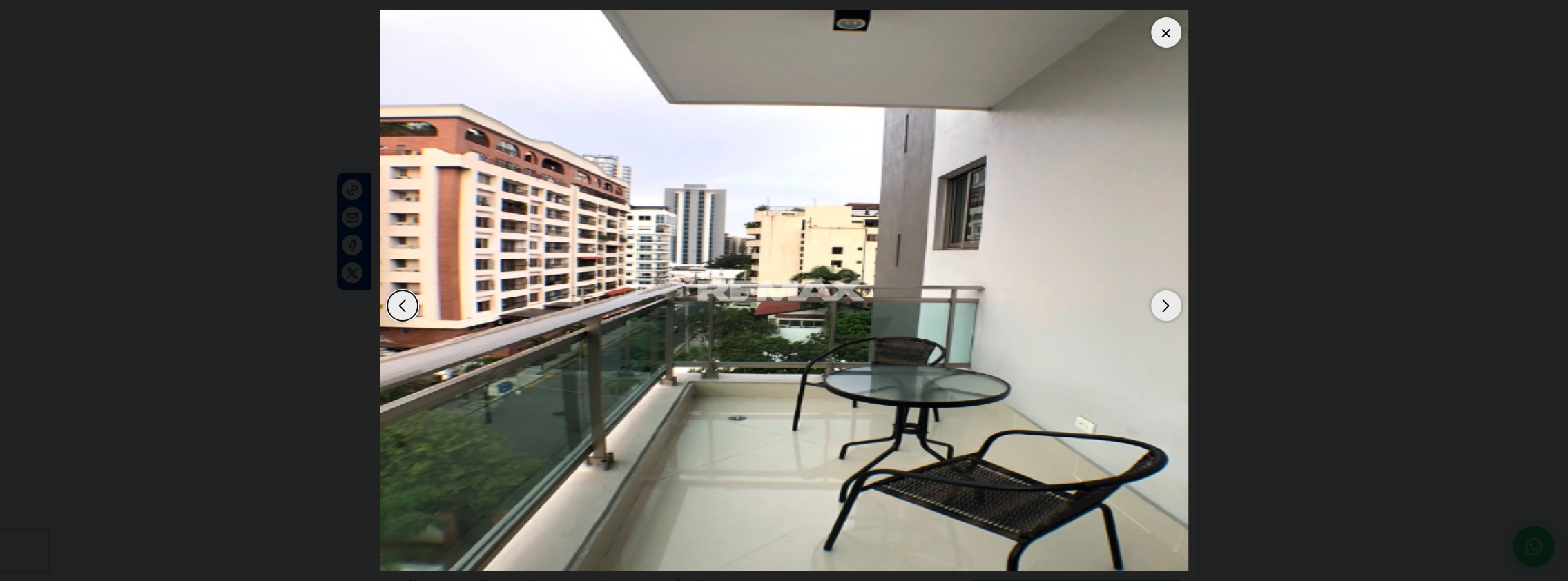
click at [1164, 303] on div "Next slide" at bounding box center [1165, 306] width 30 height 30
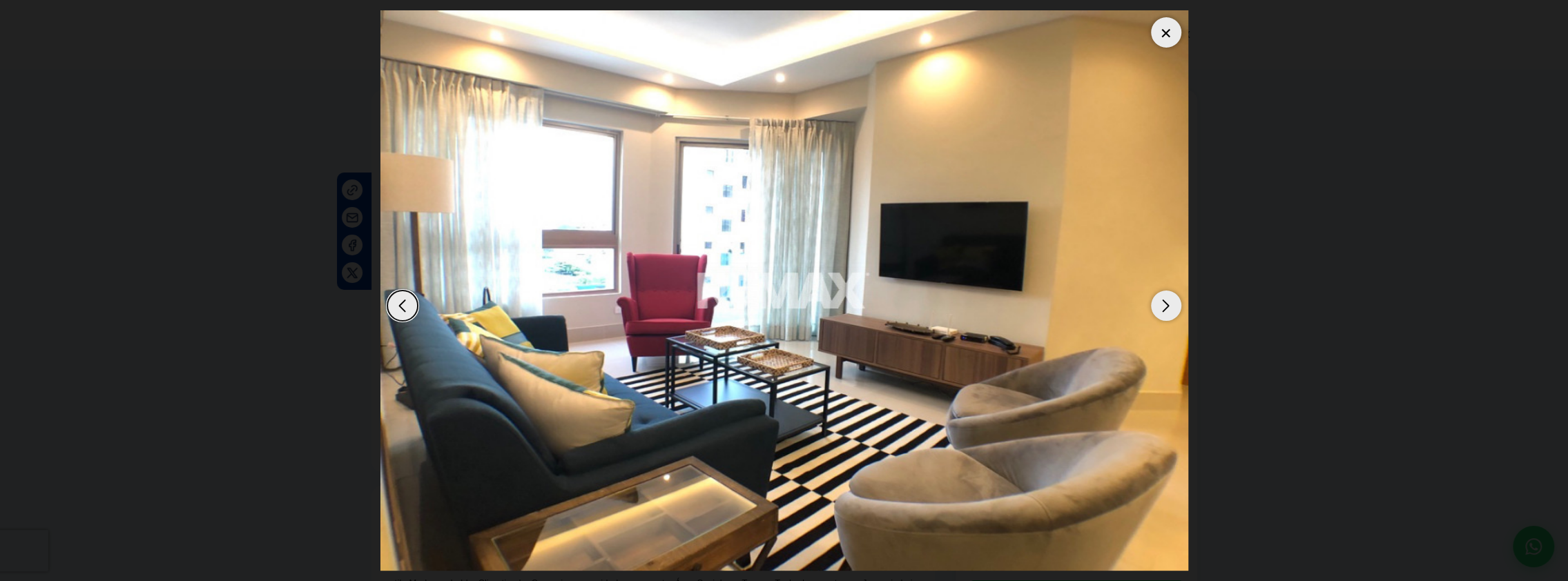
click at [1164, 303] on div "Next slide" at bounding box center [1165, 306] width 30 height 30
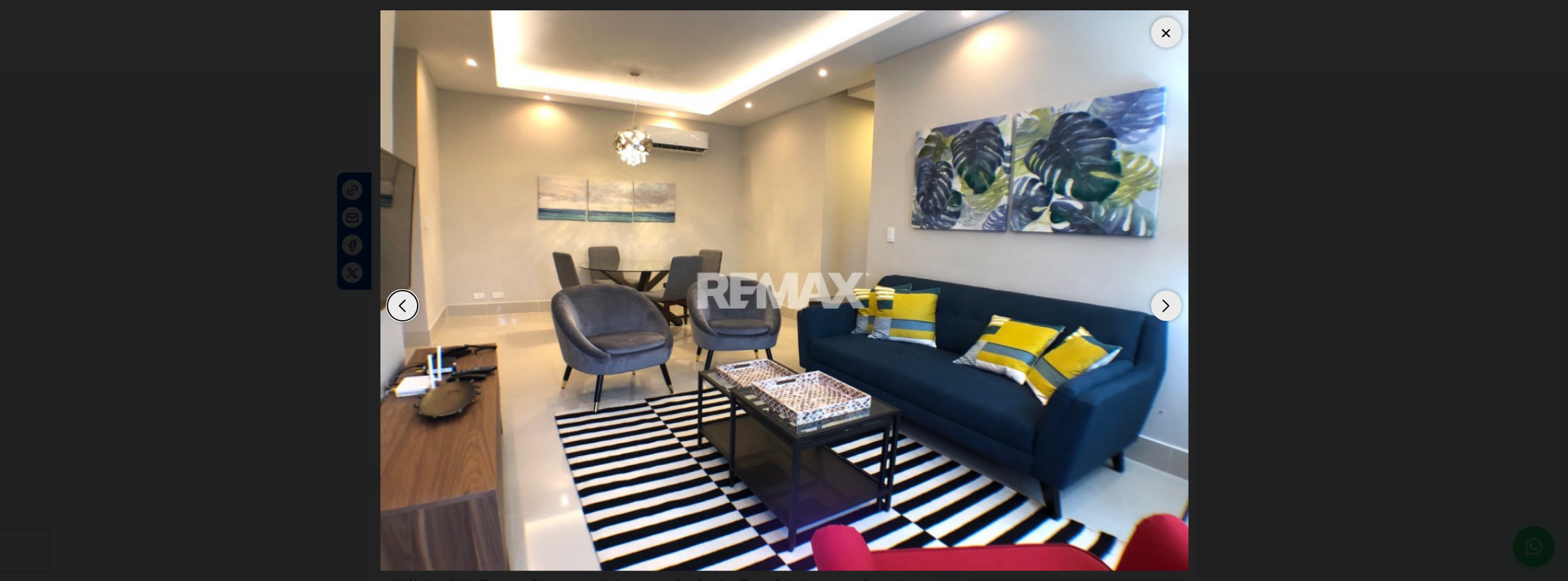
click at [1164, 303] on div "Next slide" at bounding box center [1165, 306] width 30 height 30
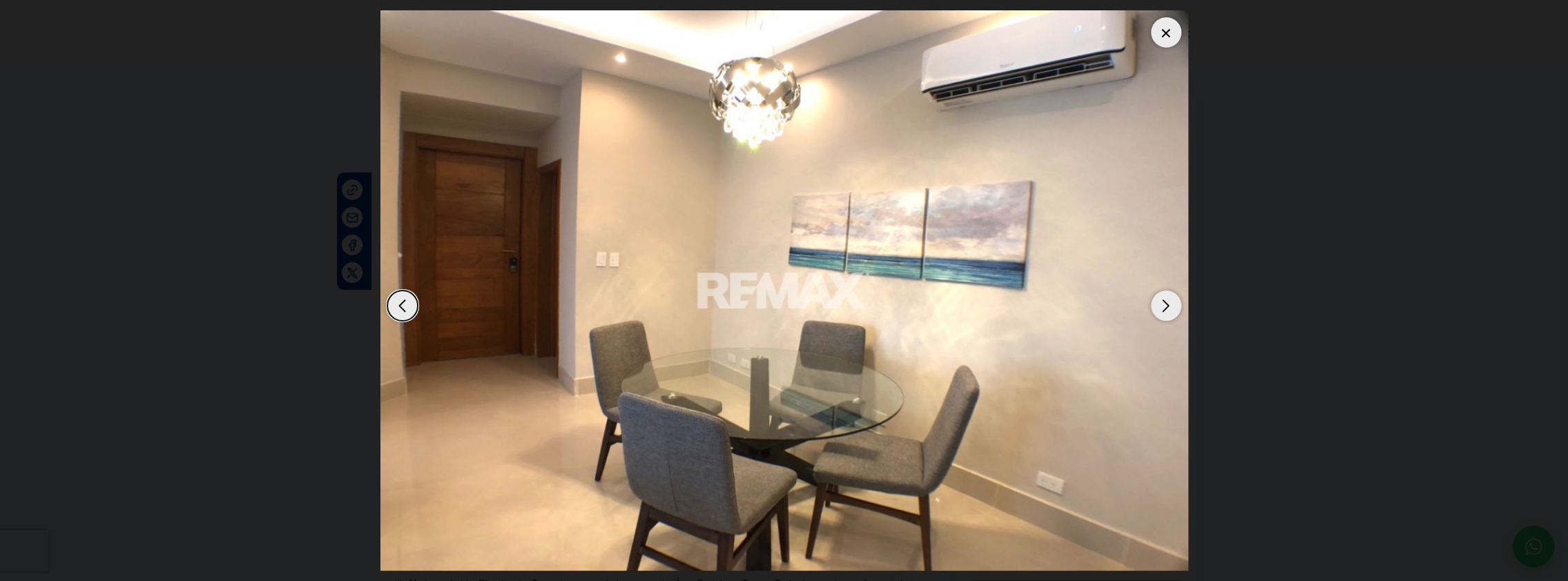
click at [1164, 303] on div "Next slide" at bounding box center [1165, 306] width 30 height 30
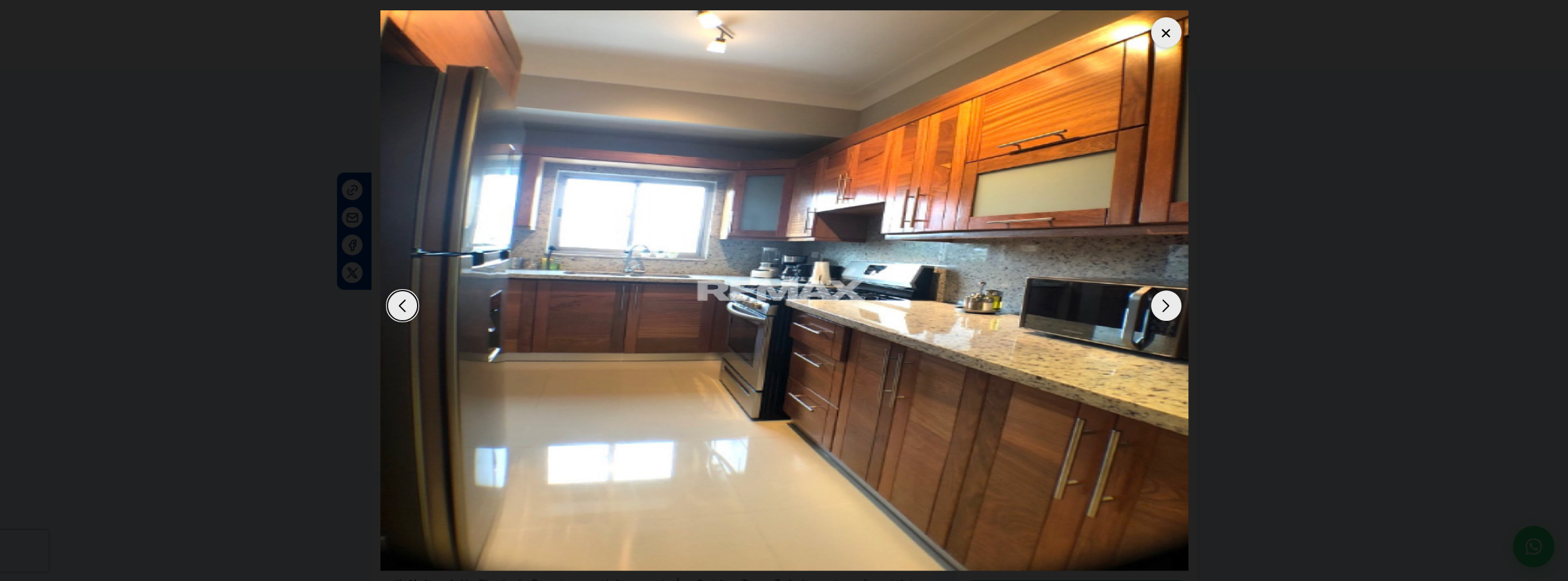
click at [1164, 303] on div "Next slide" at bounding box center [1165, 306] width 30 height 30
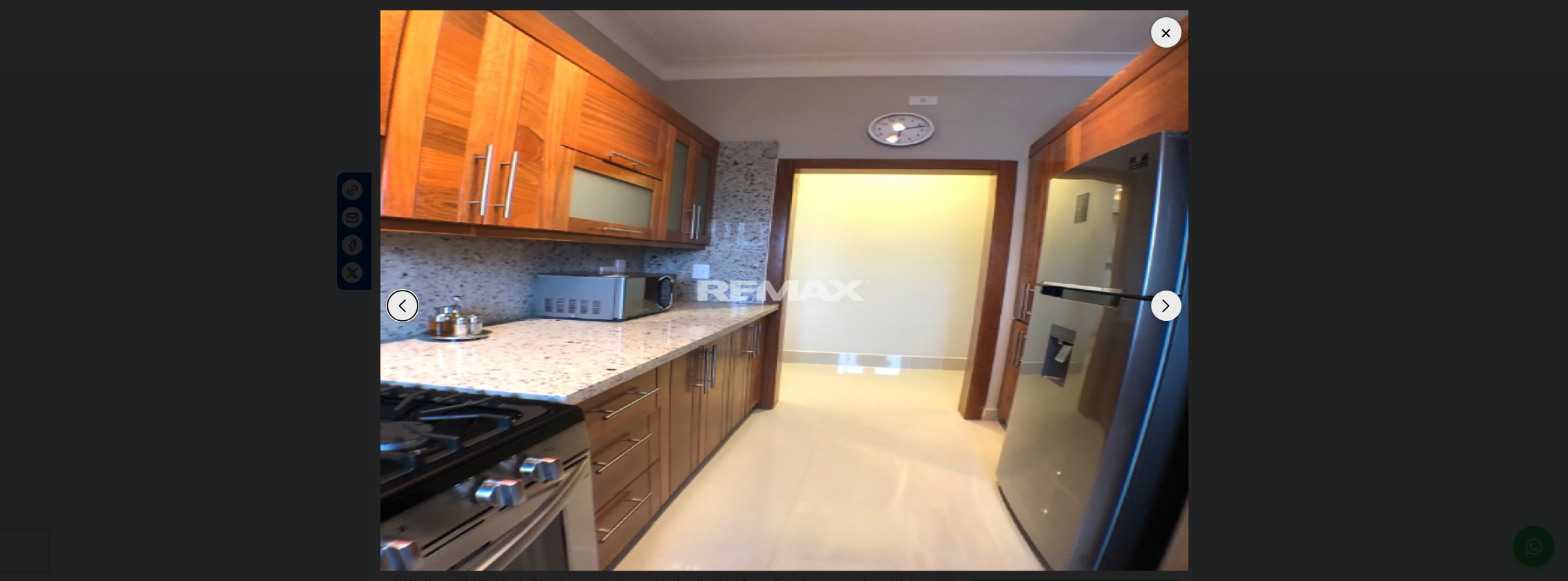
click at [1164, 303] on div "Next slide" at bounding box center [1165, 306] width 30 height 30
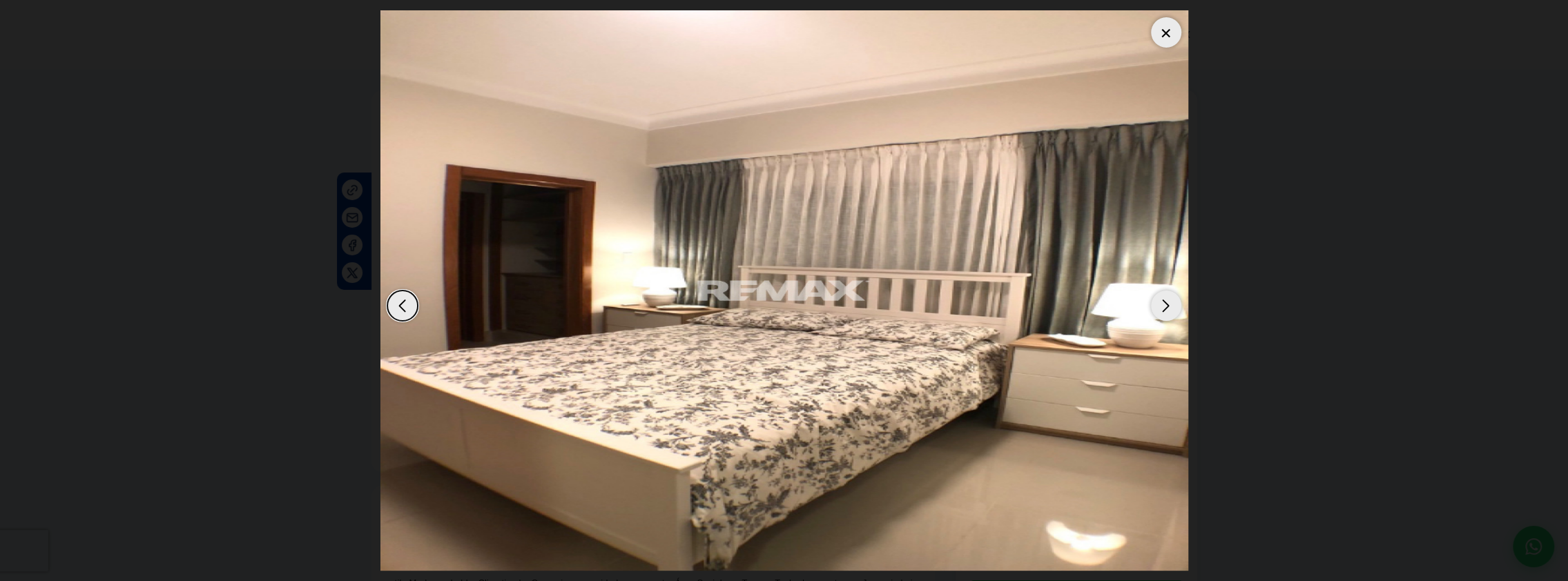
click at [1164, 303] on div "Next slide" at bounding box center [1165, 306] width 30 height 30
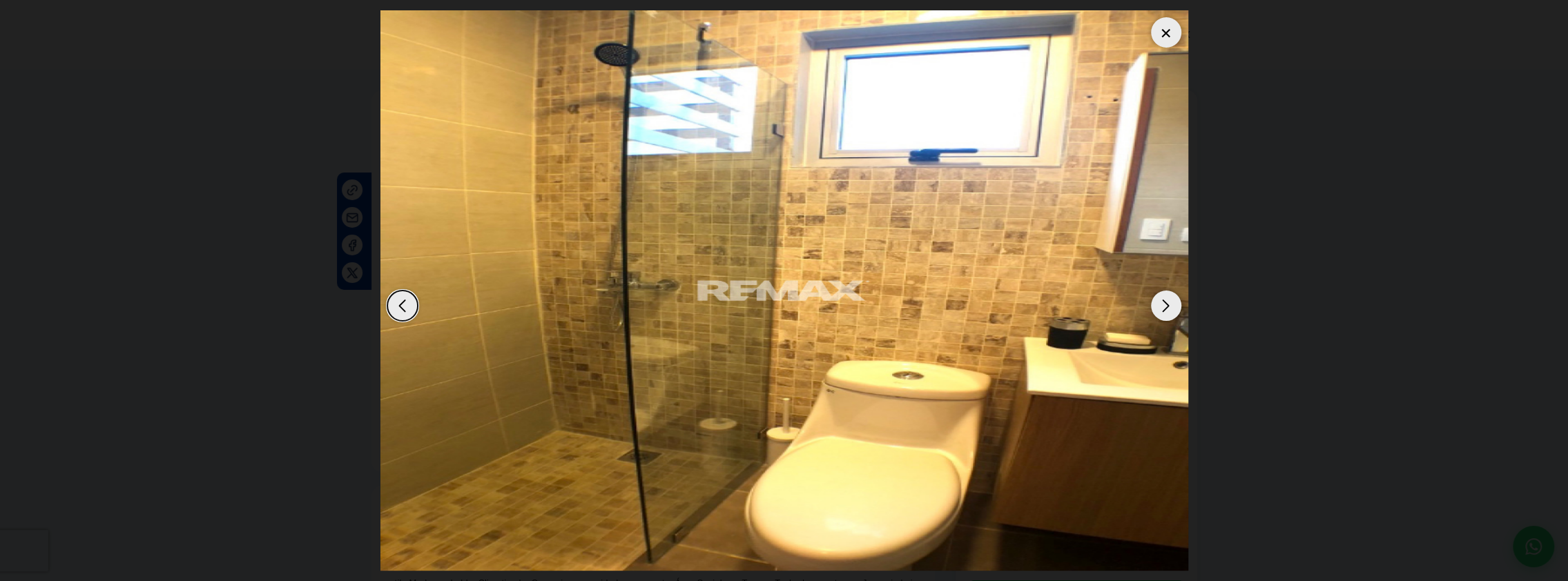
click at [1164, 303] on div "Next slide" at bounding box center [1165, 306] width 30 height 30
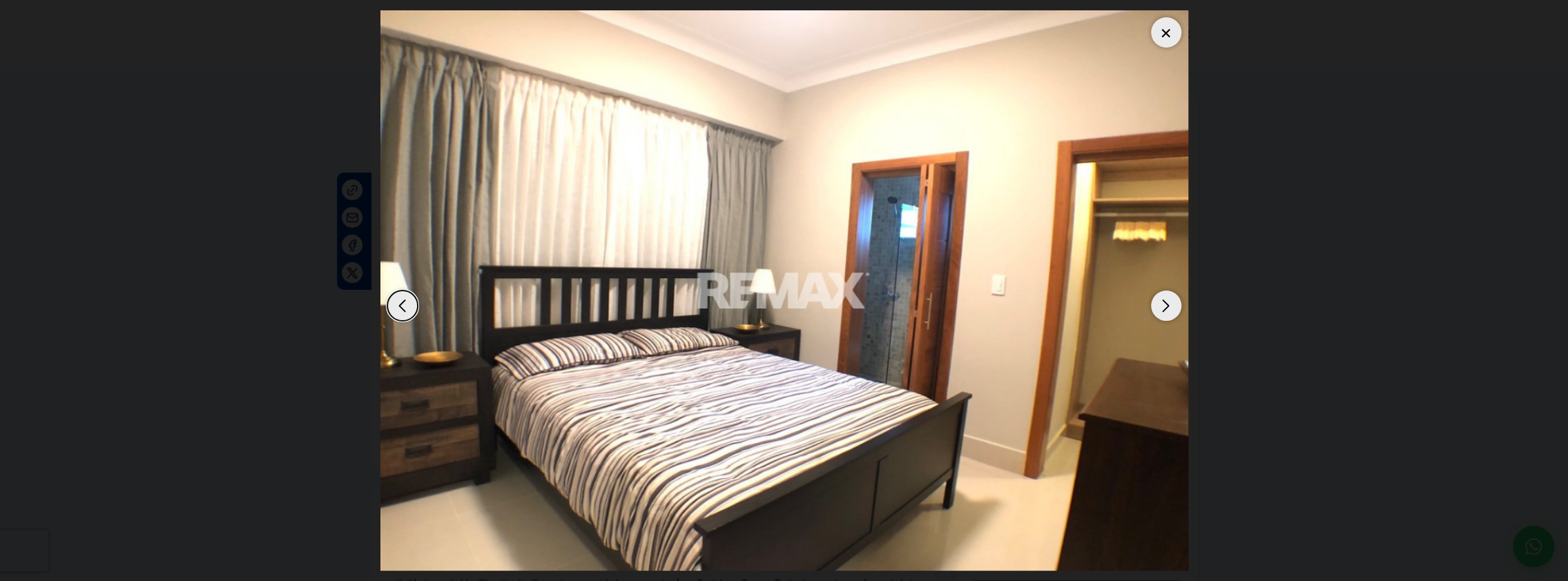
click at [1164, 303] on div "Next slide" at bounding box center [1165, 306] width 30 height 30
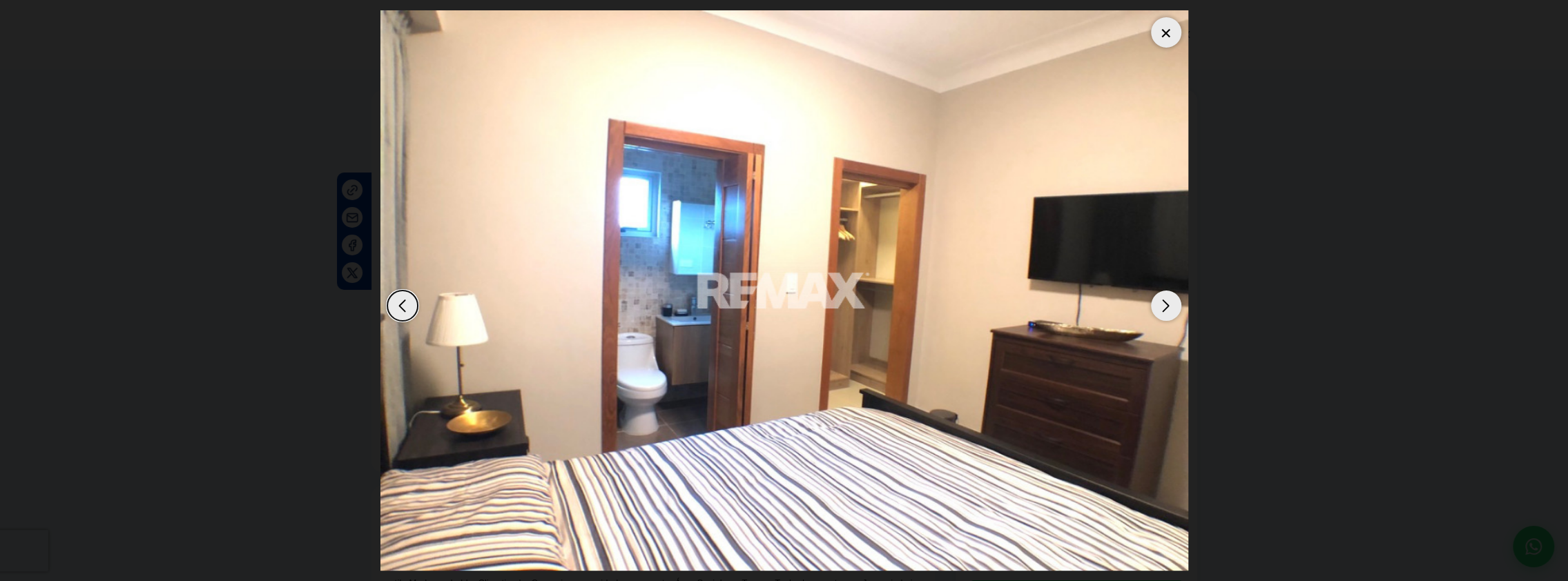
click at [1164, 303] on div "Next slide" at bounding box center [1165, 306] width 30 height 30
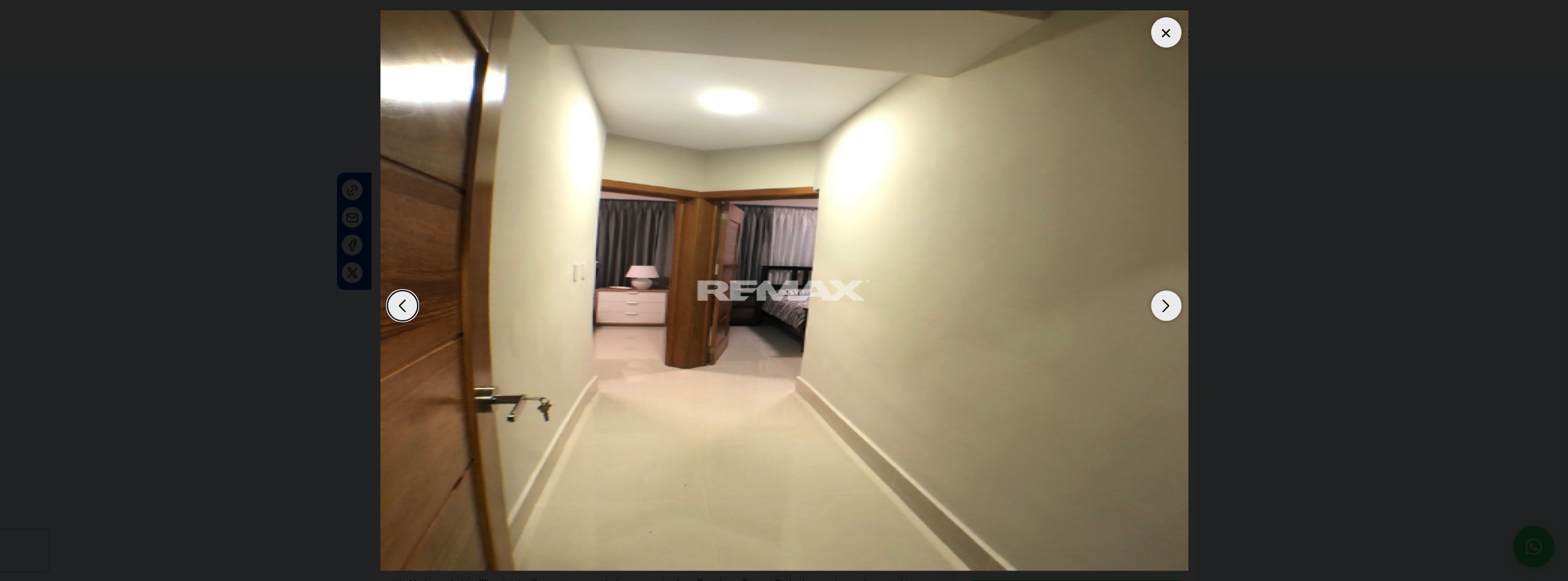
click at [1164, 303] on div "Next slide" at bounding box center [1165, 306] width 30 height 30
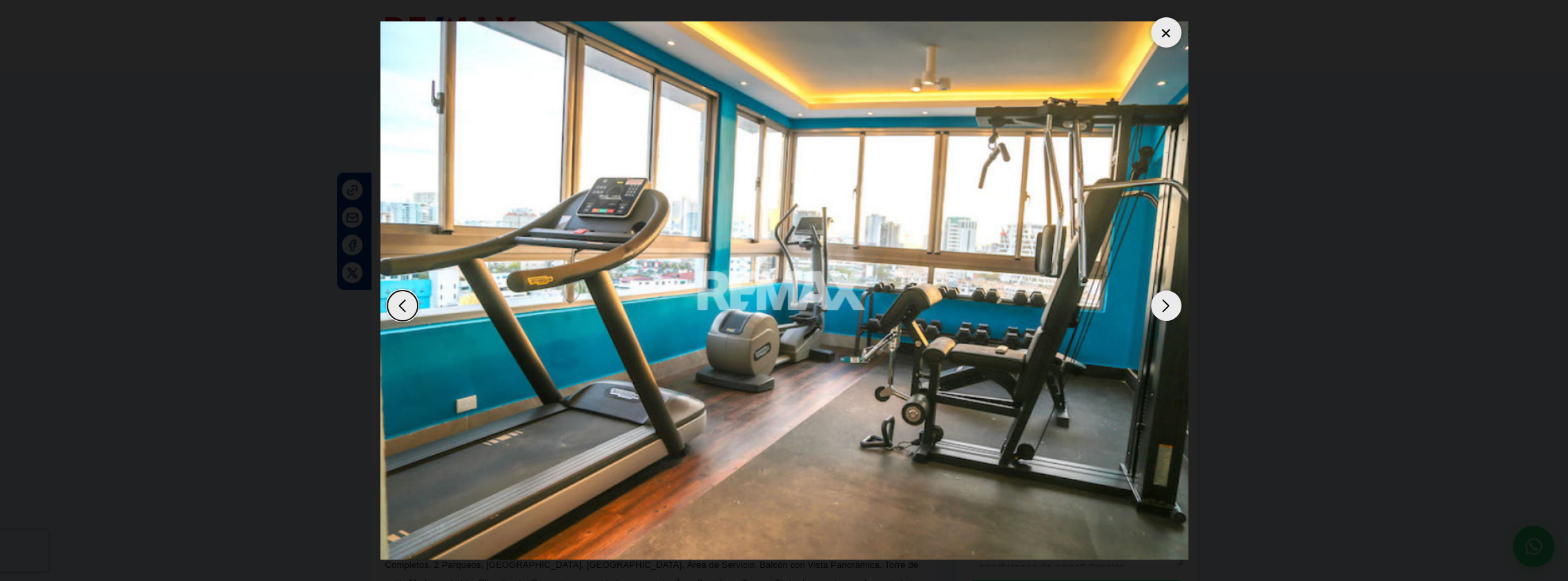
click at [1164, 303] on div "Next slide" at bounding box center [1165, 306] width 30 height 30
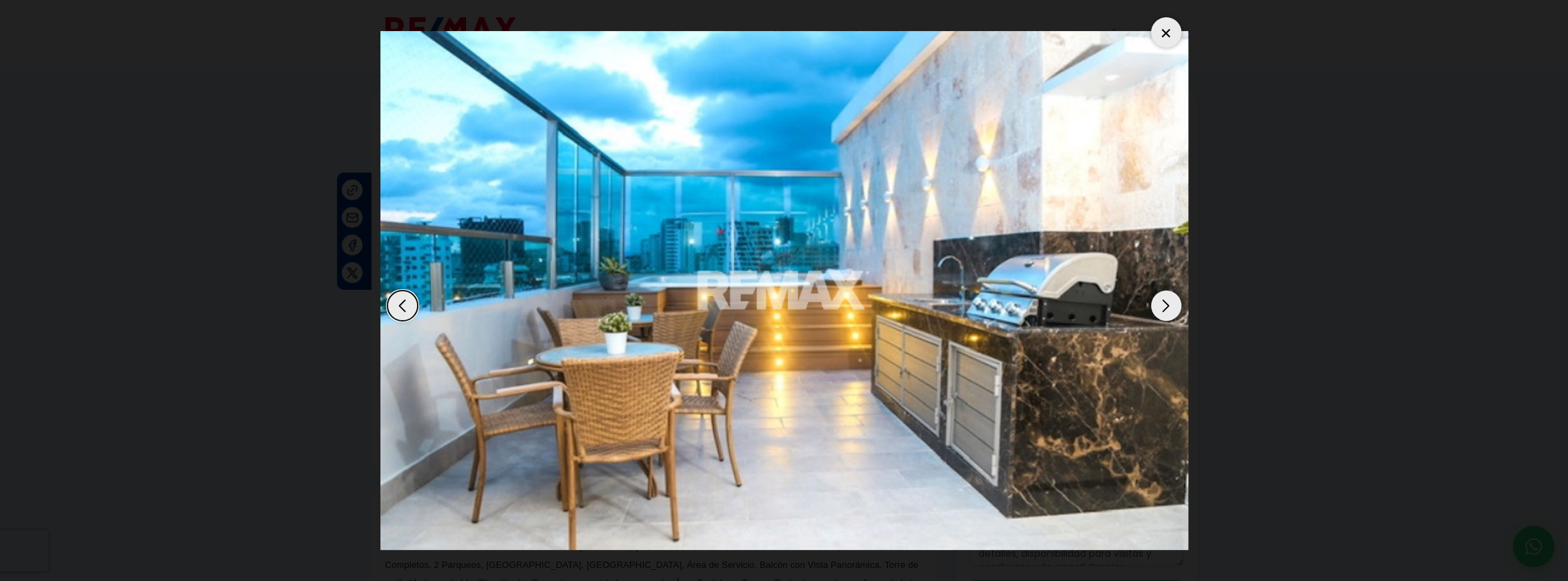
click at [1164, 303] on div "Next slide" at bounding box center [1165, 306] width 30 height 30
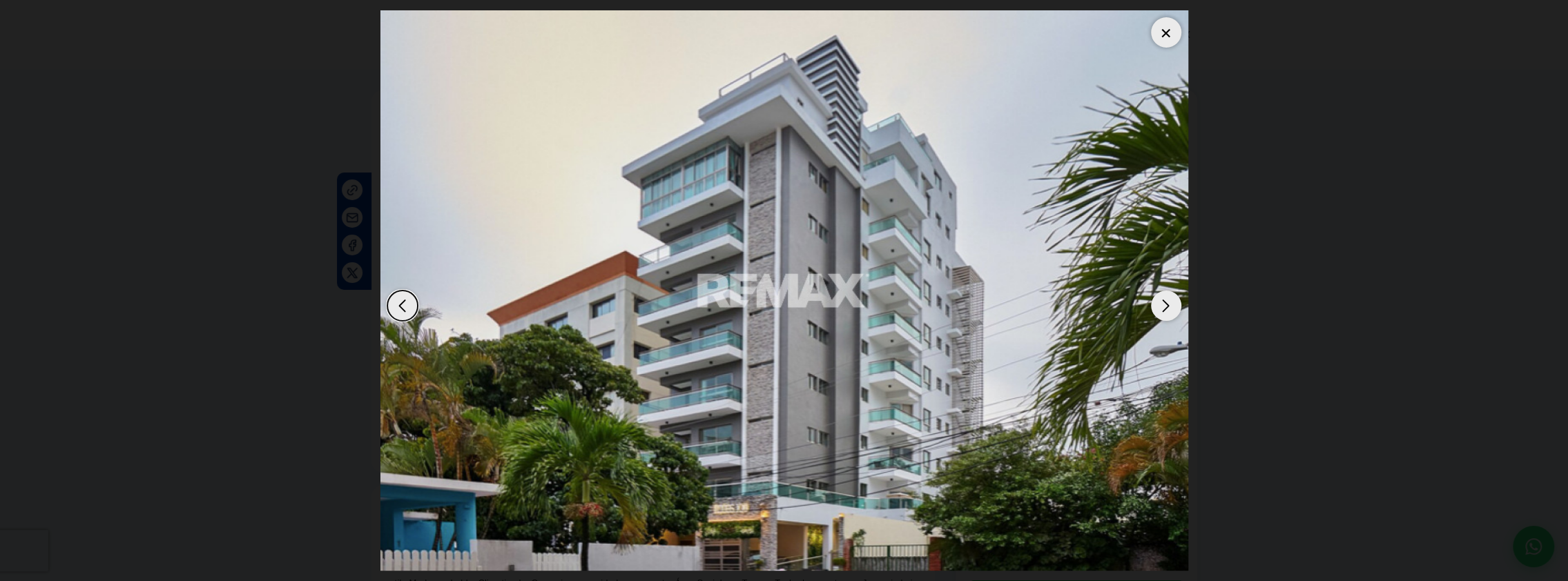
click at [1164, 303] on div "Next slide" at bounding box center [1165, 306] width 30 height 30
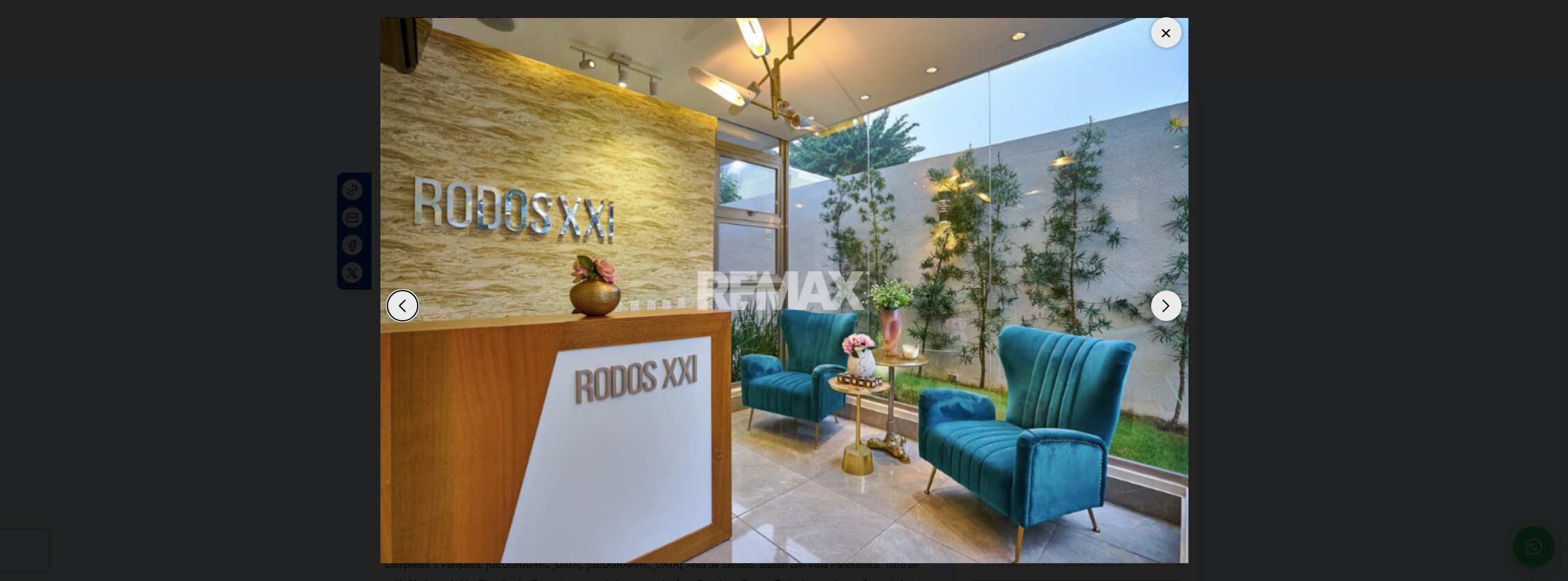
click at [1164, 303] on div "Next slide" at bounding box center [1165, 306] width 30 height 30
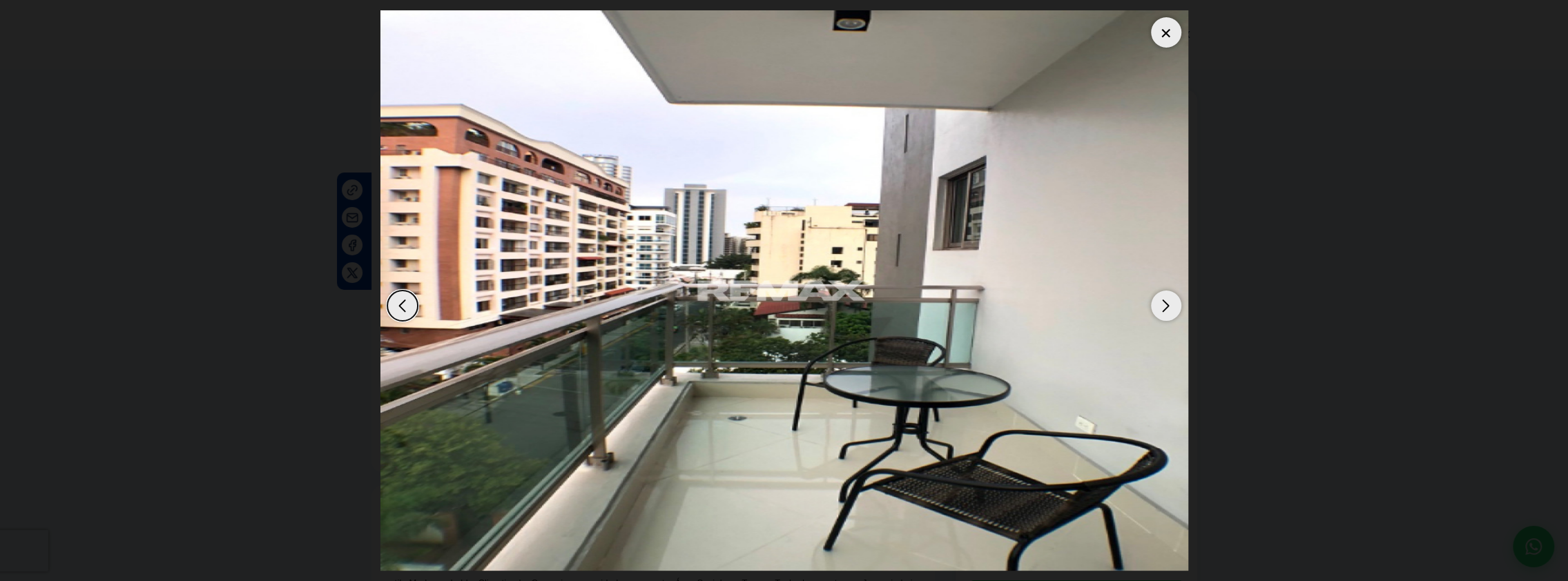
click at [1175, 34] on div at bounding box center [1165, 32] width 30 height 30
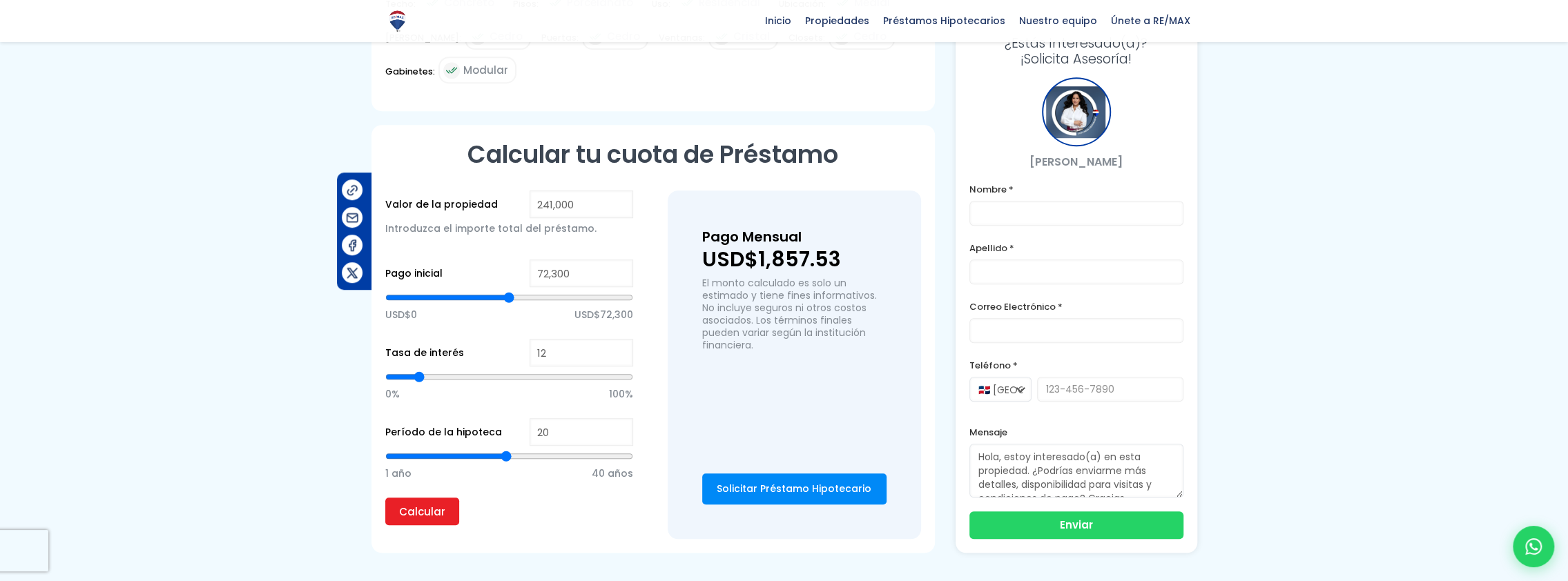
scroll to position [897, 0]
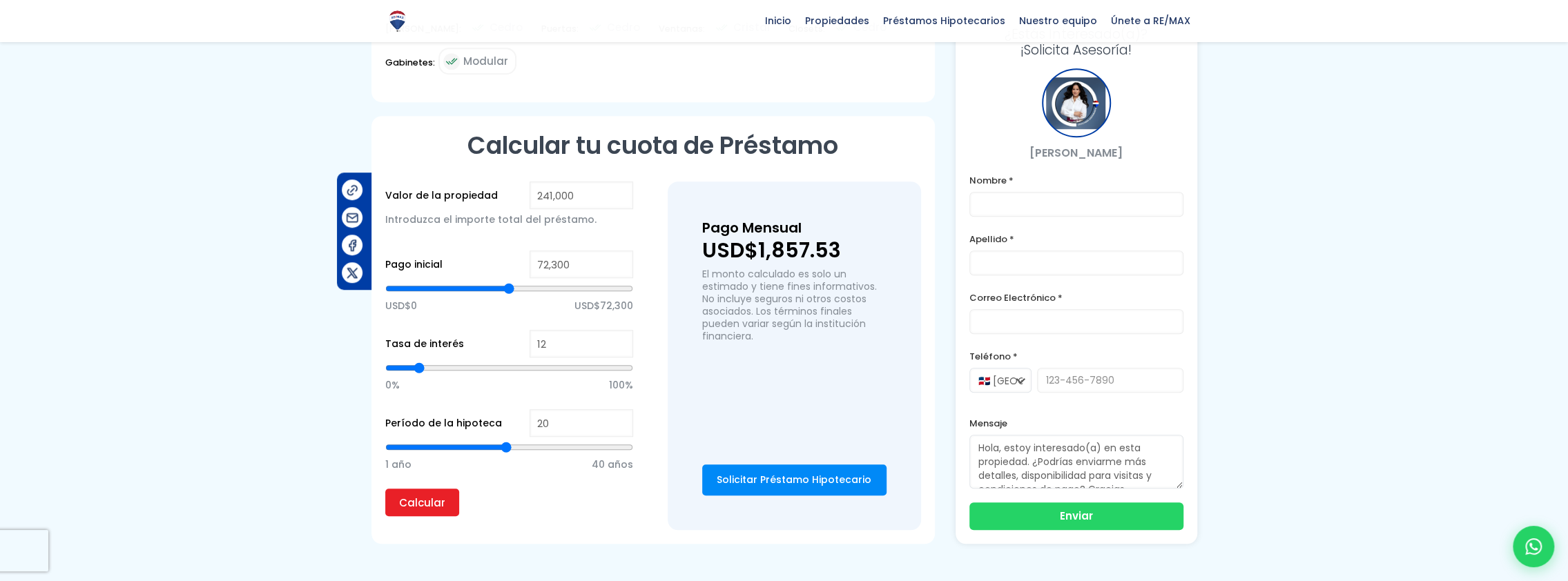
type input "115,129"
type input "115129"
type input "114,193"
type input "114193"
type input "113,257"
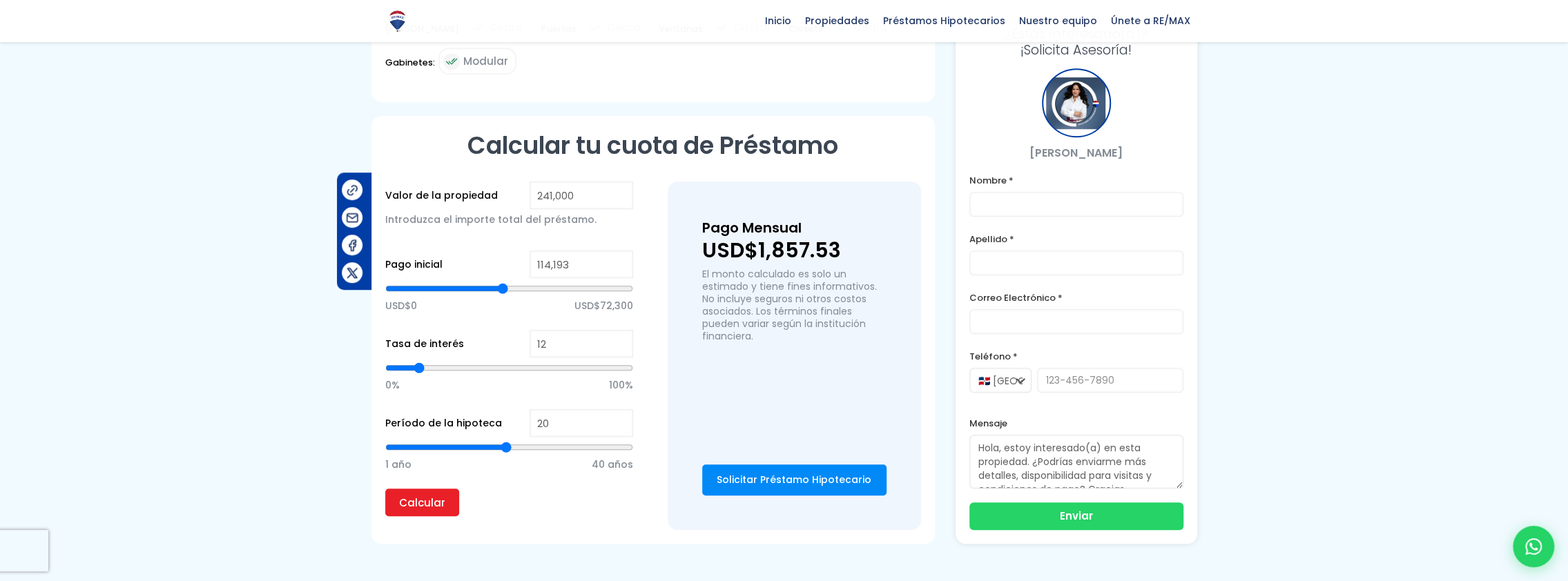
type input "113257"
type input "111,385"
type input "111385"
type input "109,045"
type input "109045"
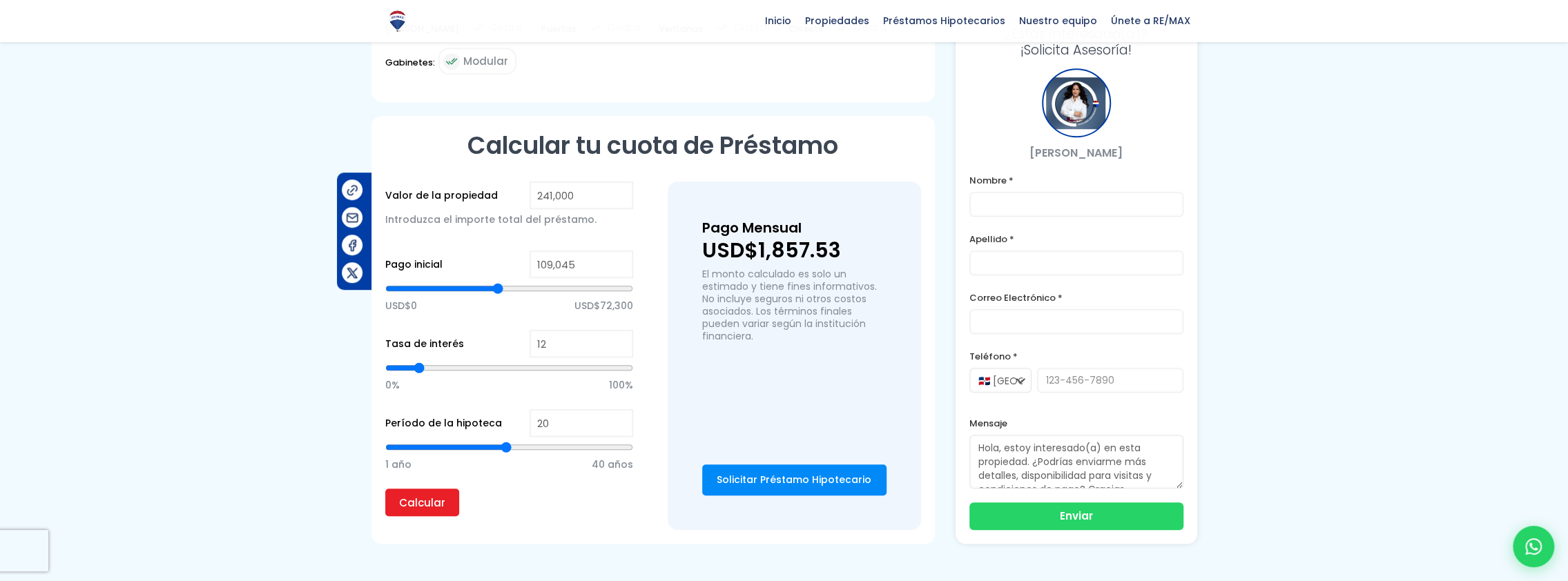
type input "105,301"
type input "105301"
type input "101,557"
type input "101557"
type input "98,281"
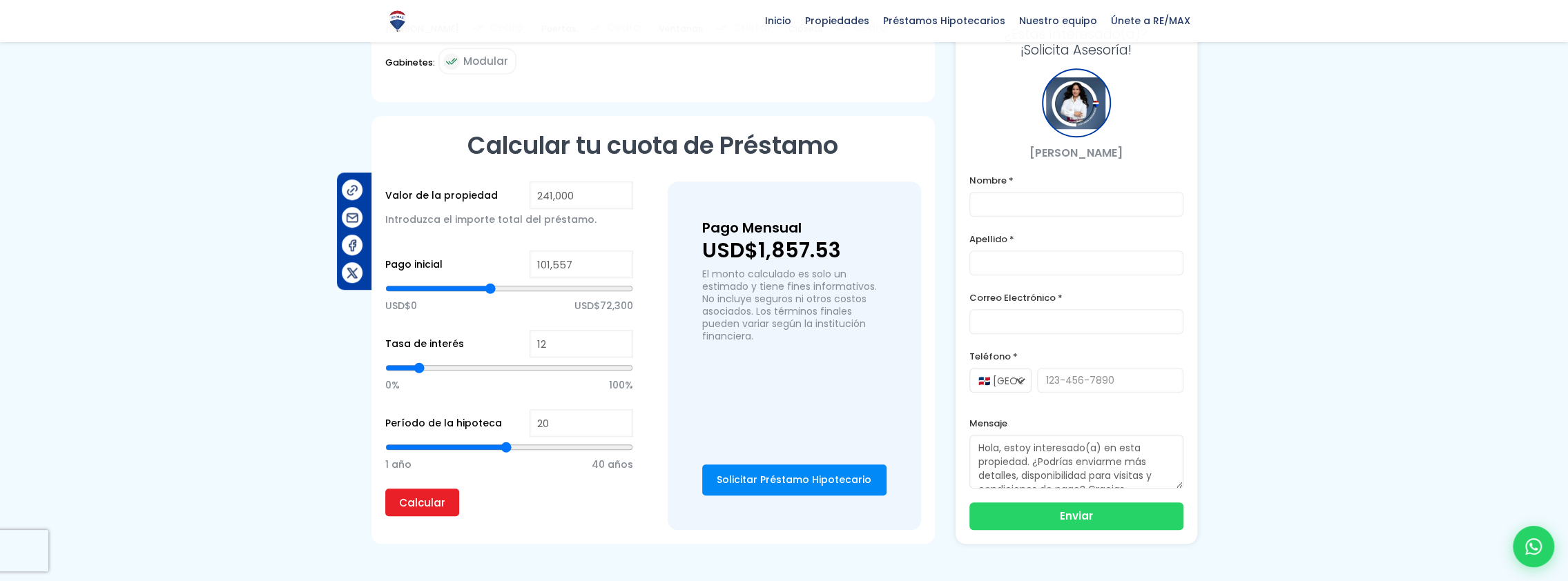
type input "98281"
type input "95,473"
type input "95473"
type input "93,133"
type input "93133"
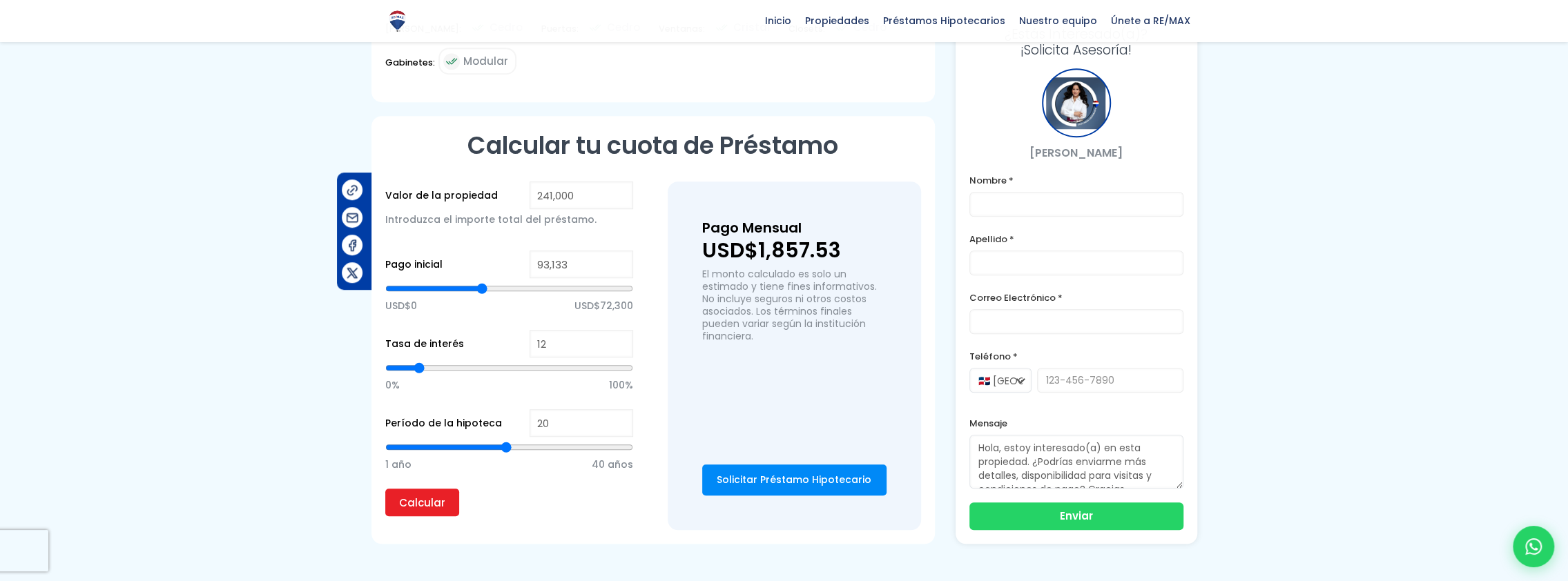
type input "90,325"
type input "90325"
type input "87,517"
type input "87517"
type input "85,645"
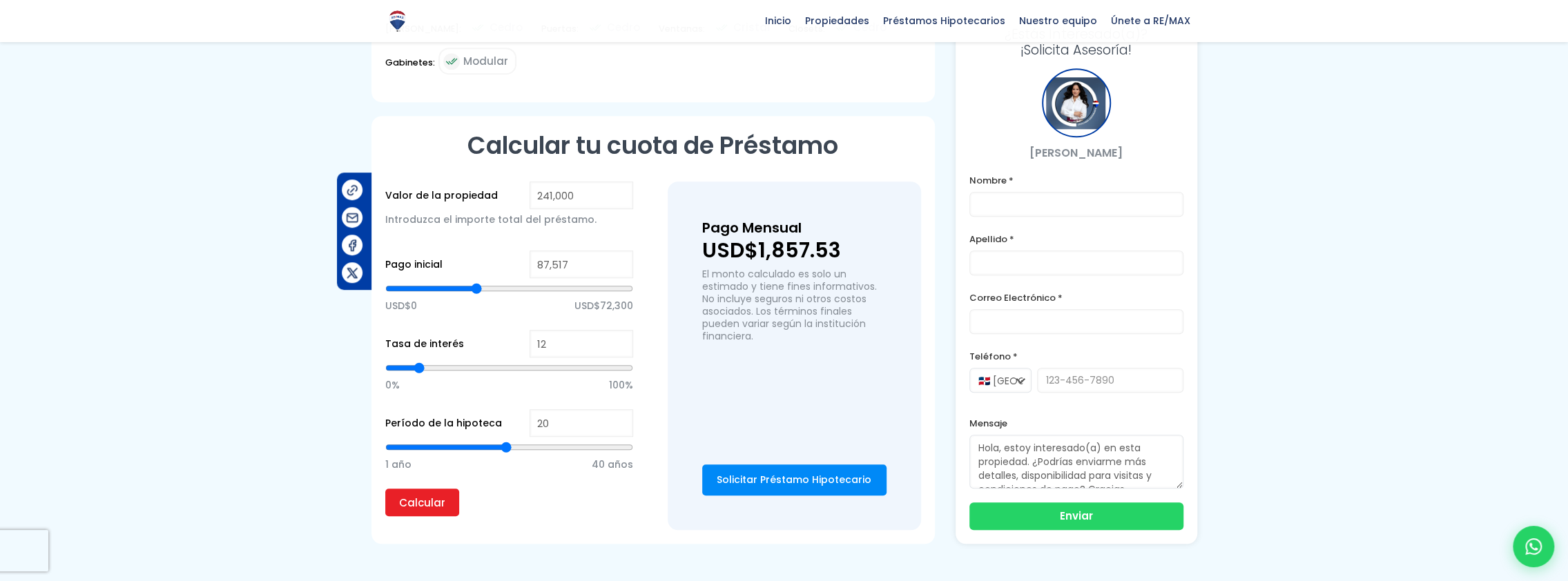
type input "85645"
type input "84,241"
type input "84241"
type input "83,773"
type input "83773"
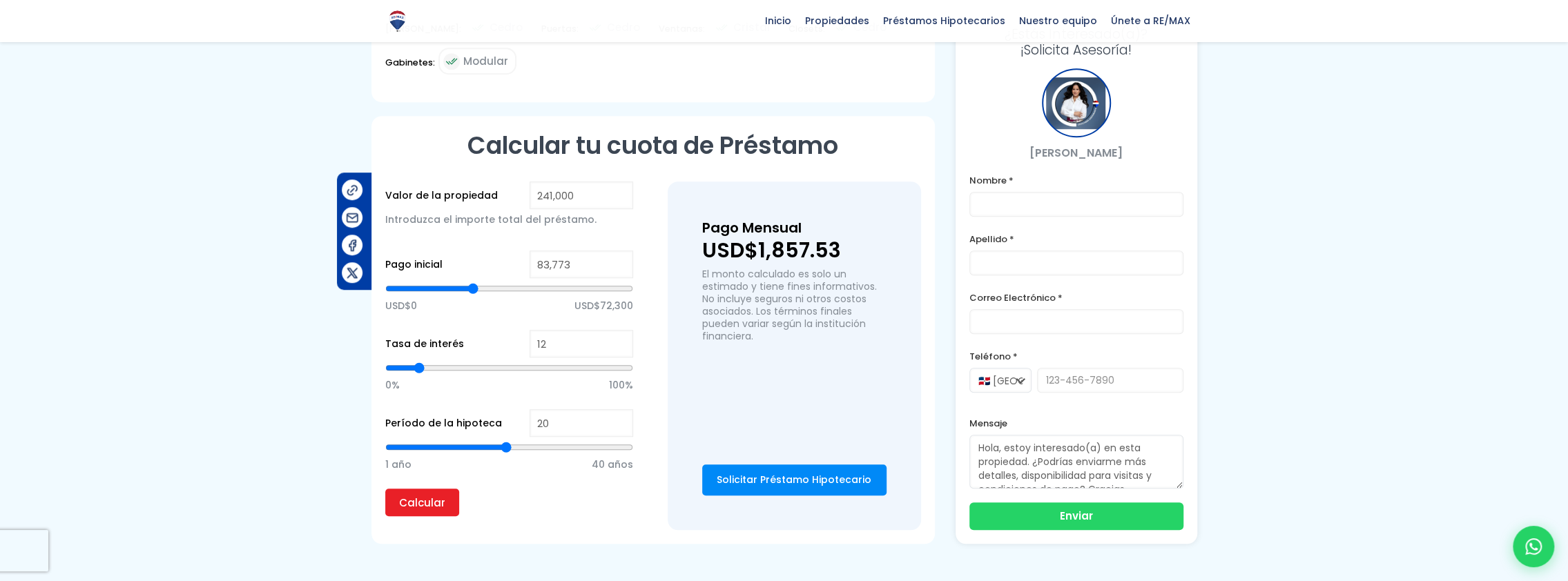
type input "83,305"
type input "83305"
type input "82,837"
type input "82837"
type input "82,369"
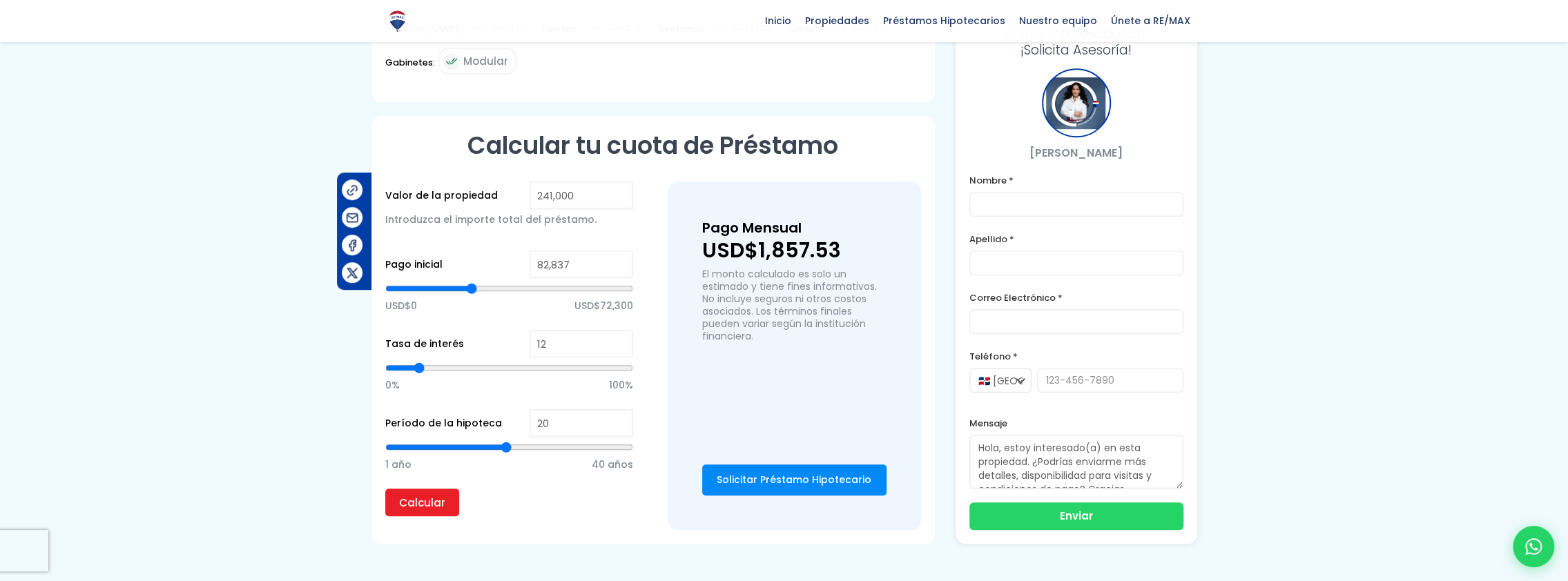
type input "82369"
type input "81,901"
type input "81901"
type input "80,497"
type input "80497"
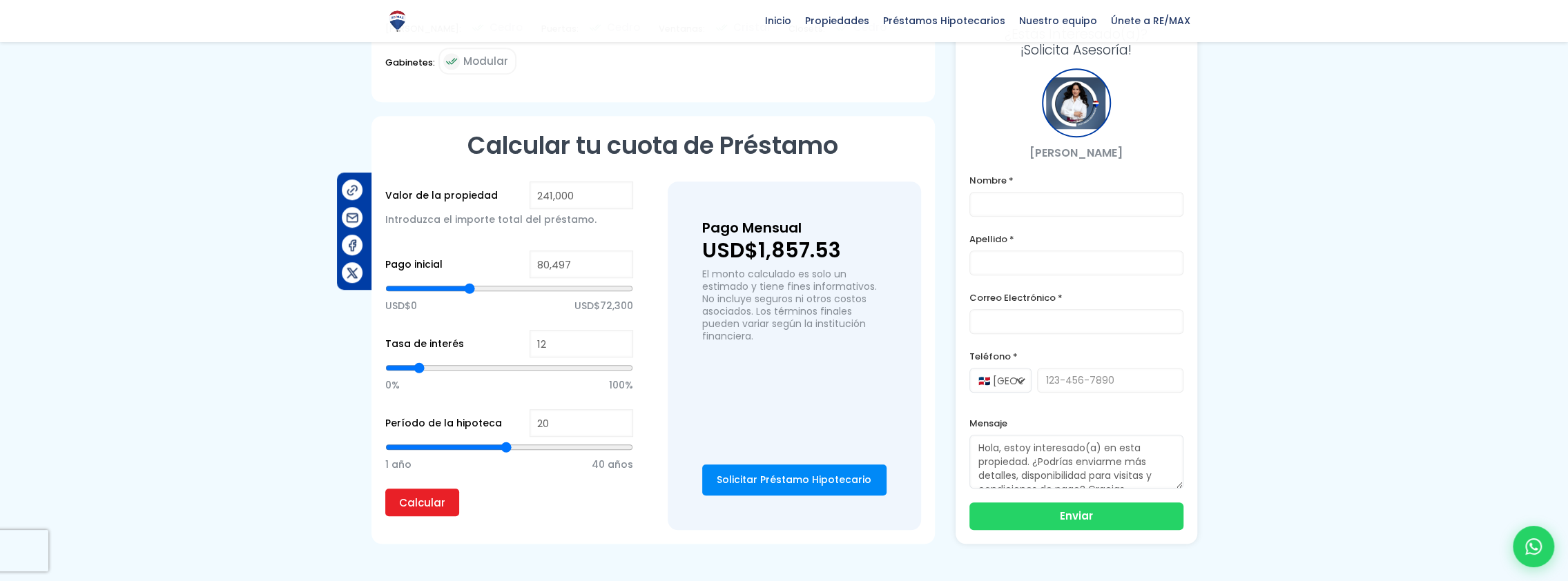
type input "80,029"
type input "80029"
type input "79,093"
type input "79093"
type input "78,157"
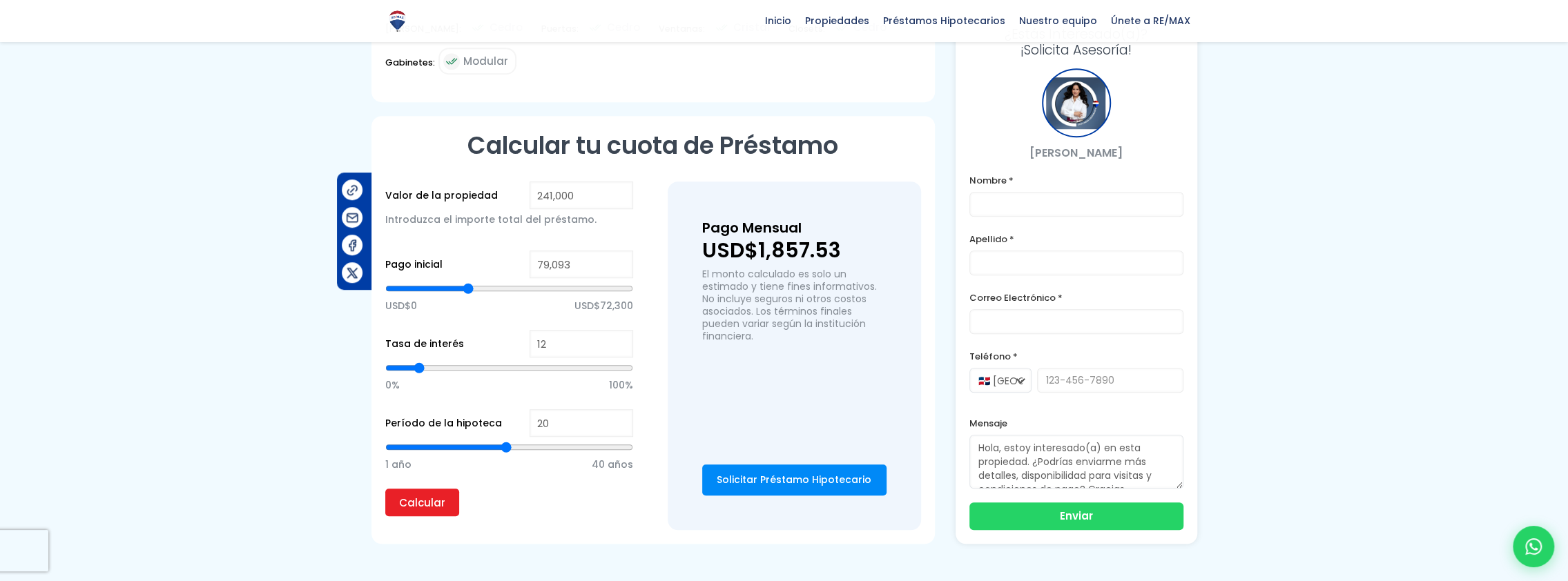
type input "78157"
type input "77,689"
type input "77689"
type input "76,285"
type input "76285"
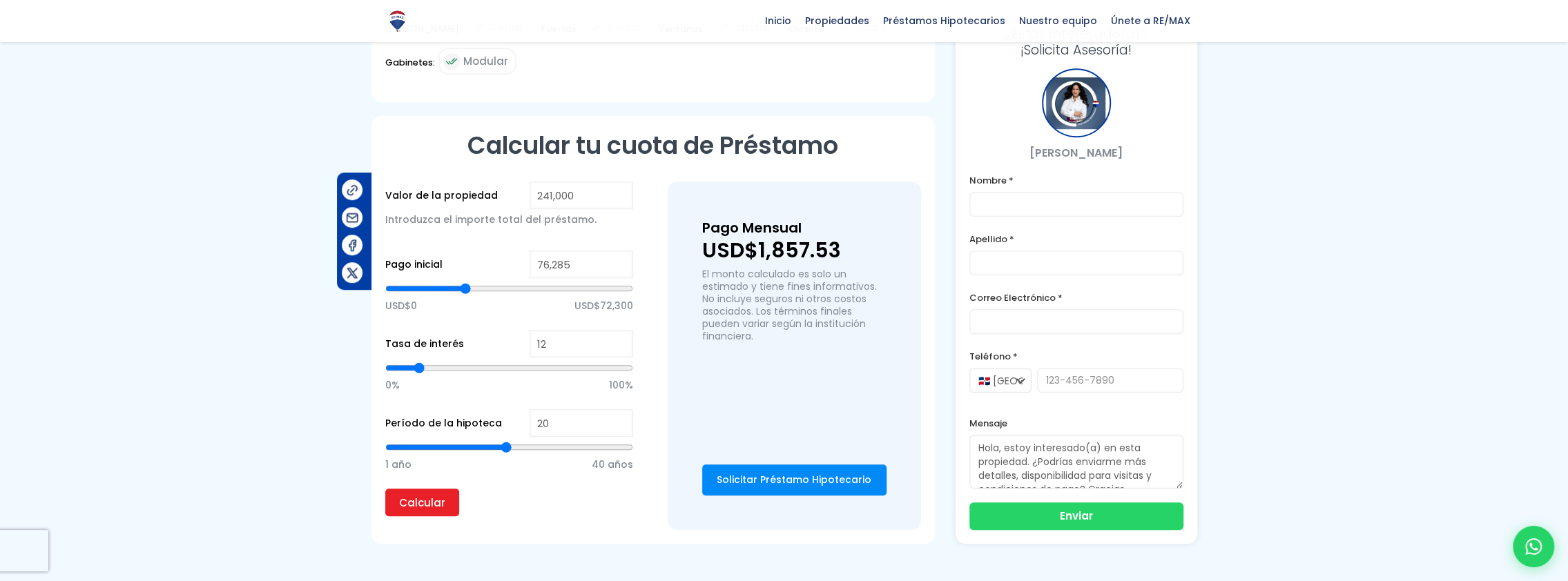
type input "75,349"
type input "75349"
type input "73,945"
type input "73945"
type input "73,009"
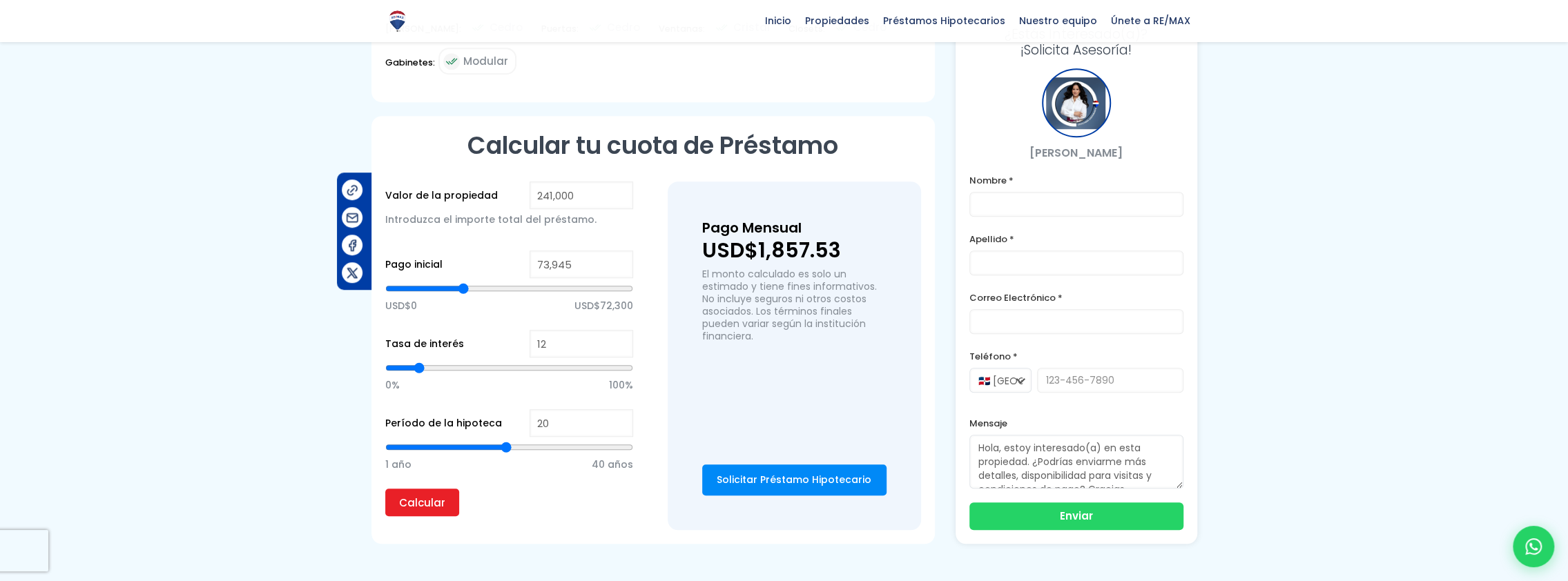
type input "73009"
type input "71,605"
type input "71605"
type input "70,669"
type input "70669"
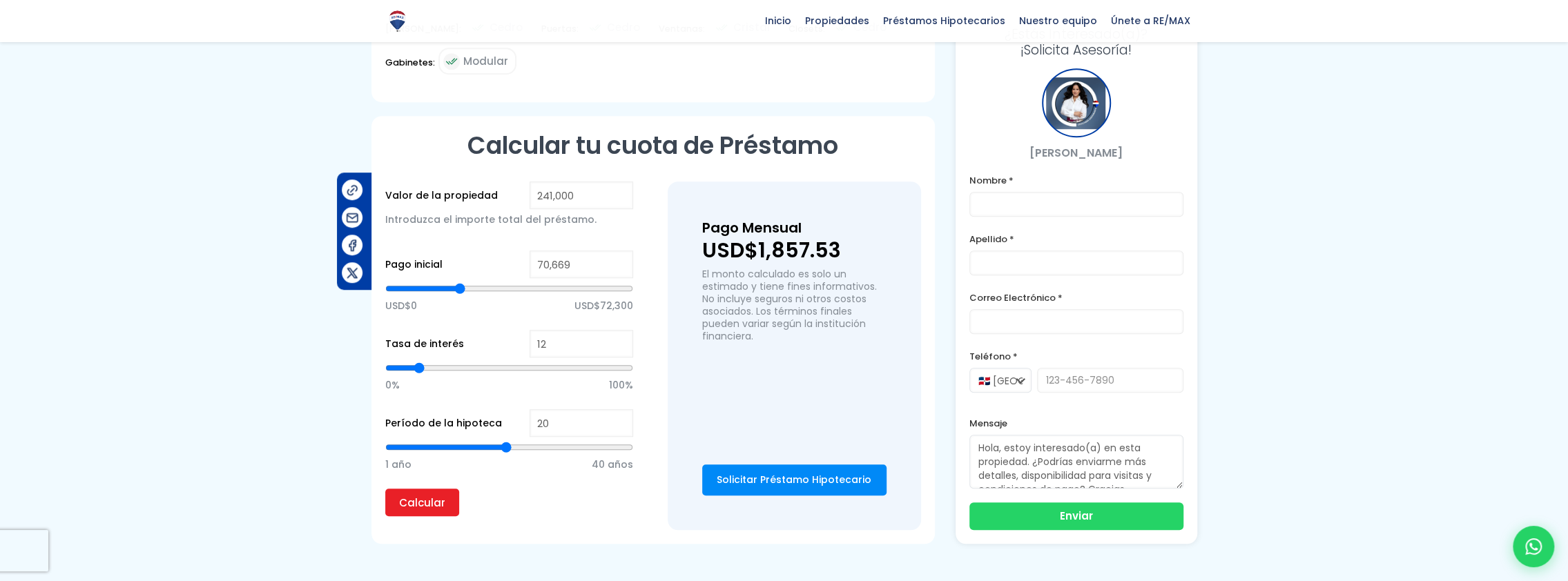
type input "69,733"
type input "69733"
type input "68,797"
type input "68797"
type input "68,329"
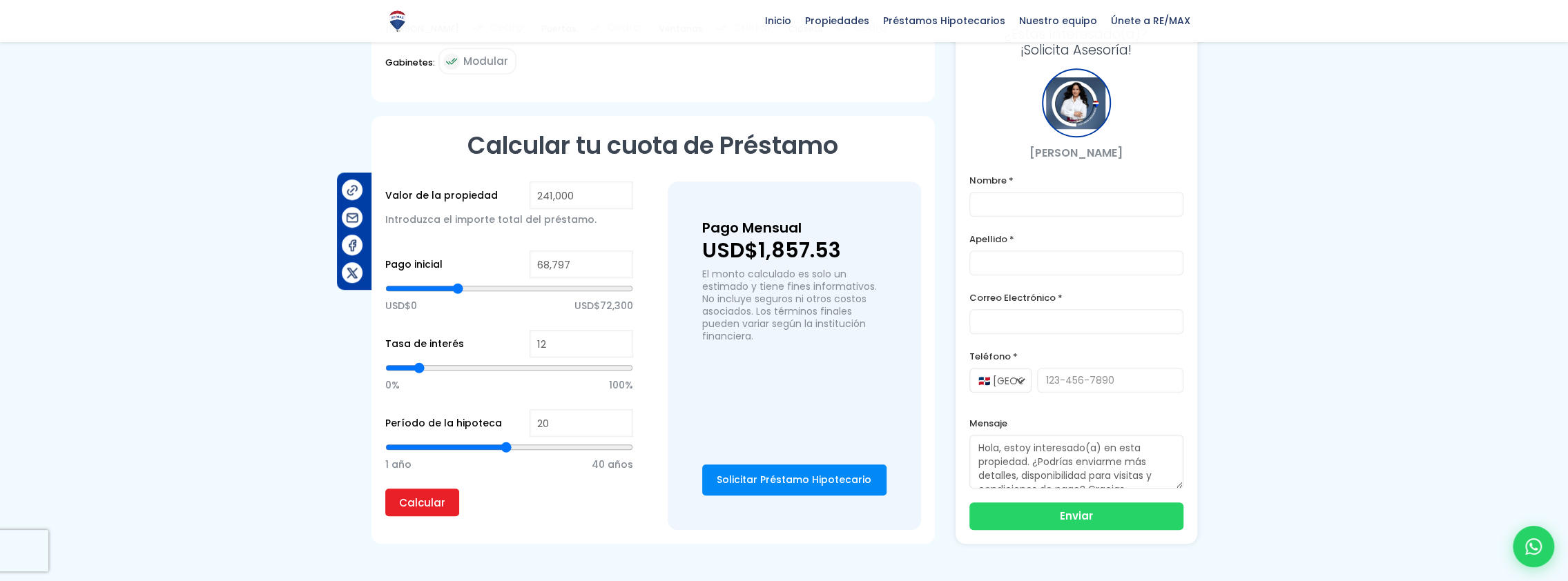
type input "68329"
type input "67,861"
type input "67861"
type input "67,393"
type input "67393"
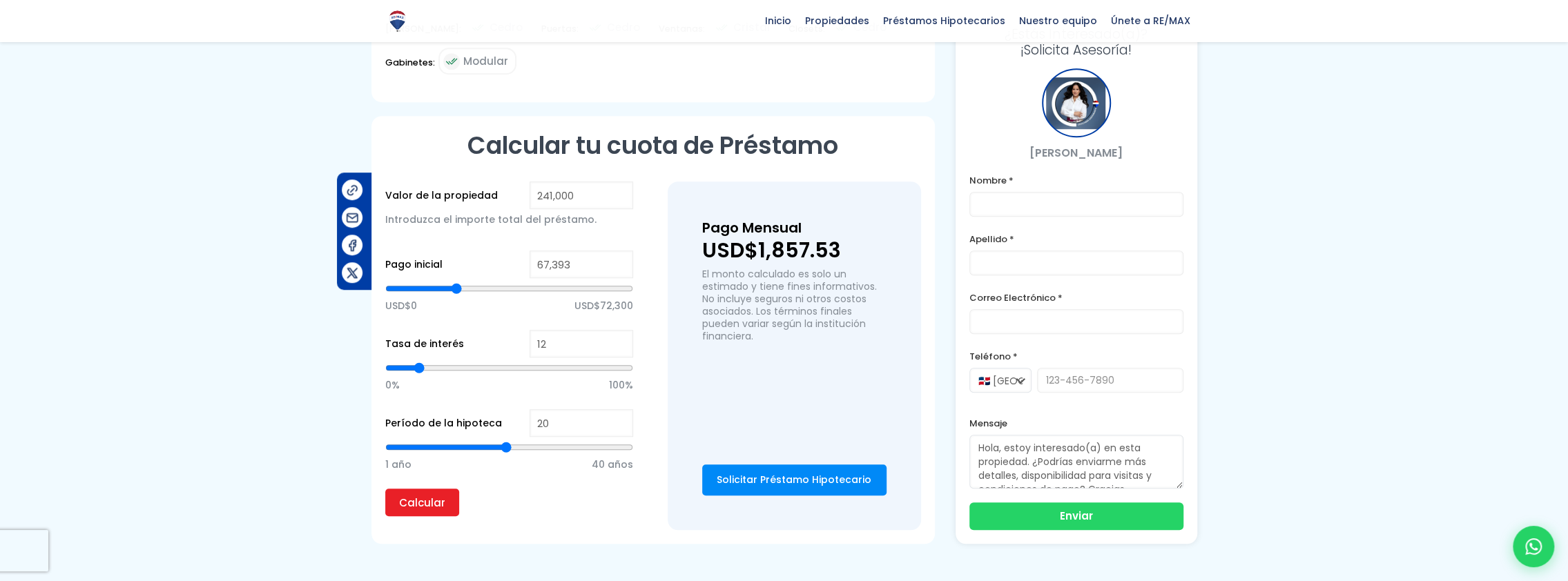
type input "66,925"
type input "66925"
type input "66,457"
type input "66457"
type input "65,989"
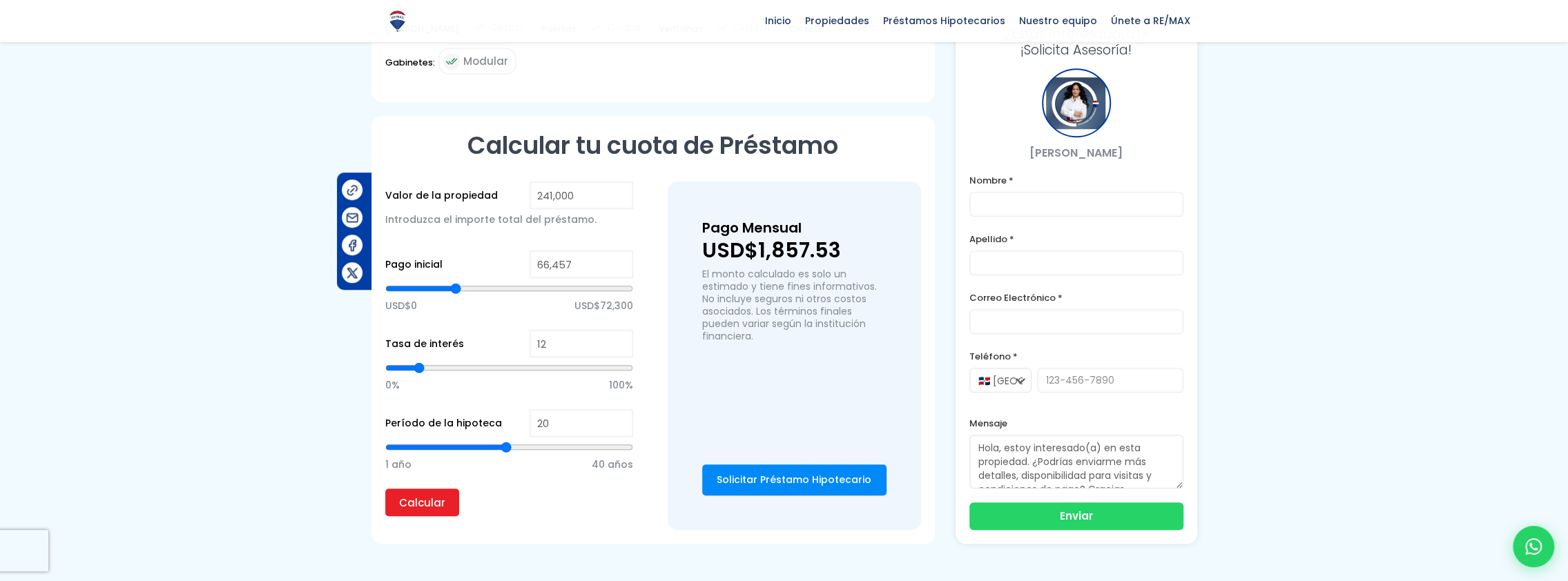
type input "65989"
type input "65,521"
type input "65521"
type input "65,053"
type input "65053"
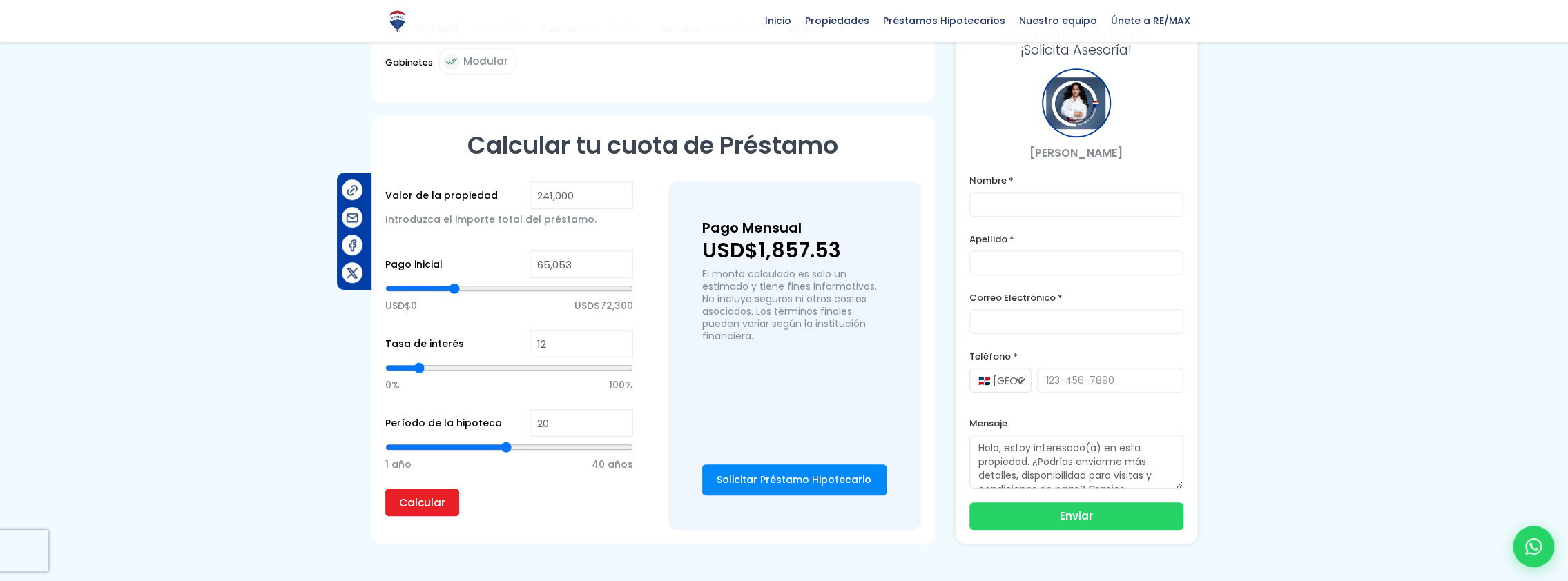
type input "64,585"
type input "64585"
type input "64,117"
type input "64117"
type input "63,649"
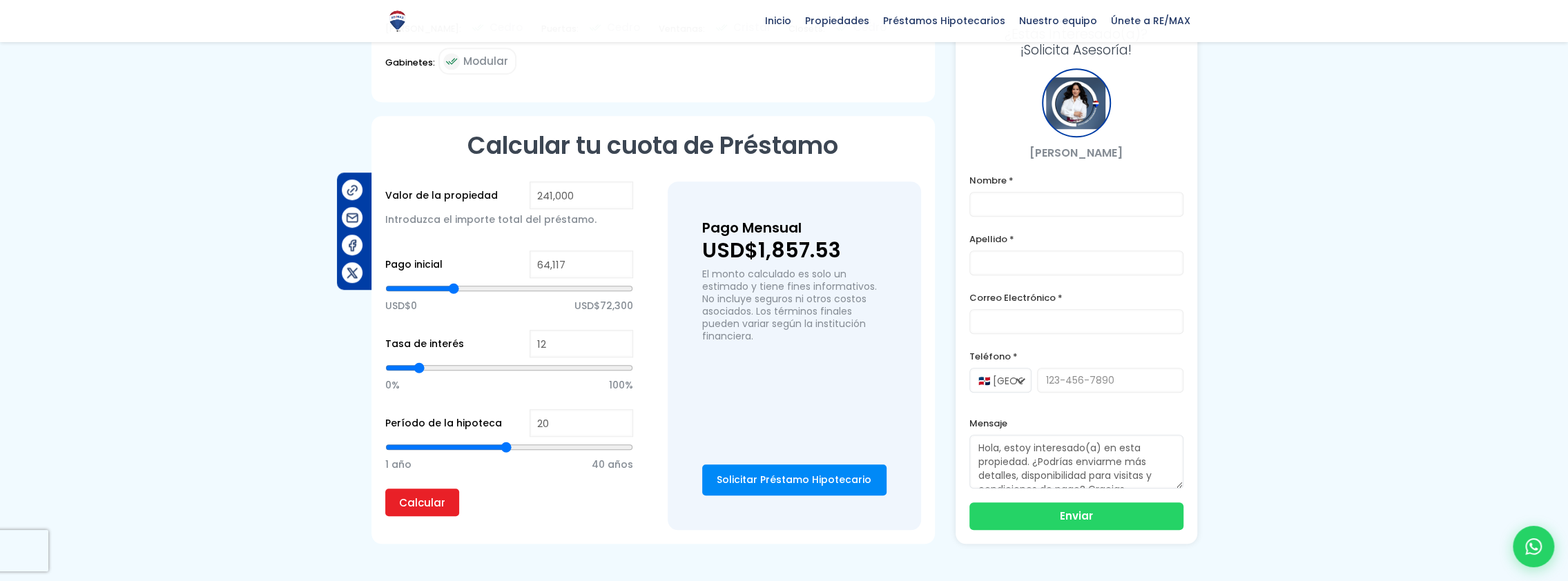
type input "63649"
type input "63,181"
type input "63181"
type input "62,713"
type input "62713"
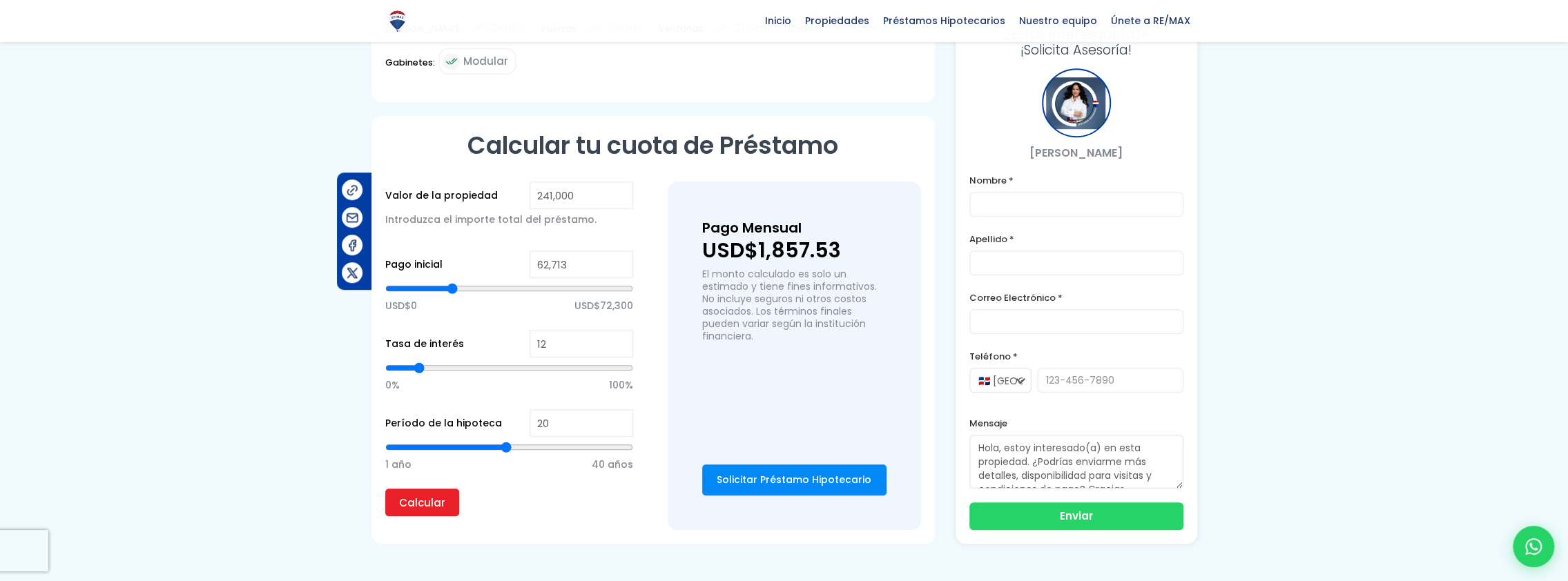
type input "61,776"
type input "61776"
type input "61,308"
type input "61308"
type input "60,840"
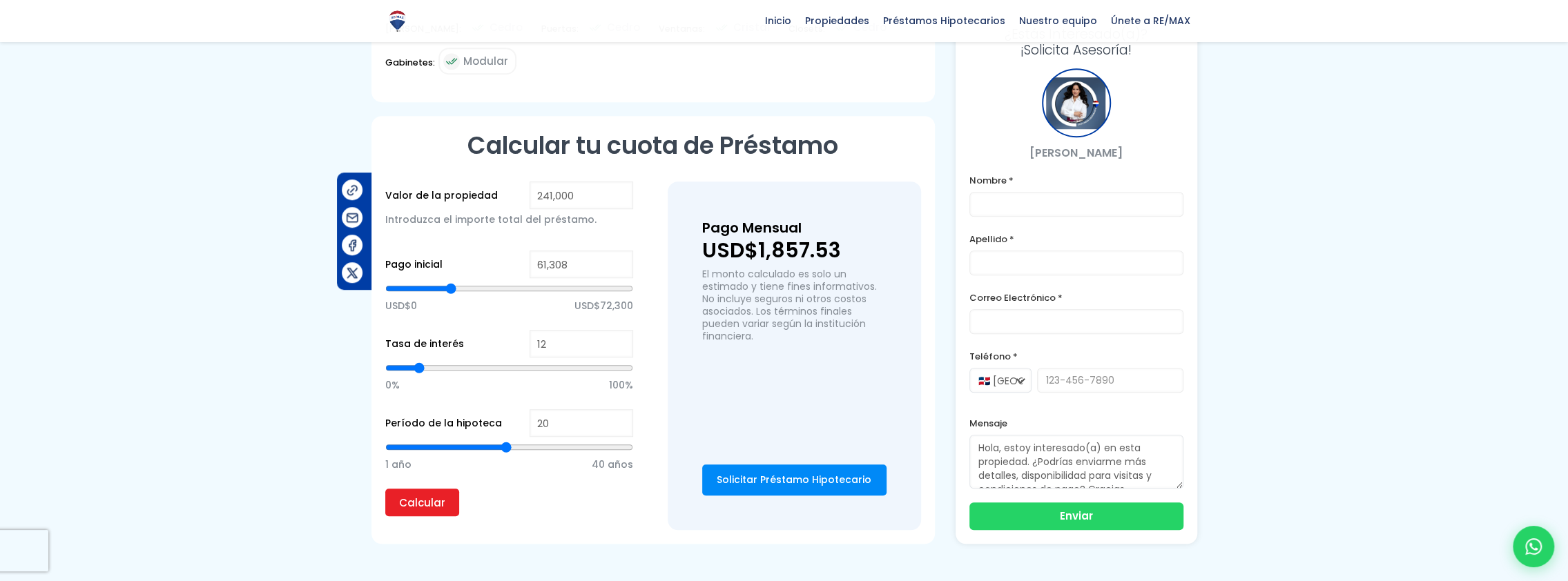
type input "60840"
type input "59,904"
type input "59904"
type input "58,968"
type input "58968"
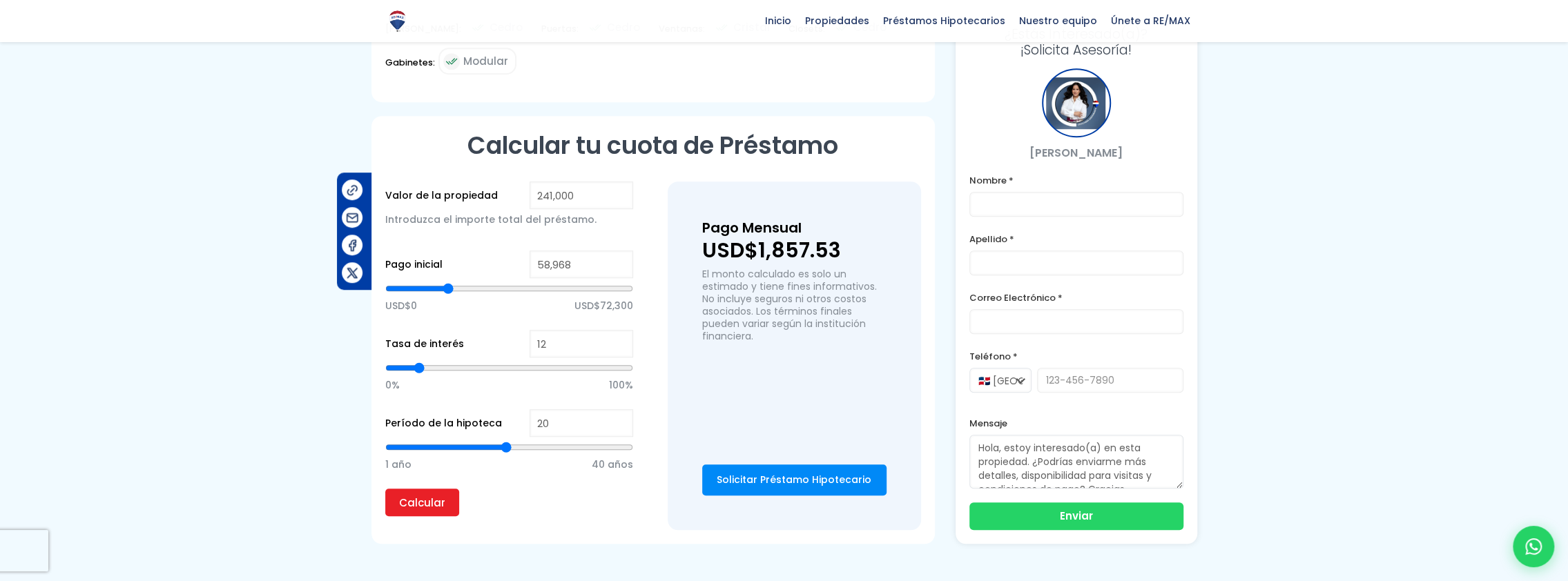
type input "58,032"
type input "58032"
type input "57,096"
type input "57096"
type input "56,628"
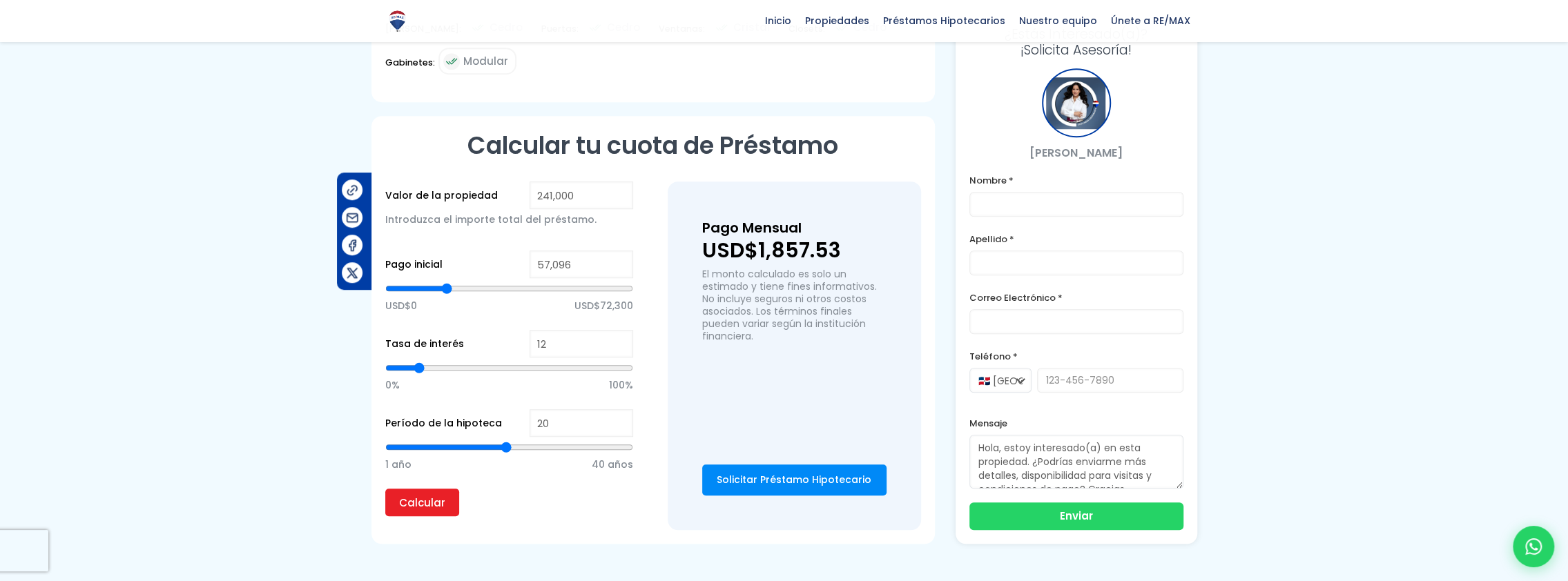
type input "56628"
type input "56,160"
type input "56160"
type input "55,692"
type input "55692"
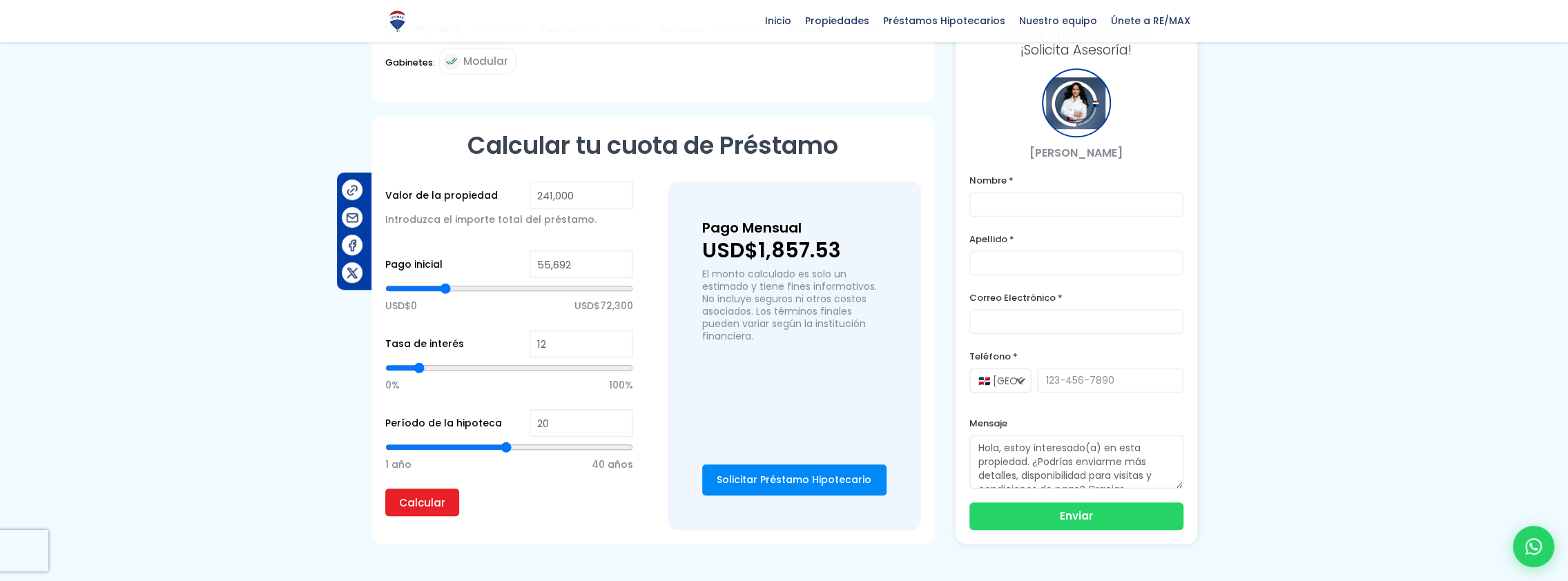
type input "55,224"
type input "55224"
type input "54,756"
type input "54756"
type input "54,288"
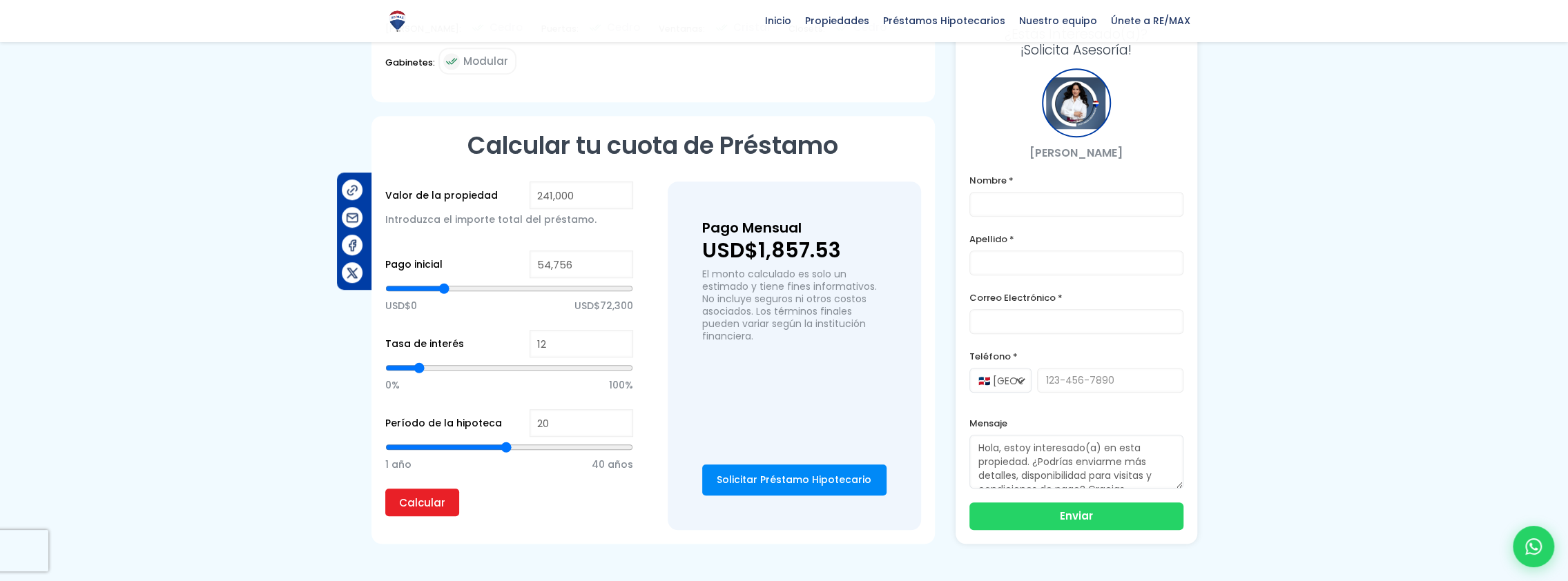
type input "54288"
type input "53,820"
type input "53820"
type input "52,884"
type input "52884"
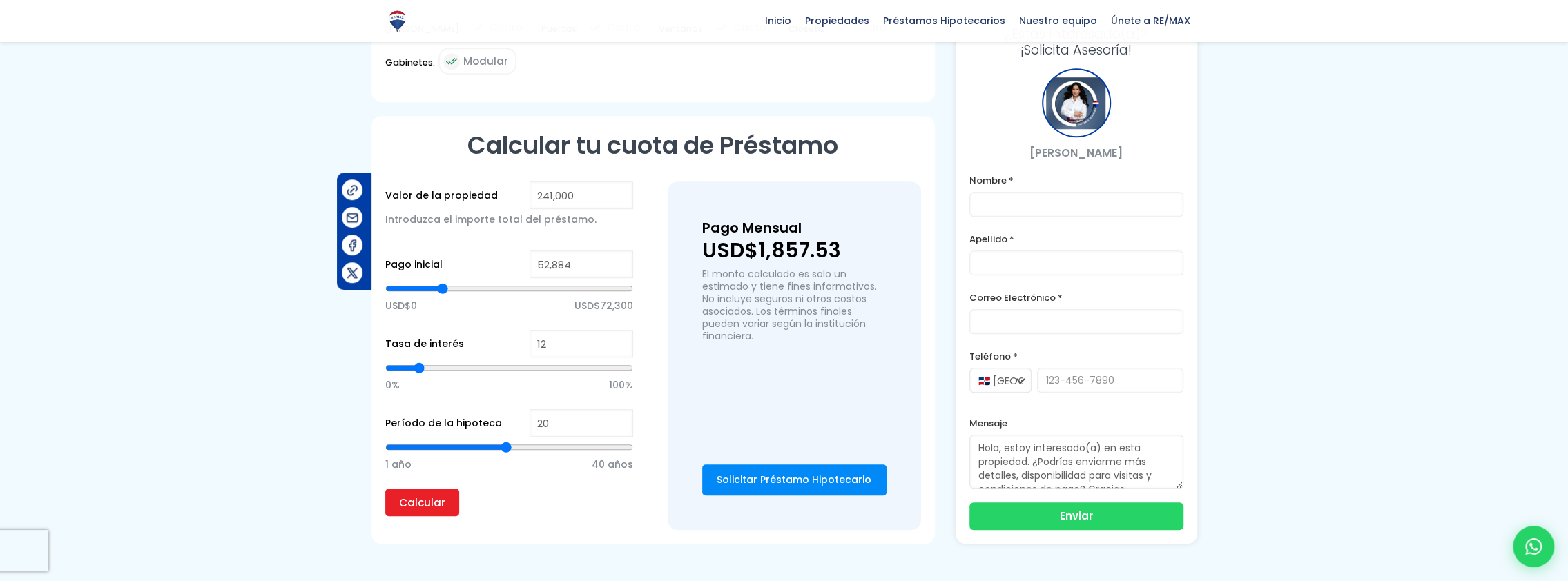
type input "52,416"
type input "52416"
type input "51,948"
drag, startPoint x: 503, startPoint y: 283, endPoint x: 441, endPoint y: 283, distance: 62.0
type input "51948"
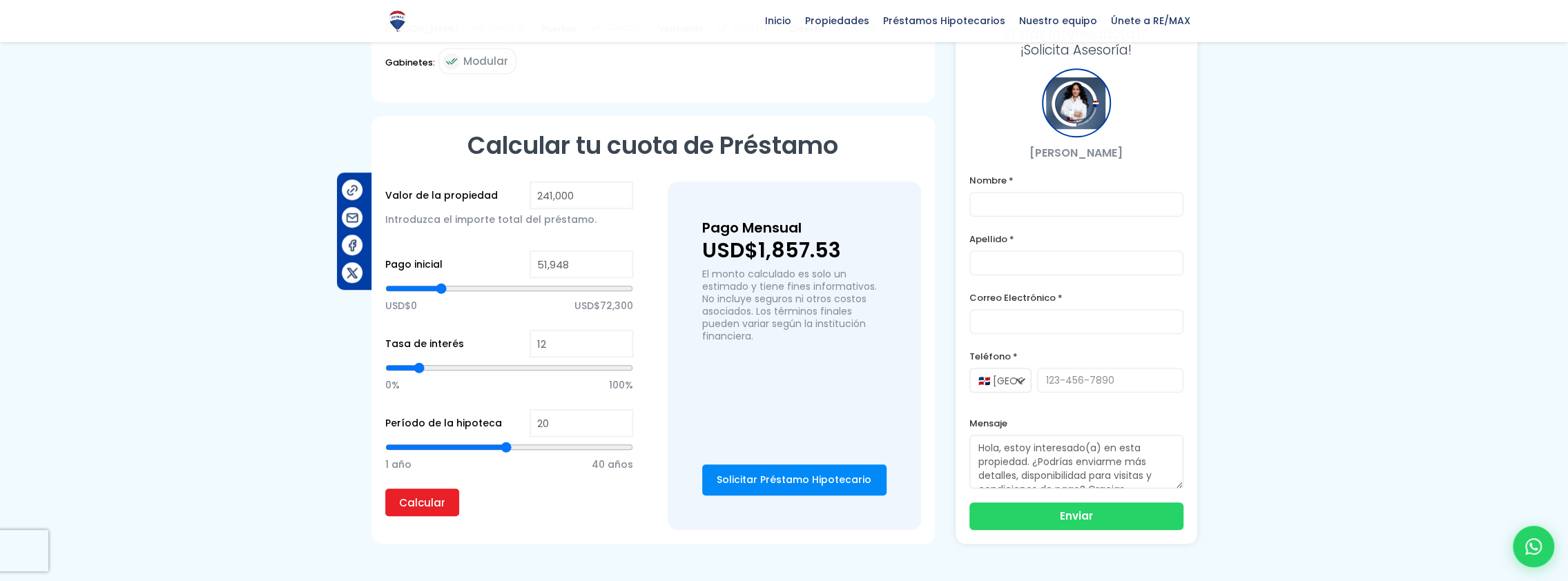
click at [441, 283] on input "range" at bounding box center [509, 289] width 248 height 14
click at [427, 495] on input "Calcular" at bounding box center [422, 502] width 74 height 28
drag, startPoint x: 100, startPoint y: 2, endPoint x: 570, endPoint y: 261, distance: 536.6
click at [570, 261] on input "51,948" at bounding box center [581, 264] width 103 height 28
type input "53,820"
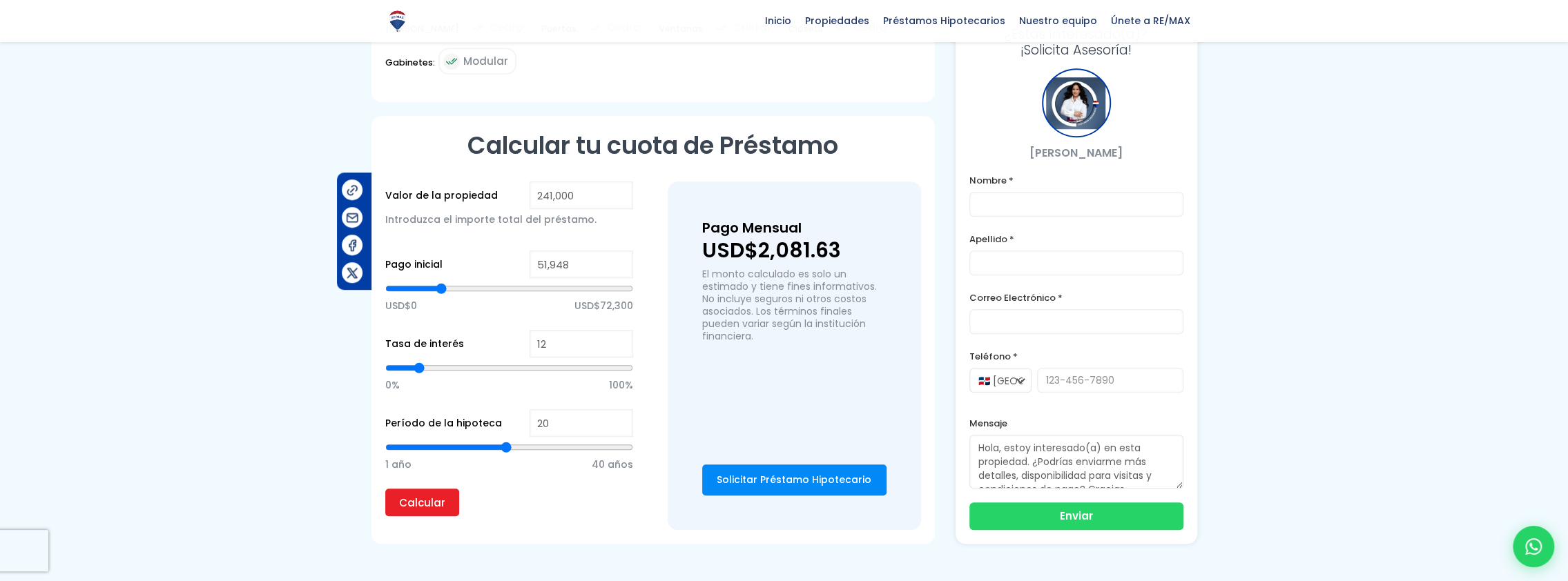
type input "53820"
type input "54,288"
type input "54288"
type input "54,756"
type input "54756"
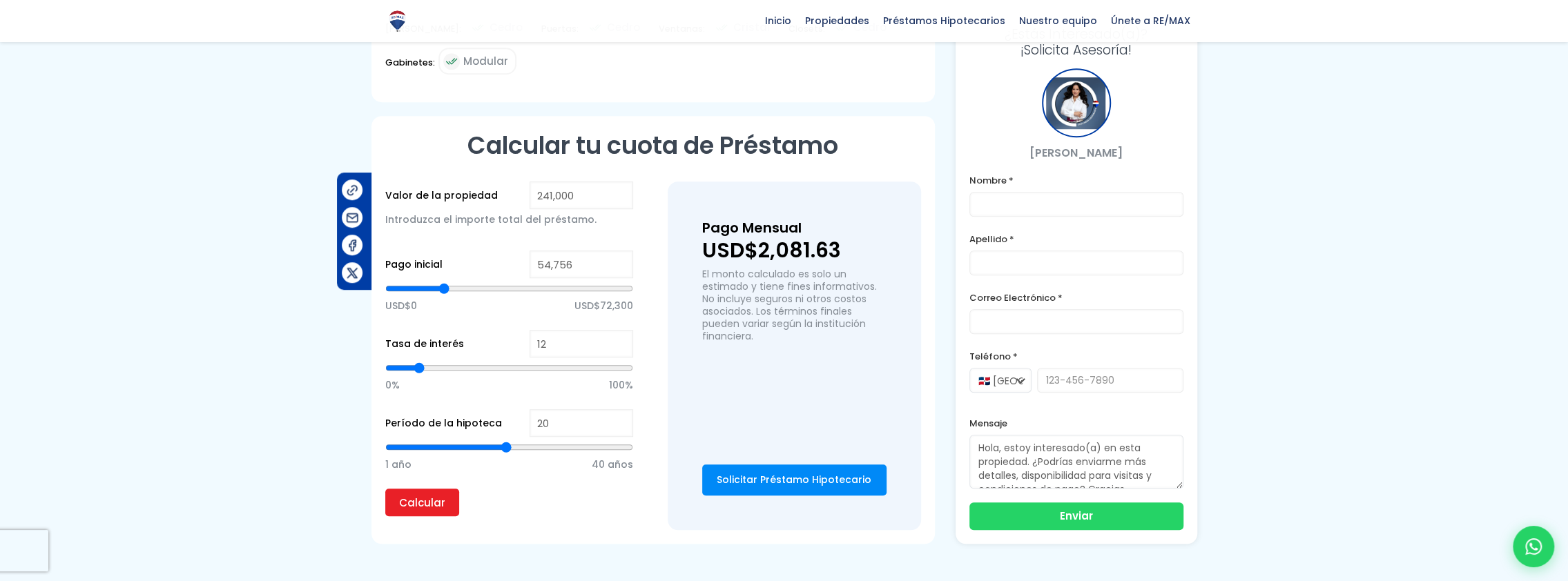
type input "56,160"
type input "56160"
type input "57,096"
type input "57096"
type input "57,564"
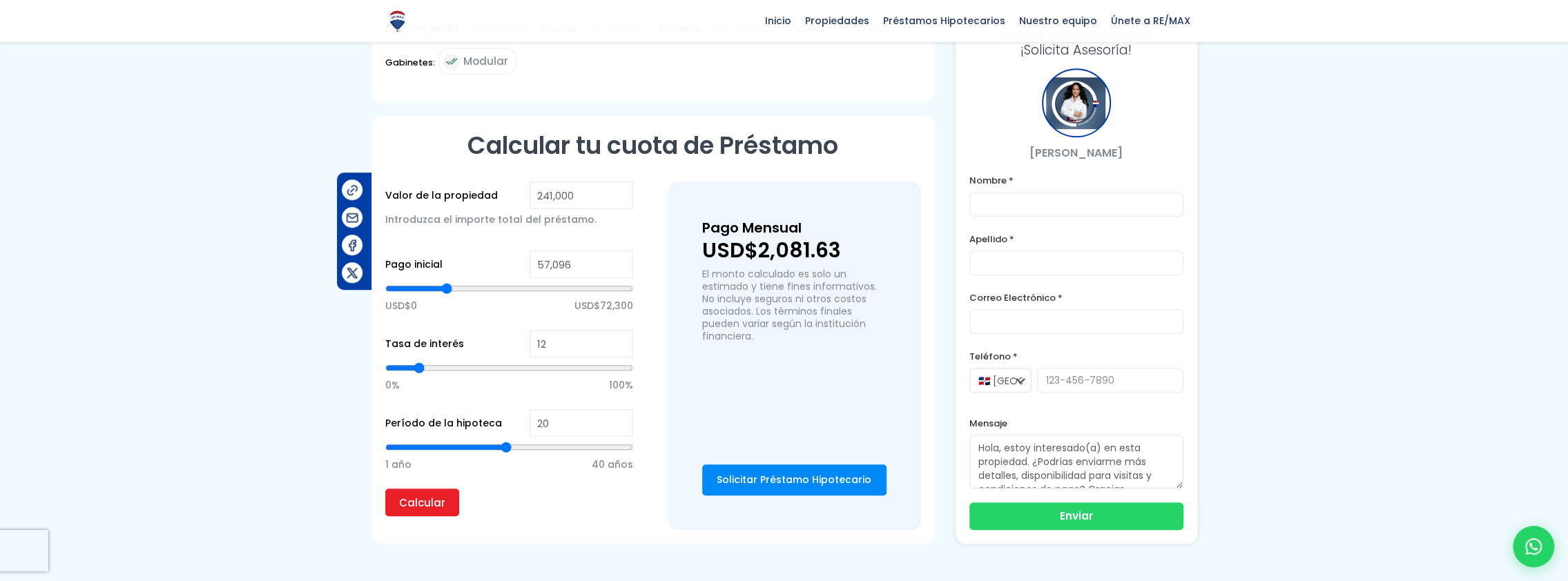
type input "57564"
type input "58,500"
type input "58500"
type input "59,436"
type input "59436"
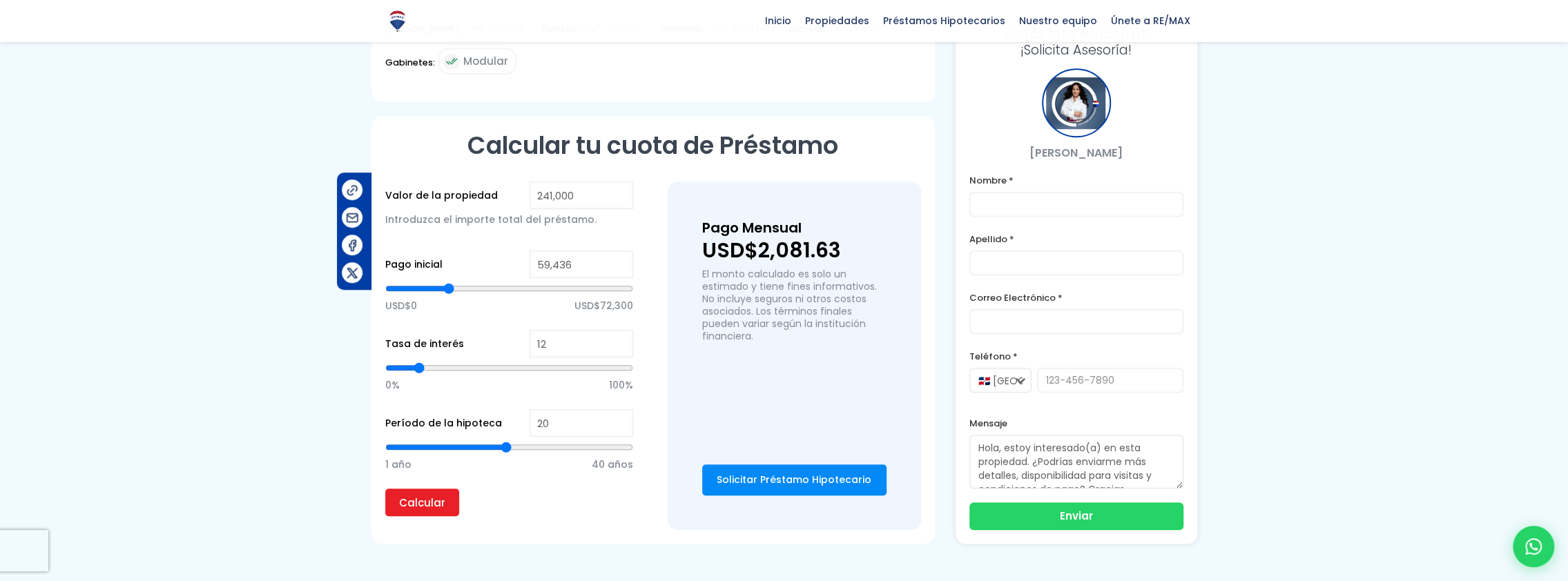
type input "59,904"
type input "59904"
type input "60,840"
type input "60840"
type input "61,308"
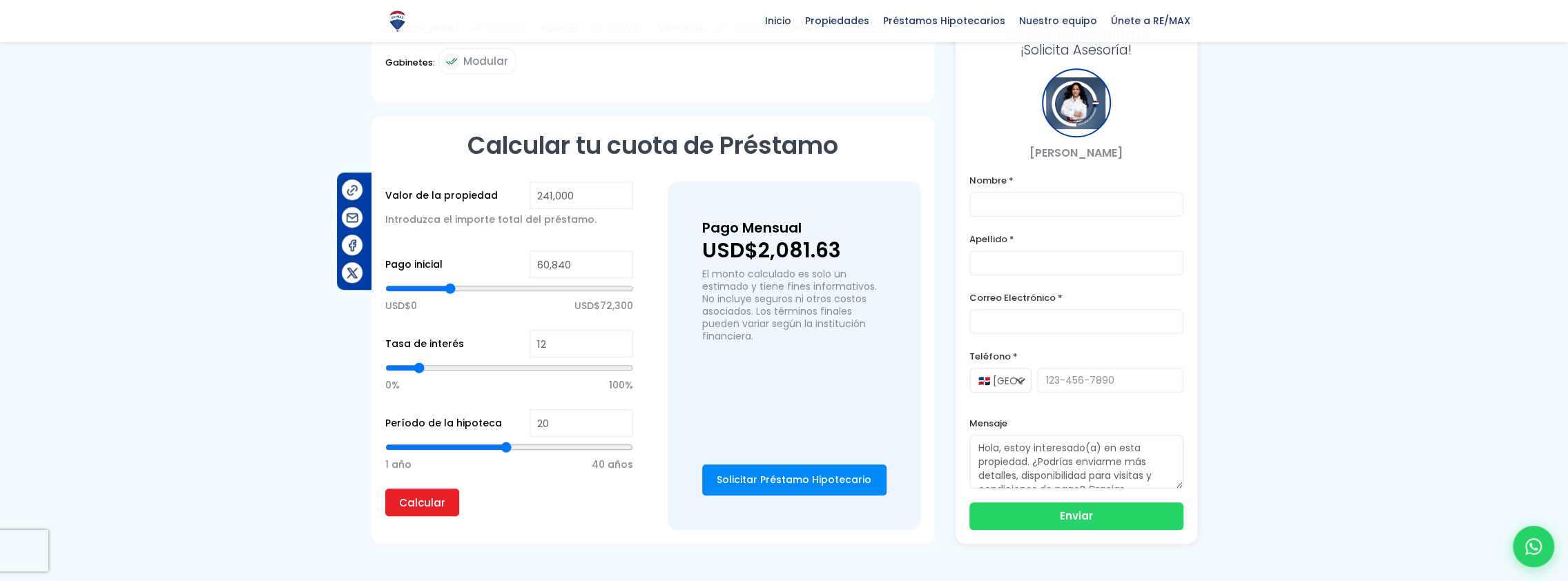
type input "61308"
type input "62,245"
type input "62245"
type input "62,713"
type input "62713"
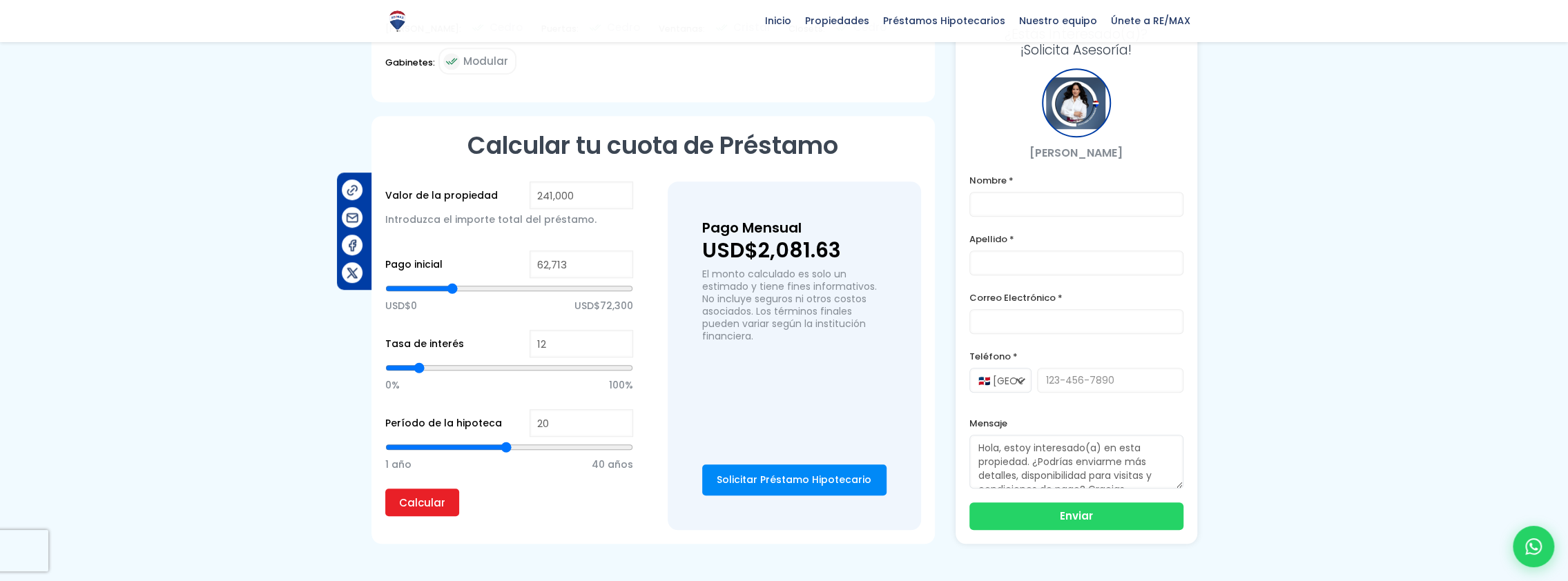
type input "63,649"
type input "63649"
type input "64,585"
type input "64585"
type input "65,521"
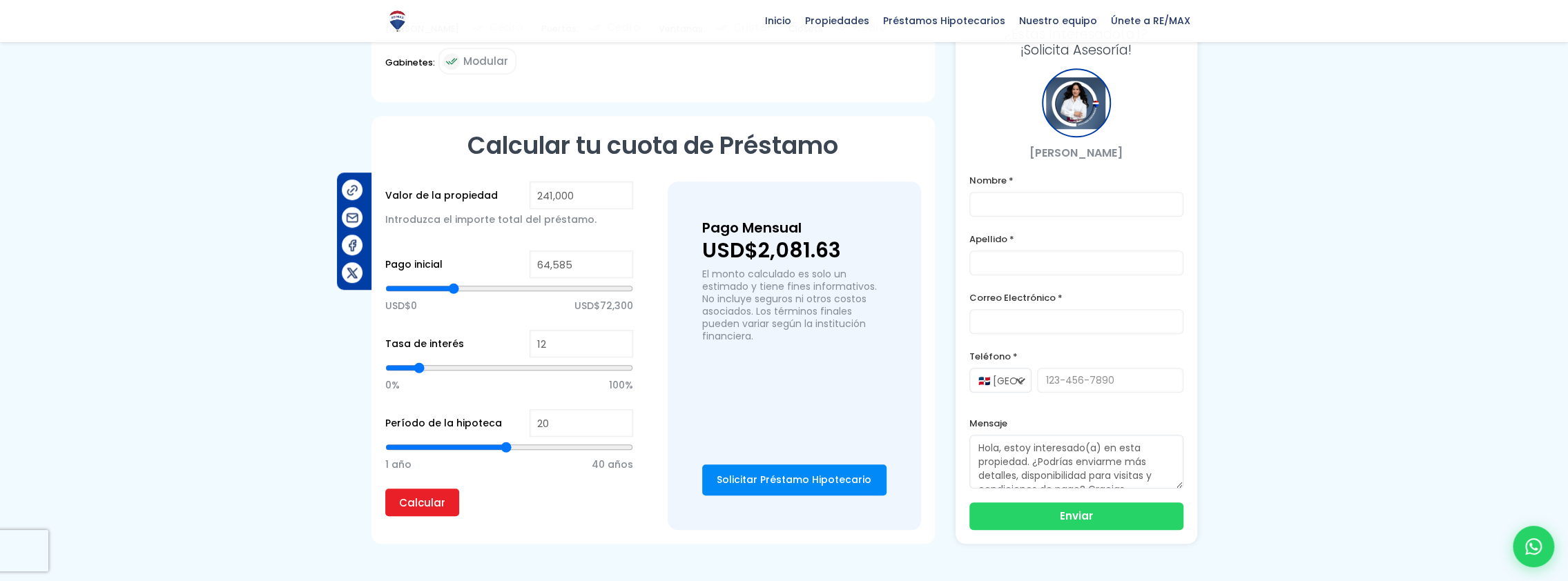
type input "65521"
type input "67,393"
type input "67393"
type input "67,861"
type input "67861"
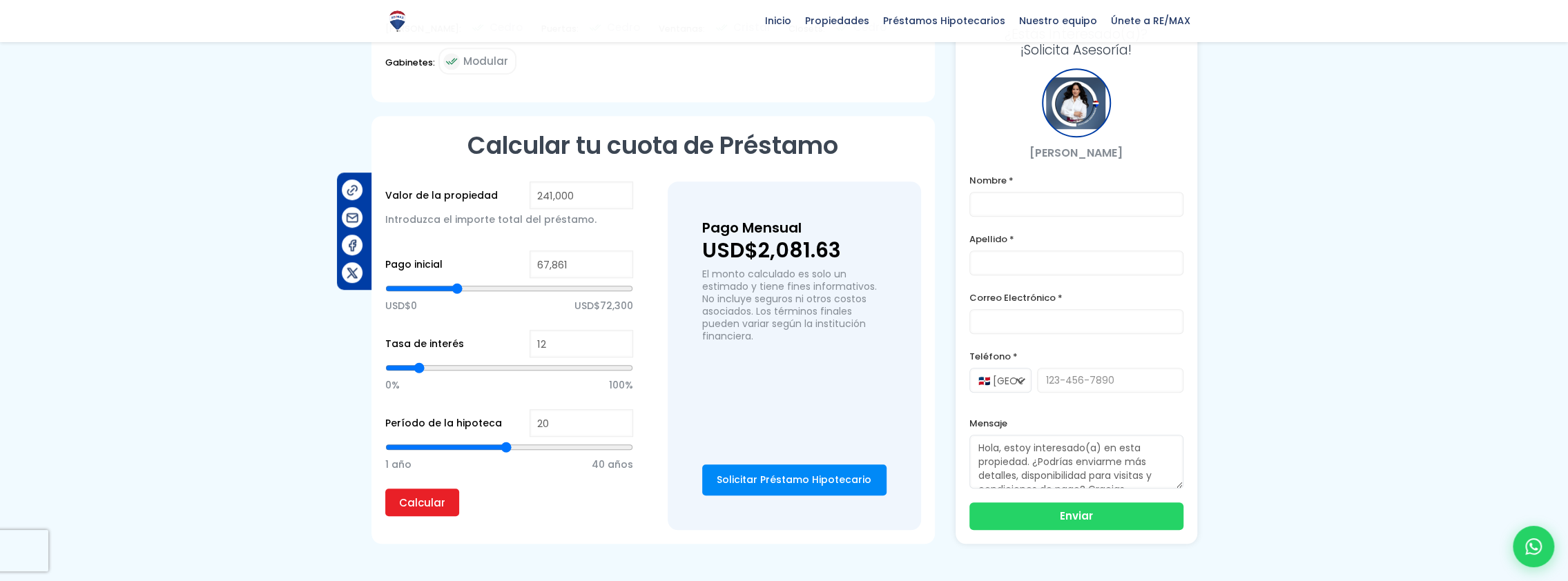
type input "68,797"
type input "68797"
type input "69,265"
type input "69265"
type input "69,733"
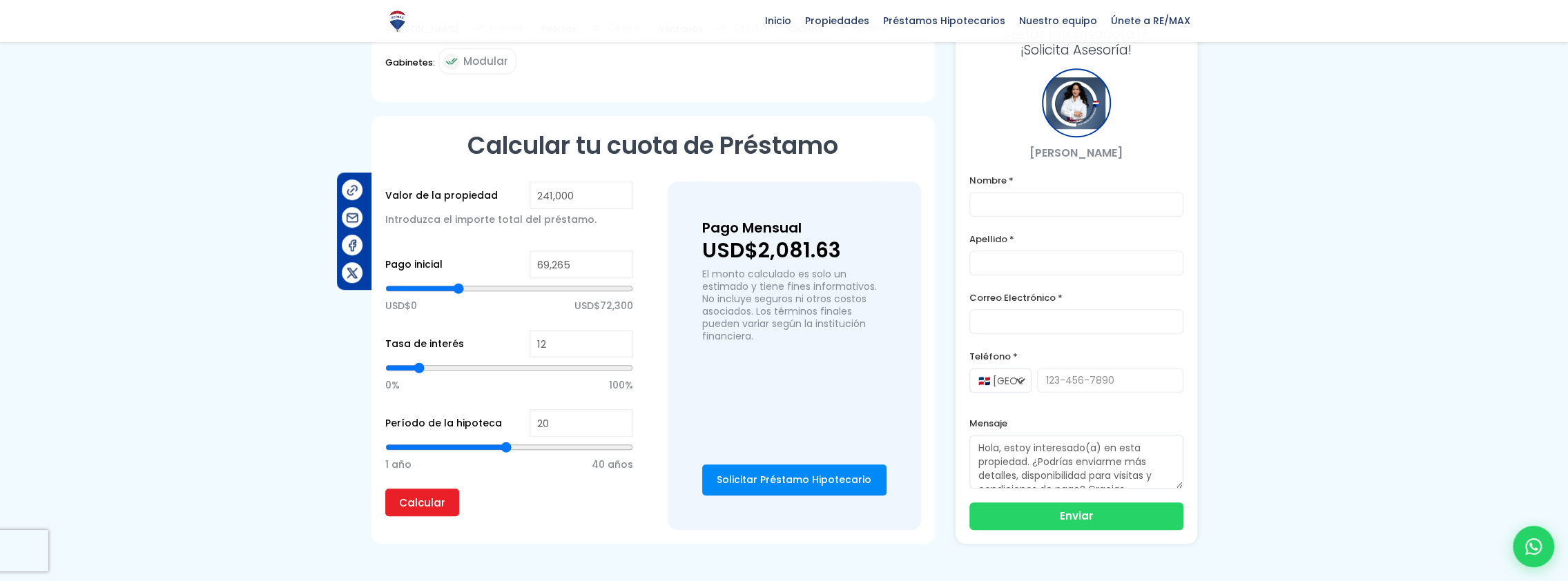
type input "69733"
type input "70,201"
type input "70201"
type input "70,669"
type input "70669"
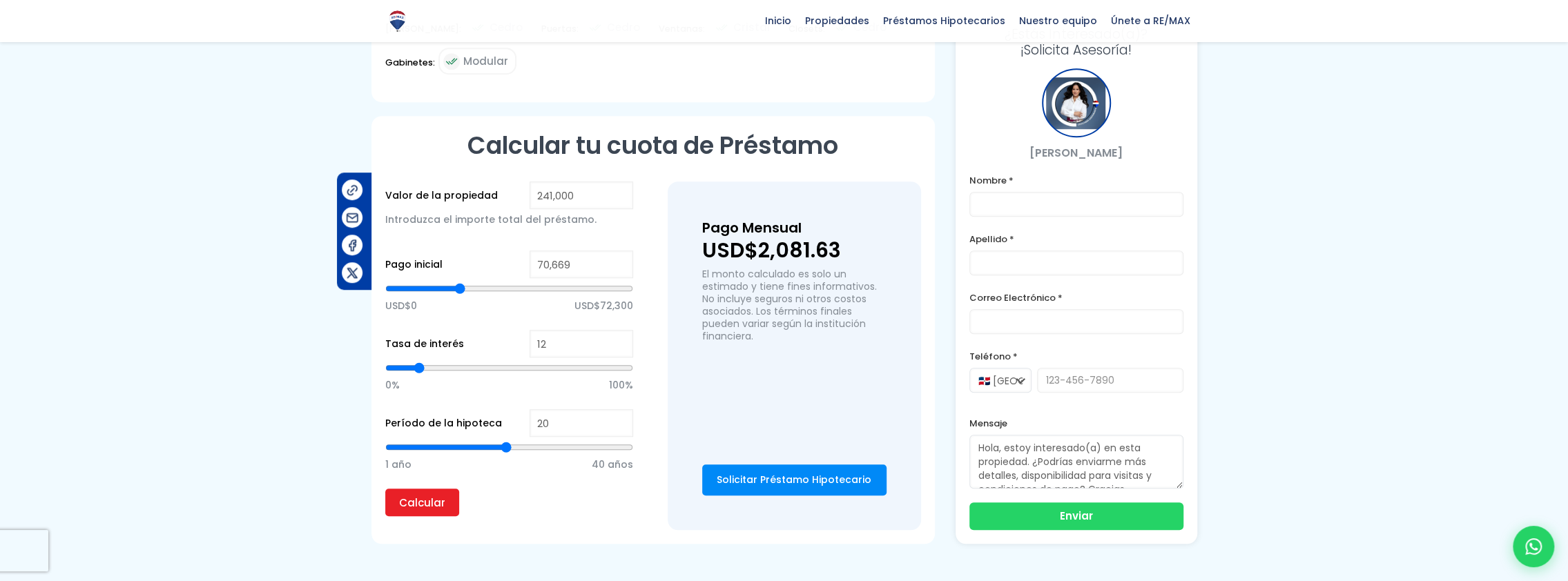
type input "71,137"
type input "71137"
type input "71,605"
type input "71605"
type input "72,073"
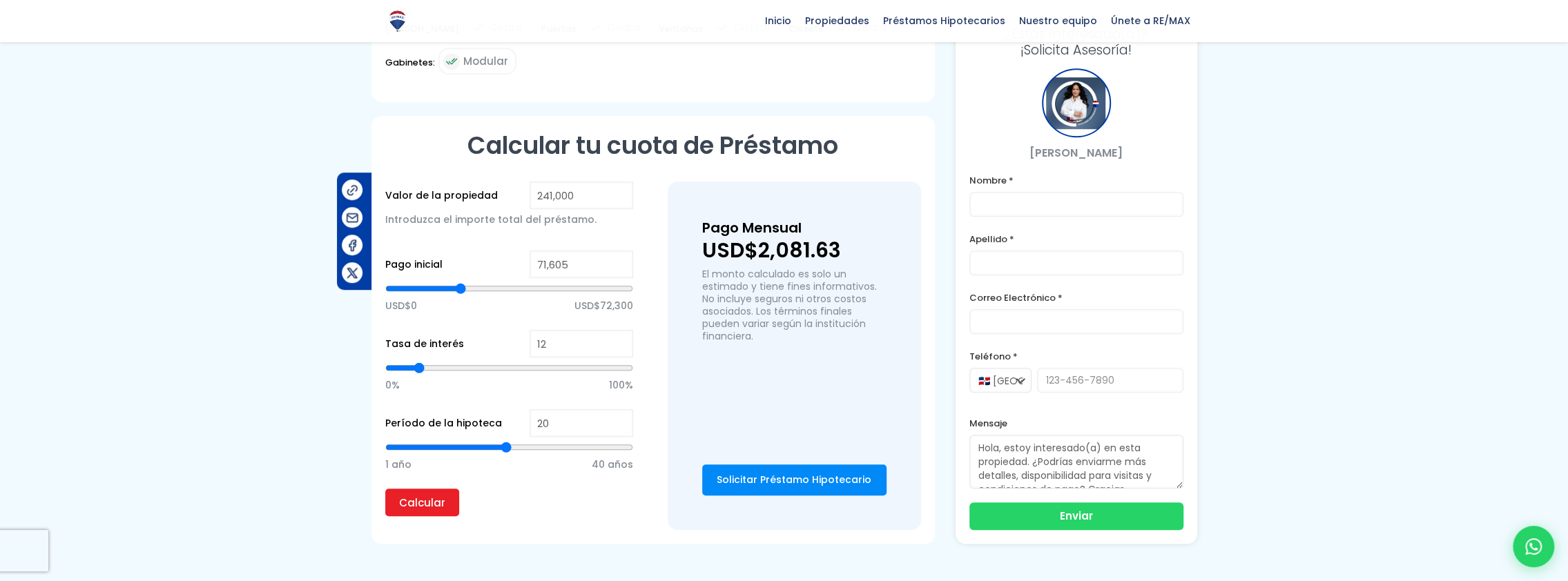
type input "72073"
type input "73,009"
type input "73009"
type input "73,945"
type input "73945"
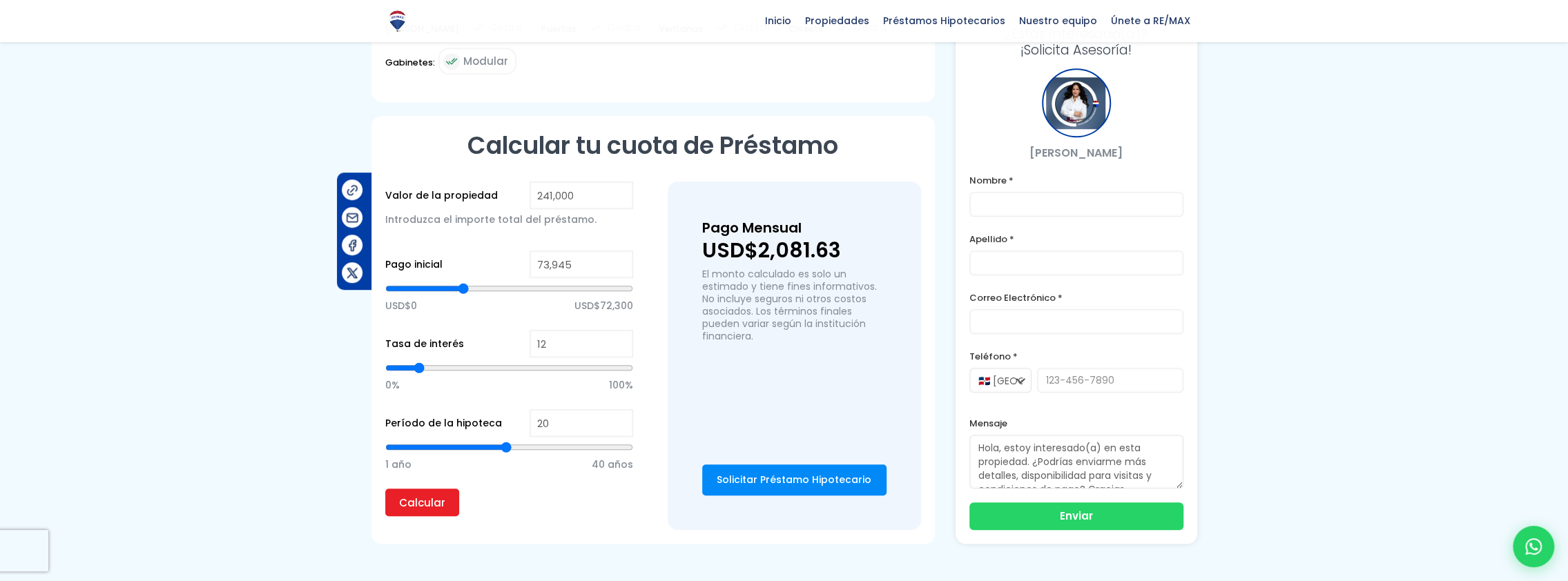
type input "74,413"
type input "74413"
type input "75,349"
type input "75349"
type input "76,753"
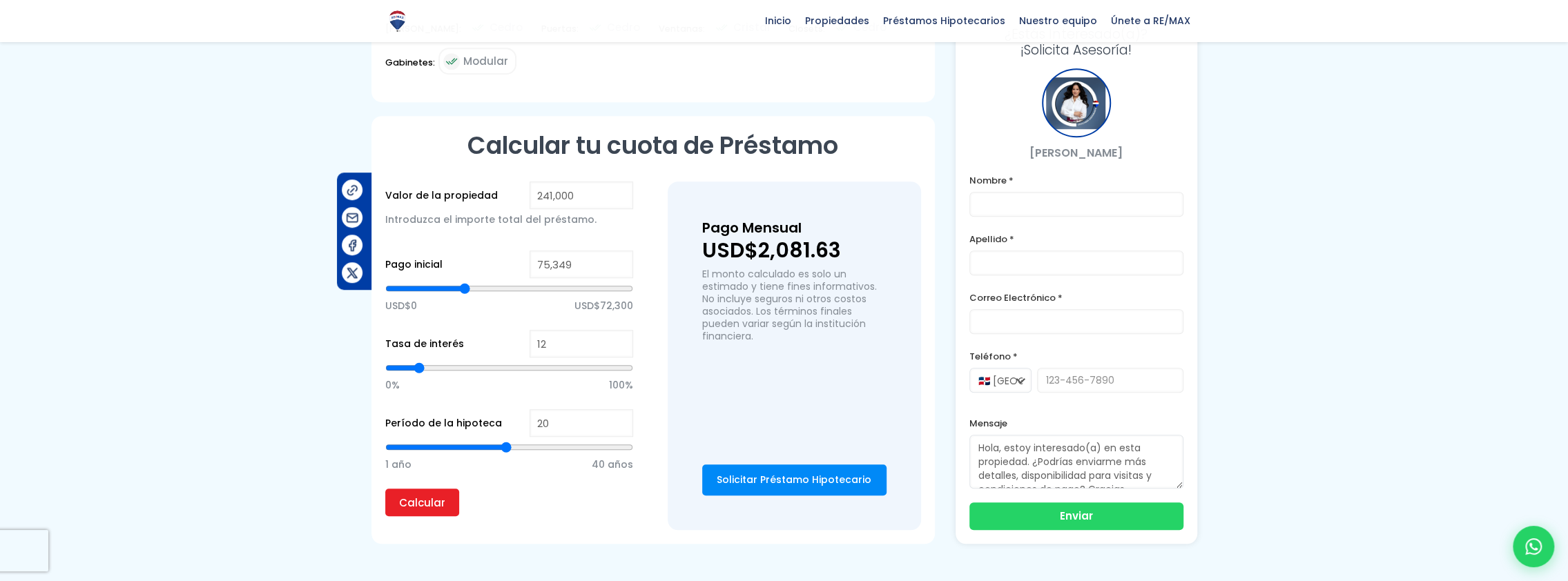
type input "76753"
type input "77,221"
type input "77221"
type input "78,157"
type input "78157"
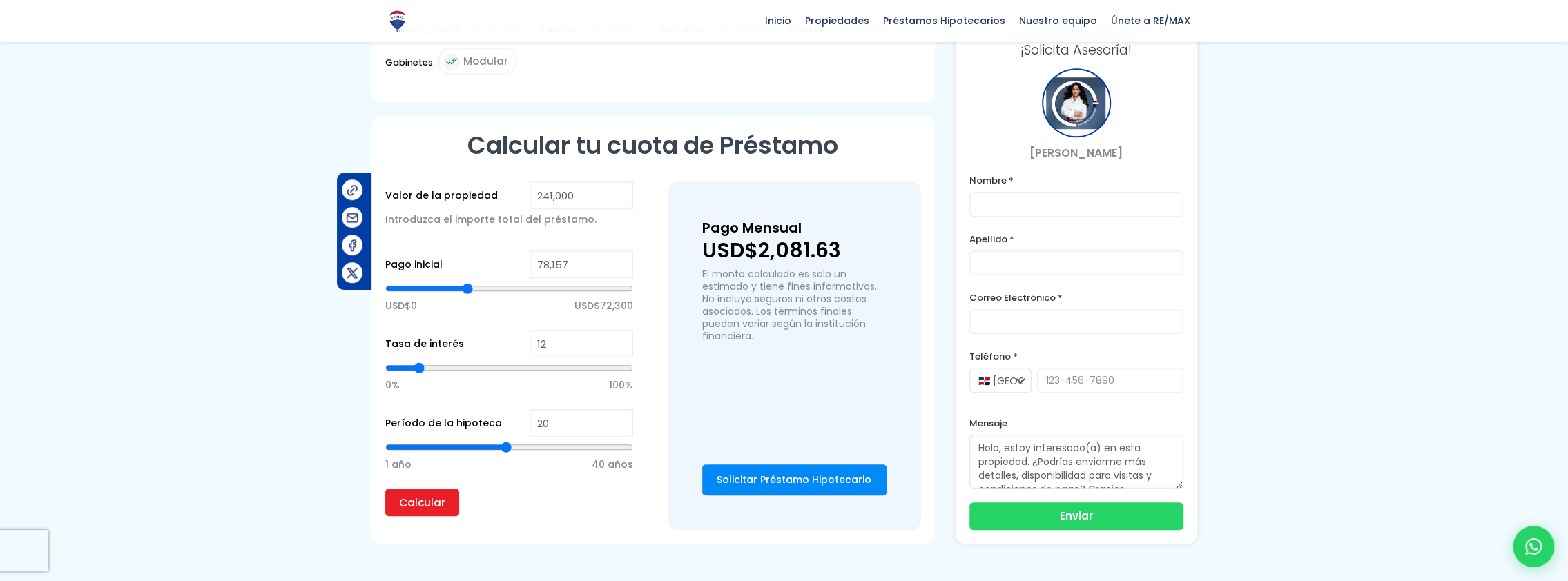
type input "78,625"
type input "78625"
type input "79,561"
type input "79561"
type input "80,029"
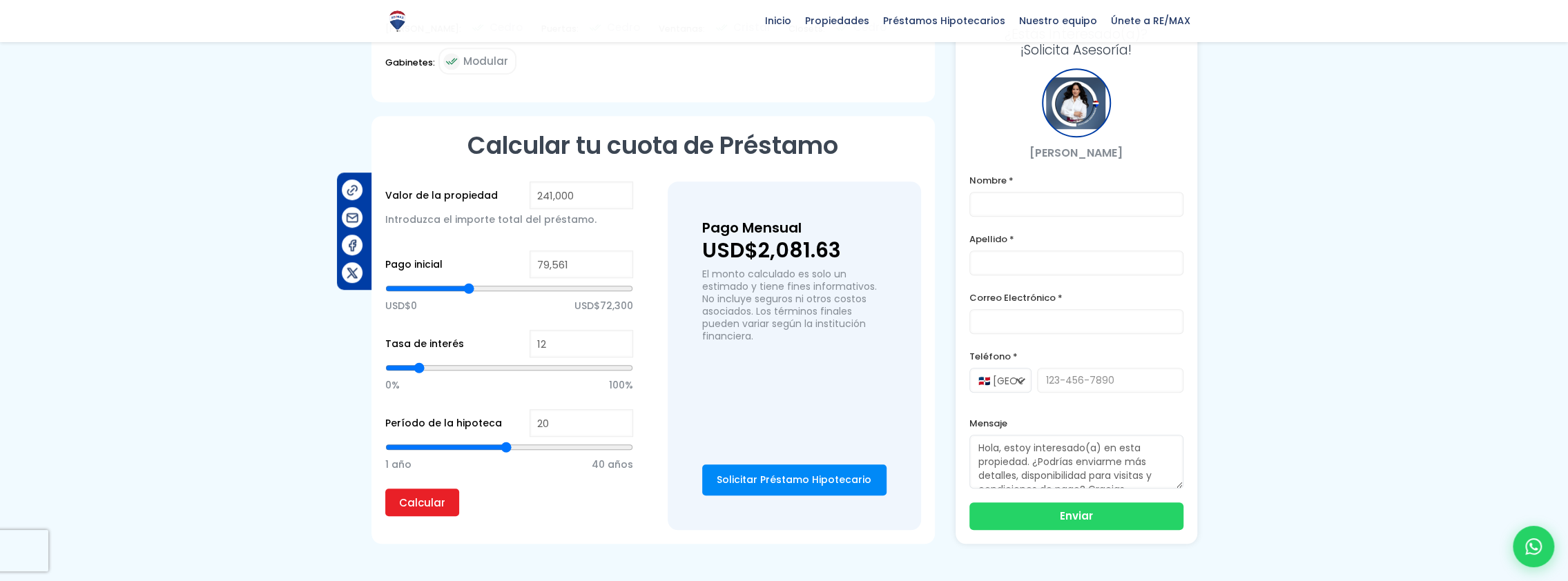
type input "80029"
type input "81,433"
type input "81433"
type input "82,369"
type input "82369"
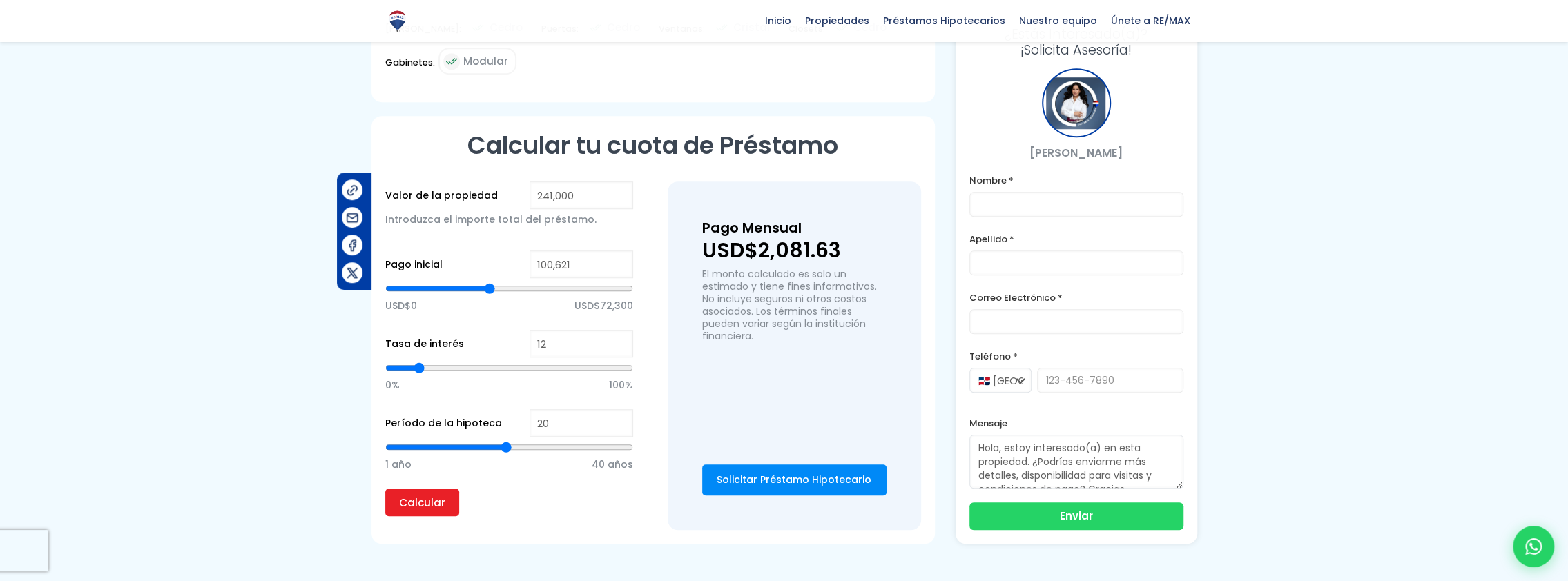
drag, startPoint x: 442, startPoint y: 287, endPoint x: 489, endPoint y: 289, distance: 47.0
click at [489, 289] on input "range" at bounding box center [509, 289] width 248 height 14
click at [422, 504] on input "Calcular" at bounding box center [422, 502] width 74 height 28
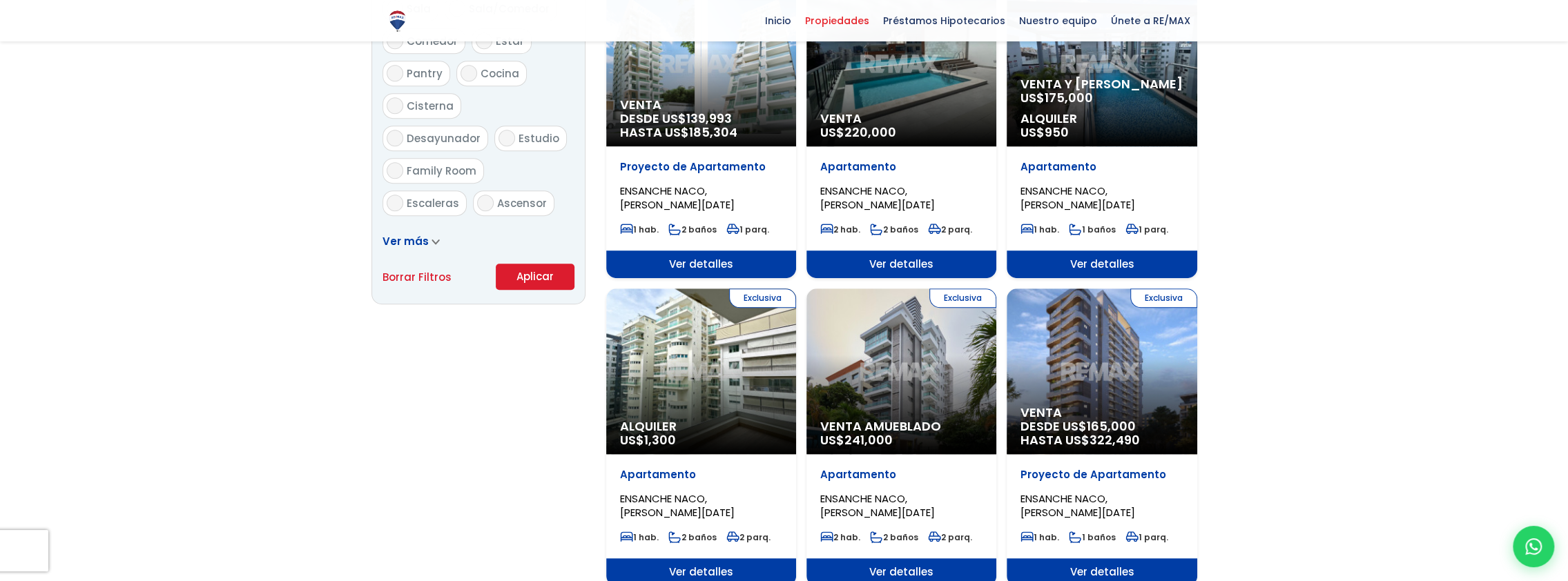
select select "182"
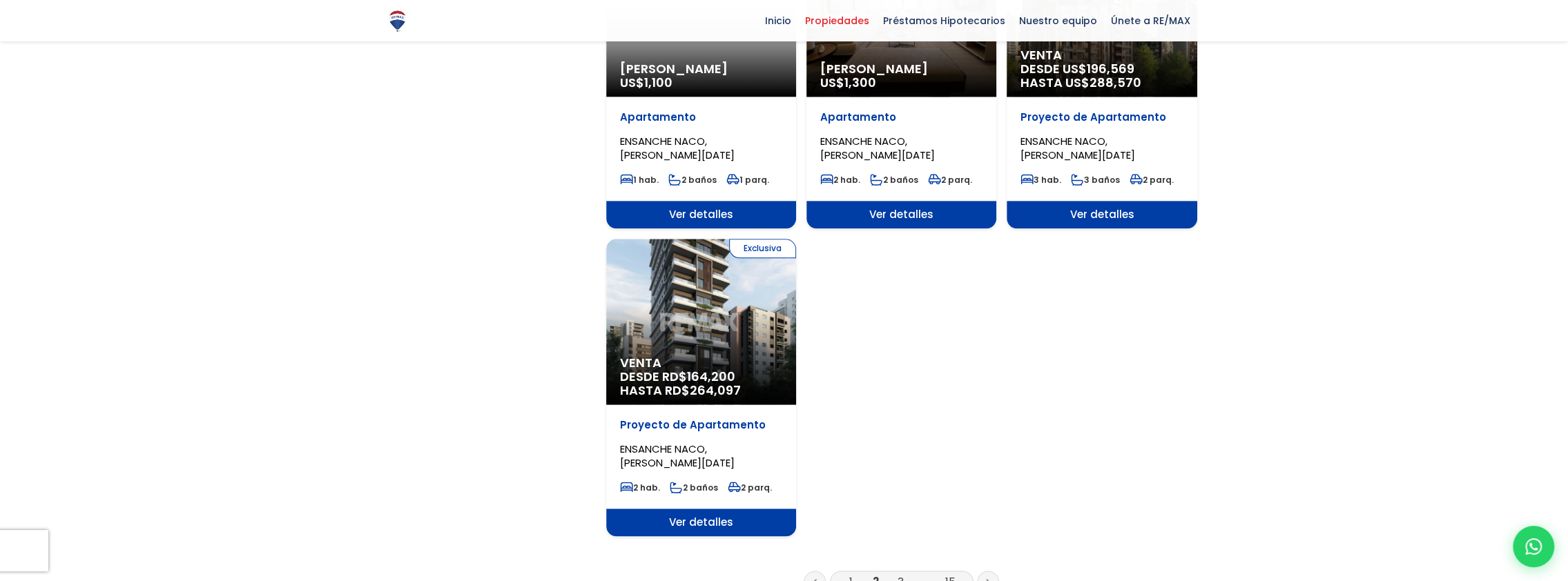
scroll to position [1657, 0]
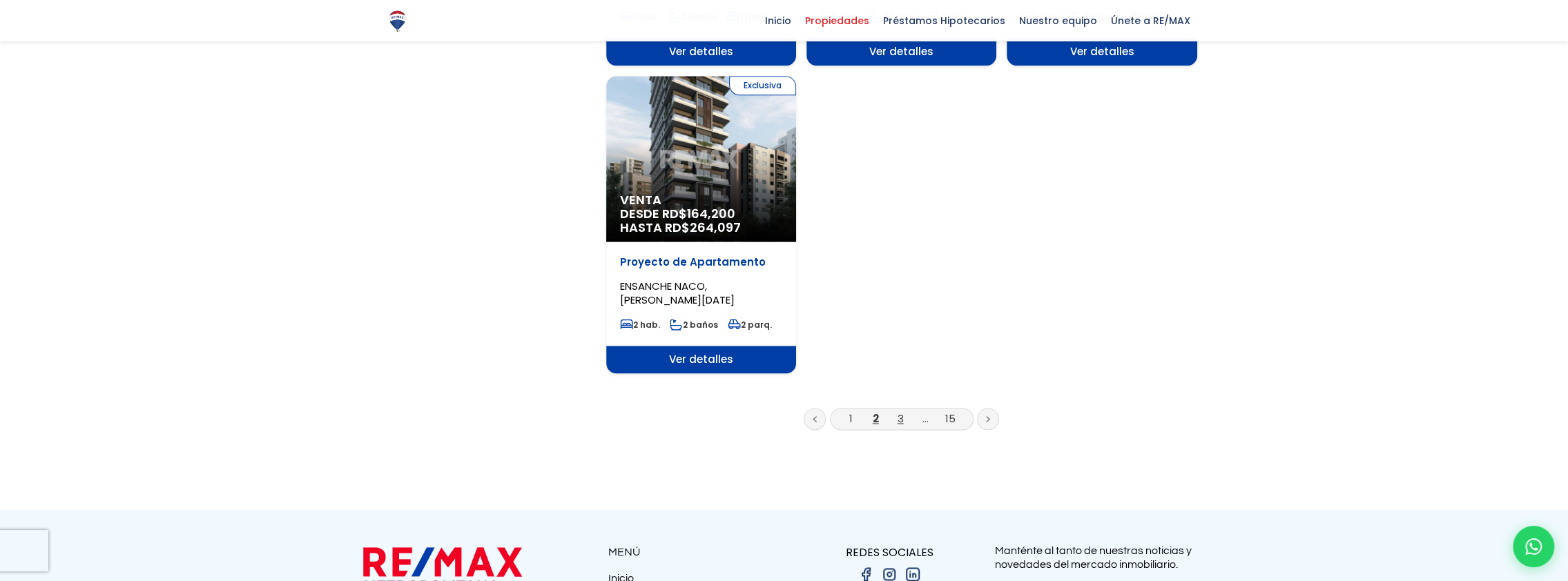
click at [901, 422] on link "3" at bounding box center [900, 418] width 6 height 14
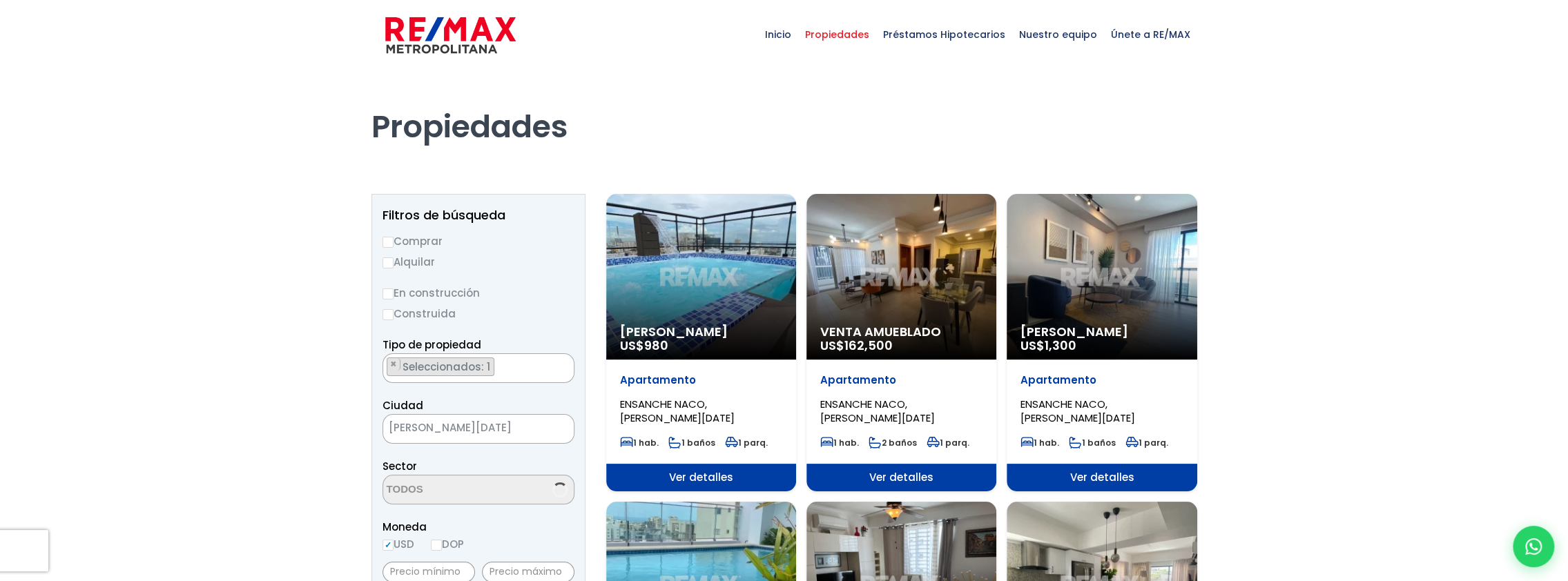
select select "182"
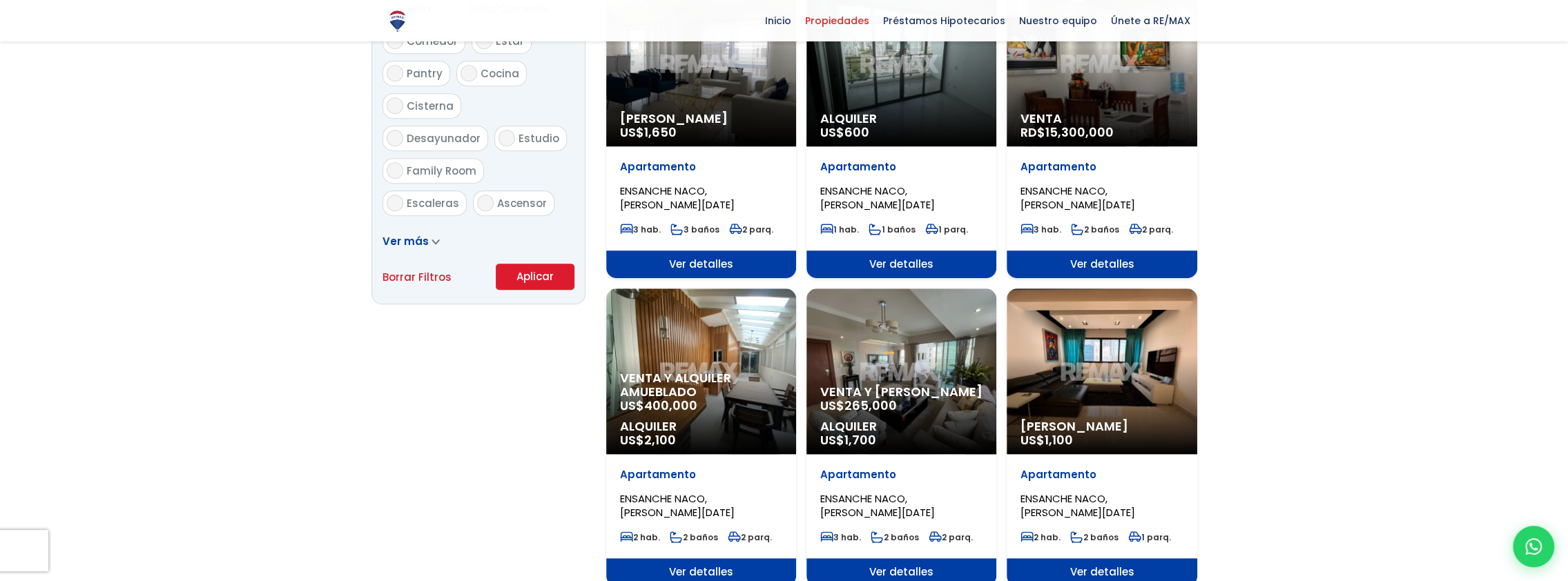
scroll to position [897, 0]
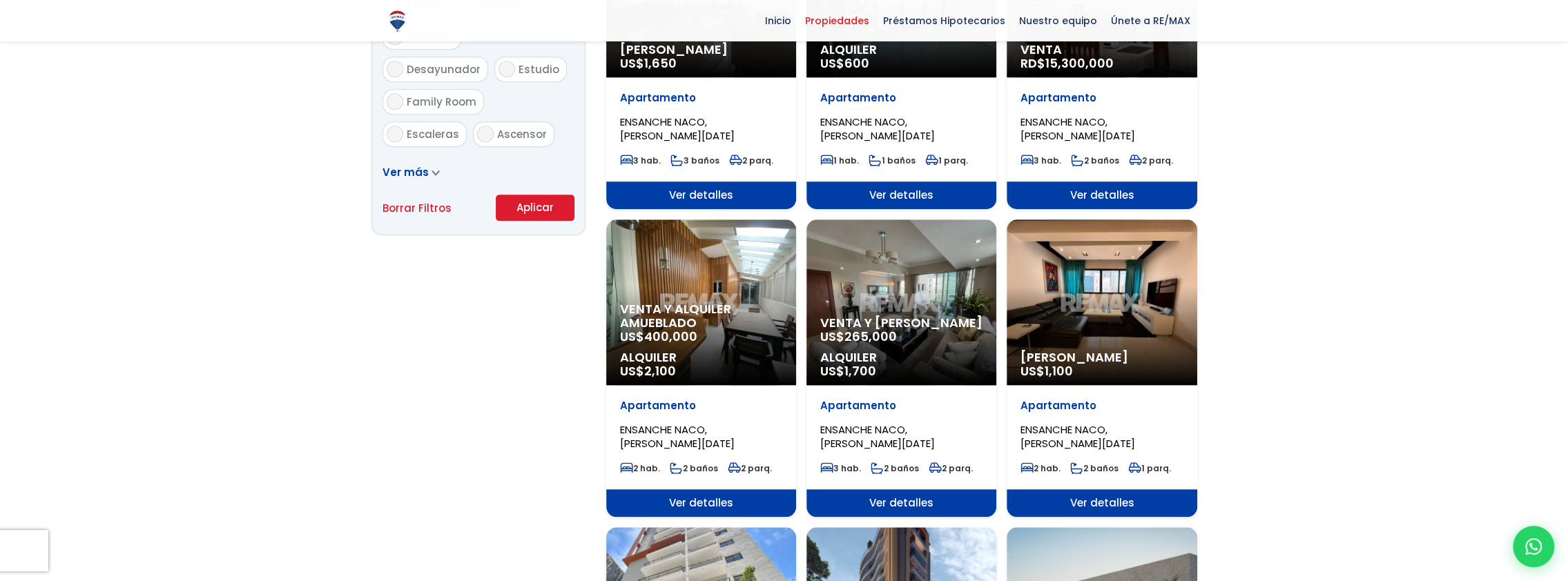
click at [1118, 315] on div "Alquiler Amueblado US$ 1,100" at bounding box center [1101, 302] width 190 height 166
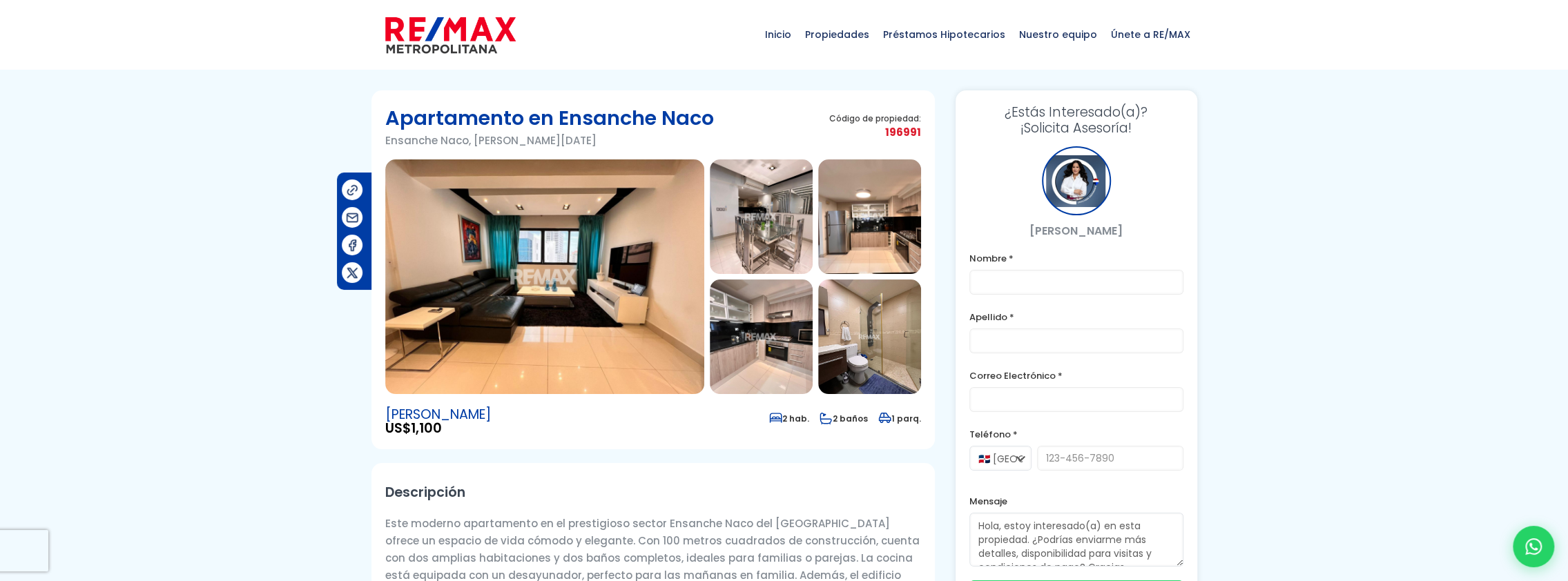
click at [472, 304] on img at bounding box center [544, 277] width 319 height 235
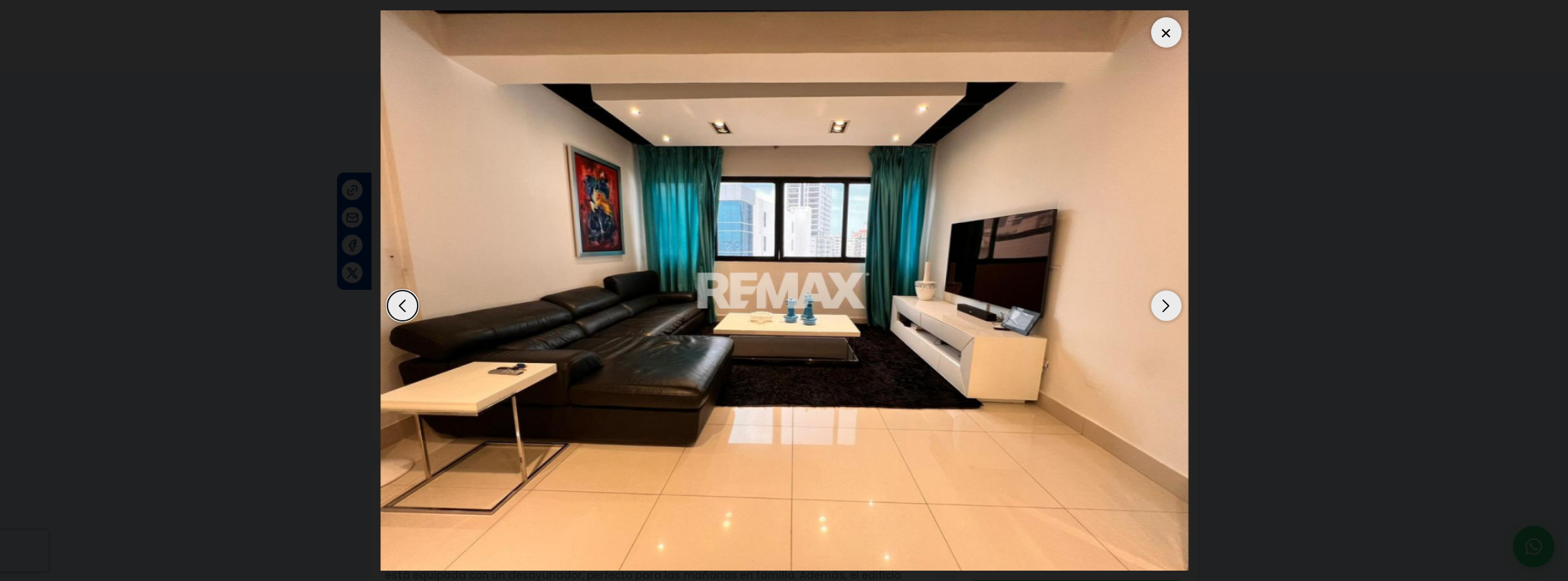
click at [1163, 307] on div "Next slide" at bounding box center [1165, 306] width 30 height 30
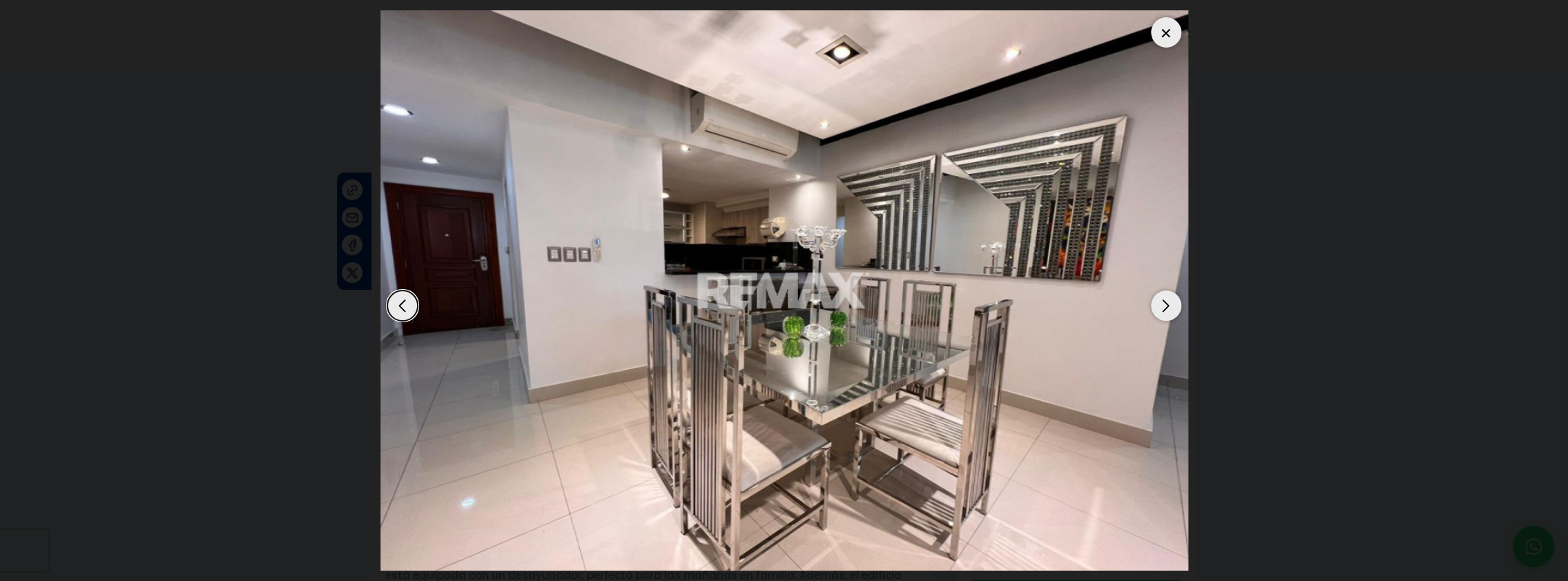
click at [1163, 307] on div "Next slide" at bounding box center [1165, 306] width 30 height 30
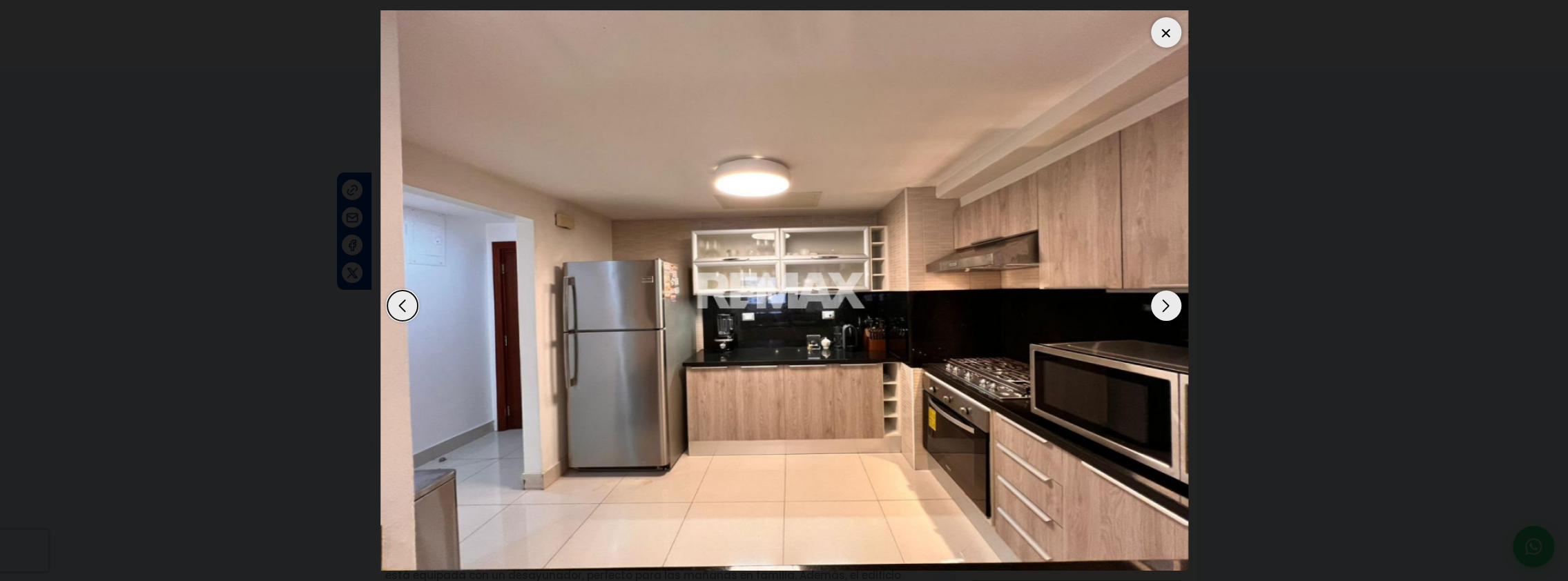
click at [1163, 307] on div "Next slide" at bounding box center [1165, 306] width 30 height 30
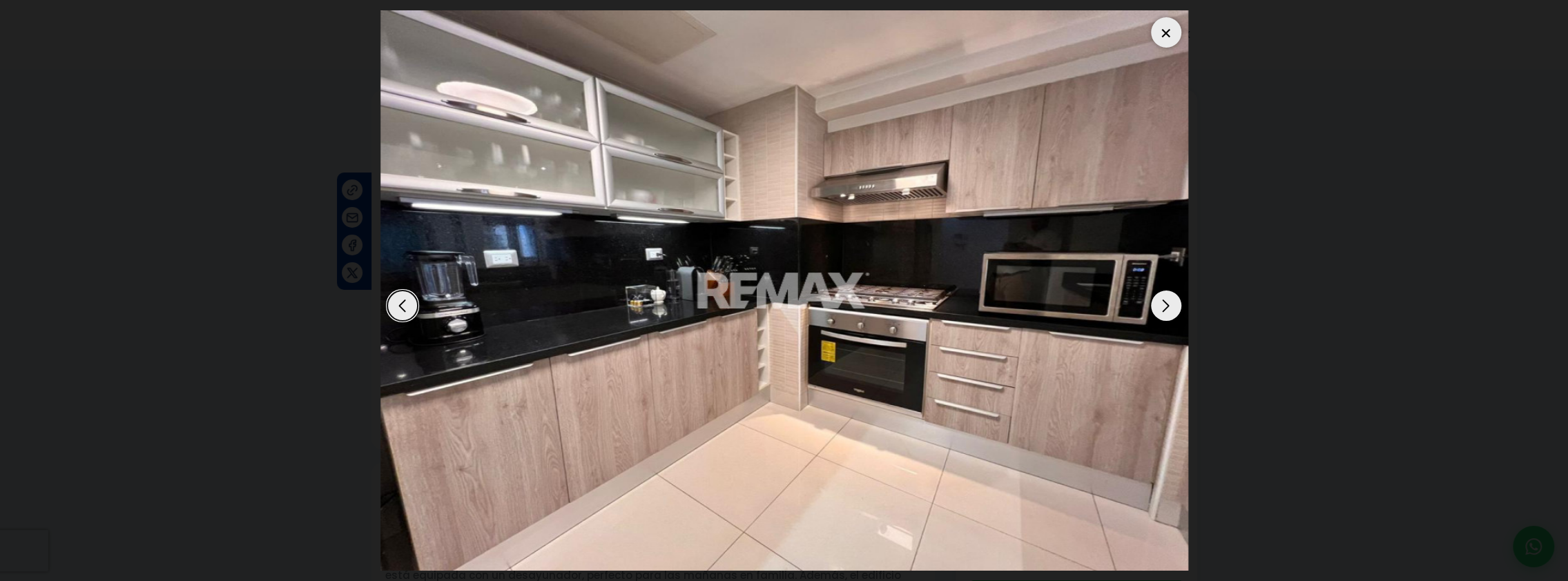
click at [1163, 307] on div "Next slide" at bounding box center [1165, 306] width 30 height 30
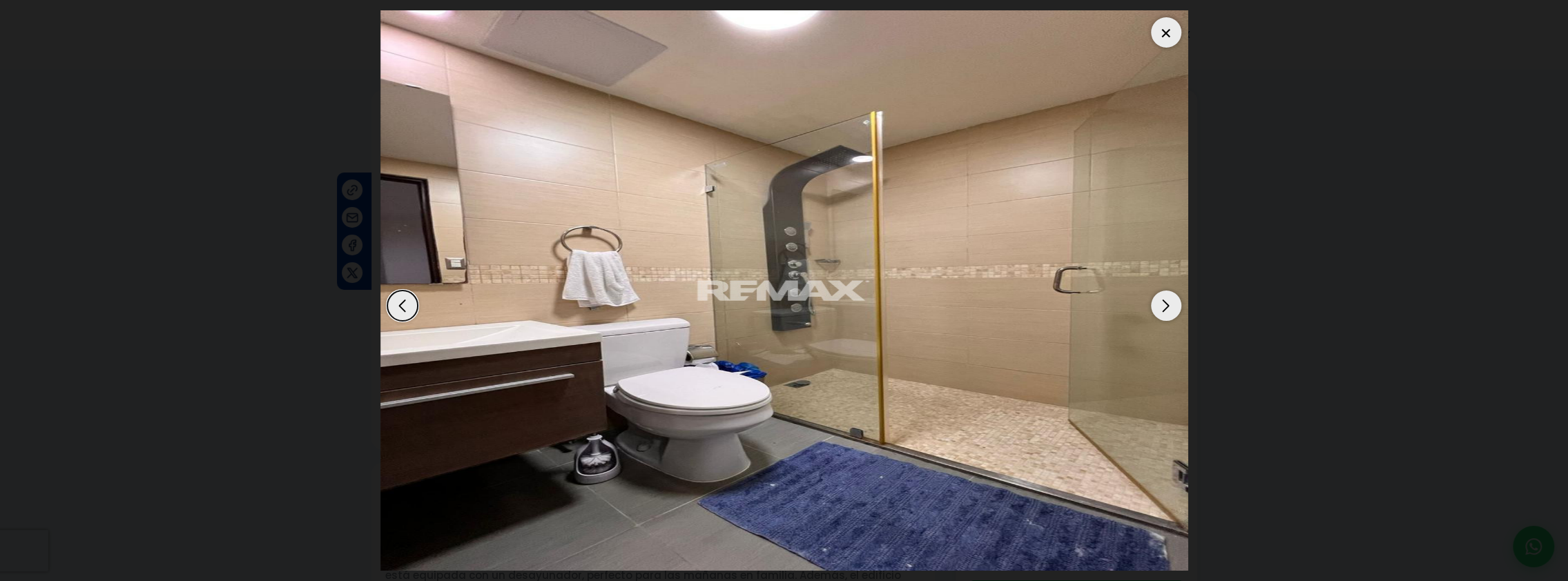
click at [1163, 307] on div "Next slide" at bounding box center [1165, 306] width 30 height 30
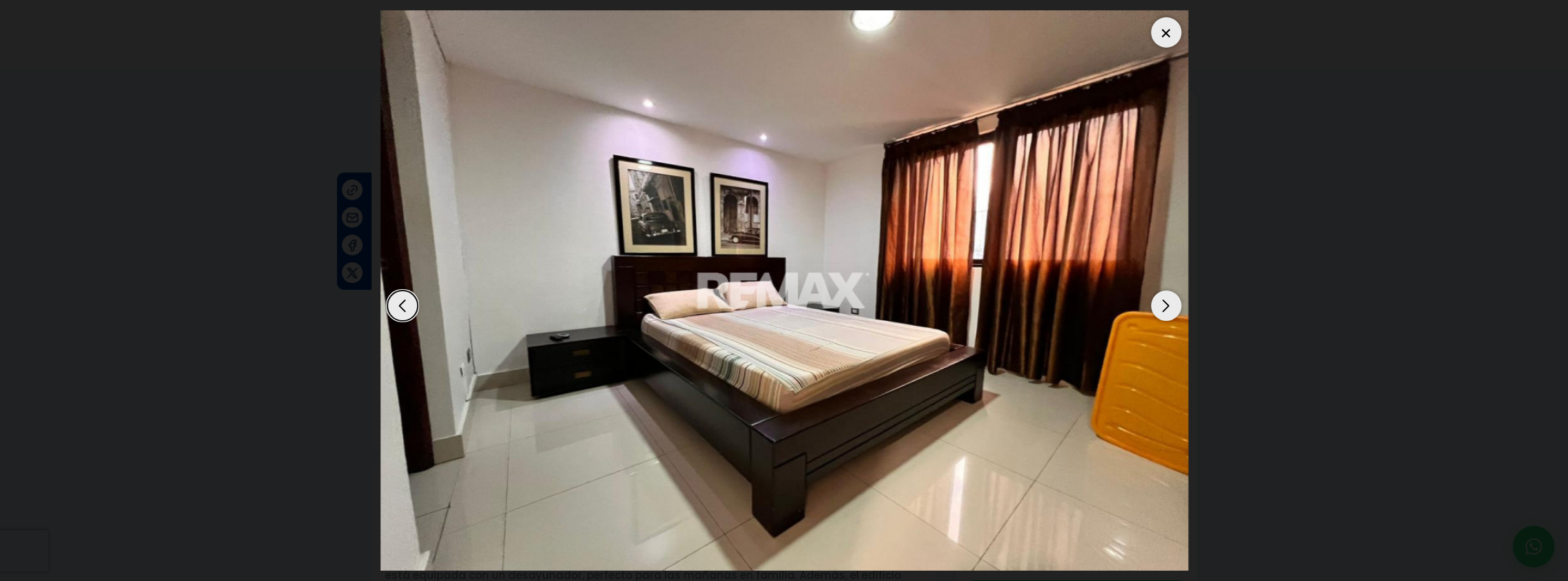
click at [1161, 307] on div "Next slide" at bounding box center [1165, 306] width 30 height 30
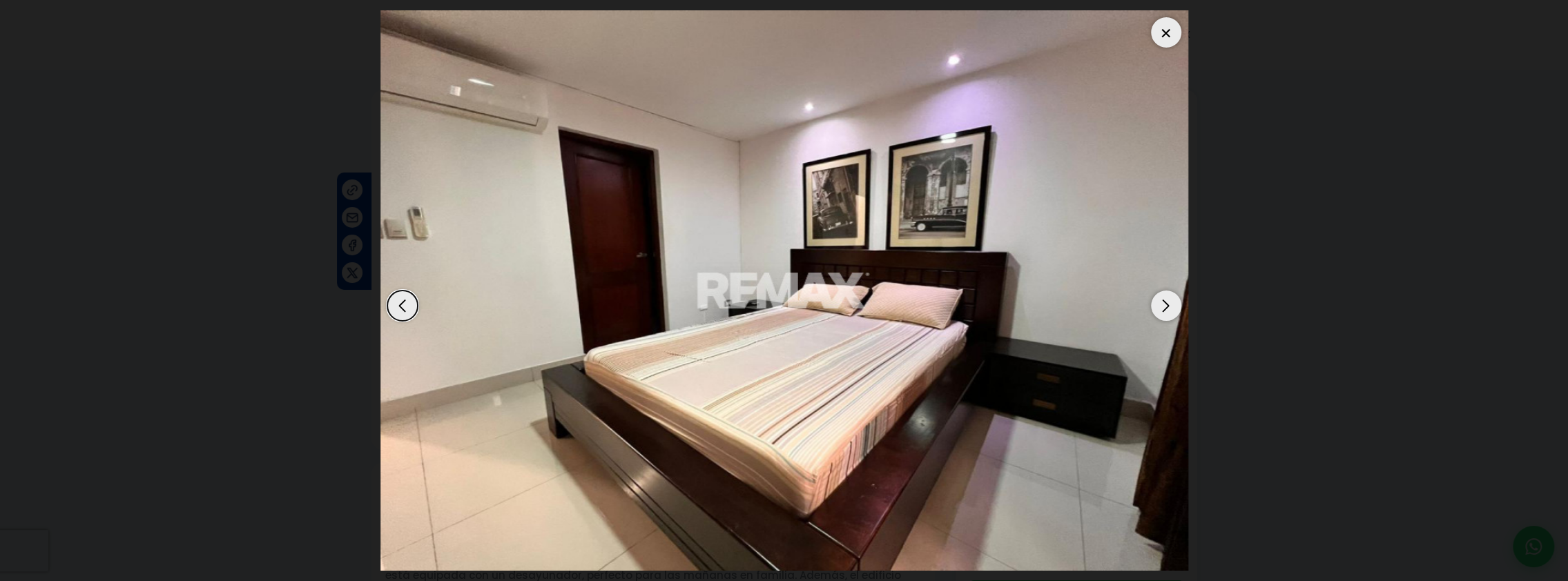
click at [1161, 307] on div "Next slide" at bounding box center [1165, 306] width 30 height 30
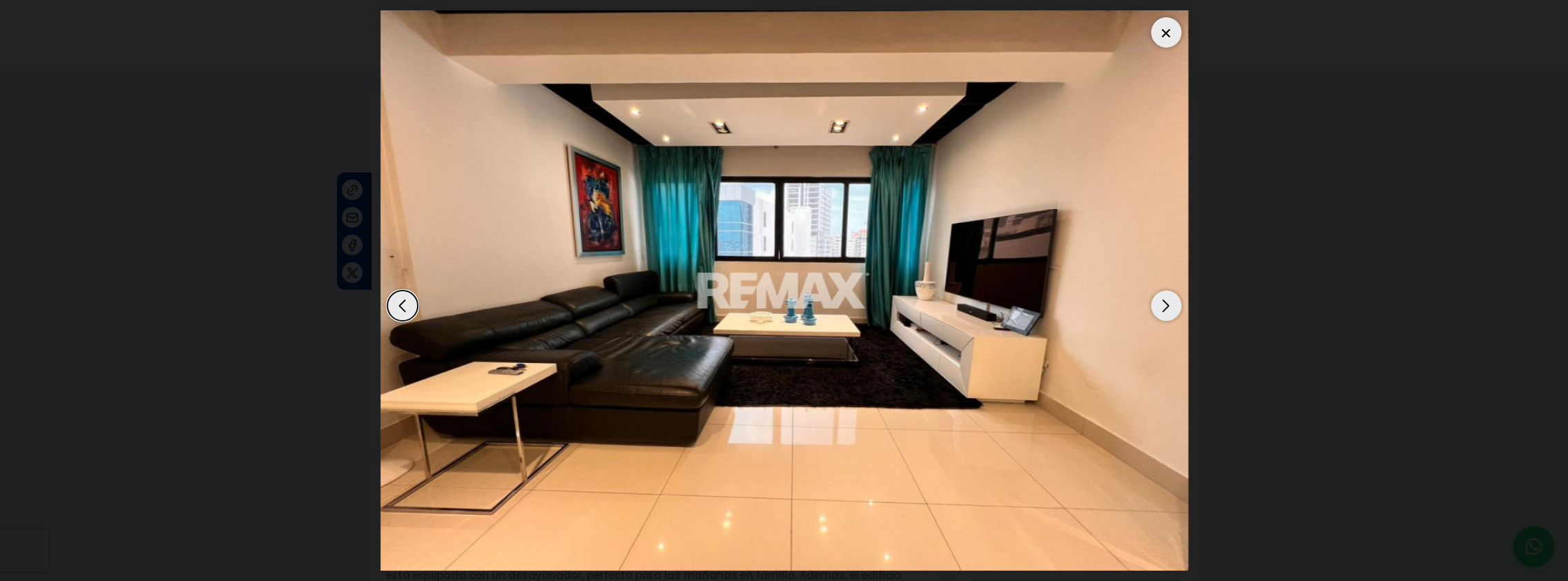
click at [1161, 307] on div "Next slide" at bounding box center [1165, 306] width 30 height 30
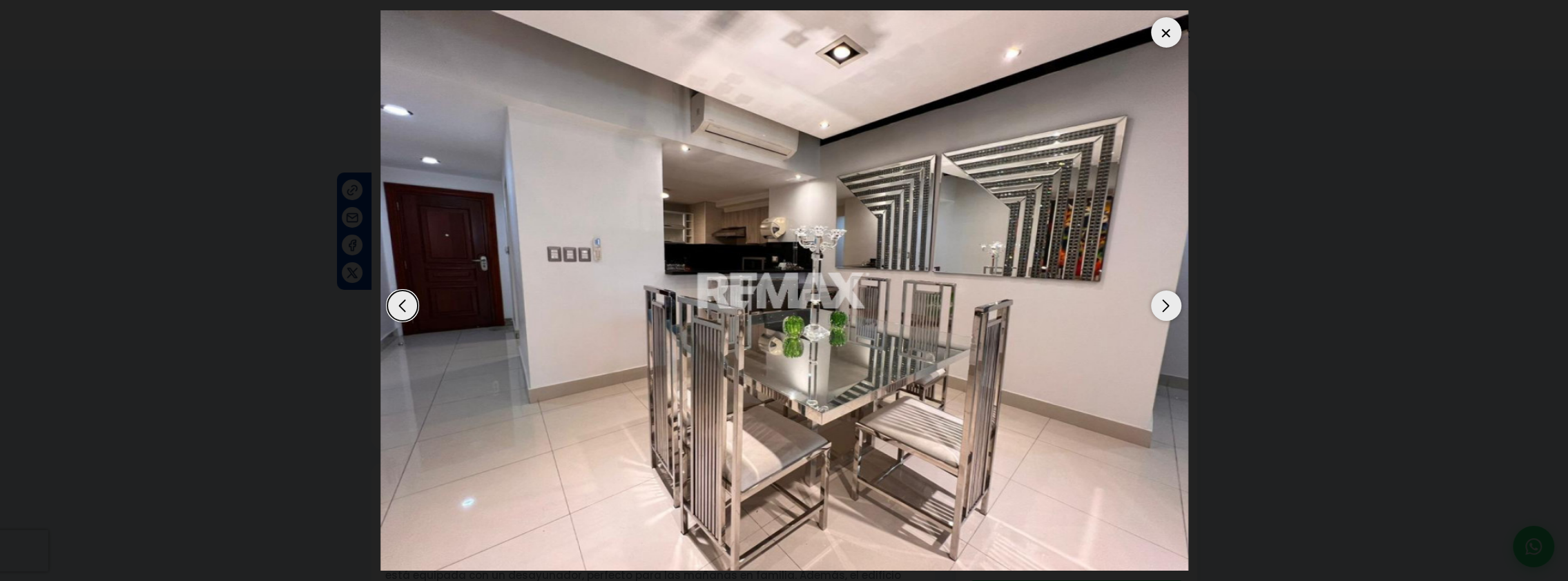
click at [1160, 308] on div "Next slide" at bounding box center [1165, 306] width 30 height 30
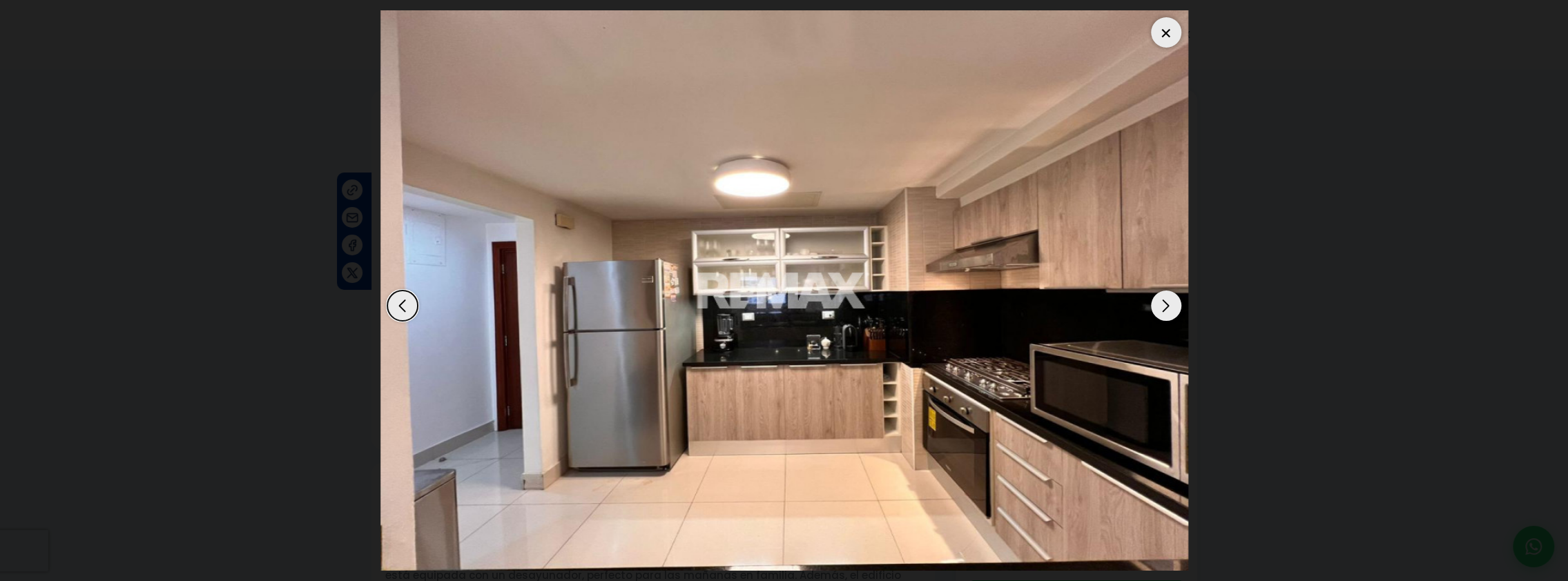
click at [403, 302] on div "Previous slide" at bounding box center [402, 306] width 30 height 30
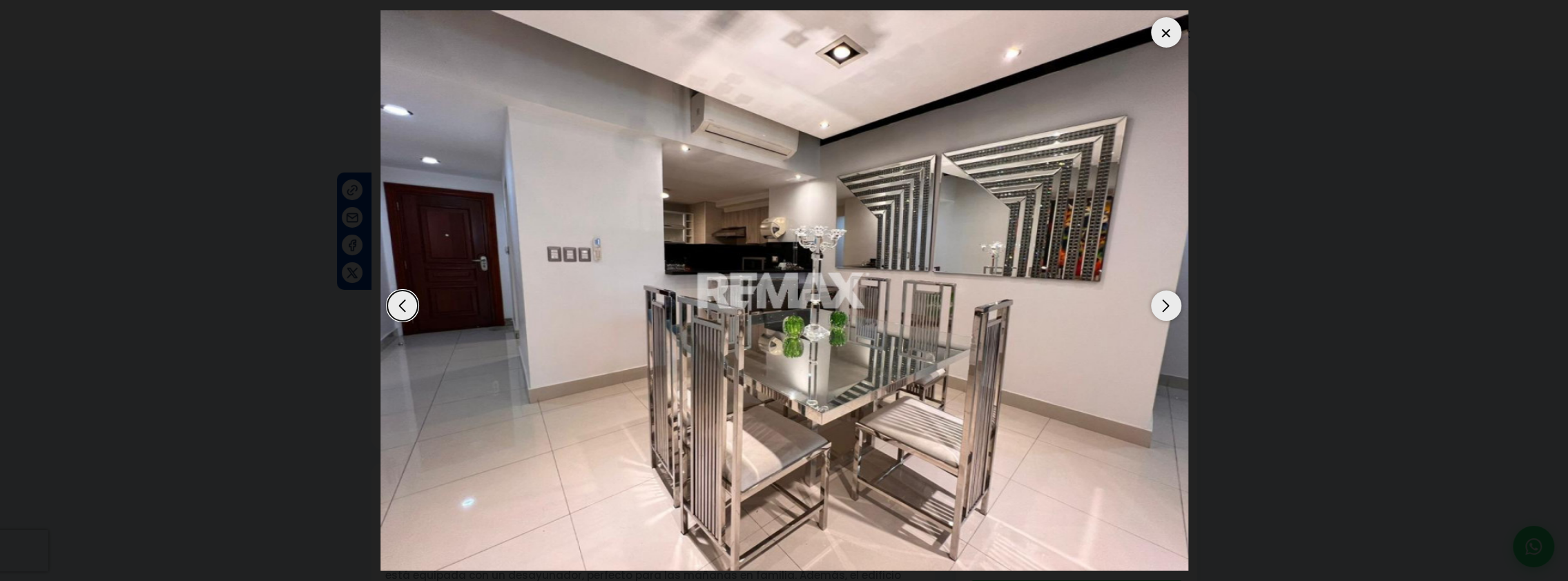
click at [1173, 36] on div at bounding box center [1165, 32] width 30 height 30
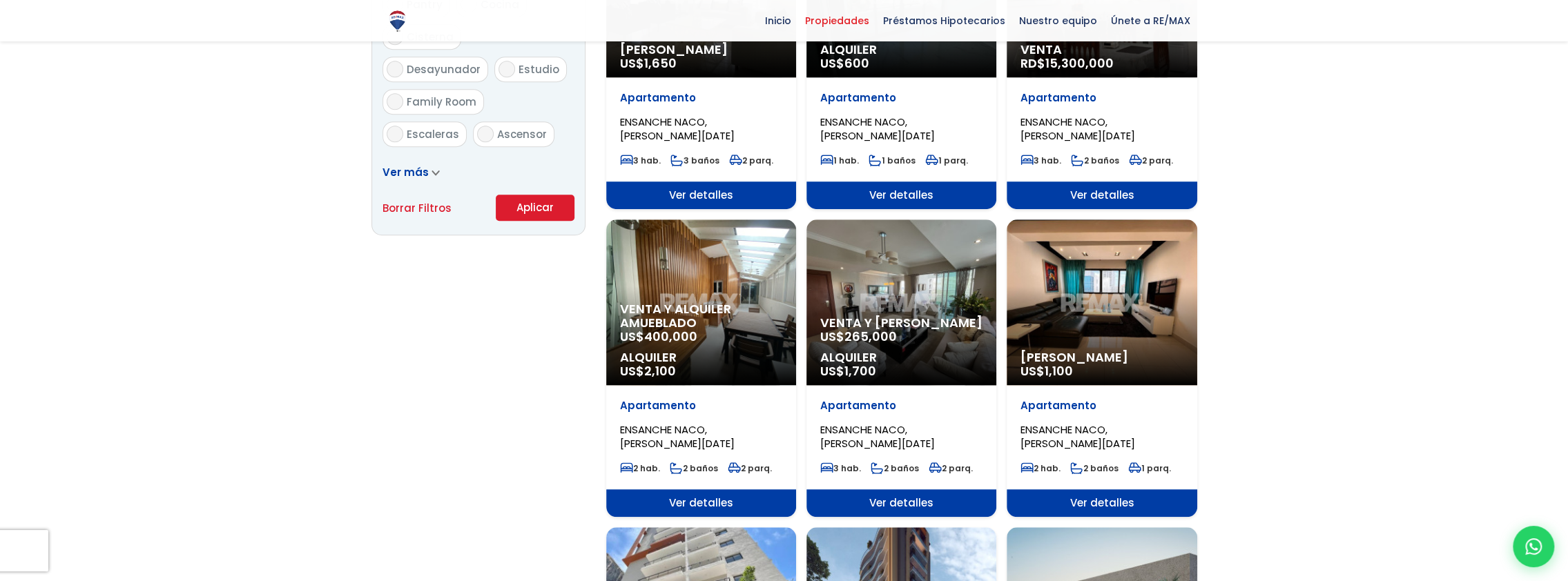
scroll to position [897, 0]
select select "182"
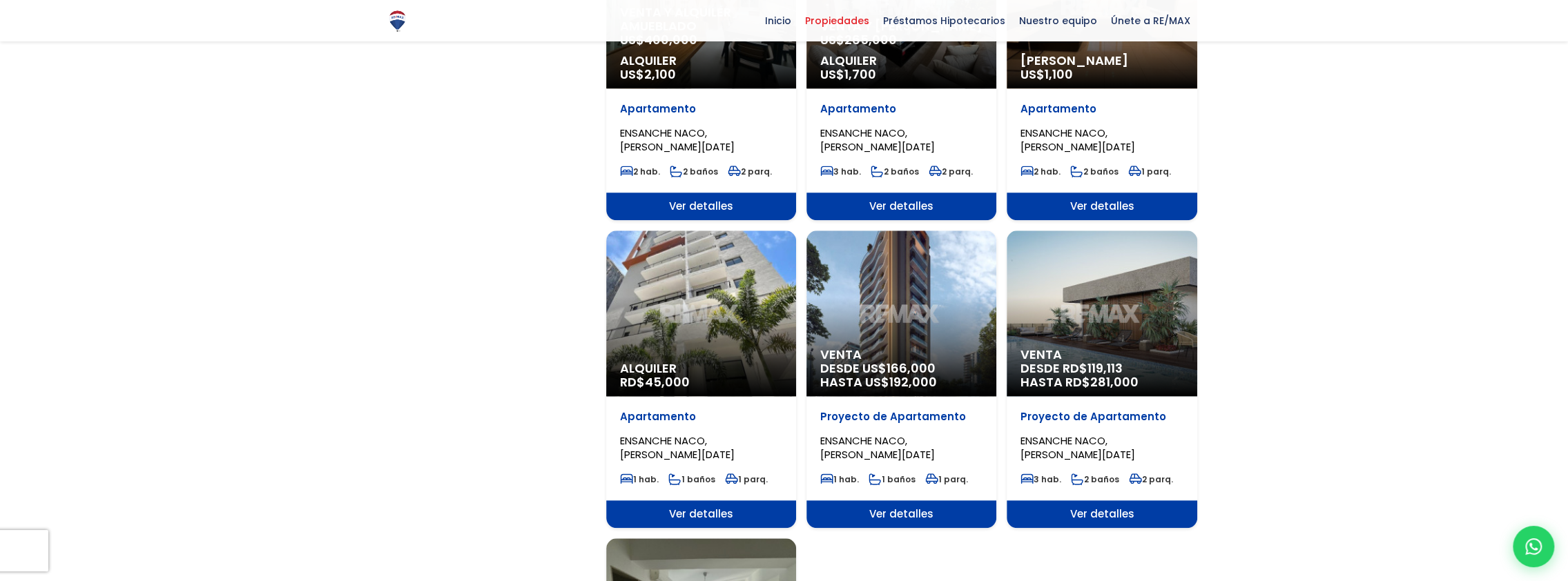
scroll to position [1243, 0]
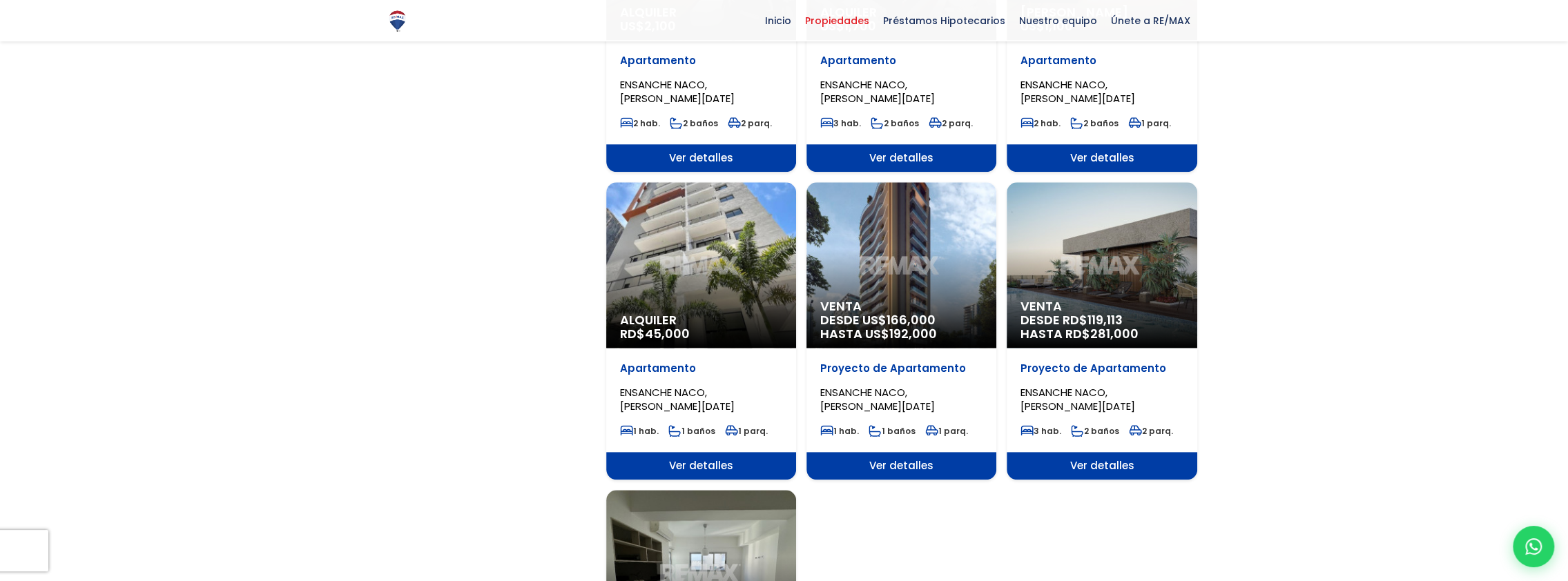
click at [668, 259] on div "Alquiler RD$ 45,000" at bounding box center [701, 265] width 190 height 166
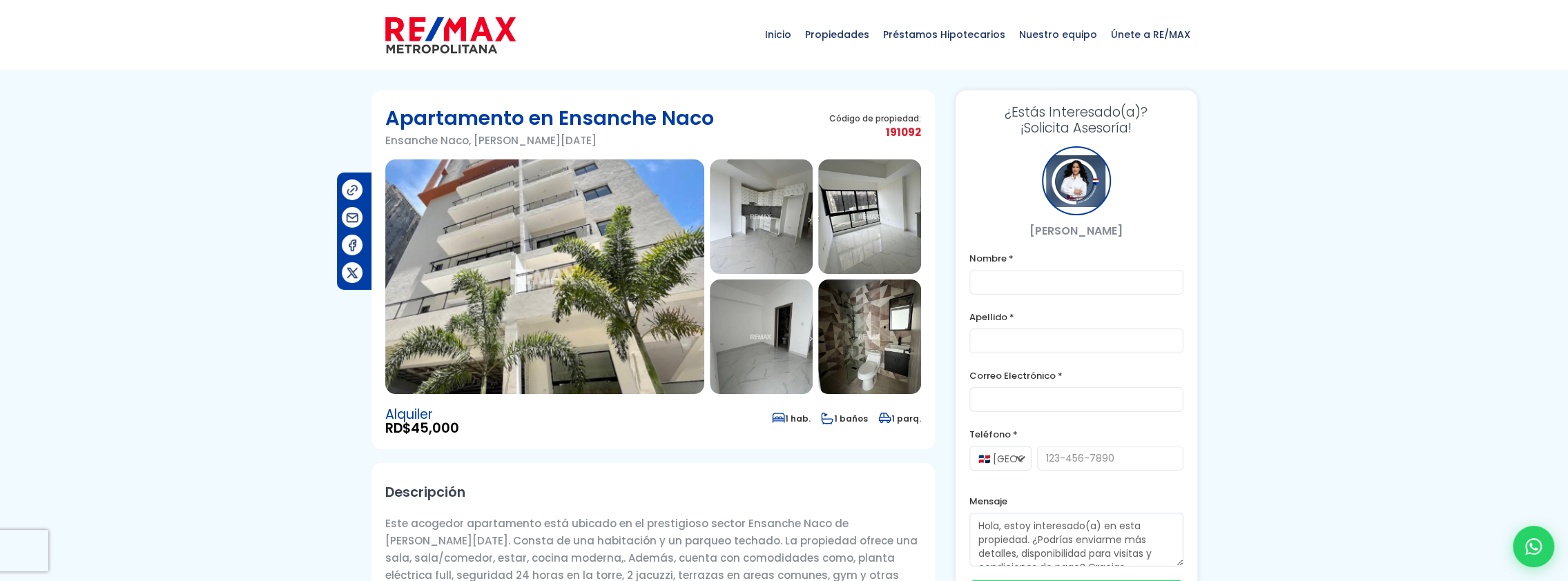
click at [585, 260] on img at bounding box center [544, 277] width 319 height 235
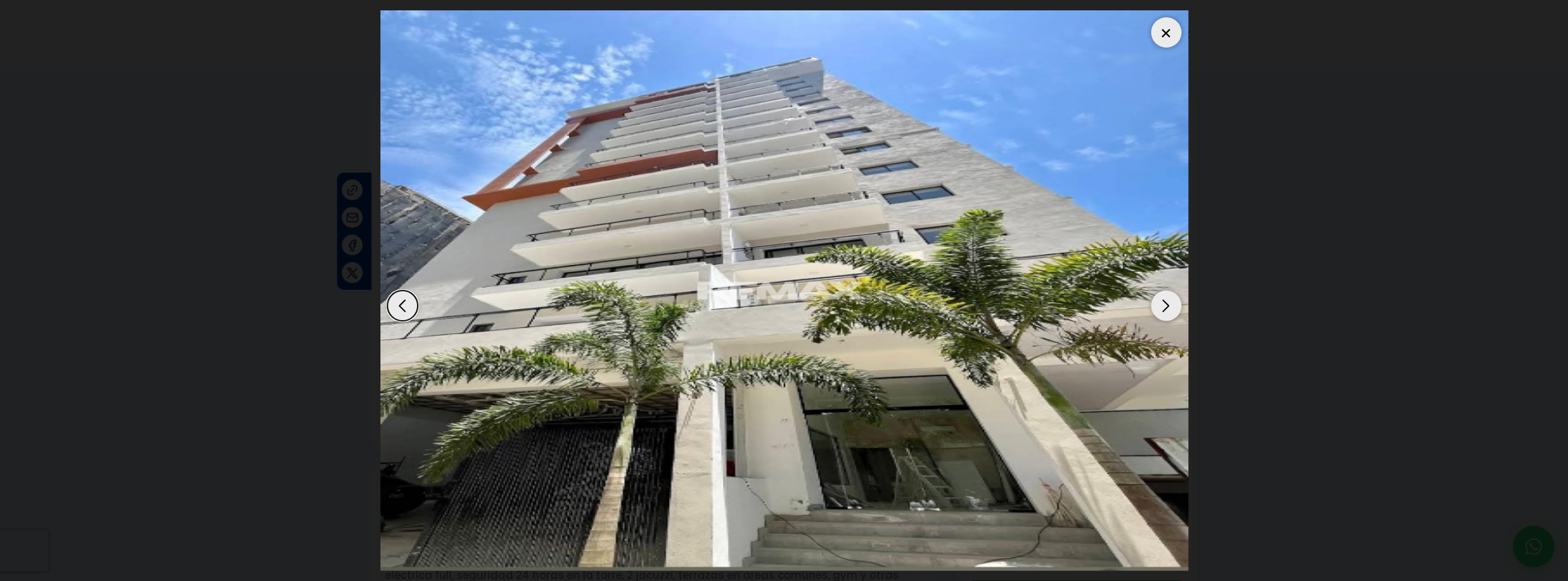
click at [1163, 304] on div "Next slide" at bounding box center [1165, 306] width 30 height 30
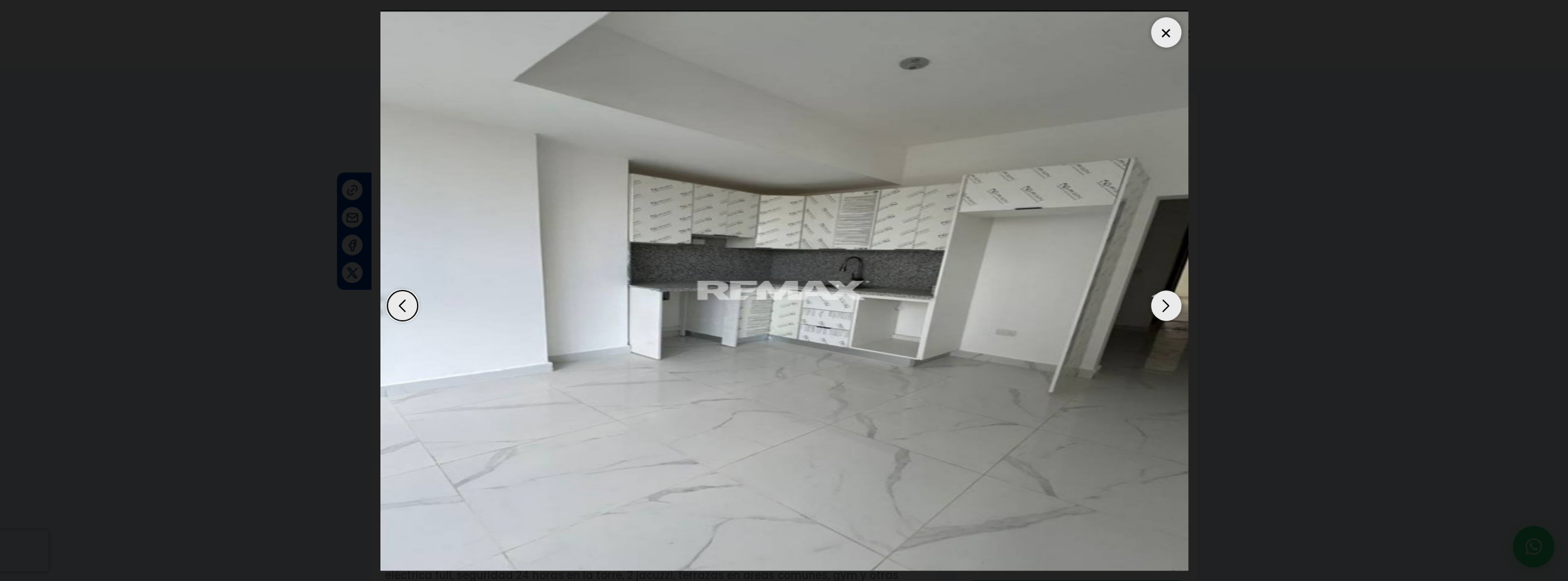
click at [405, 301] on div "Previous slide" at bounding box center [402, 306] width 30 height 30
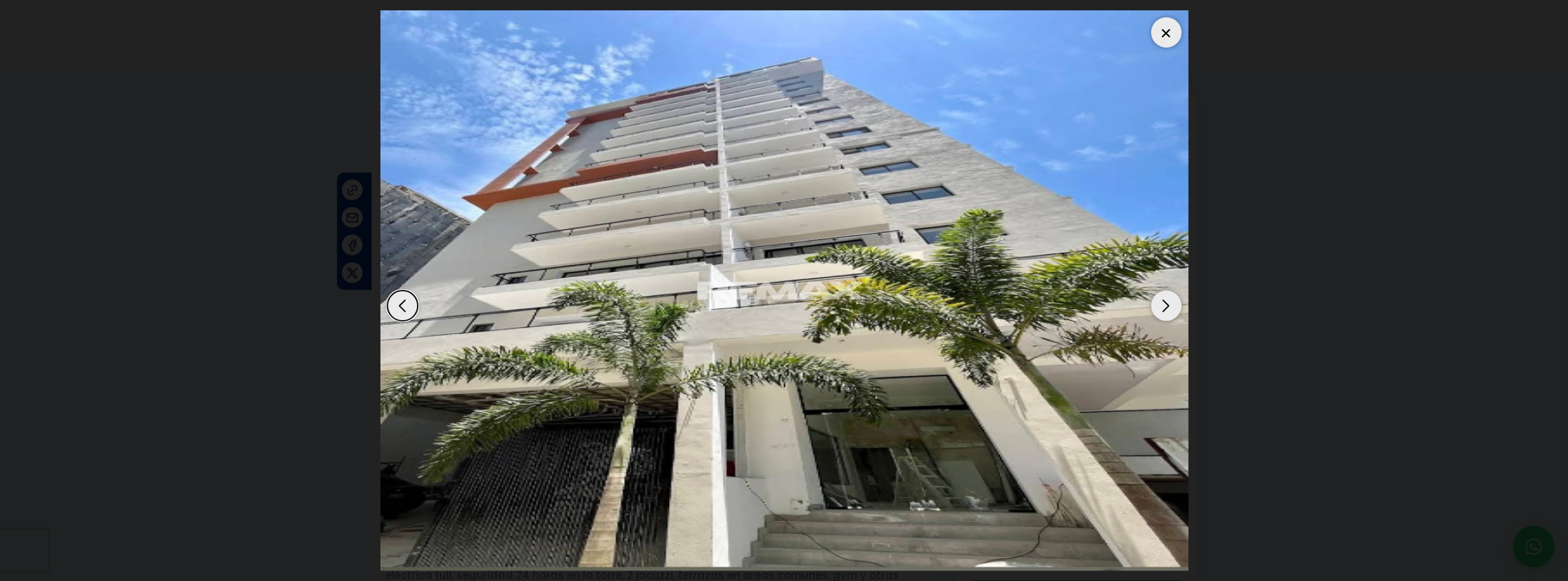
click at [1165, 312] on div "Next slide" at bounding box center [1165, 306] width 30 height 30
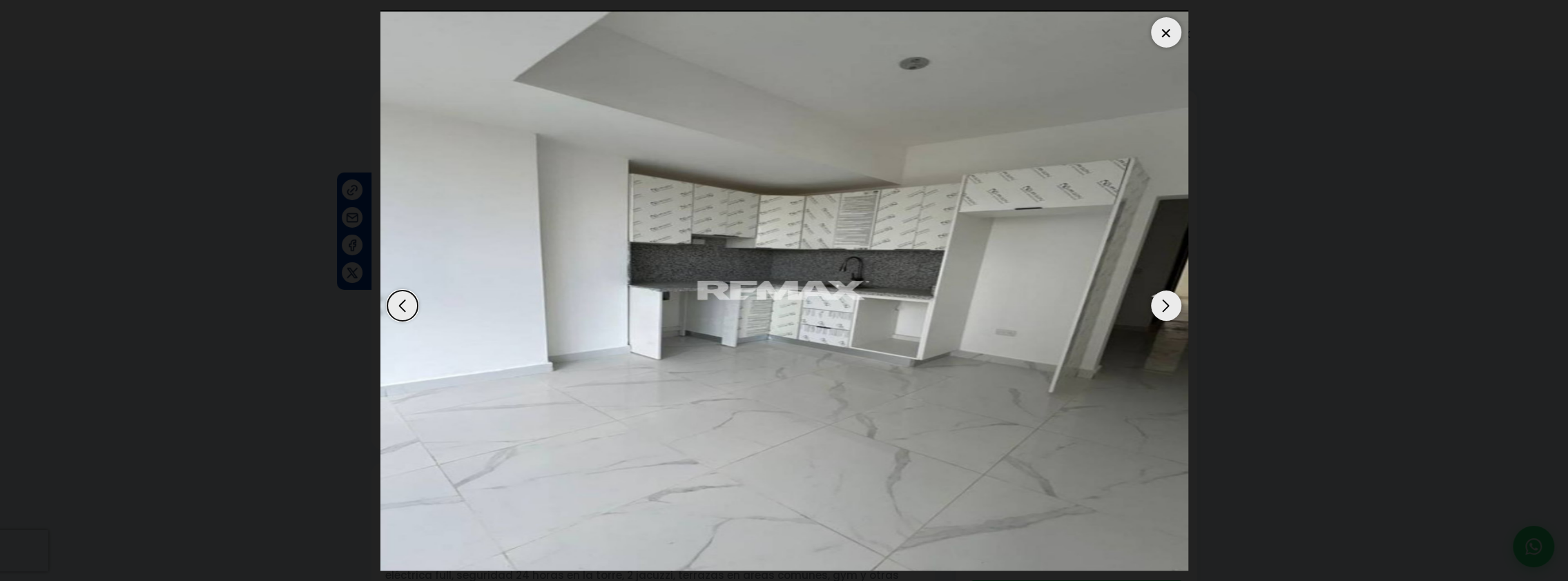
click at [1165, 313] on div "Next slide" at bounding box center [1165, 306] width 30 height 30
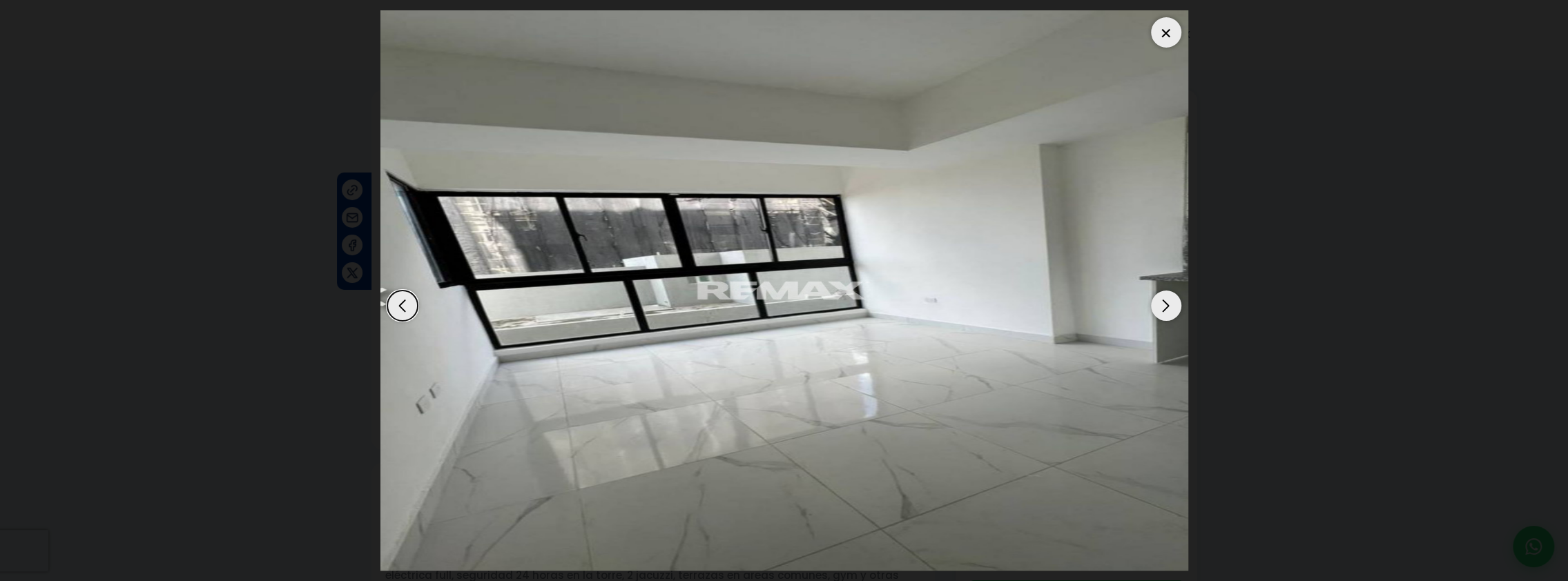
click at [1163, 314] on div "Next slide" at bounding box center [1165, 306] width 30 height 30
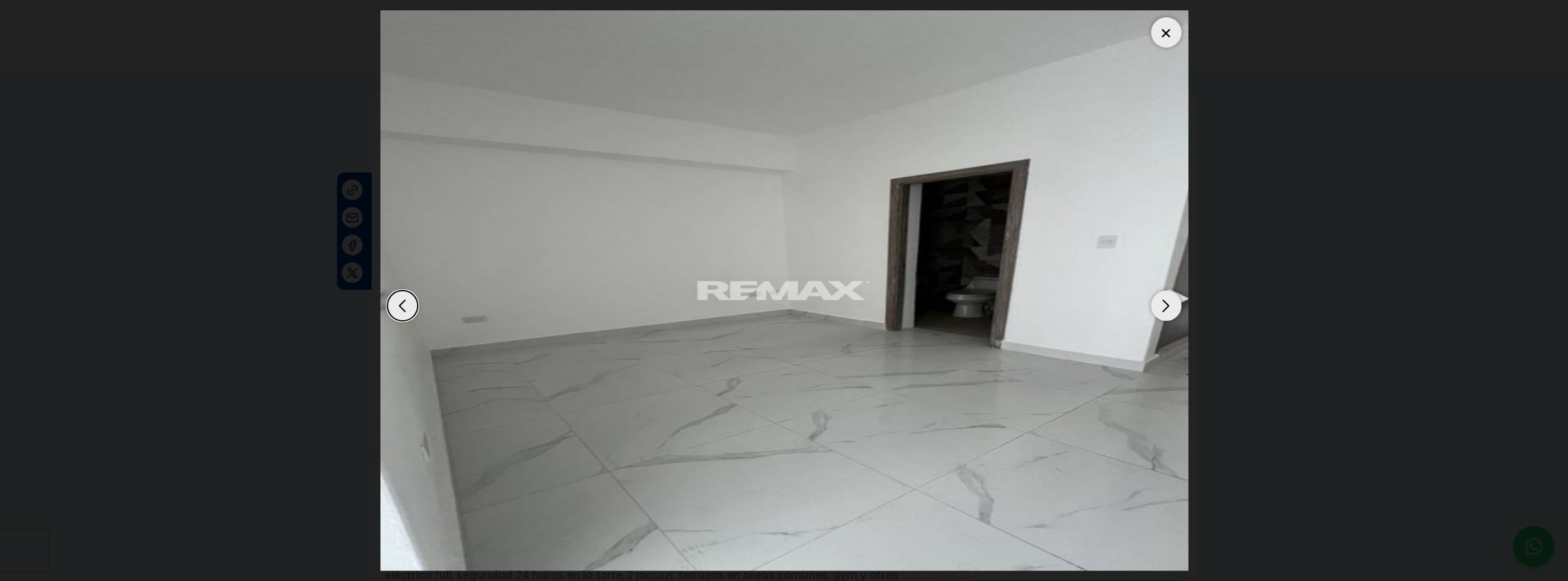
click at [1163, 314] on div "Next slide" at bounding box center [1165, 306] width 30 height 30
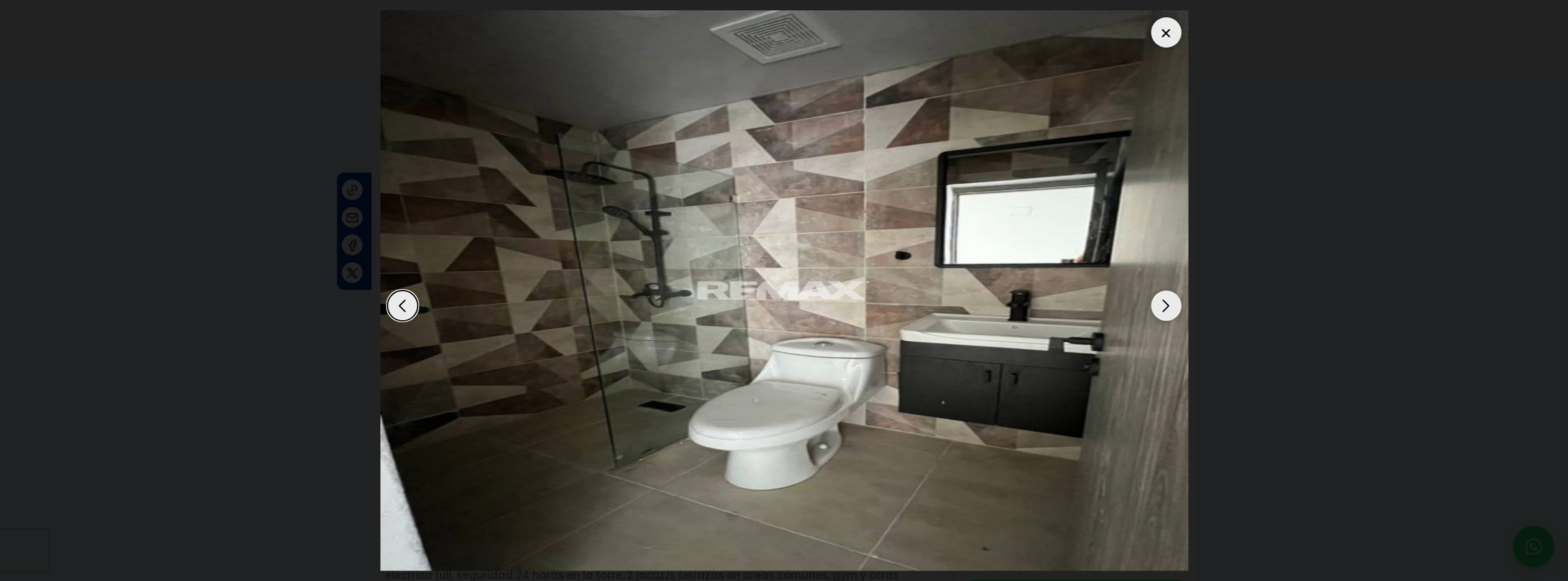
click at [1163, 314] on div "Next slide" at bounding box center [1165, 306] width 30 height 30
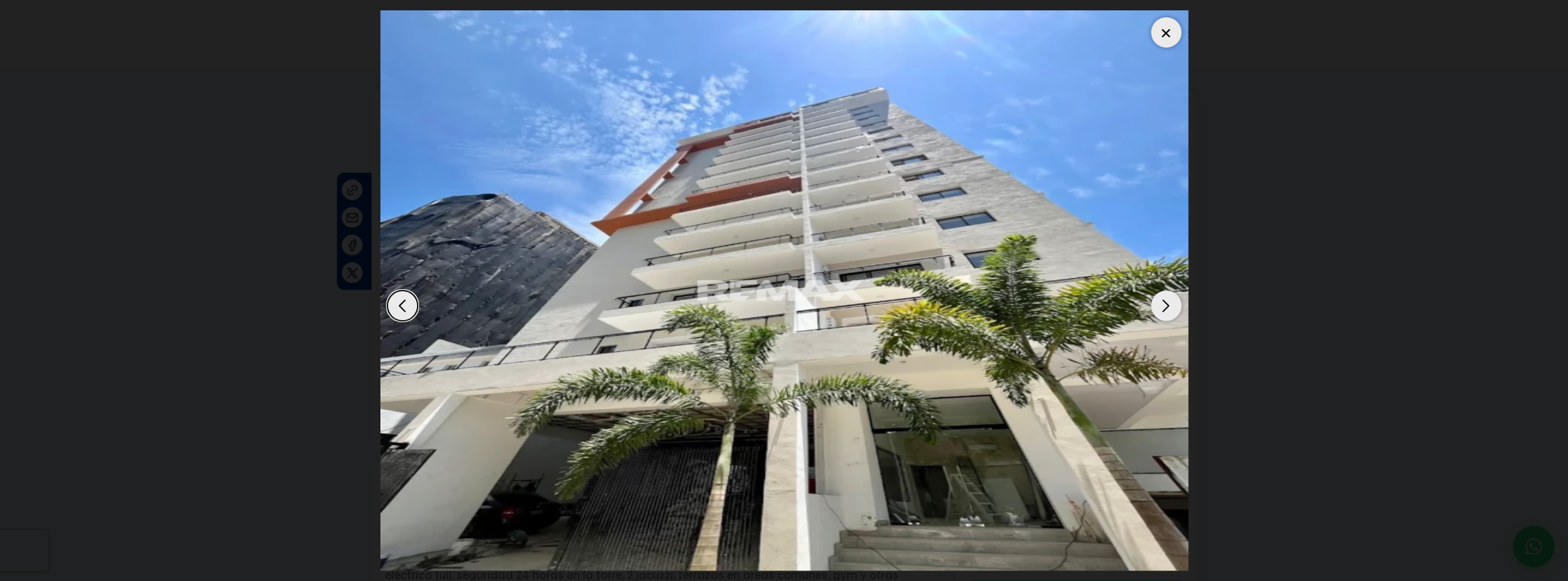
click at [1163, 314] on div "Next slide" at bounding box center [1165, 306] width 30 height 30
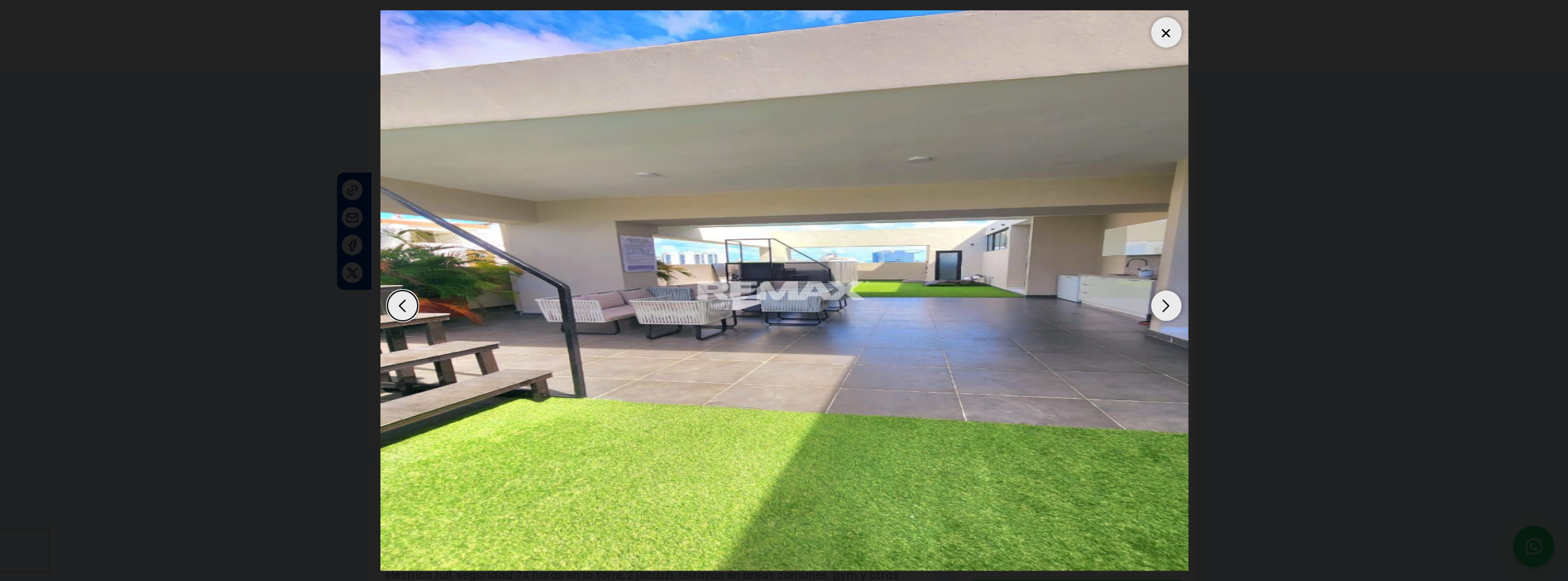
click at [1163, 314] on div "Next slide" at bounding box center [1165, 306] width 30 height 30
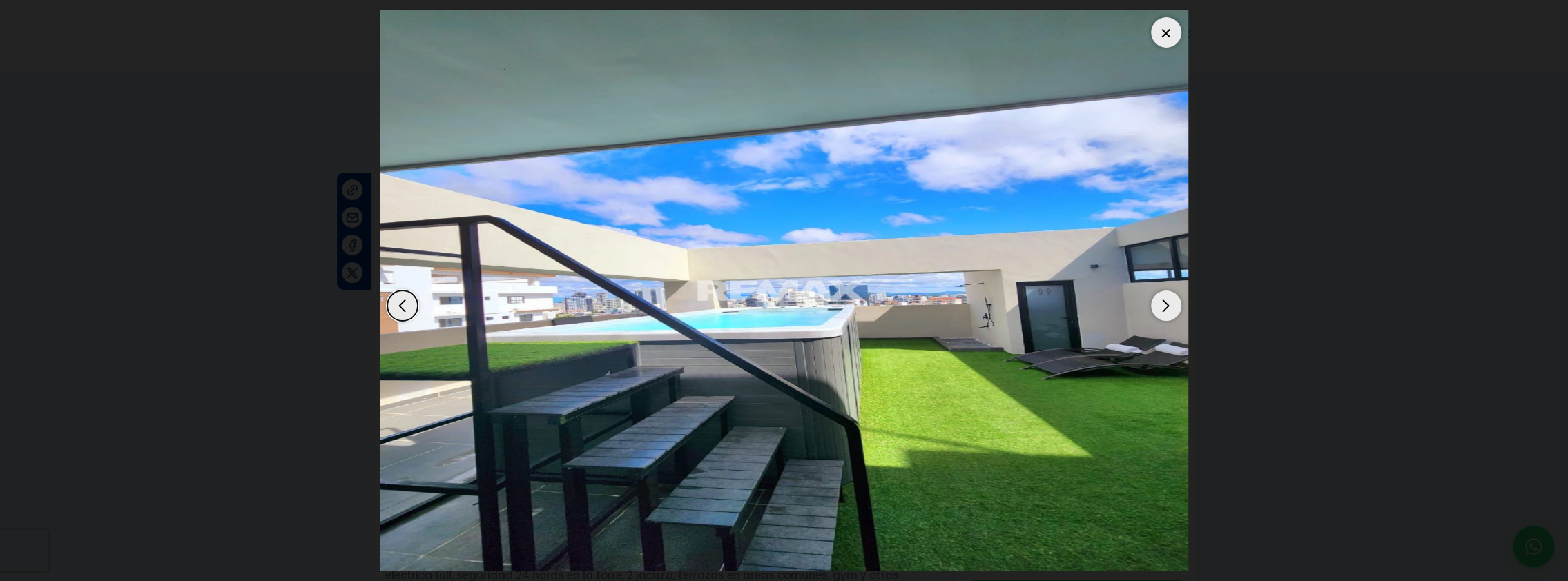
click at [1163, 316] on div "Next slide" at bounding box center [1165, 306] width 30 height 30
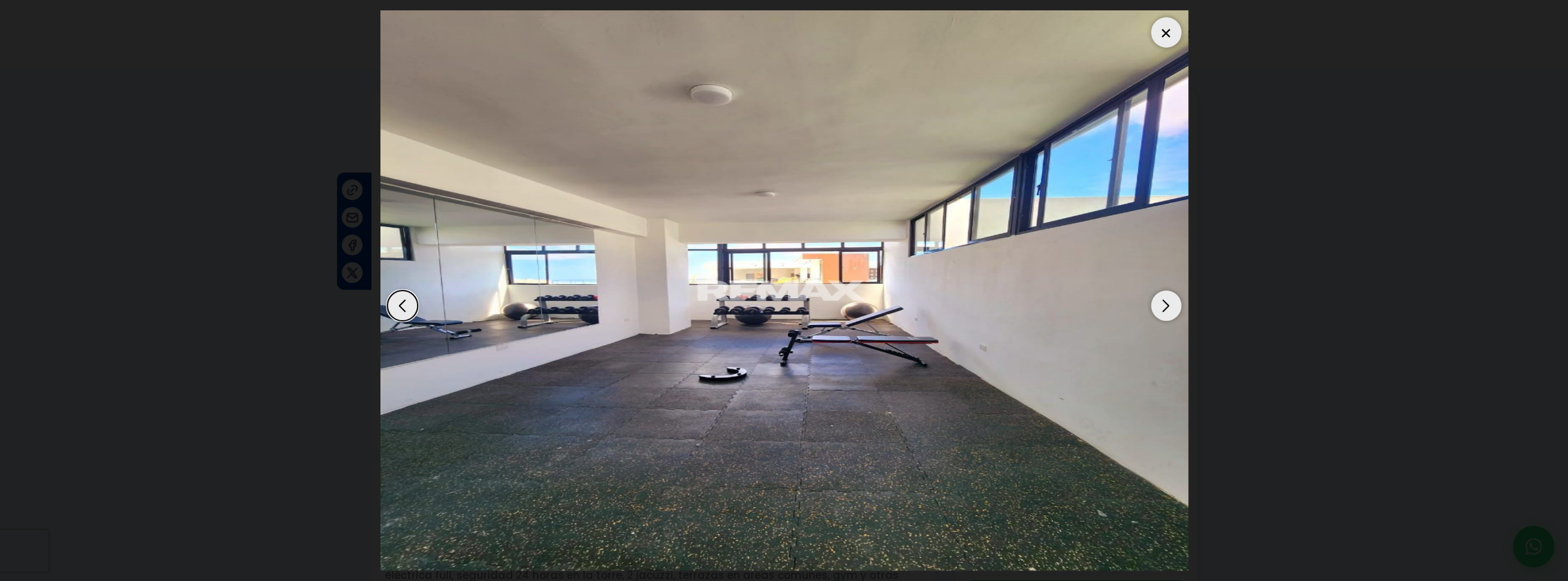
click at [1163, 316] on div "Next slide" at bounding box center [1165, 306] width 30 height 30
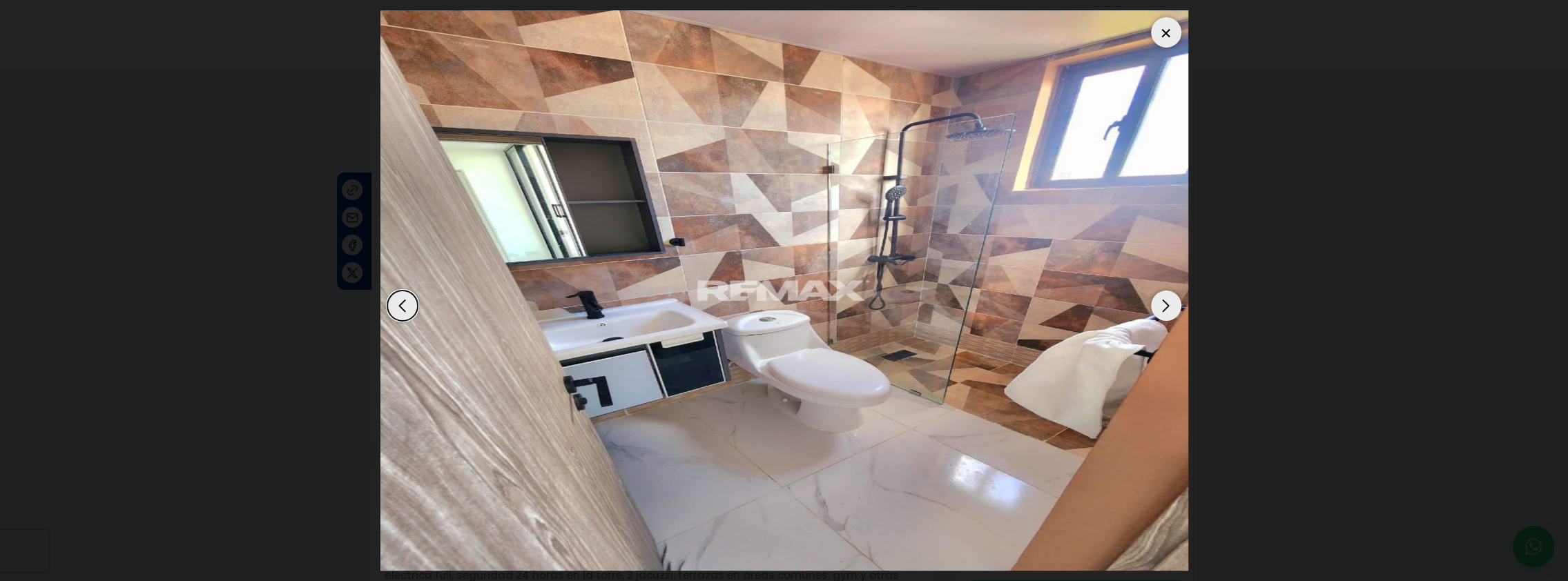
click at [1163, 316] on div "Next slide" at bounding box center [1165, 306] width 30 height 30
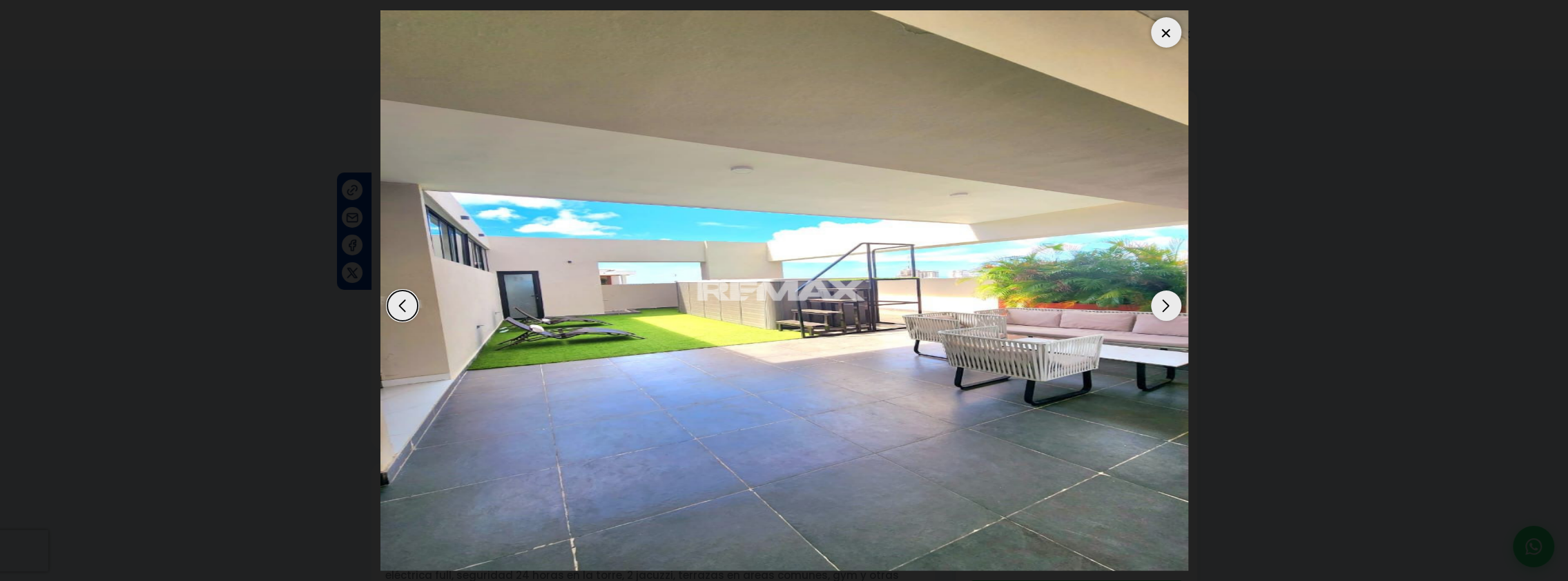
click at [1163, 316] on div "Next slide" at bounding box center [1165, 306] width 30 height 30
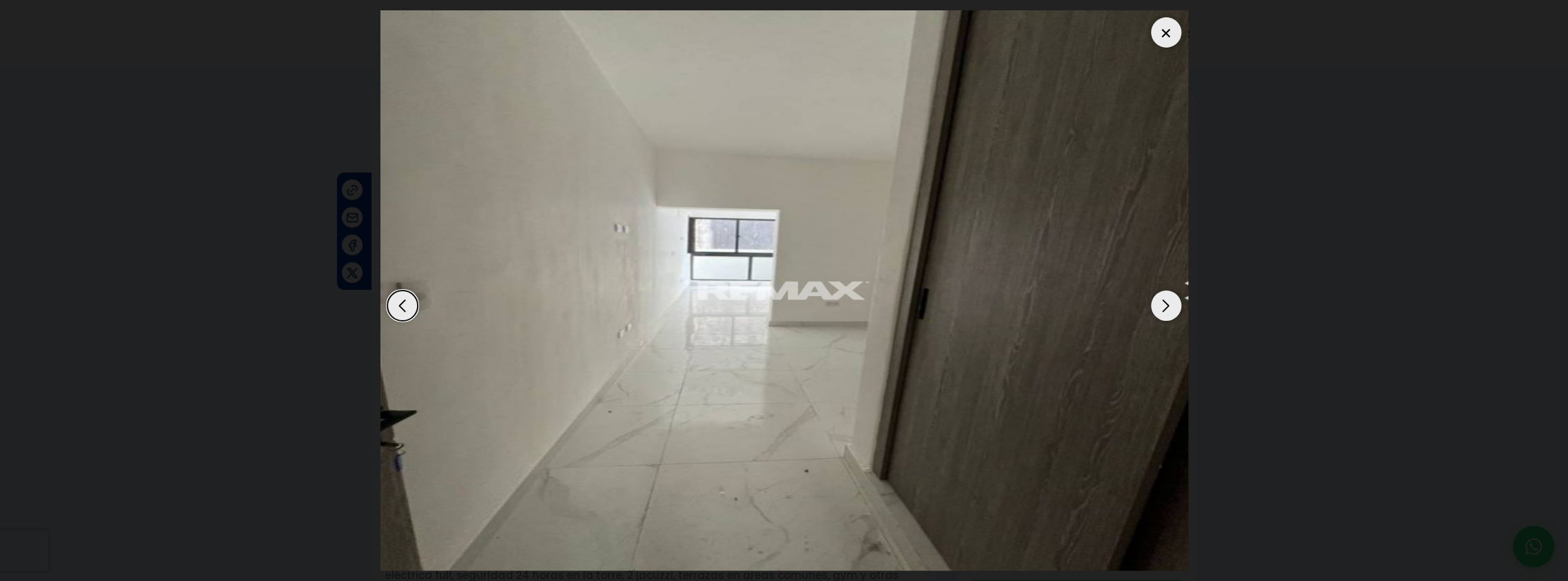
click at [1163, 316] on div "Next slide" at bounding box center [1165, 306] width 30 height 30
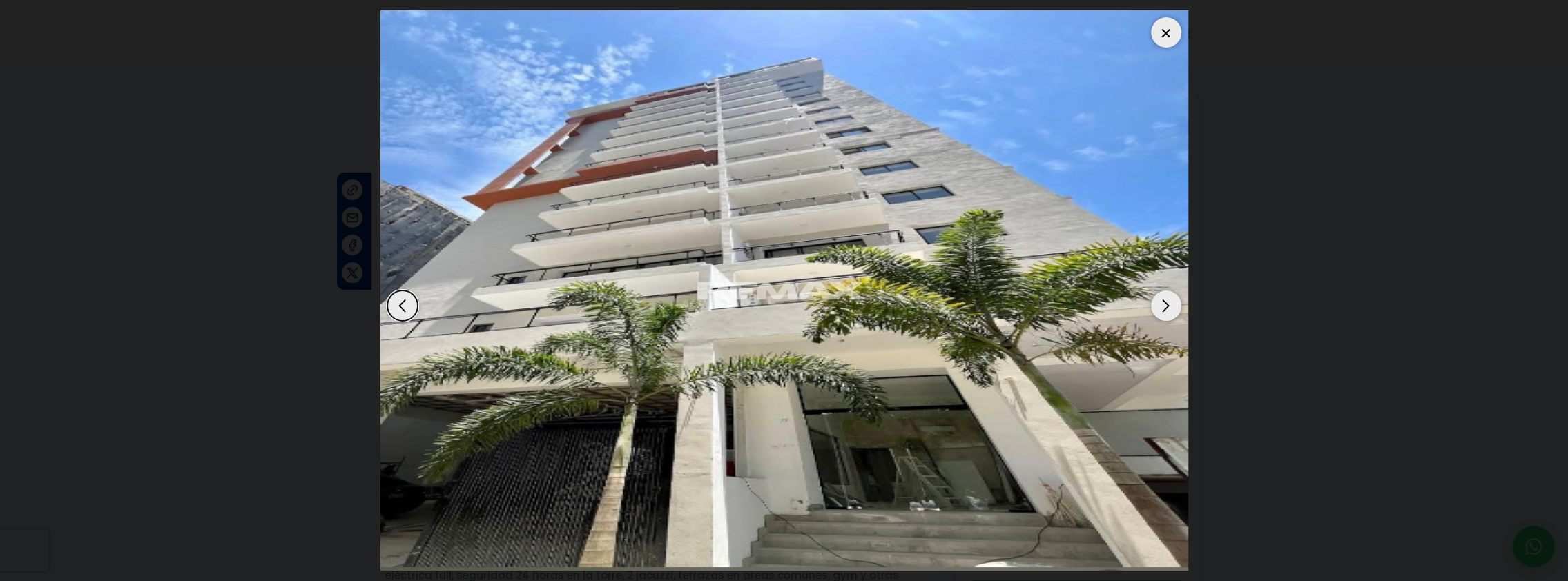
click at [1163, 316] on div "Next slide" at bounding box center [1165, 306] width 30 height 30
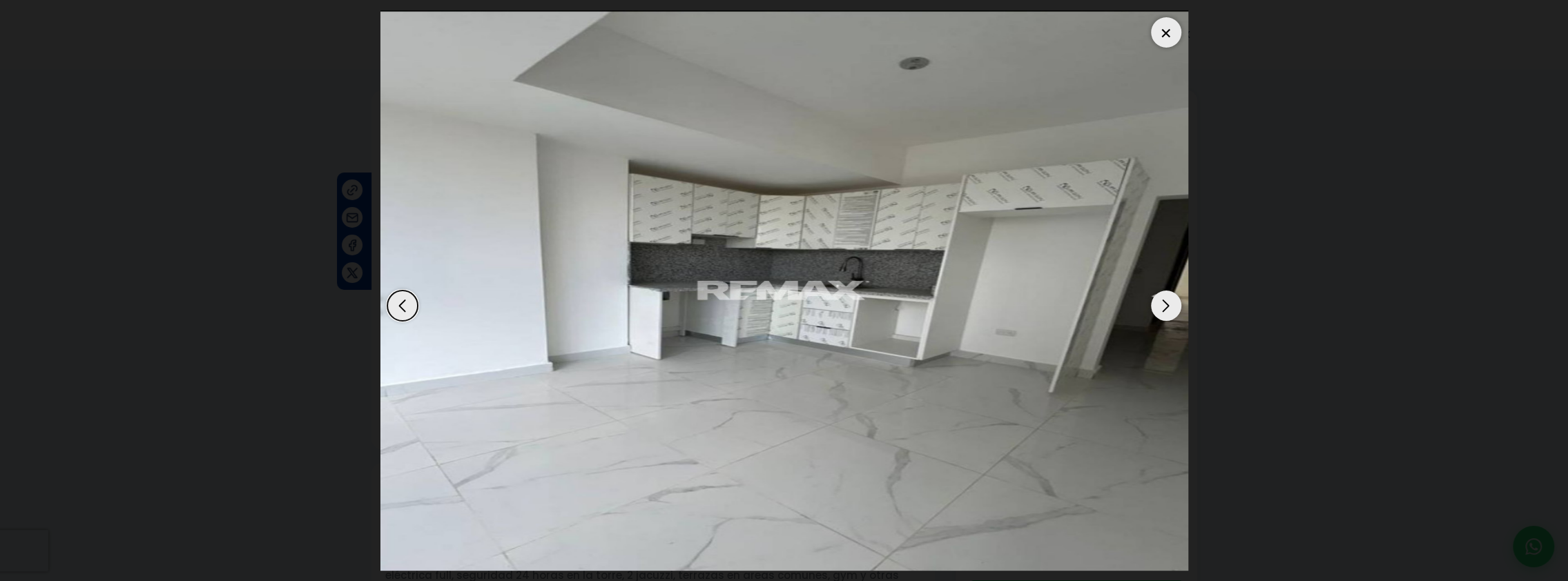
click at [1163, 316] on div "Next slide" at bounding box center [1165, 306] width 30 height 30
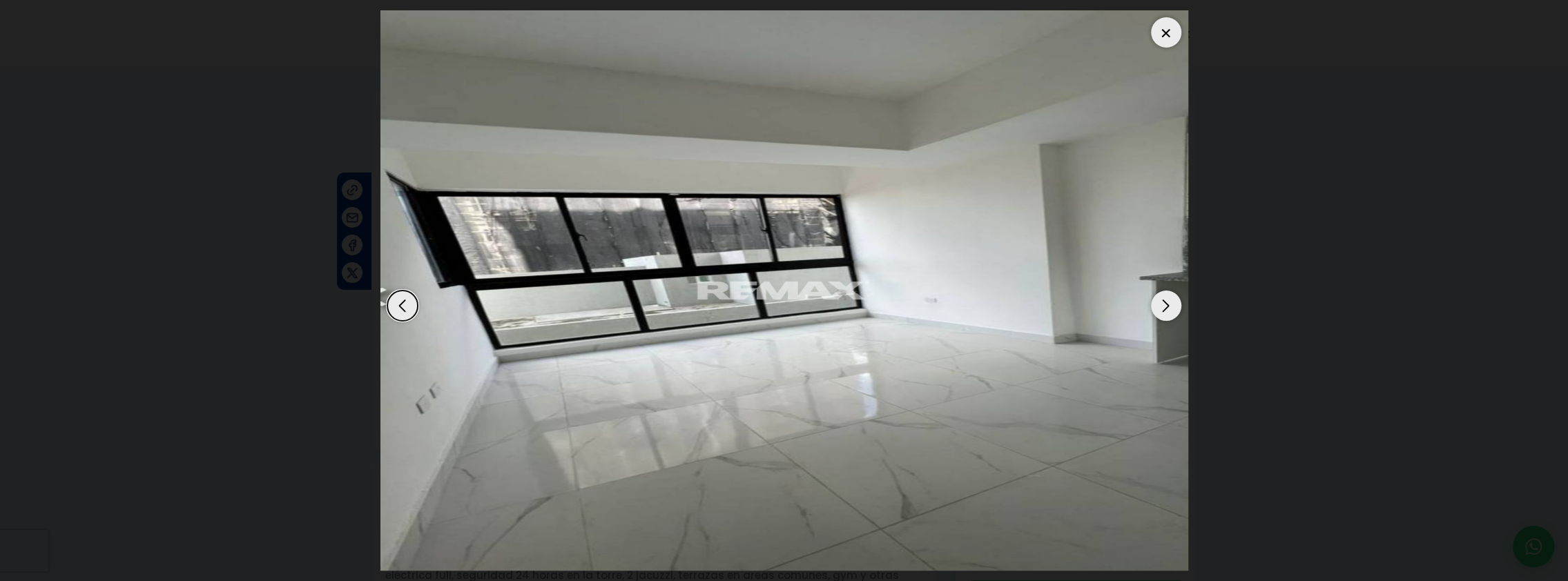
click at [1163, 316] on div "Next slide" at bounding box center [1165, 306] width 30 height 30
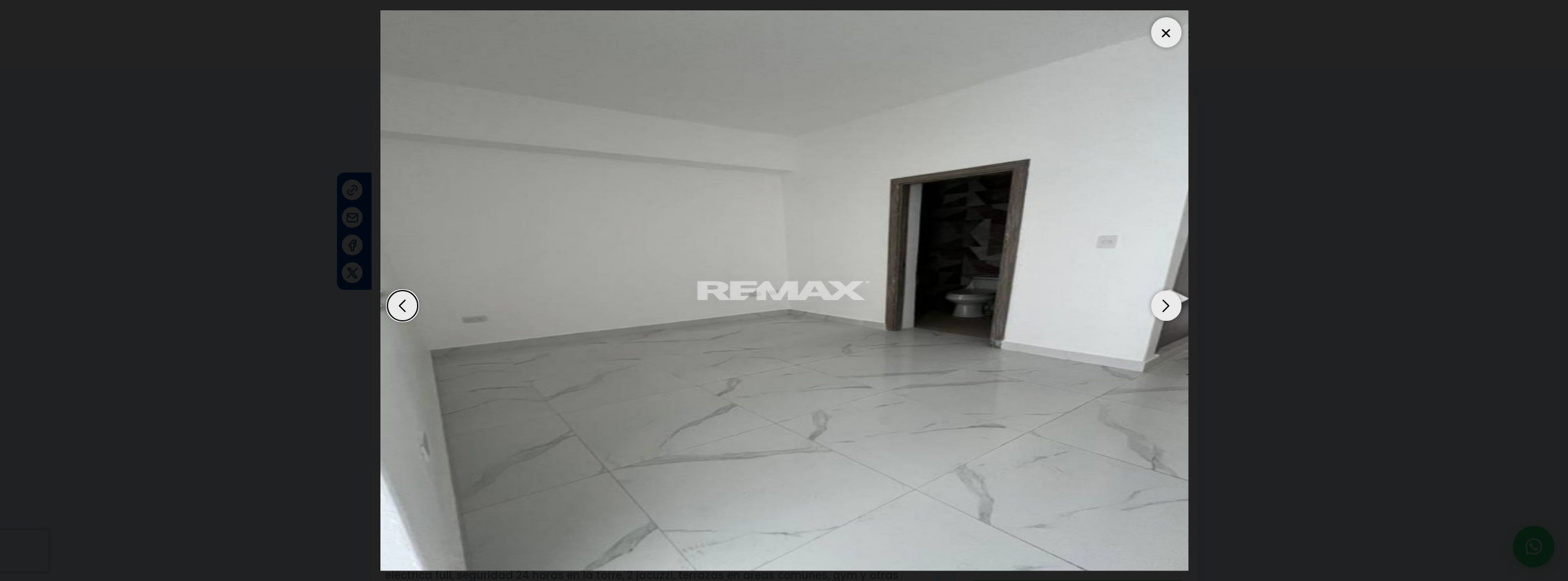
click at [1167, 38] on div at bounding box center [1165, 32] width 30 height 30
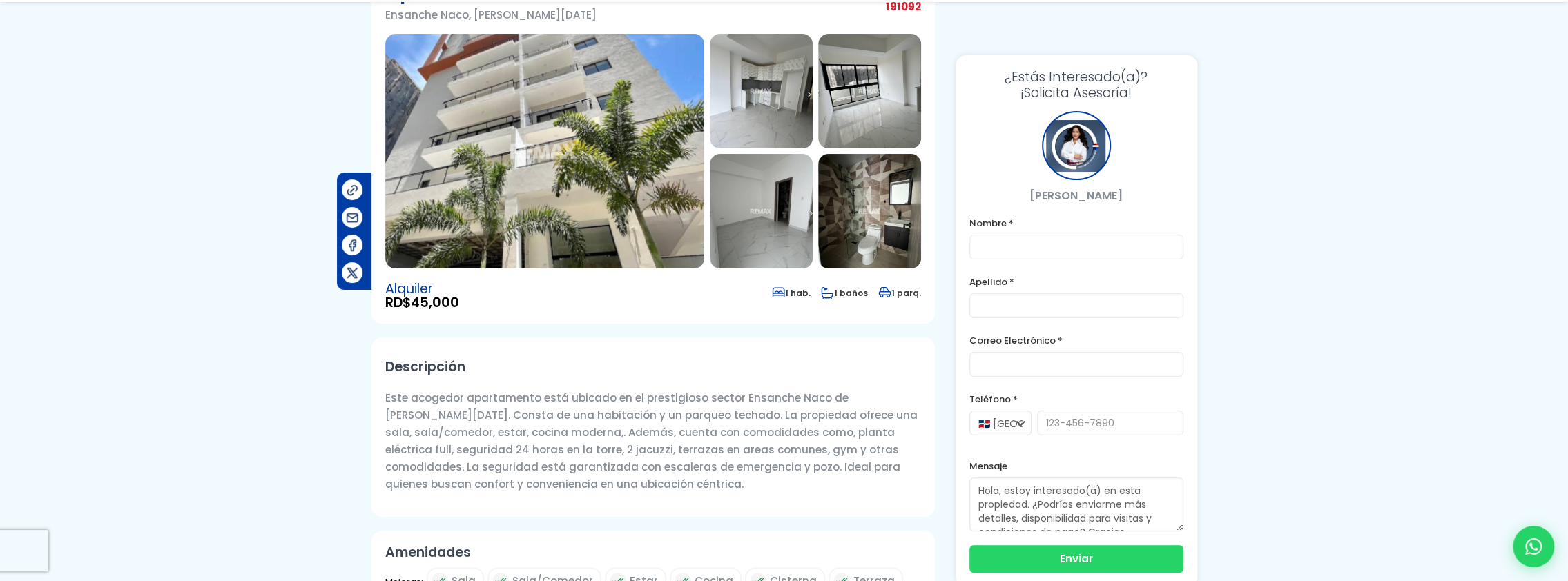
scroll to position [138, 0]
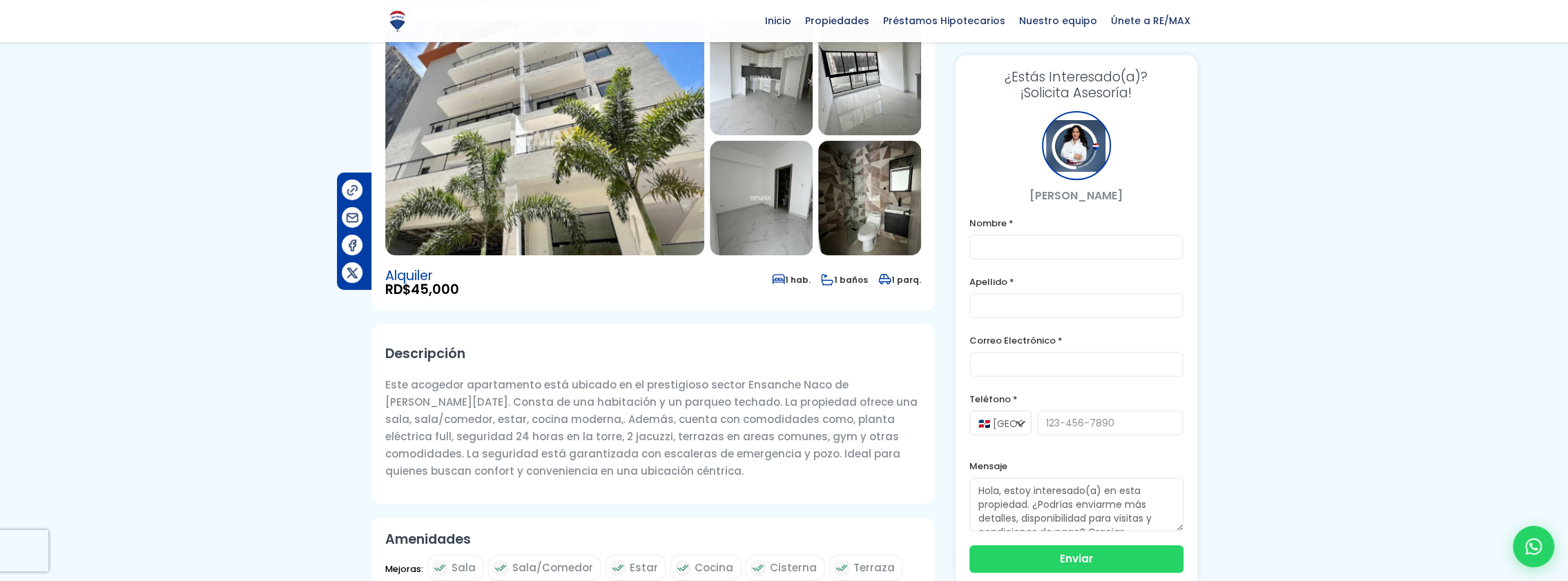
drag, startPoint x: 388, startPoint y: 384, endPoint x: 626, endPoint y: 475, distance: 254.8
click at [626, 475] on p "Este acogedor apartamento está ubicado en el prestigioso sector Ensanche Naco d…" at bounding box center [652, 428] width 536 height 103
drag, startPoint x: 626, startPoint y: 475, endPoint x: 566, endPoint y: 421, distance: 80.7
click at [400, 388] on font "And" at bounding box center [396, 385] width 21 height 14
drag, startPoint x: 386, startPoint y: 385, endPoint x: 609, endPoint y: 473, distance: 239.7
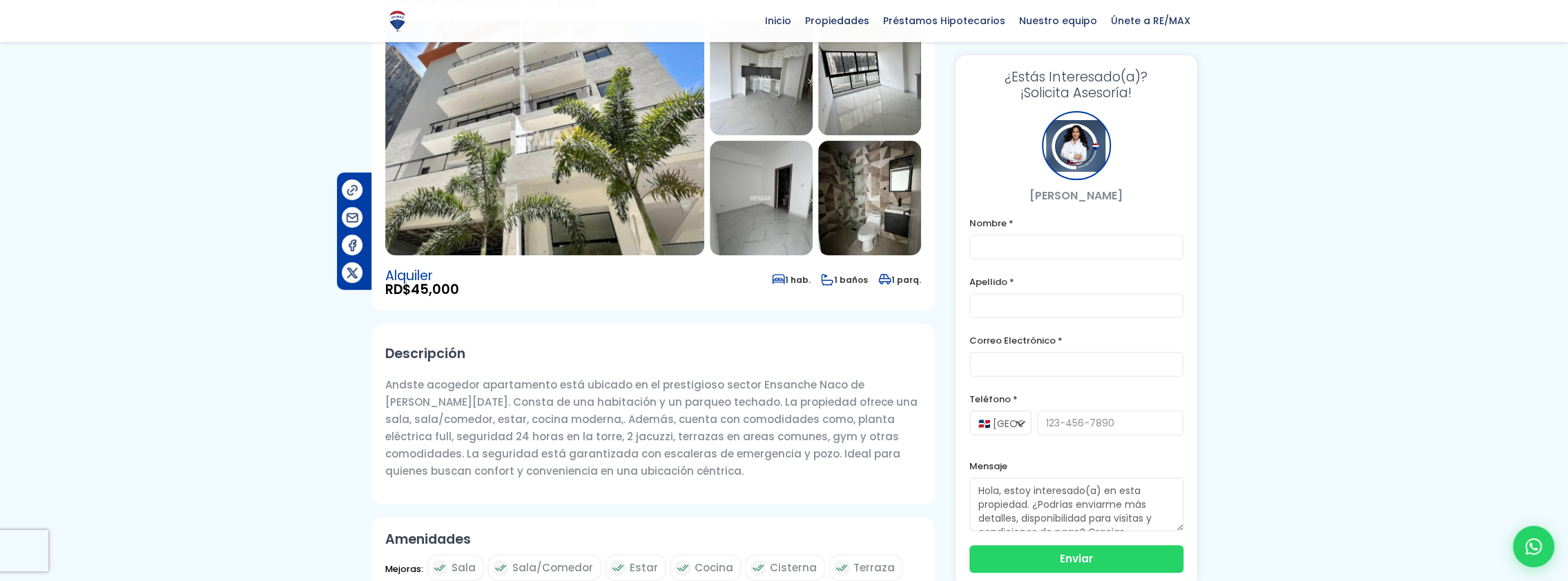
click at [609, 473] on p "And ste acogedor apartamento está ubicado en el prestigioso sector Ensanche Nac…" at bounding box center [652, 428] width 536 height 103
drag, startPoint x: 609, startPoint y: 473, endPoint x: 564, endPoint y: 413, distance: 75.0
click at [562, 339] on h2 "Descripción" at bounding box center [652, 354] width 536 height 31
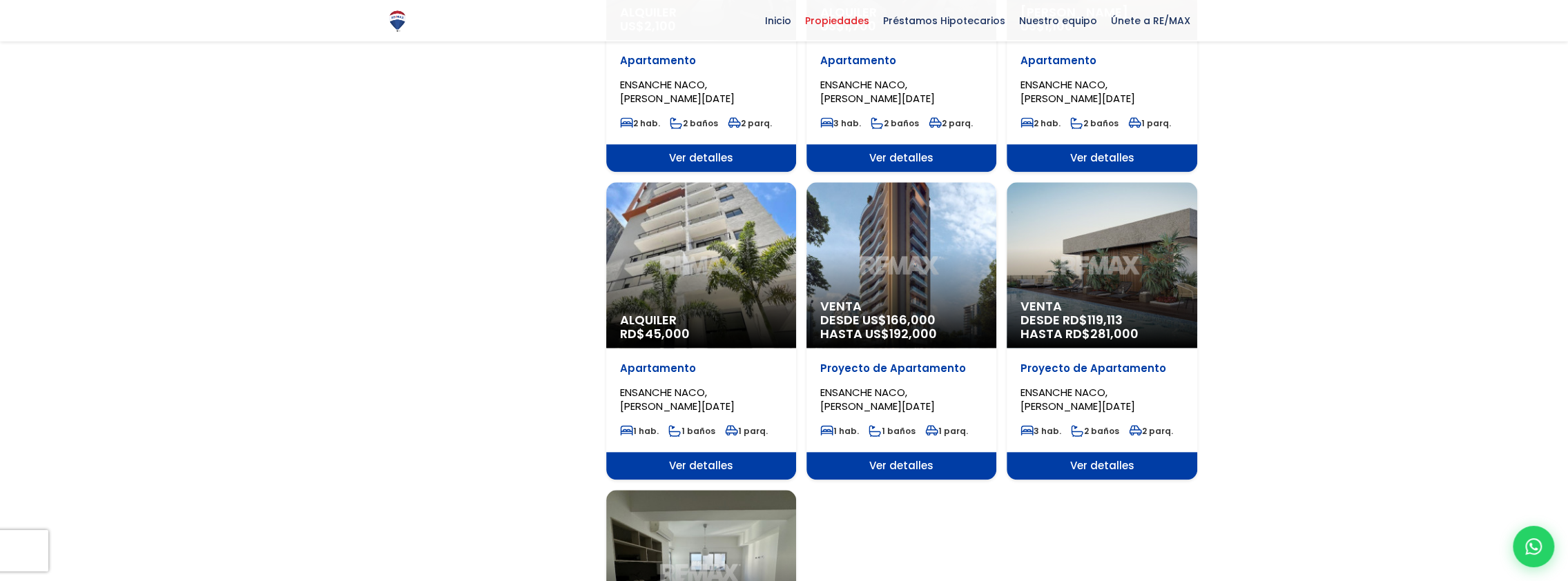
scroll to position [1252, 0]
select select "182"
click at [1124, 258] on div "Venta DESDE RD$ 119,113 HASTA RD$ 281,000" at bounding box center [1101, 265] width 190 height 166
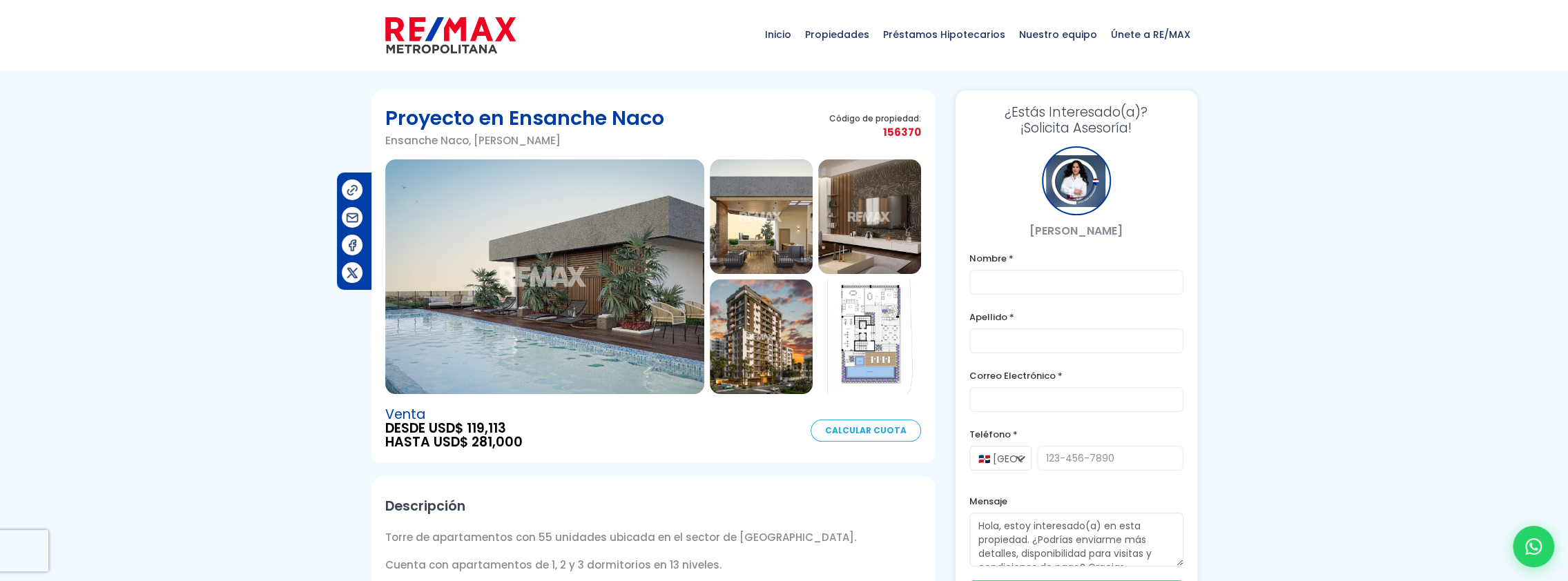
click at [567, 309] on img at bounding box center [544, 277] width 319 height 235
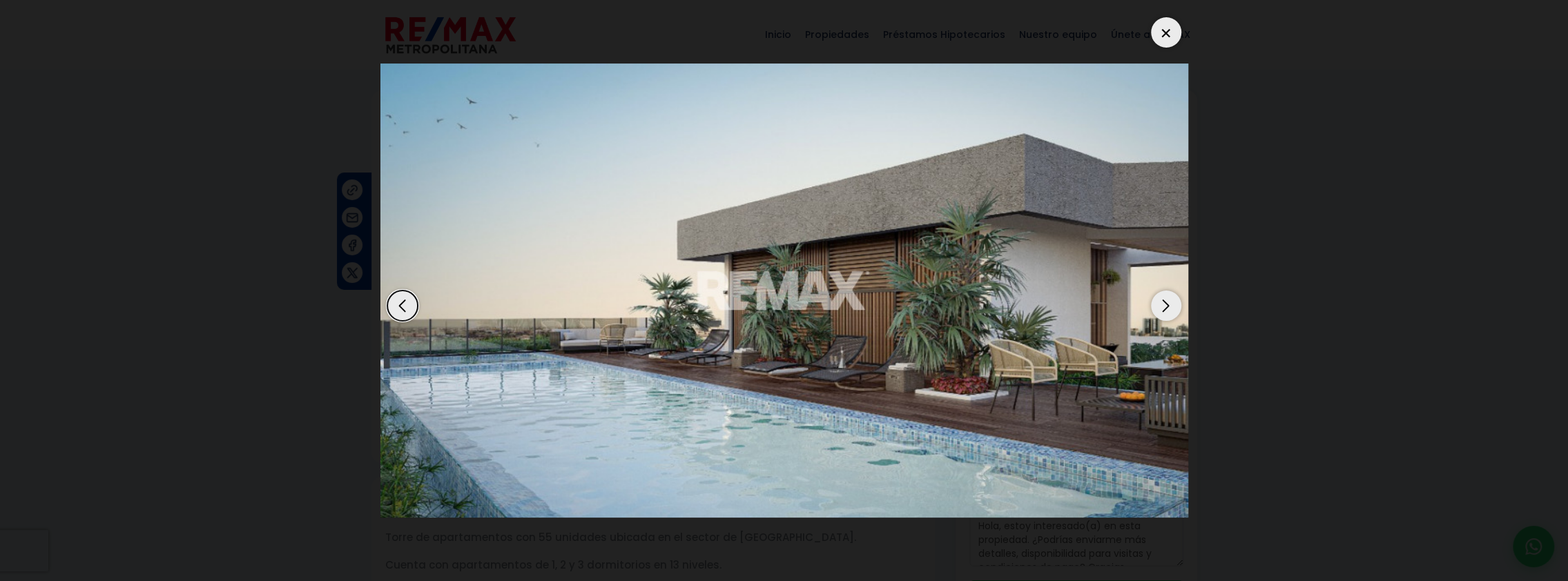
click at [1164, 304] on div "Next slide" at bounding box center [1165, 306] width 30 height 30
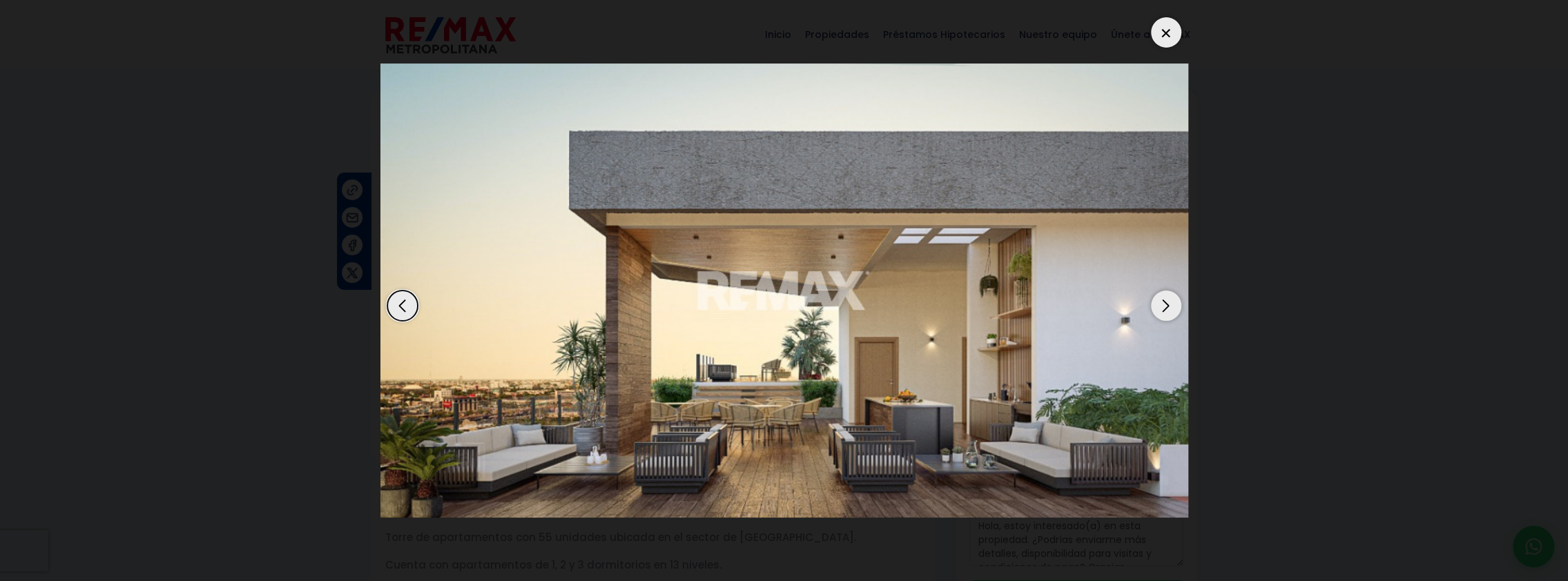
click at [1164, 304] on div "Next slide" at bounding box center [1165, 306] width 30 height 30
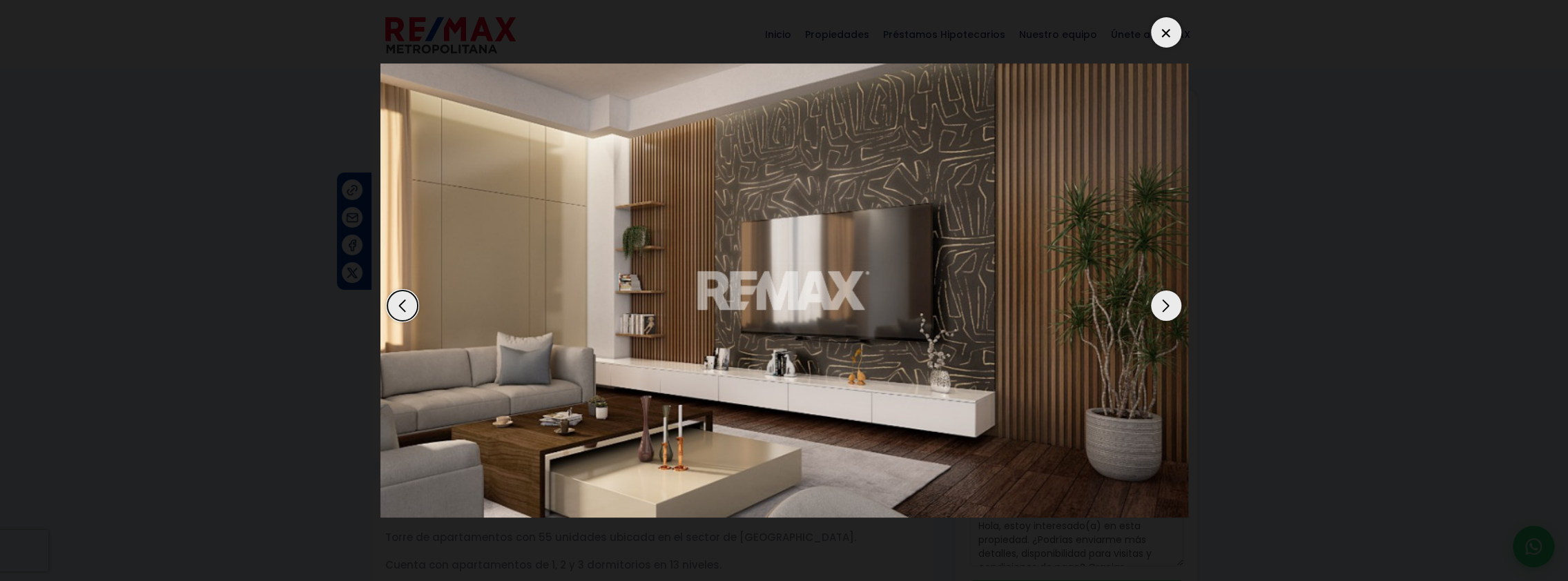
click at [1160, 304] on div "Next slide" at bounding box center [1165, 306] width 30 height 30
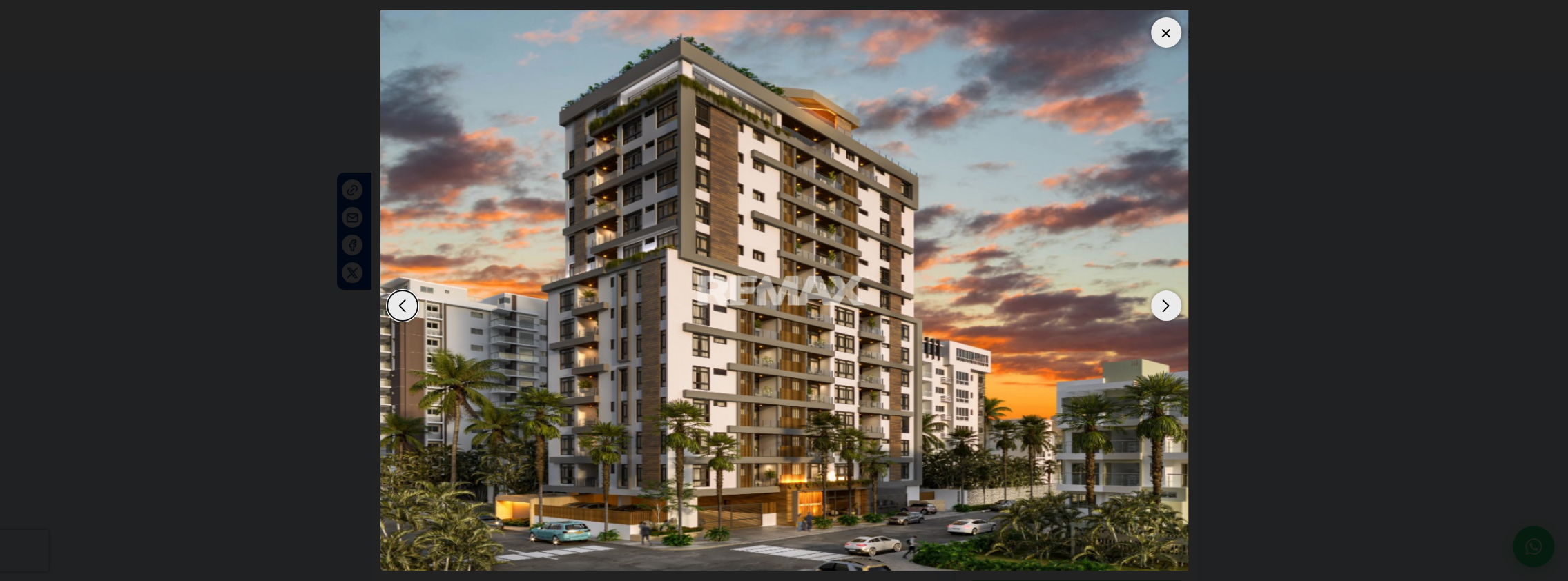
click at [1158, 306] on div "Next slide" at bounding box center [1165, 306] width 30 height 30
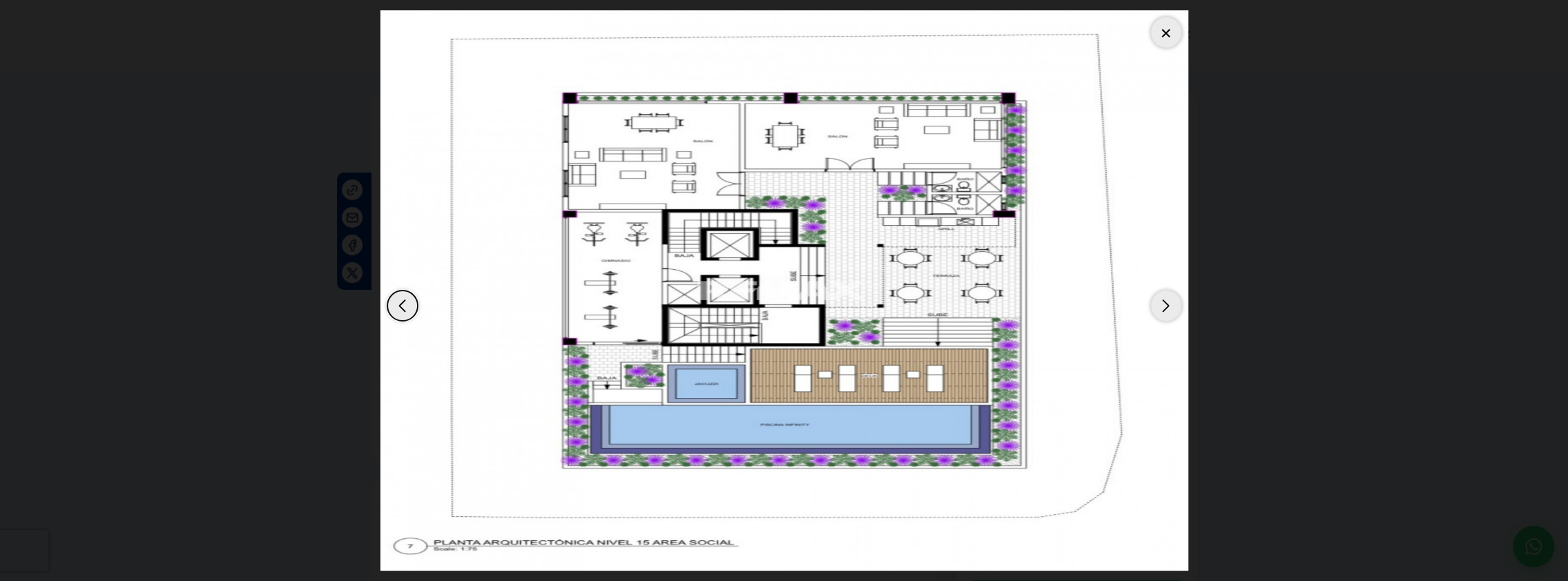
click at [1156, 306] on div "Next slide" at bounding box center [1165, 306] width 30 height 30
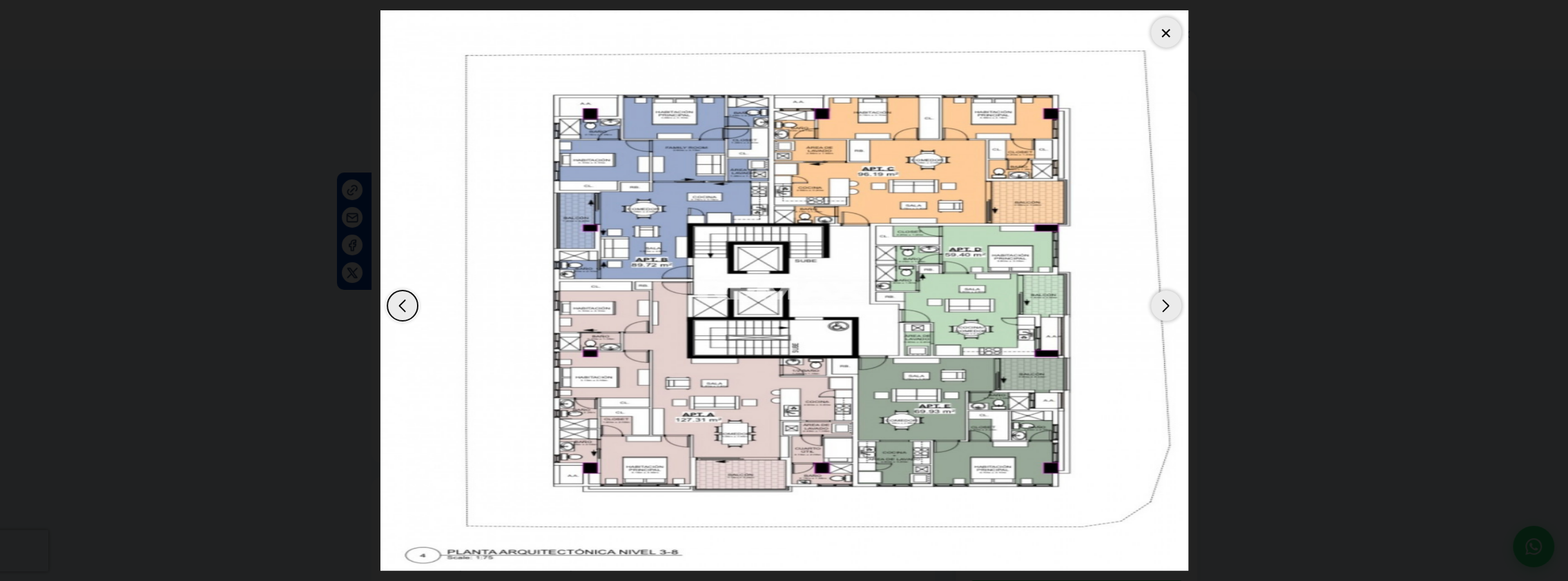
click at [1151, 308] on div "Next slide" at bounding box center [1165, 306] width 30 height 30
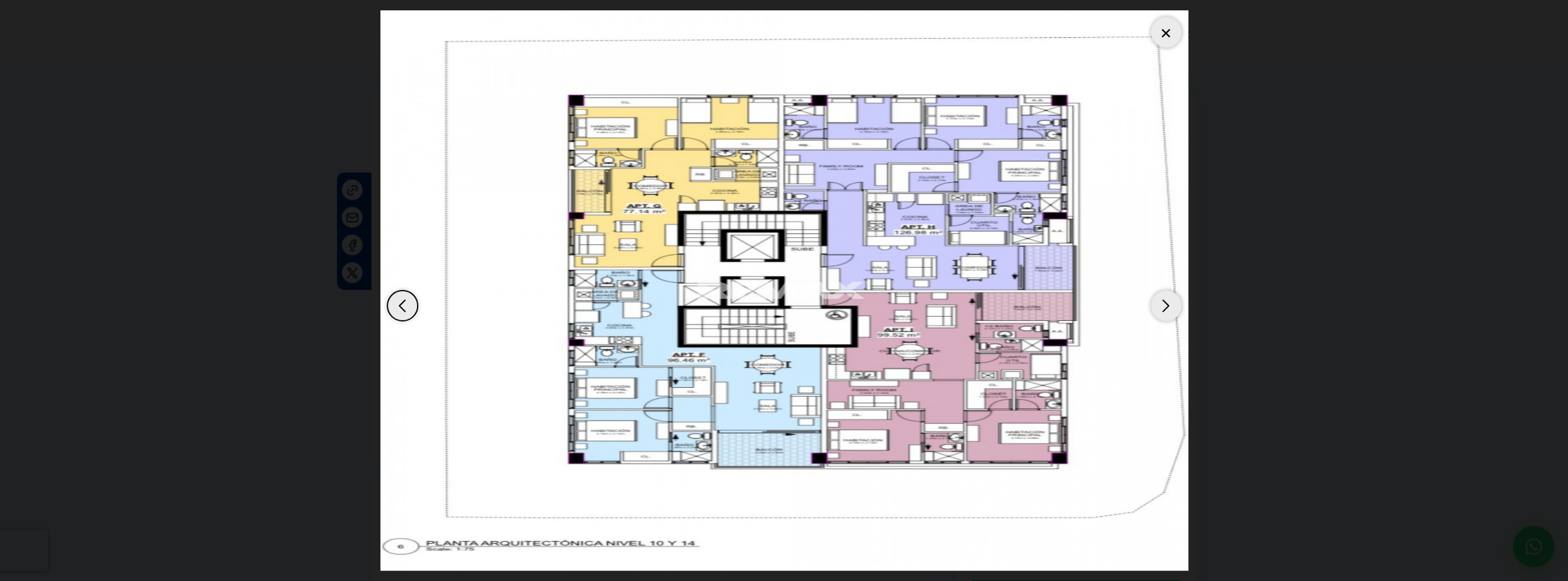
click at [1151, 308] on div "Next slide" at bounding box center [1165, 306] width 30 height 30
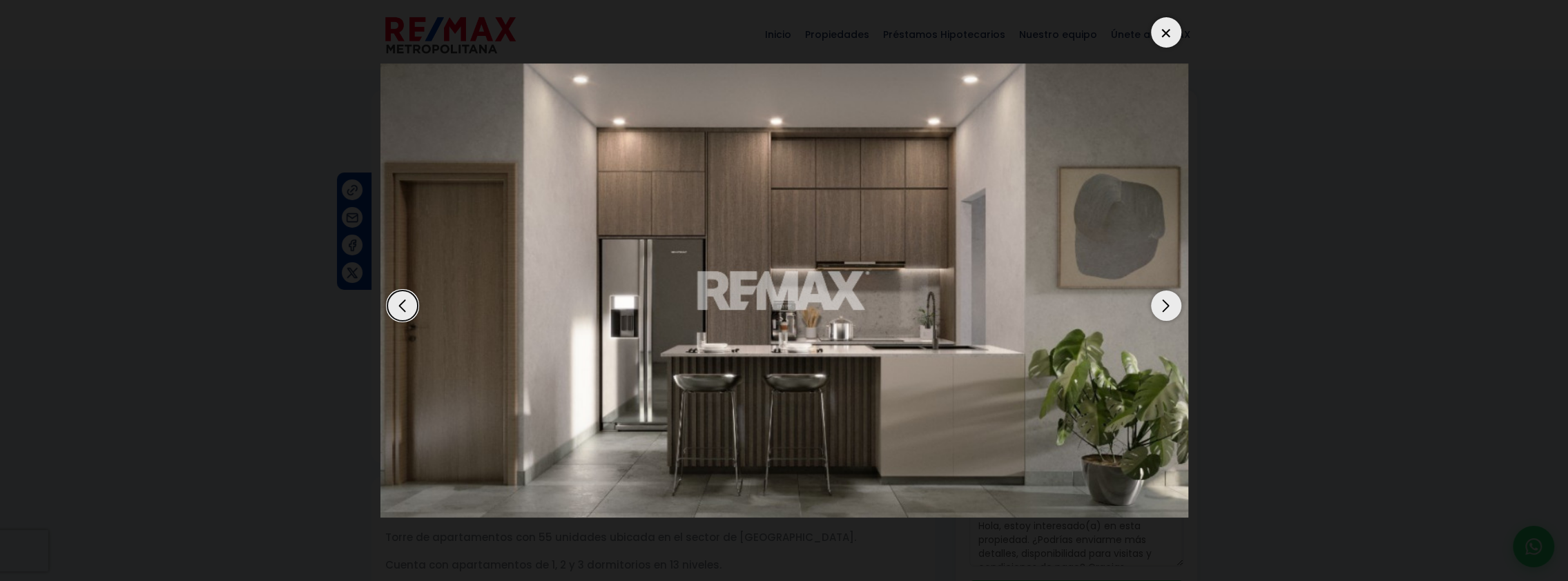
click at [1151, 308] on div "Next slide" at bounding box center [1165, 306] width 30 height 30
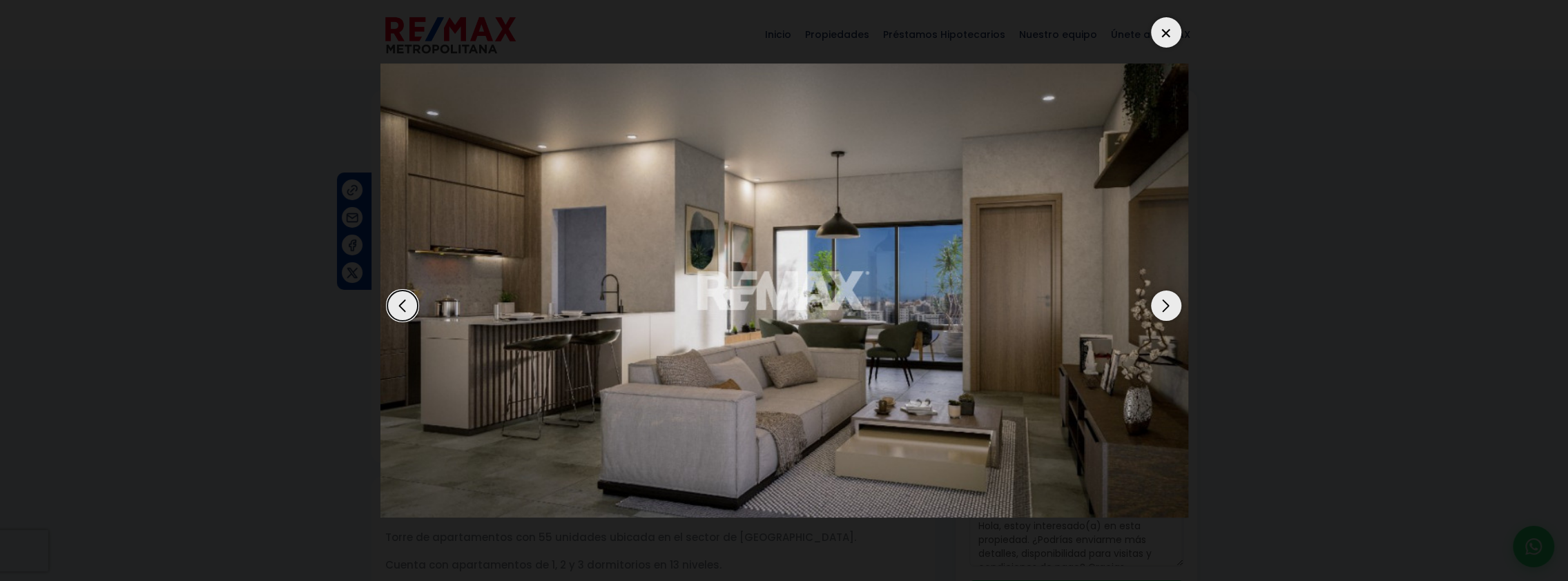
click at [1151, 308] on div "Next slide" at bounding box center [1165, 306] width 30 height 30
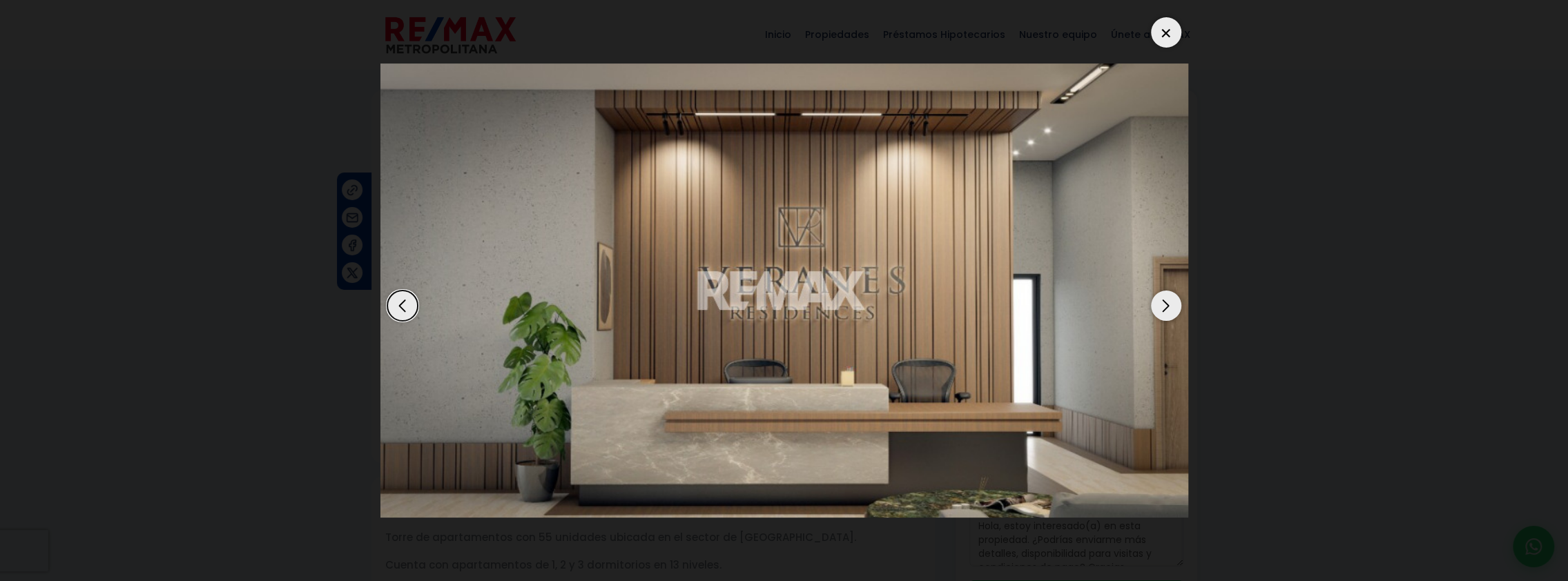
click at [1151, 308] on div "Next slide" at bounding box center [1165, 306] width 30 height 30
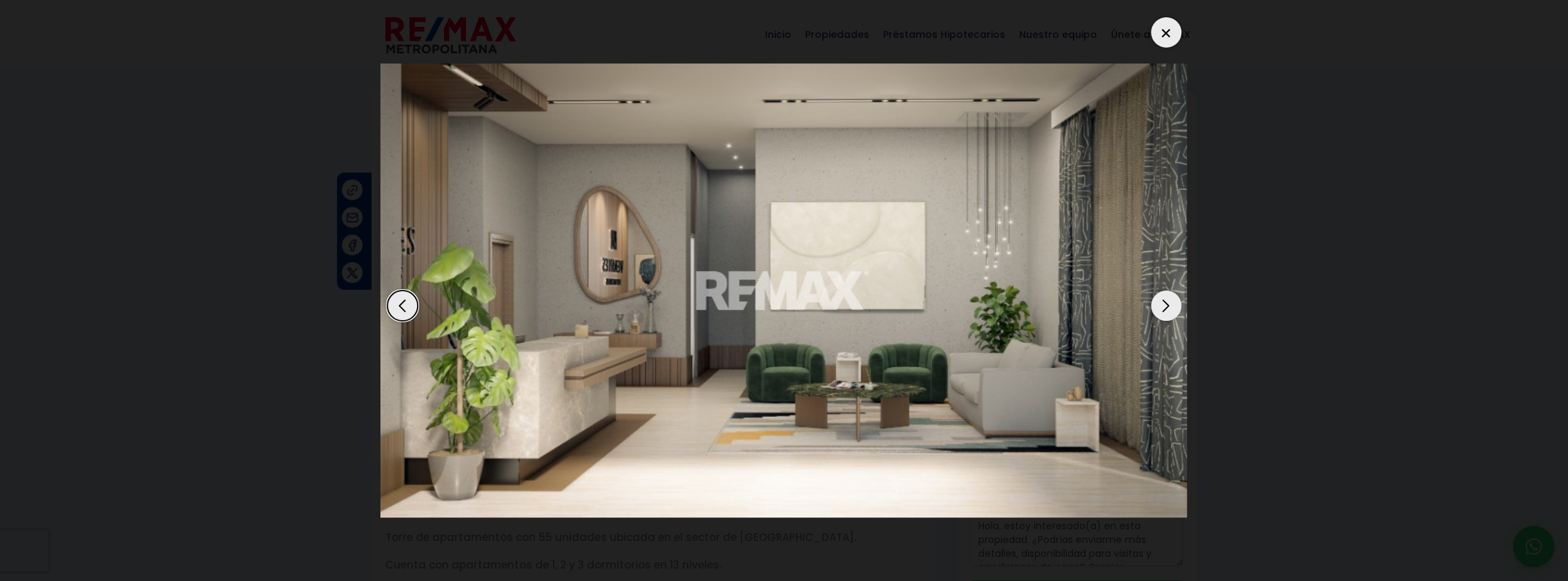
click at [1148, 308] on img "11 / 12" at bounding box center [783, 291] width 807 height 454
click at [1163, 307] on div "Next slide" at bounding box center [1165, 306] width 30 height 30
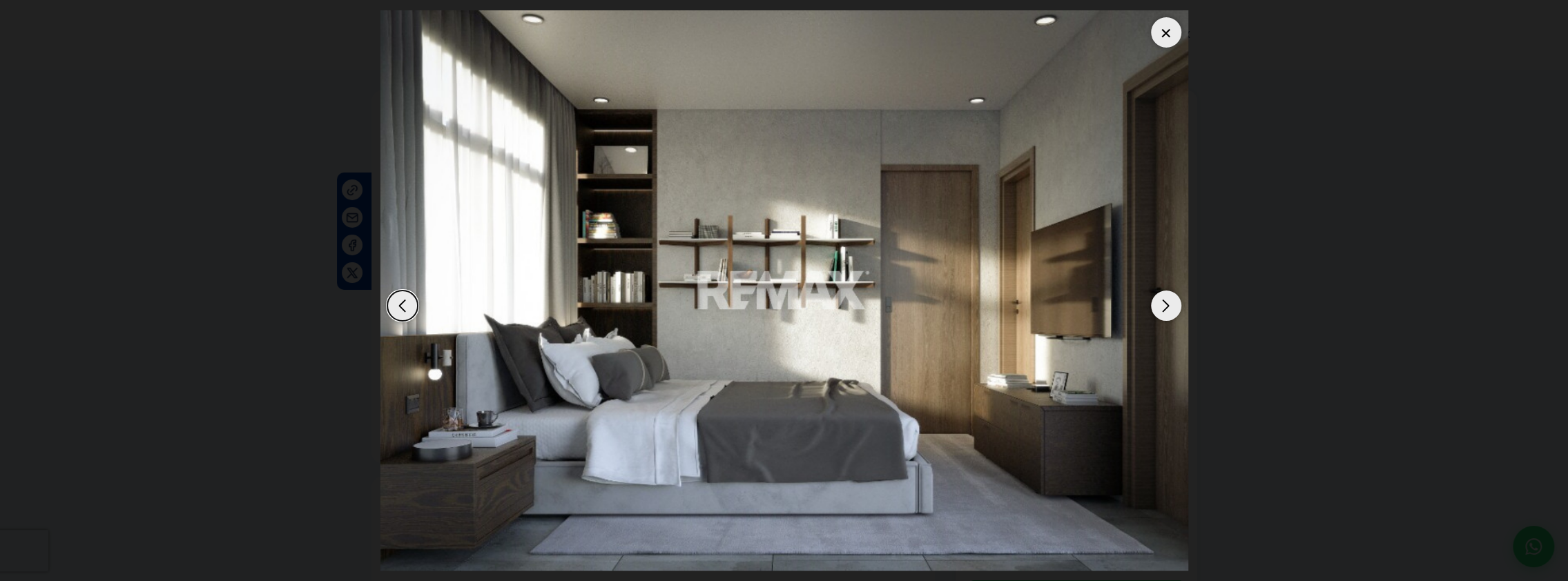
click at [1160, 307] on div "Next slide" at bounding box center [1165, 306] width 30 height 30
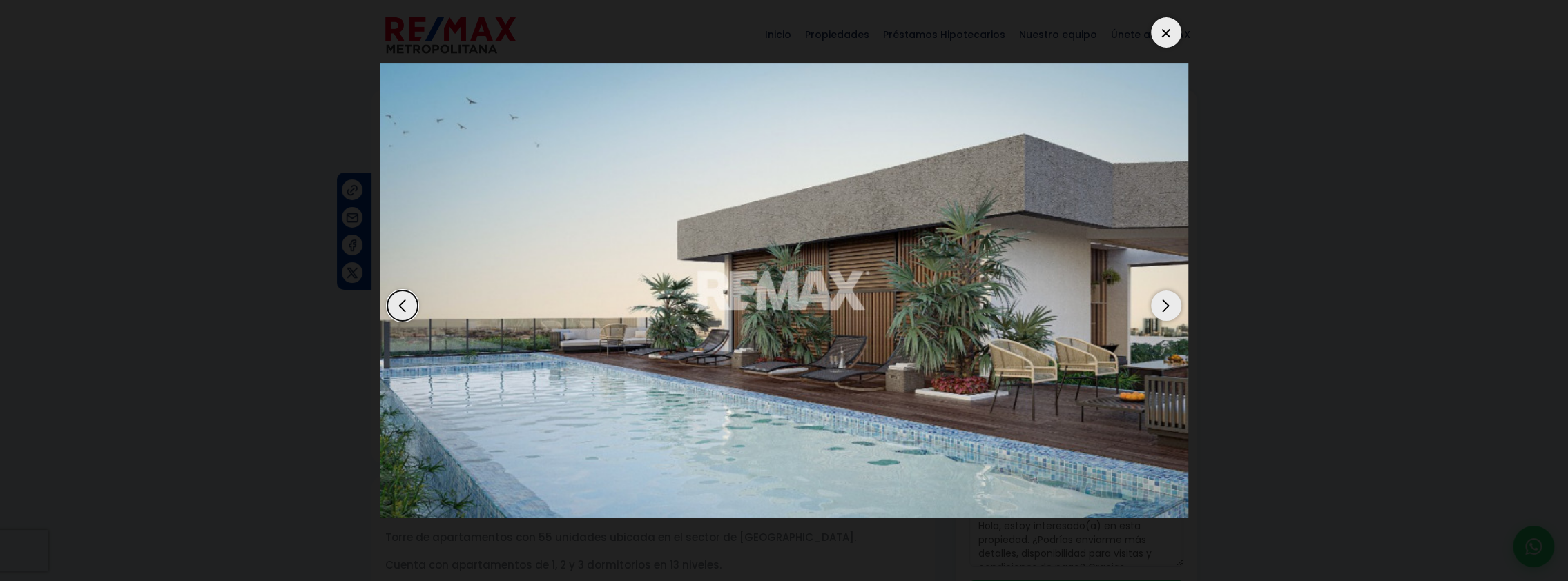
click at [1160, 307] on div "Next slide" at bounding box center [1165, 306] width 30 height 30
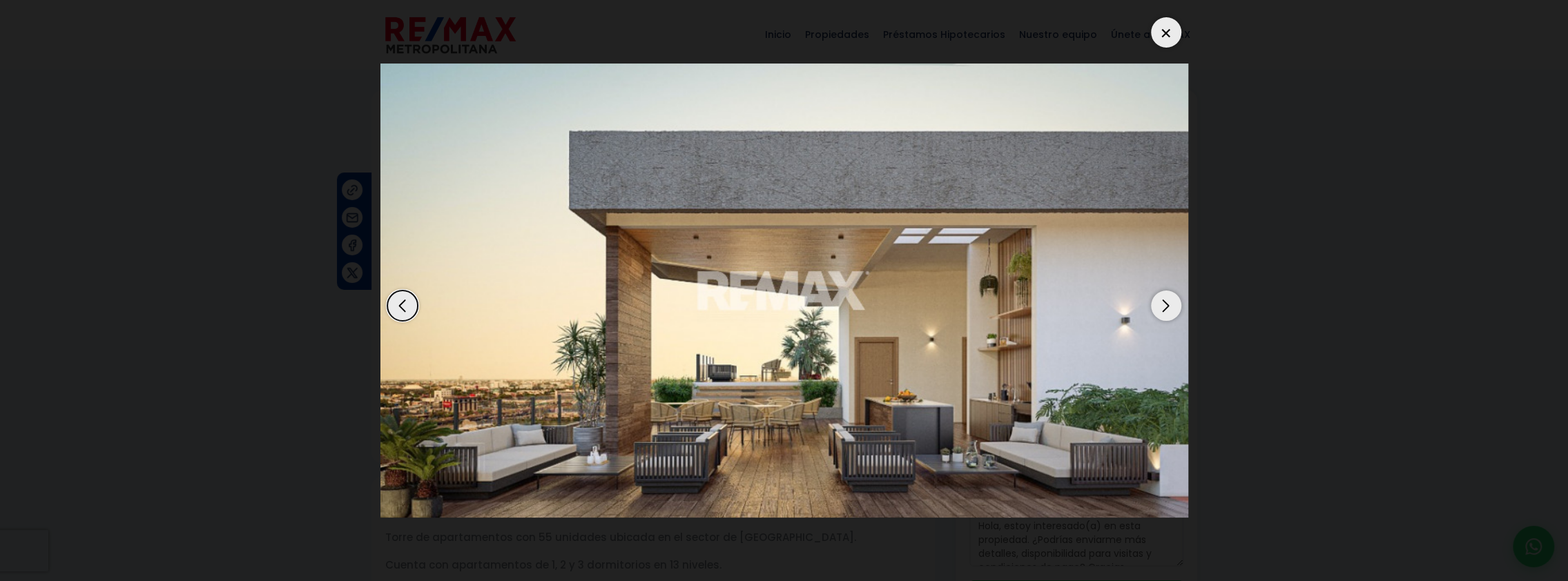
click at [1160, 308] on div "Next slide" at bounding box center [1165, 306] width 30 height 30
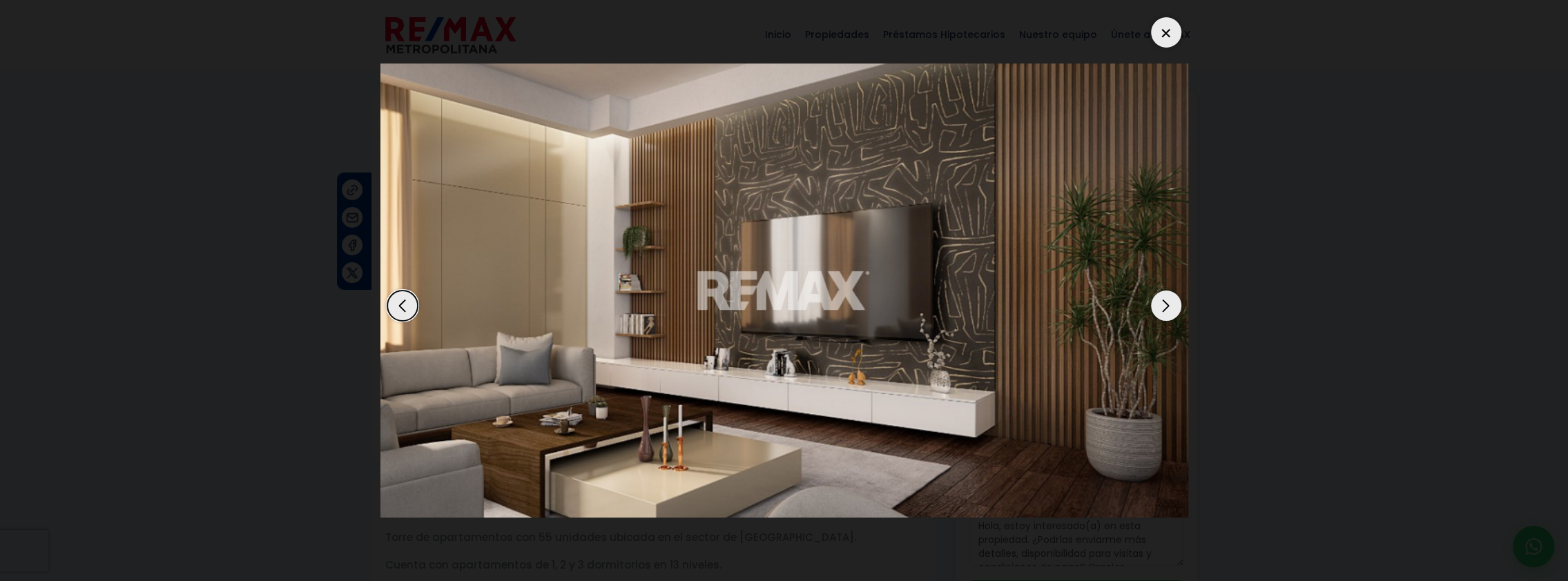
click at [1159, 308] on div "Next slide" at bounding box center [1165, 306] width 30 height 30
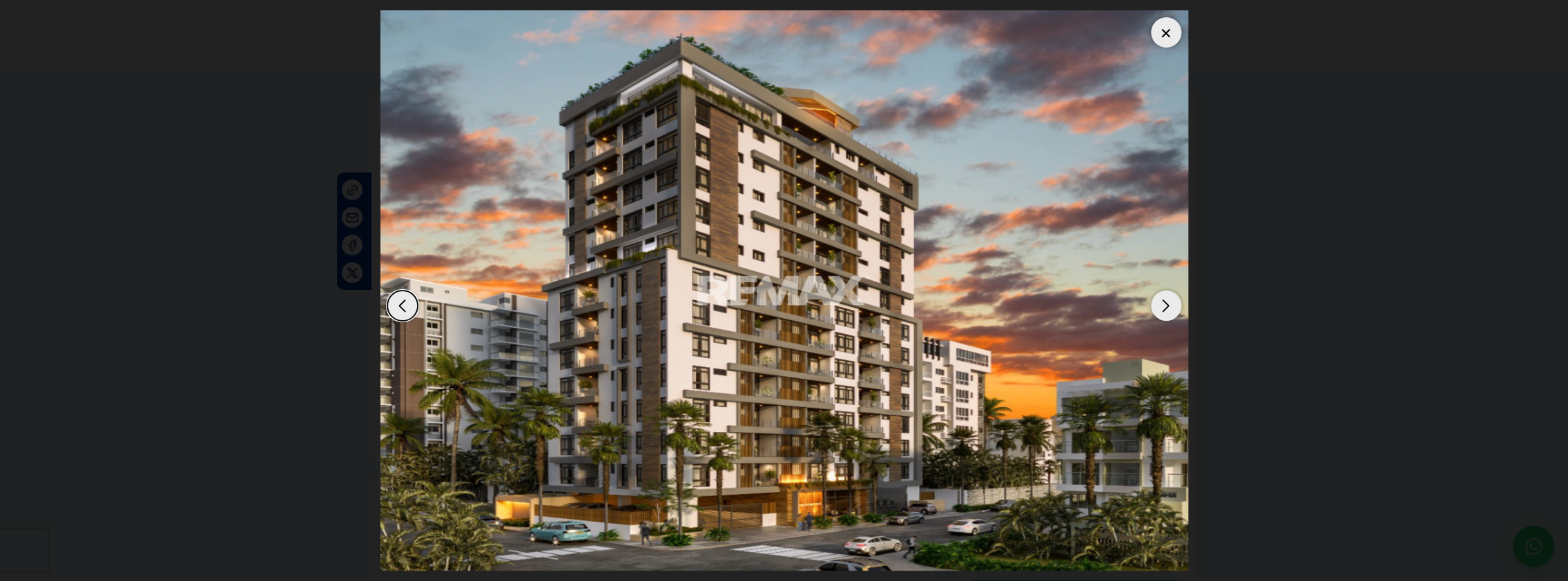
click at [1159, 308] on div "Next slide" at bounding box center [1165, 306] width 30 height 30
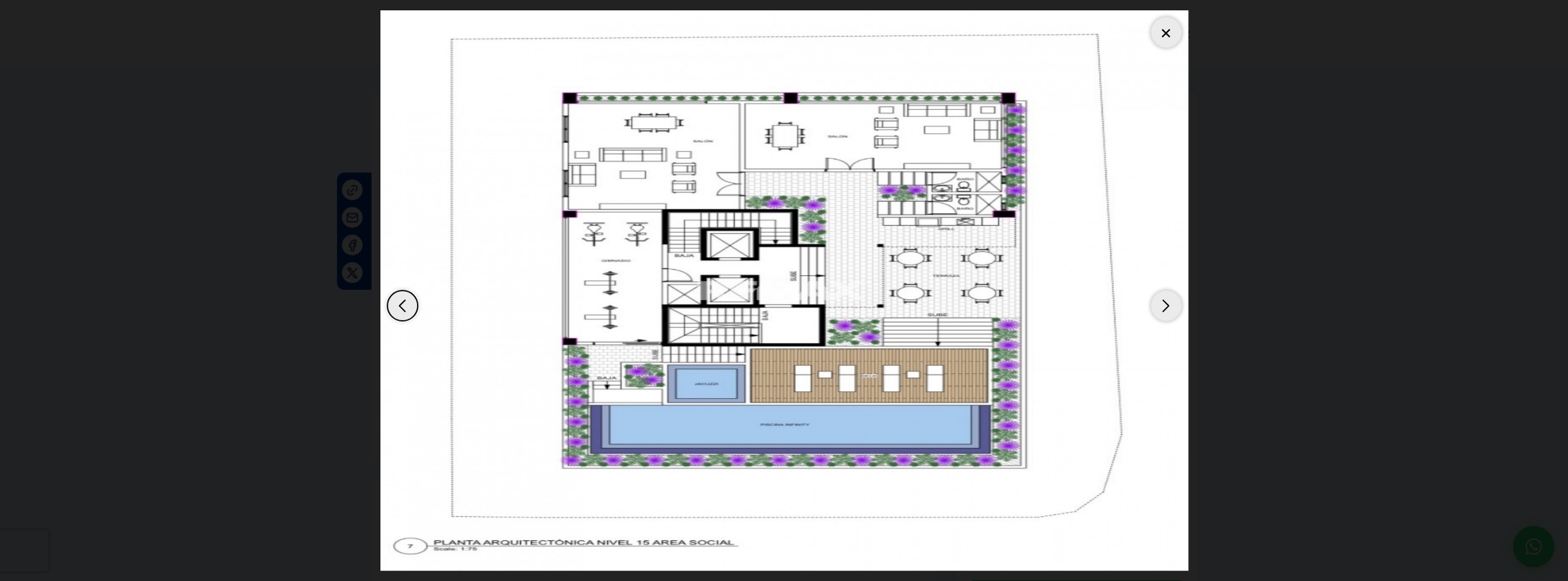
click at [1159, 308] on div "Next slide" at bounding box center [1165, 306] width 30 height 30
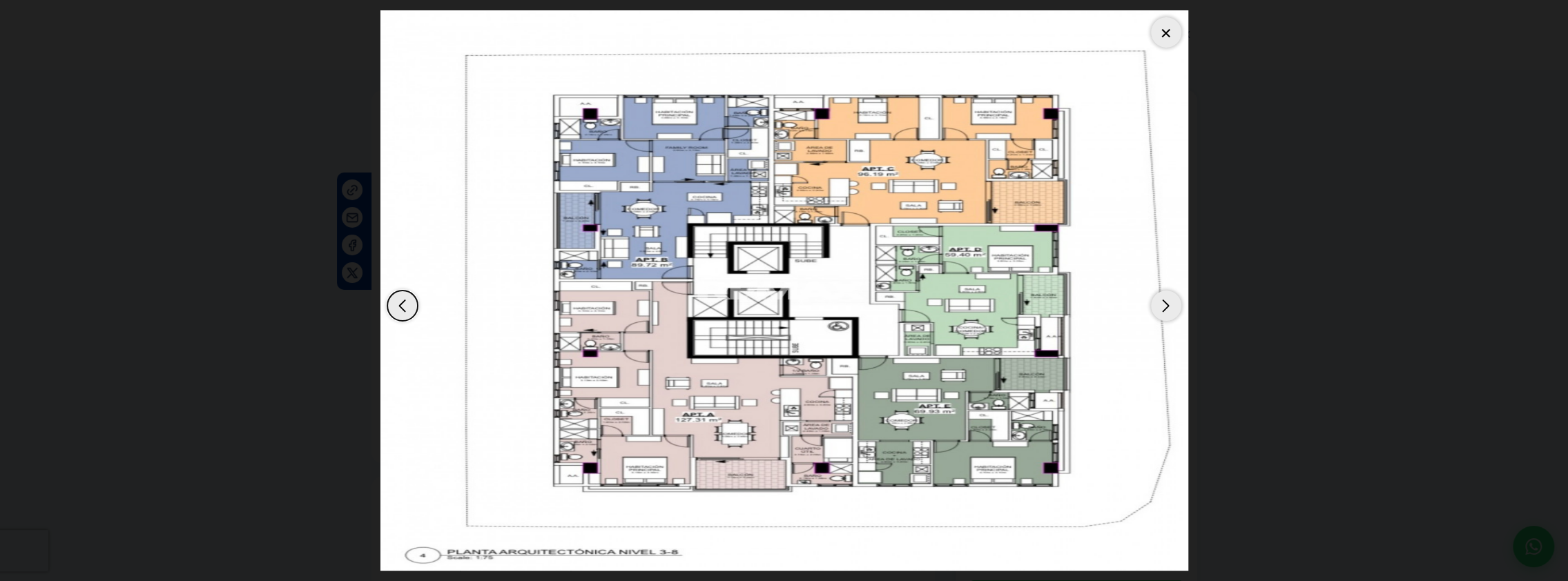
click at [1164, 28] on div at bounding box center [1165, 32] width 30 height 30
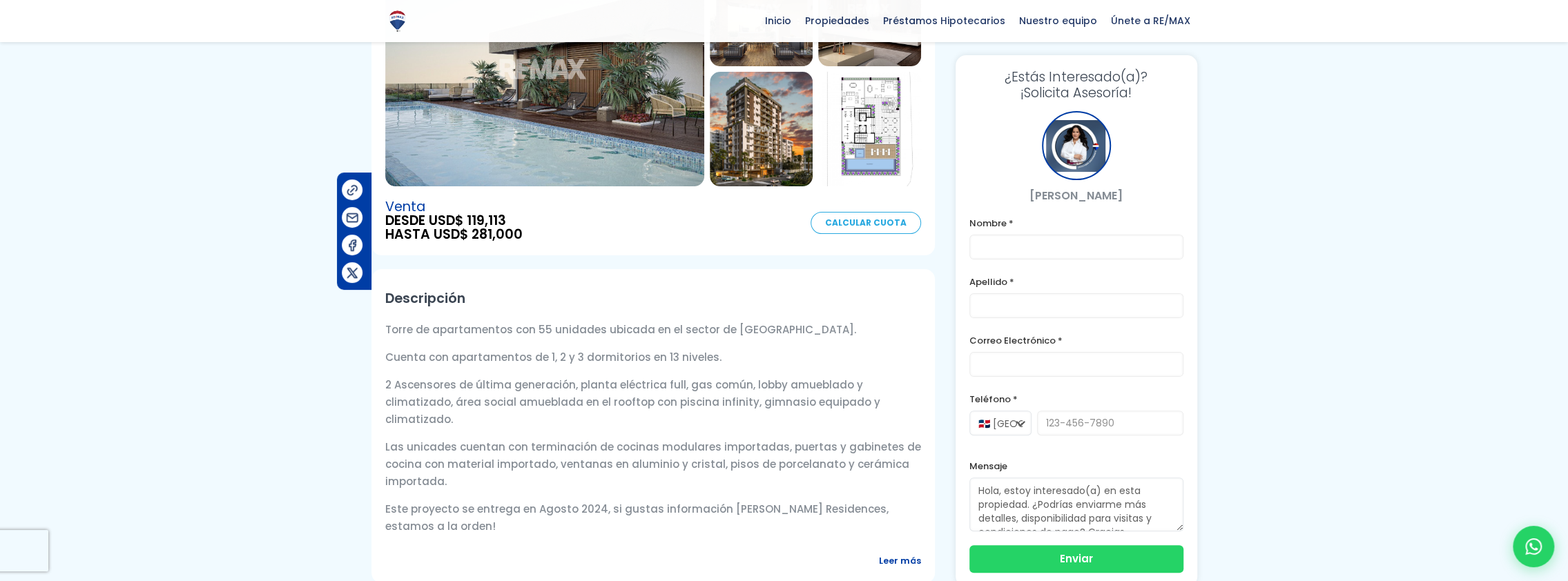
scroll to position [276, 0]
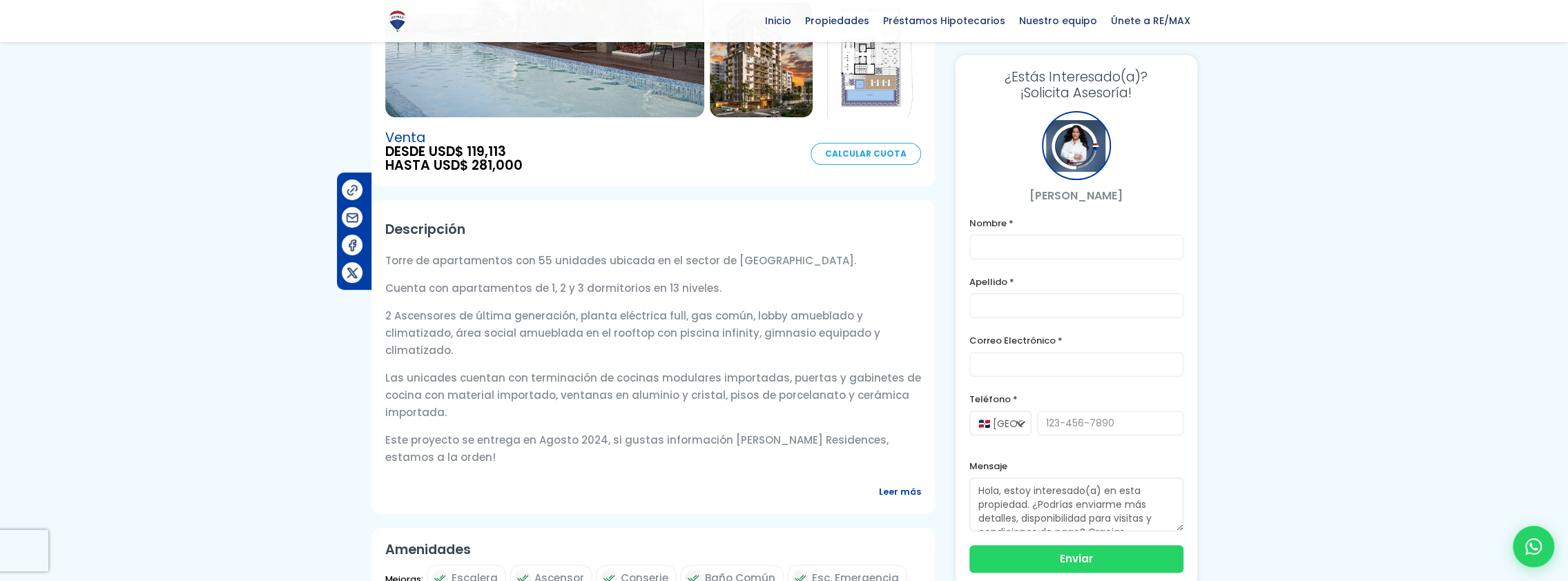
click at [507, 234] on h2 "Descripción" at bounding box center [652, 229] width 536 height 31
drag, startPoint x: 386, startPoint y: 256, endPoint x: 491, endPoint y: 449, distance: 219.7
click at [491, 449] on div "Torre de apartamentos con 55 unidades ubicada en el sector de [GEOGRAPHIC_DATA]…" at bounding box center [652, 364] width 536 height 224
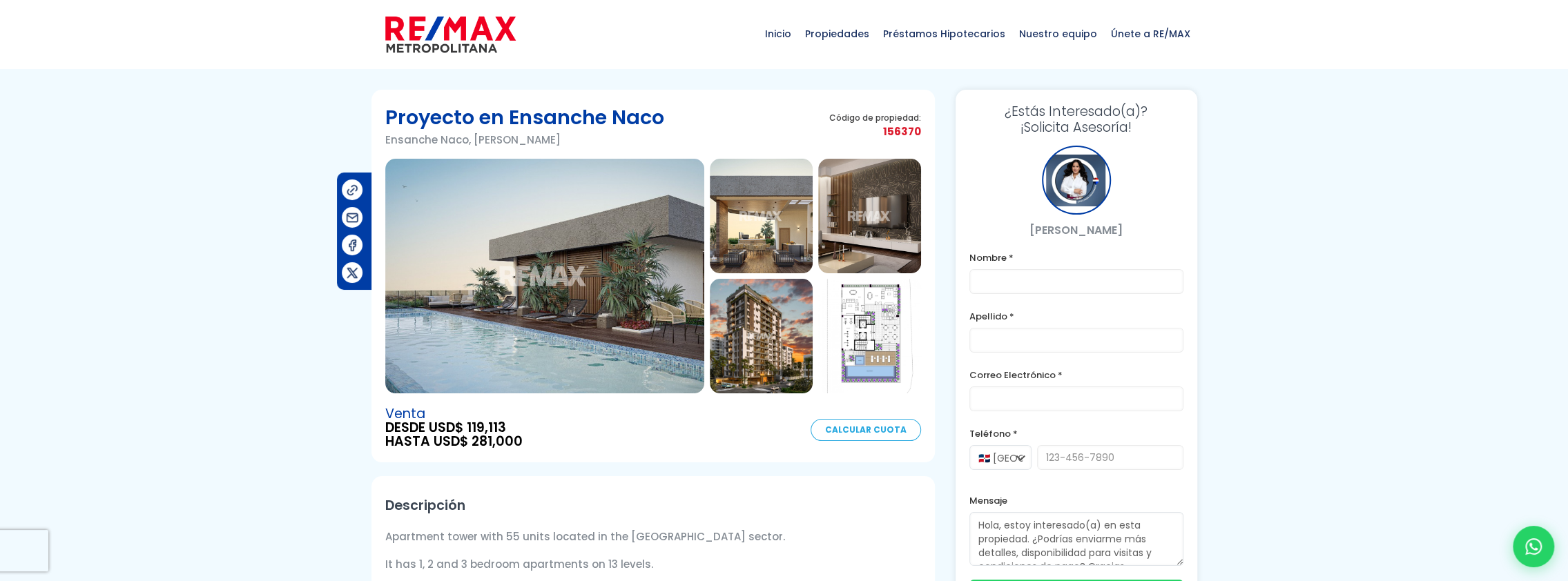
scroll to position [0, 0]
